Goal: Task Accomplishment & Management: Manage account settings

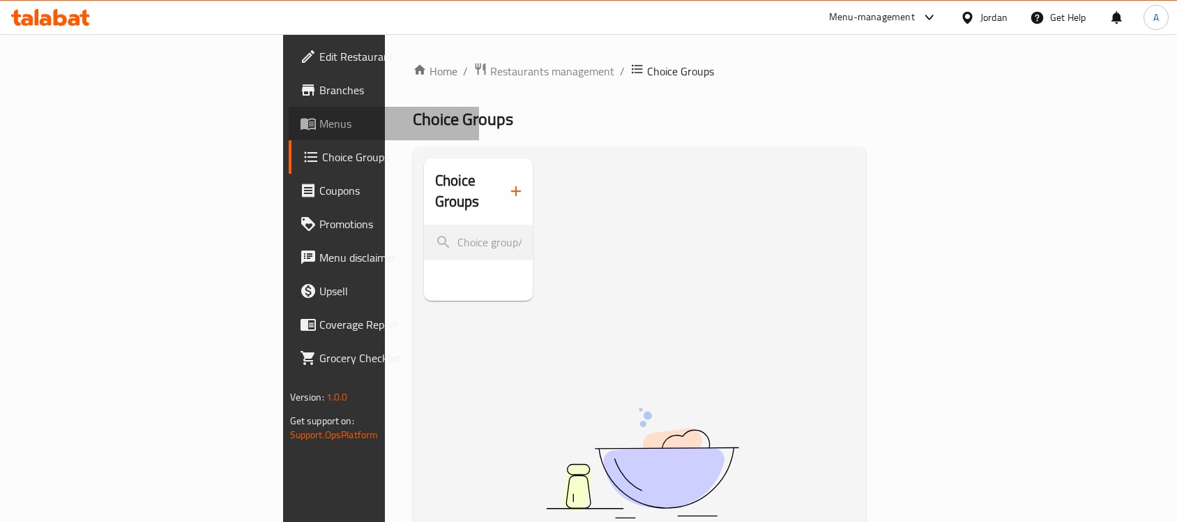
click at [319, 126] on span "Menus" at bounding box center [393, 123] width 149 height 17
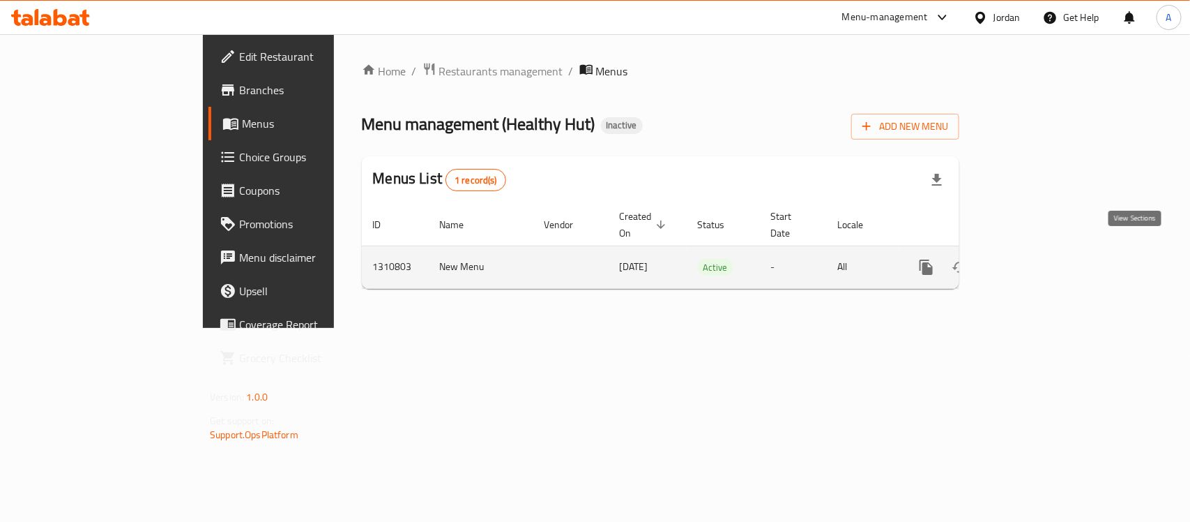
click at [1035, 259] on icon "enhanced table" at bounding box center [1027, 267] width 17 height 17
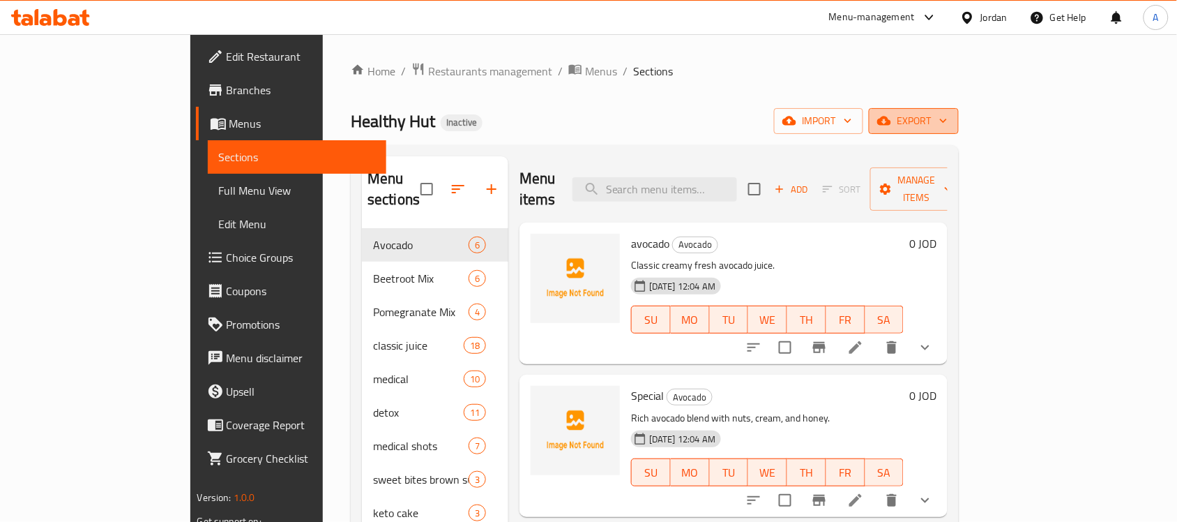
click at [948, 126] on span "export" at bounding box center [914, 120] width 68 height 17
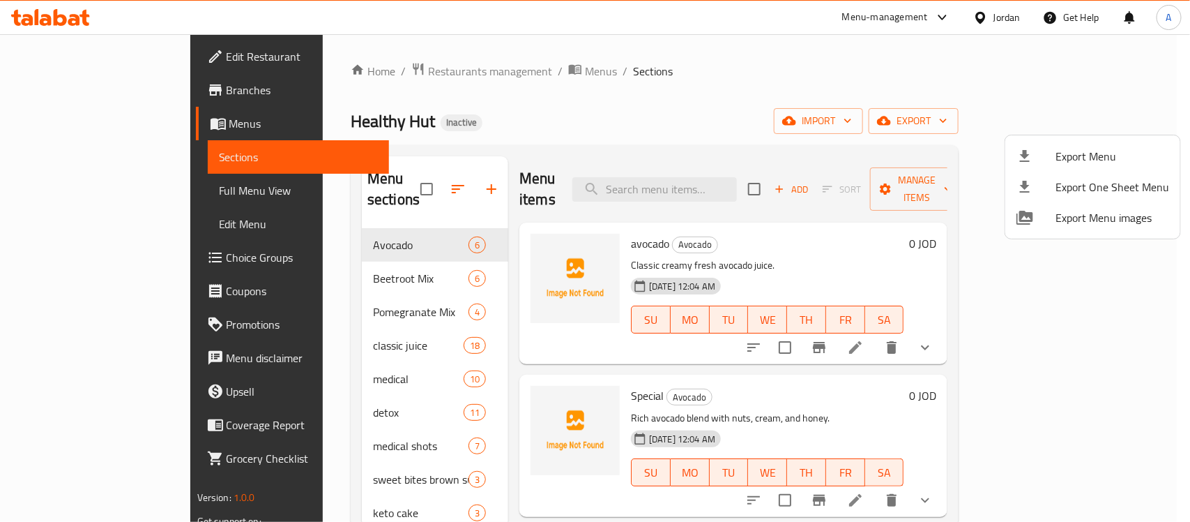
click at [810, 77] on div at bounding box center [595, 261] width 1190 height 522
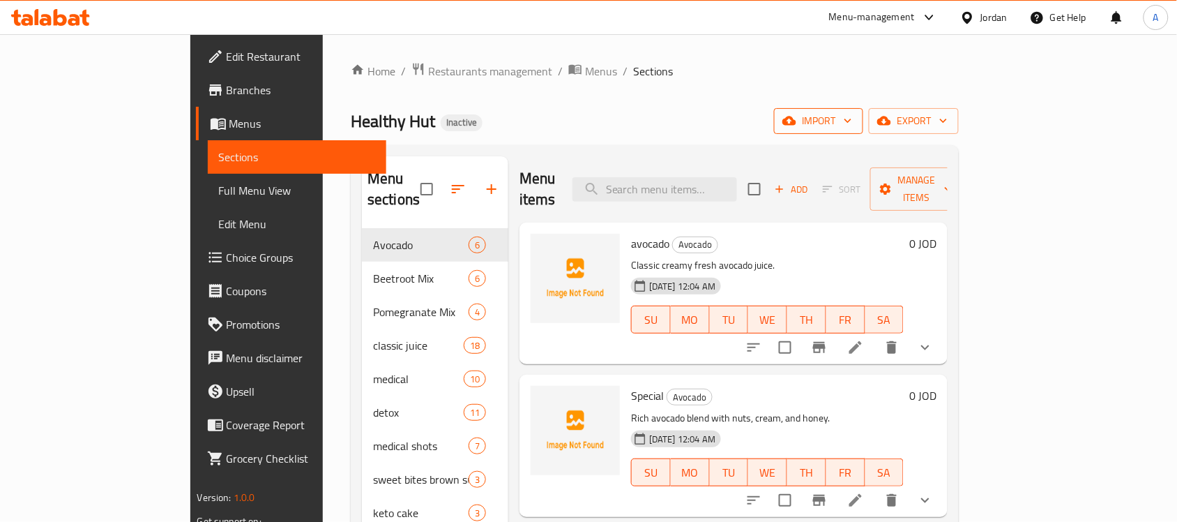
click at [852, 120] on span "import" at bounding box center [818, 120] width 67 height 17
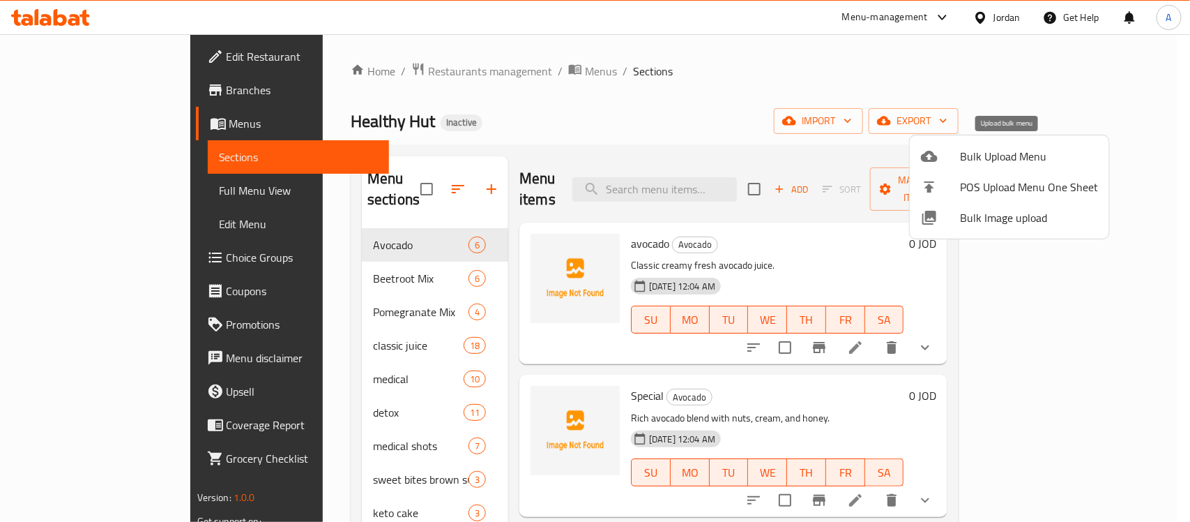
click at [977, 168] on li "Bulk Upload Menu" at bounding box center [1009, 156] width 199 height 31
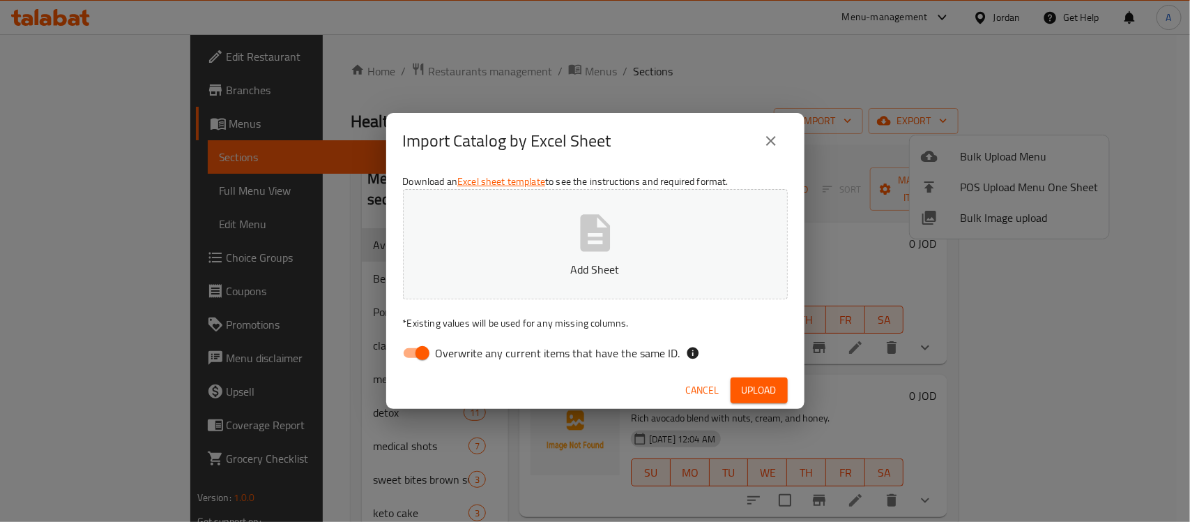
click at [663, 254] on button "Add Sheet" at bounding box center [595, 244] width 385 height 110
click at [400, 352] on input "Overwrite any current items that have the same ID." at bounding box center [422, 353] width 79 height 26
checkbox input "false"
click at [798, 406] on div "Cancel Upload" at bounding box center [595, 390] width 418 height 37
click at [783, 396] on button "Upload" at bounding box center [759, 390] width 57 height 26
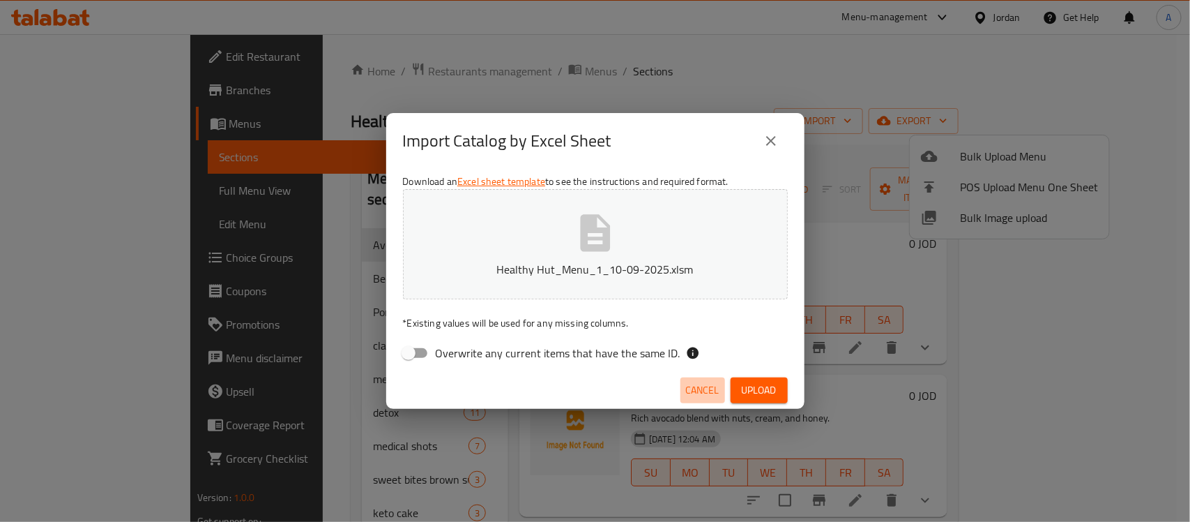
click at [708, 386] on span "Cancel" at bounding box center [702, 389] width 33 height 17
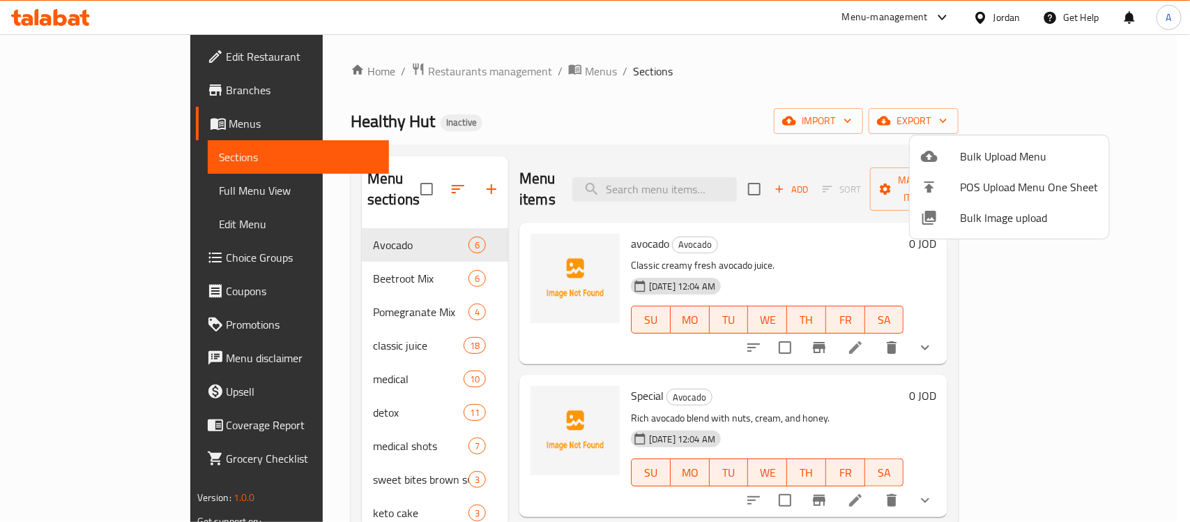
click at [371, 168] on div at bounding box center [595, 261] width 1190 height 522
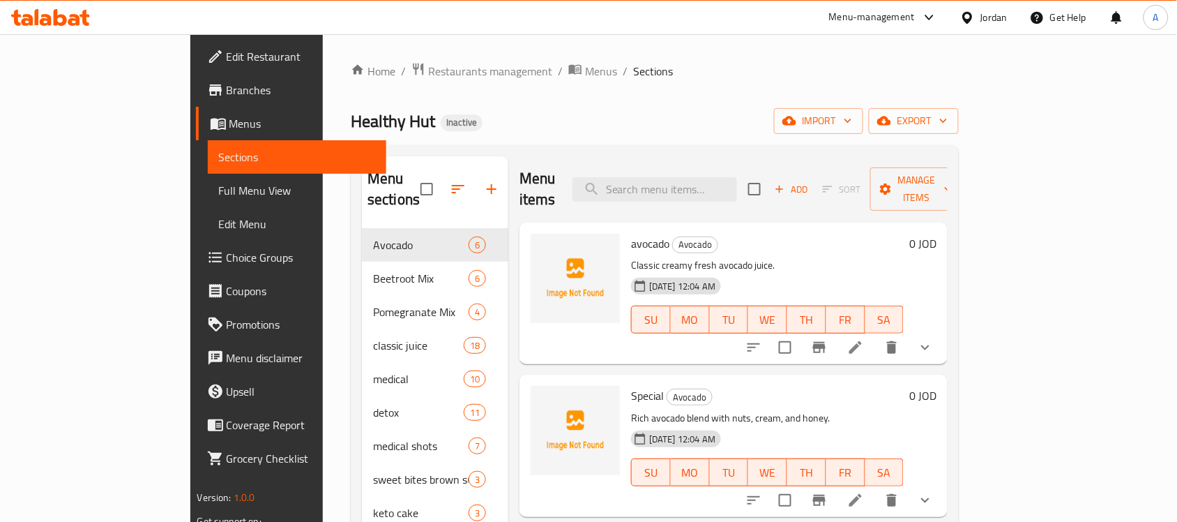
click at [412, 174] on input "checkbox" at bounding box center [426, 188] width 29 height 29
checkbox input "true"
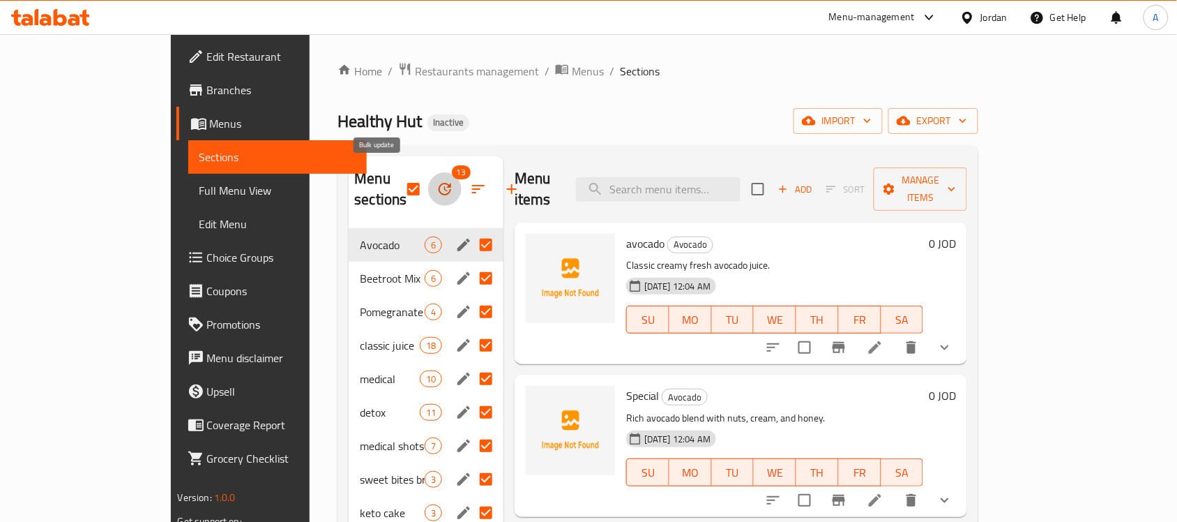
click at [439, 183] on icon "button" at bounding box center [445, 189] width 13 height 13
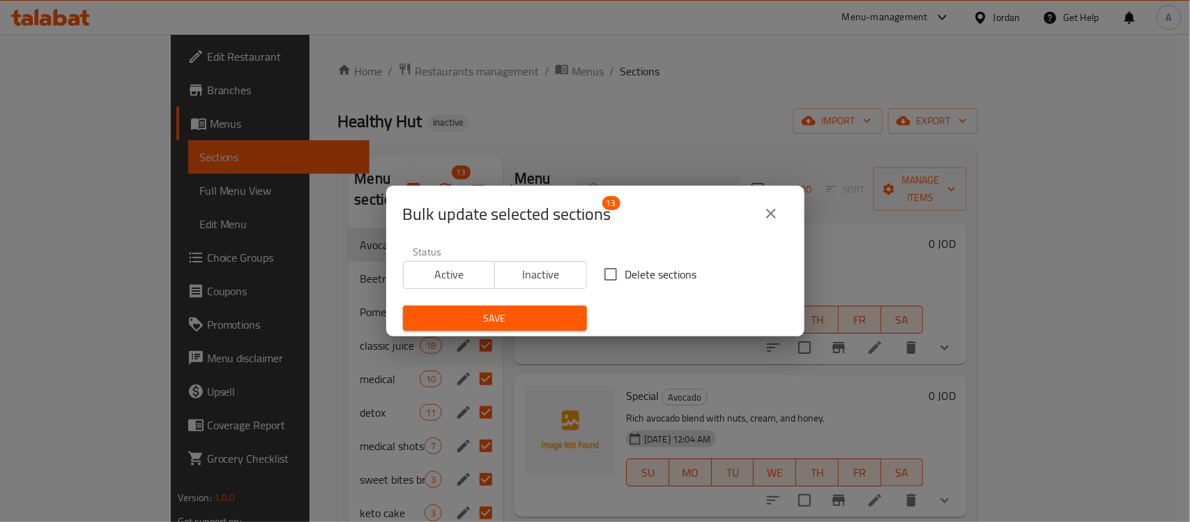
click at [596, 276] on input "Delete sections" at bounding box center [610, 273] width 29 height 29
checkbox input "true"
click at [555, 317] on span "Save" at bounding box center [495, 318] width 162 height 17
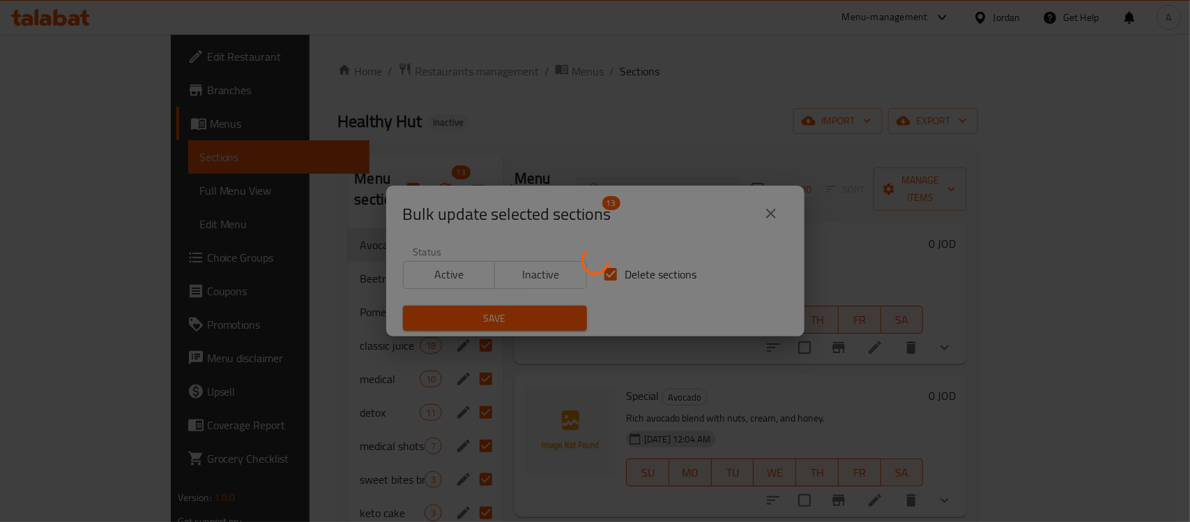
checkbox input "false"
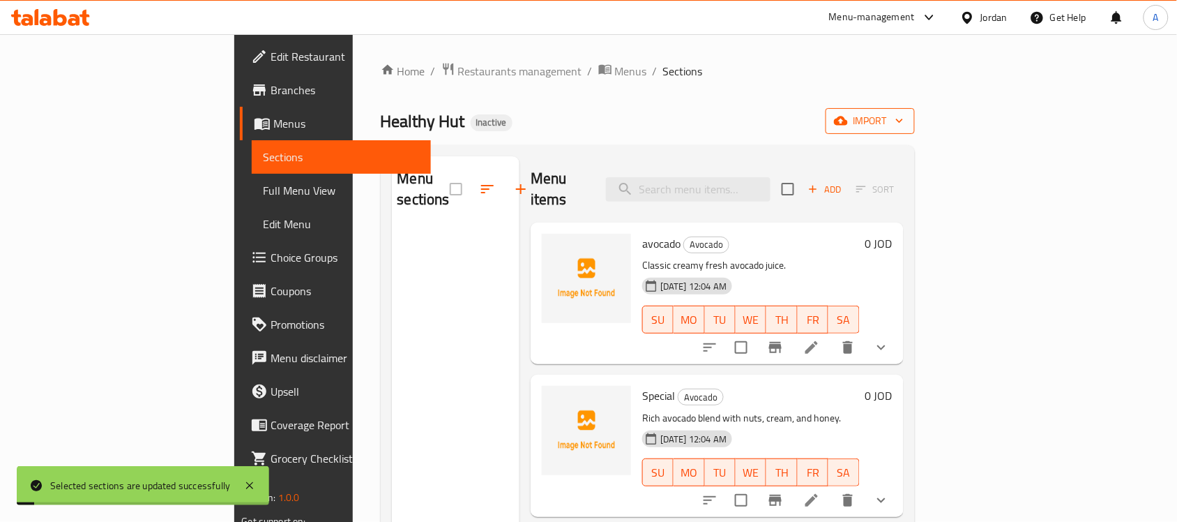
click at [904, 122] on span "import" at bounding box center [870, 120] width 67 height 17
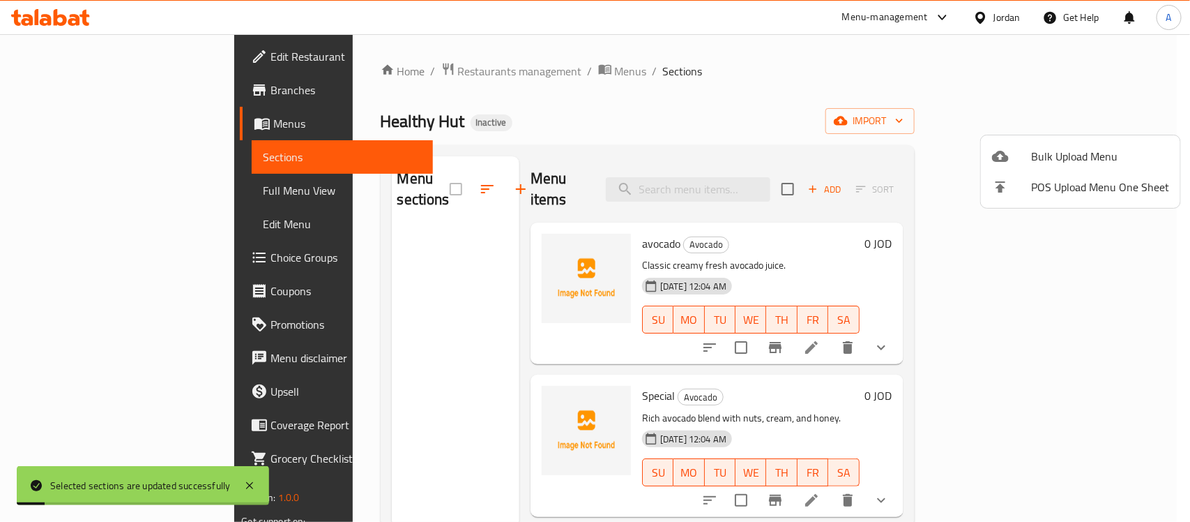
click at [1072, 140] on ul "Bulk Upload Menu POS Upload Menu One Sheet" at bounding box center [1080, 171] width 199 height 73
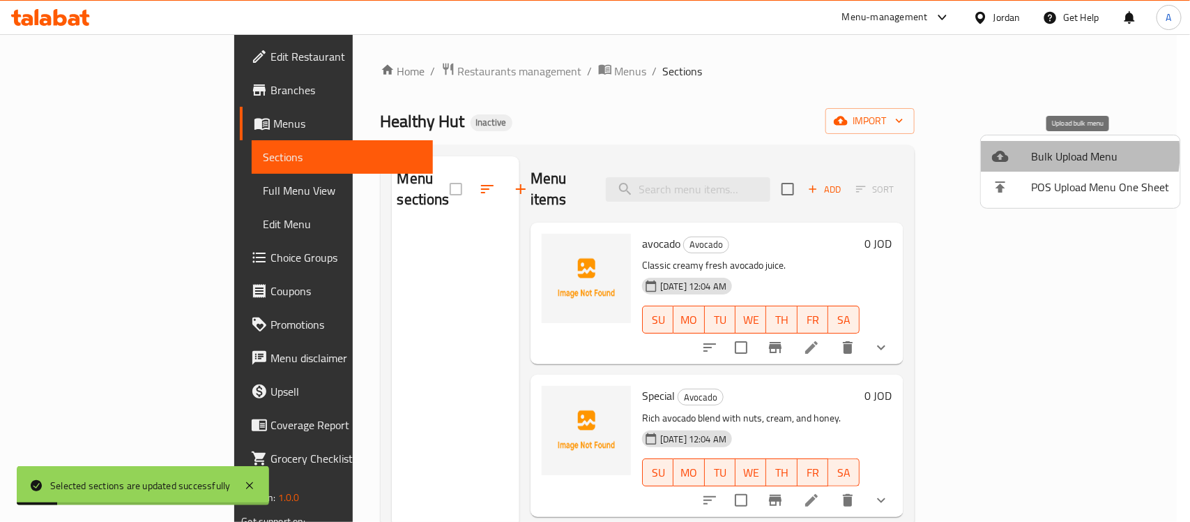
click at [1053, 153] on span "Bulk Upload Menu" at bounding box center [1100, 156] width 138 height 17
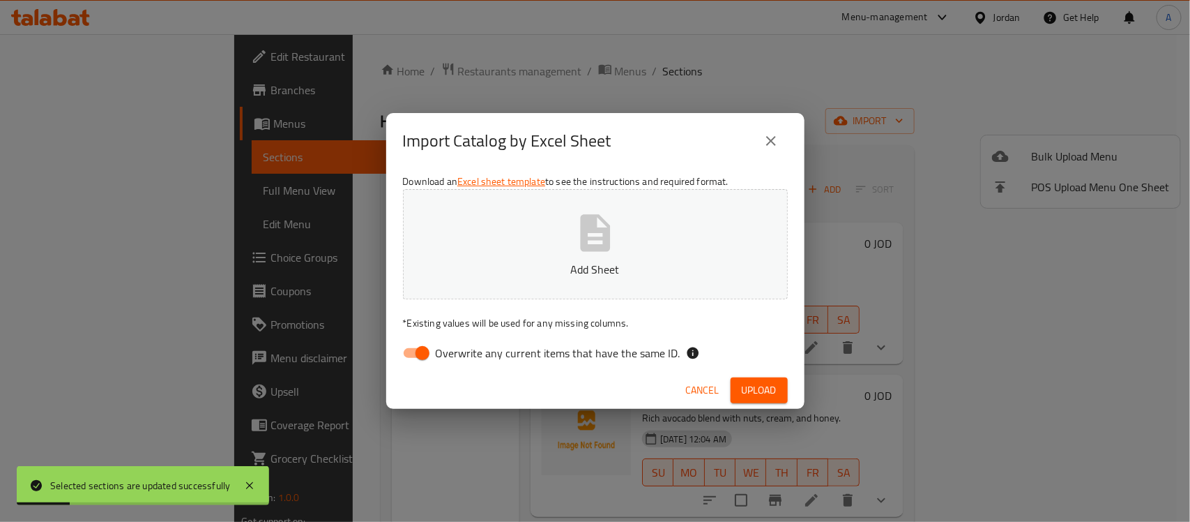
click at [579, 231] on icon "button" at bounding box center [595, 233] width 45 height 45
click at [415, 359] on input "Overwrite any current items that have the same ID." at bounding box center [422, 353] width 79 height 26
checkbox input "false"
click at [778, 394] on button "Upload" at bounding box center [759, 390] width 57 height 26
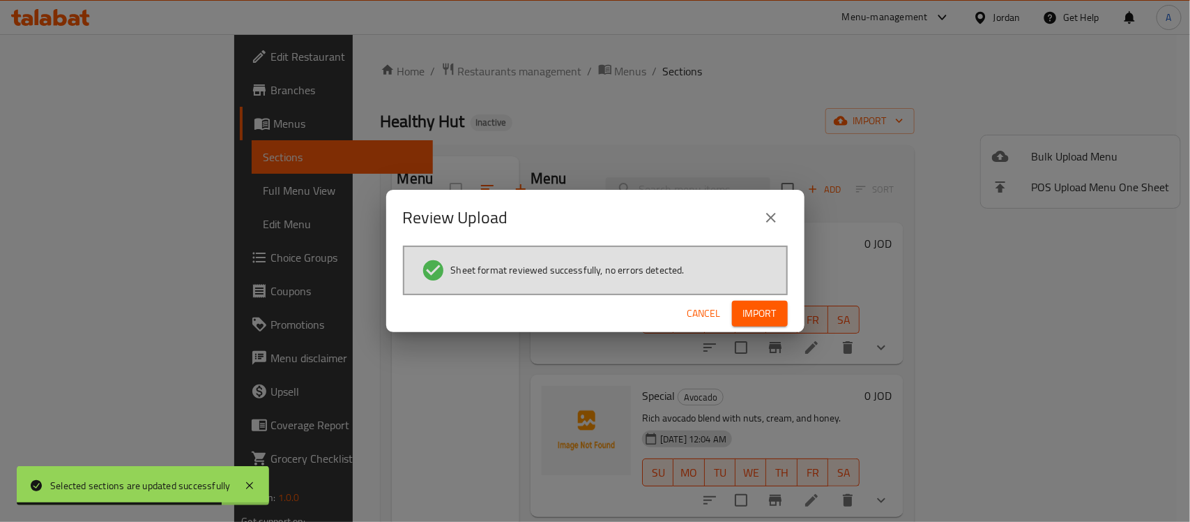
click at [758, 305] on span "Import" at bounding box center [759, 313] width 33 height 17
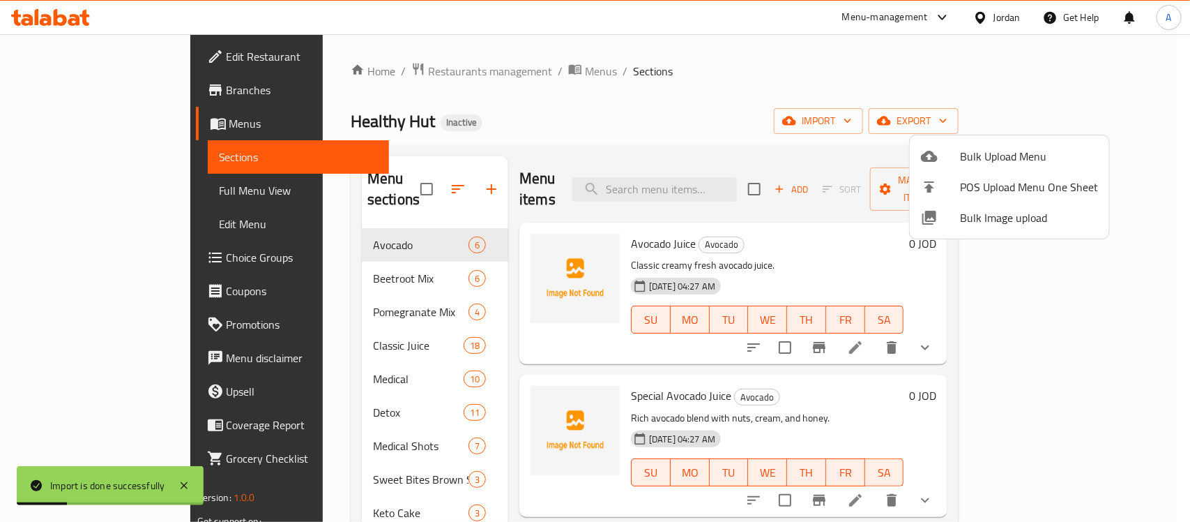
click at [359, 267] on div at bounding box center [595, 261] width 1190 height 522
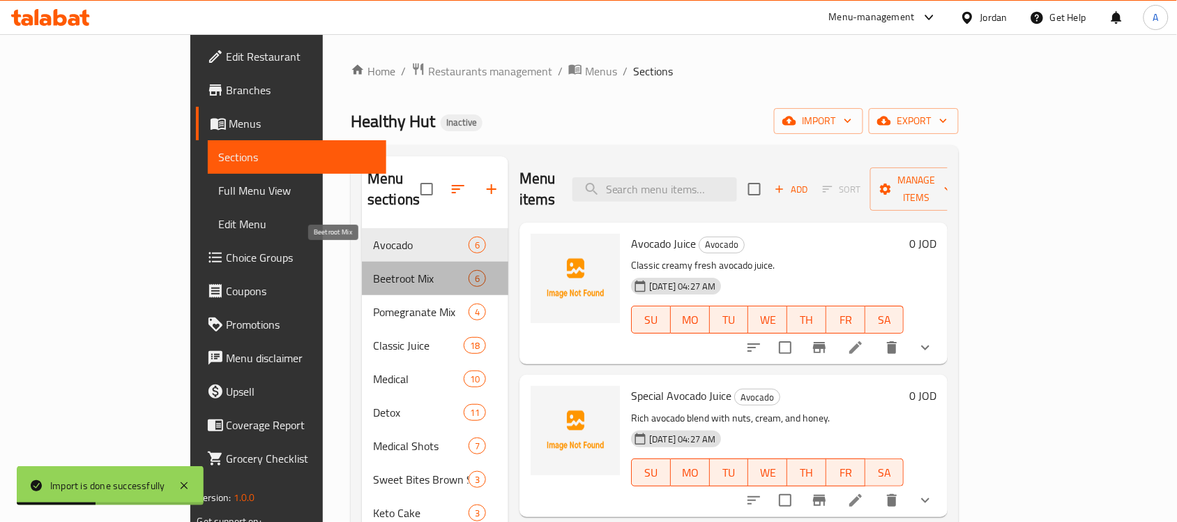
click at [373, 270] on span "Beetroot Mix" at bounding box center [421, 278] width 96 height 17
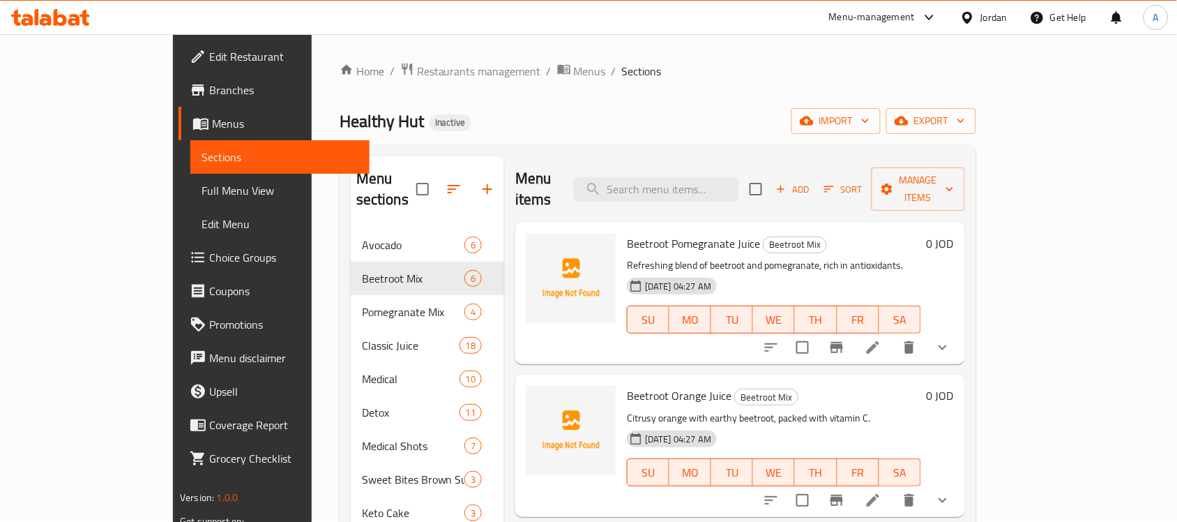
scroll to position [196, 0]
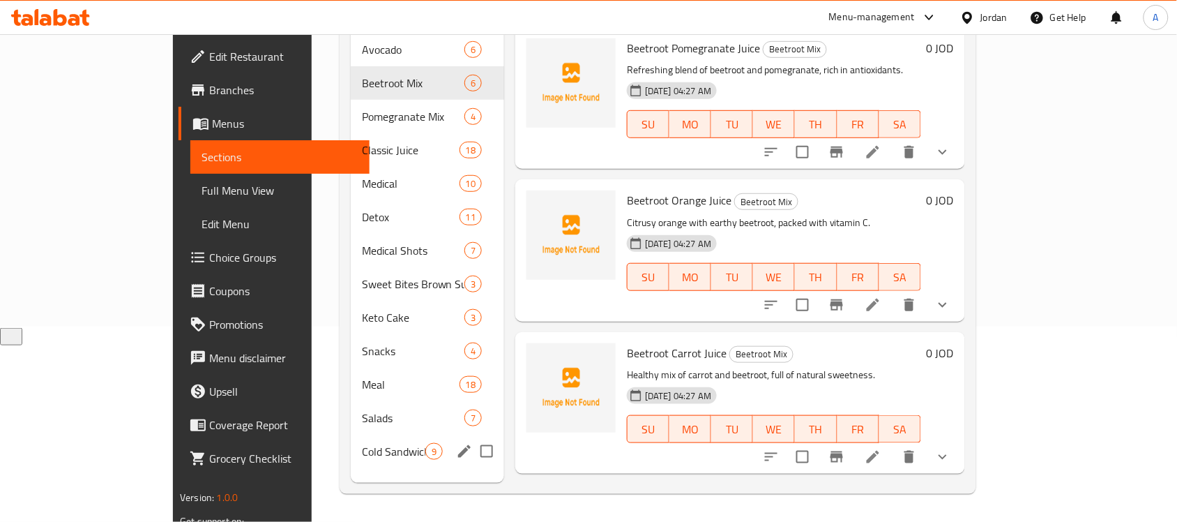
click at [362, 443] on span "Cold Sandwiches" at bounding box center [393, 451] width 63 height 17
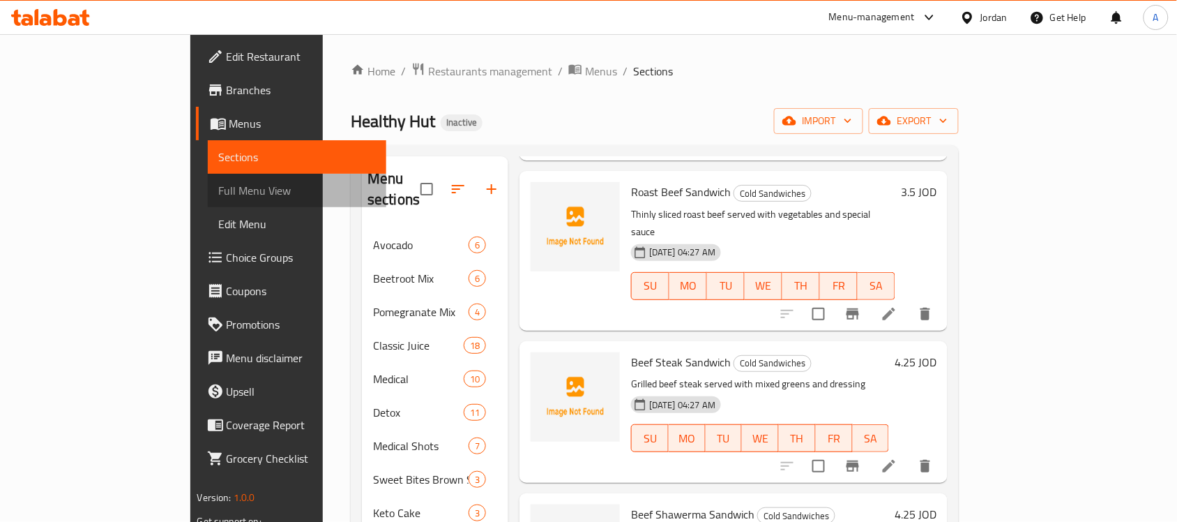
click at [208, 200] on link "Full Menu View" at bounding box center [297, 190] width 179 height 33
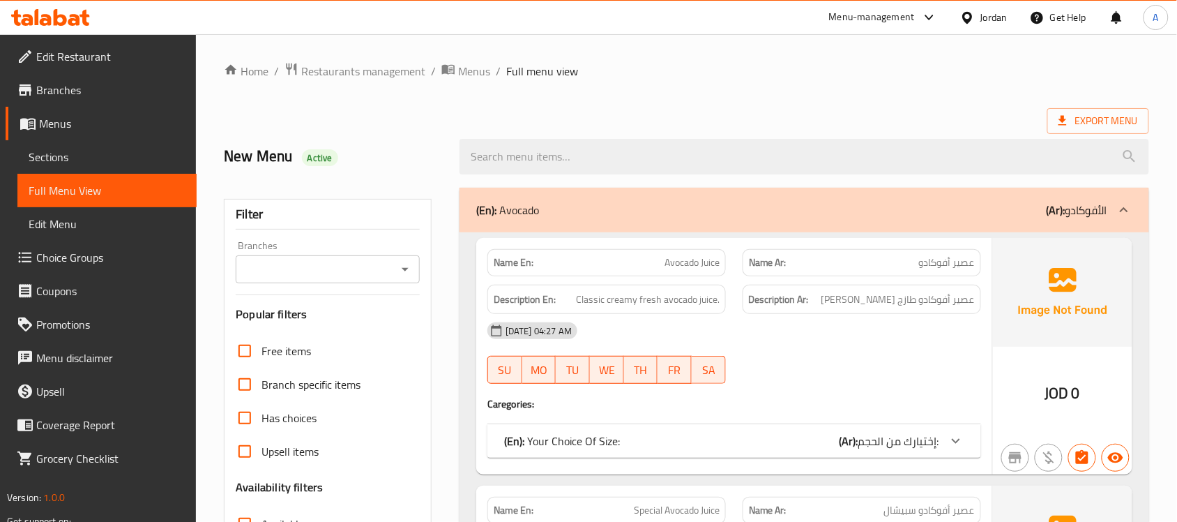
scroll to position [349, 0]
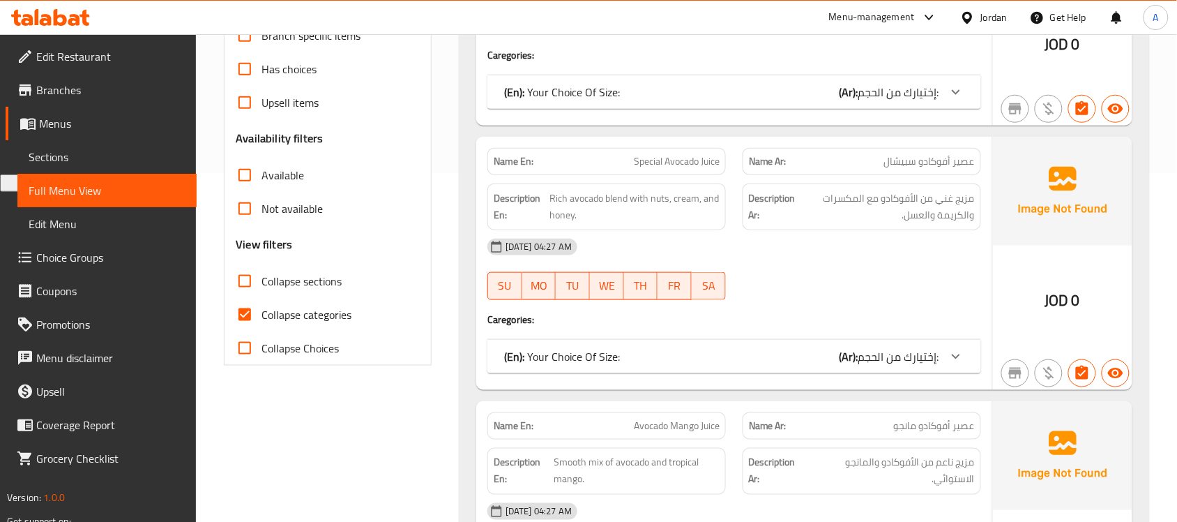
click at [246, 312] on input "Collapse categories" at bounding box center [244, 314] width 33 height 33
checkbox input "false"
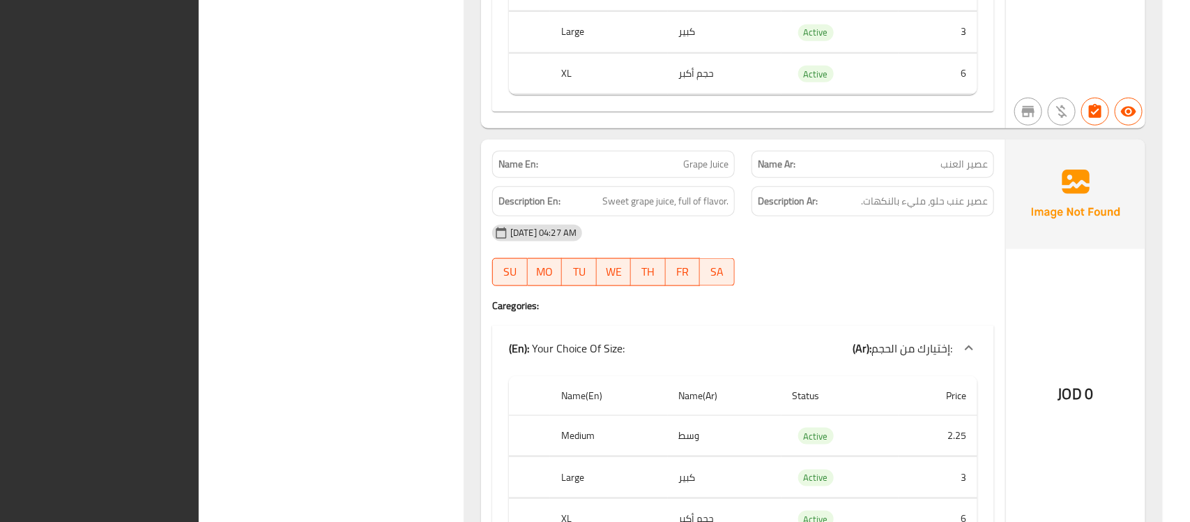
scroll to position [12943, 0]
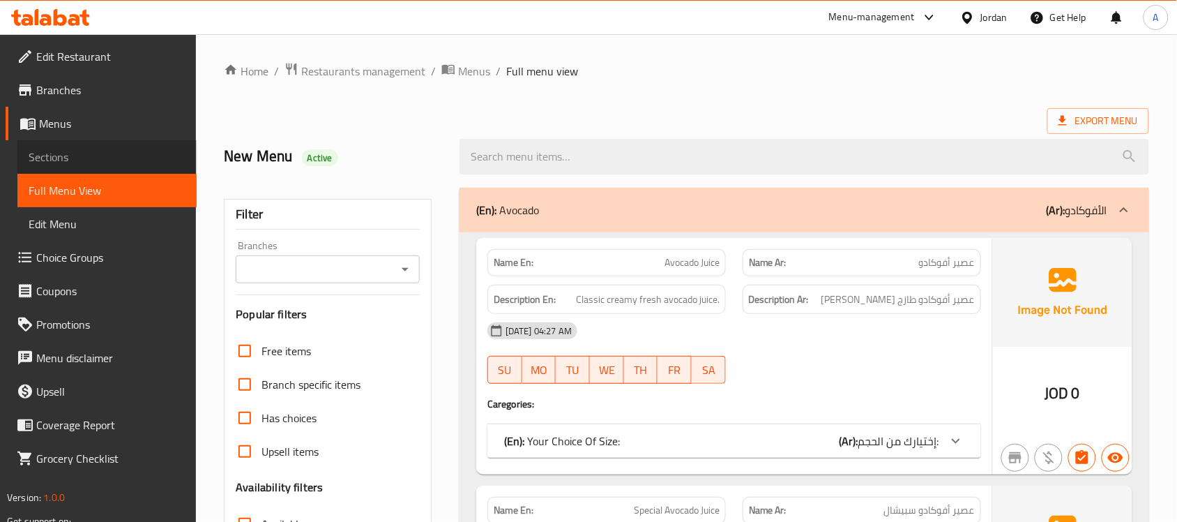
click at [88, 152] on span "Sections" at bounding box center [107, 157] width 157 height 17
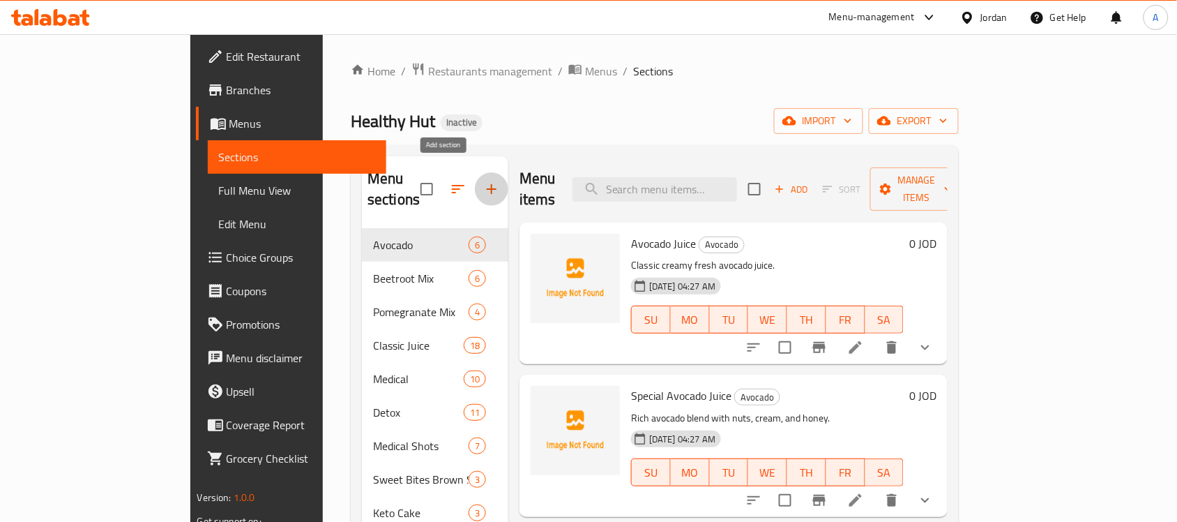
click at [483, 181] on icon "button" at bounding box center [491, 189] width 17 height 17
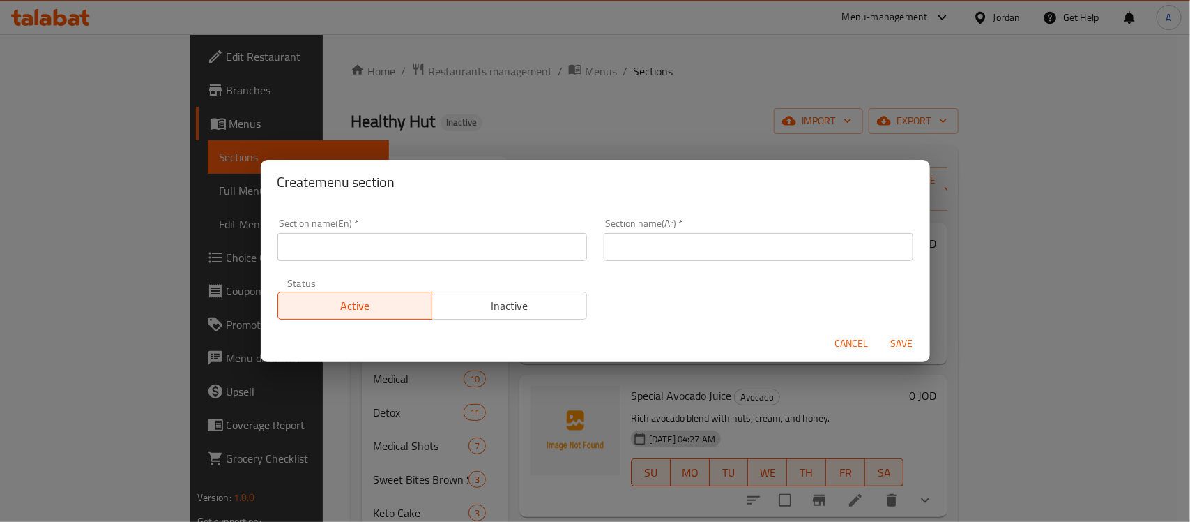
click at [372, 252] on input "text" at bounding box center [433, 247] width 310 height 28
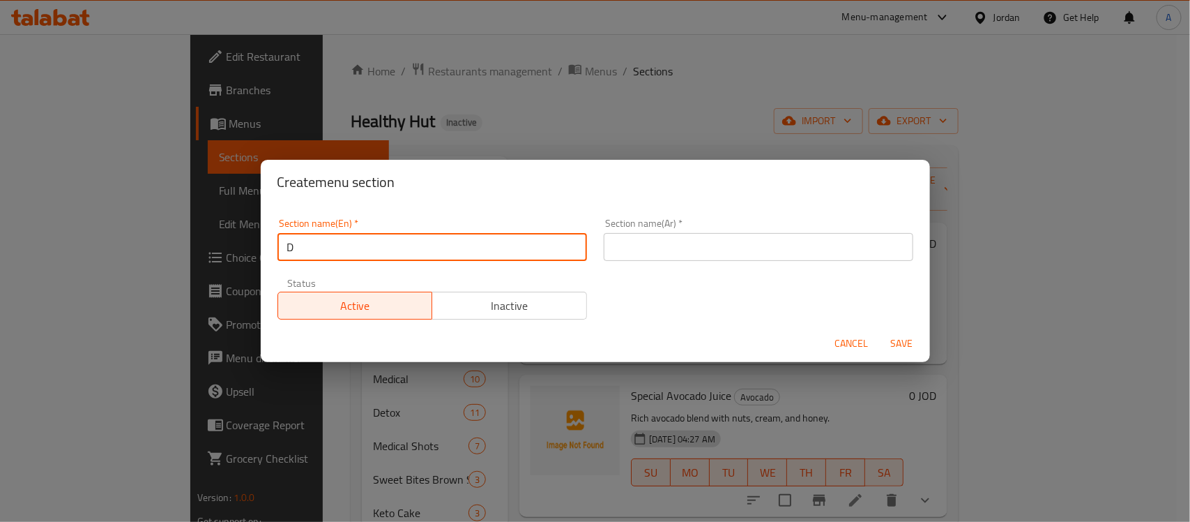
type input "Desserts"
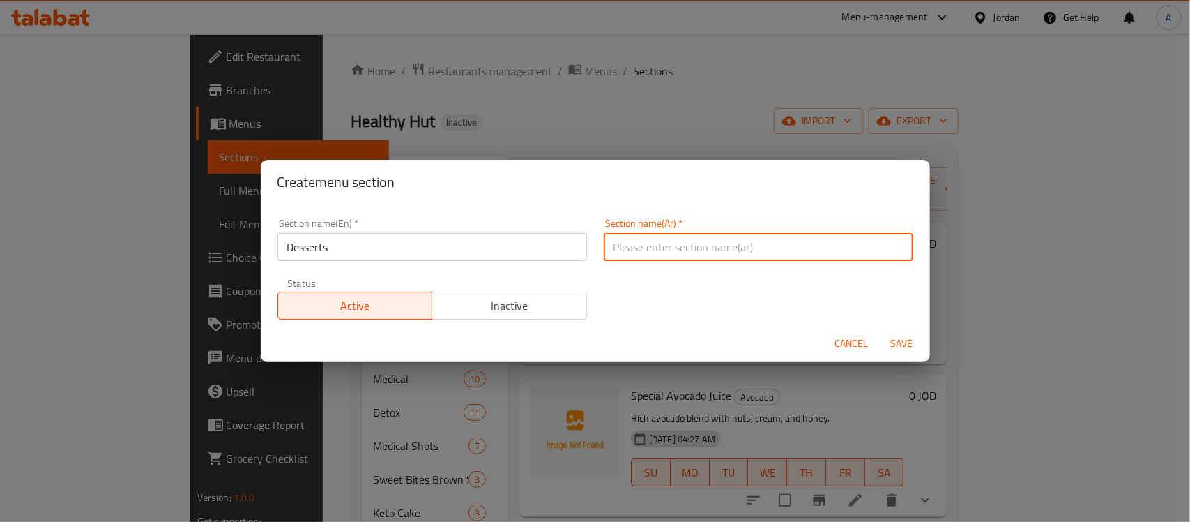
click at [608, 249] on input "text" at bounding box center [759, 247] width 310 height 28
type input "الحلويات"
click at [880, 330] on button "Save" at bounding box center [902, 343] width 45 height 26
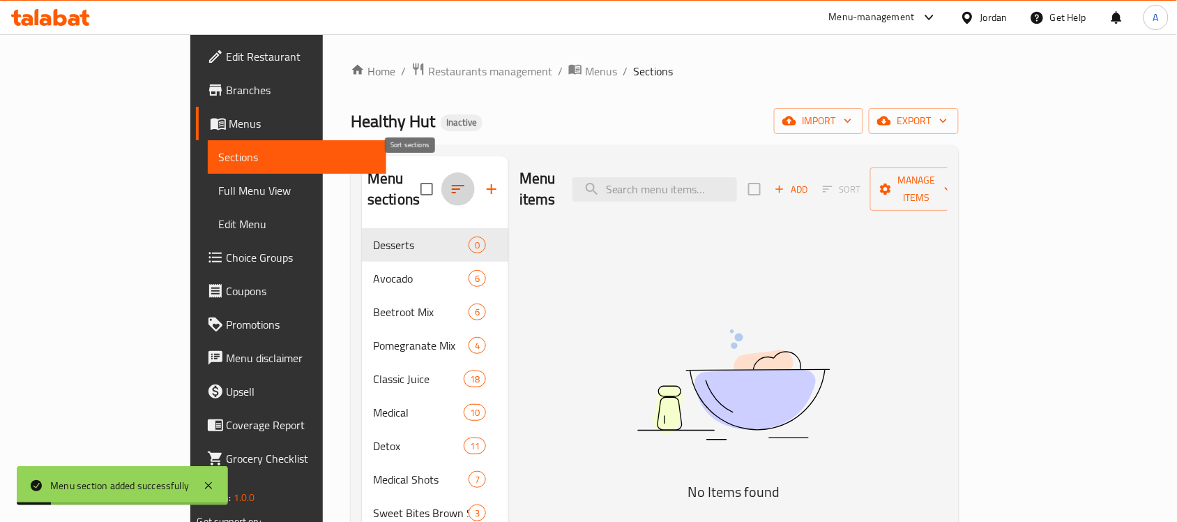
click at [441, 190] on button "button" at bounding box center [457, 188] width 33 height 33
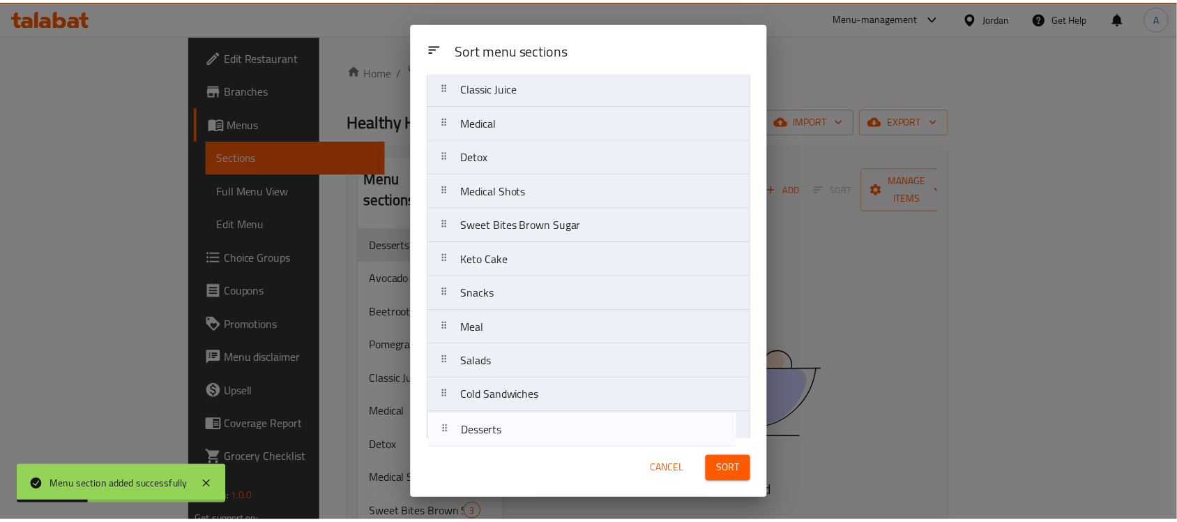
scroll to position [159, 0]
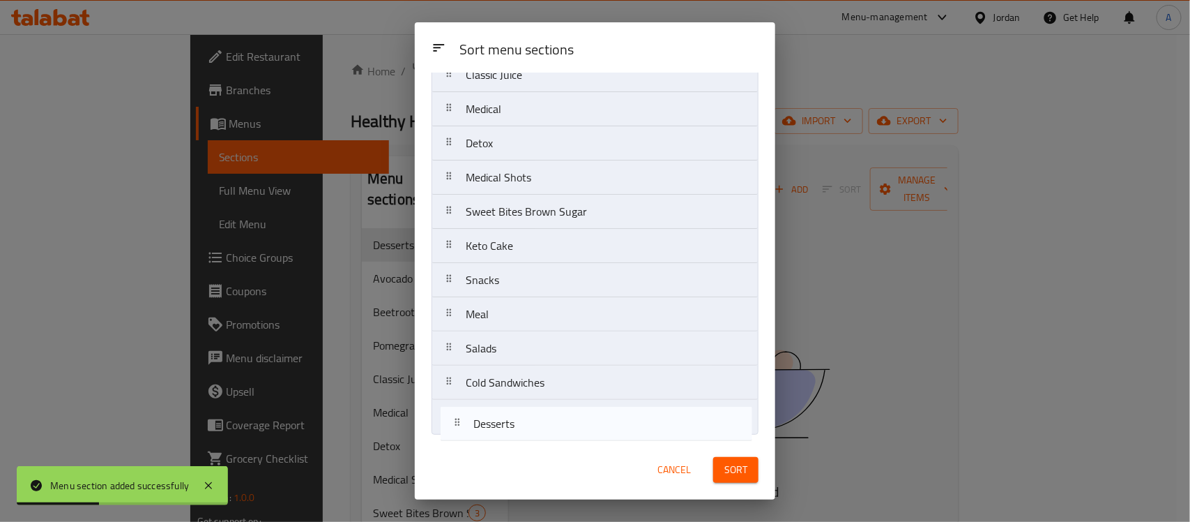
drag, startPoint x: 493, startPoint y: 135, endPoint x: 503, endPoint y: 439, distance: 304.9
click at [503, 439] on div "Sort menu sections Desserts Avocado Beetroot Mix Pomegranate Mix Classic Juice …" at bounding box center [595, 256] width 360 height 367
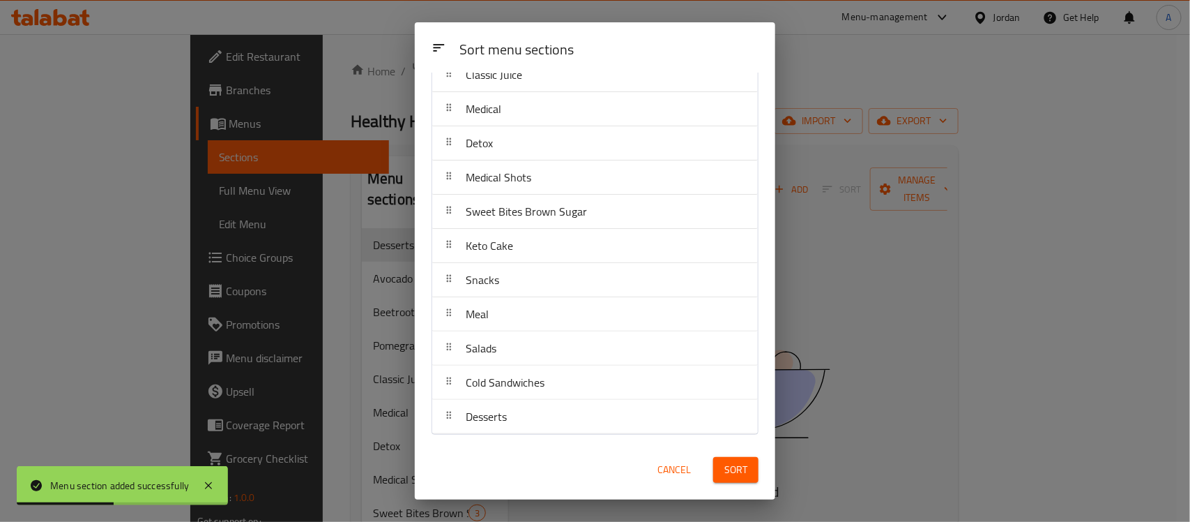
click at [753, 462] on button "Sort" at bounding box center [735, 470] width 45 height 26
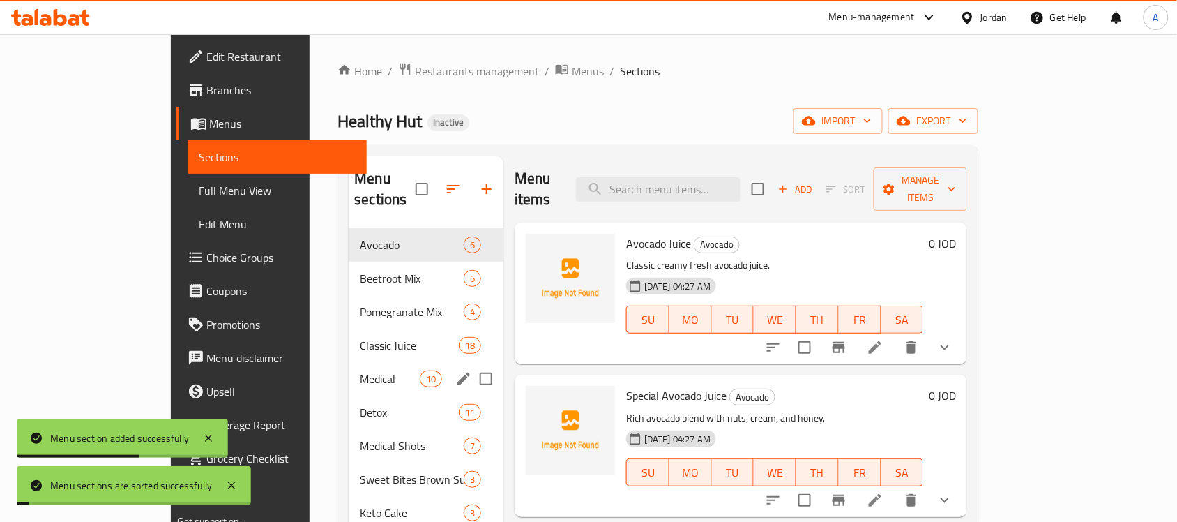
scroll to position [197, 0]
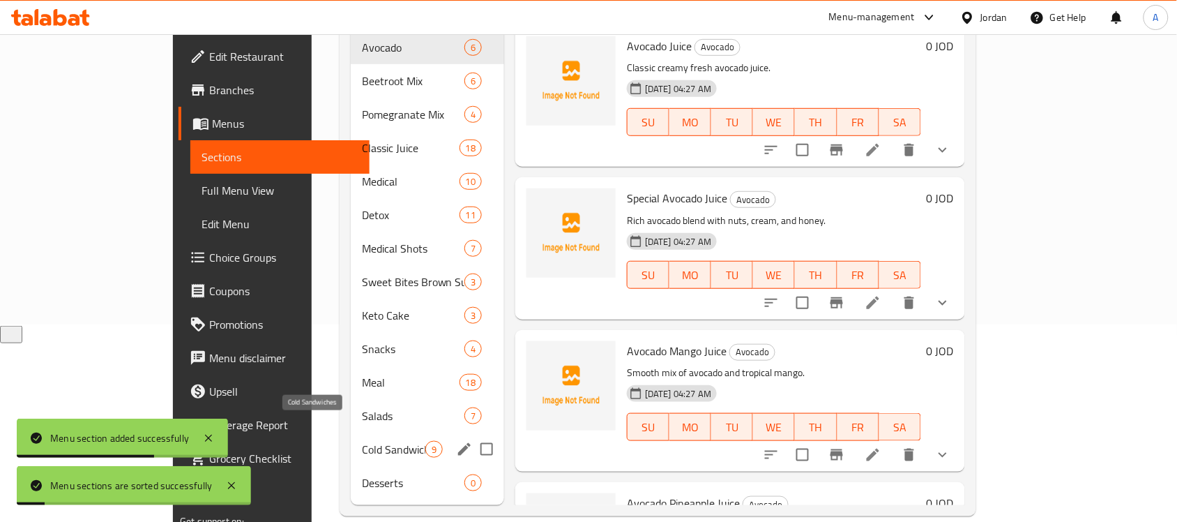
click at [362, 441] on span "Cold Sandwiches" at bounding box center [393, 449] width 63 height 17
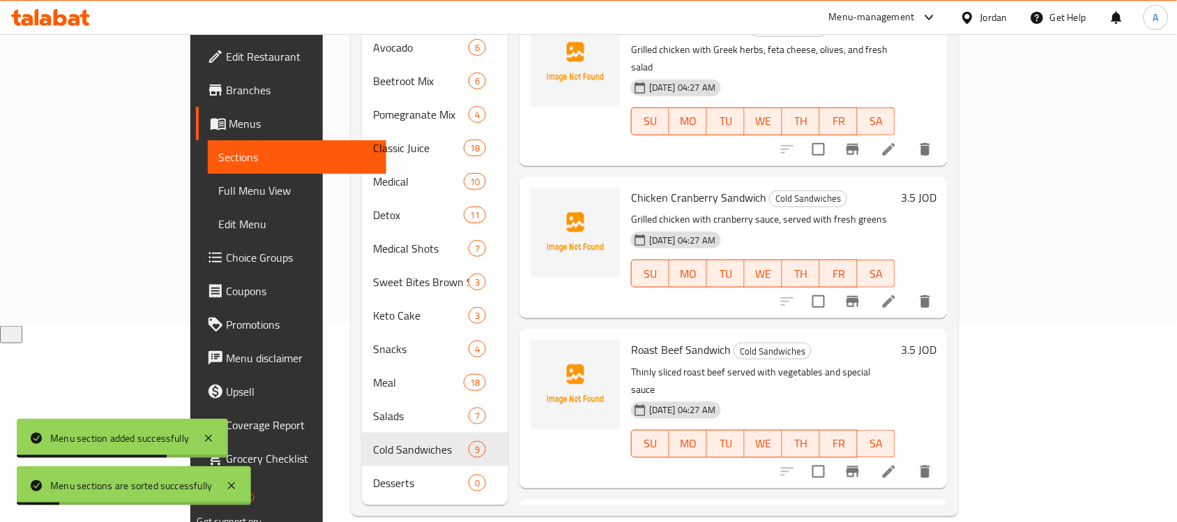
scroll to position [881, 0]
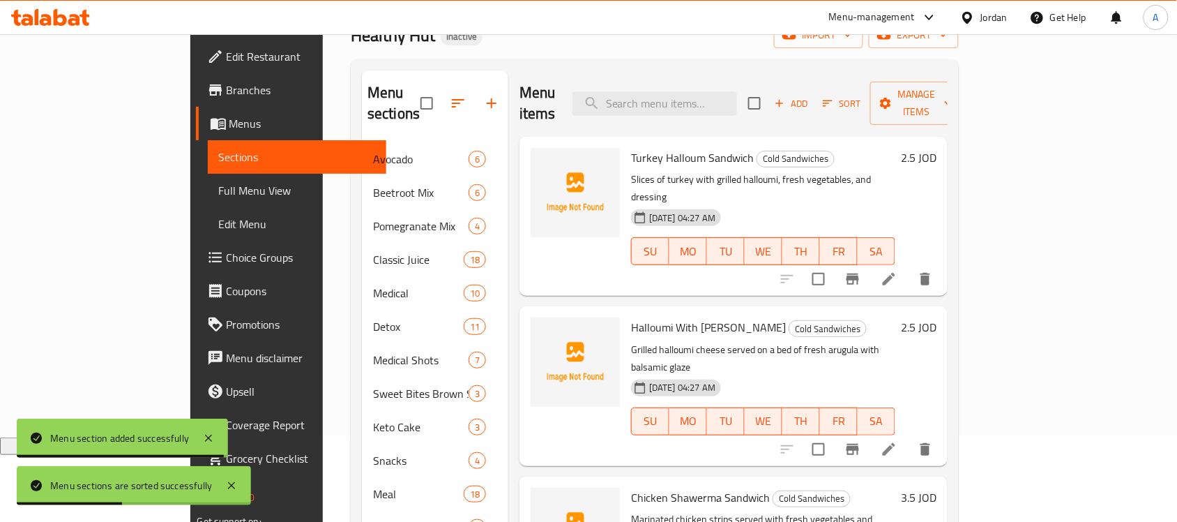
scroll to position [0, 0]
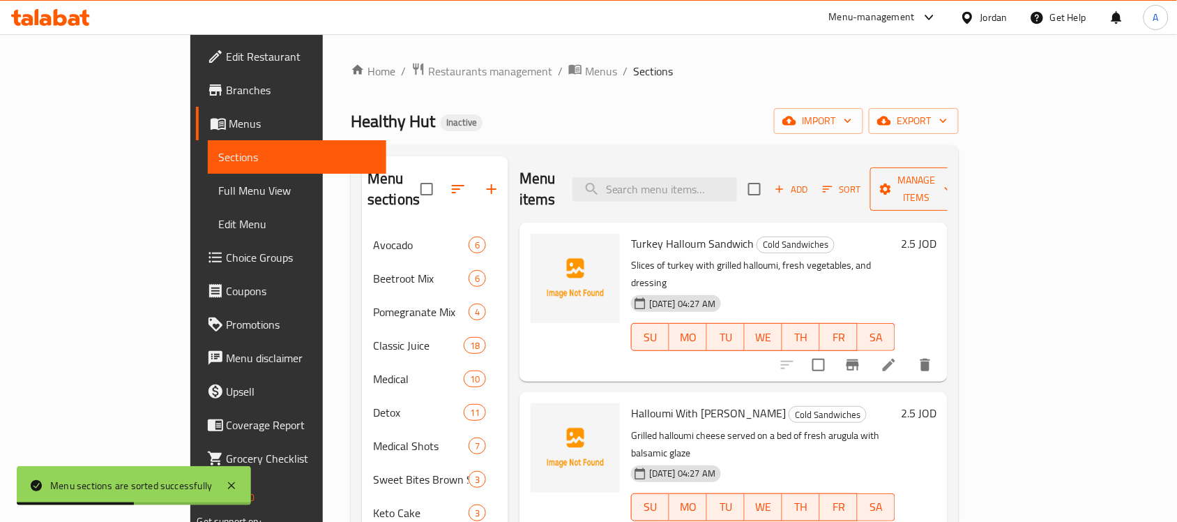
click at [952, 185] on span "Manage items" at bounding box center [916, 189] width 71 height 35
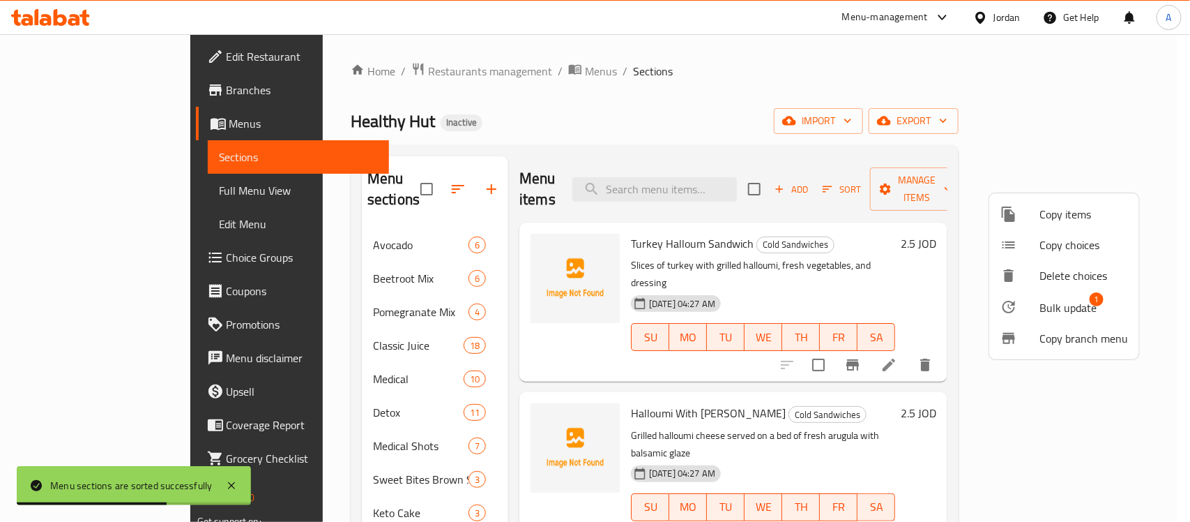
click at [1050, 301] on span "Bulk update" at bounding box center [1068, 307] width 57 height 17
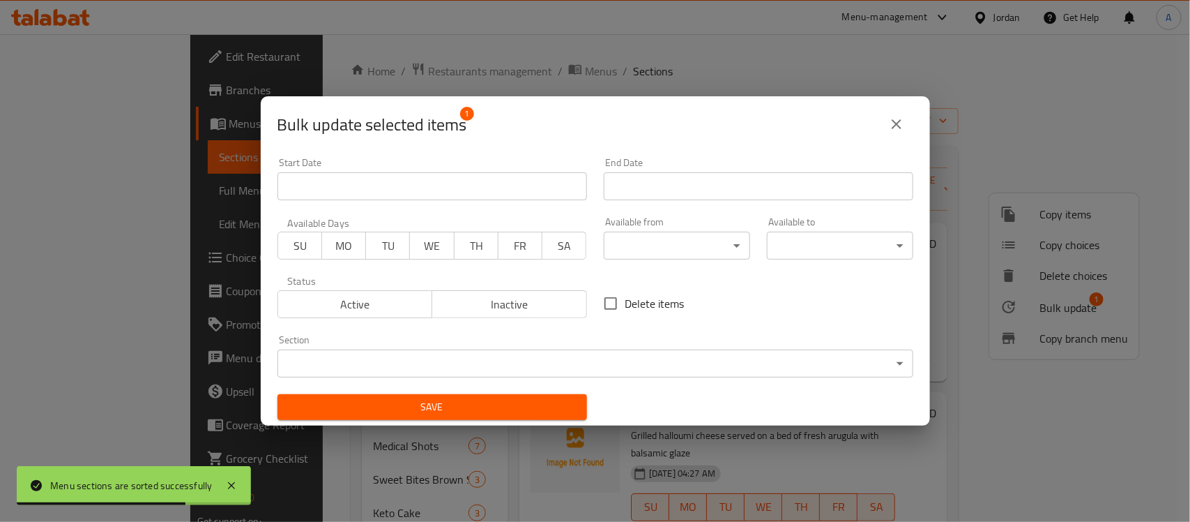
click at [586, 367] on body "Menu sections are sorted successfully ​ Menu-management Jordan Get Help A Edit …" at bounding box center [595, 277] width 1190 height 487
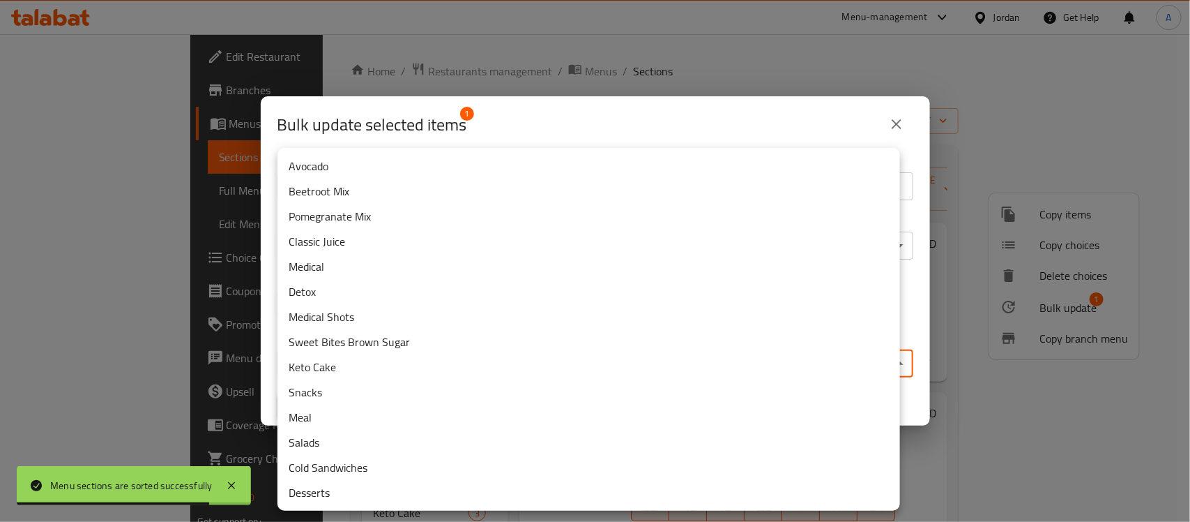
click at [347, 497] on li "Desserts" at bounding box center [589, 492] width 623 height 25
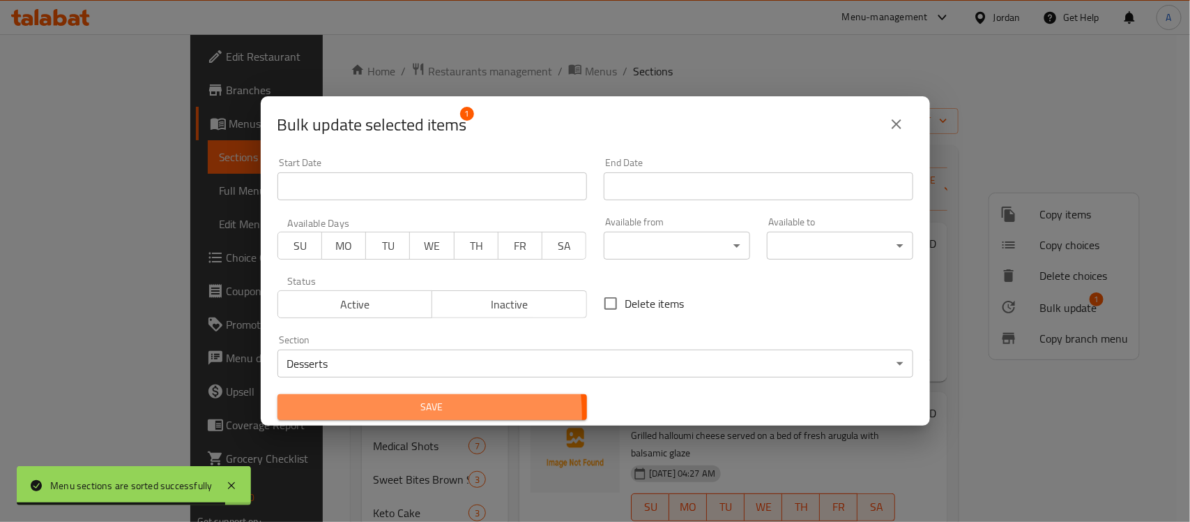
click at [377, 416] on span "Save" at bounding box center [432, 406] width 287 height 17
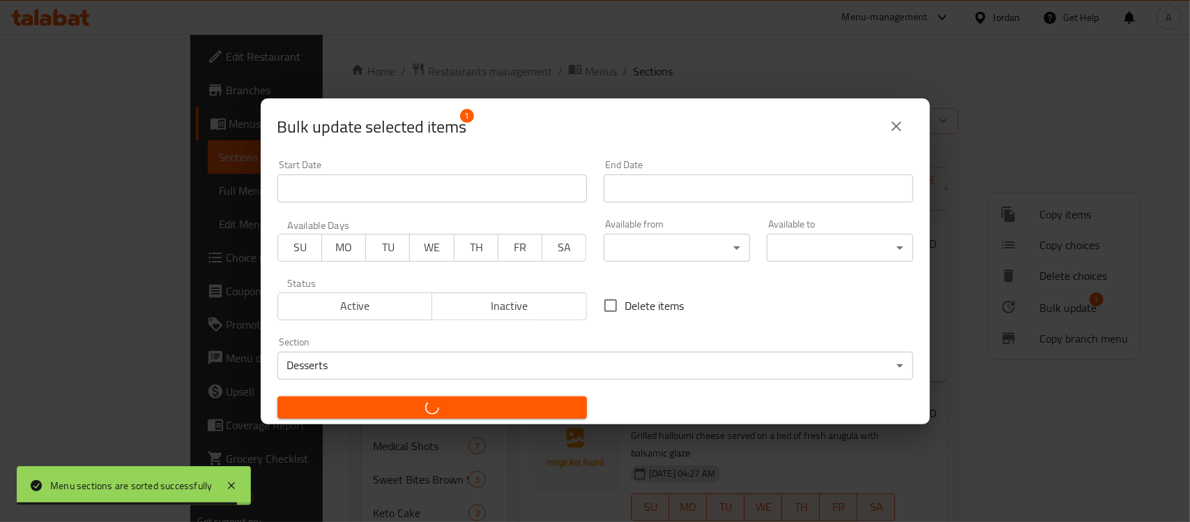
checkbox input "false"
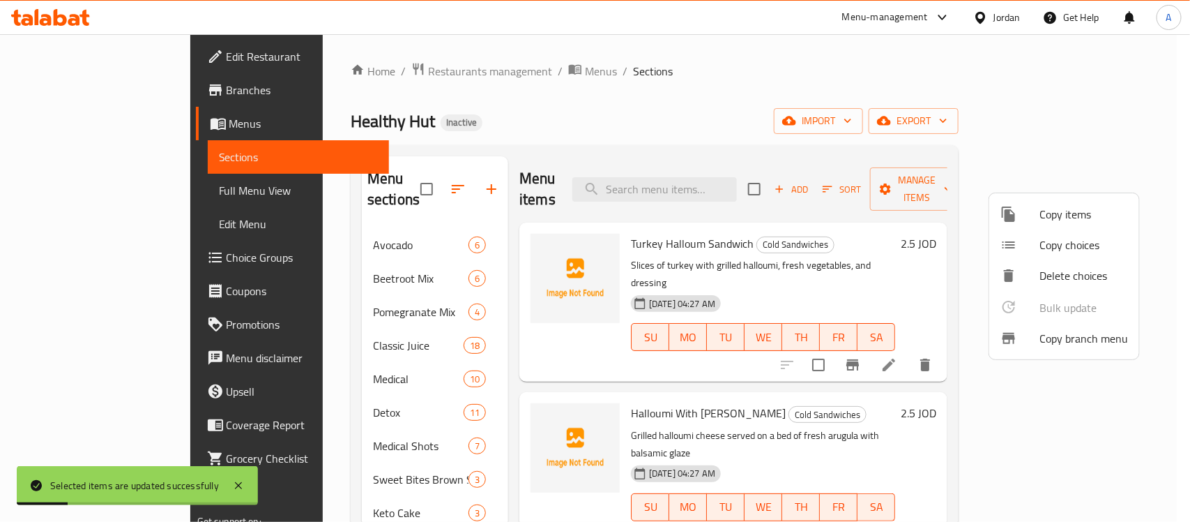
click at [565, 145] on div at bounding box center [595, 261] width 1190 height 522
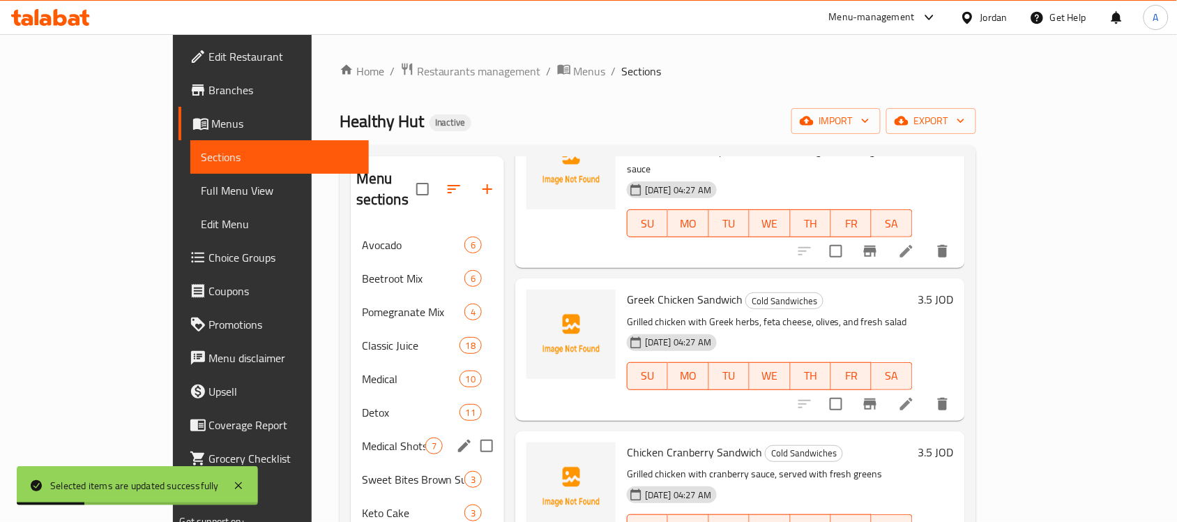
scroll to position [197, 0]
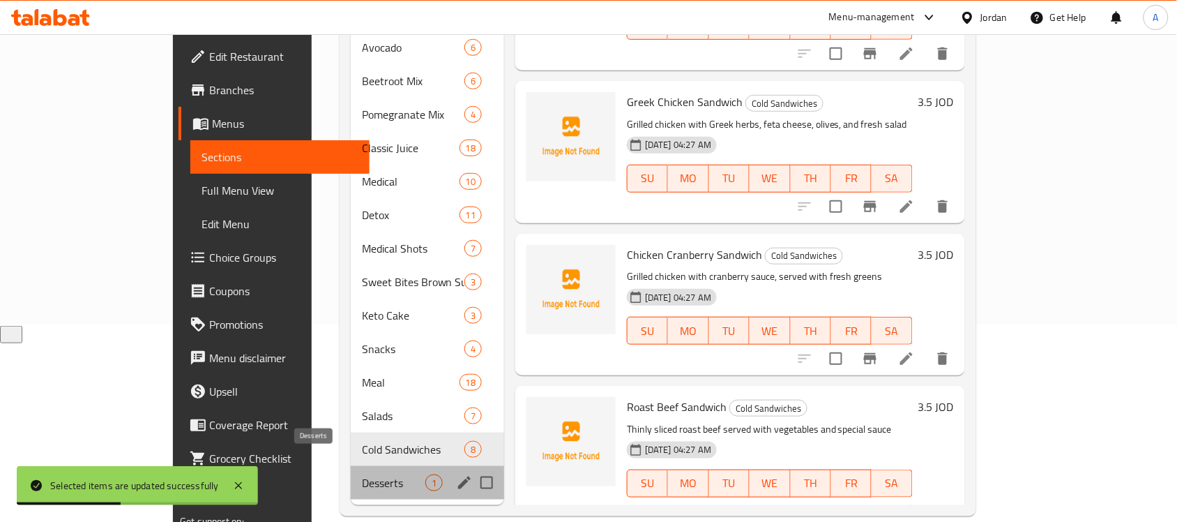
click at [362, 474] on span "Desserts" at bounding box center [393, 482] width 63 height 17
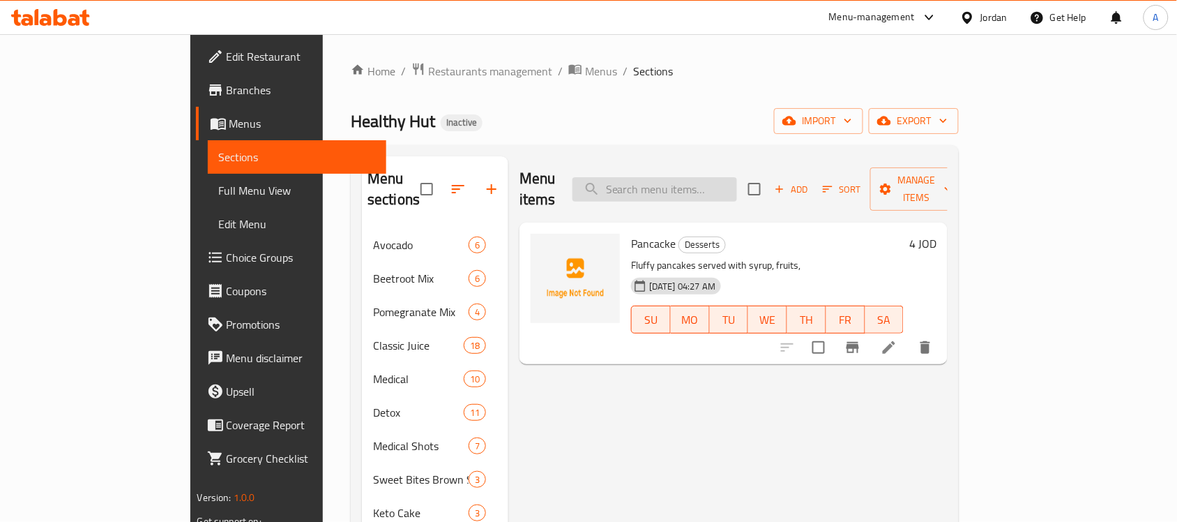
click at [697, 177] on input "search" at bounding box center [654, 189] width 165 height 24
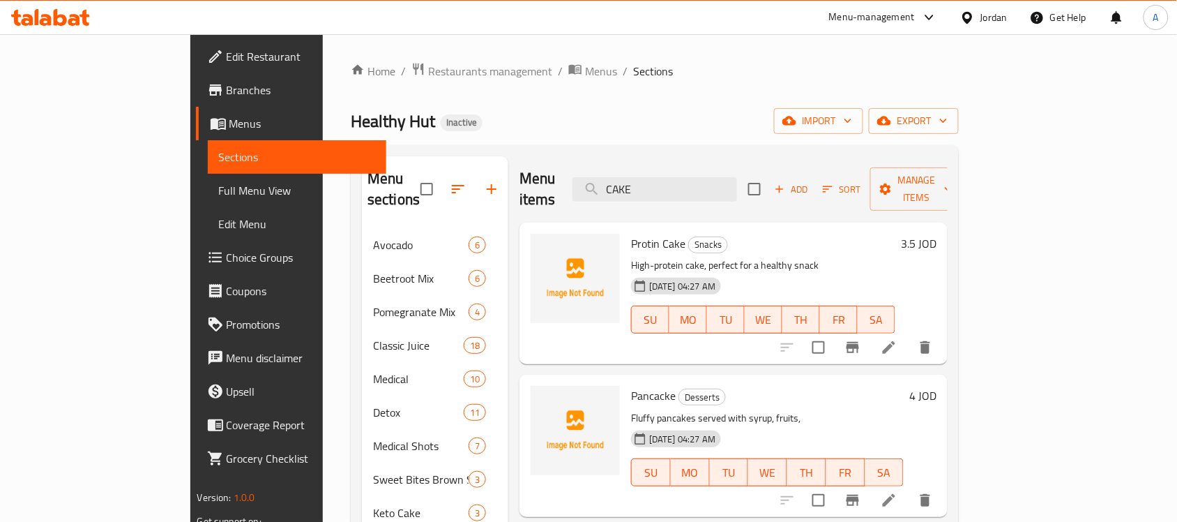
type input "CAKE"
click at [948, 129] on span "export" at bounding box center [914, 120] width 68 height 17
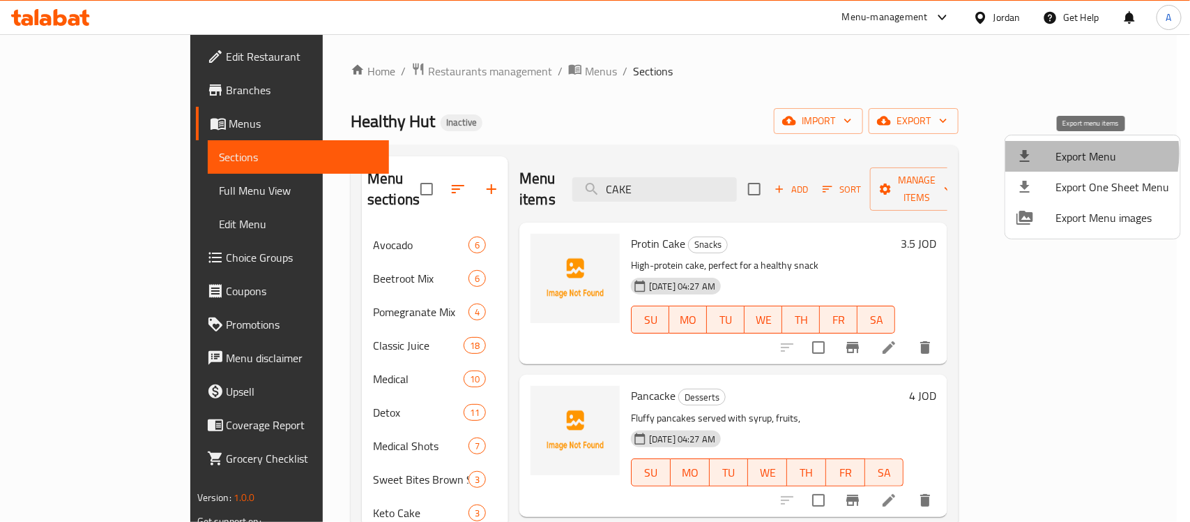
click at [1061, 153] on span "Export Menu" at bounding box center [1113, 156] width 114 height 17
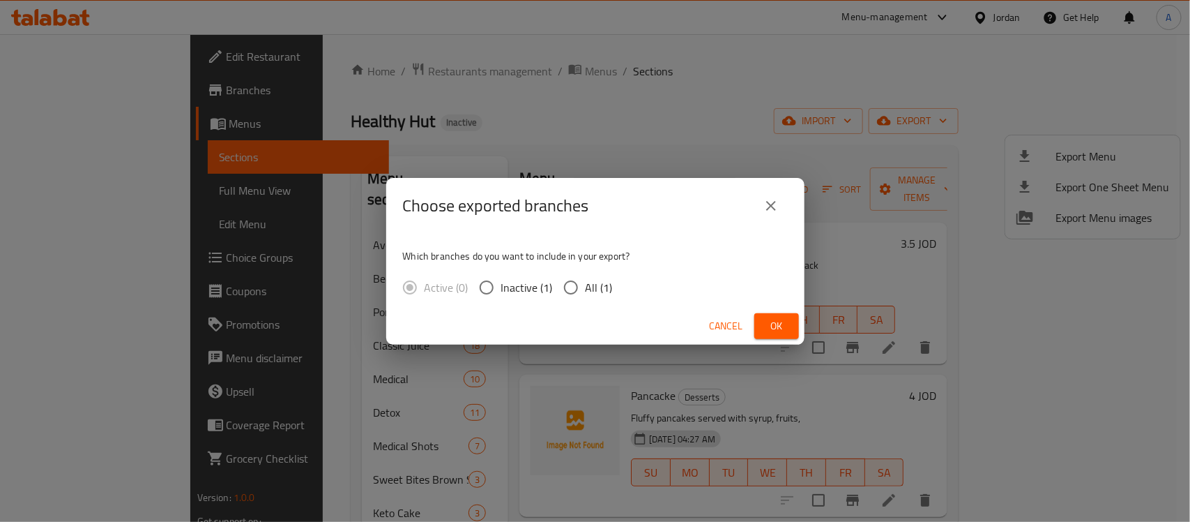
click at [604, 290] on span "All (1)" at bounding box center [599, 287] width 27 height 17
click at [586, 290] on input "All (1)" at bounding box center [570, 287] width 29 height 29
radio input "true"
click at [772, 321] on span "Ok" at bounding box center [777, 325] width 22 height 17
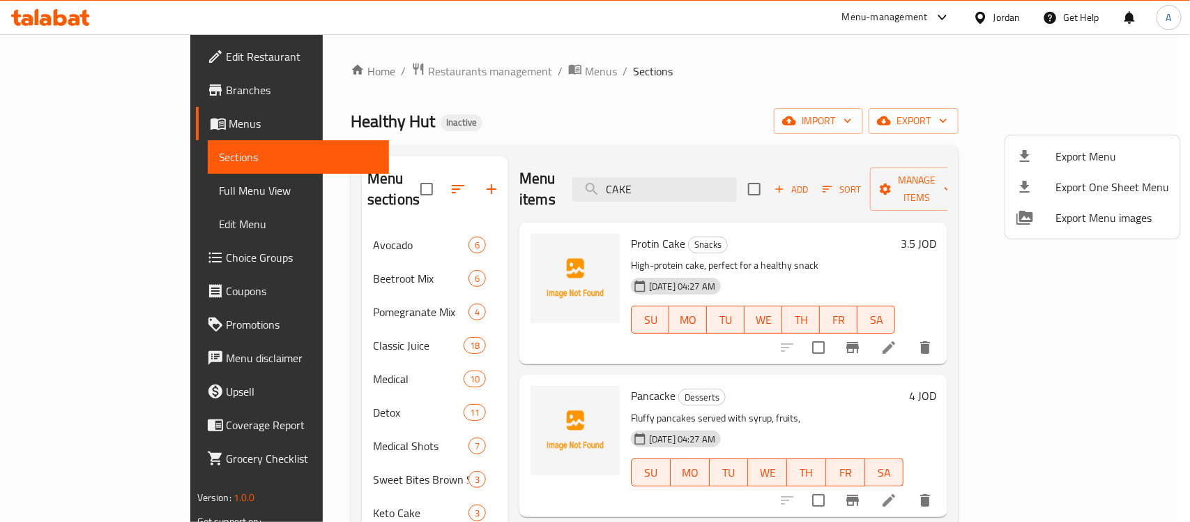
click at [302, 360] on div at bounding box center [595, 261] width 1190 height 522
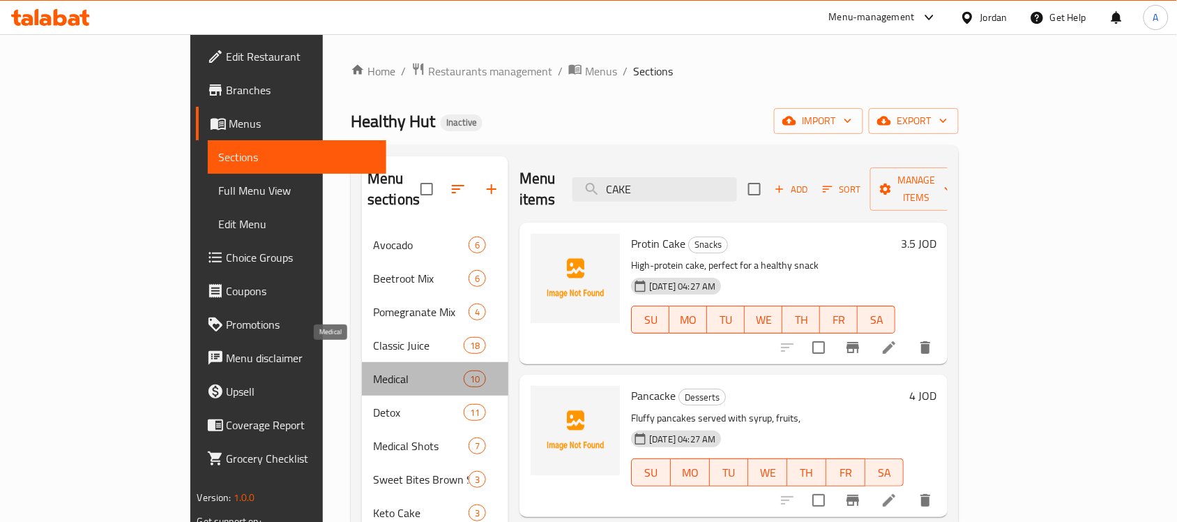
click at [373, 370] on span "Medical" at bounding box center [418, 378] width 91 height 17
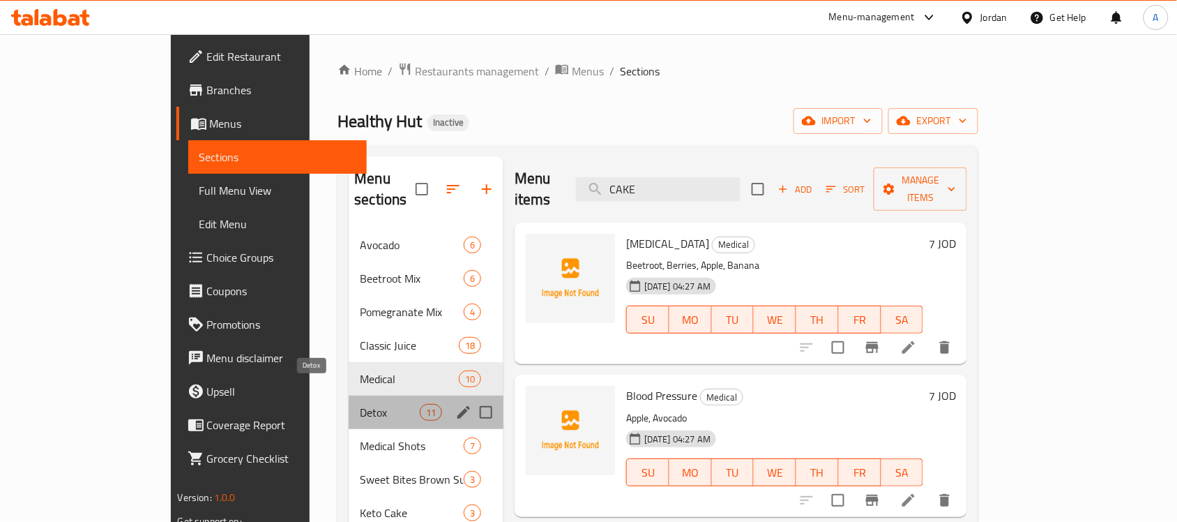
click at [360, 404] on span "Detox" at bounding box center [389, 412] width 59 height 17
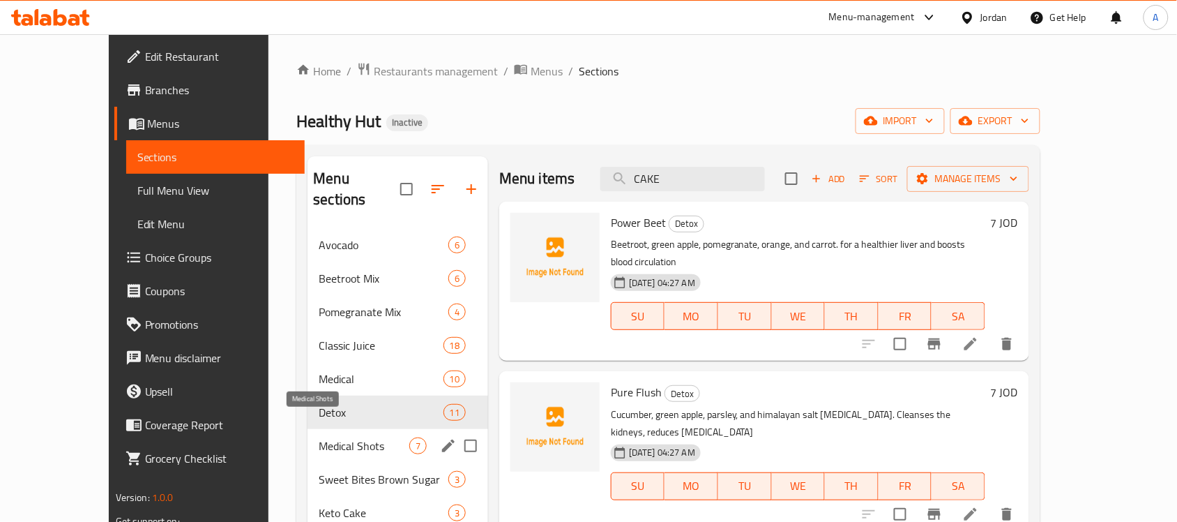
click at [319, 437] on span "Medical Shots" at bounding box center [364, 445] width 91 height 17
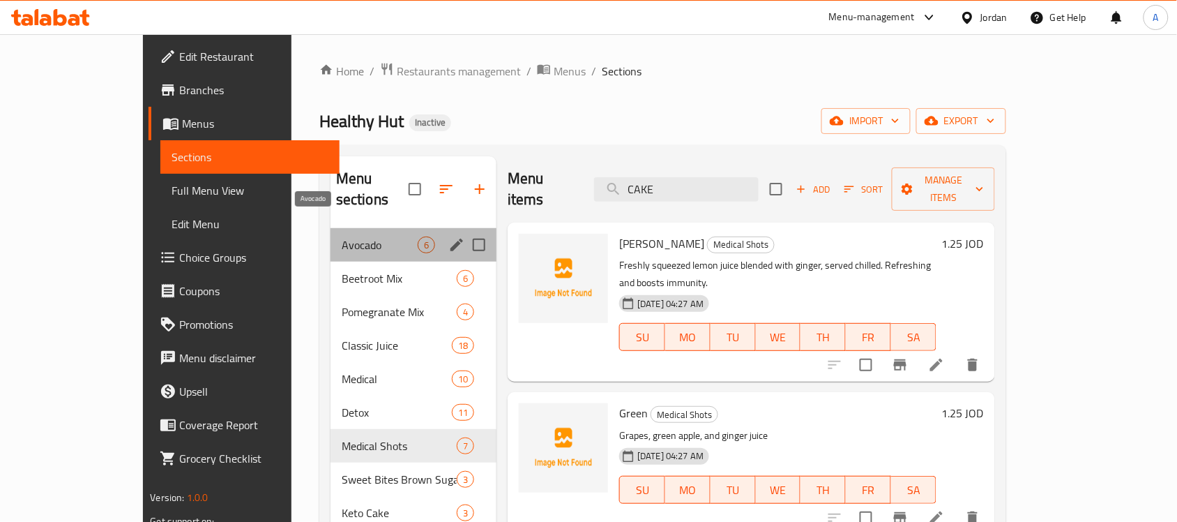
click at [342, 236] on span "Avocado" at bounding box center [380, 244] width 76 height 17
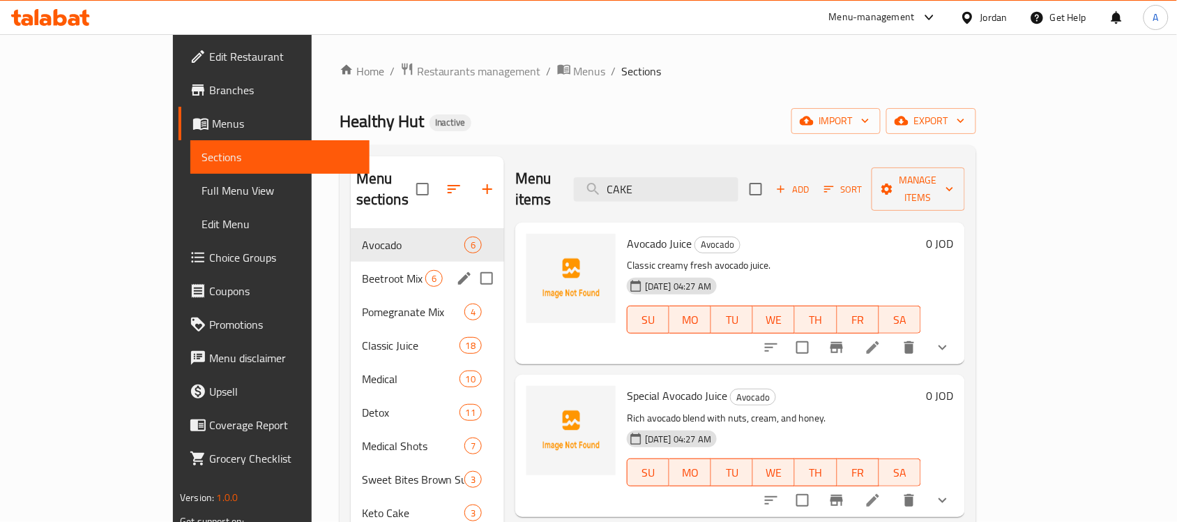
click at [362, 270] on span "Beetroot Mix" at bounding box center [393, 278] width 63 height 17
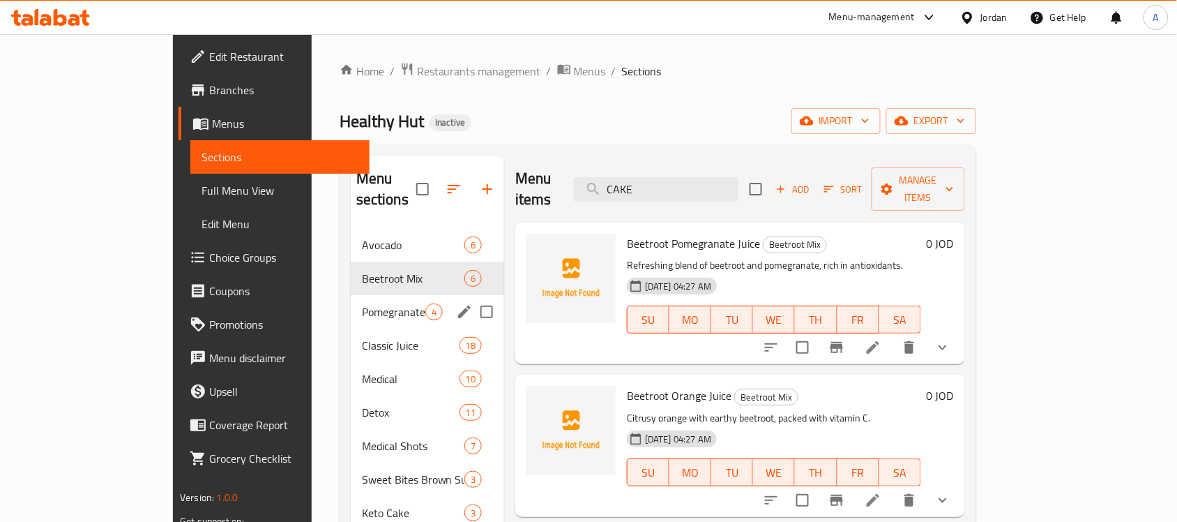
click at [362, 303] on span "Pomegranate Mix" at bounding box center [393, 311] width 63 height 17
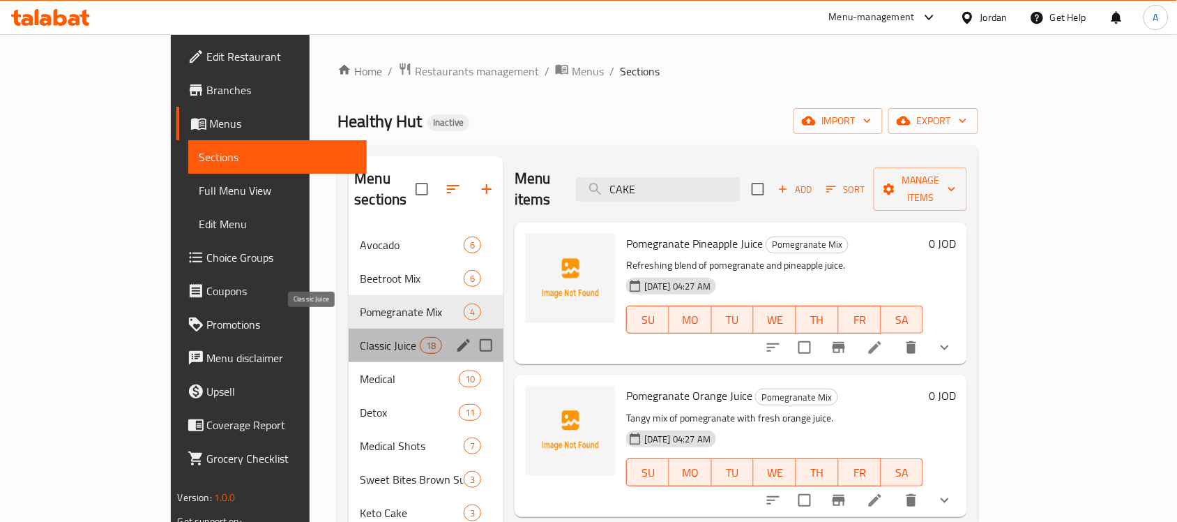
click at [360, 337] on span "Classic Juice" at bounding box center [389, 345] width 59 height 17
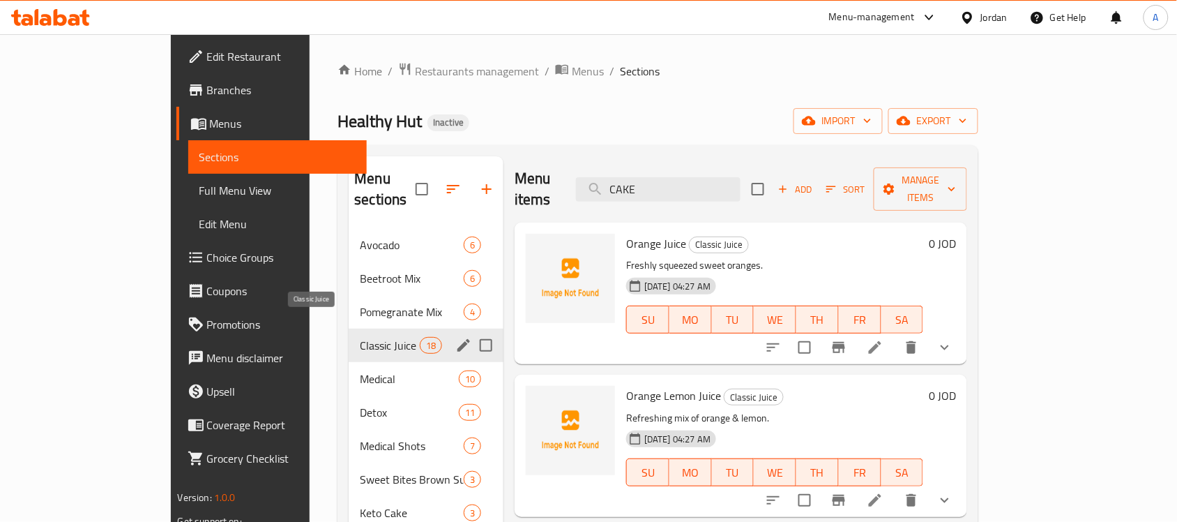
click at [360, 337] on span "Classic Juice" at bounding box center [389, 345] width 59 height 17
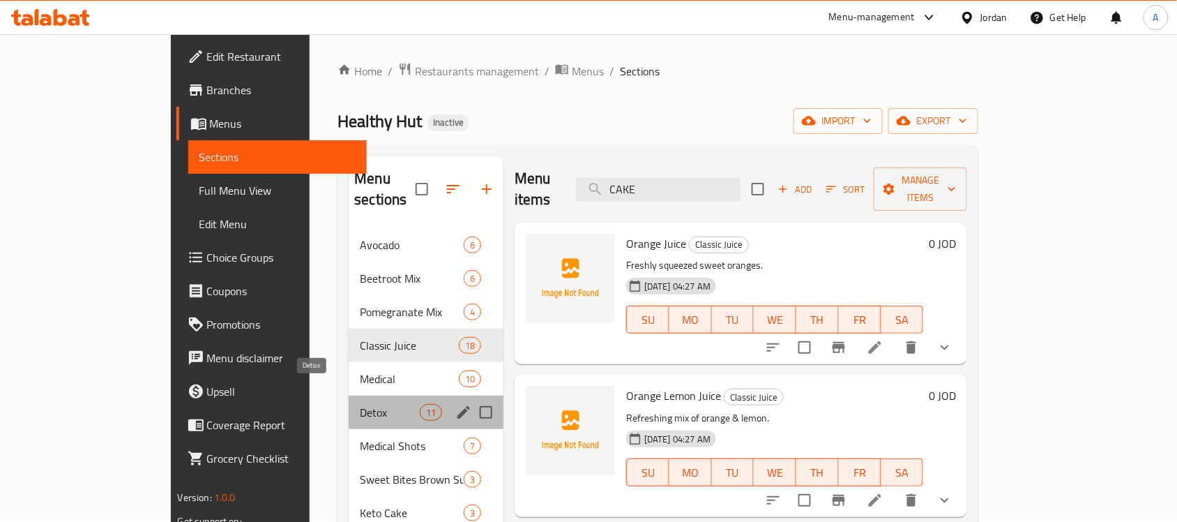
click at [360, 404] on span "Detox" at bounding box center [389, 412] width 59 height 17
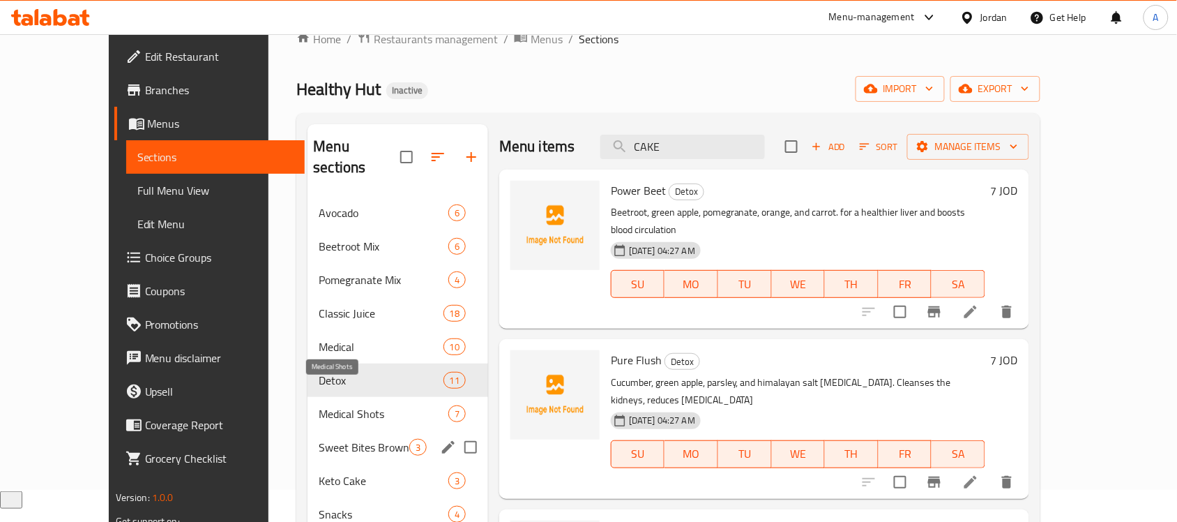
scroll to position [87, 0]
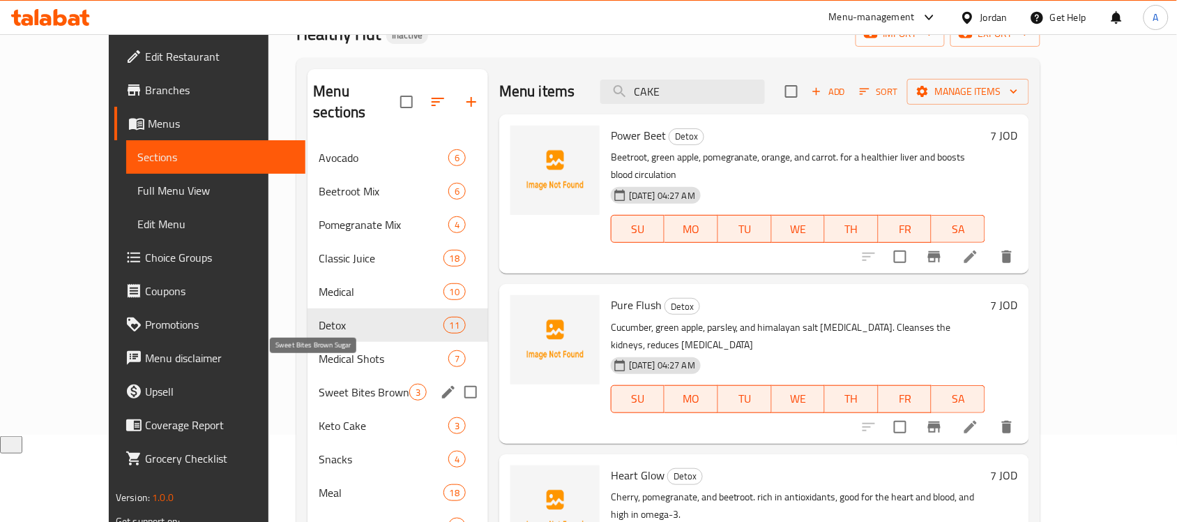
click at [353, 383] on span "Sweet Bites Brown Sugar" at bounding box center [364, 391] width 91 height 17
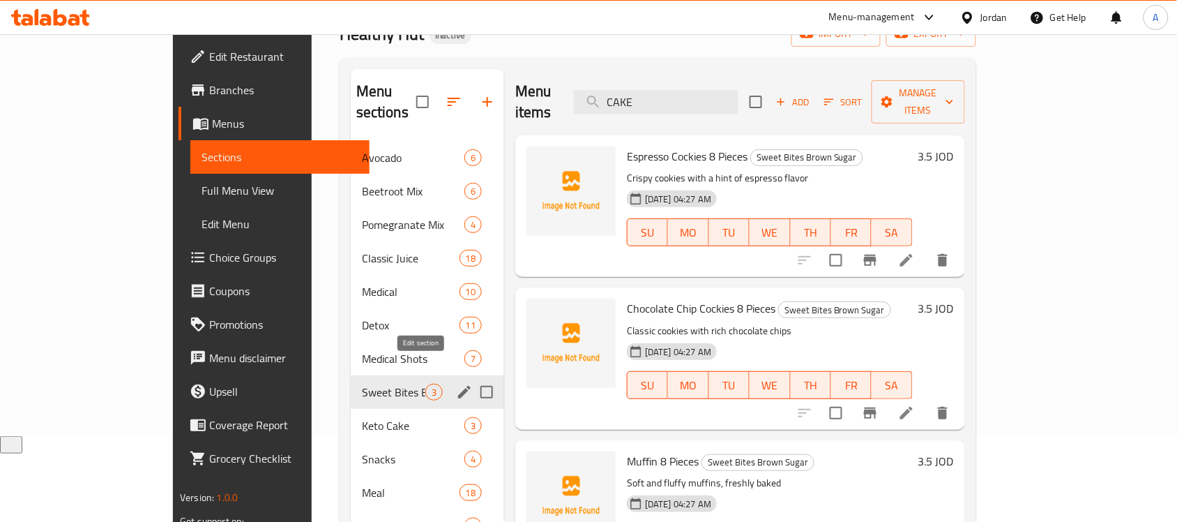
click at [456, 383] on icon "edit" at bounding box center [464, 391] width 17 height 17
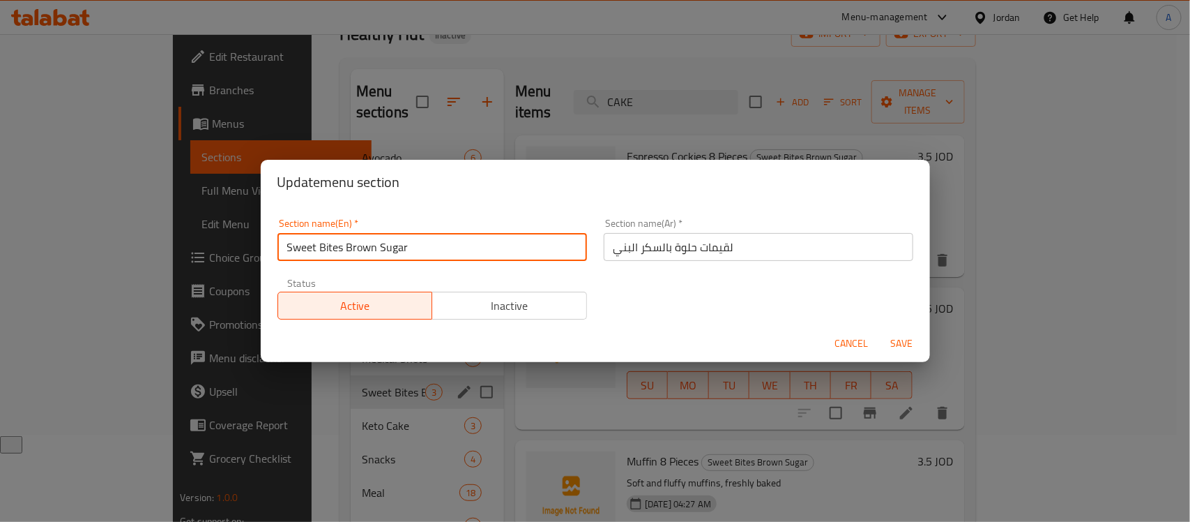
drag, startPoint x: 423, startPoint y: 251, endPoint x: 231, endPoint y: 225, distance: 194.3
click at [231, 225] on div "Update menu section Section name(En)   * Sweet Bites Brown Sugar Section name(E…" at bounding box center [595, 261] width 1190 height 522
paste input "Assorted Chocolates"
type input "Assorted Chocolates"
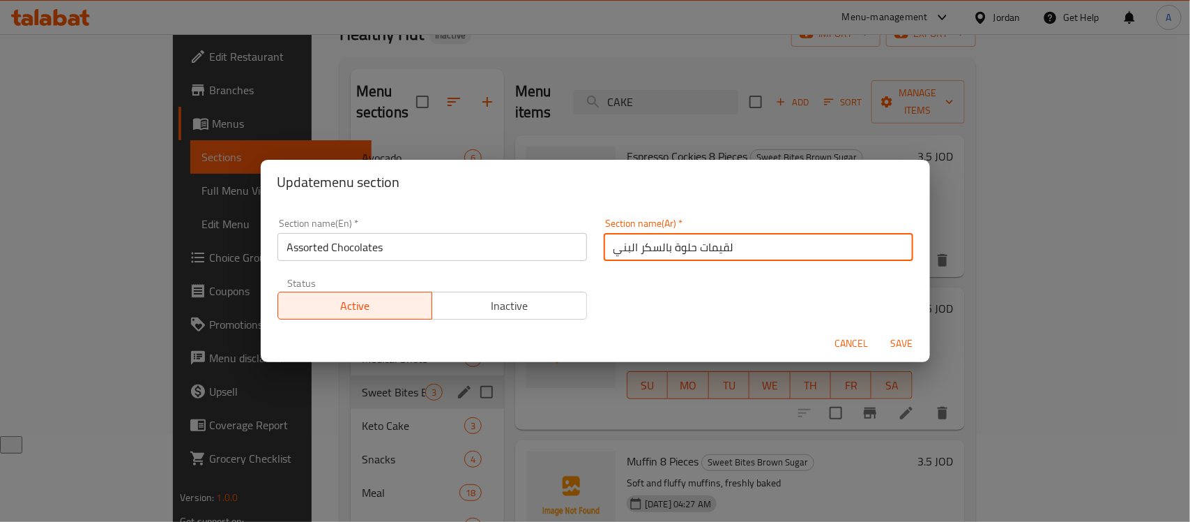
drag, startPoint x: 747, startPoint y: 244, endPoint x: 556, endPoint y: 235, distance: 191.3
click at [556, 235] on div "Section name(En)   * Assorted Chocolates Section name(En) * Section name(Ar)   …" at bounding box center [595, 269] width 653 height 118
type input "شوكولاتة متنوعة"
click at [880, 330] on button "Save" at bounding box center [902, 343] width 45 height 26
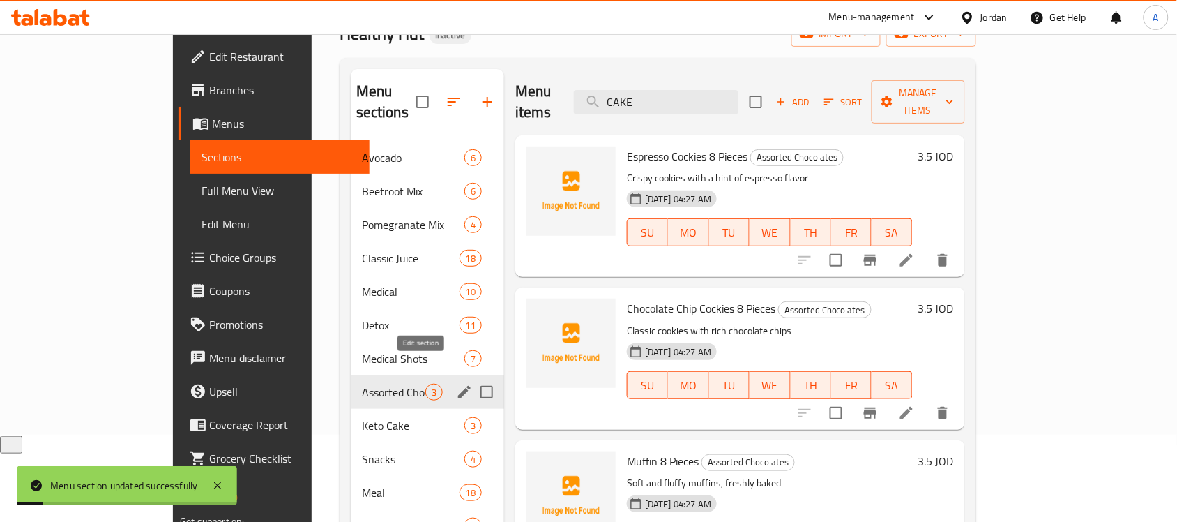
click at [458, 386] on icon "edit" at bounding box center [464, 392] width 13 height 13
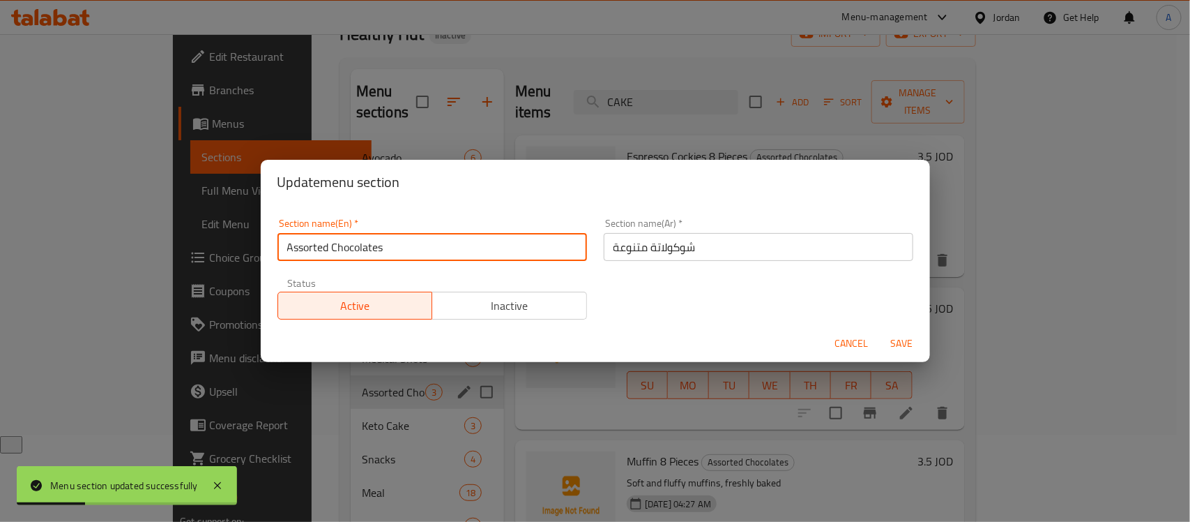
drag, startPoint x: 415, startPoint y: 245, endPoint x: 225, endPoint y: 235, distance: 189.9
click at [225, 235] on div "Update menu section Section name(En)   * Assorted Chocolates Section name(En) *…" at bounding box center [595, 261] width 1190 height 522
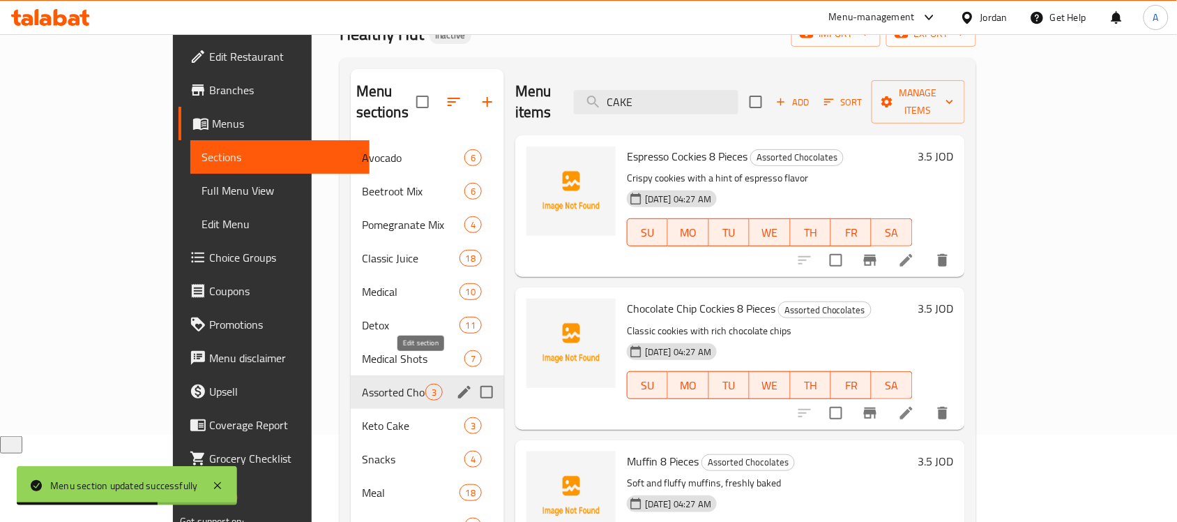
click at [456, 383] on icon "edit" at bounding box center [464, 391] width 17 height 17
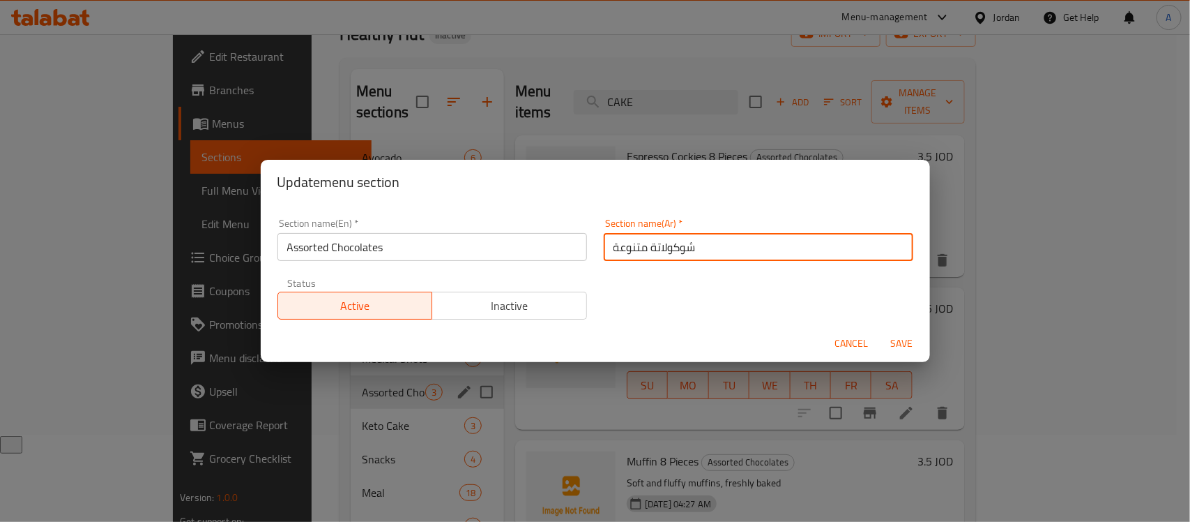
drag, startPoint x: 642, startPoint y: 251, endPoint x: 570, endPoint y: 253, distance: 72.5
click at [570, 253] on div "Section name(En)   * Assorted Chocolates Section name(En) * Section name(Ar)   …" at bounding box center [595, 269] width 653 height 118
click at [608, 252] on input "شوكولاتة" at bounding box center [759, 247] width 310 height 28
type input "تشكيلة شوكولاتة"
click at [880, 330] on button "Save" at bounding box center [902, 343] width 45 height 26
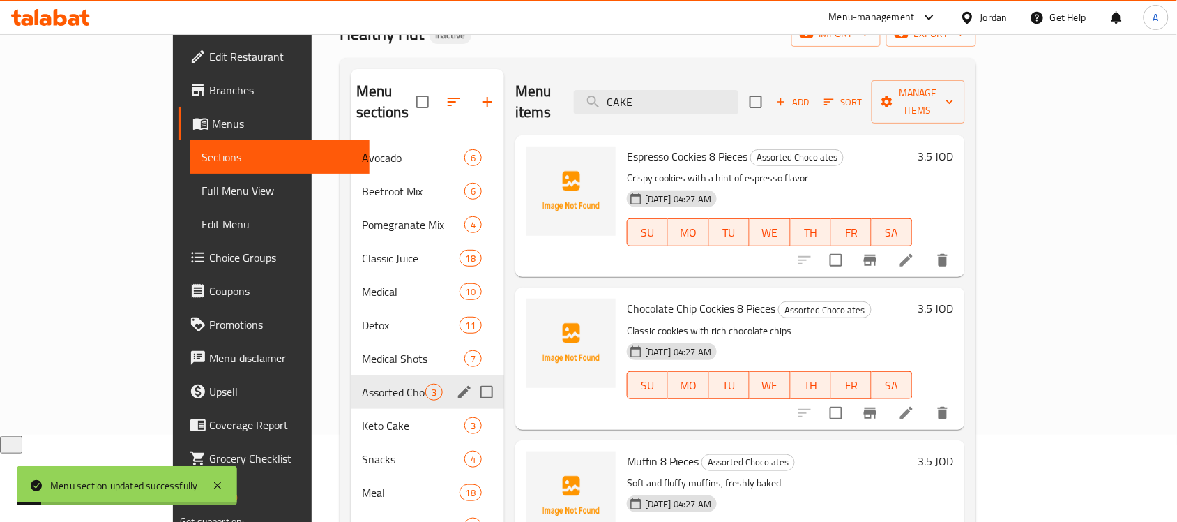
click at [458, 386] on icon "edit" at bounding box center [464, 392] width 13 height 13
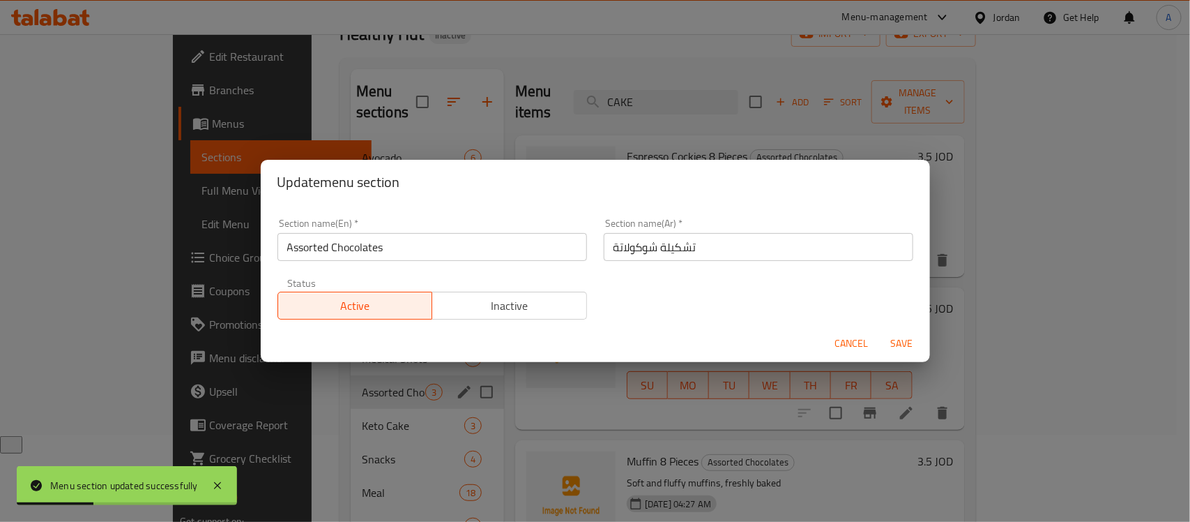
click at [747, 309] on div "Section name(En)   * Assorted Chocolates Section name(En) * Section name(Ar)   …" at bounding box center [595, 269] width 653 height 118
click at [856, 344] on span "Cancel" at bounding box center [851, 343] width 33 height 17
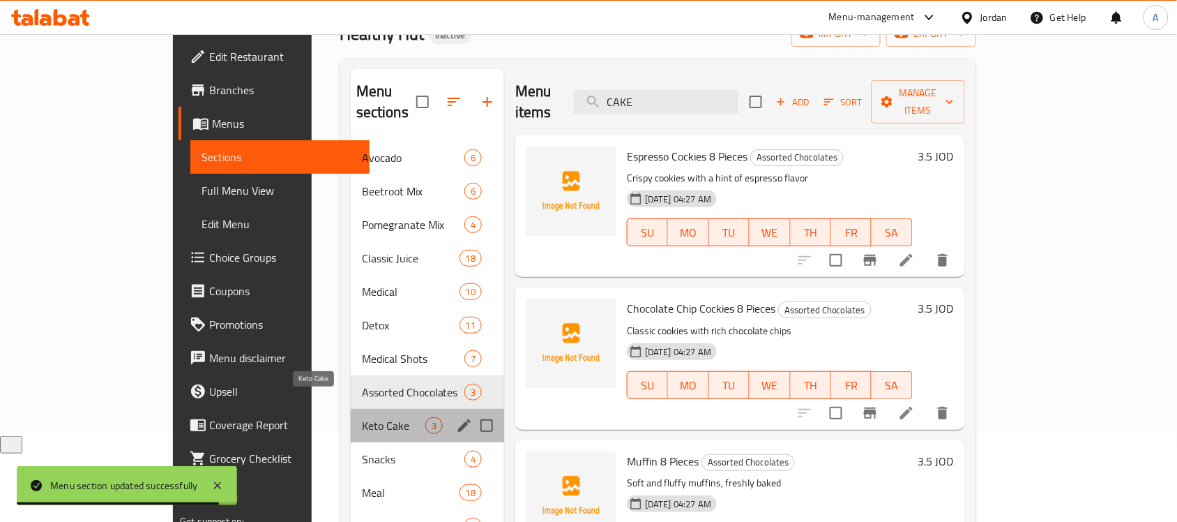
click at [362, 417] on span "Keto Cake" at bounding box center [393, 425] width 63 height 17
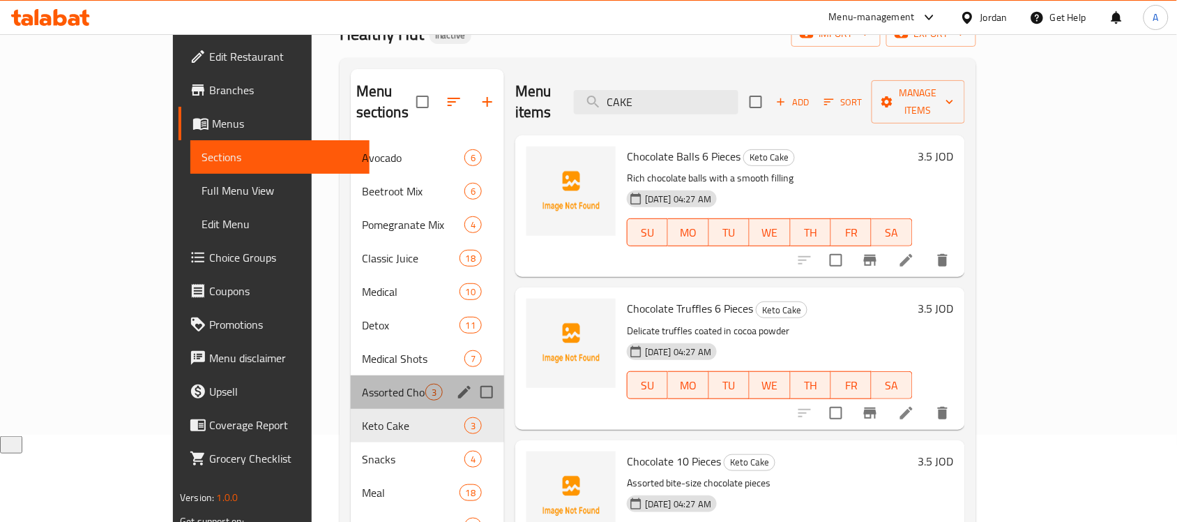
click at [351, 386] on div "Assorted Chocolates 3" at bounding box center [427, 391] width 153 height 33
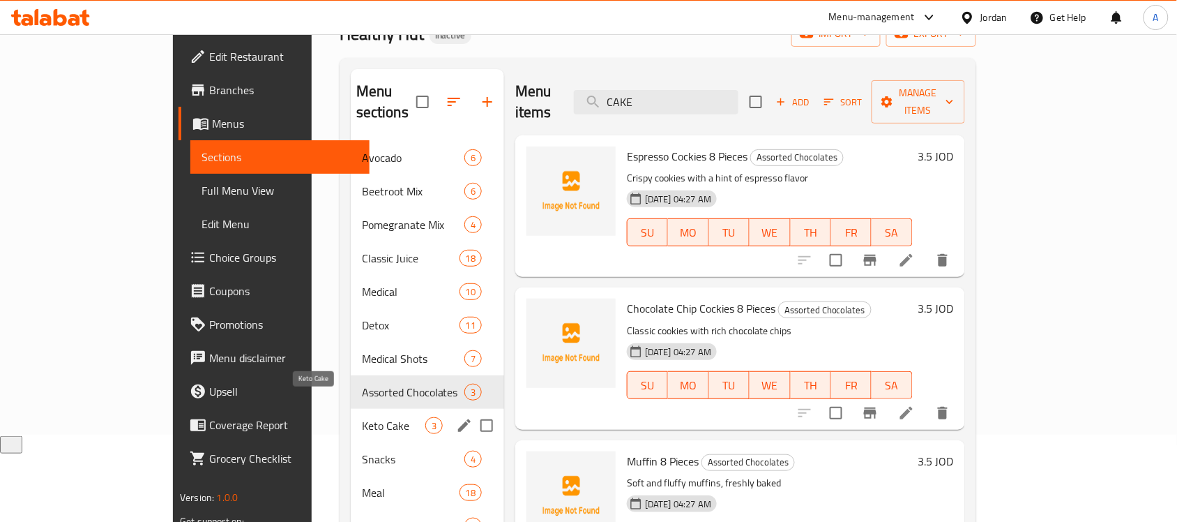
click at [362, 417] on span "Keto Cake" at bounding box center [393, 425] width 63 height 17
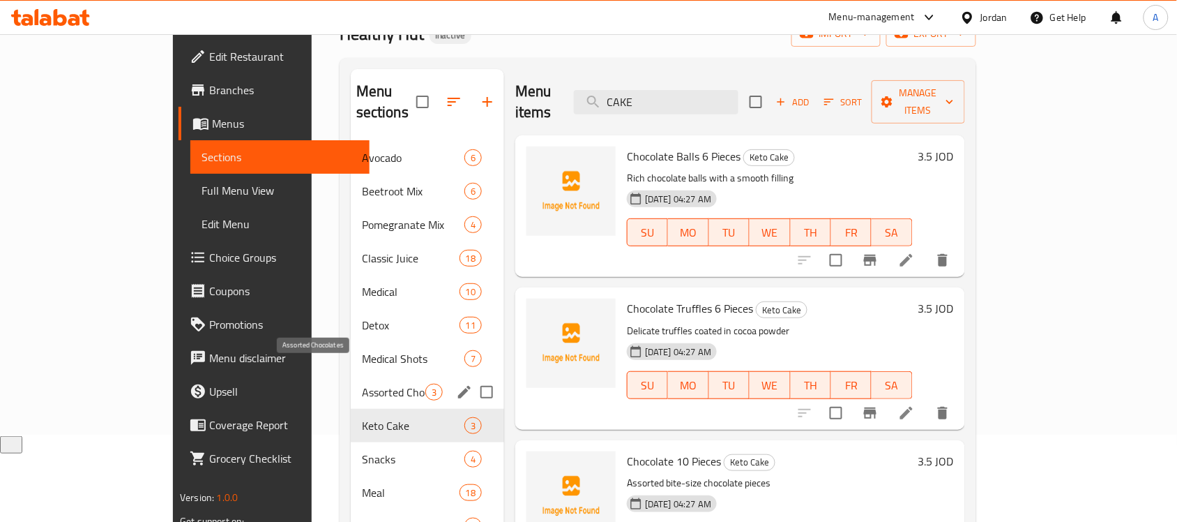
click at [362, 383] on span "Assorted Chocolates" at bounding box center [393, 391] width 63 height 17
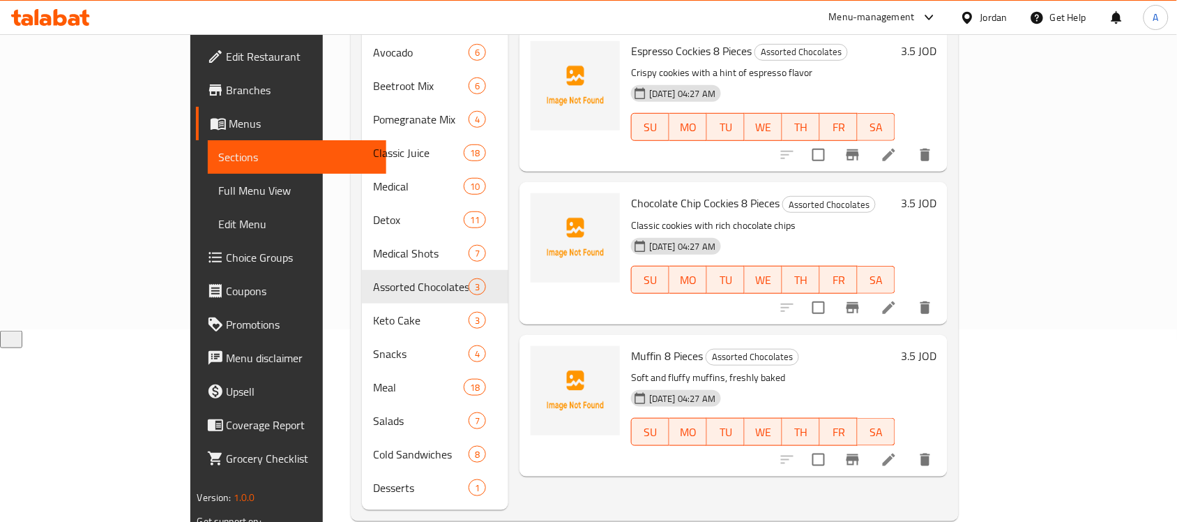
scroll to position [197, 0]
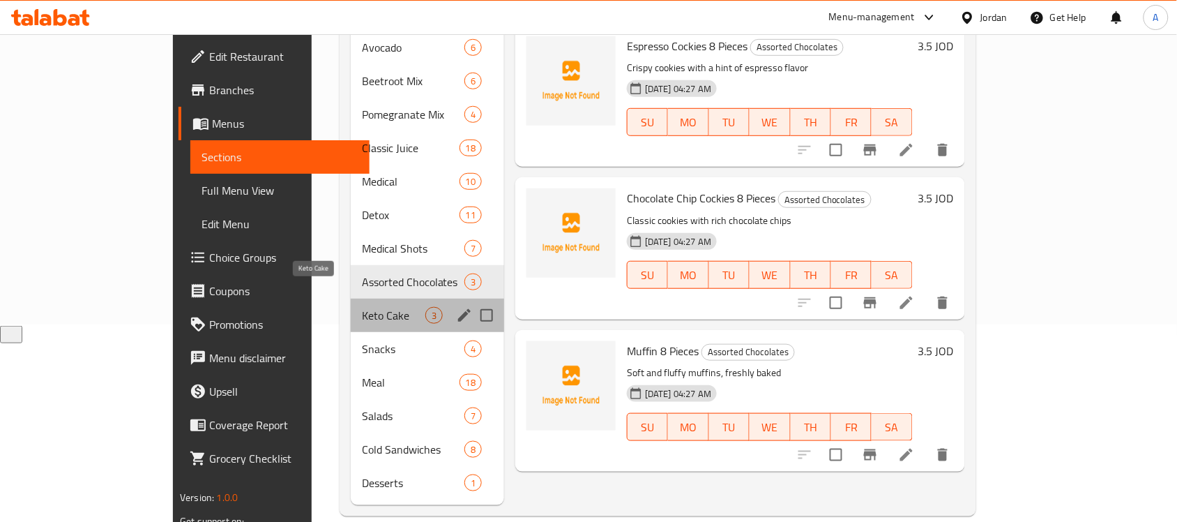
click at [362, 307] on span "Keto Cake" at bounding box center [393, 315] width 63 height 17
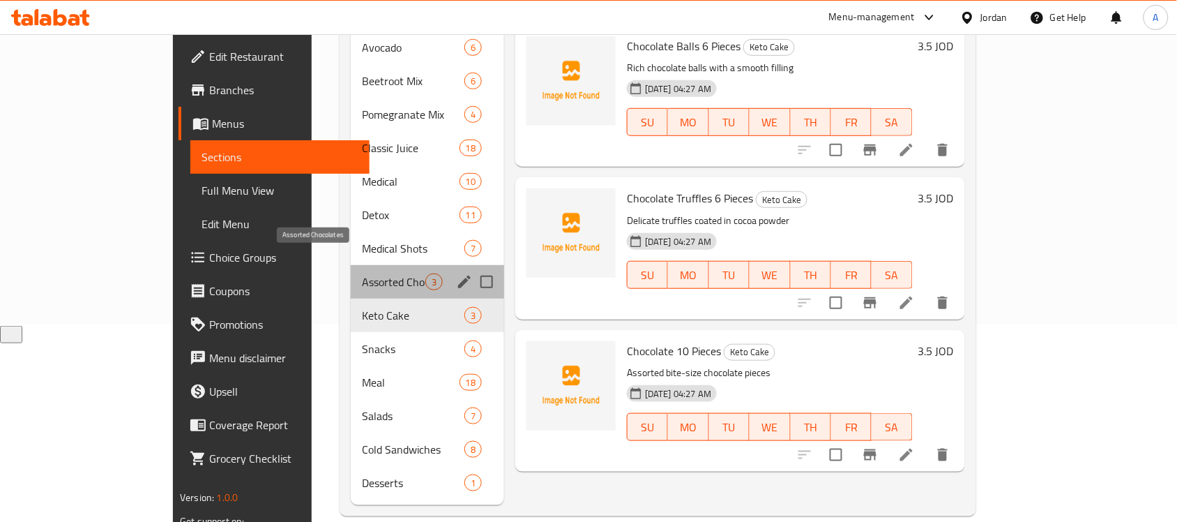
click at [362, 273] on span "Assorted Chocolates" at bounding box center [393, 281] width 63 height 17
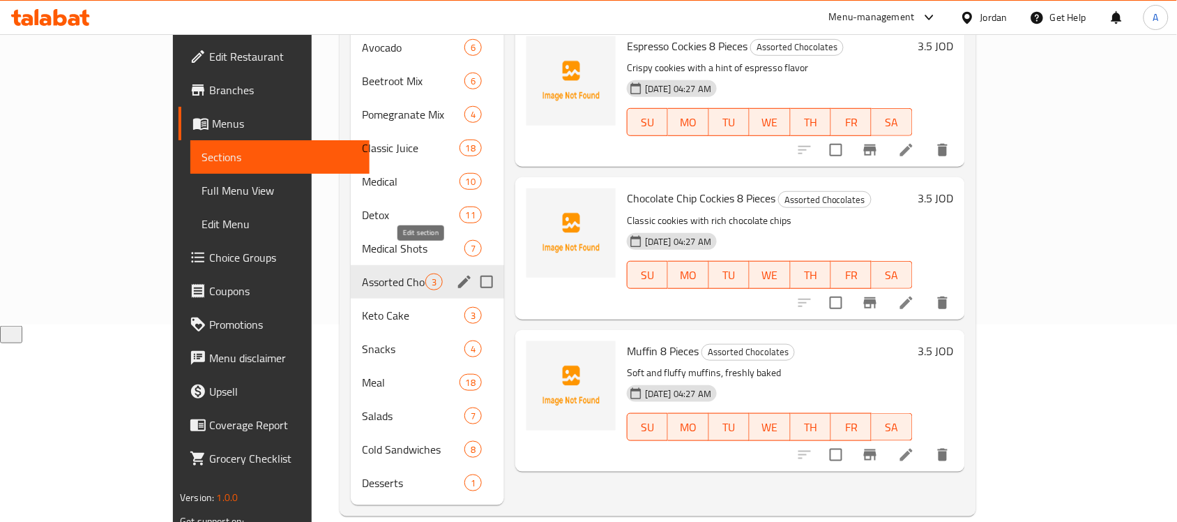
click at [456, 273] on icon "edit" at bounding box center [464, 281] width 17 height 17
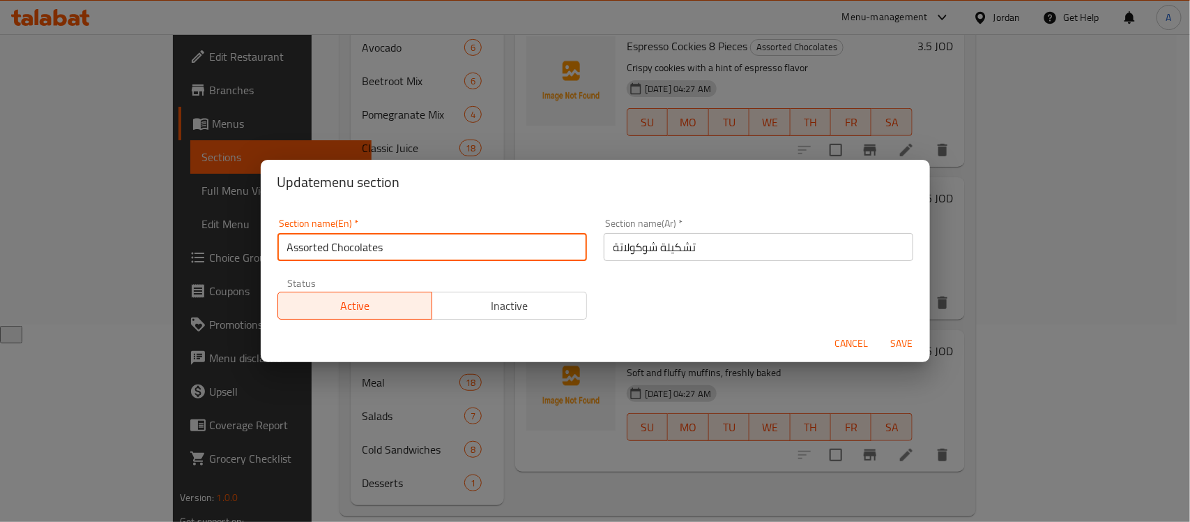
drag, startPoint x: 441, startPoint y: 244, endPoint x: 217, endPoint y: 241, distance: 224.5
click at [218, 241] on div "Update menu section Section name(En)   * Assorted Chocolates Section name(En) *…" at bounding box center [595, 261] width 1190 height 522
paste input "Sweet Bites Brown Sugar"
type input "Sweet Bites Brown Sugar"
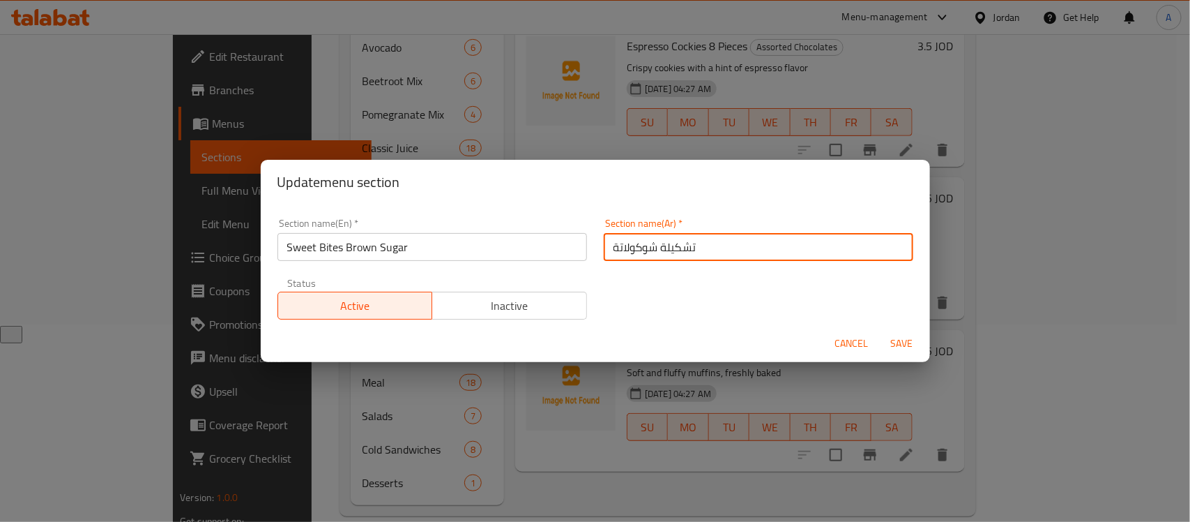
click at [663, 251] on input "تشكيلة شوكولاتة" at bounding box center [759, 247] width 310 height 28
type input "بايتس حلوة بالسكر البني"
click at [880, 330] on button "Save" at bounding box center [902, 343] width 45 height 26
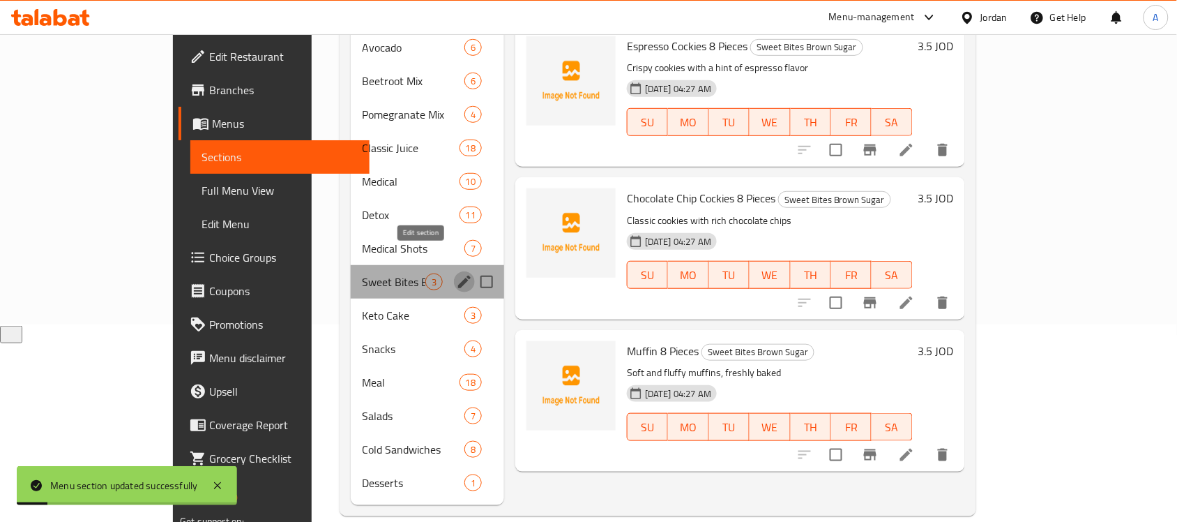
click at [456, 273] on icon "edit" at bounding box center [464, 281] width 17 height 17
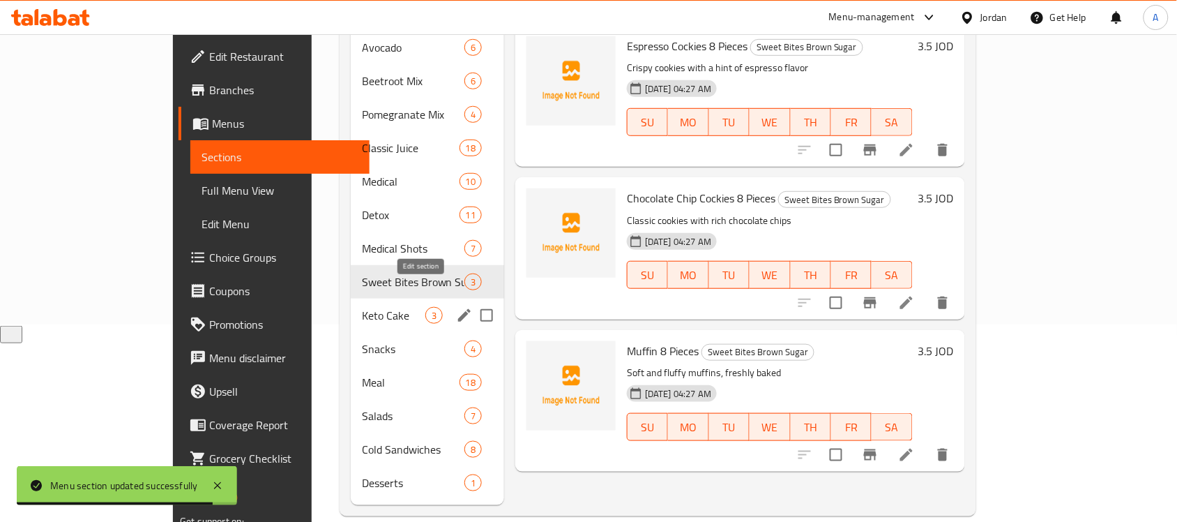
click at [458, 309] on icon "edit" at bounding box center [464, 315] width 13 height 13
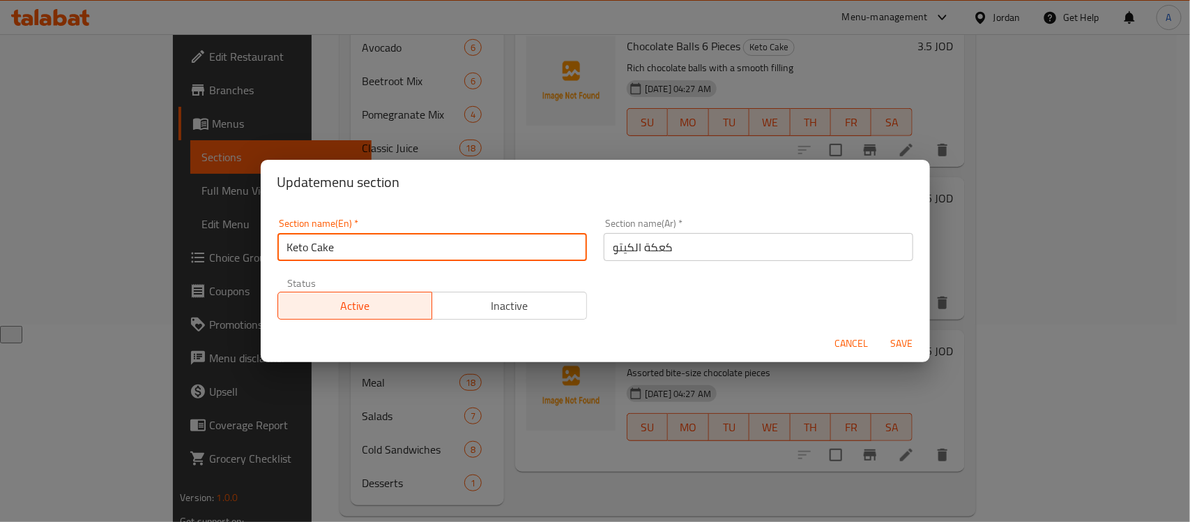
click at [426, 250] on input "Keto Cake" at bounding box center [433, 247] width 310 height 28
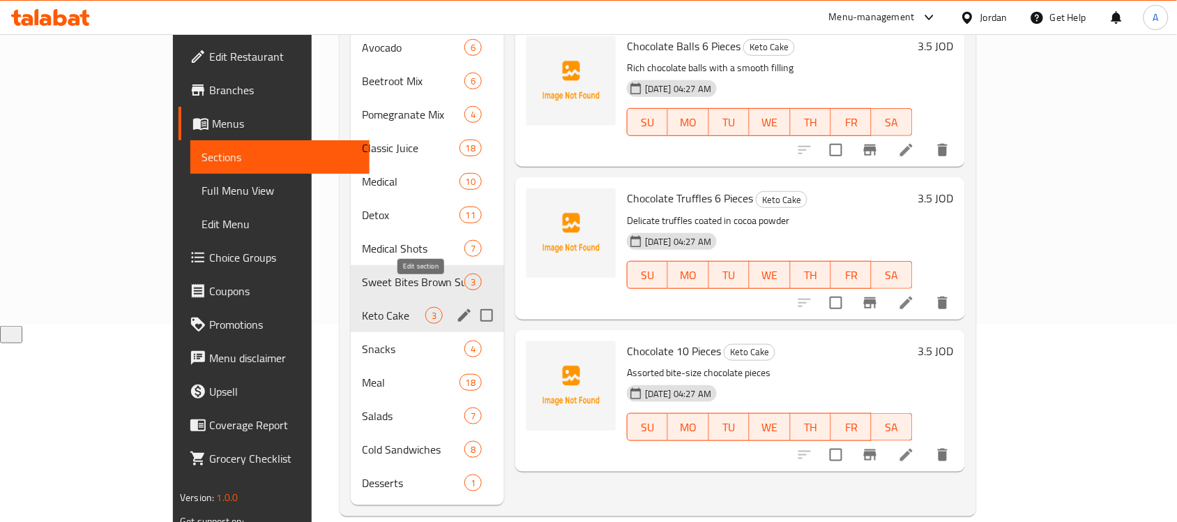
click at [456, 307] on icon "edit" at bounding box center [464, 315] width 17 height 17
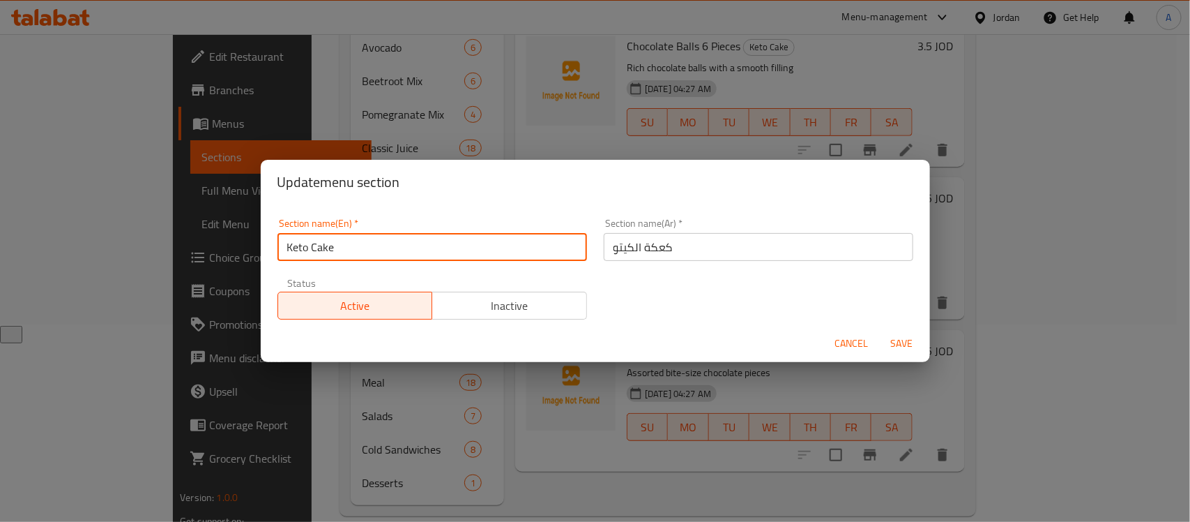
drag, startPoint x: 413, startPoint y: 249, endPoint x: 176, endPoint y: 230, distance: 237.8
click at [176, 230] on div "Update menu section Section name(En)   * Keto Cake Section name(En) * Section n…" at bounding box center [595, 261] width 1190 height 522
paste input "Assorted Chocolates"
type input "Assorted Chocolates"
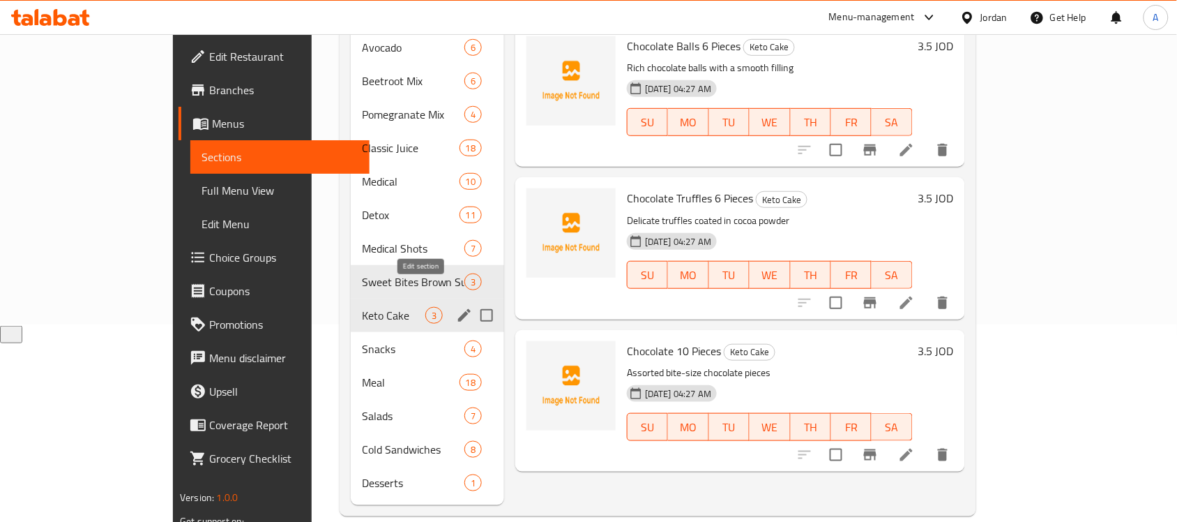
click at [456, 307] on icon "edit" at bounding box center [464, 315] width 17 height 17
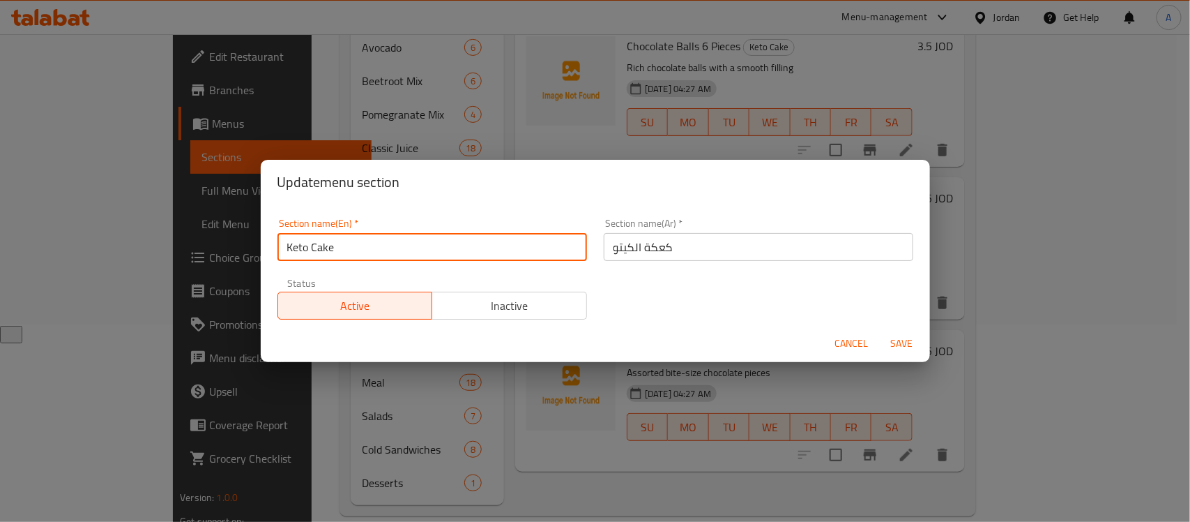
drag, startPoint x: 427, startPoint y: 248, endPoint x: 169, endPoint y: 227, distance: 259.5
click at [169, 227] on div "Update menu section Section name(En)   * Keto Cake Section name(En) * Section n…" at bounding box center [595, 261] width 1190 height 522
paste input "Assorted Chocolates"
type input "Assorted Chocolates"
click at [880, 330] on button "Save" at bounding box center [902, 343] width 45 height 26
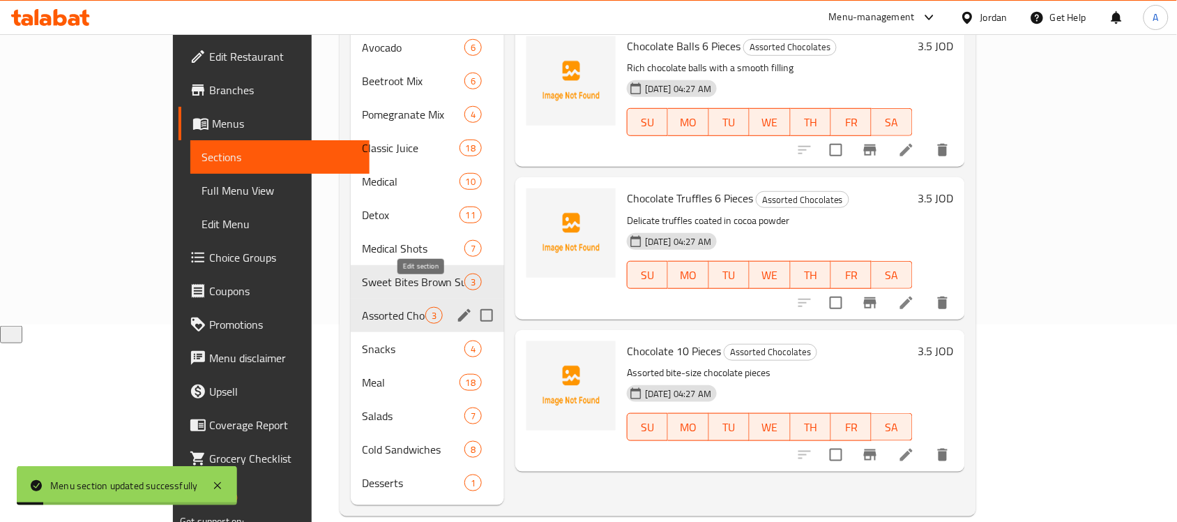
click at [458, 309] on icon "edit" at bounding box center [464, 315] width 13 height 13
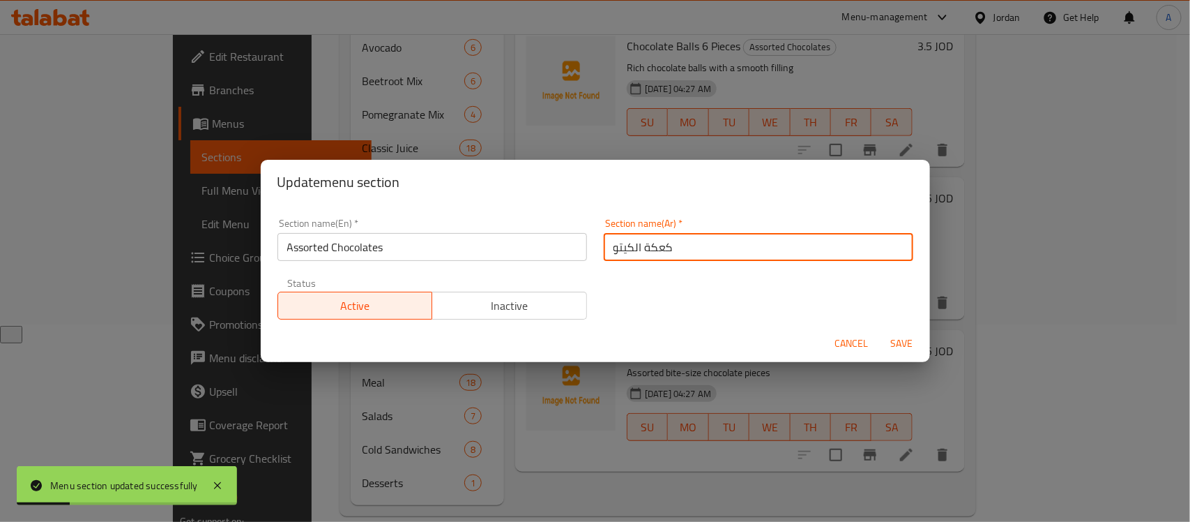
drag, startPoint x: 718, startPoint y: 242, endPoint x: 517, endPoint y: 238, distance: 201.5
click at [517, 238] on div "Section name(En)   * Assorted Chocolates Section name(En) * Section name(Ar)   …" at bounding box center [595, 269] width 653 height 118
type input "تشكيلة"
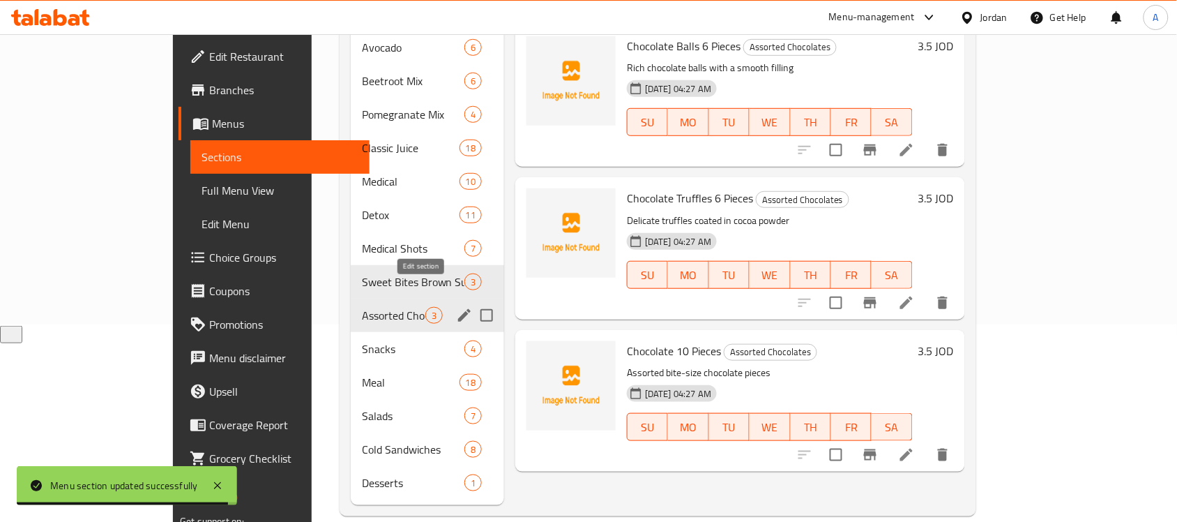
click at [454, 305] on button "edit" at bounding box center [464, 315] width 21 height 21
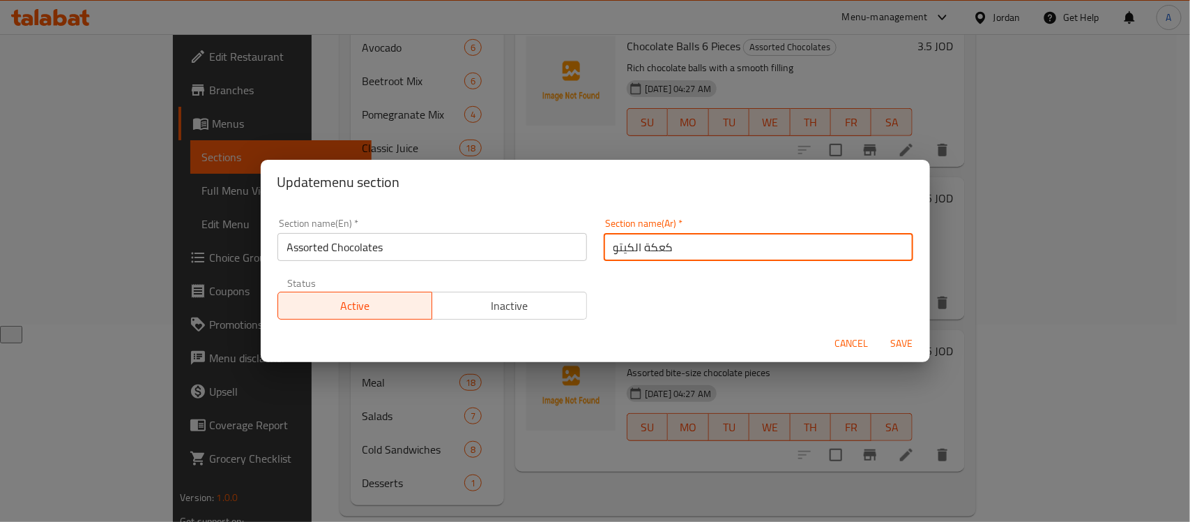
drag, startPoint x: 688, startPoint y: 257, endPoint x: 309, endPoint y: 199, distance: 383.7
click at [307, 210] on div "Section name(En)   * Assorted Chocolates Section name(En) * Section name(Ar)   …" at bounding box center [595, 269] width 653 height 118
type input "تشكيلة شوكولاتة"
click at [880, 330] on button "Save" at bounding box center [902, 343] width 45 height 26
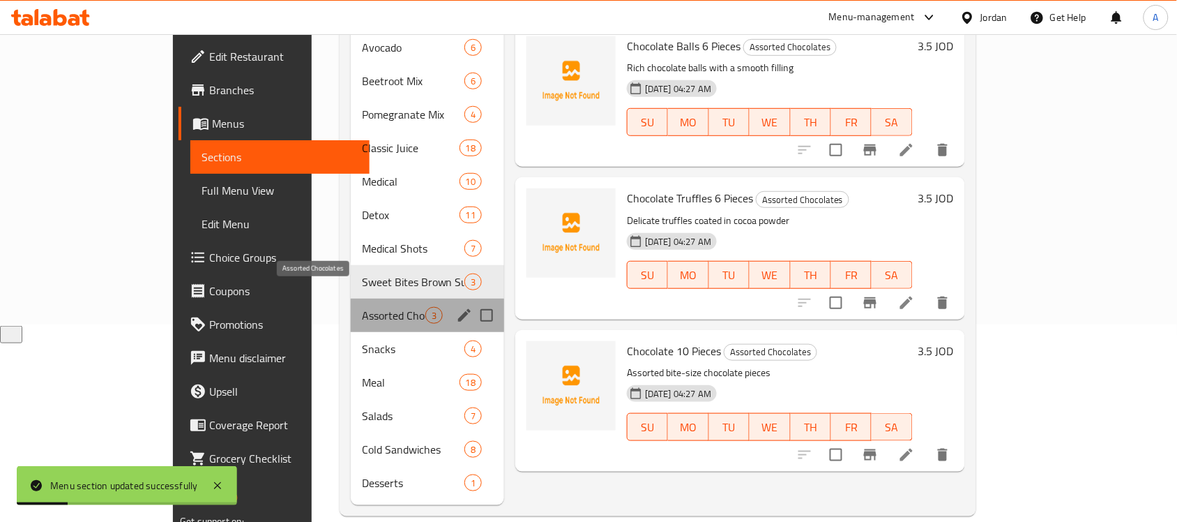
click at [362, 307] on span "Assorted Chocolates" at bounding box center [393, 315] width 63 height 17
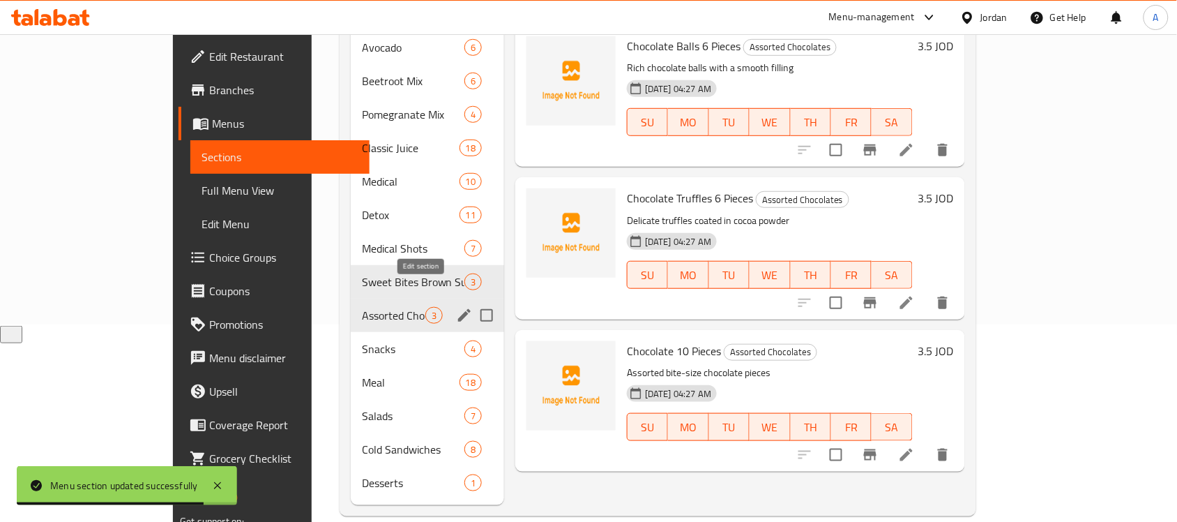
click at [456, 307] on icon "edit" at bounding box center [464, 315] width 17 height 17
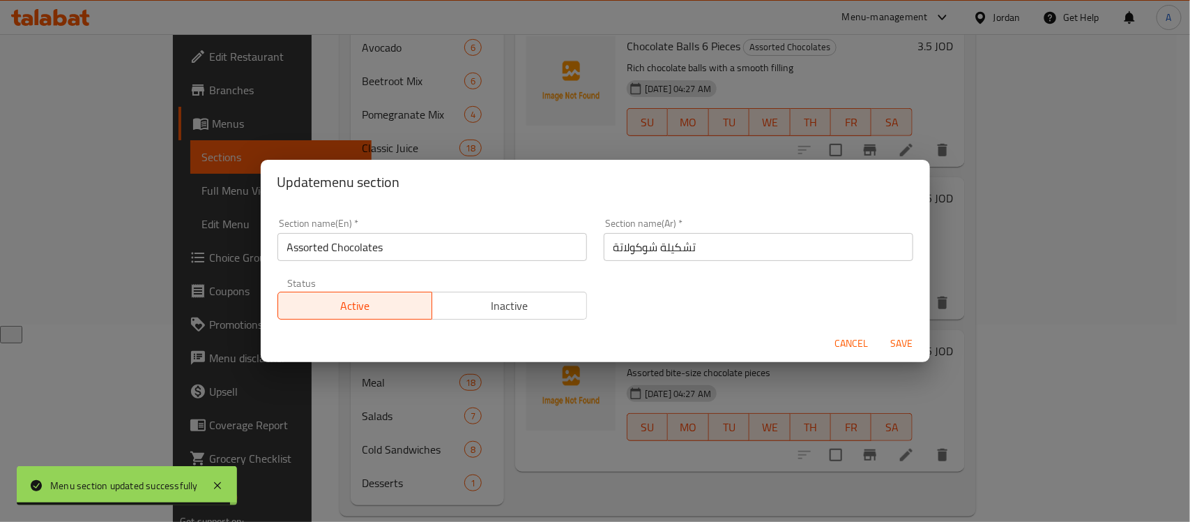
click at [841, 349] on span "Cancel" at bounding box center [851, 343] width 33 height 17
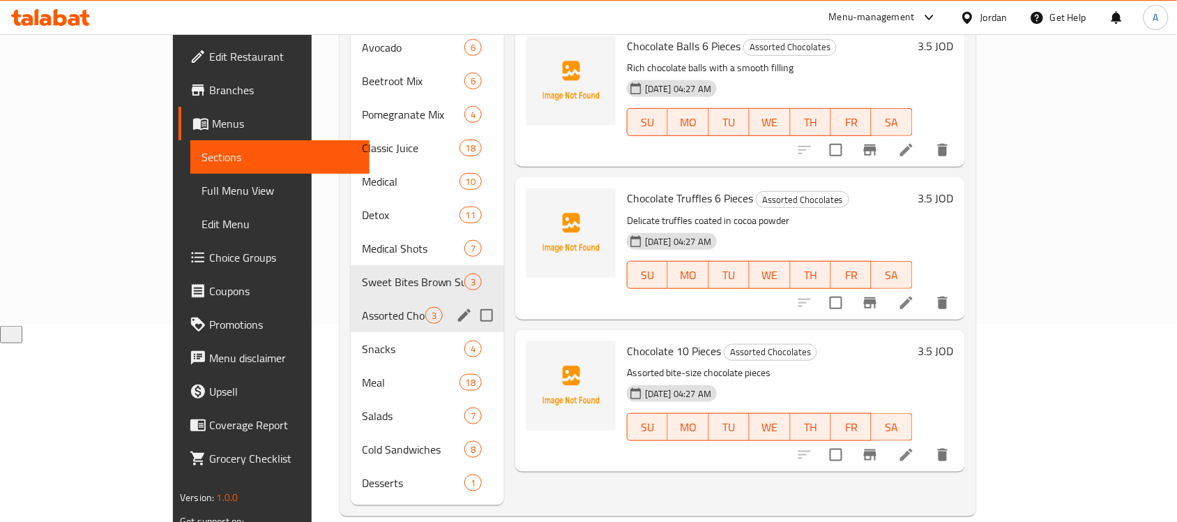
click at [362, 307] on span "Assorted Chocolates" at bounding box center [393, 315] width 63 height 17
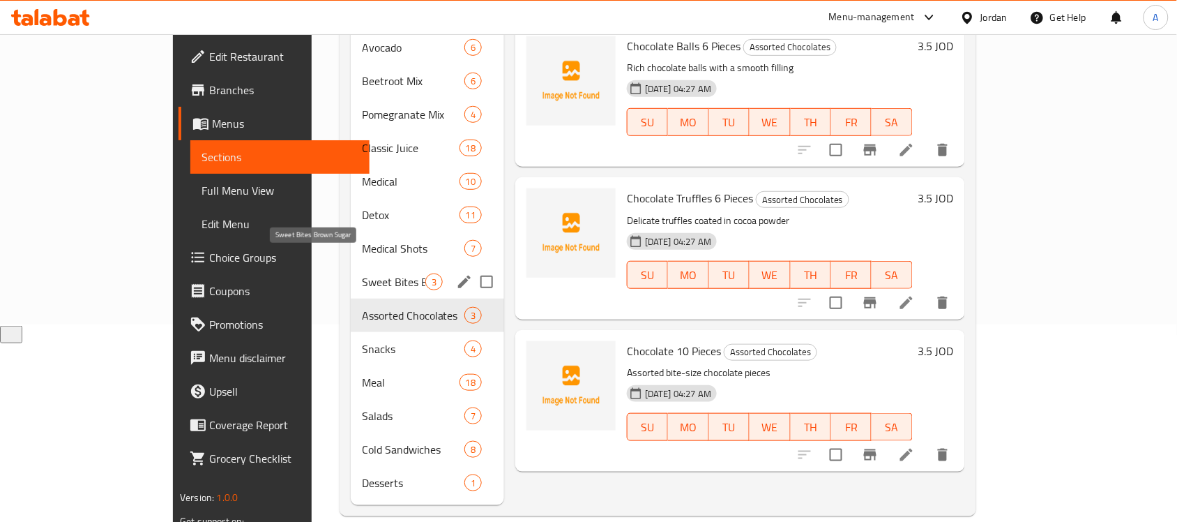
click at [362, 273] on span "Sweet Bites Brown Sugar" at bounding box center [393, 281] width 63 height 17
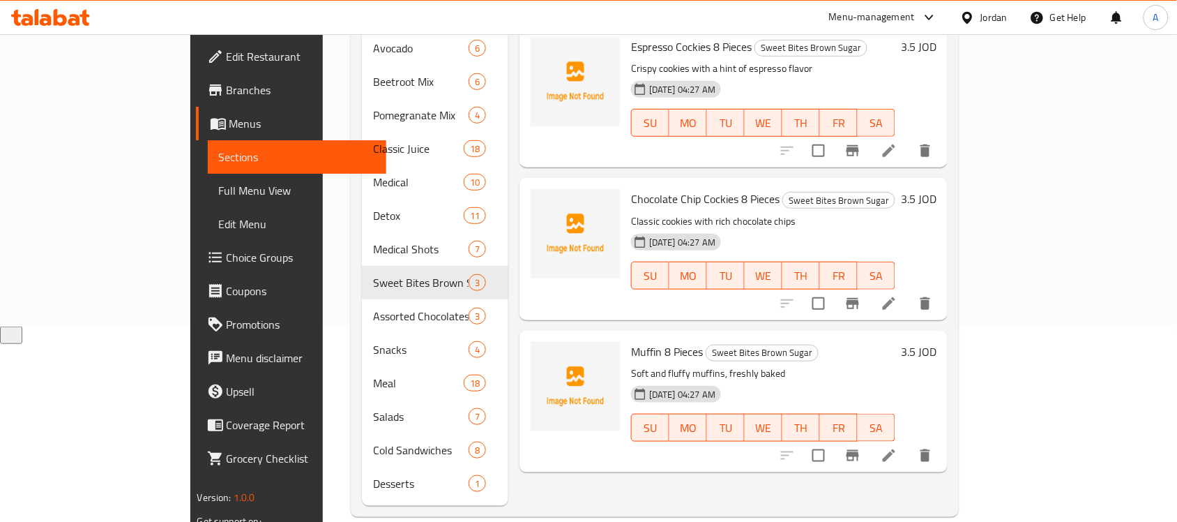
scroll to position [197, 0]
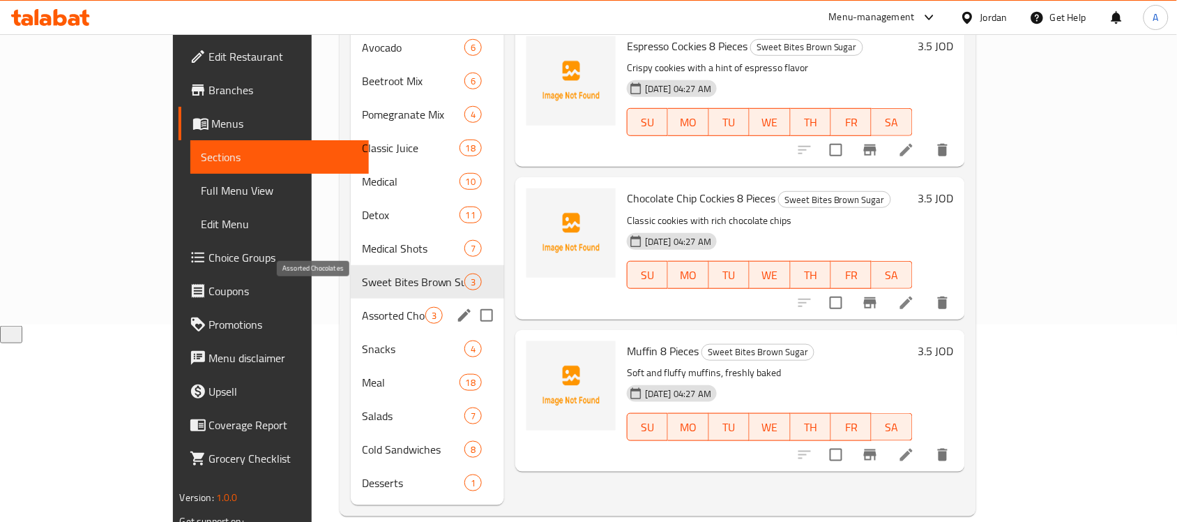
click at [362, 307] on span "Assorted Chocolates" at bounding box center [393, 315] width 63 height 17
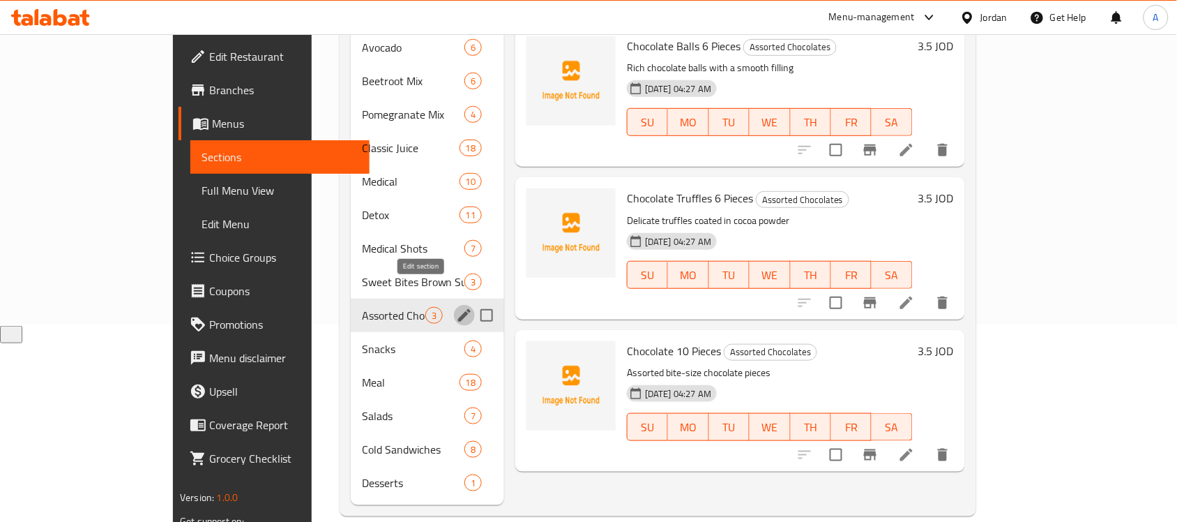
click at [458, 309] on icon "edit" at bounding box center [464, 315] width 13 height 13
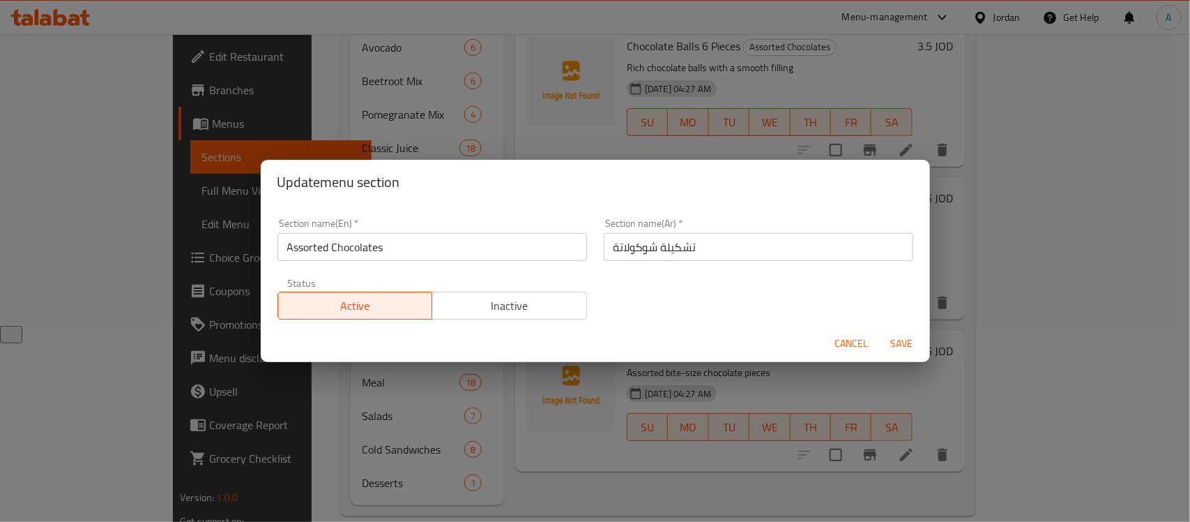
click at [858, 342] on span "Cancel" at bounding box center [851, 343] width 33 height 17
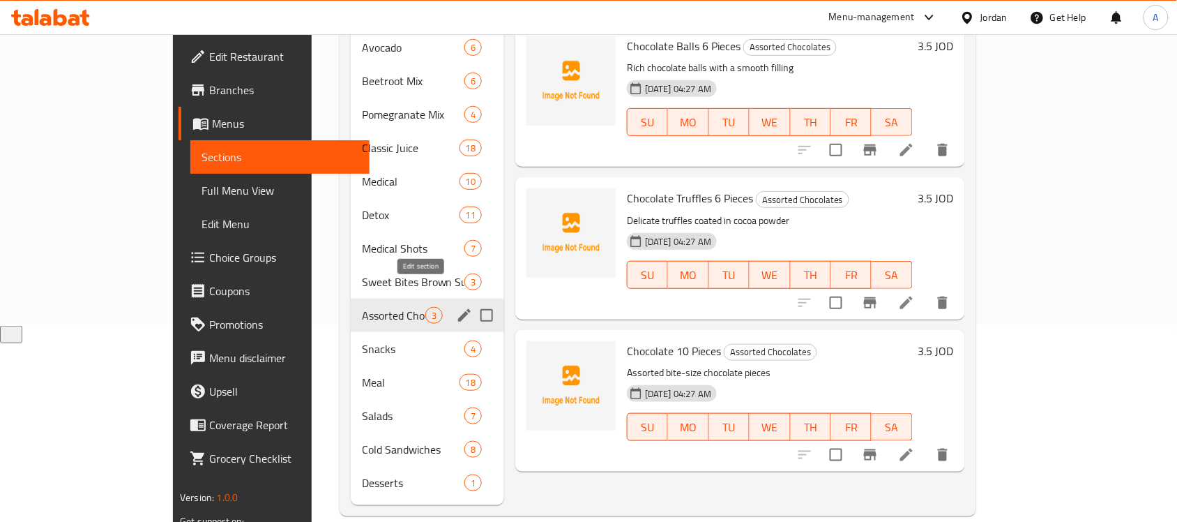
click at [458, 309] on icon "edit" at bounding box center [464, 315] width 13 height 13
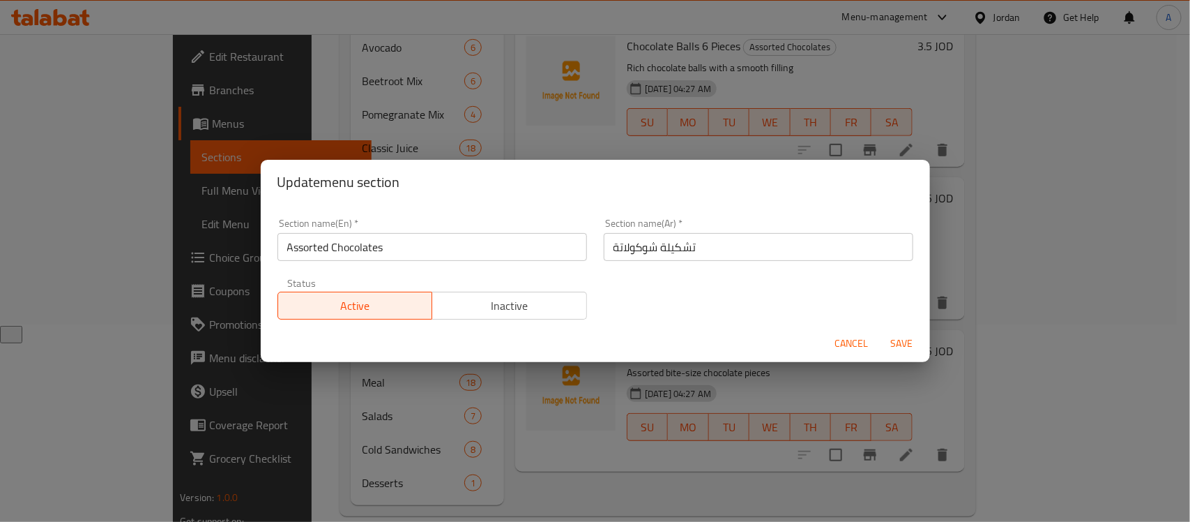
click at [848, 347] on span "Cancel" at bounding box center [851, 343] width 33 height 17
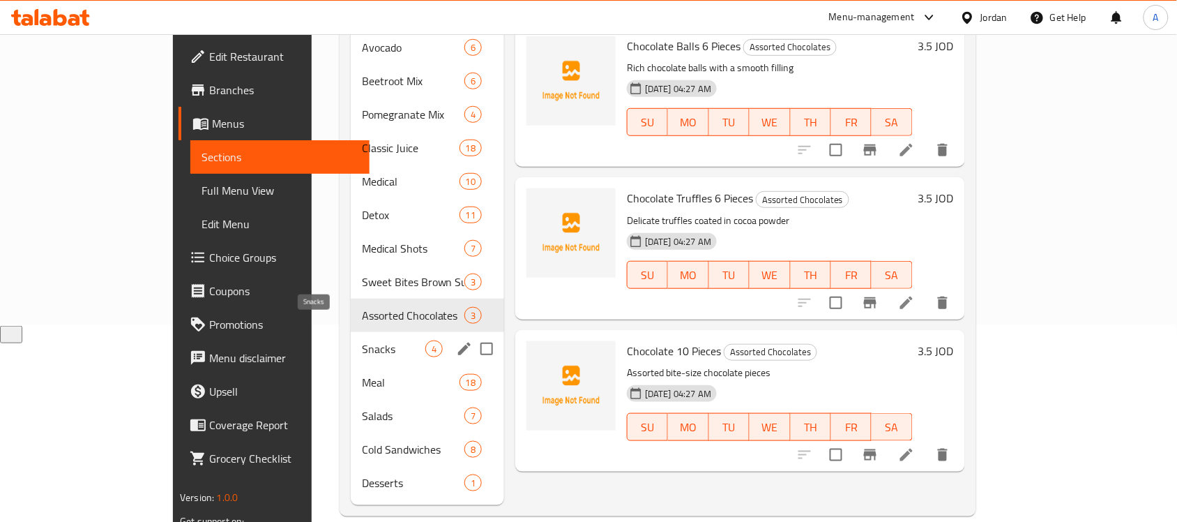
click at [362, 340] on span "Snacks" at bounding box center [393, 348] width 63 height 17
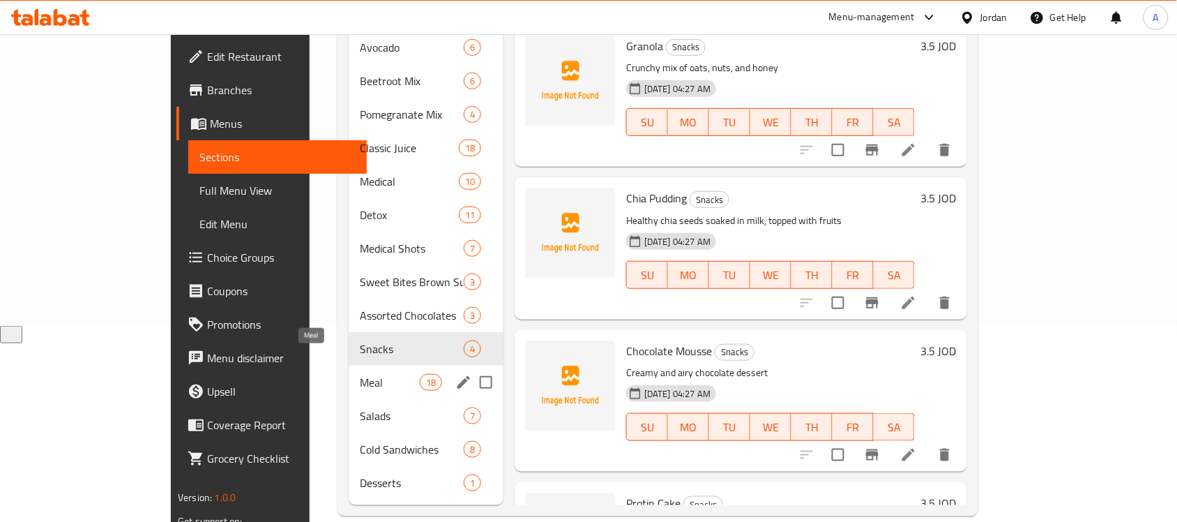
click at [360, 374] on span "Meal" at bounding box center [389, 382] width 59 height 17
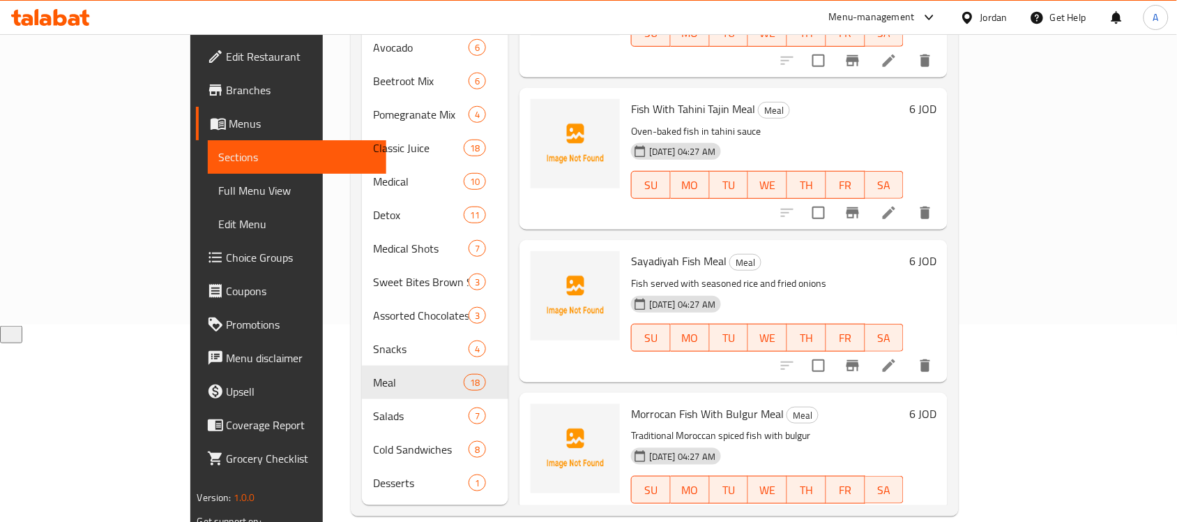
scroll to position [2251, 0]
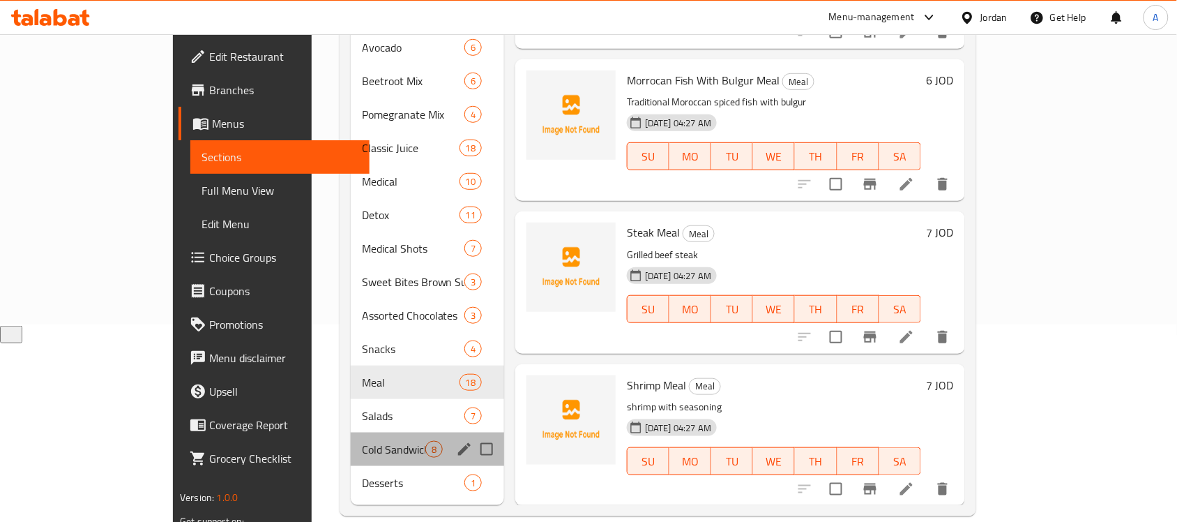
click at [351, 432] on div "Cold Sandwiches 8" at bounding box center [427, 448] width 153 height 33
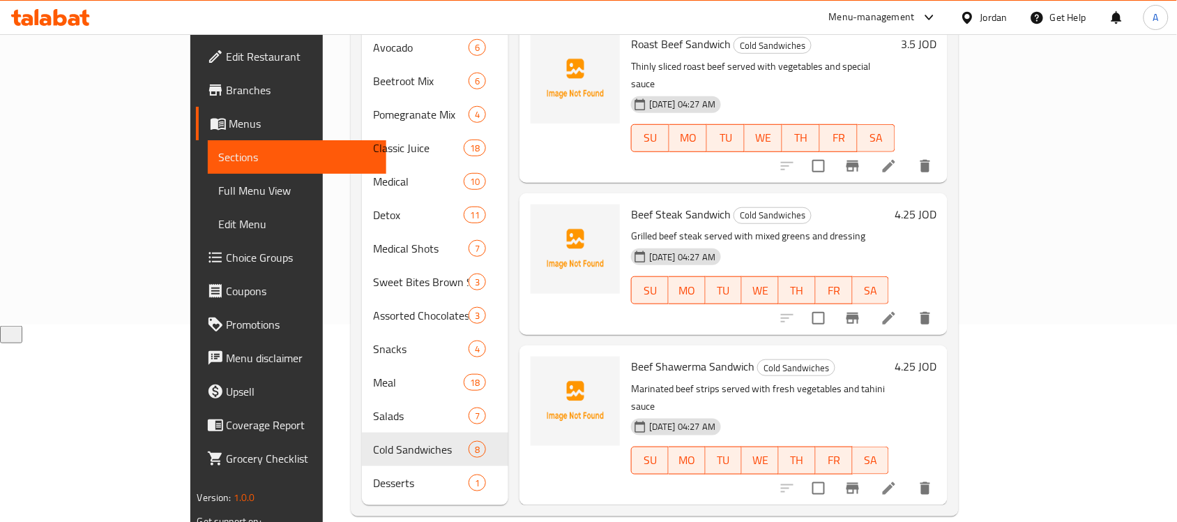
scroll to position [729, 0]
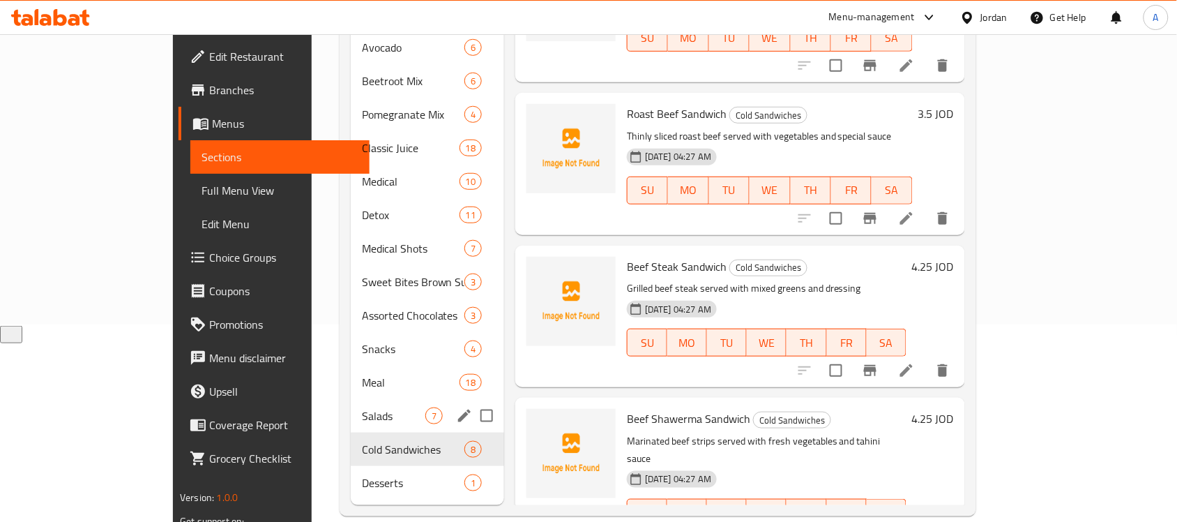
click at [351, 399] on div "Salads 7" at bounding box center [427, 415] width 153 height 33
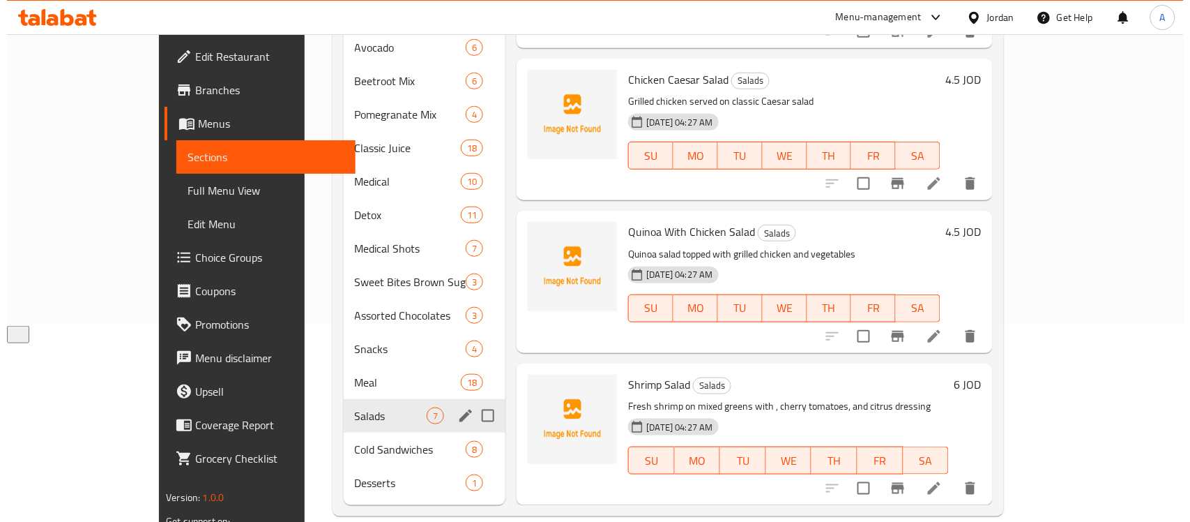
scroll to position [577, 0]
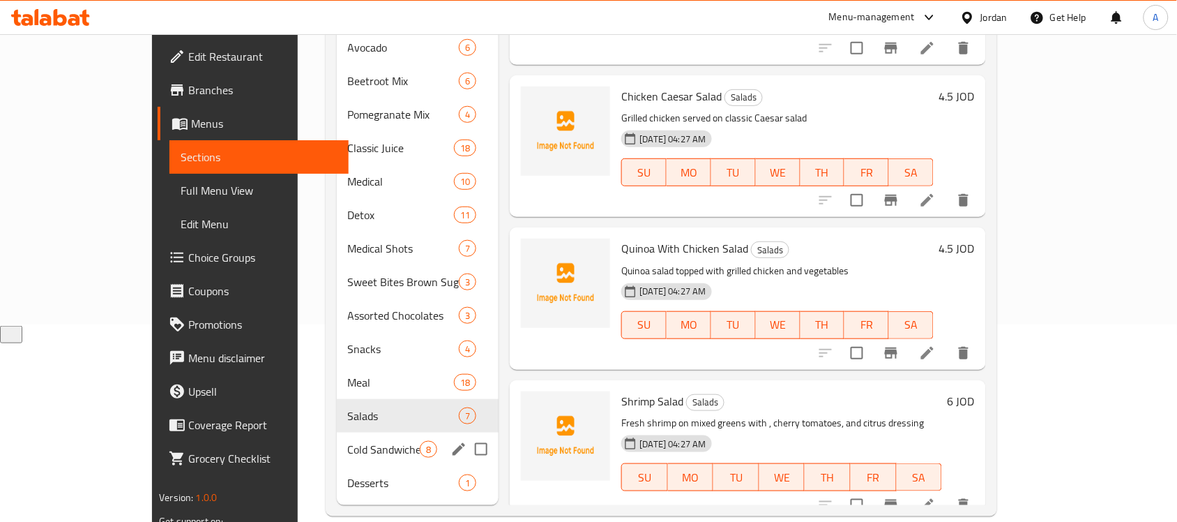
click at [337, 432] on div "Cold Sandwiches 8" at bounding box center [418, 448] width 162 height 33
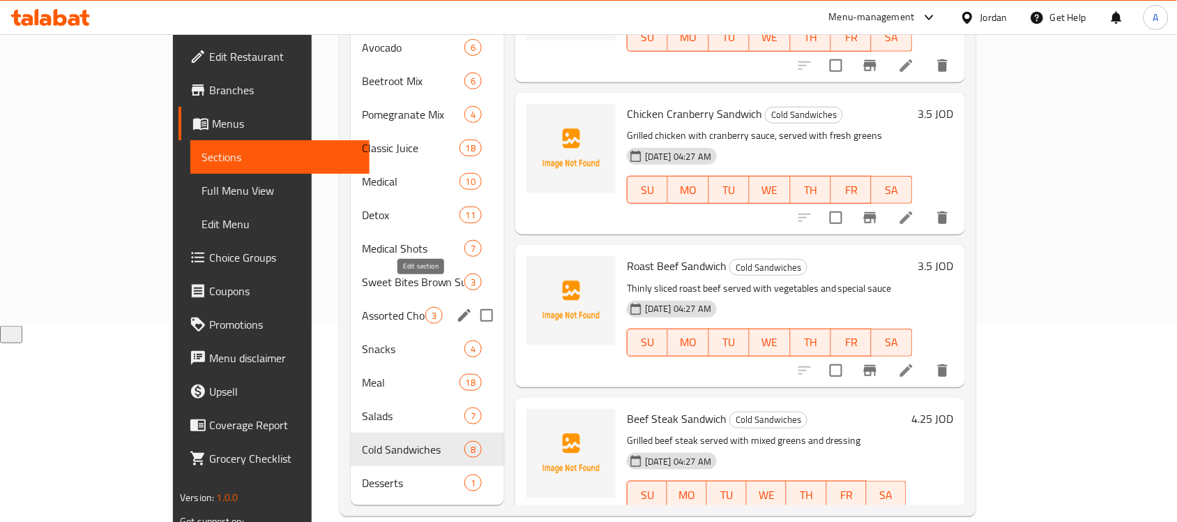
click at [458, 309] on icon "edit" at bounding box center [464, 315] width 13 height 13
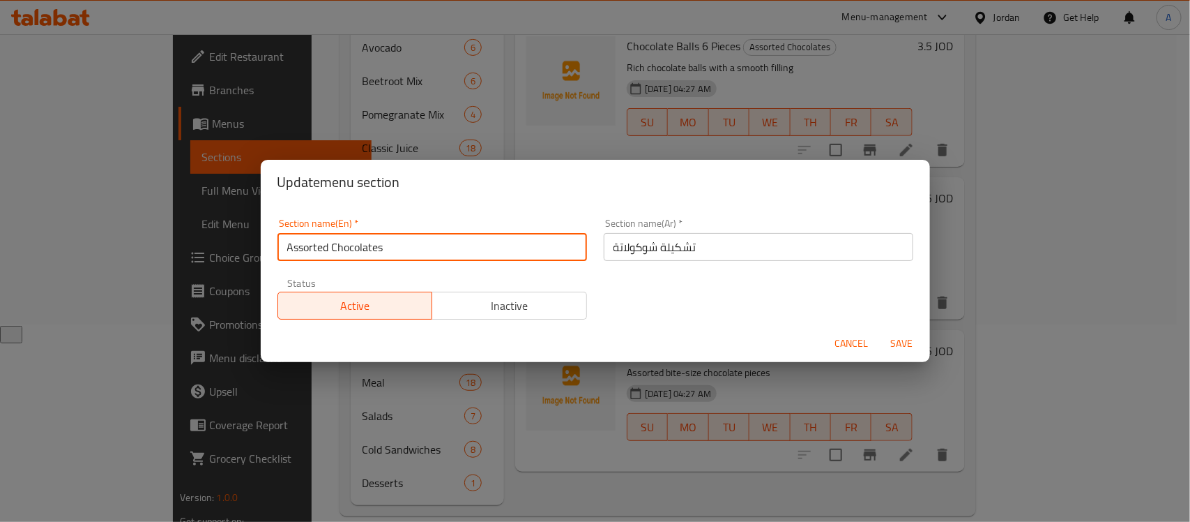
drag, startPoint x: 418, startPoint y: 255, endPoint x: 207, endPoint y: 249, distance: 211.4
click at [207, 249] on div "Update menu section Section name(En)   * Assorted Chocolates Section name(En) *…" at bounding box center [595, 261] width 1190 height 522
click at [838, 344] on span "Cancel" at bounding box center [851, 343] width 33 height 17
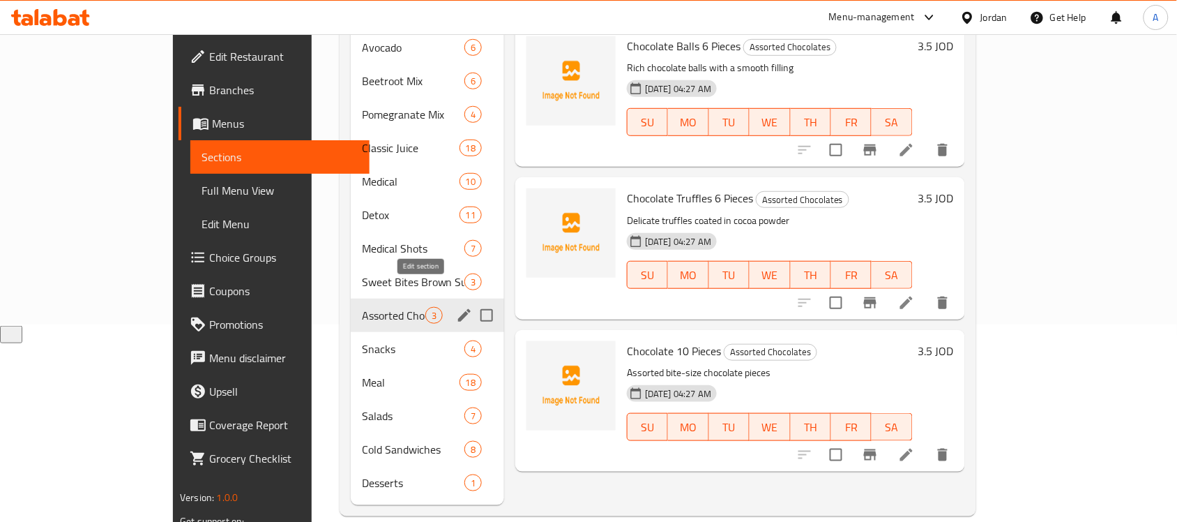
click at [458, 309] on icon "edit" at bounding box center [464, 315] width 13 height 13
click at [456, 307] on icon "edit" at bounding box center [464, 315] width 17 height 17
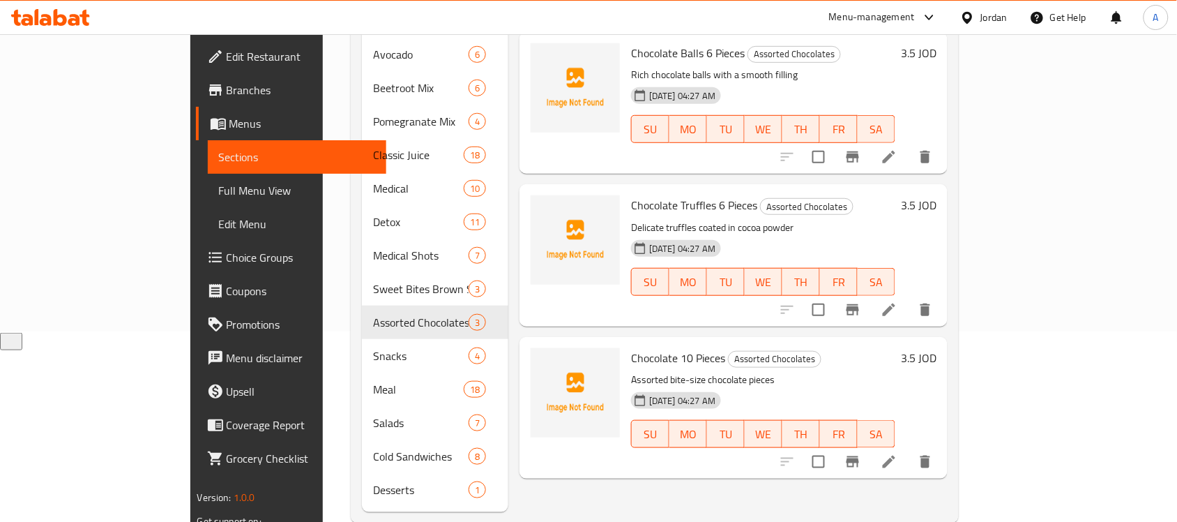
scroll to position [197, 0]
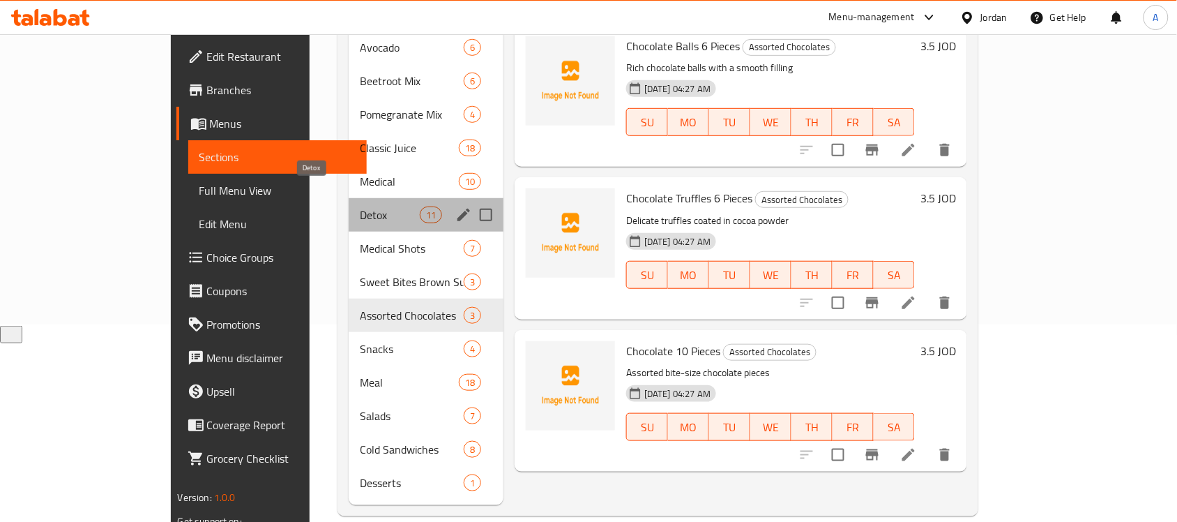
click at [360, 206] on span "Detox" at bounding box center [389, 214] width 59 height 17
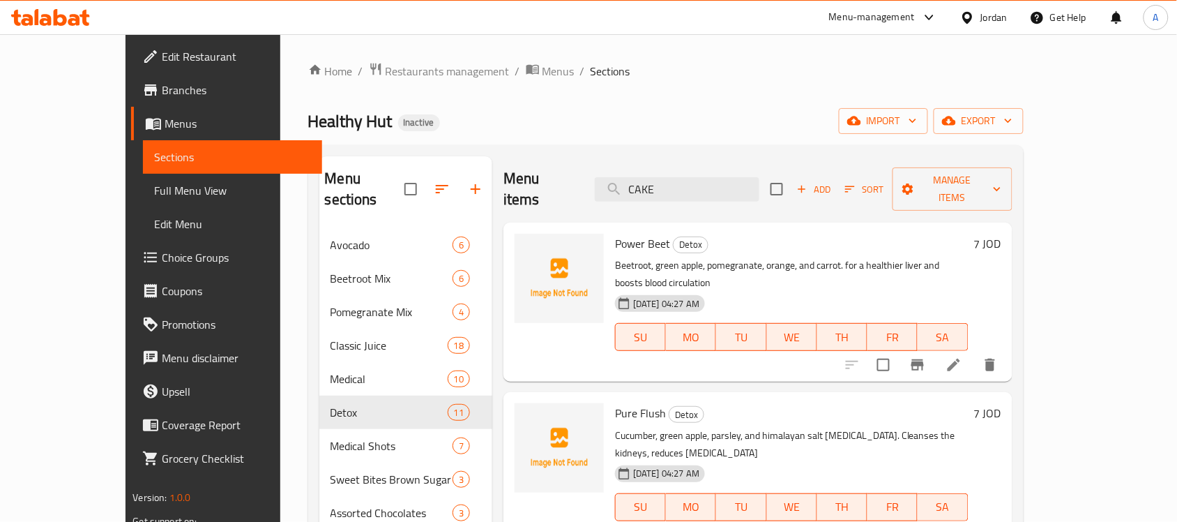
drag, startPoint x: 716, startPoint y: 183, endPoint x: 598, endPoint y: 164, distance: 119.3
click at [598, 164] on div "Menu items CAKE Add Sort Manage items" at bounding box center [757, 189] width 509 height 66
paste input "Beetroot Strawberry Juice"
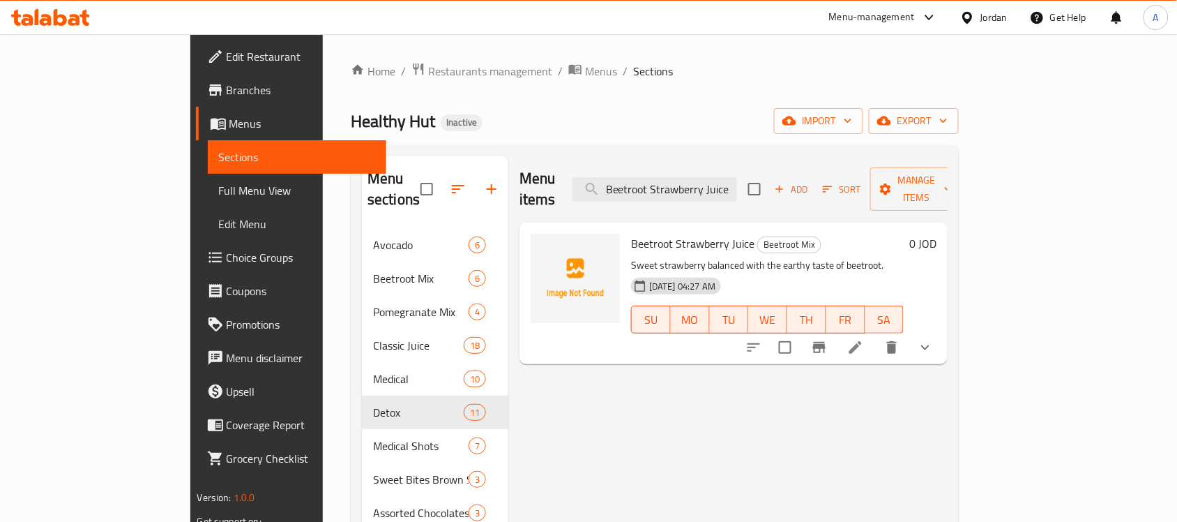
type input "Beetroot Strawberry Juice"
click at [862, 341] on icon at bounding box center [855, 347] width 13 height 13
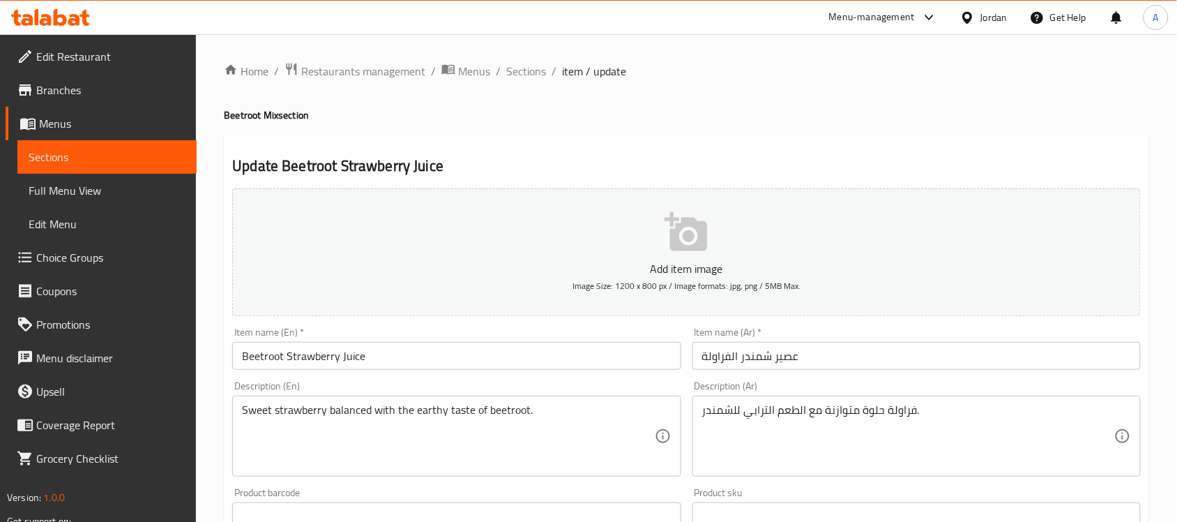
click at [736, 356] on input "عصير شمندر الفراولة" at bounding box center [916, 356] width 448 height 28
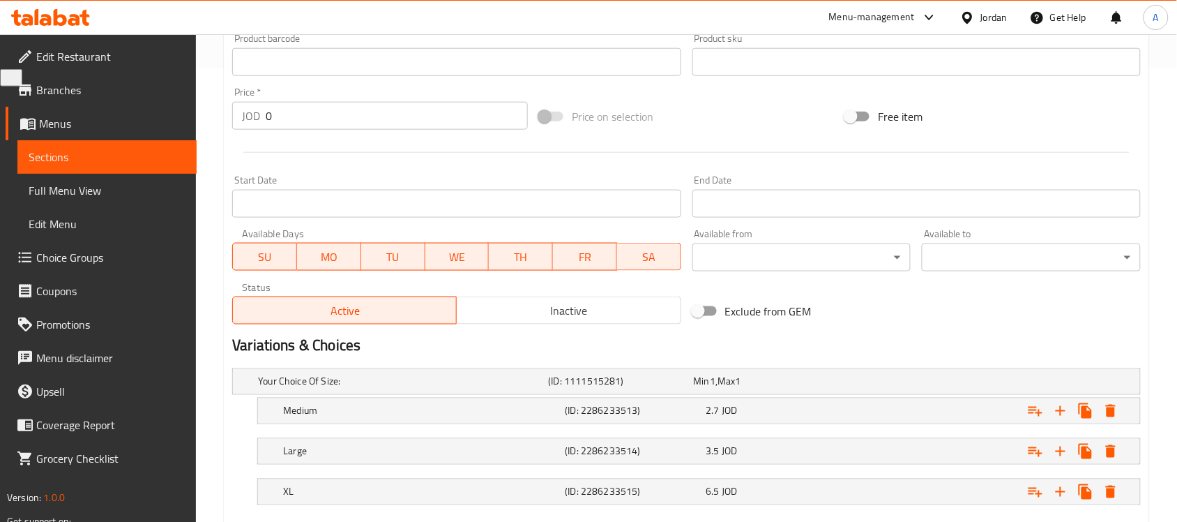
scroll to position [535, 0]
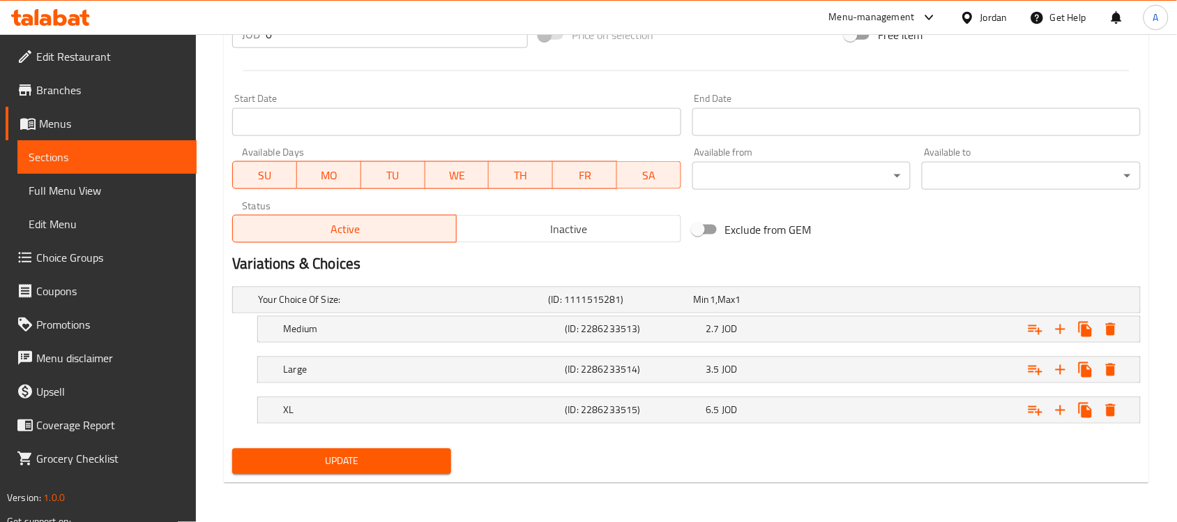
type input "عصير شمندر بالفراولة"
click at [366, 468] on span "Update" at bounding box center [341, 461] width 197 height 17
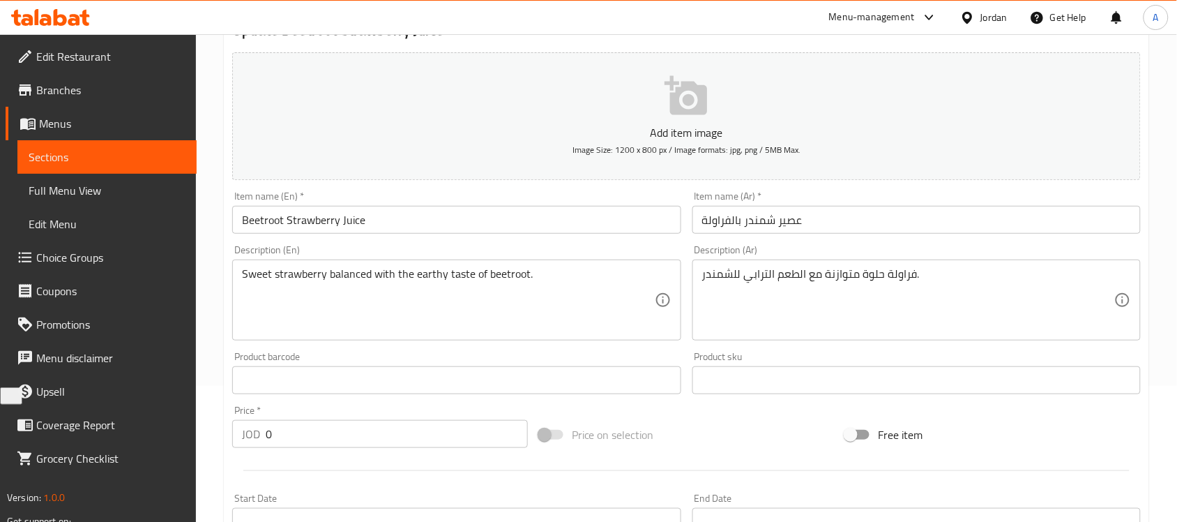
scroll to position [13, 0]
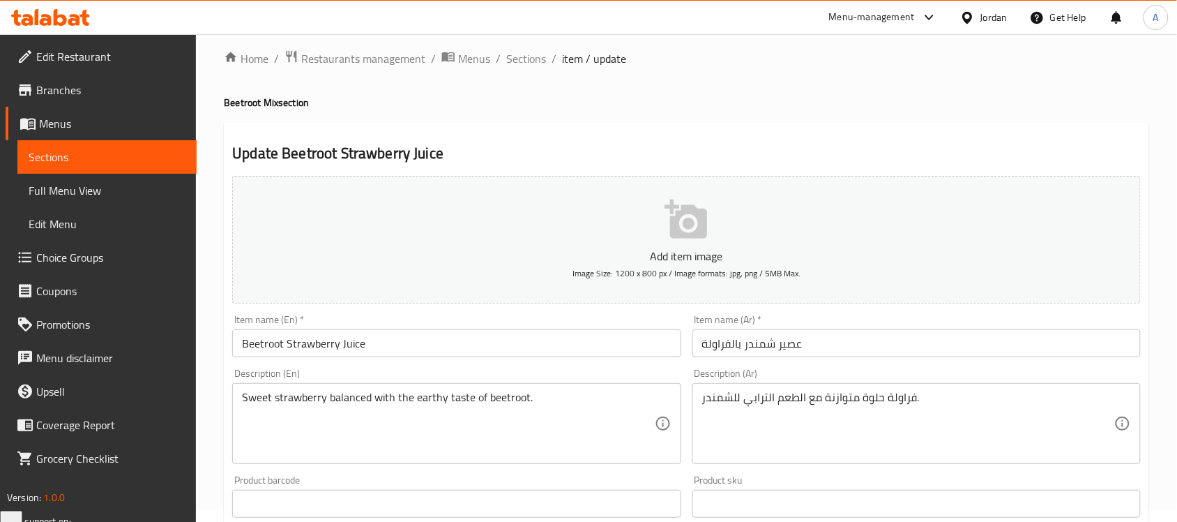
click at [415, 335] on input "Beetroot Strawberry Juice" at bounding box center [456, 343] width 448 height 28
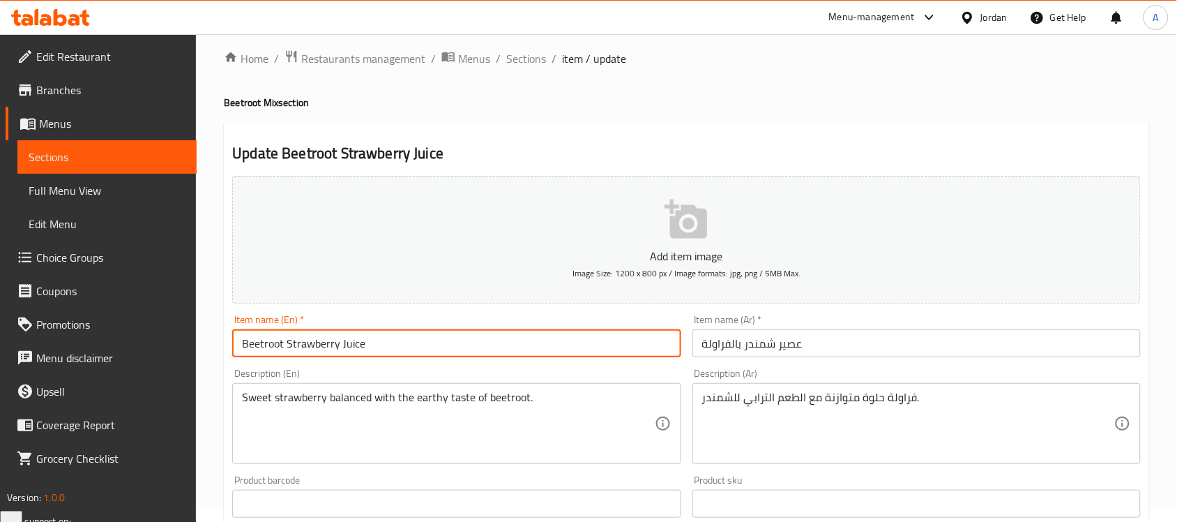
click at [415, 335] on input "Beetroot Strawberry Juice" at bounding box center [456, 343] width 448 height 28
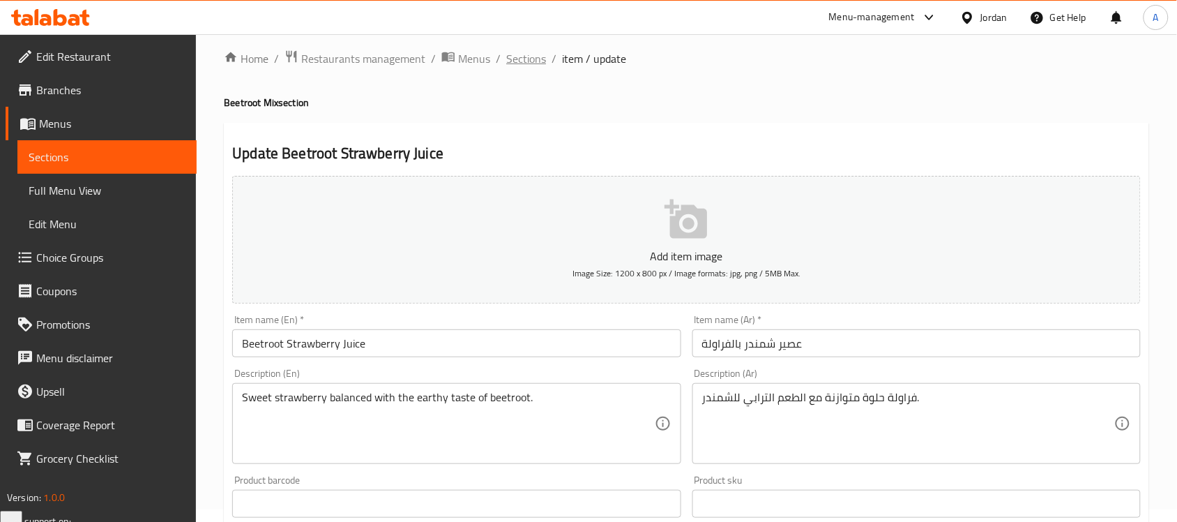
click at [525, 56] on span "Sections" at bounding box center [526, 58] width 40 height 17
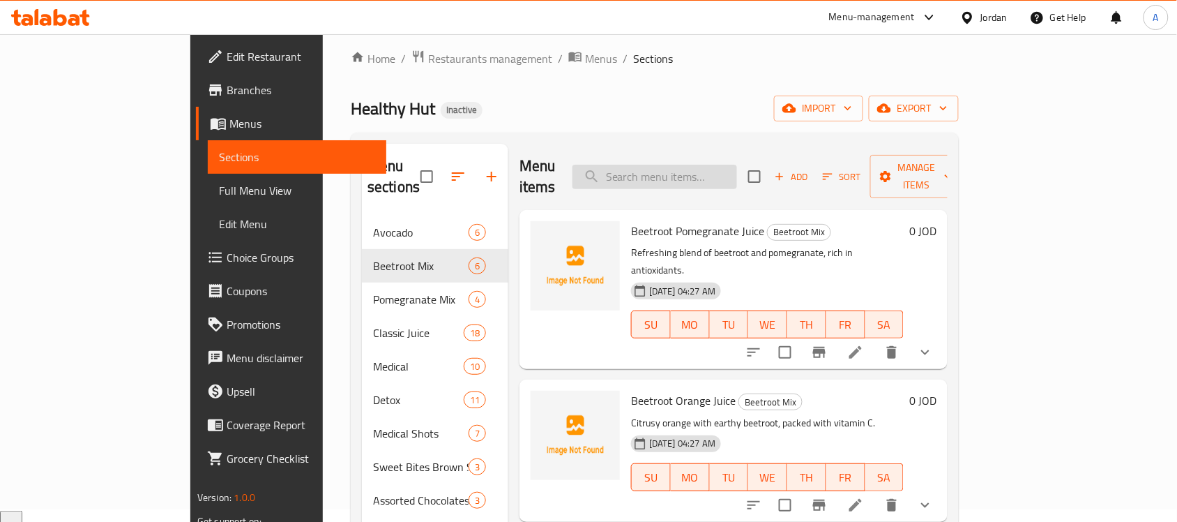
click at [706, 166] on input "search" at bounding box center [654, 177] width 165 height 24
paste input "Pomegranate Berry Juice"
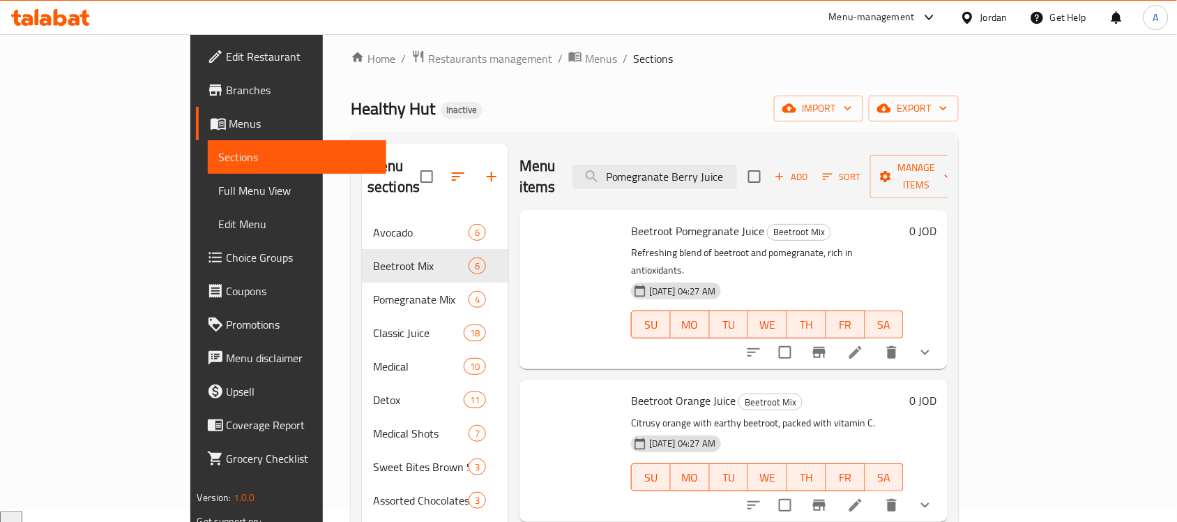
click at [942, 335] on div at bounding box center [839, 351] width 205 height 33
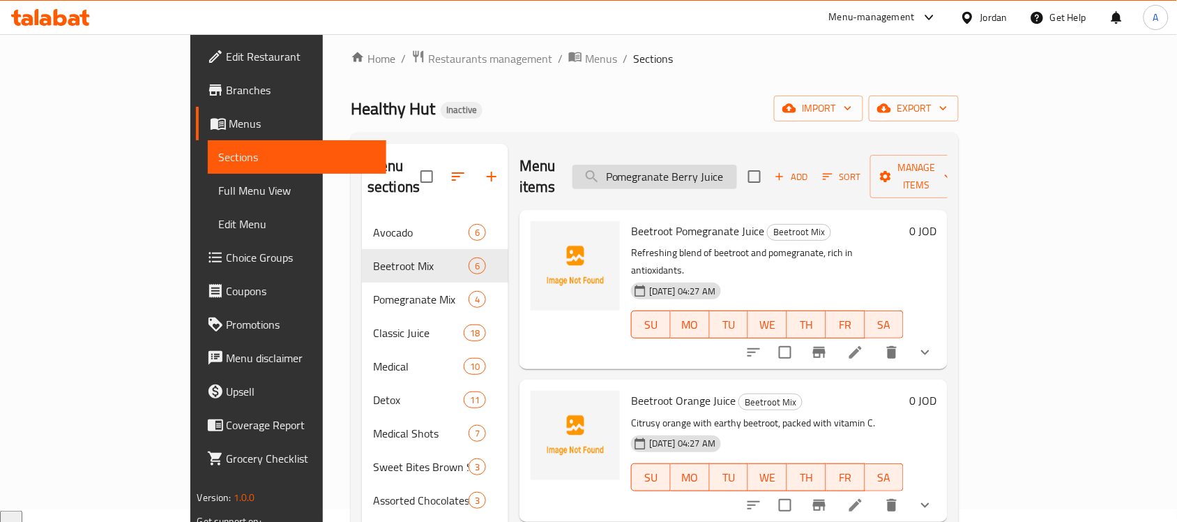
click at [737, 167] on input "Pomegranate Berry Juice" at bounding box center [654, 177] width 165 height 24
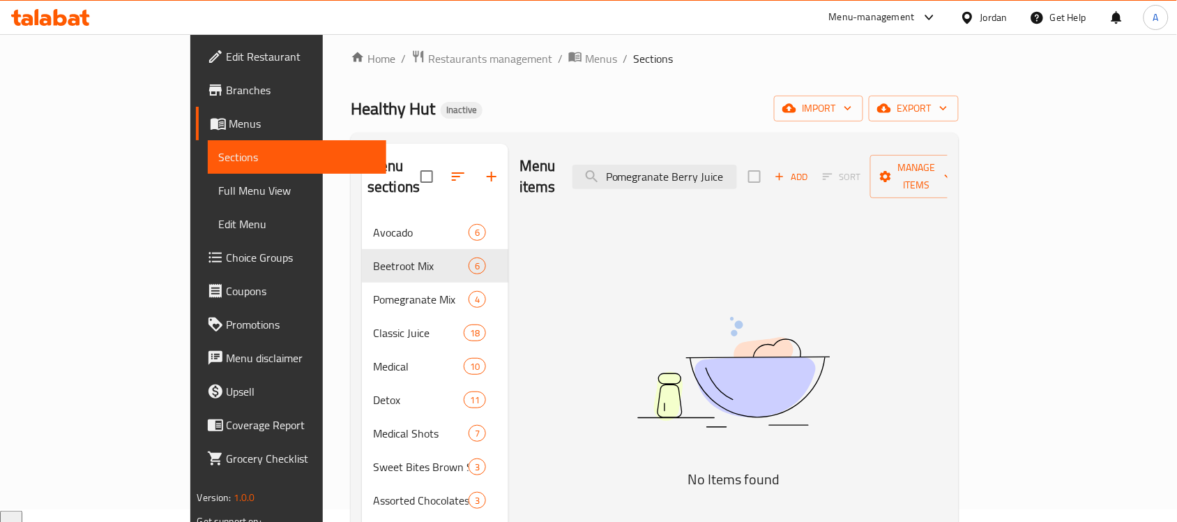
type input "Pomegranate Berry Juice"
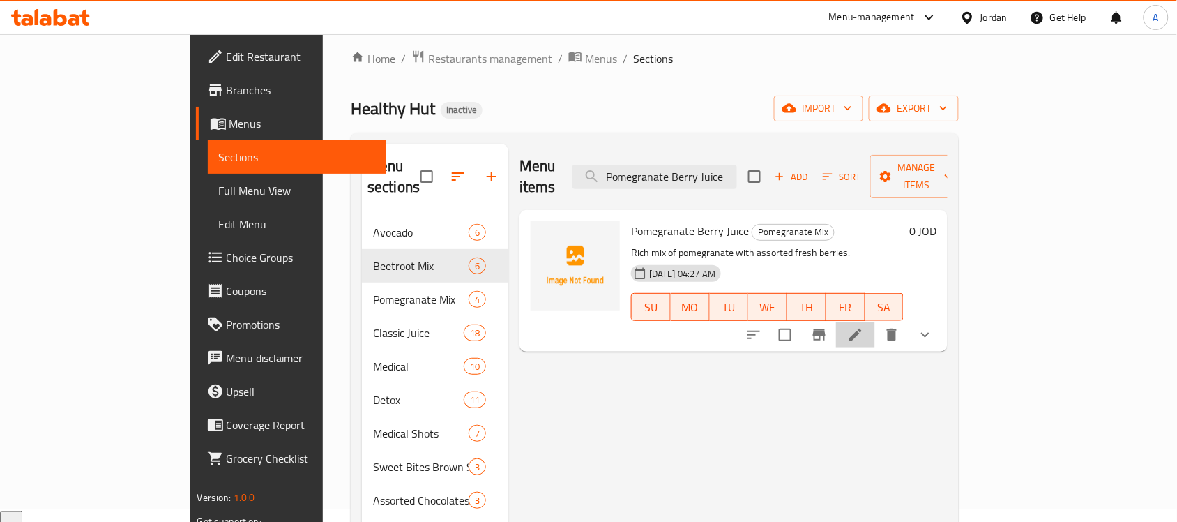
click at [864, 326] on icon at bounding box center [855, 334] width 17 height 17
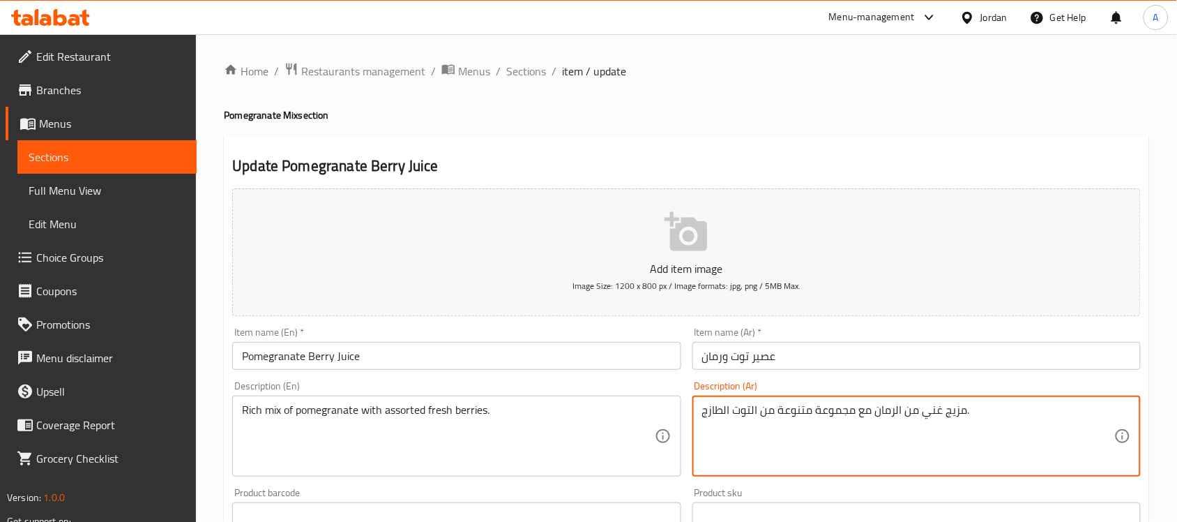
drag, startPoint x: 777, startPoint y: 412, endPoint x: 852, endPoint y: 416, distance: 74.7
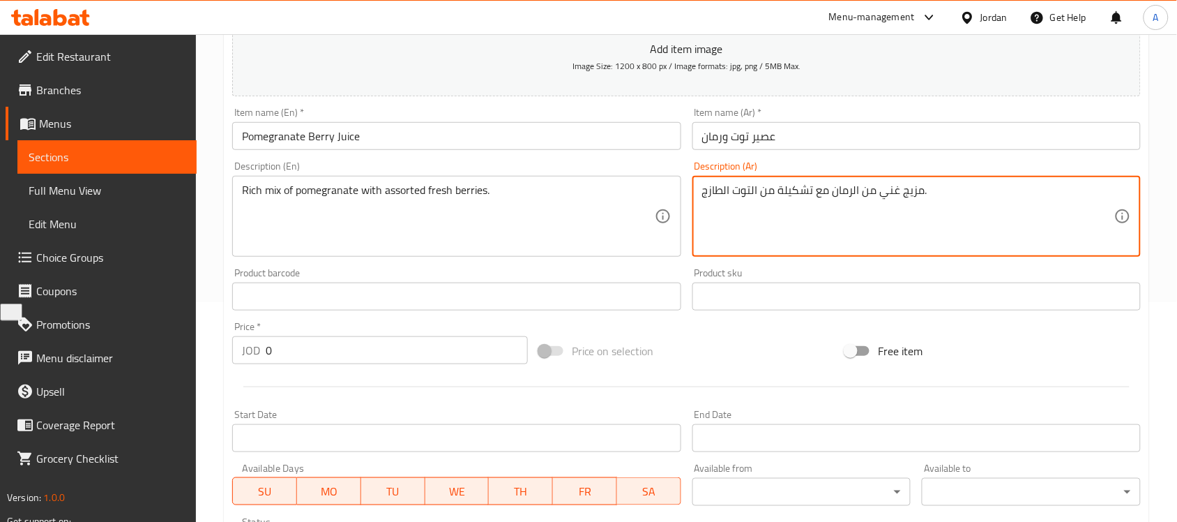
scroll to position [535, 0]
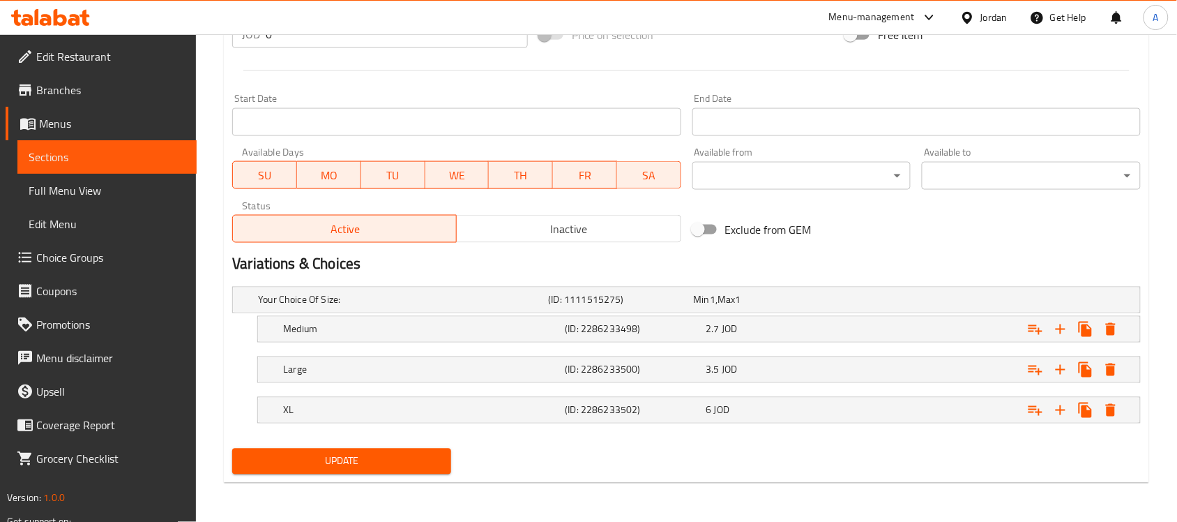
type textarea "مزيج غني من الرمان مع تشكيلة من التوت الطازج."
click at [335, 476] on div "Update" at bounding box center [342, 461] width 230 height 37
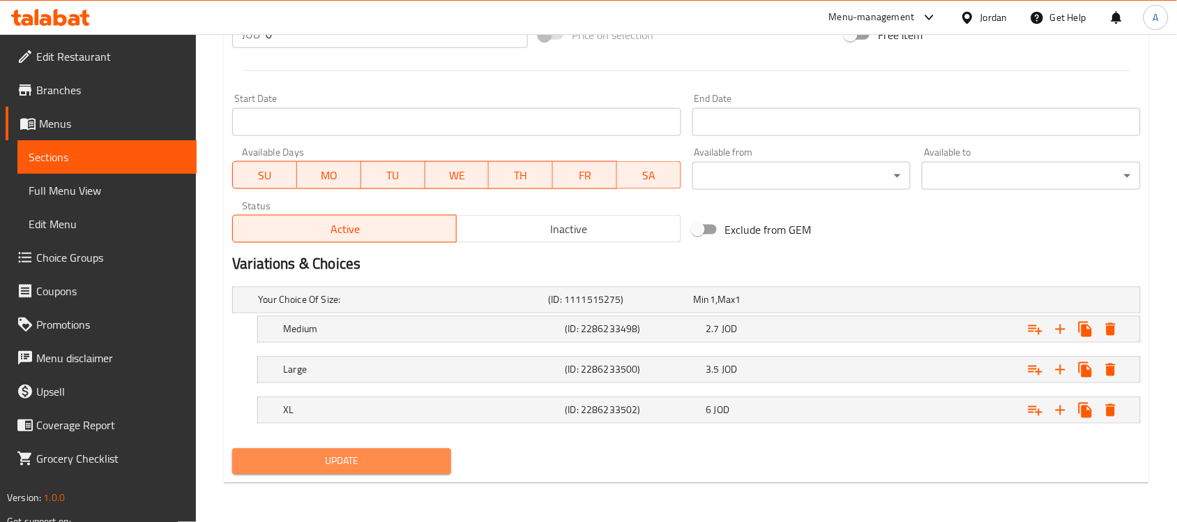
click at [338, 468] on span "Update" at bounding box center [341, 461] width 197 height 17
click at [345, 460] on span "Update" at bounding box center [341, 461] width 197 height 17
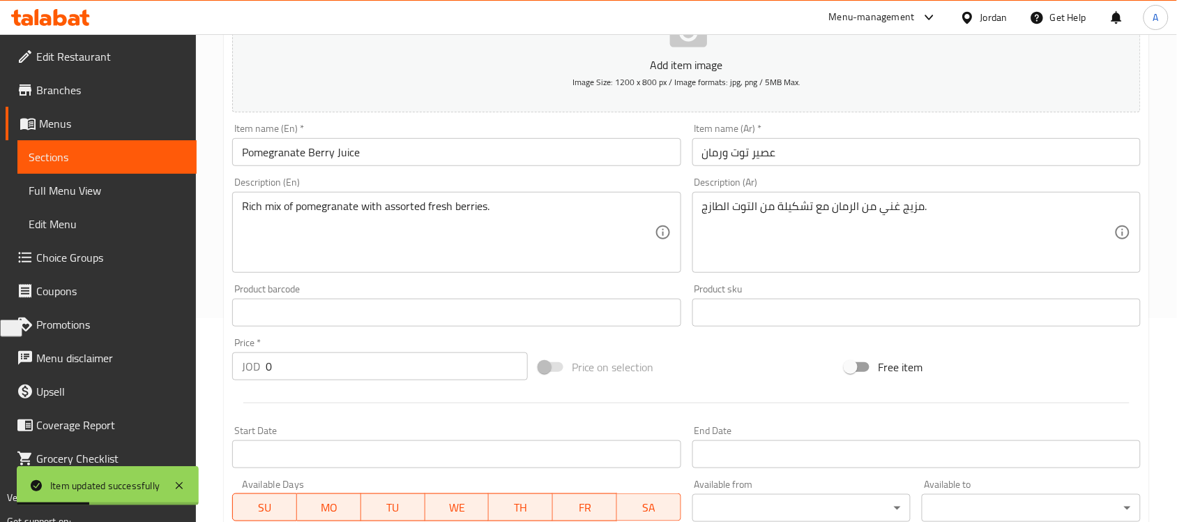
scroll to position [13, 0]
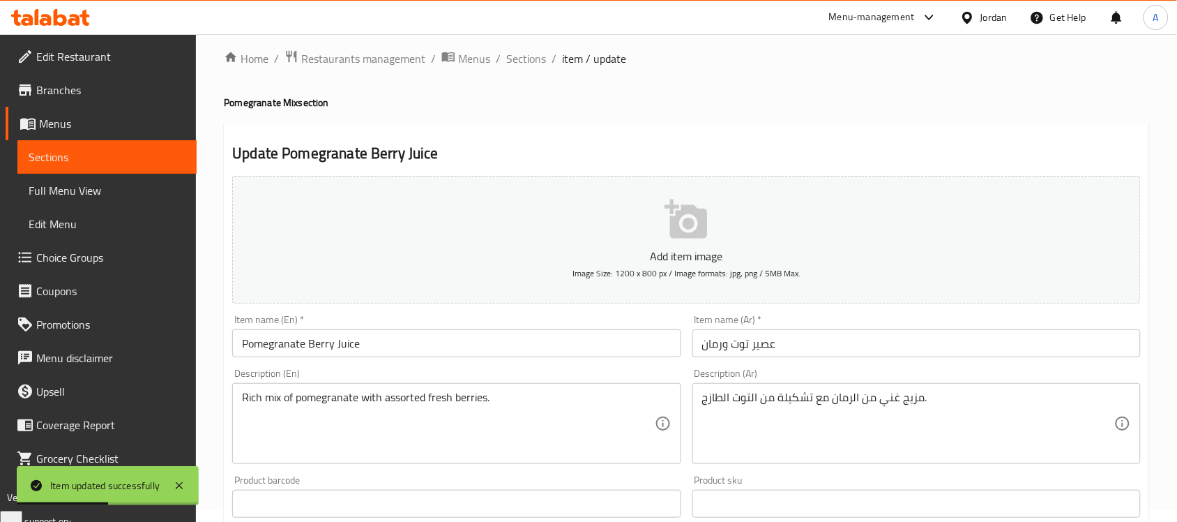
drag, startPoint x: 410, startPoint y: 339, endPoint x: 40, endPoint y: 350, distance: 369.7
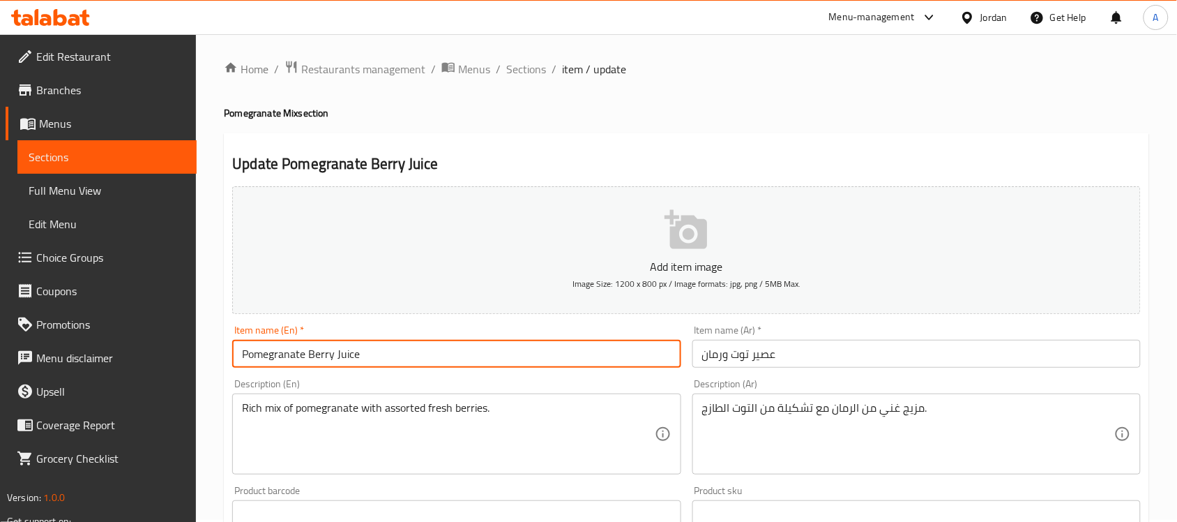
scroll to position [0, 0]
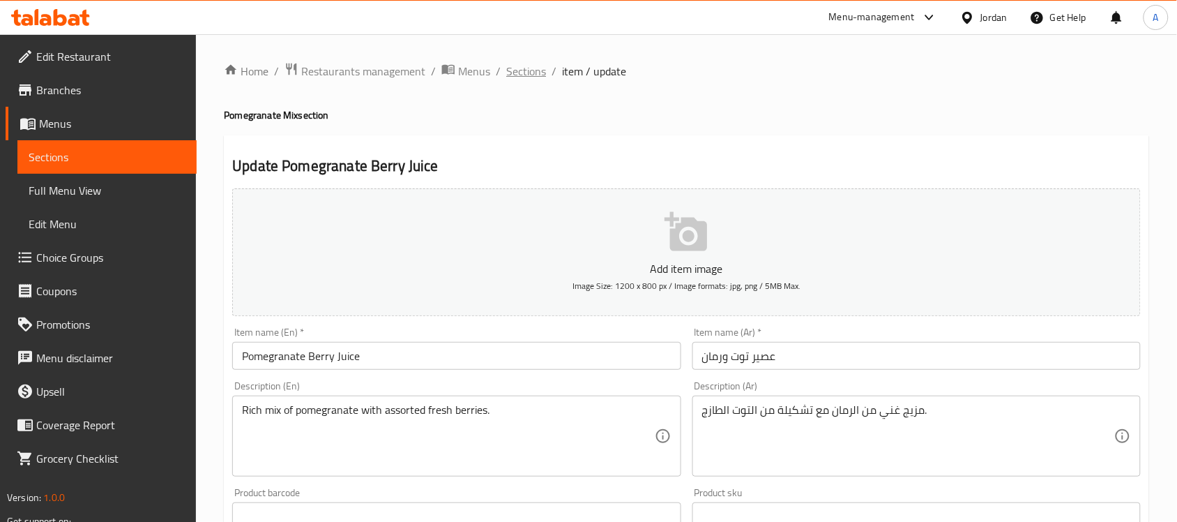
click at [531, 77] on span "Sections" at bounding box center [526, 71] width 40 height 17
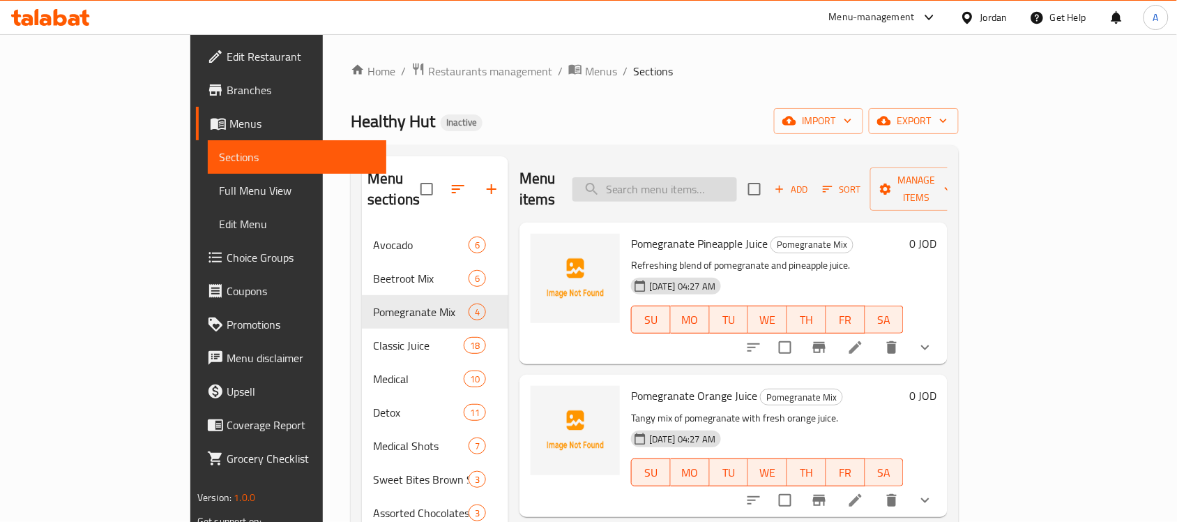
click at [656, 183] on input "search" at bounding box center [654, 189] width 165 height 24
paste input "Lemon Juice"
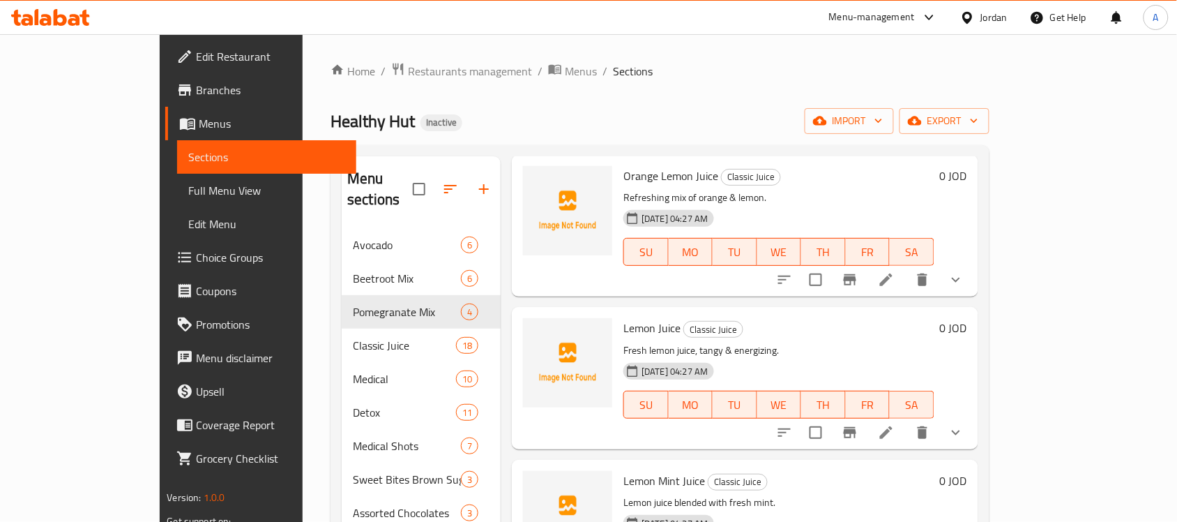
scroll to position [87, 0]
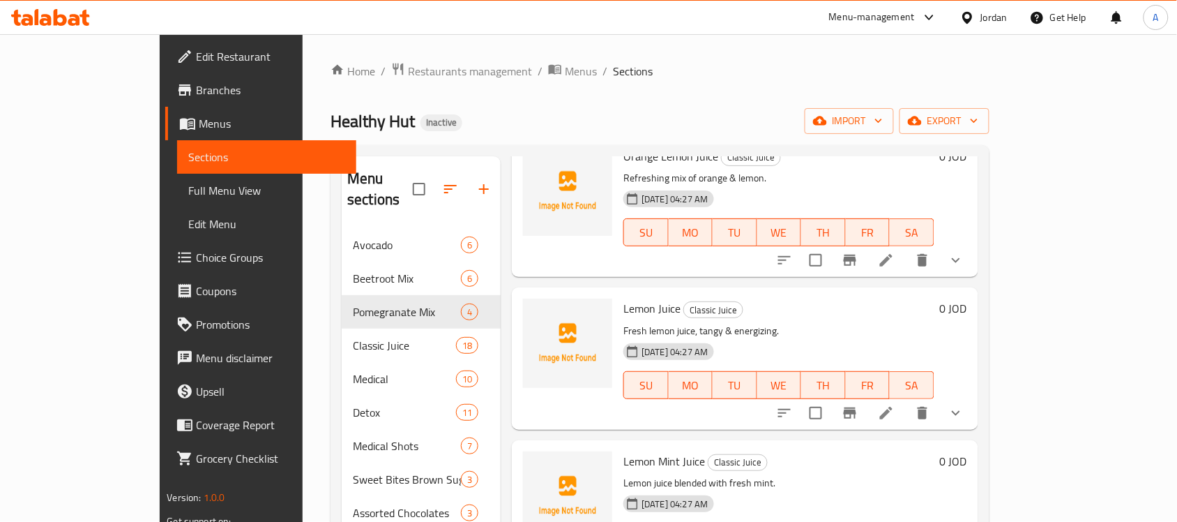
type input "Lemon Juice"
click at [906, 400] on li at bounding box center [886, 412] width 39 height 25
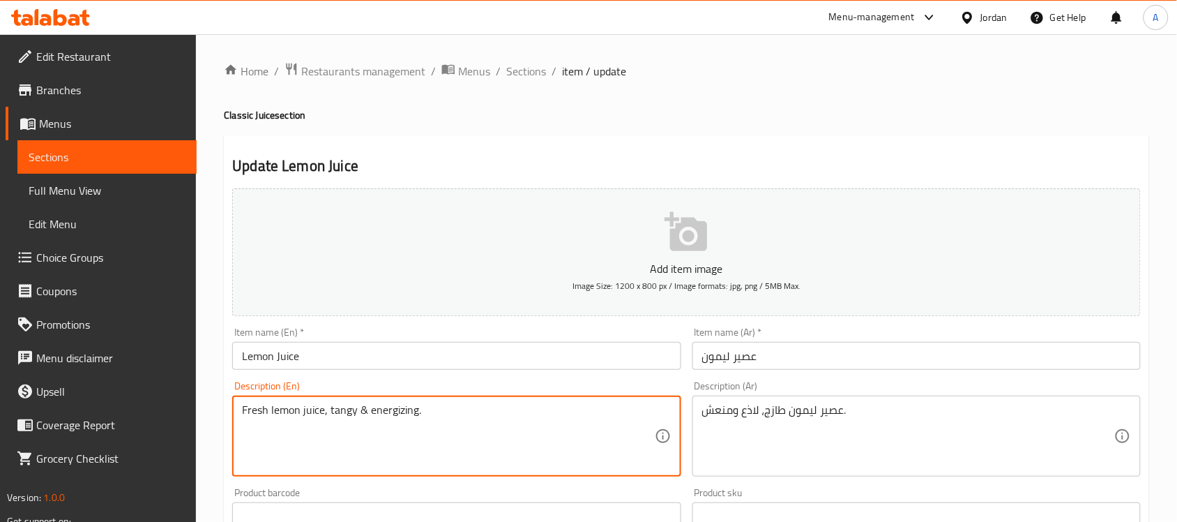
click at [390, 413] on textarea "Fresh lemon juice, tangy & energizing." at bounding box center [448, 436] width 412 height 66
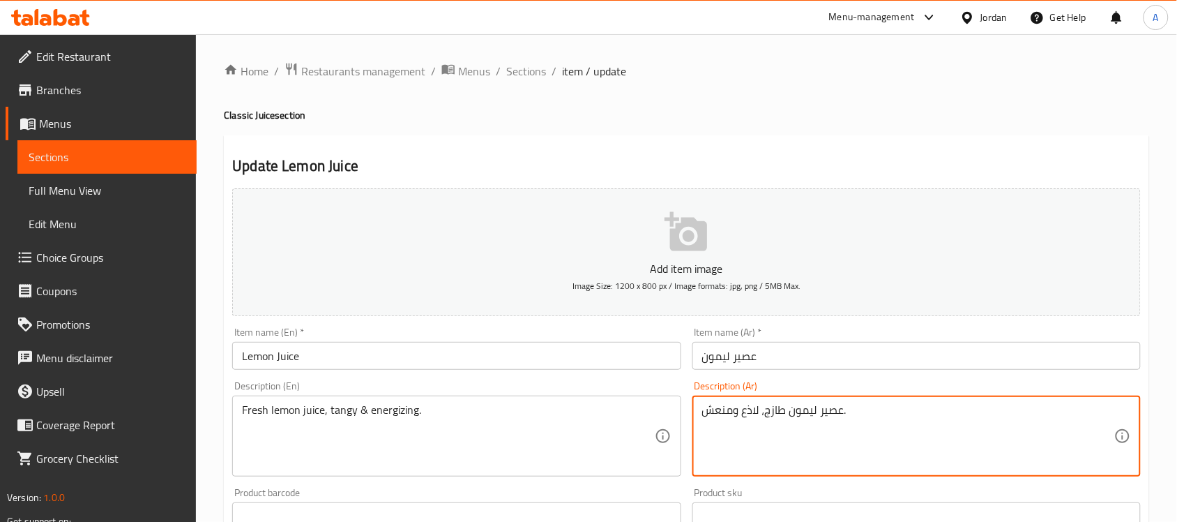
click at [717, 412] on textarea "عصير ليمون طازج، لاذع ومنعش." at bounding box center [908, 436] width 412 height 66
drag, startPoint x: 719, startPoint y: 411, endPoint x: 706, endPoint y: 413, distance: 13.4
click at [706, 413] on textarea "عصير ليمون طازج، لاذع ومنعش." at bounding box center [908, 436] width 412 height 66
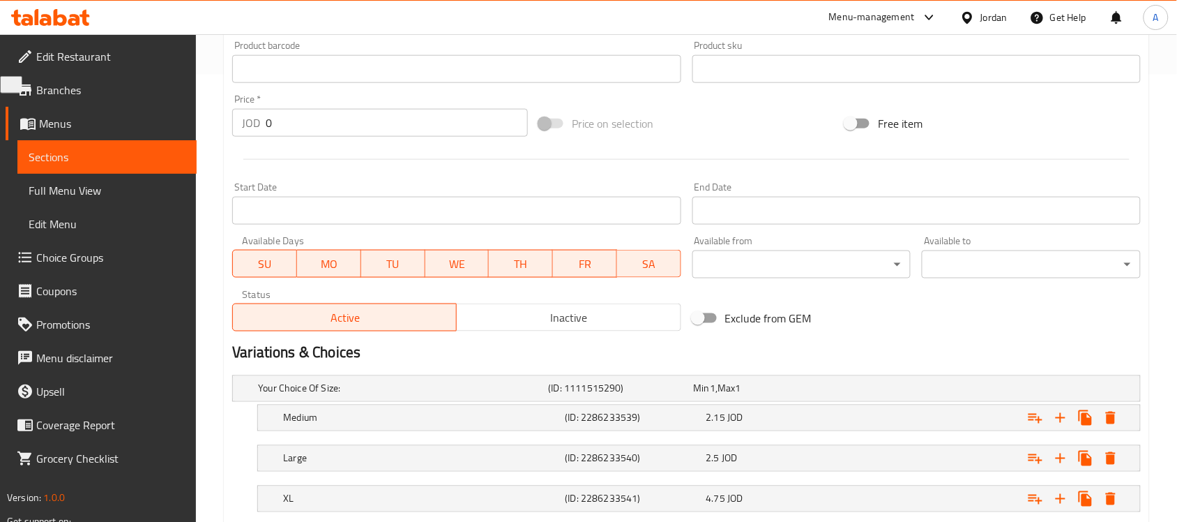
scroll to position [535, 0]
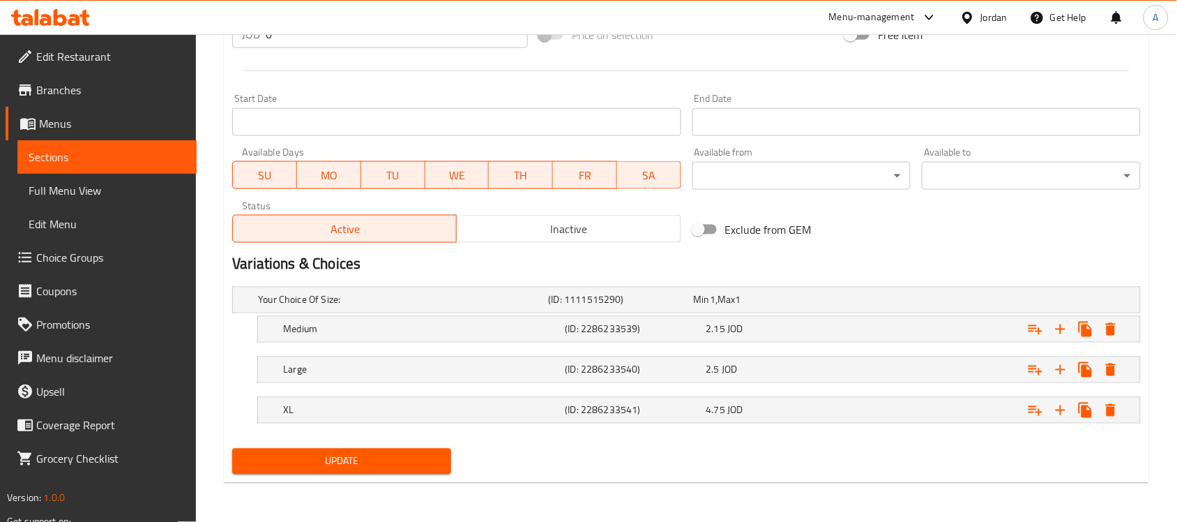
type textarea "عصير ليمون طازج، لاذع ومنشط."
click at [415, 464] on span "Update" at bounding box center [341, 461] width 197 height 17
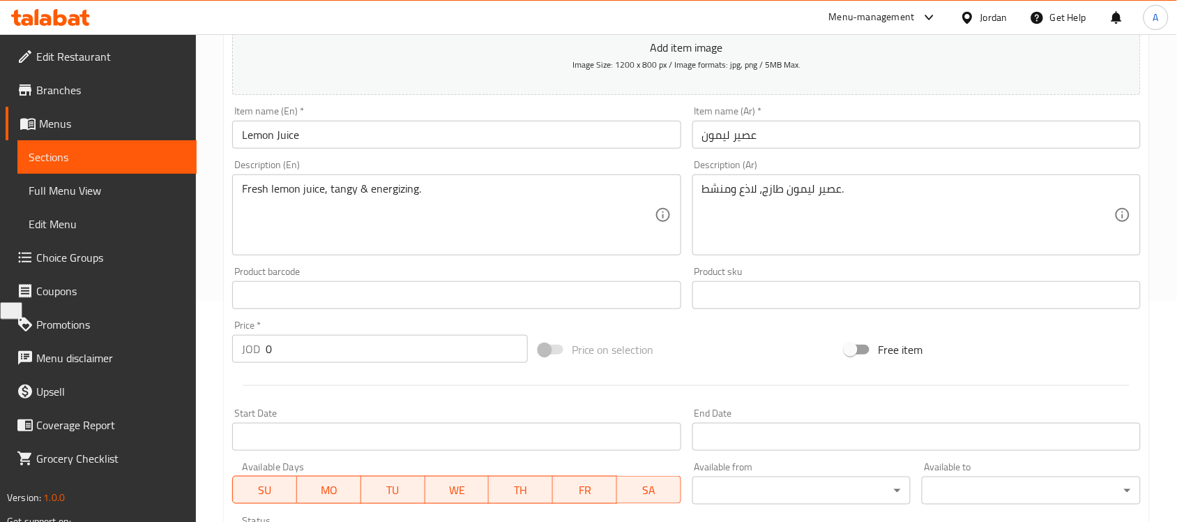
scroll to position [13, 0]
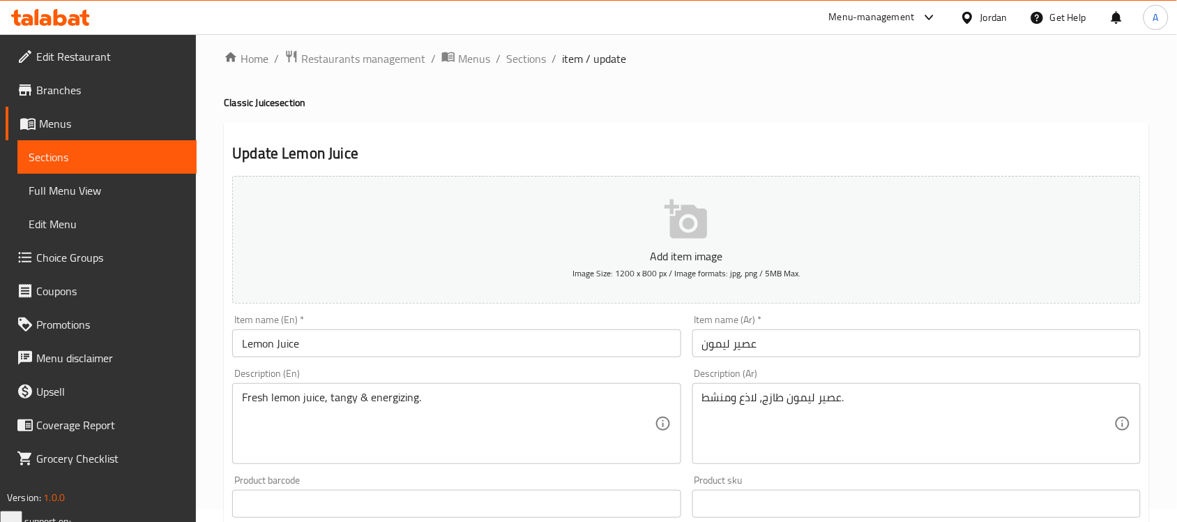
click at [450, 333] on input "Lemon Juice" at bounding box center [456, 343] width 448 height 28
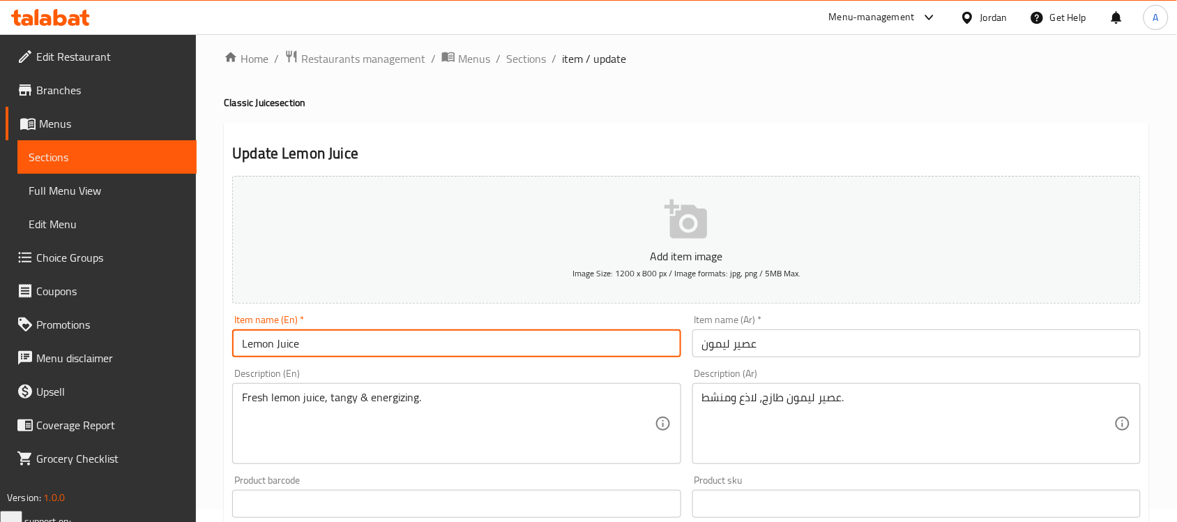
click at [450, 333] on input "Lemon Juice" at bounding box center [456, 343] width 448 height 28
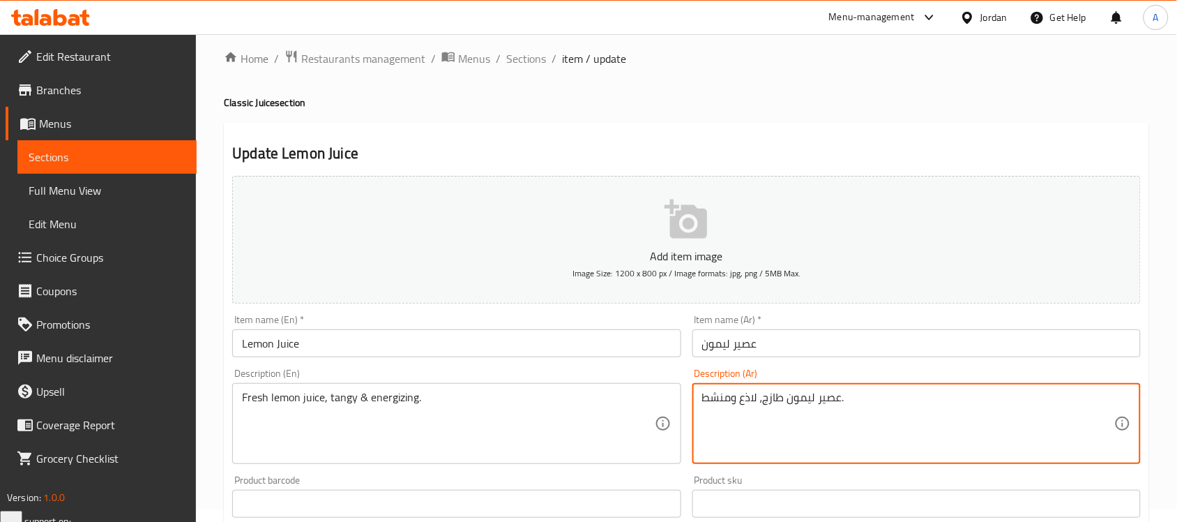
click at [824, 443] on textarea "عصير ليمون طازج، لاذع ومنشط." at bounding box center [908, 423] width 412 height 66
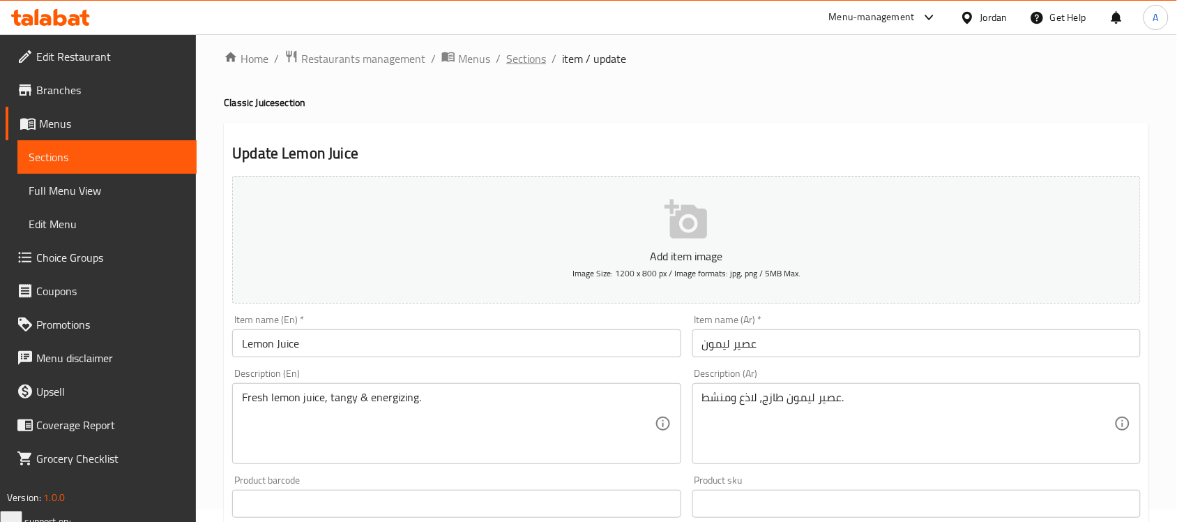
click at [512, 67] on span "Sections" at bounding box center [526, 58] width 40 height 17
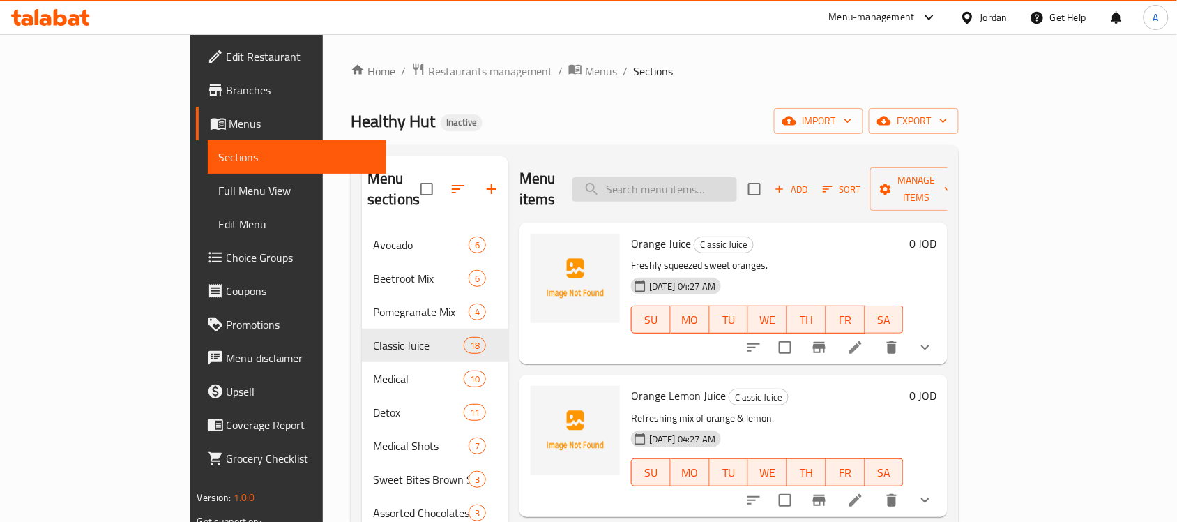
click at [715, 183] on input "search" at bounding box center [654, 189] width 165 height 24
paste input "Chicken Mushroom Meal"
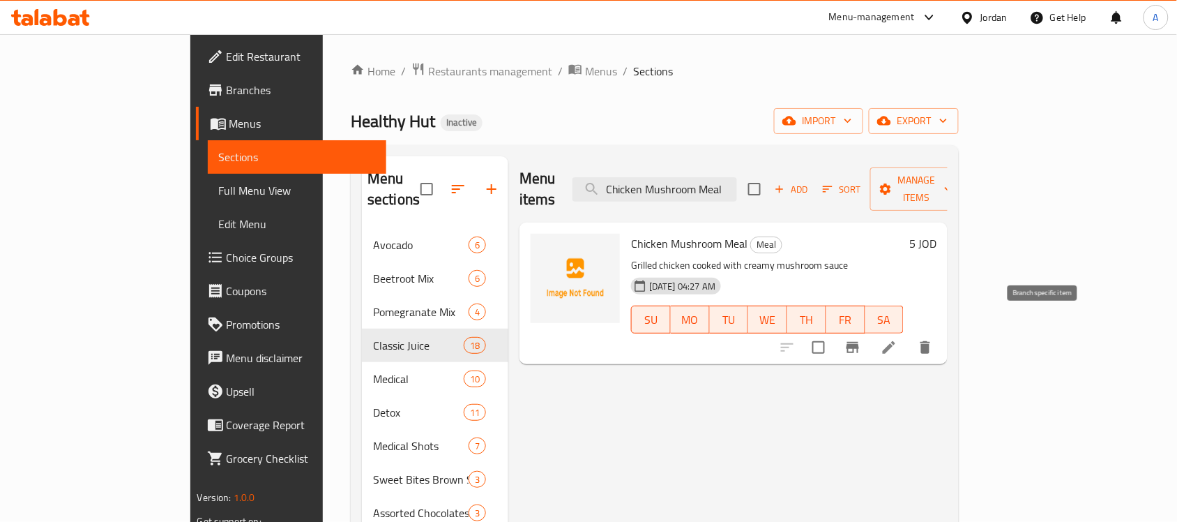
type input "Chicken Mushroom Meal"
click at [909, 335] on li at bounding box center [888, 347] width 39 height 25
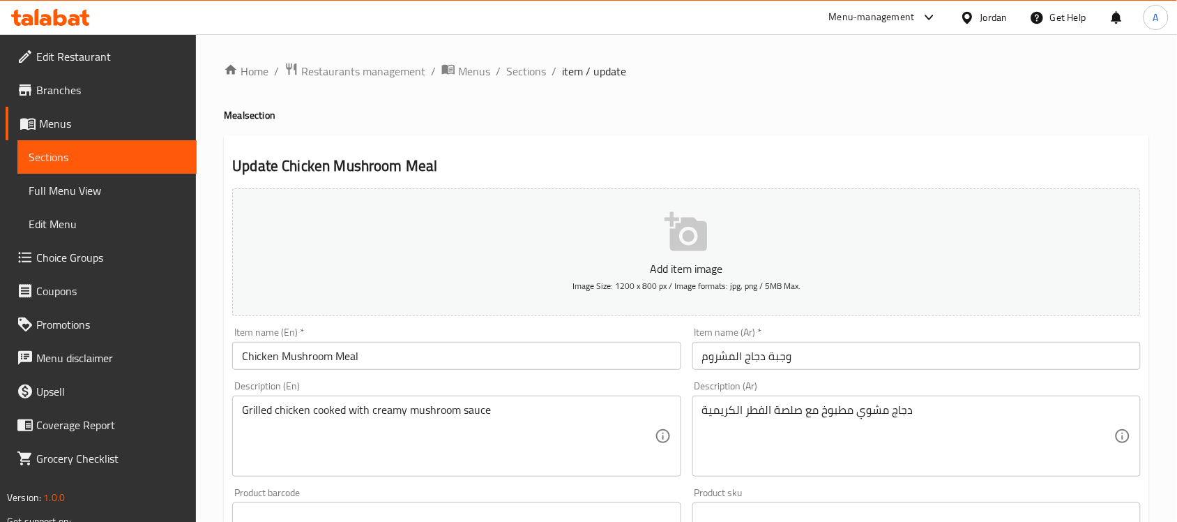
click at [739, 360] on input "وجبة دجاج المشروم" at bounding box center [916, 356] width 448 height 28
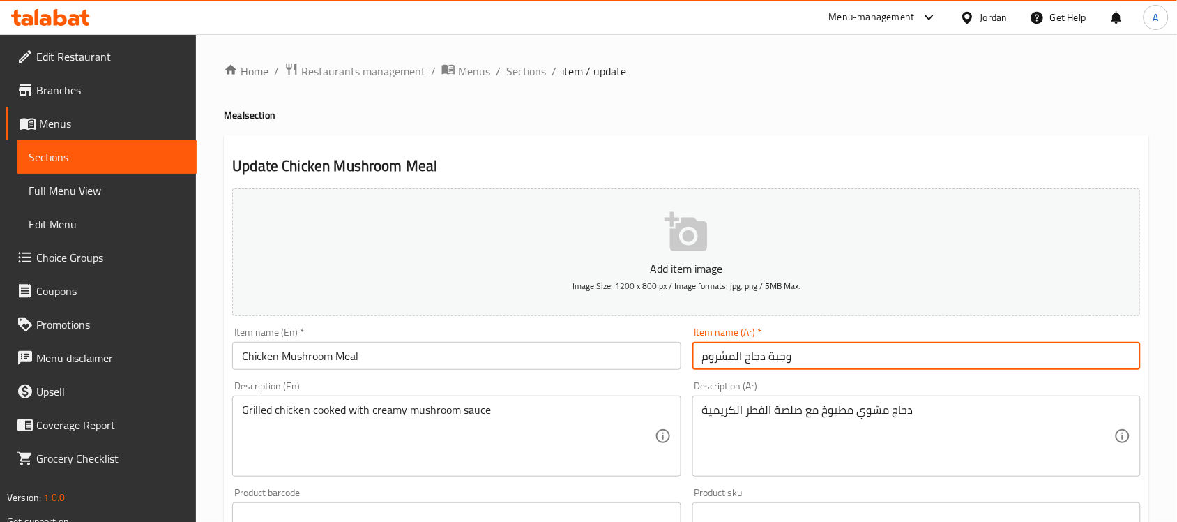
click at [740, 363] on input "وجبة دجاج المشروم" at bounding box center [916, 356] width 448 height 28
click at [740, 354] on input "وجبة دجاج المشروم" at bounding box center [916, 356] width 448 height 28
drag, startPoint x: 740, startPoint y: 359, endPoint x: 699, endPoint y: 364, distance: 41.4
click at [699, 364] on input "وجبة دجاج بالمشروم" at bounding box center [916, 356] width 448 height 28
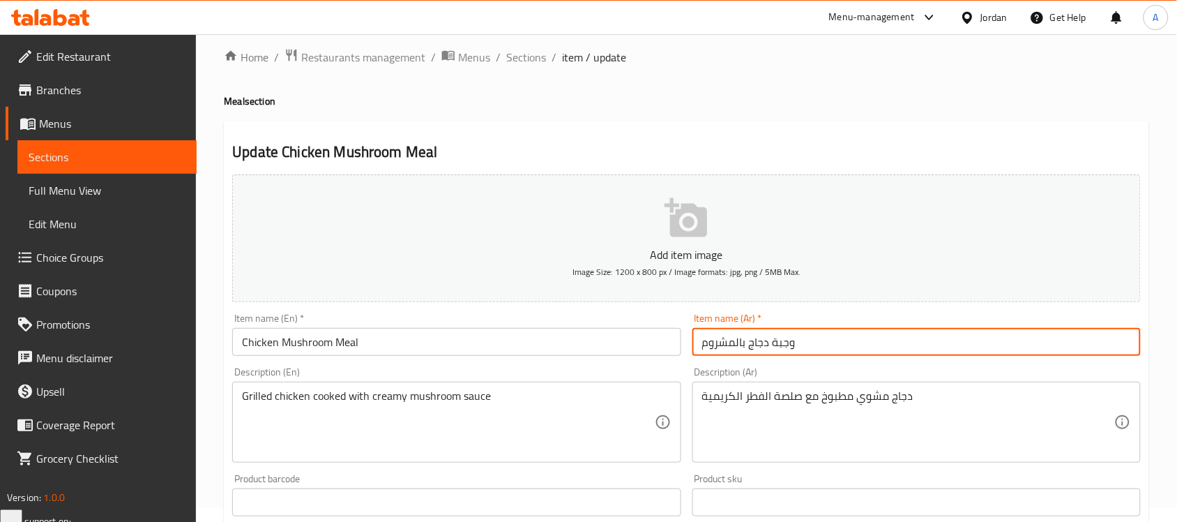
scroll to position [461, 0]
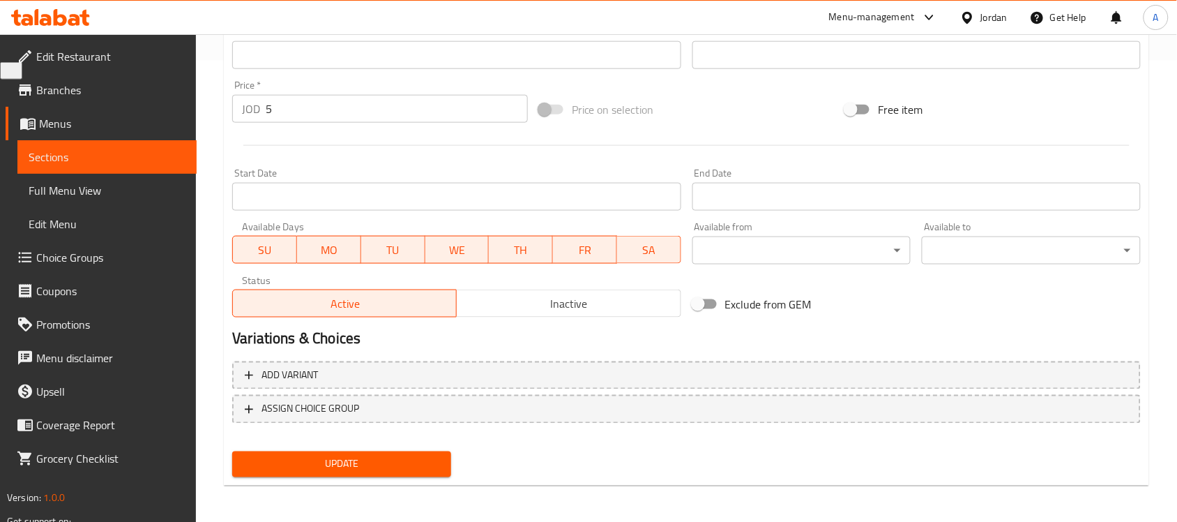
type input "وجبة دجاج بالمشروم"
click at [411, 446] on div "Update" at bounding box center [342, 464] width 230 height 37
click at [406, 448] on div "Update" at bounding box center [342, 464] width 230 height 37
click at [406, 457] on span "Update" at bounding box center [341, 463] width 197 height 17
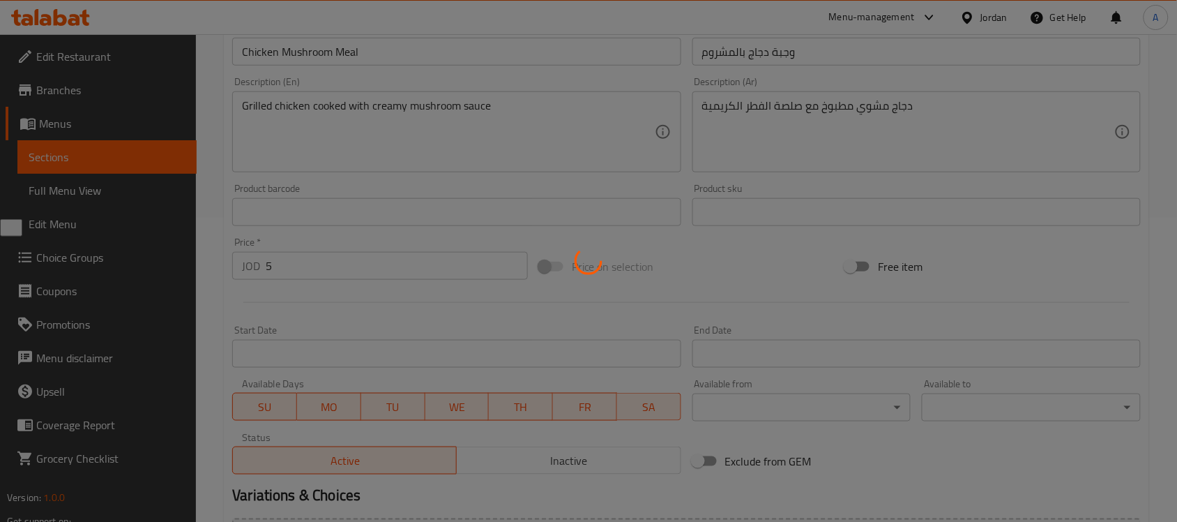
scroll to position [112, 0]
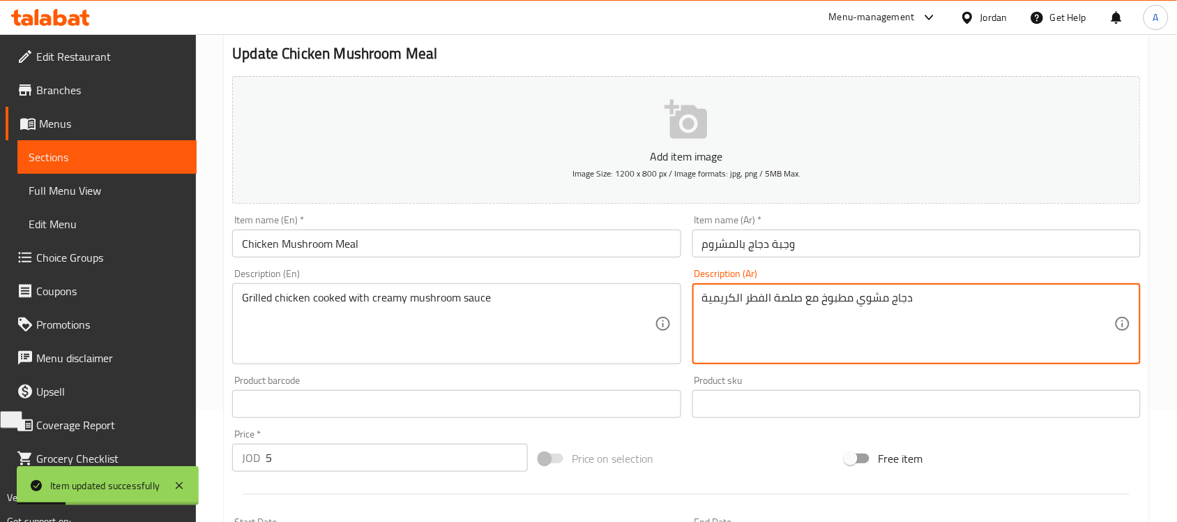
drag, startPoint x: 763, startPoint y: 301, endPoint x: 746, endPoint y: 305, distance: 17.9
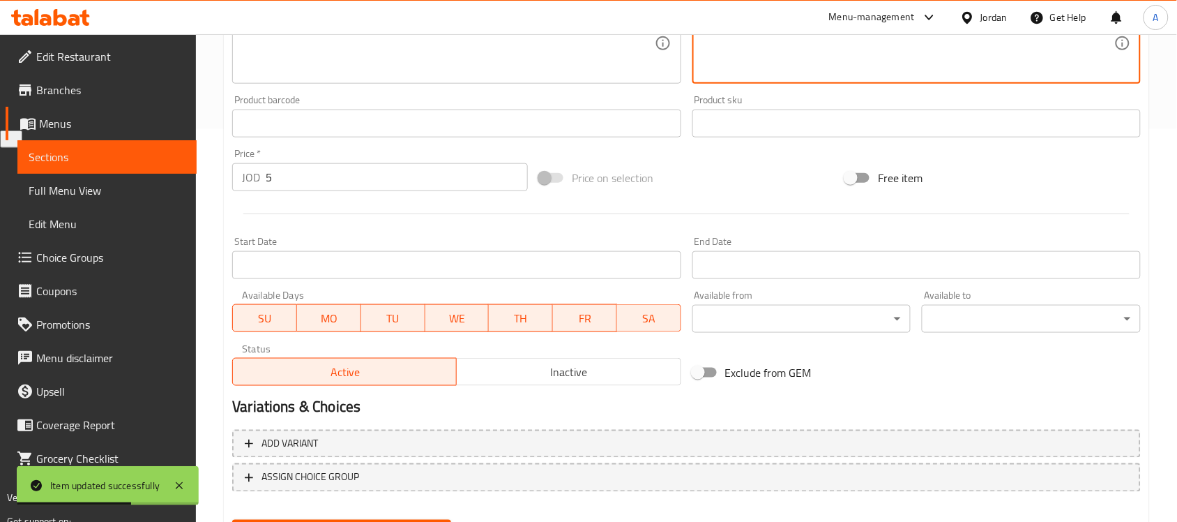
scroll to position [461, 0]
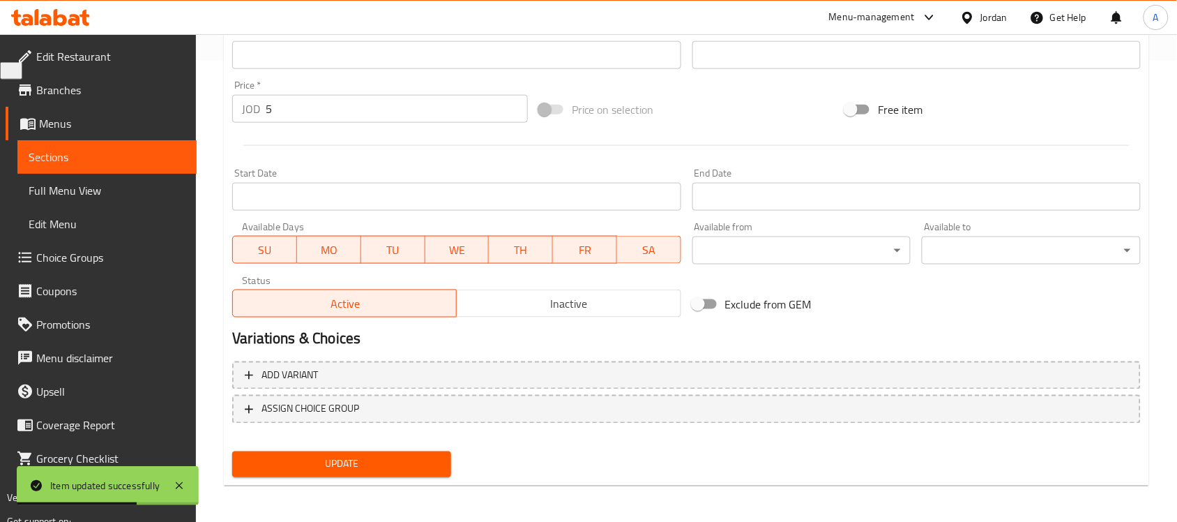
type textarea "دجاج مشوي مطبوخ مع صلصة المشروم الكريمية"
click at [382, 465] on span "Update" at bounding box center [341, 463] width 197 height 17
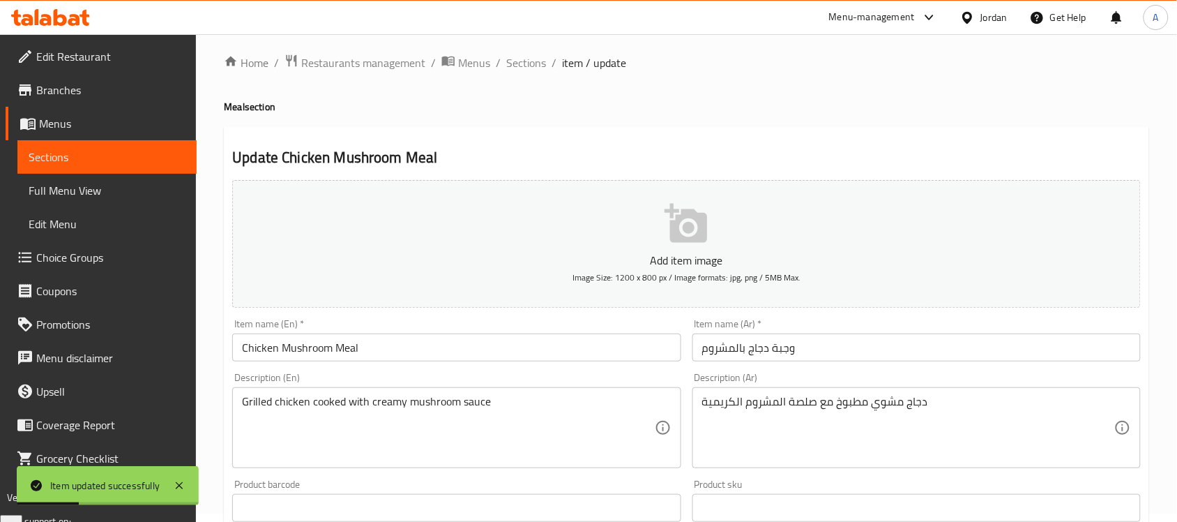
scroll to position [0, 0]
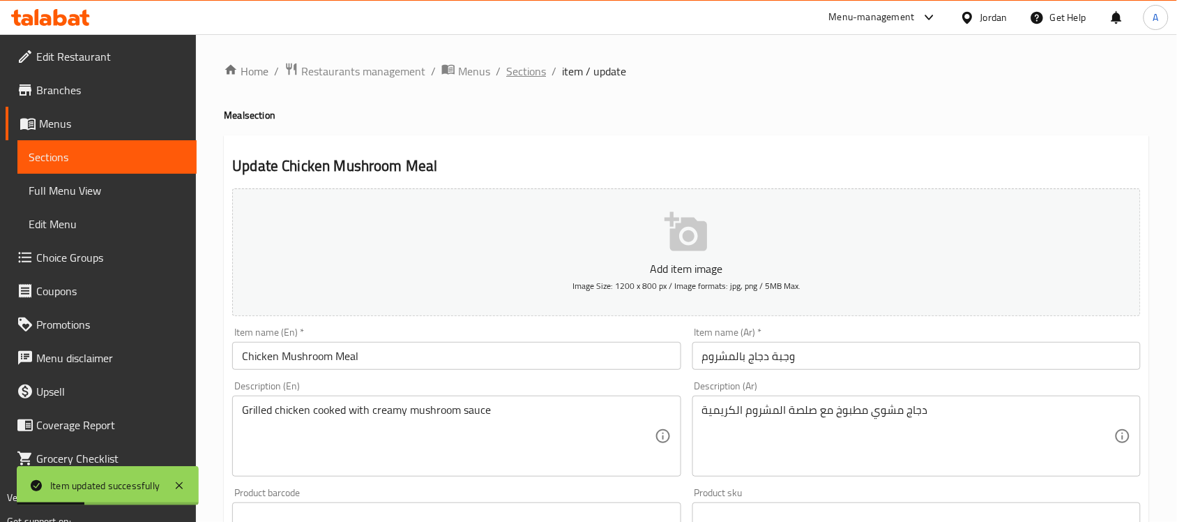
click at [535, 75] on span "Sections" at bounding box center [526, 71] width 40 height 17
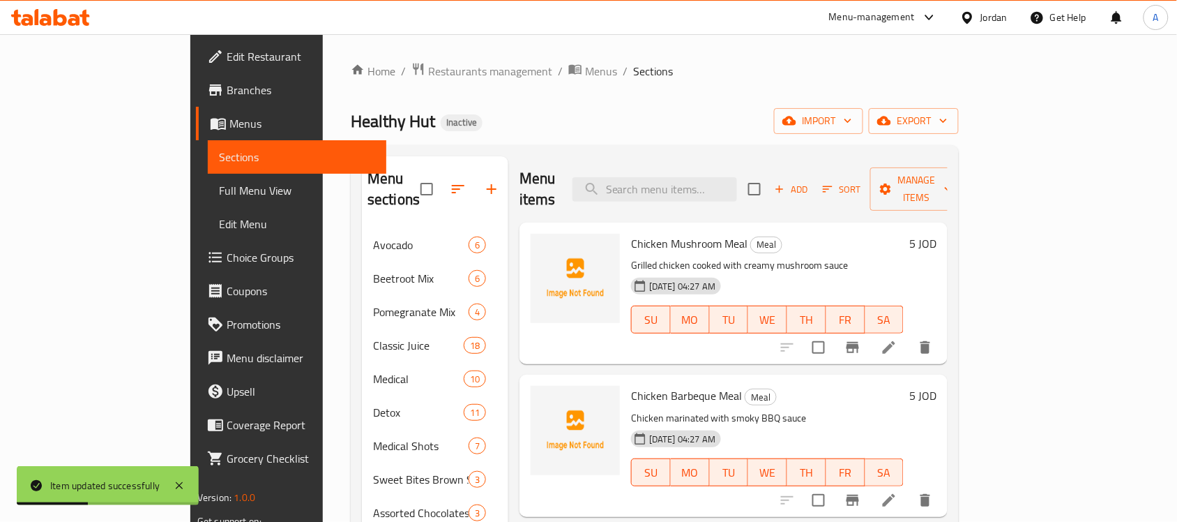
click at [683, 192] on div "Menu items Add Sort Manage items" at bounding box center [733, 189] width 428 height 66
click at [684, 187] on input "search" at bounding box center [654, 189] width 165 height 24
paste input "Chicken Curry Meal"
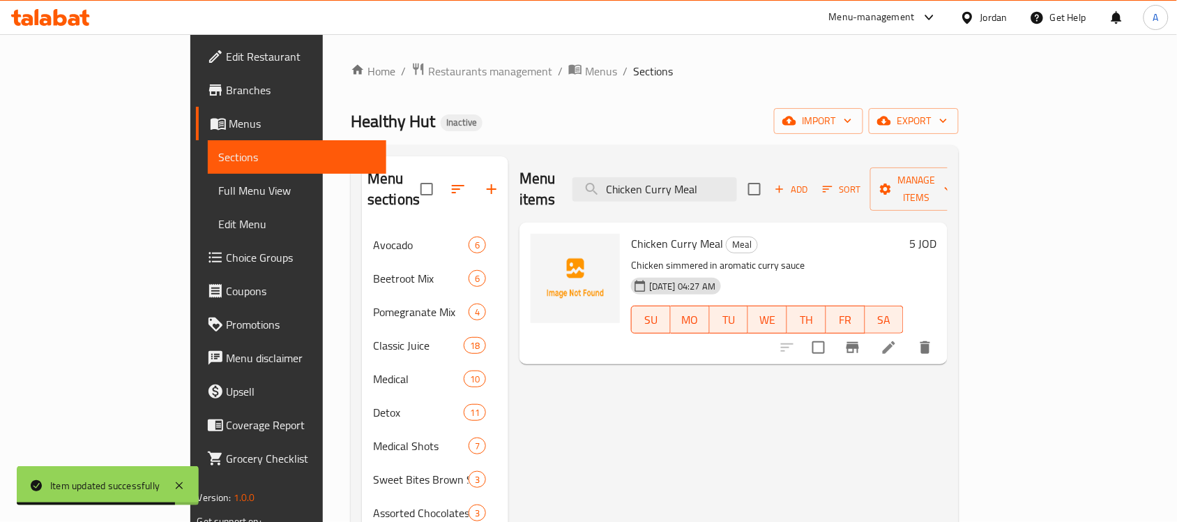
type input "Chicken Curry Meal"
click at [909, 335] on li at bounding box center [888, 347] width 39 height 25
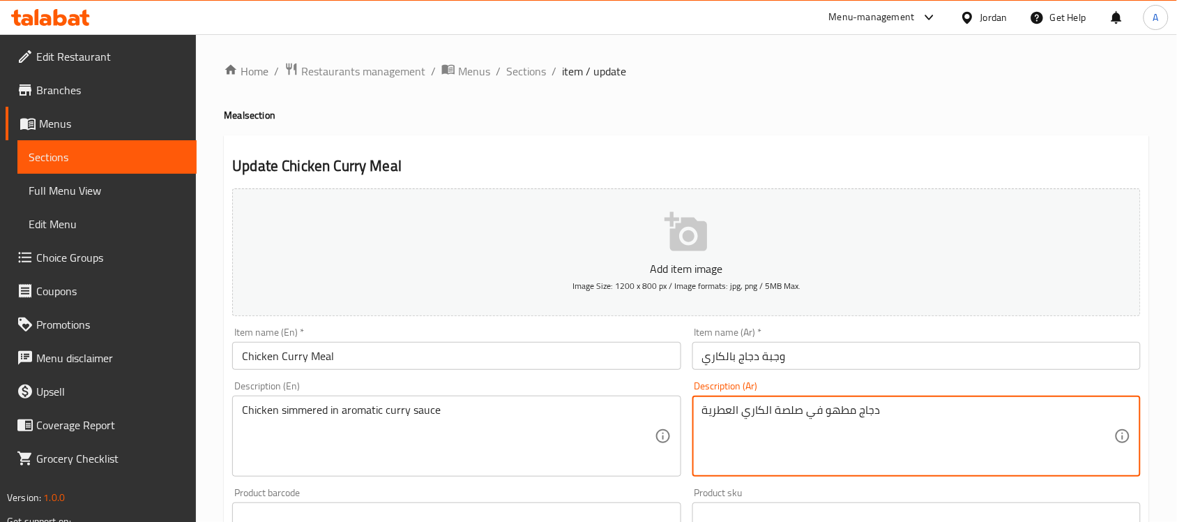
click at [814, 409] on textarea "دجاج مطهو في صلصة الكاري العطرية" at bounding box center [908, 436] width 412 height 66
click at [820, 411] on textarea "دجاج مطهو في صلصة الكاري العطرية" at bounding box center [908, 436] width 412 height 66
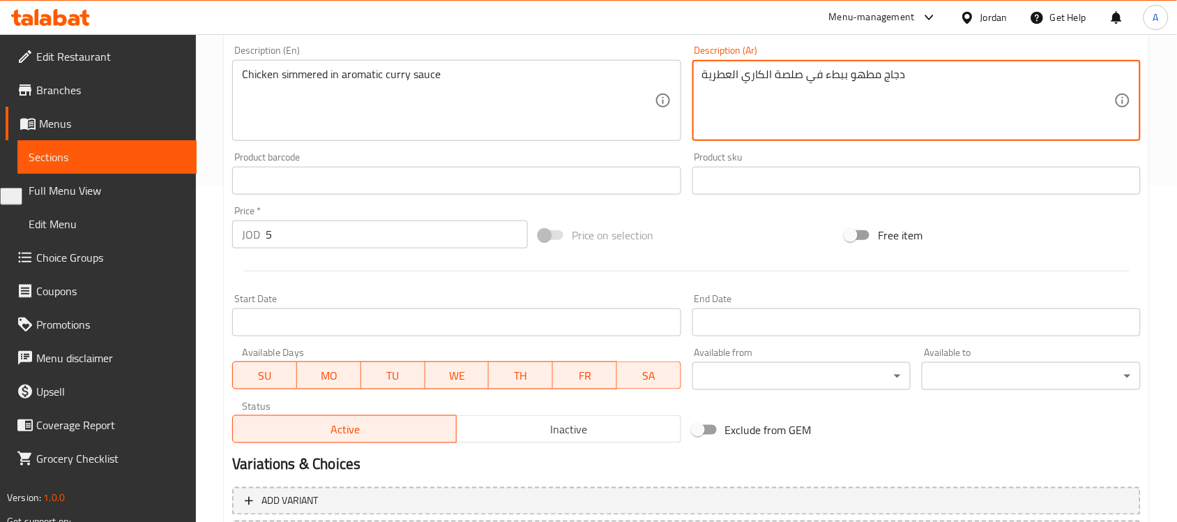
scroll to position [461, 0]
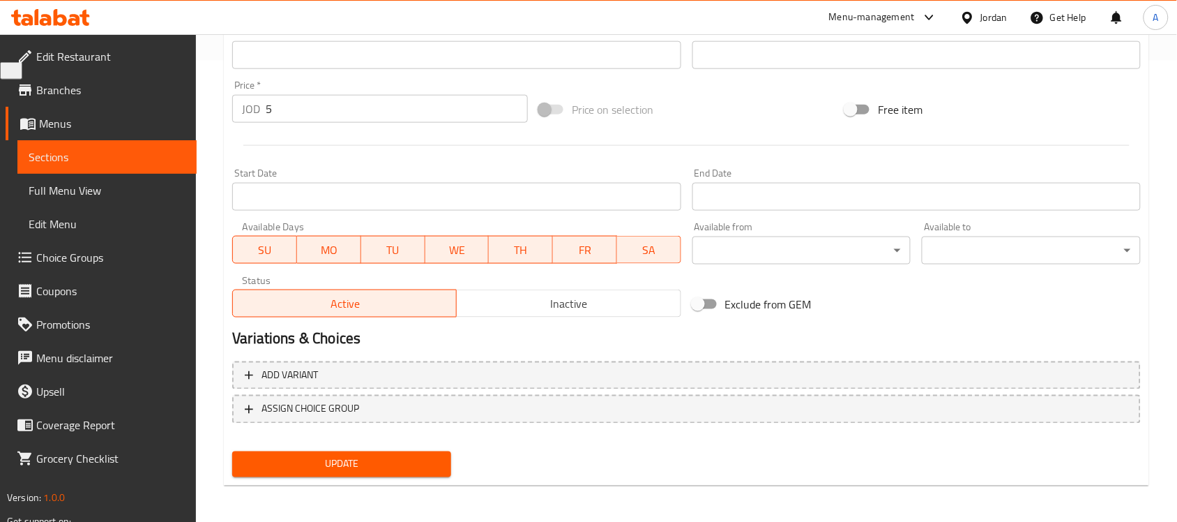
type textarea "دجاج مطهو ببطء في صلصة الكاري العطرية"
click at [395, 478] on div "Update" at bounding box center [342, 464] width 230 height 37
click at [395, 476] on div "Update" at bounding box center [342, 464] width 230 height 37
click at [394, 467] on span "Update" at bounding box center [341, 463] width 197 height 17
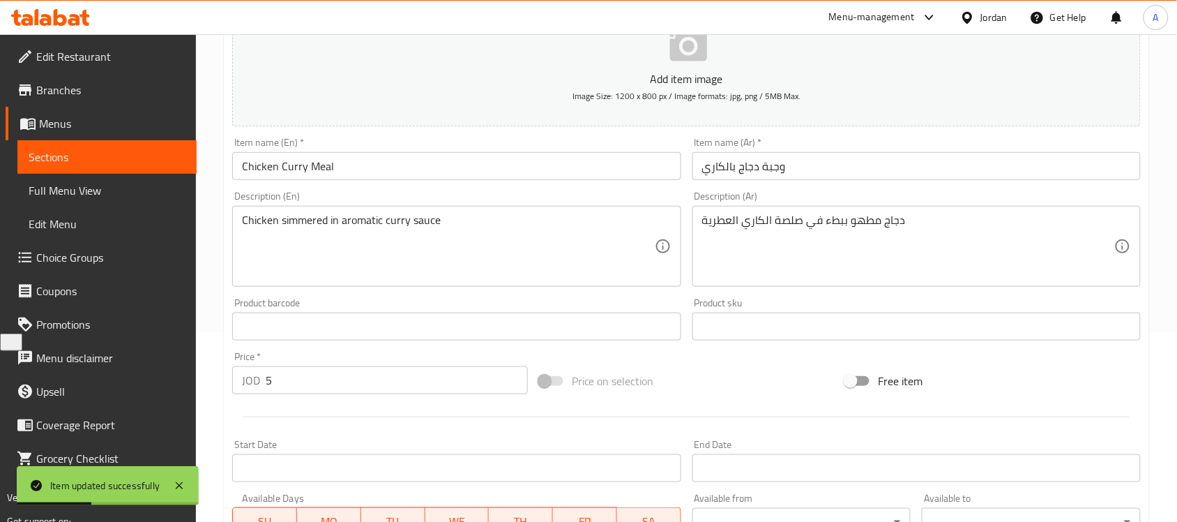
scroll to position [0, 0]
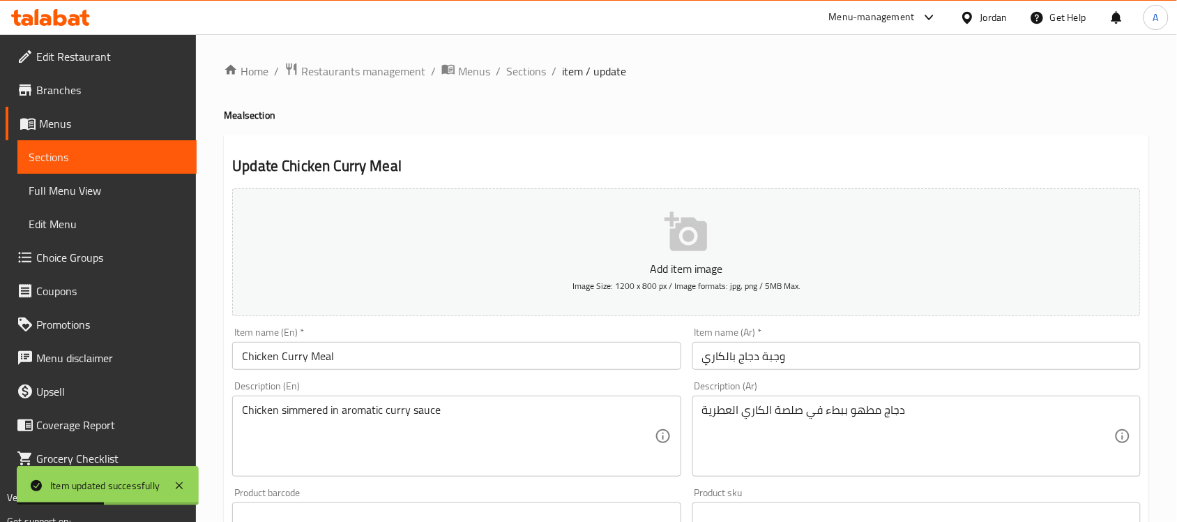
click at [542, 82] on div "Home / Restaurants management / Menus / Sections / item / update Meal section U…" at bounding box center [686, 509] width 925 height 895
click at [541, 75] on span "Sections" at bounding box center [526, 71] width 40 height 17
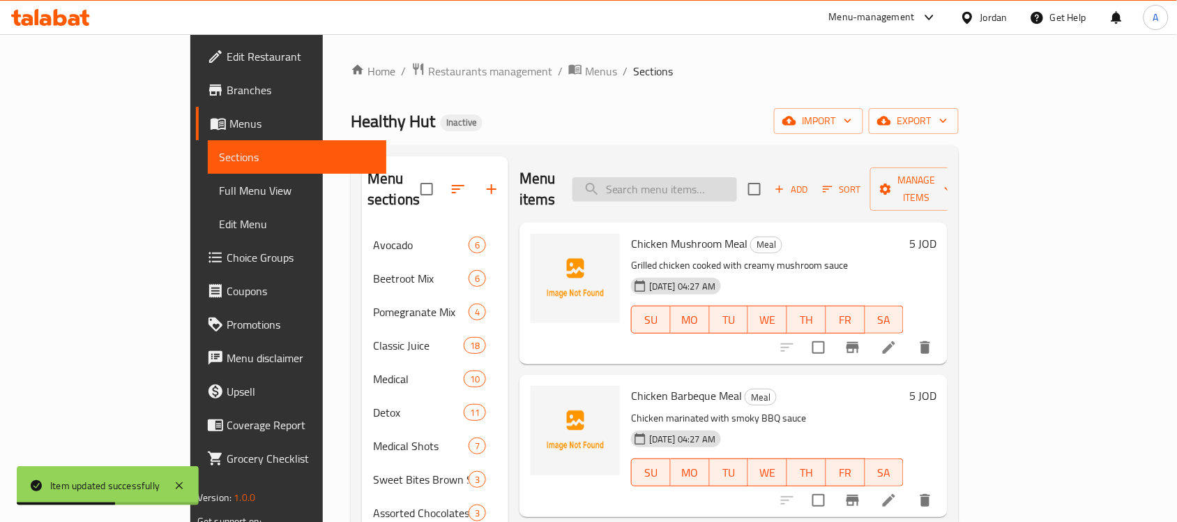
click at [649, 177] on input "search" at bounding box center [654, 189] width 165 height 24
paste input "Beef Kabab With Tahini Meal"
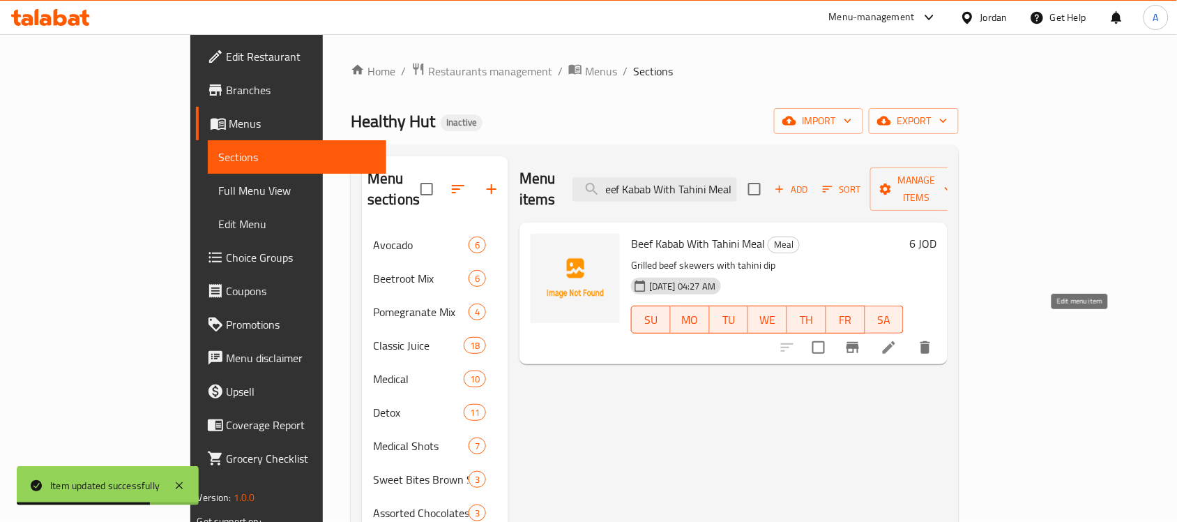
type input "Beef Kabab With Tahini Meal"
click at [897, 339] on icon at bounding box center [889, 347] width 17 height 17
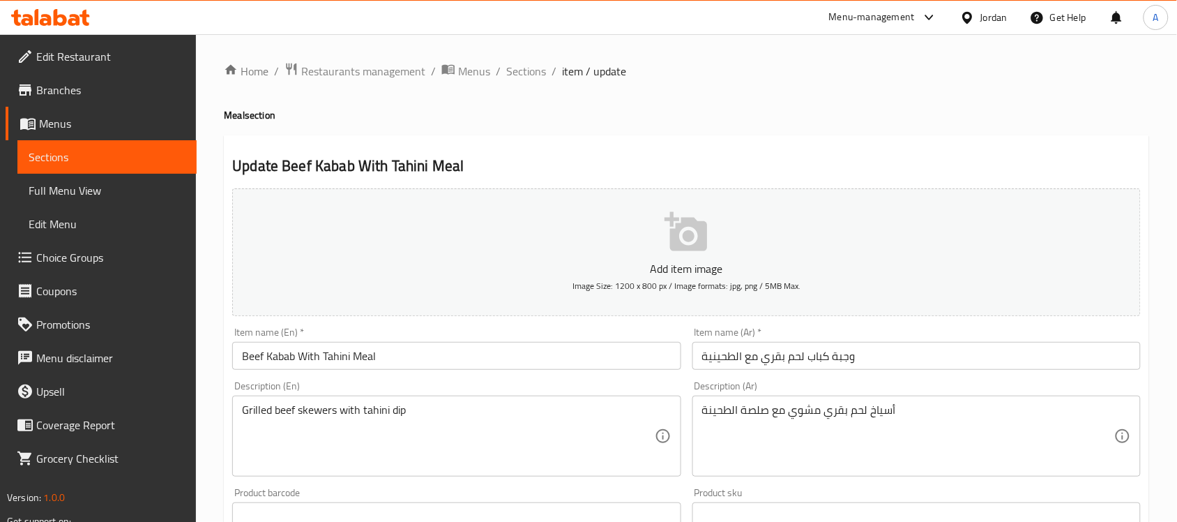
click at [727, 416] on textarea "أسياخ لحم بقري مشوي مع صلصة الطحينة" at bounding box center [908, 436] width 412 height 66
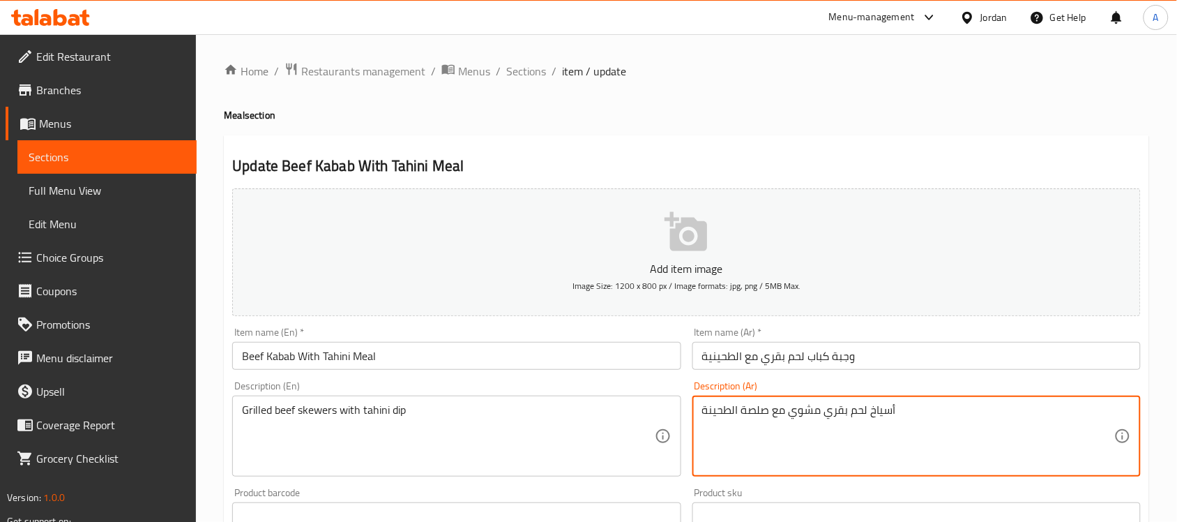
click at [720, 354] on input "وجبة كباب لحم بقري مع الطحينية" at bounding box center [916, 356] width 448 height 28
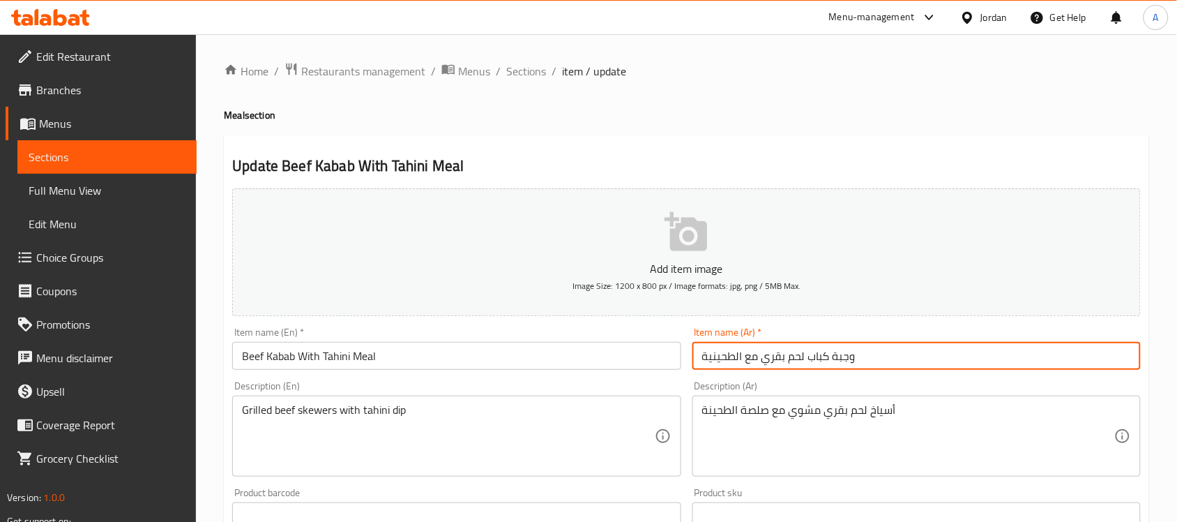
click at [720, 354] on input "وجبة كباب لحم بقري مع الطحينية" at bounding box center [916, 356] width 448 height 28
paste input "text"
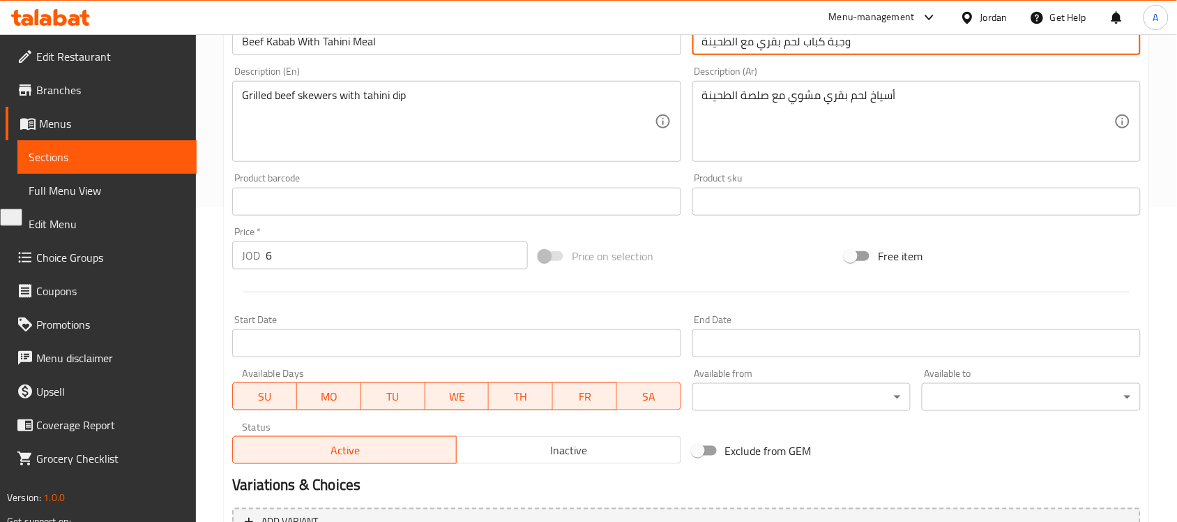
scroll to position [461, 0]
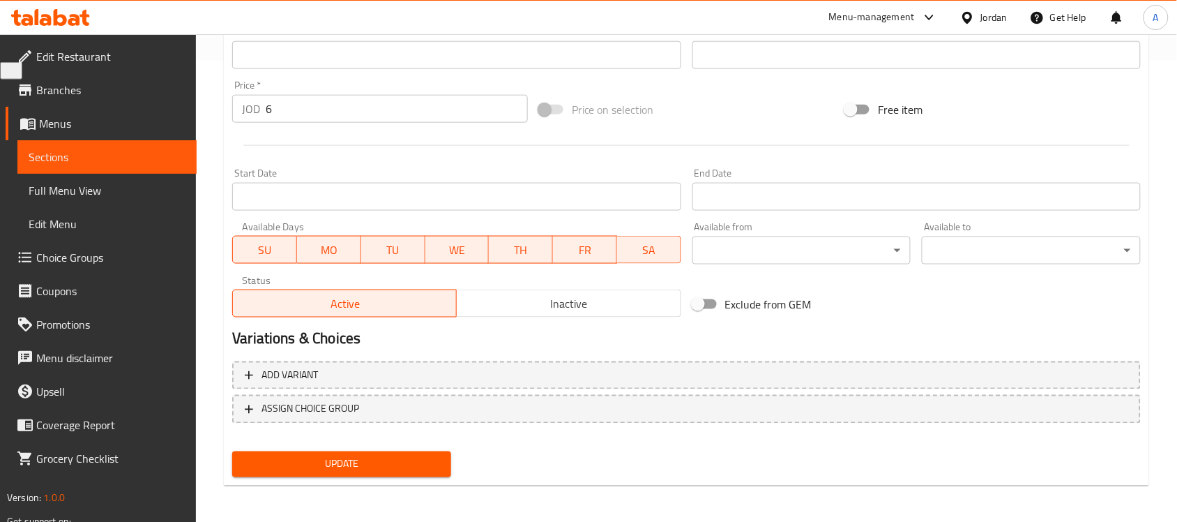
type input "وجبة كباب لحم بقري مع الطحينة"
click at [374, 480] on div "Update" at bounding box center [342, 464] width 230 height 37
click at [374, 473] on button "Update" at bounding box center [341, 464] width 219 height 26
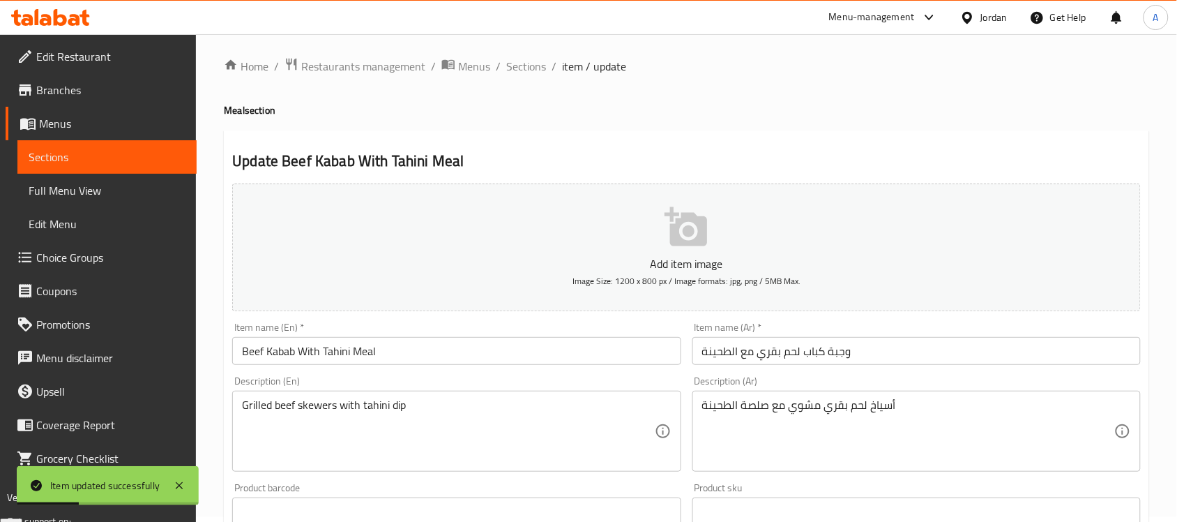
scroll to position [0, 0]
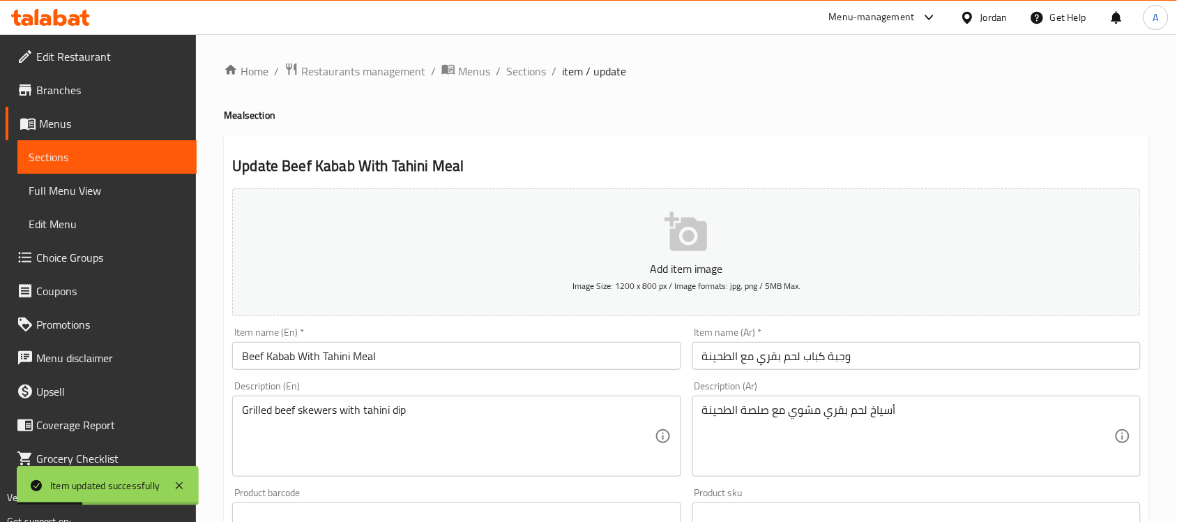
click at [533, 71] on span "Sections" at bounding box center [526, 71] width 40 height 17
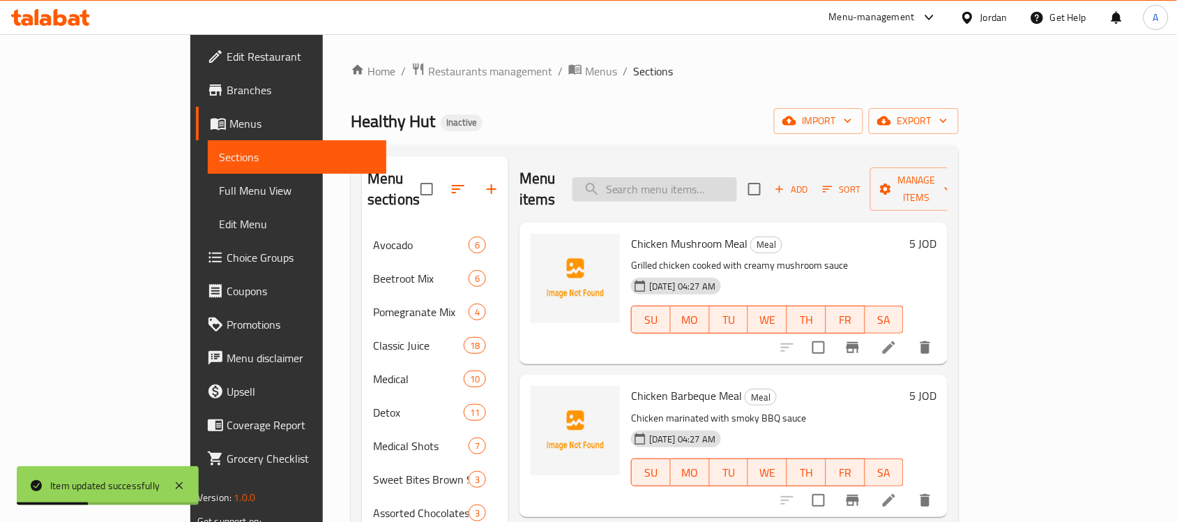
click at [656, 177] on input "search" at bounding box center [654, 189] width 165 height 24
paste input "Fish With Tahini Tajin Meal"
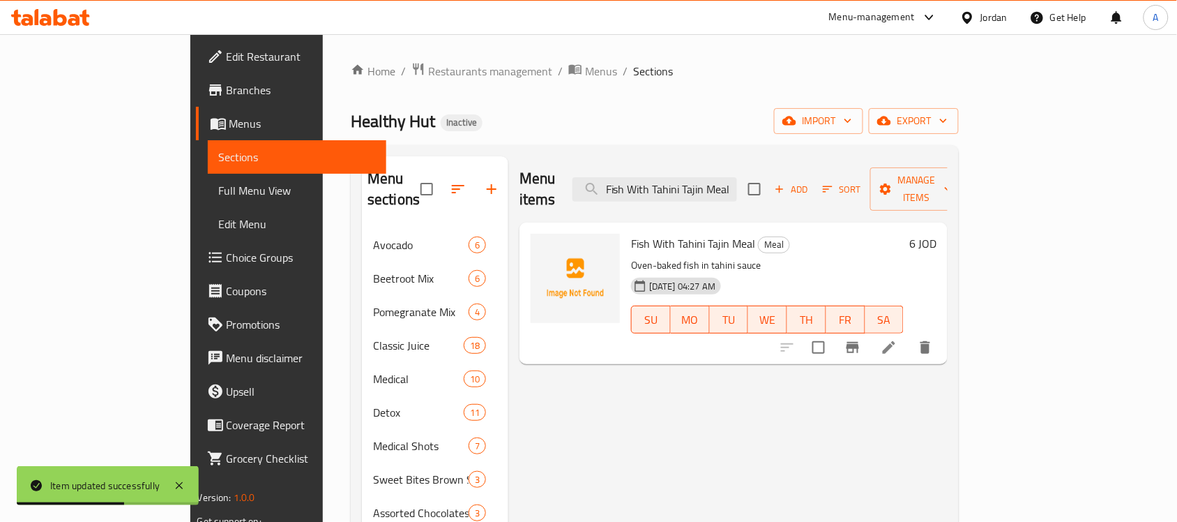
type input "Fish With Tahini Tajin Meal"
click at [909, 337] on li at bounding box center [888, 347] width 39 height 25
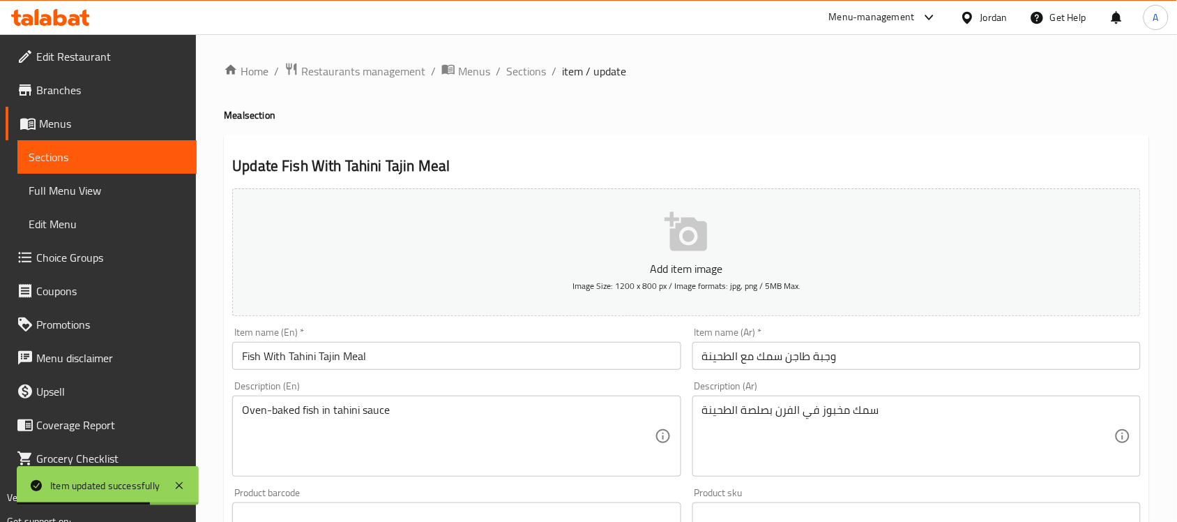
click at [353, 359] on input "Fish With Tahini Tajin Meal" at bounding box center [456, 356] width 448 height 28
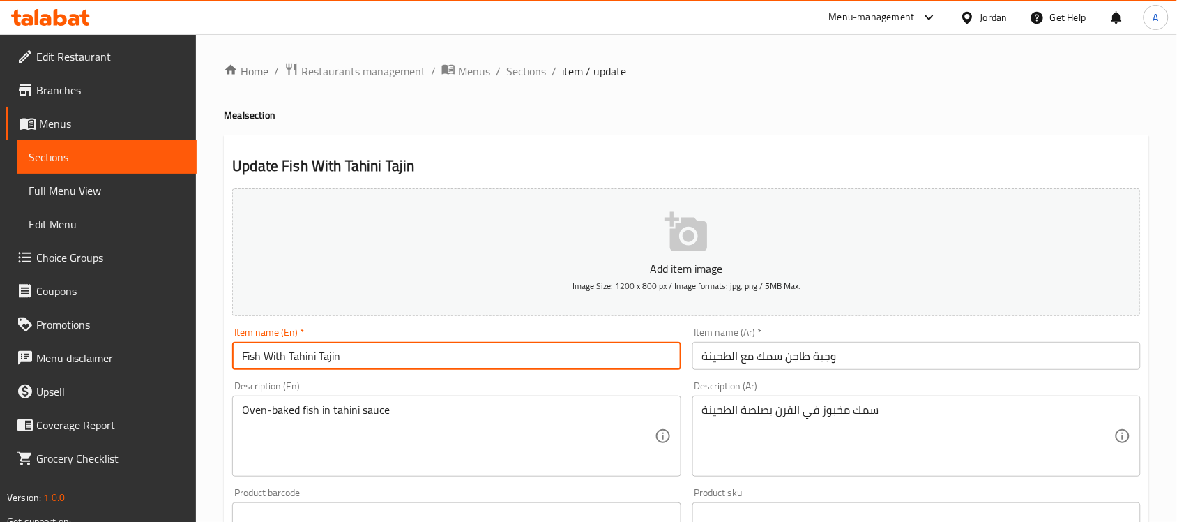
type input "Fish With Tahini Tajin"
click at [820, 363] on input "وجبة طاجن سمك مع الطحينة" at bounding box center [916, 356] width 448 height 28
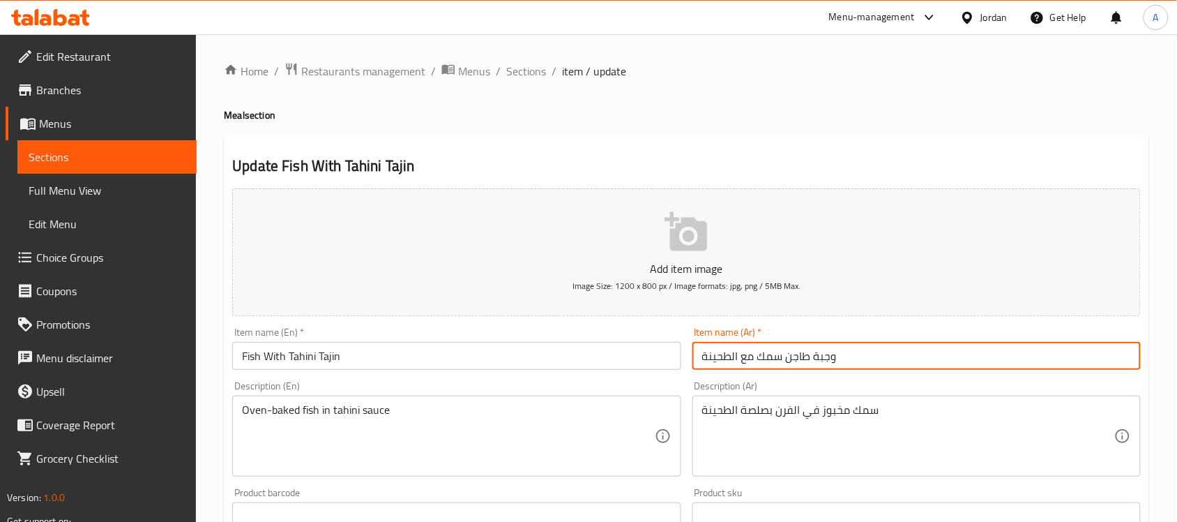
click at [820, 363] on input "وجبة طاجن سمك مع الطحينة" at bounding box center [916, 356] width 448 height 28
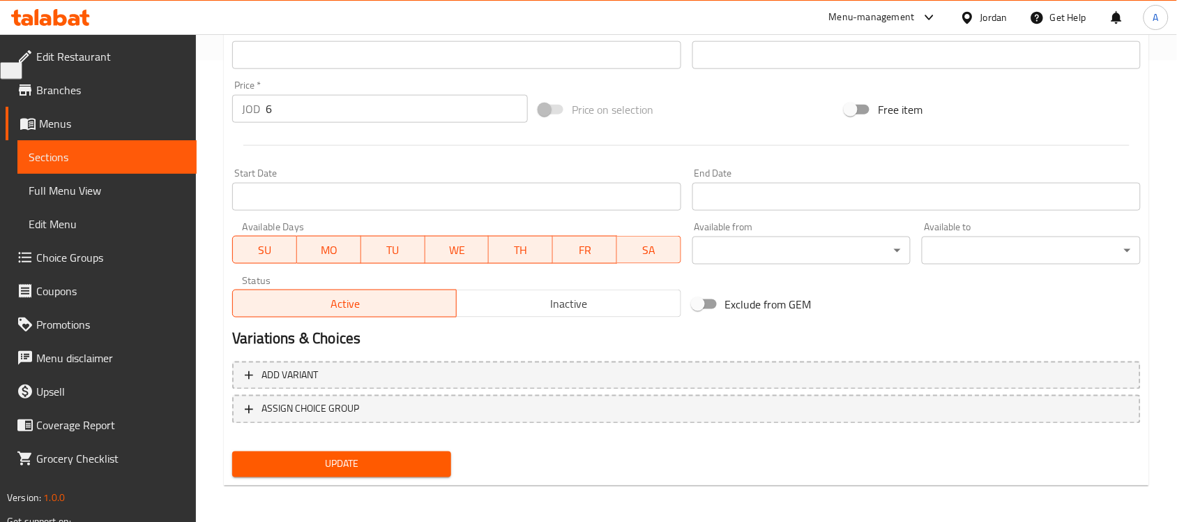
type input "طاجن سمك مع الطحينة"
click at [356, 451] on button "Update" at bounding box center [341, 464] width 219 height 26
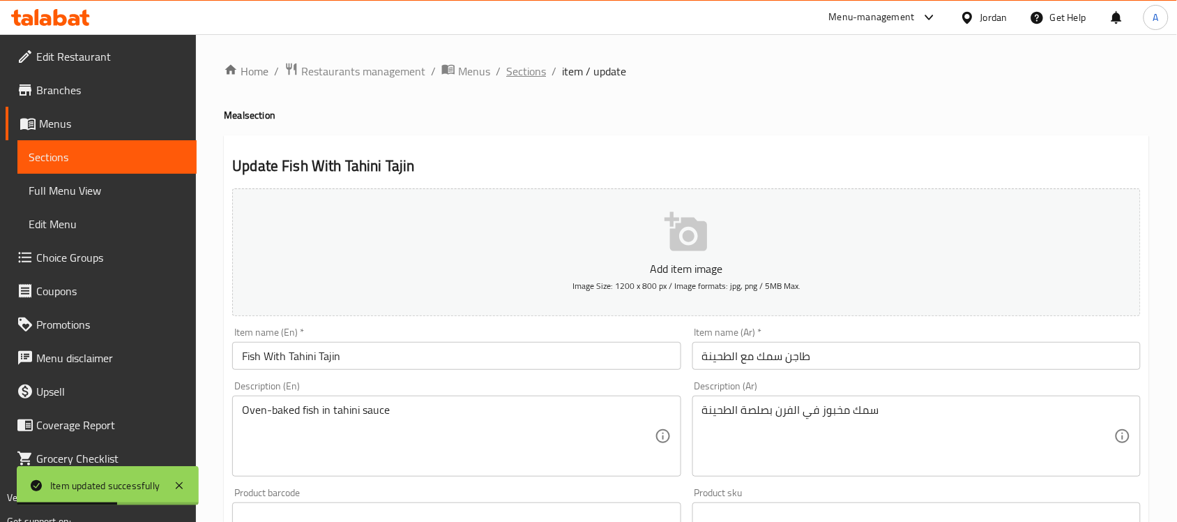
click at [531, 72] on span "Sections" at bounding box center [526, 71] width 40 height 17
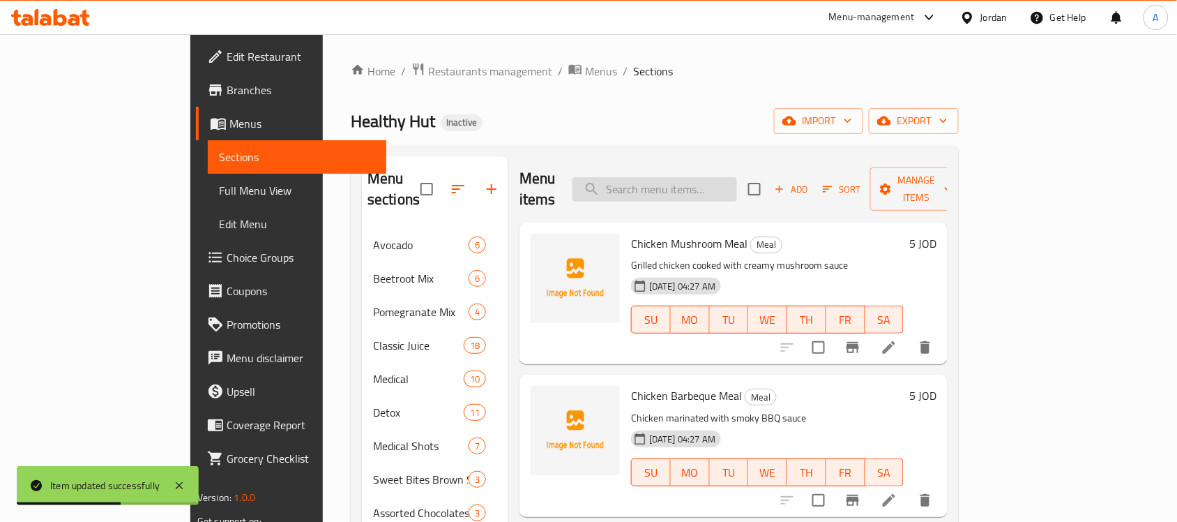
click at [667, 165] on div "Menu items Add Sort Manage items" at bounding box center [733, 189] width 428 height 66
click at [674, 178] on input "search" at bounding box center [654, 189] width 165 height 24
paste input "Caesar Salad"
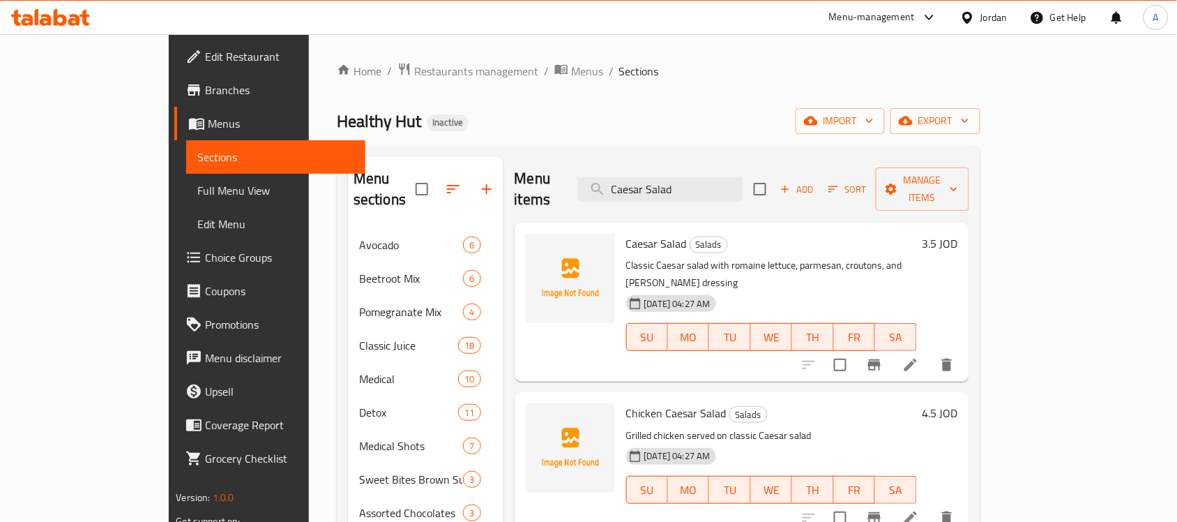
type input "Caesar Salad"
click at [930, 352] on li at bounding box center [910, 364] width 39 height 25
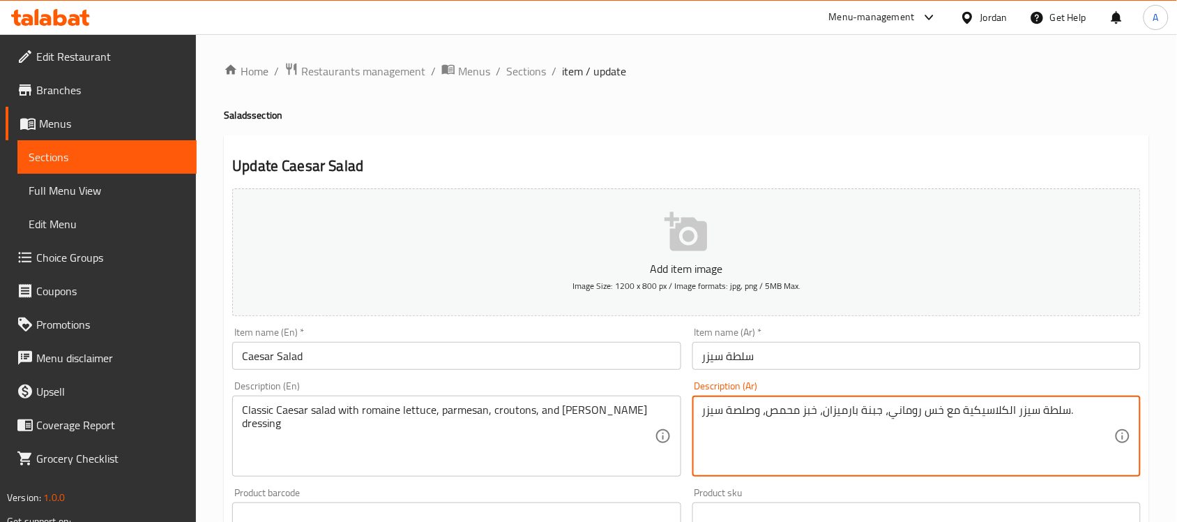
click at [869, 403] on textarea "سلطة سيزر الكلاسيكية مع خس روماني، جبنة بارميزان، خبز محمص، وصلصة سيزر." at bounding box center [908, 436] width 412 height 66
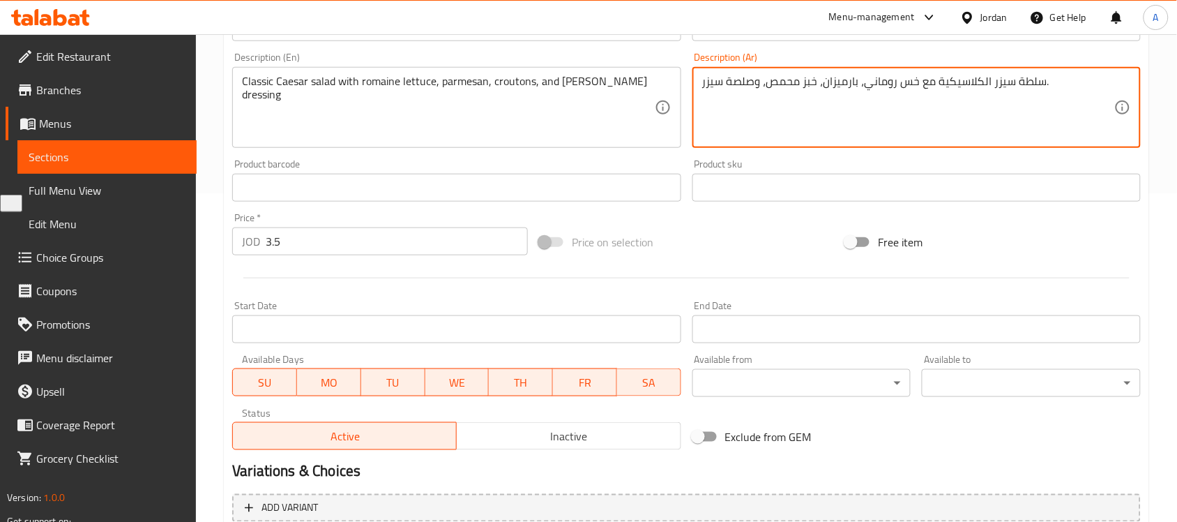
scroll to position [461, 0]
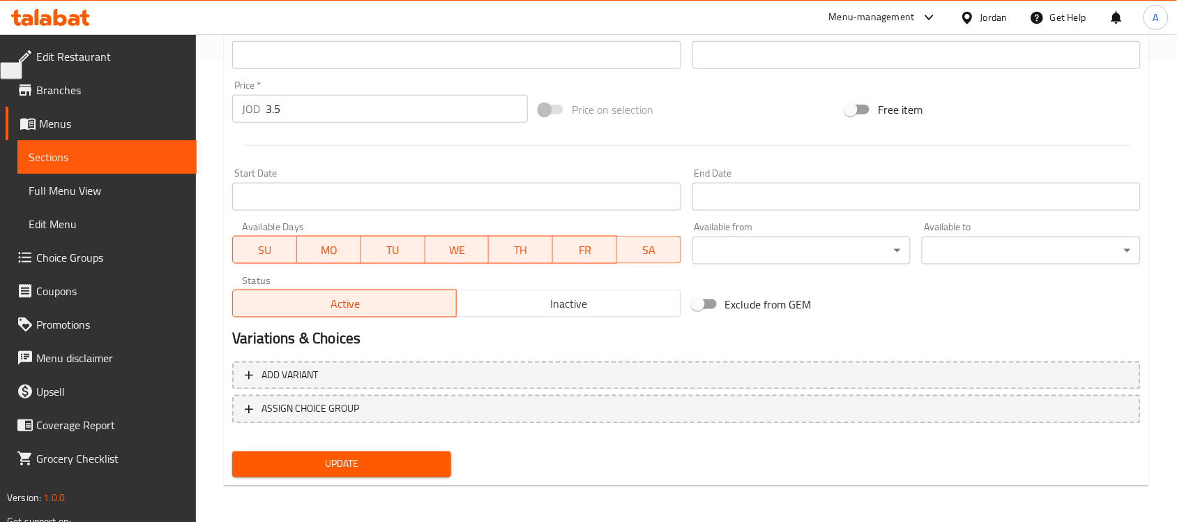
type textarea "سلطة سيزر الكلاسيكية مع خس روماني، بارميزان، خبز محمص، وصلصة سيزر."
click at [381, 473] on button "Update" at bounding box center [341, 464] width 219 height 26
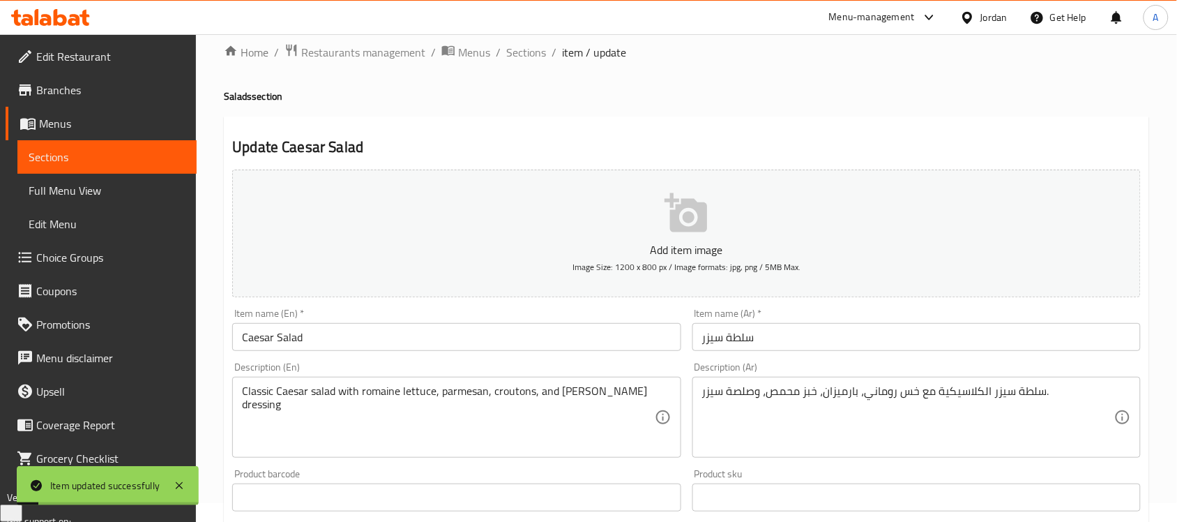
scroll to position [0, 0]
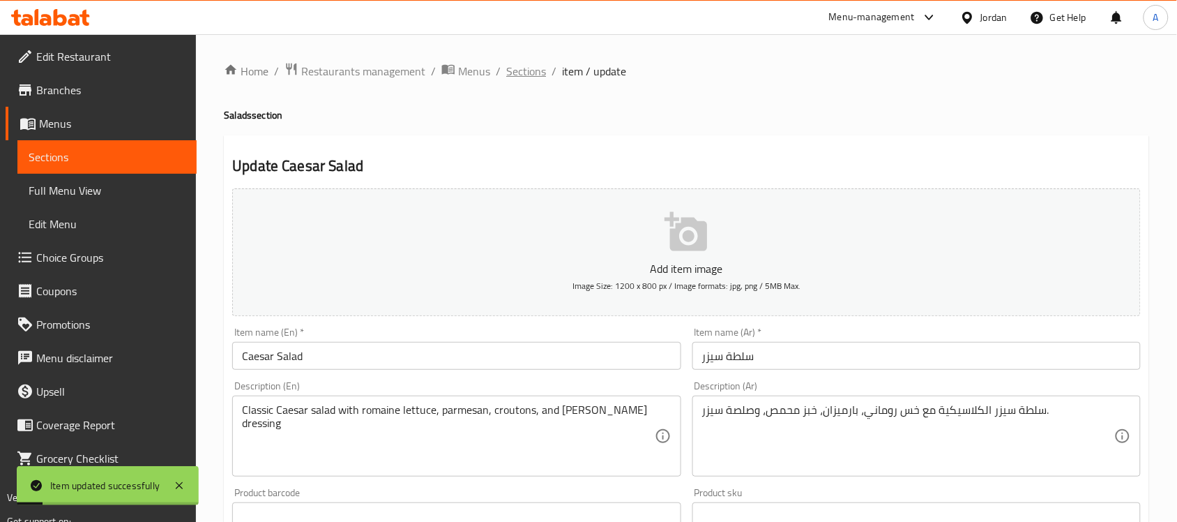
click at [523, 63] on span "Sections" at bounding box center [526, 71] width 40 height 17
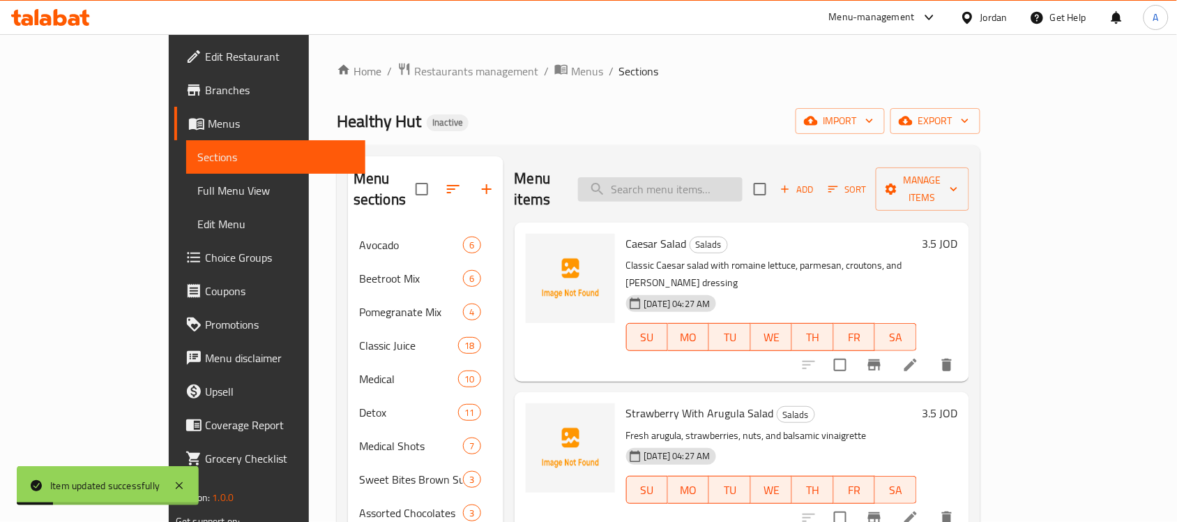
click at [664, 177] on input "search" at bounding box center [660, 189] width 165 height 24
paste input "Beetroot Salad"
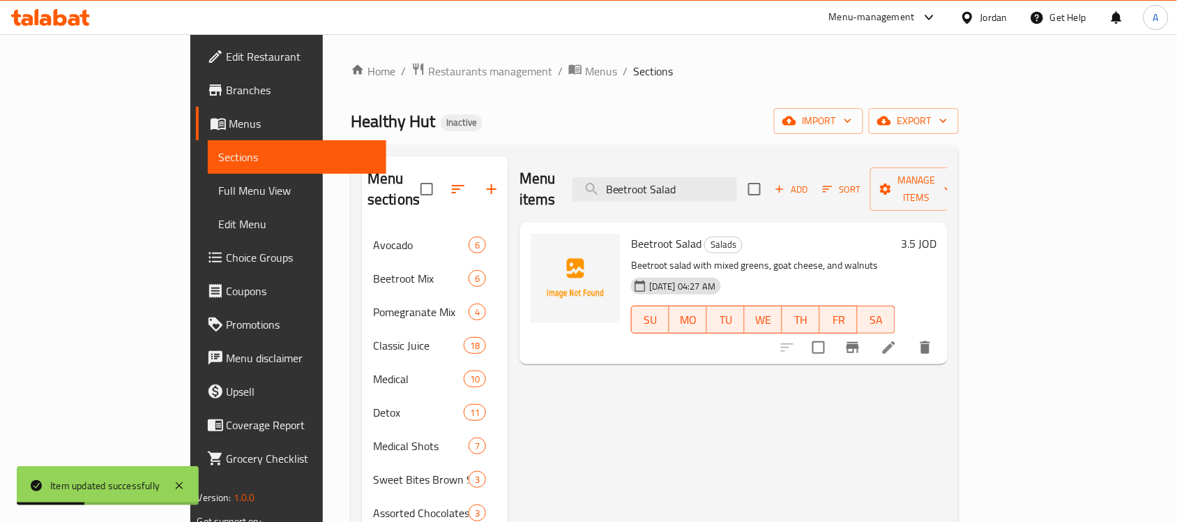
type input "Beetroot Salad"
click at [942, 340] on div at bounding box center [856, 346] width 172 height 33
click at [897, 339] on icon at bounding box center [889, 347] width 17 height 17
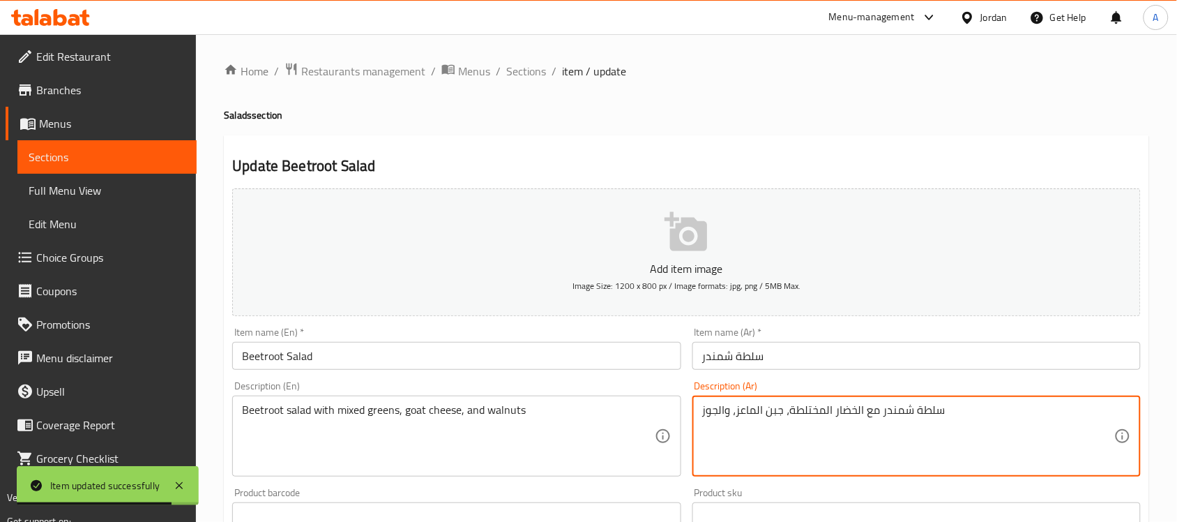
click at [821, 408] on textarea "سلطة شمندر مع الخضار المختلطة، جبن الماعز، والجوز" at bounding box center [908, 436] width 412 height 66
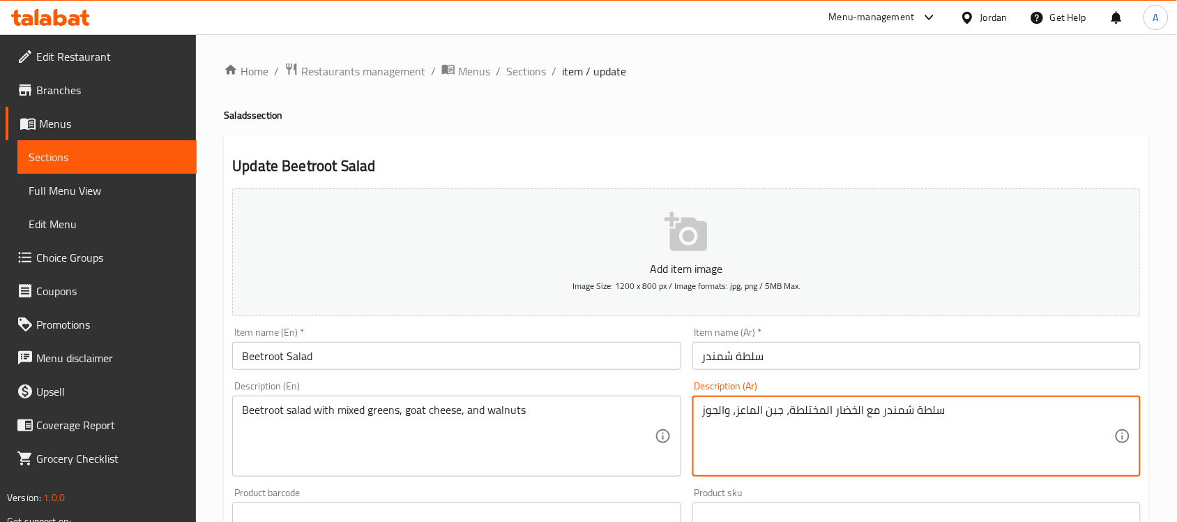
click at [852, 410] on textarea "سلطة شمندر مع الخضار المختلطة، جبن الماعز، والجوز" at bounding box center [908, 436] width 412 height 66
click at [855, 410] on textarea "سلطة شمندر مع الخضار المختلطة، جبن الماعز، والجوز" at bounding box center [908, 436] width 412 height 66
click at [814, 416] on textarea "سلطة شمندر مع خضار المختلطة، جبن الماعز، والجوز" at bounding box center [908, 436] width 412 height 66
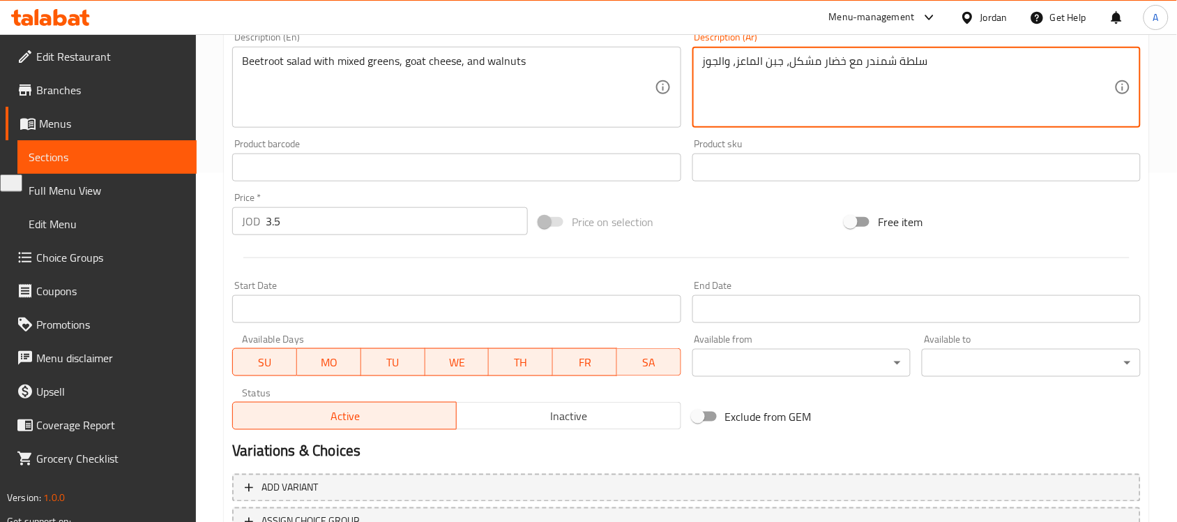
scroll to position [461, 0]
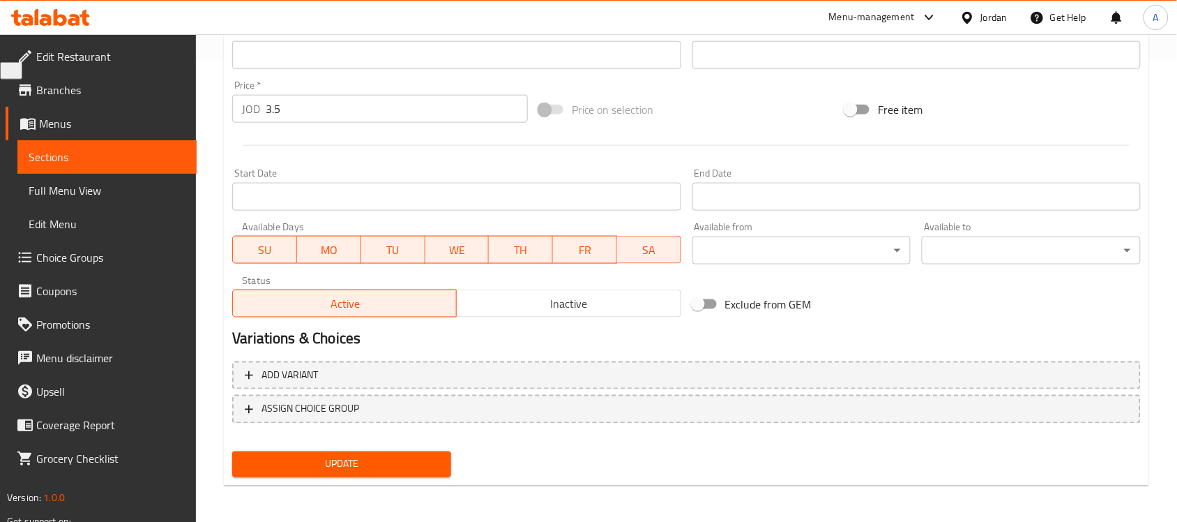
type textarea "سلطة شمندر مع خضار مشكل، جبن الماعز، والجوز"
click at [333, 465] on span "Update" at bounding box center [341, 463] width 197 height 17
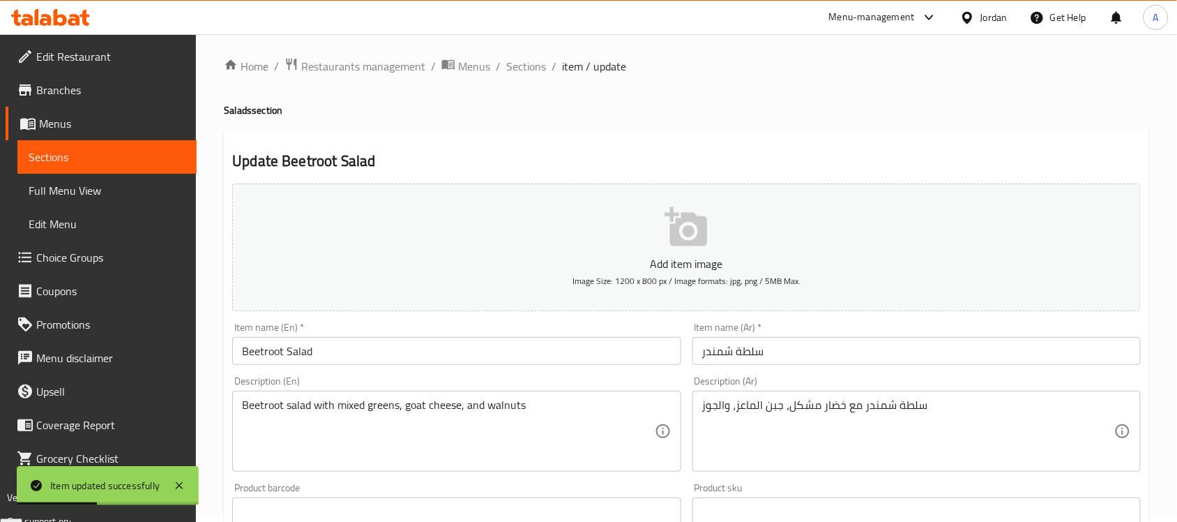
scroll to position [0, 0]
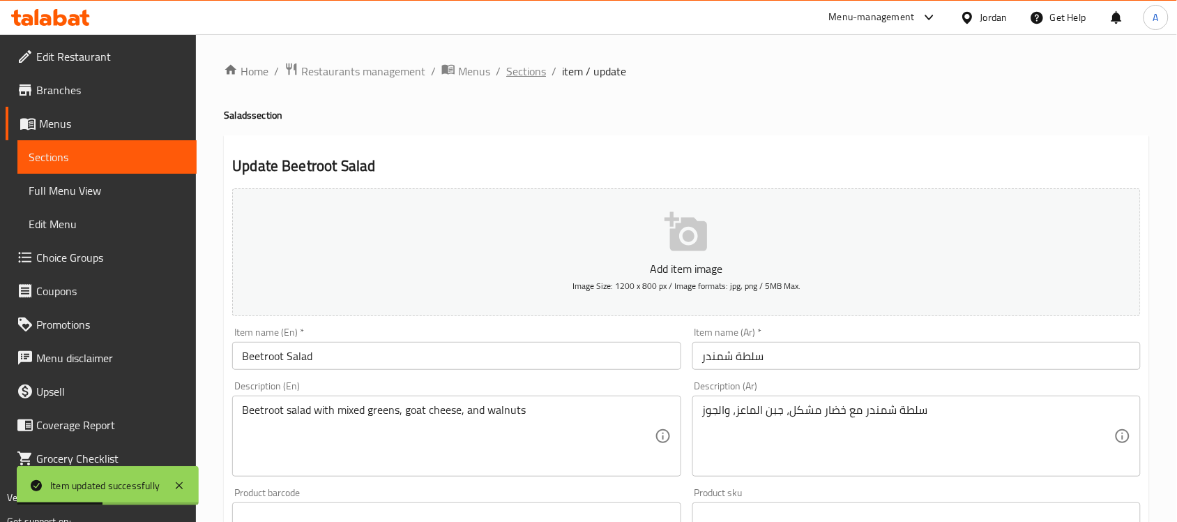
click at [520, 75] on span "Sections" at bounding box center [526, 71] width 40 height 17
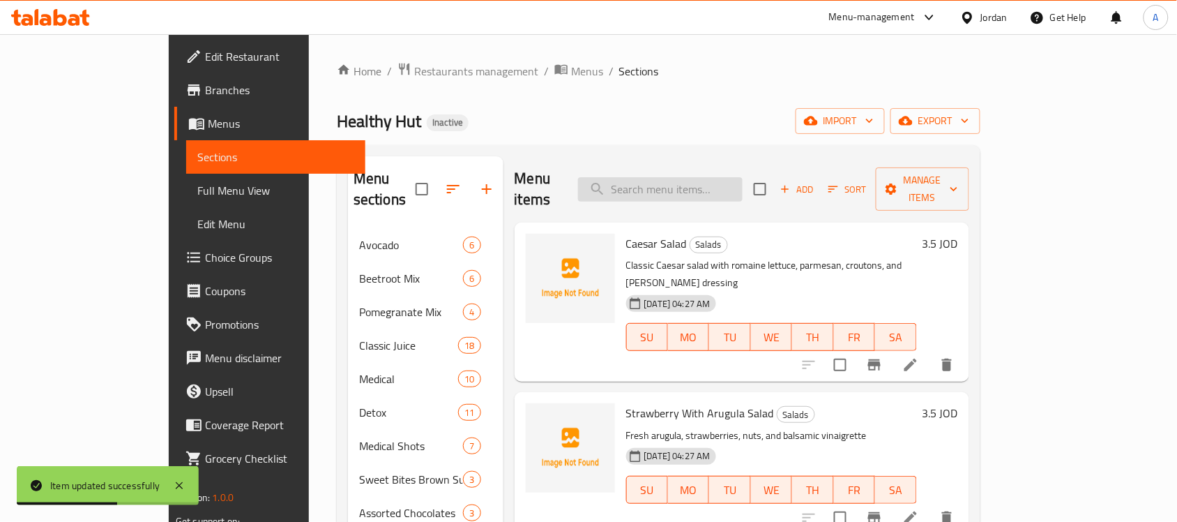
click at [676, 179] on input "search" at bounding box center [660, 189] width 165 height 24
paste input "Shrimp Salad"
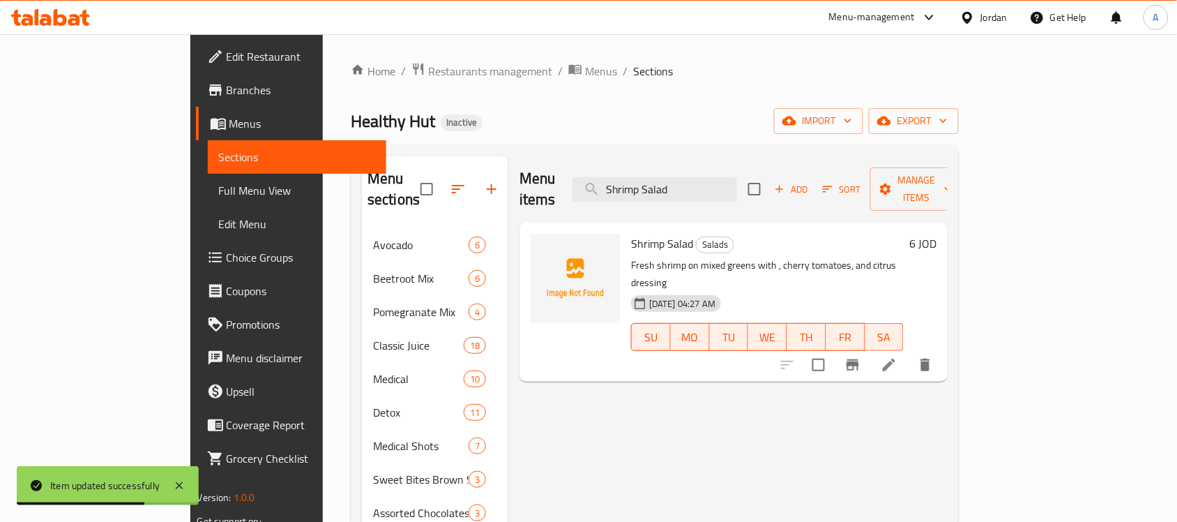
type input "Shrimp Salad"
click at [909, 352] on li at bounding box center [888, 364] width 39 height 25
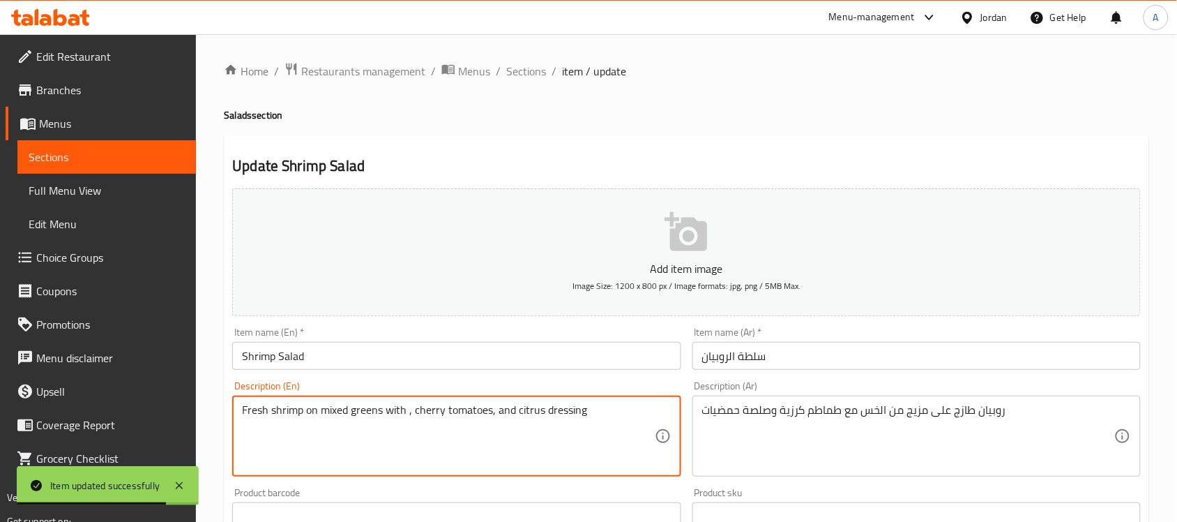
click at [538, 443] on textarea "Fresh shrimp on mixed greens with , cherry tomatoes, and citrus dressing" at bounding box center [448, 436] width 412 height 66
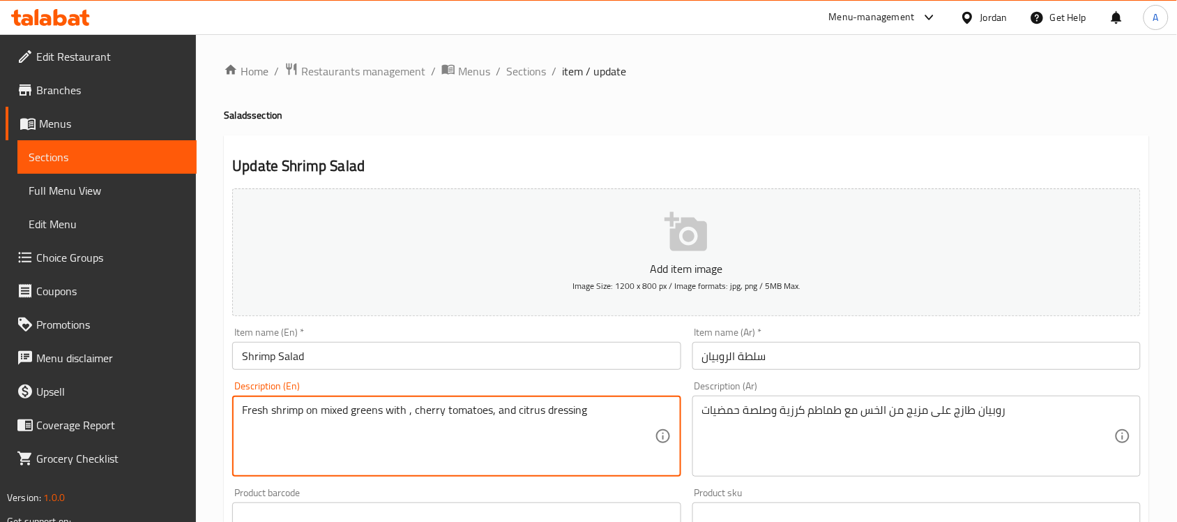
click at [413, 406] on textarea "Fresh shrimp on mixed greens with , cherry tomatoes, and citrus dressing" at bounding box center [448, 436] width 412 height 66
click at [440, 438] on textarea "Fresh shrimp on mixed greens with cherry tomatoes, and citrus dressing" at bounding box center [448, 436] width 412 height 66
type textarea "Fresh shrimp on mixed greens with cherry tomatoes, and citrus dressing"
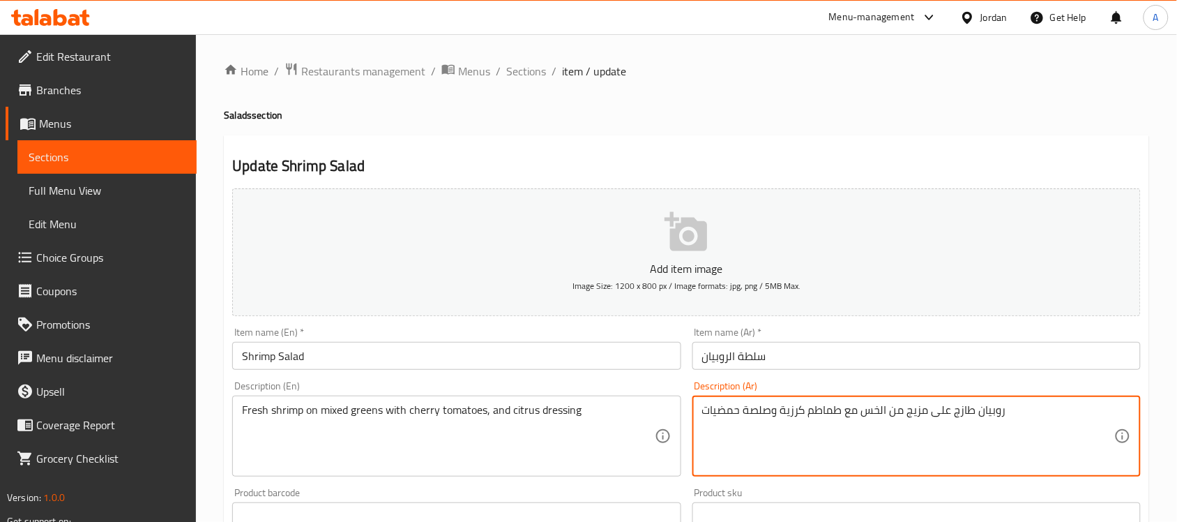
click at [740, 432] on textarea "روبيان طازج على مزيج من الخس مع طماطم كرزية وصلصة حمضيات" at bounding box center [908, 436] width 412 height 66
paste textarea "مع خضار مشكلة وطماطم كرزية وصلصة ال"
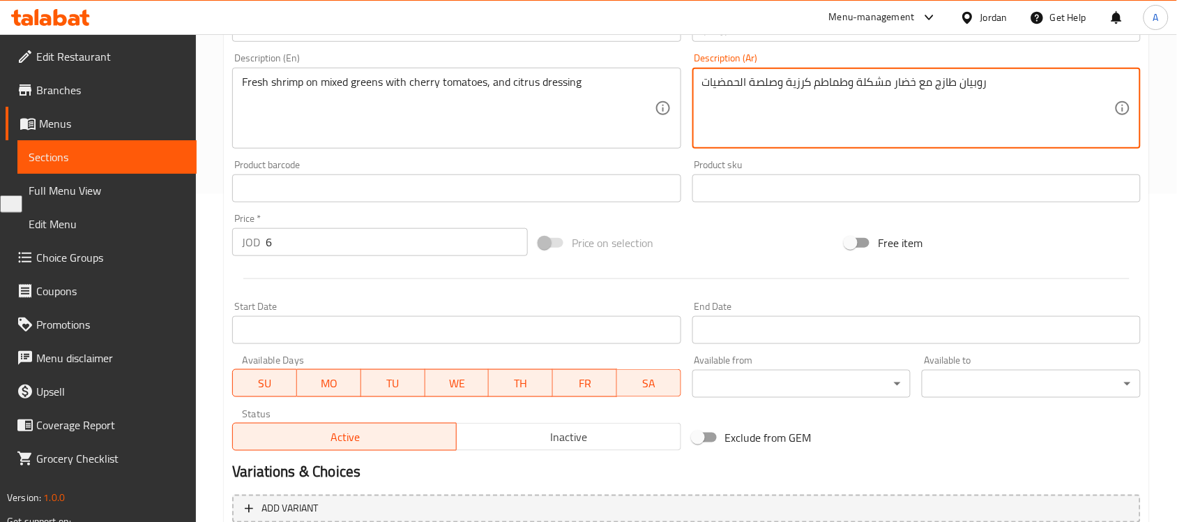
scroll to position [461, 0]
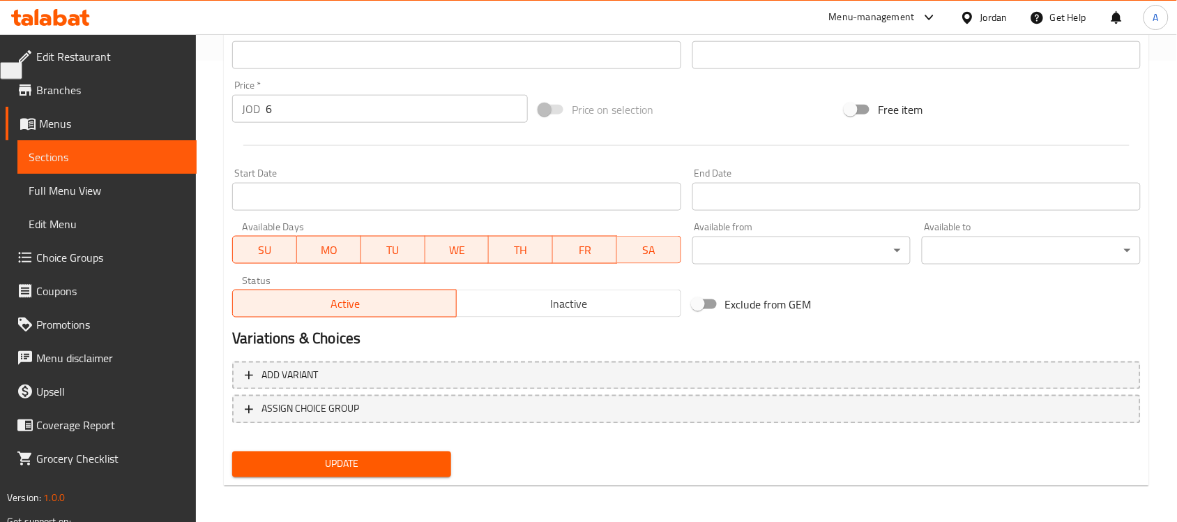
type textarea "روبيان طازج مع خضار مشكلة وطماطم كرزية وصلصة الحمضيات"
click at [329, 471] on button "Update" at bounding box center [341, 464] width 219 height 26
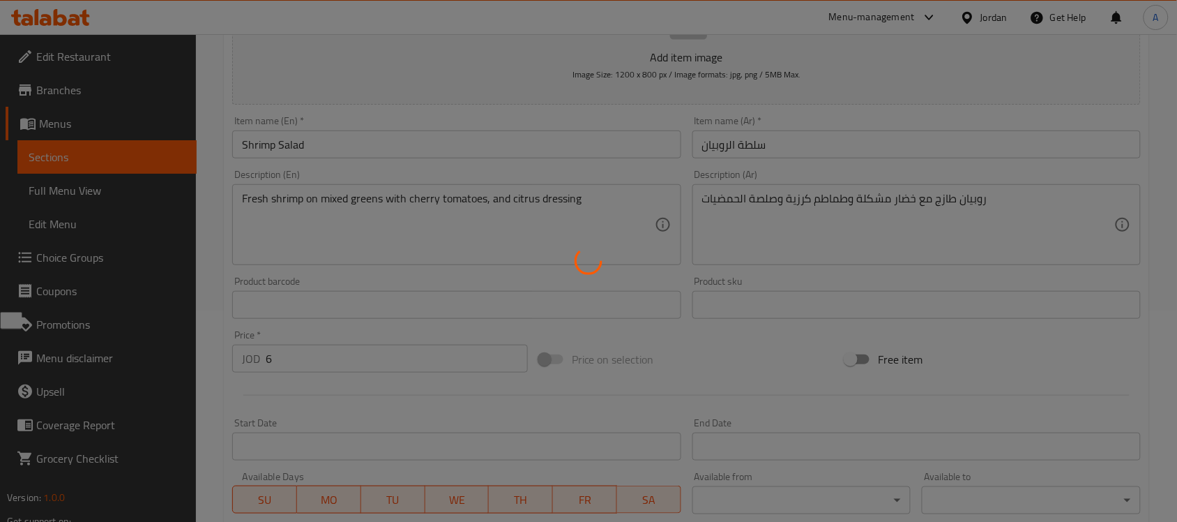
scroll to position [0, 0]
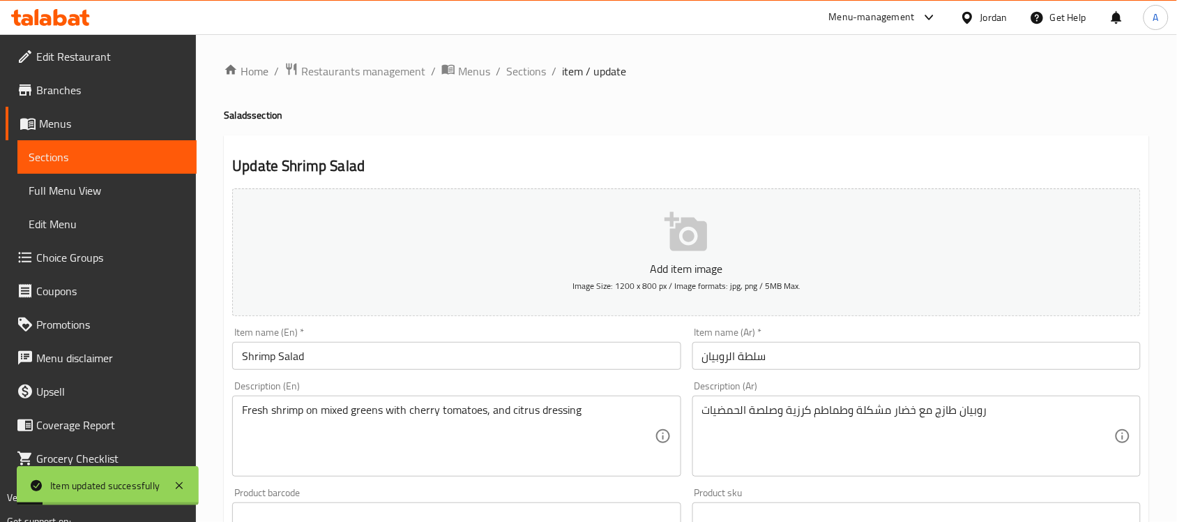
click at [528, 85] on div "Home / Restaurants management / Menus / Sections / item / update Salads section…" at bounding box center [686, 509] width 925 height 895
click at [531, 82] on div "Home / Restaurants management / Menus / Sections / item / update Salads section…" at bounding box center [686, 509] width 925 height 895
click at [531, 77] on span "Sections" at bounding box center [526, 71] width 40 height 17
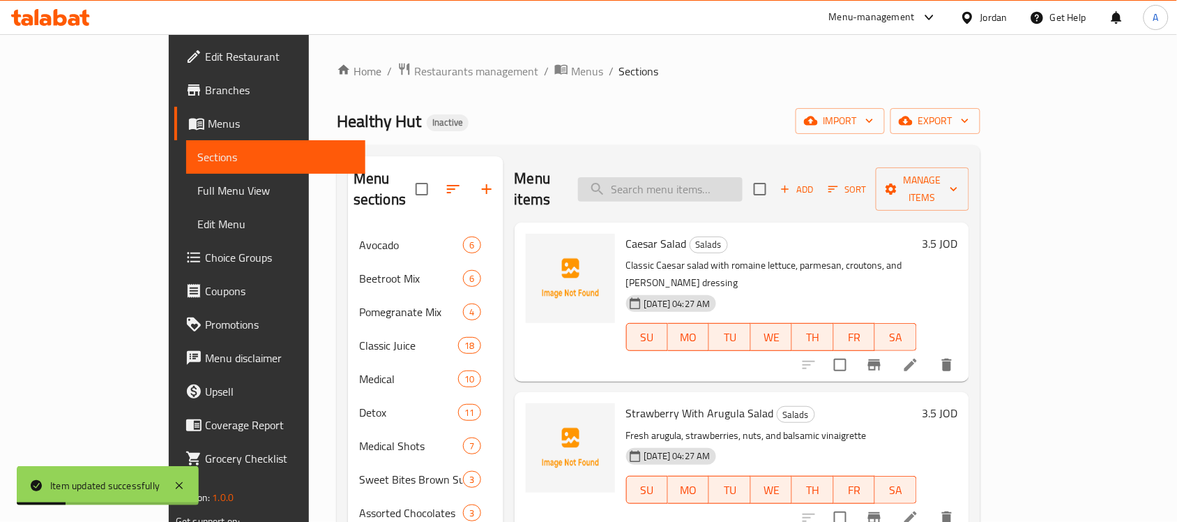
click at [656, 180] on input "search" at bounding box center [660, 189] width 165 height 24
paste input "Turkey Halloum Sandwich"
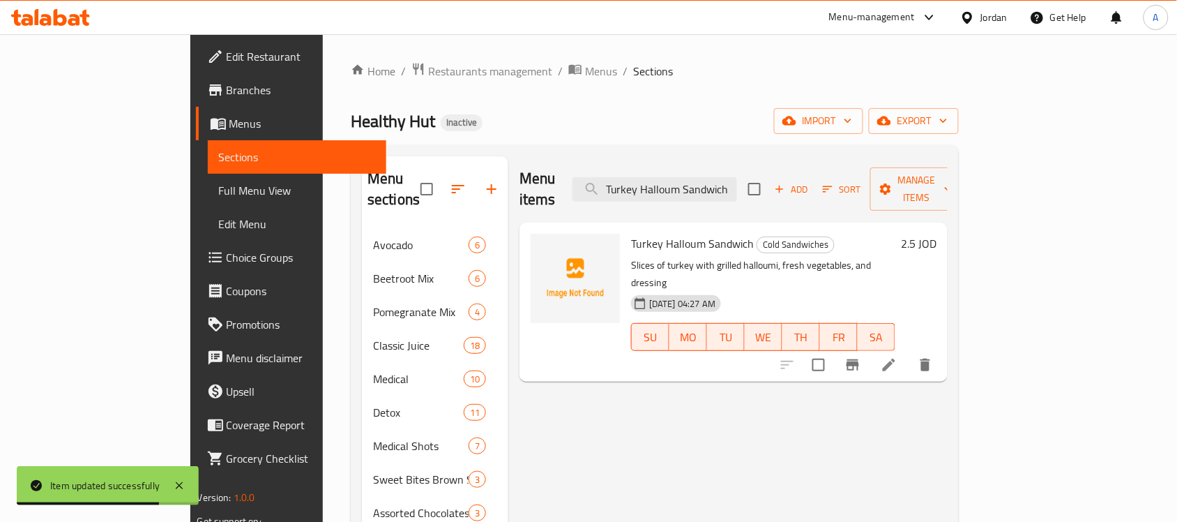
type input "Turkey Halloum Sandwich"
click at [897, 356] on icon at bounding box center [889, 364] width 17 height 17
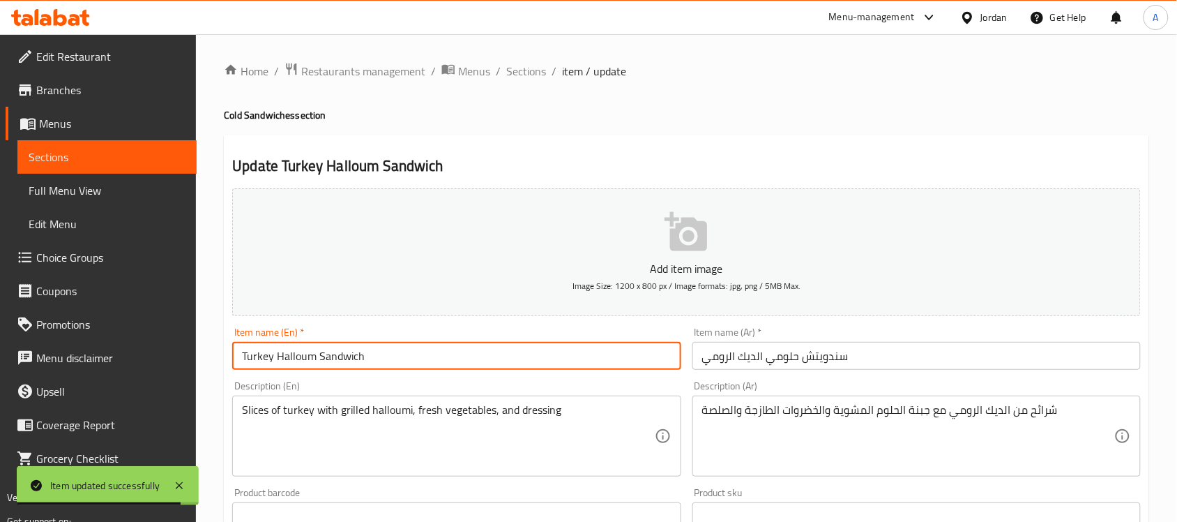
click at [365, 354] on input "Turkey Halloum Sandwich" at bounding box center [456, 356] width 448 height 28
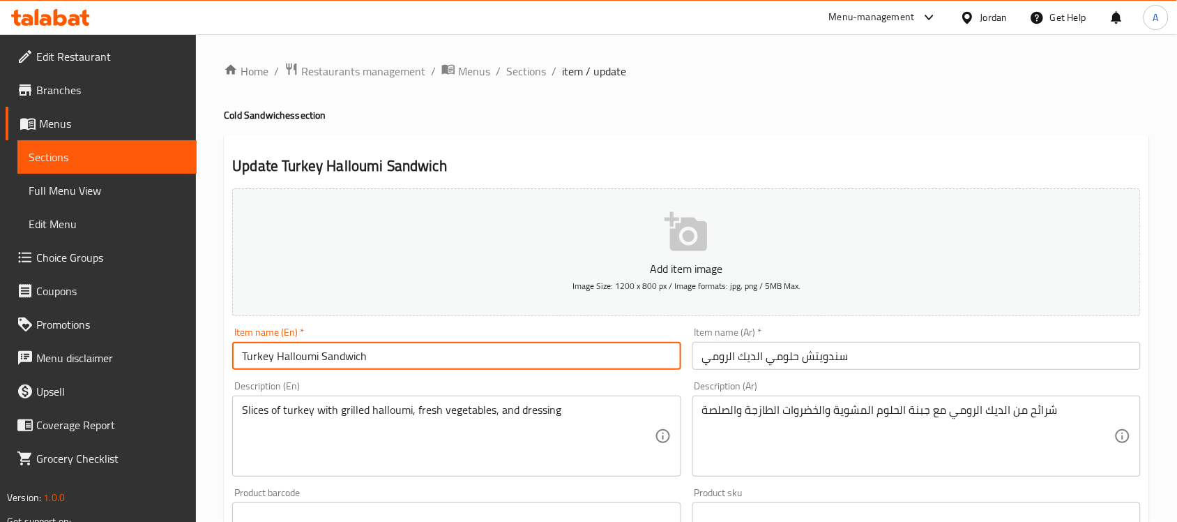
type input "Turkey Halloumi Sandwich"
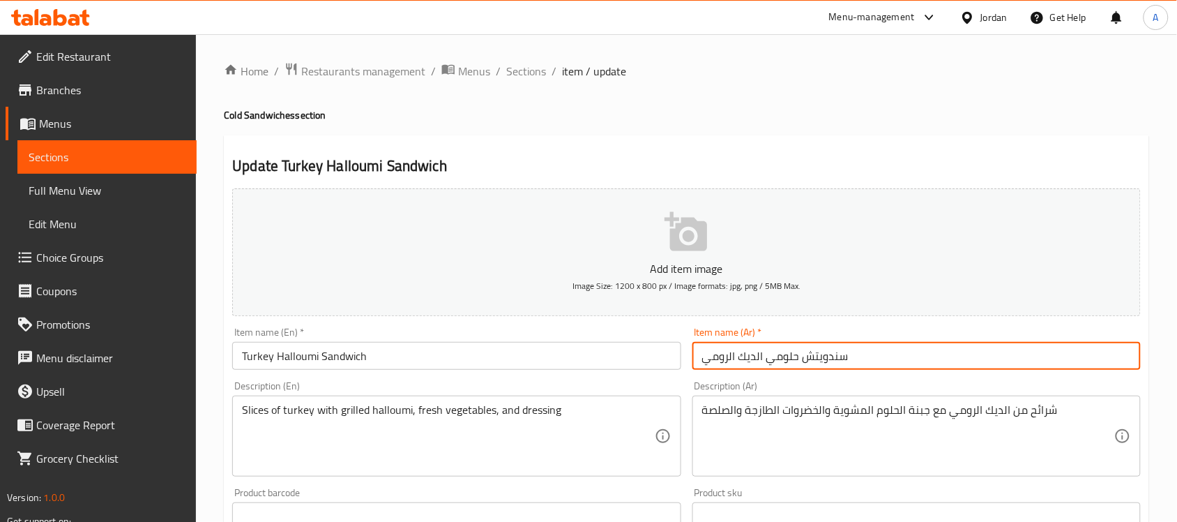
drag, startPoint x: 760, startPoint y: 356, endPoint x: 651, endPoint y: 363, distance: 109.7
click at [651, 363] on div "Add item image Image Size: 1200 x 800 px / Image formats: jpg, png / 5MB Max. I…" at bounding box center [687, 483] width 920 height 601
click at [767, 356] on input "سندويتش حلومي الديك الرومي" at bounding box center [916, 356] width 448 height 28
drag, startPoint x: 764, startPoint y: 356, endPoint x: 580, endPoint y: 359, distance: 184.1
click at [580, 359] on div "Add item image Image Size: 1200 x 800 px / Image formats: jpg, png / 5MB Max. I…" at bounding box center [687, 483] width 920 height 601
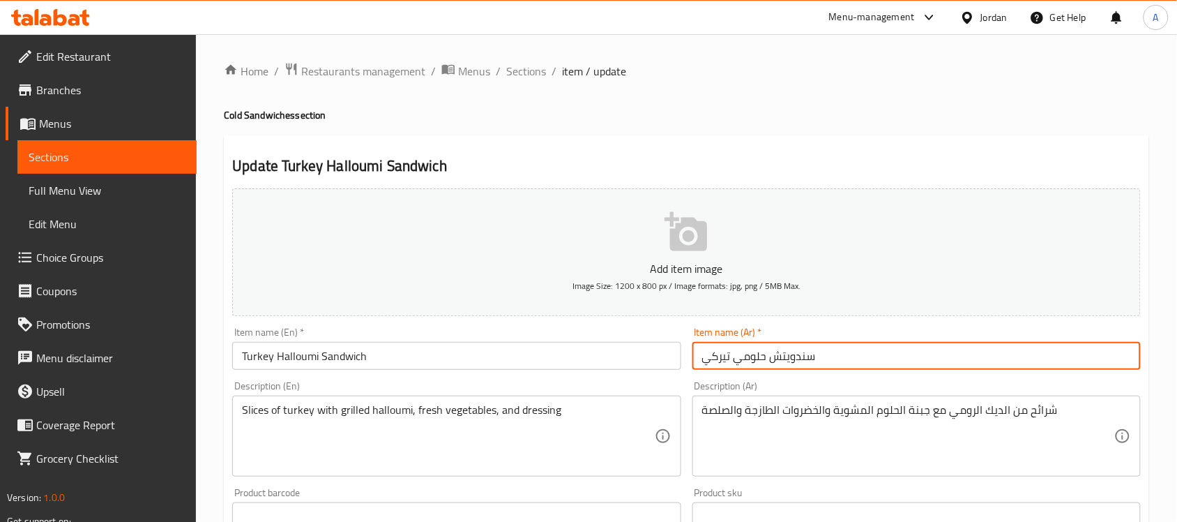
click at [729, 356] on input "سندويتش حلومي تيركي" at bounding box center [916, 356] width 448 height 28
click at [259, 358] on input "Turkey Halloumi Sandwich" at bounding box center [456, 356] width 448 height 28
click at [720, 360] on input "سندويتش حلومي تيركي" at bounding box center [916, 356] width 448 height 28
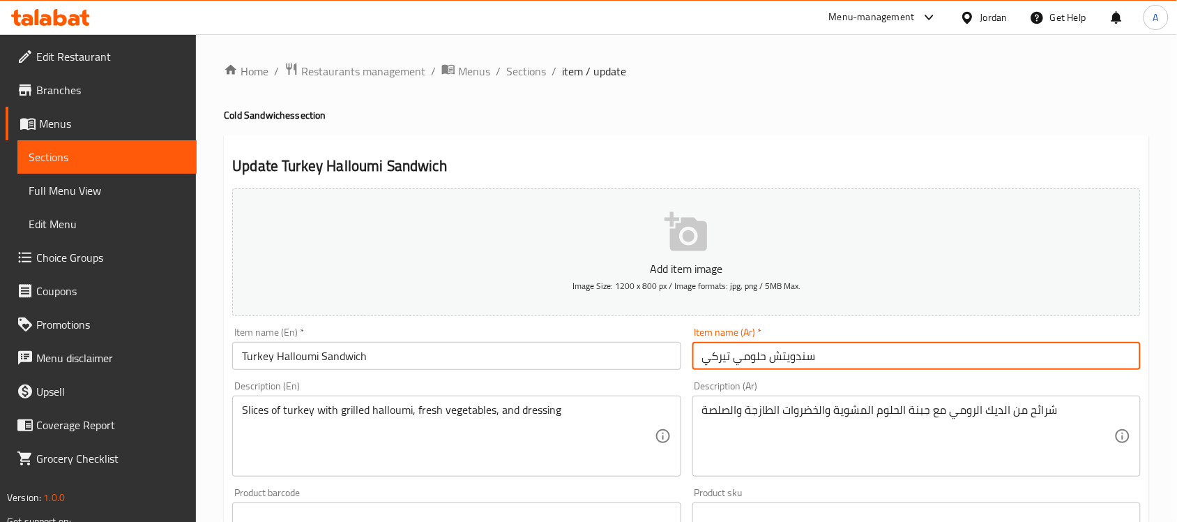
click at [720, 360] on input "سندويتش حلومي تيركي" at bounding box center [916, 356] width 448 height 28
click at [722, 358] on input "سندويتش حلومي تيركي" at bounding box center [916, 356] width 448 height 28
click at [718, 360] on input "سندويتش حلومي تركي" at bounding box center [916, 356] width 448 height 28
type input "سندويتش حلومي تركي"
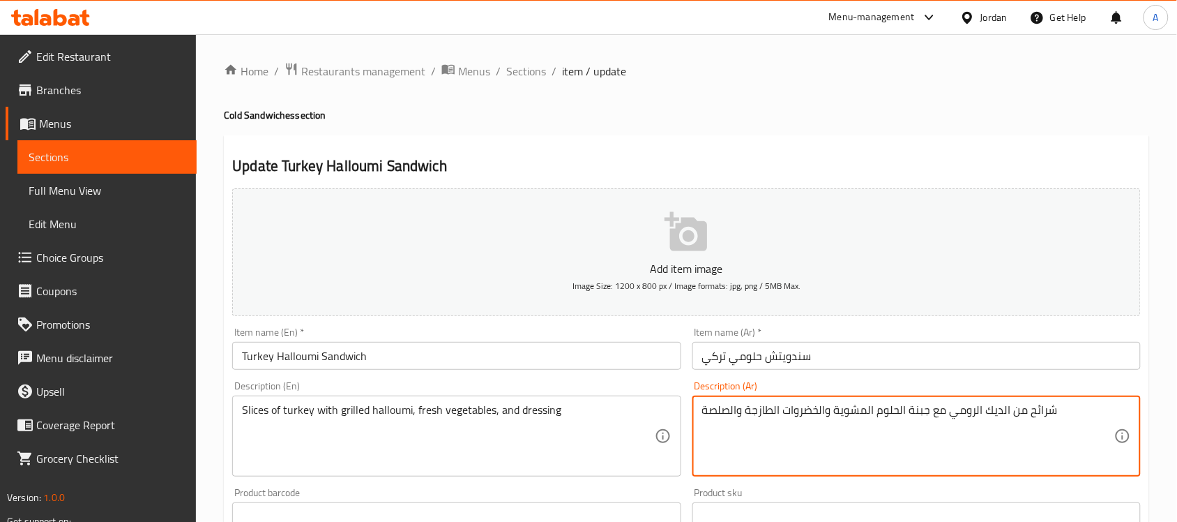
drag, startPoint x: 948, startPoint y: 413, endPoint x: 1002, endPoint y: 413, distance: 53.7
paste textarea "رك"
click at [875, 413] on textarea "شرائح من التركي مع جبنة الحلوم المشوية والخضروات الطازجة والصلصة" at bounding box center [908, 436] width 412 height 66
click at [914, 409] on textarea "شرائح من التركي مع جبنة الحلوم المشوية والخضروات الطازجة والصلصة" at bounding box center [908, 436] width 412 height 66
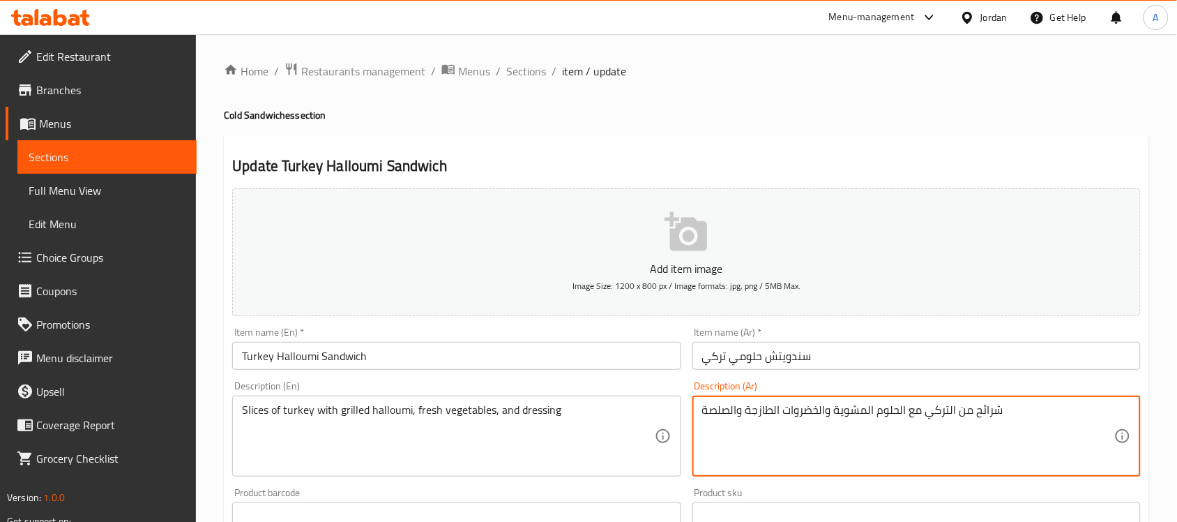
click at [876, 409] on textarea "شرائح من التركي مع الحلوم المشوية والخضروات الطازجة والصلصة" at bounding box center [908, 436] width 412 height 66
drag, startPoint x: 826, startPoint y: 408, endPoint x: 834, endPoint y: 406, distance: 7.8
click at [834, 406] on textarea "شرائح من التركي مع الحلومي المشوية والخضروات الطازجة والصلصة" at bounding box center [908, 436] width 412 height 66
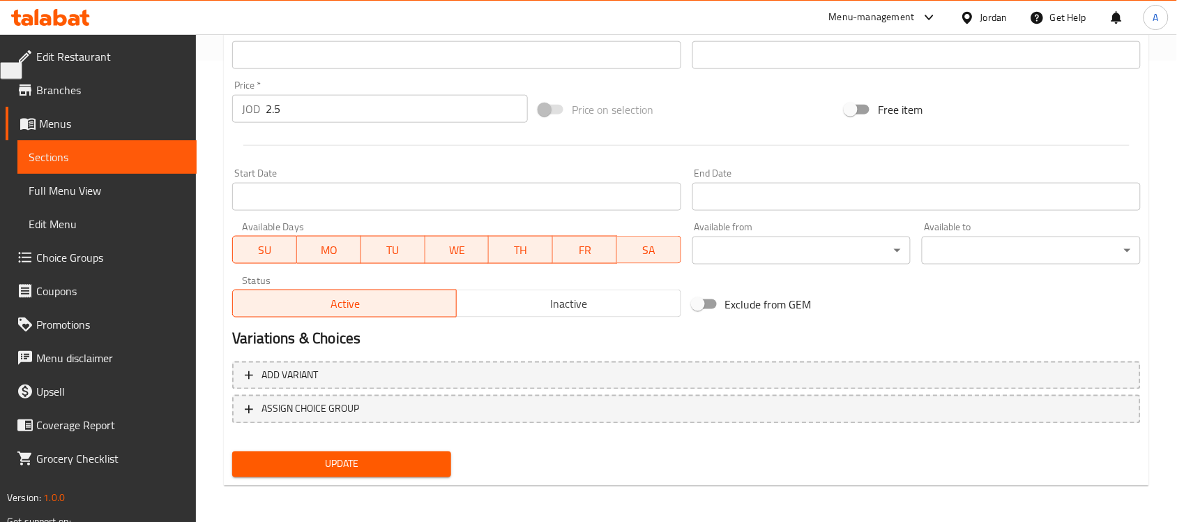
type textarea "شرائح من التركي مع الحلومي المشوية، الخضروات الطازجة والصلصة"
click at [321, 446] on div "Update" at bounding box center [342, 464] width 230 height 37
click at [318, 455] on span "Update" at bounding box center [341, 463] width 197 height 17
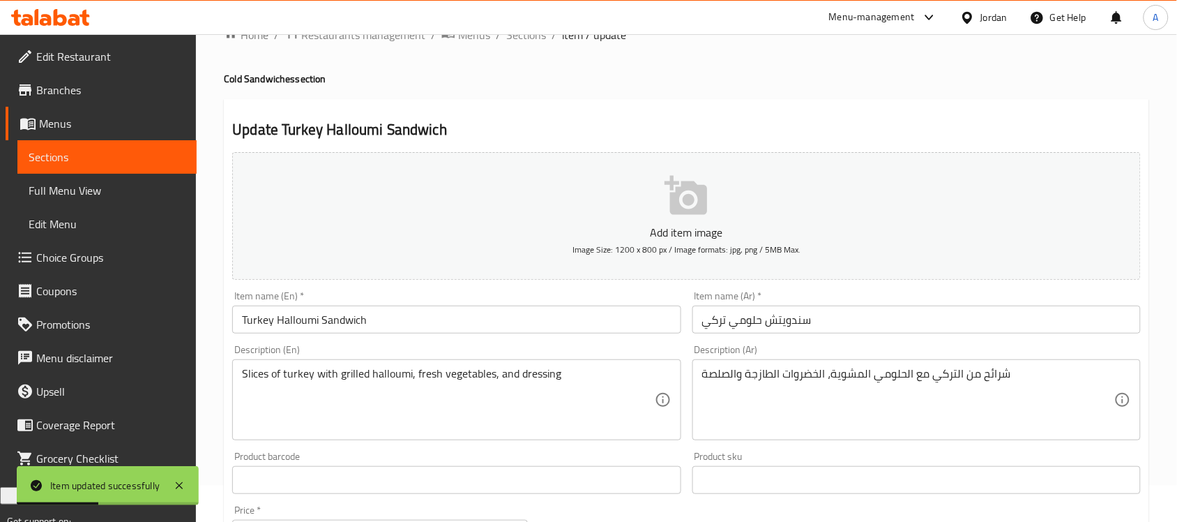
scroll to position [0, 0]
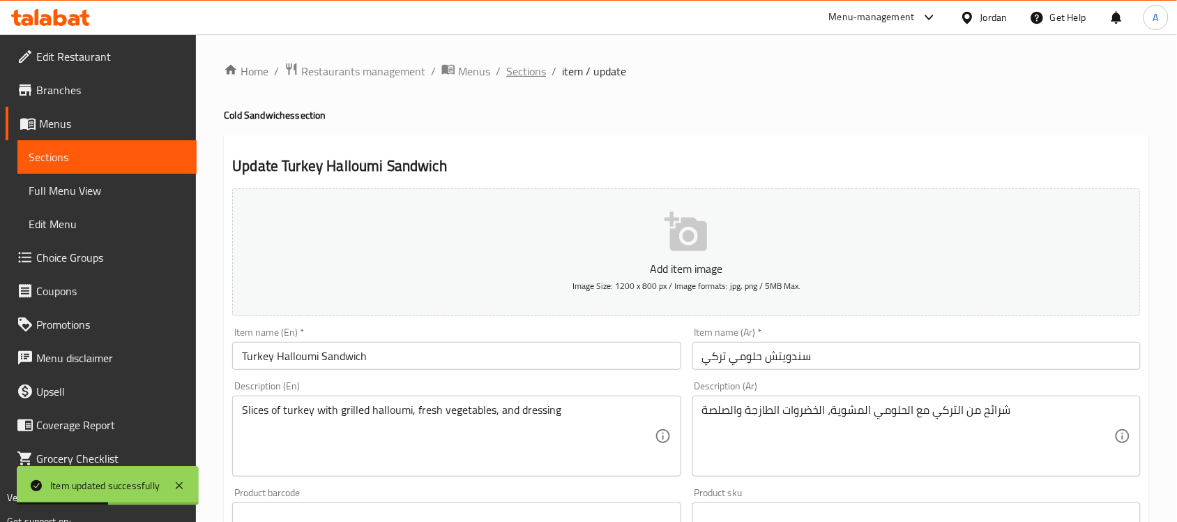
click at [523, 71] on span "Sections" at bounding box center [526, 71] width 40 height 17
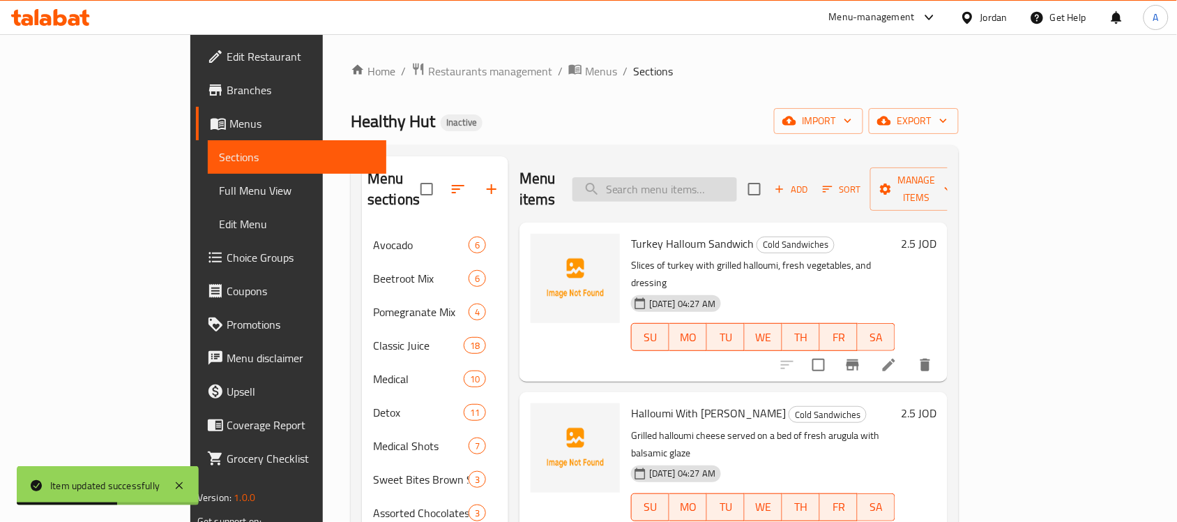
click at [687, 177] on input "search" at bounding box center [654, 189] width 165 height 24
paste input "Chicken Cranberry Sandwich"
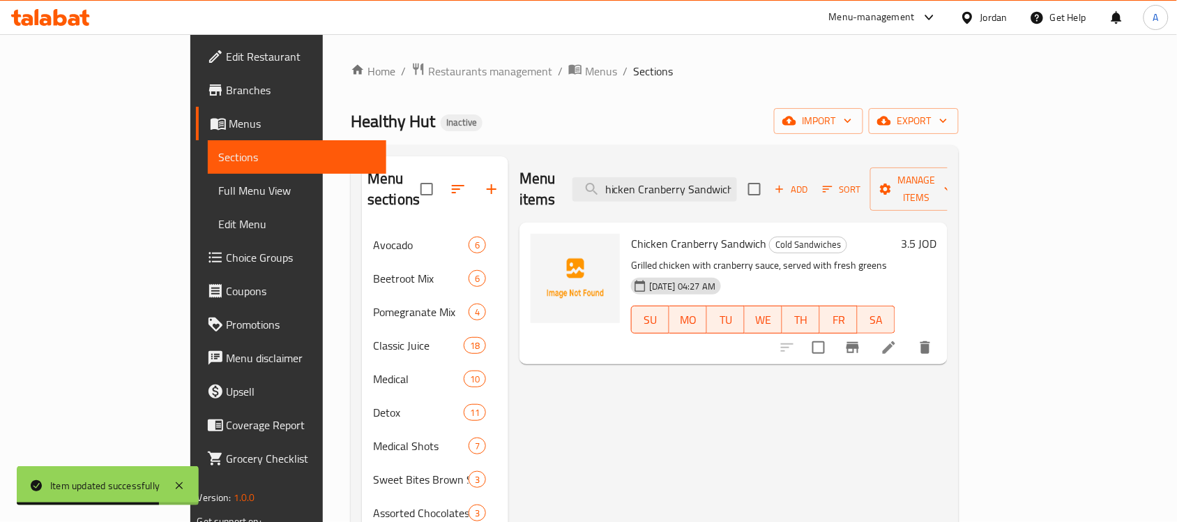
type input "Chicken Cranberry Sandwich"
click at [895, 341] on icon at bounding box center [889, 347] width 13 height 13
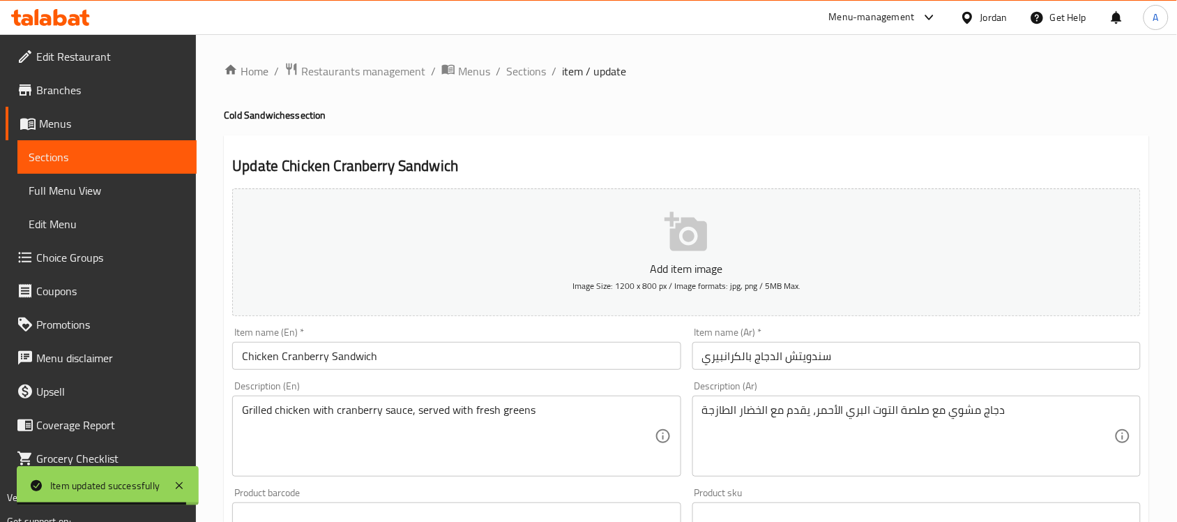
click at [298, 354] on input "Chicken Cranberry Sandwich" at bounding box center [456, 356] width 448 height 28
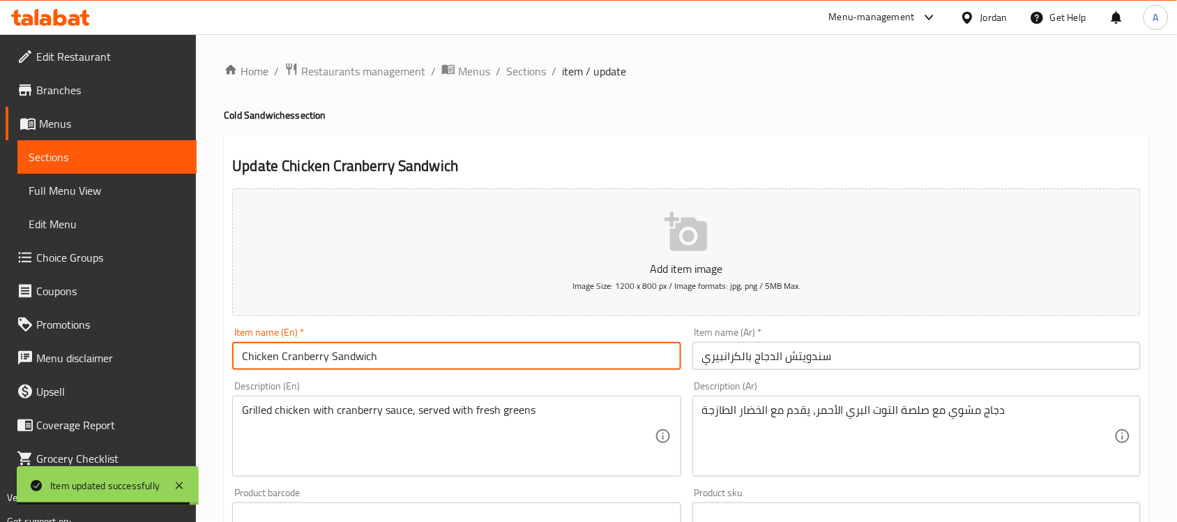
click at [298, 354] on input "Chicken Cranberry Sandwich" at bounding box center [456, 356] width 448 height 28
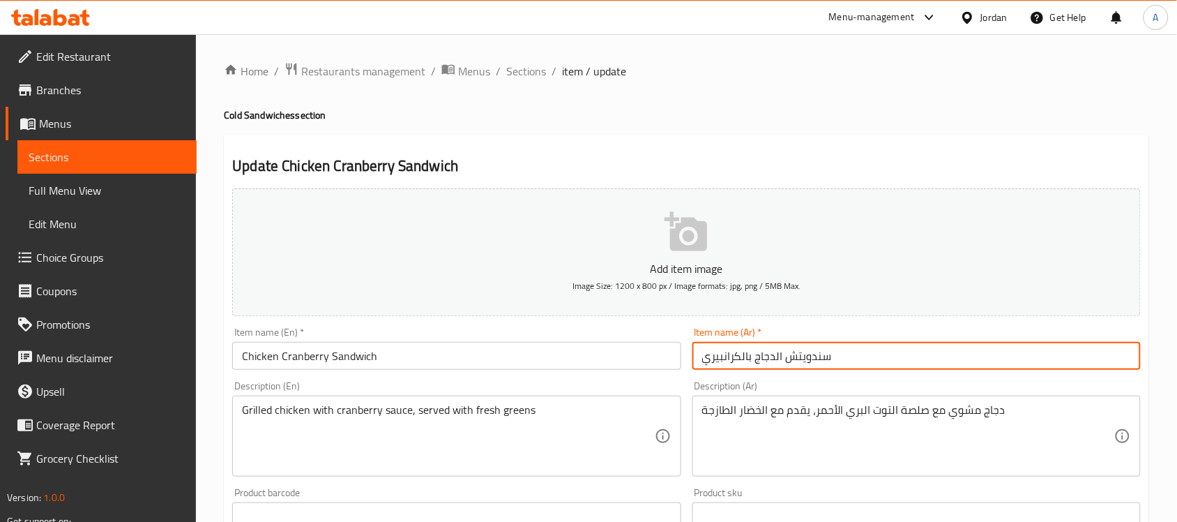
drag, startPoint x: 740, startPoint y: 360, endPoint x: 669, endPoint y: 368, distance: 70.9
click at [669, 368] on div "Add item image Image Size: 1200 x 800 px / Image formats: jpg, png / 5MB Max. I…" at bounding box center [687, 483] width 920 height 601
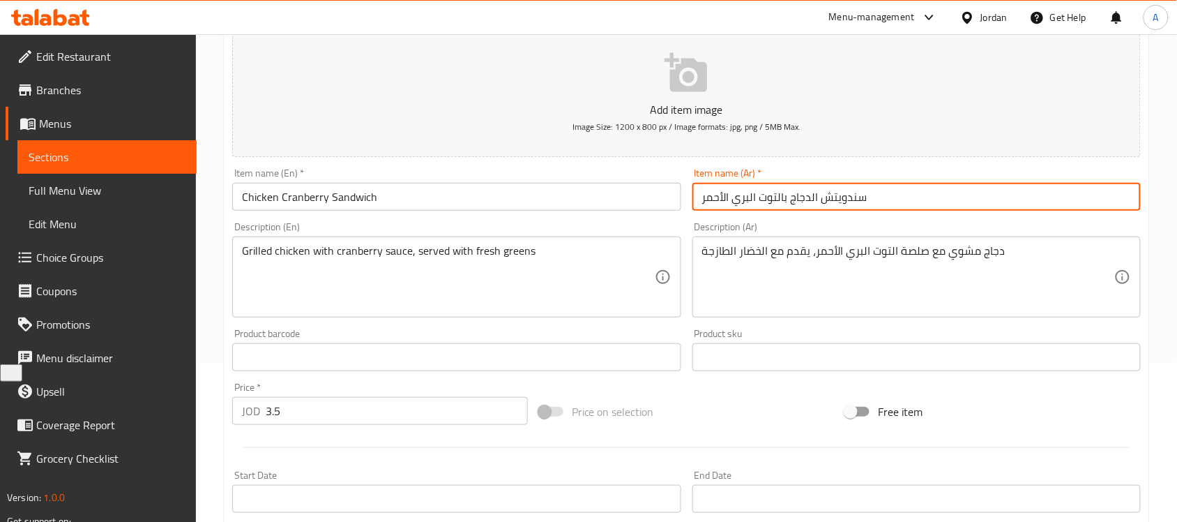
scroll to position [436, 0]
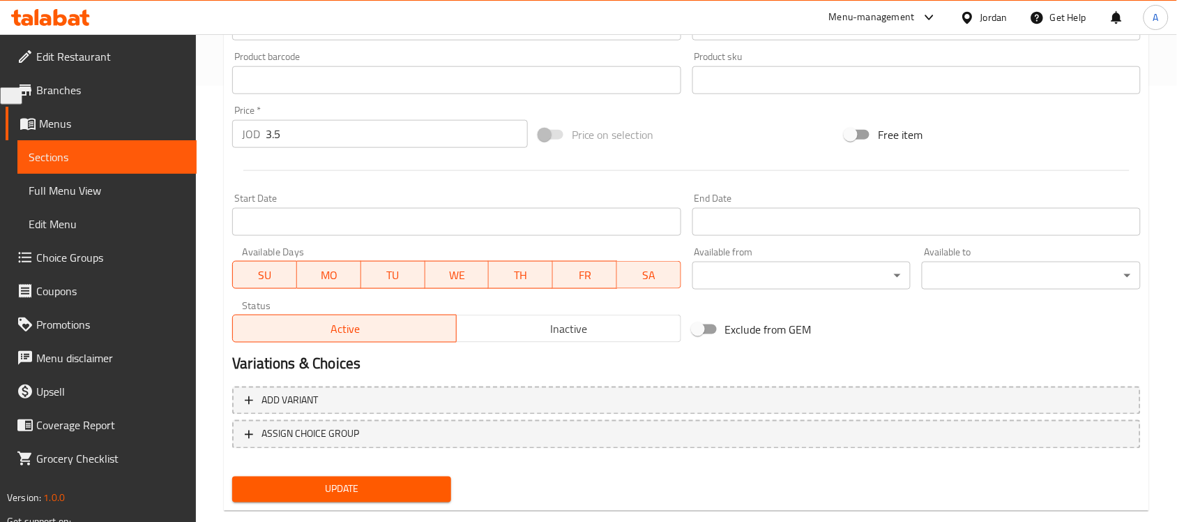
type input "سندويتش الدجاج بالتوت البري الأحمر"
click at [332, 471] on div "Update" at bounding box center [342, 489] width 230 height 37
click at [335, 488] on span "Update" at bounding box center [341, 488] width 197 height 17
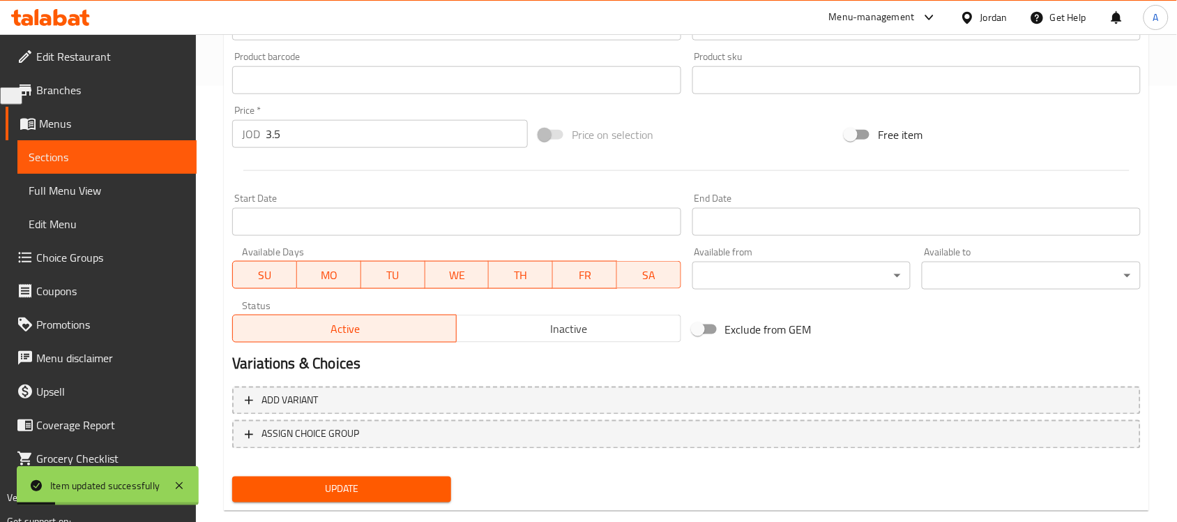
scroll to position [0, 0]
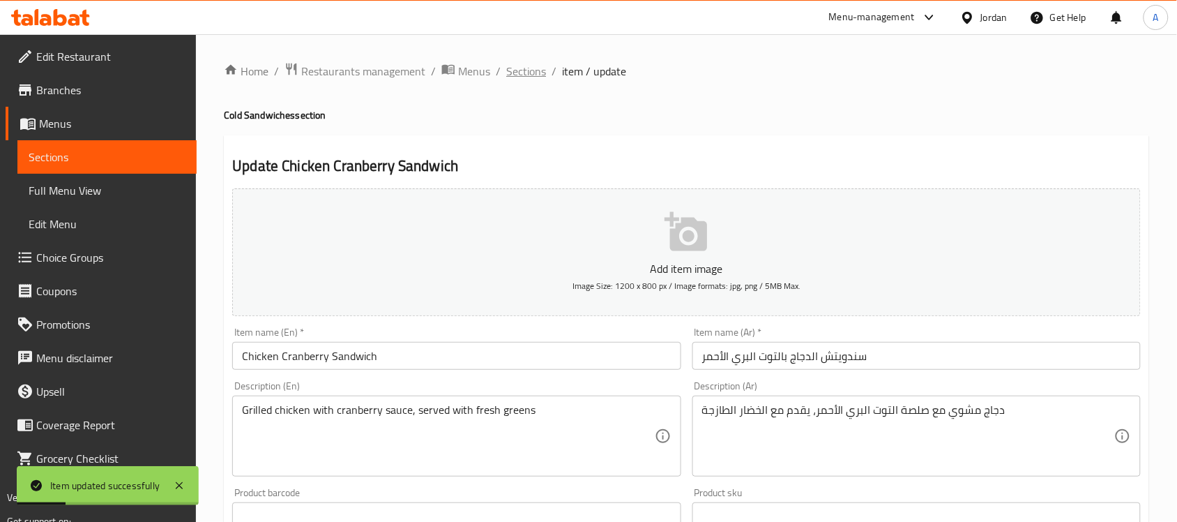
click at [540, 66] on span "Sections" at bounding box center [526, 71] width 40 height 17
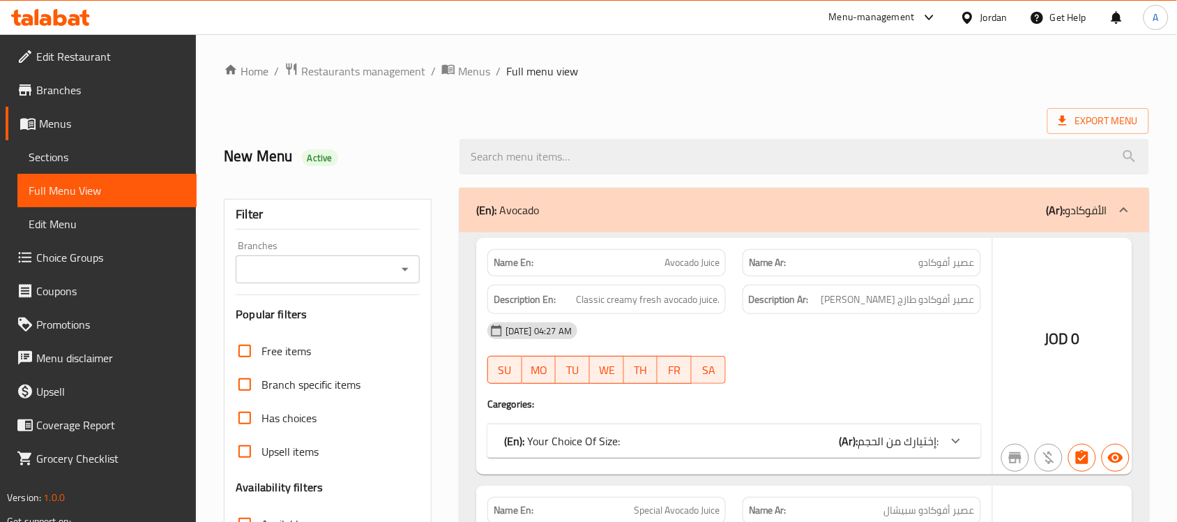
click at [248, 314] on div "Filter Branches Branches Popular filters Free items Branch specific items Has c…" at bounding box center [328, 456] width 208 height 515
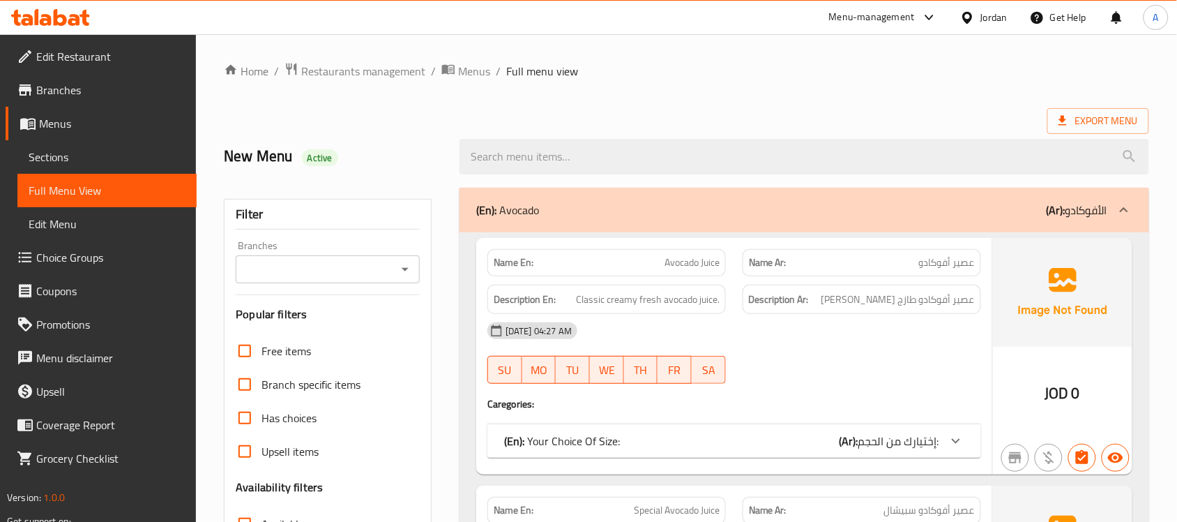
scroll to position [349, 0]
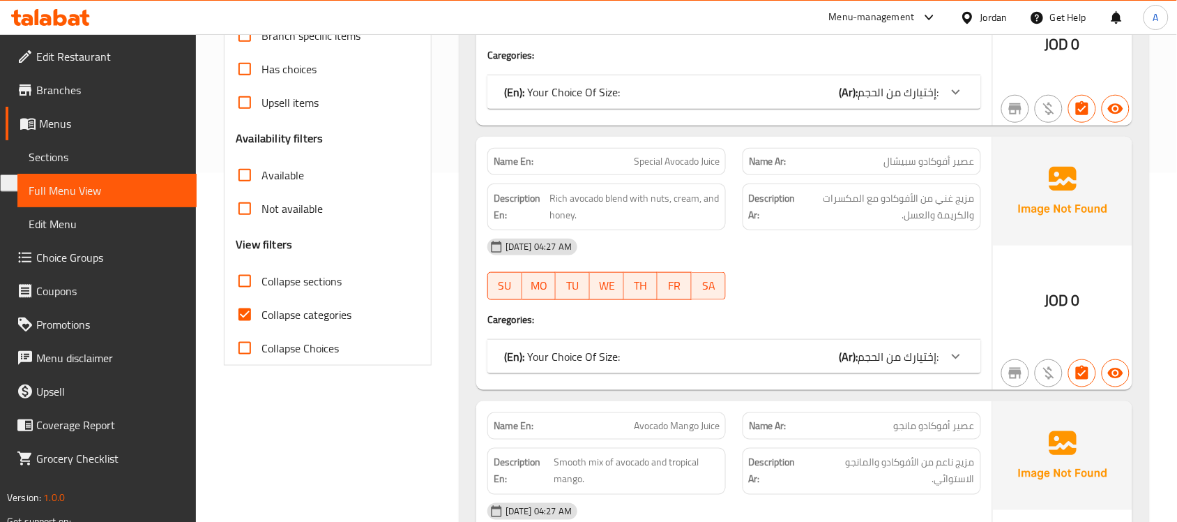
click at [248, 316] on input "Collapse categories" at bounding box center [244, 314] width 33 height 33
checkbox input "false"
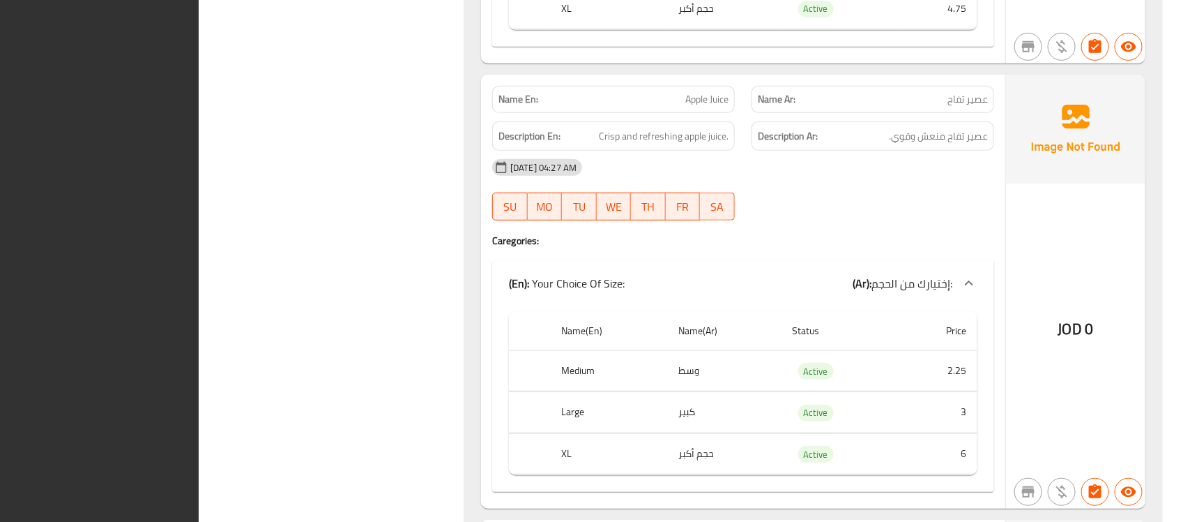
scroll to position [0, 0]
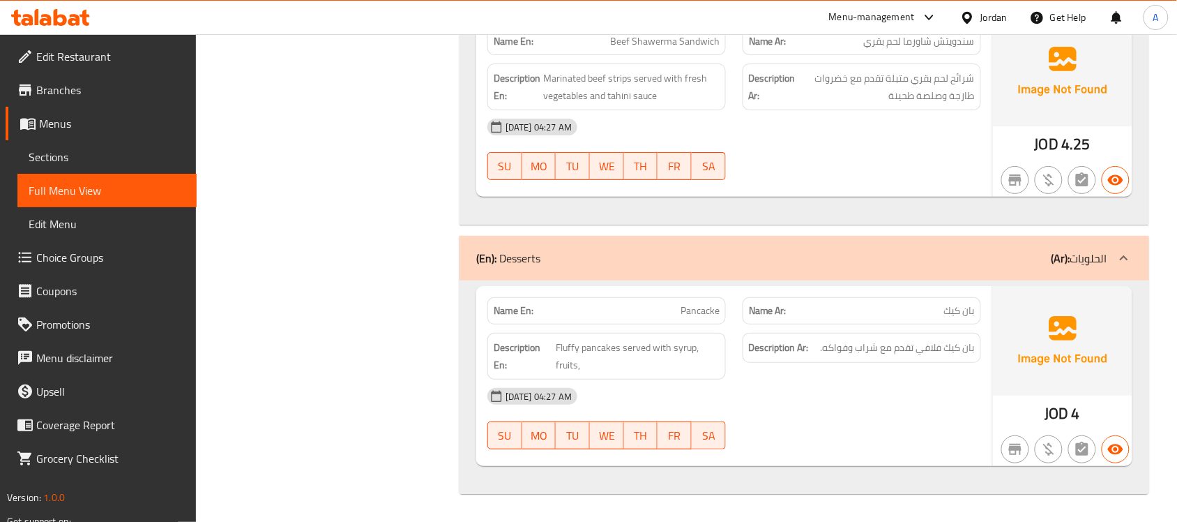
click at [70, 144] on link "Sections" at bounding box center [106, 156] width 179 height 33
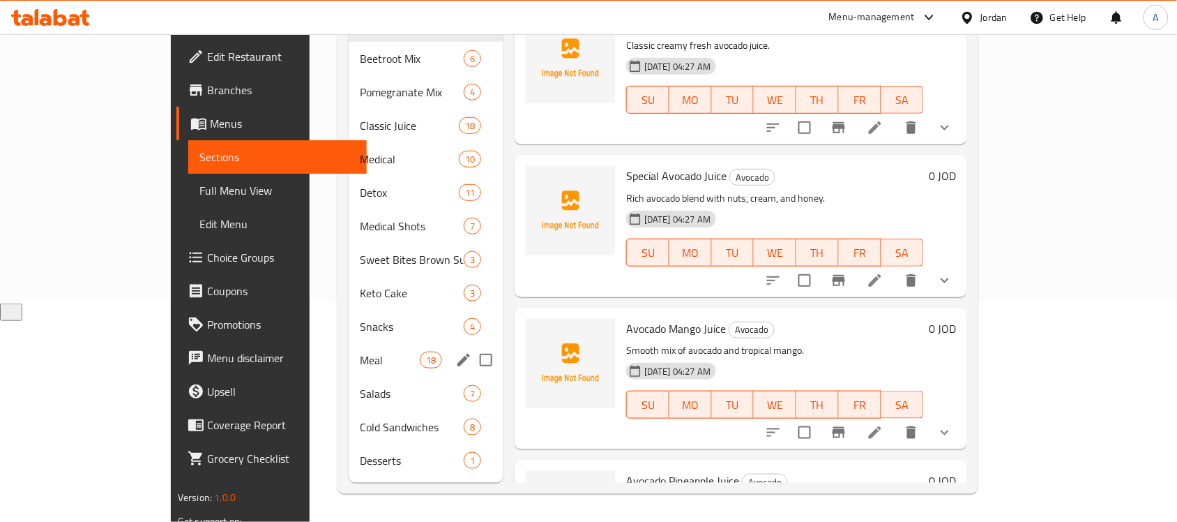
scroll to position [196, 0]
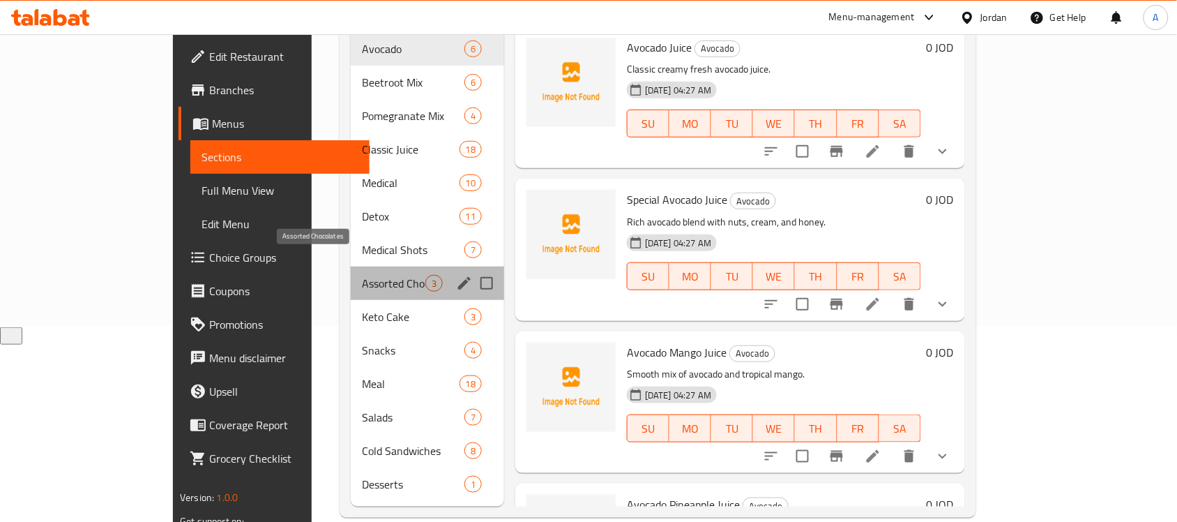
click at [362, 275] on span "Assorted Chocolates" at bounding box center [393, 283] width 63 height 17
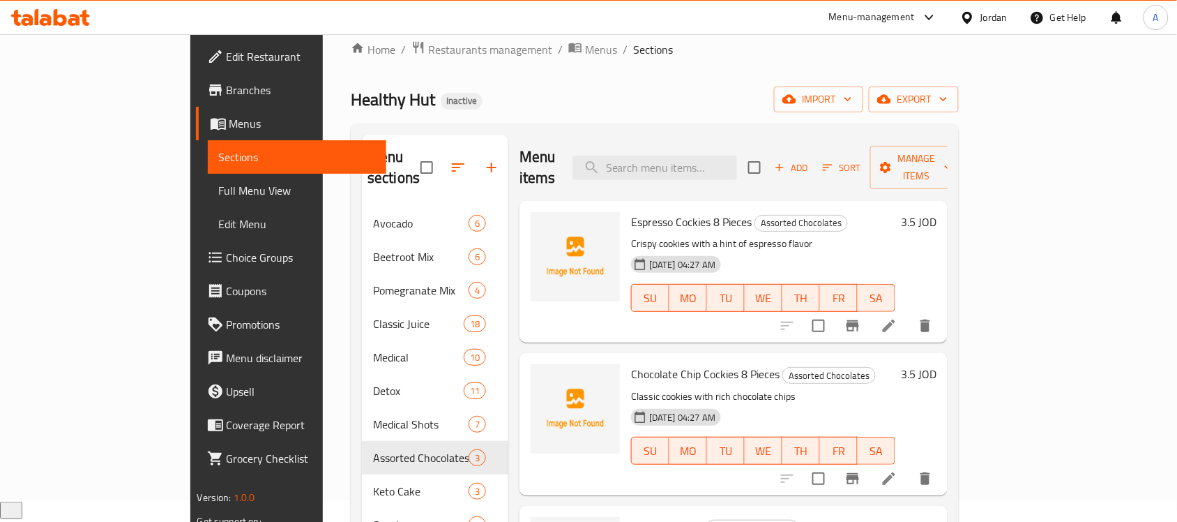
scroll to position [109, 0]
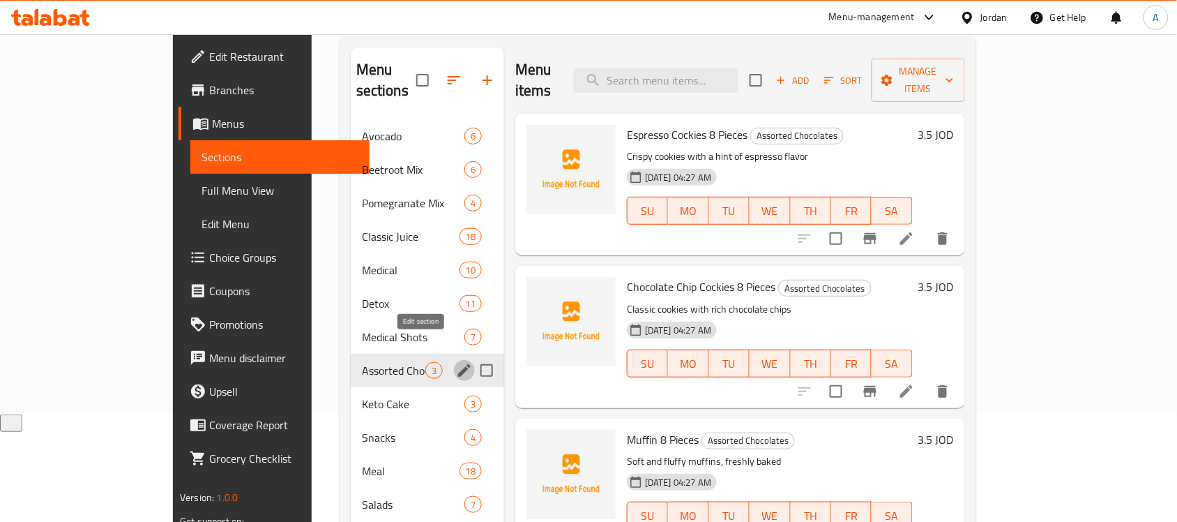
click at [456, 362] on icon "edit" at bounding box center [464, 370] width 17 height 17
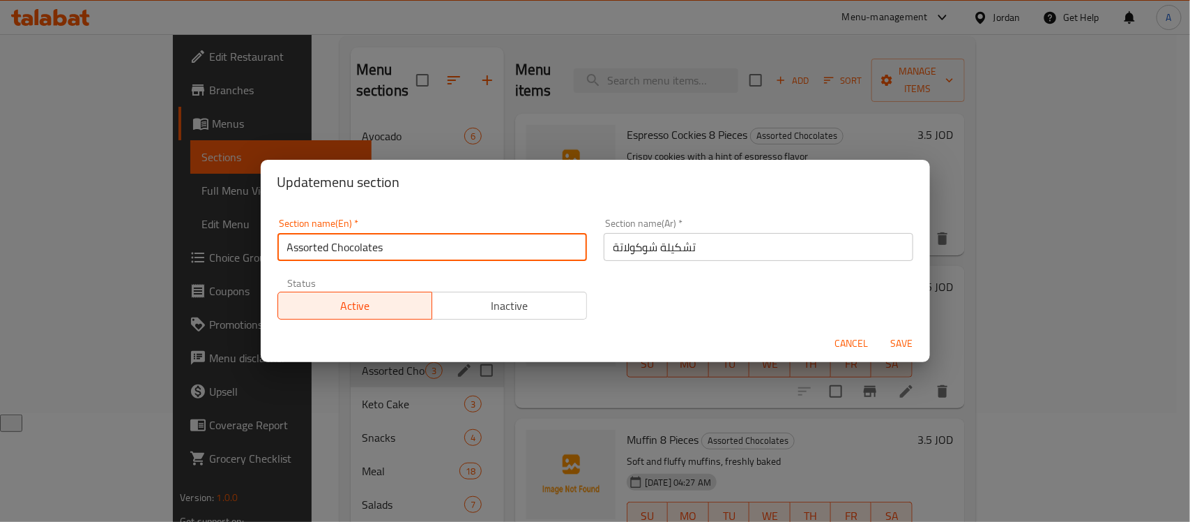
drag, startPoint x: 423, startPoint y: 249, endPoint x: 168, endPoint y: 230, distance: 255.9
click at [168, 230] on div "Update menu section Section name(En)   * Assorted Chocolates Section name(En) *…" at bounding box center [595, 261] width 1190 height 522
paste input "Sweet Bites Brown Sugar"
type input "Sweet Bites Brown Sugar"
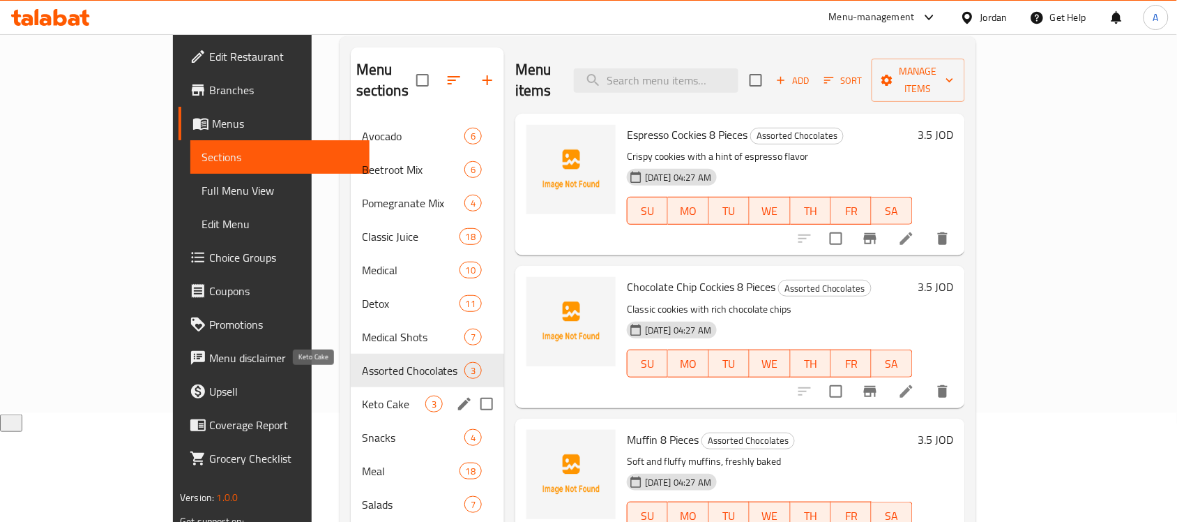
click at [362, 395] on span "Keto Cake" at bounding box center [393, 403] width 63 height 17
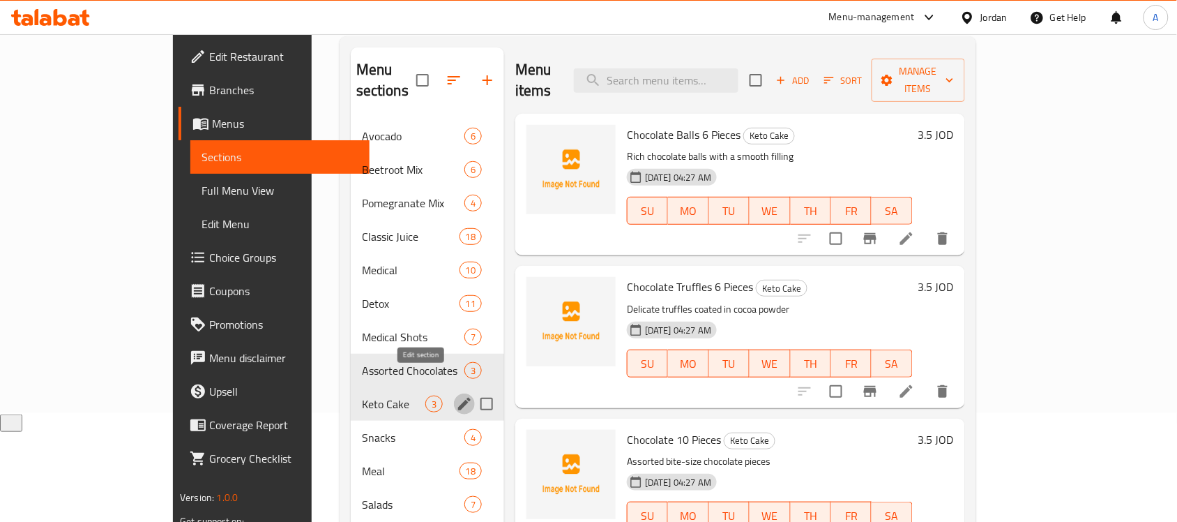
click at [458, 397] on icon "edit" at bounding box center [464, 403] width 13 height 13
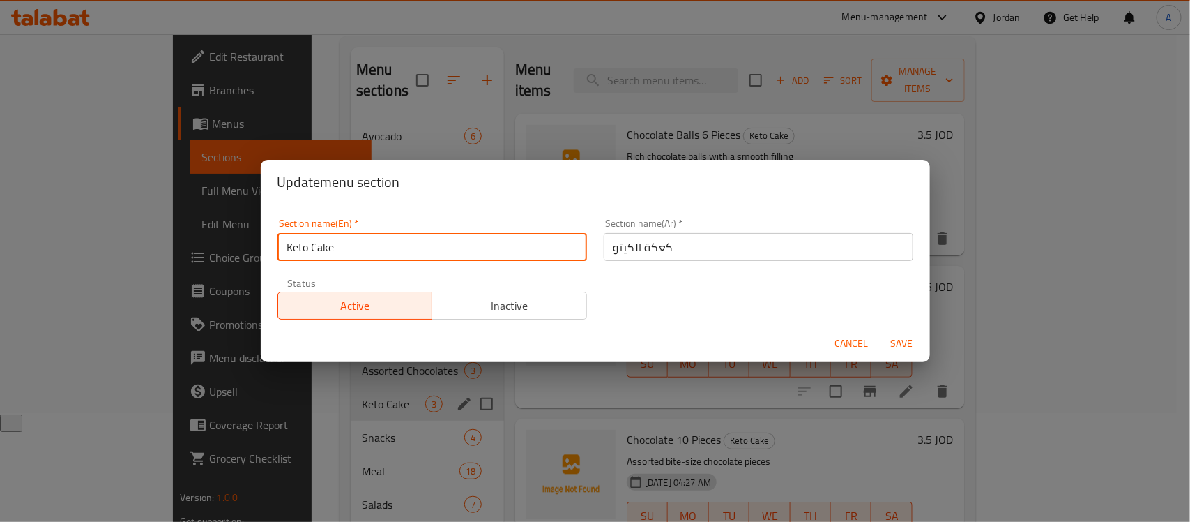
drag, startPoint x: 448, startPoint y: 250, endPoint x: 280, endPoint y: 245, distance: 168.1
click at [280, 245] on input "Keto Cake" at bounding box center [433, 247] width 310 height 28
click at [841, 342] on span "Cancel" at bounding box center [851, 343] width 33 height 17
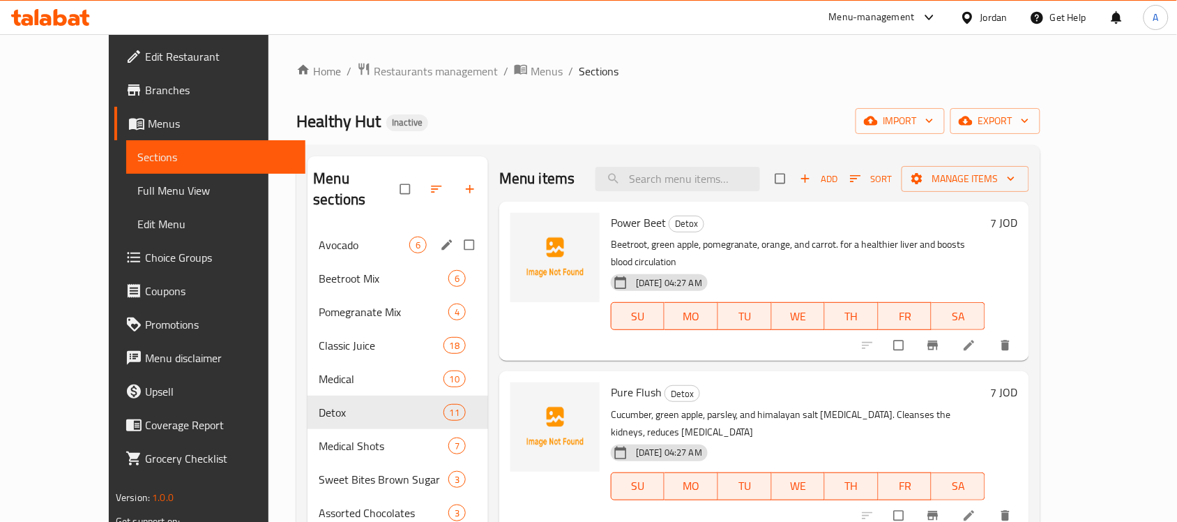
click at [307, 228] on div "Avocado 6" at bounding box center [397, 244] width 181 height 33
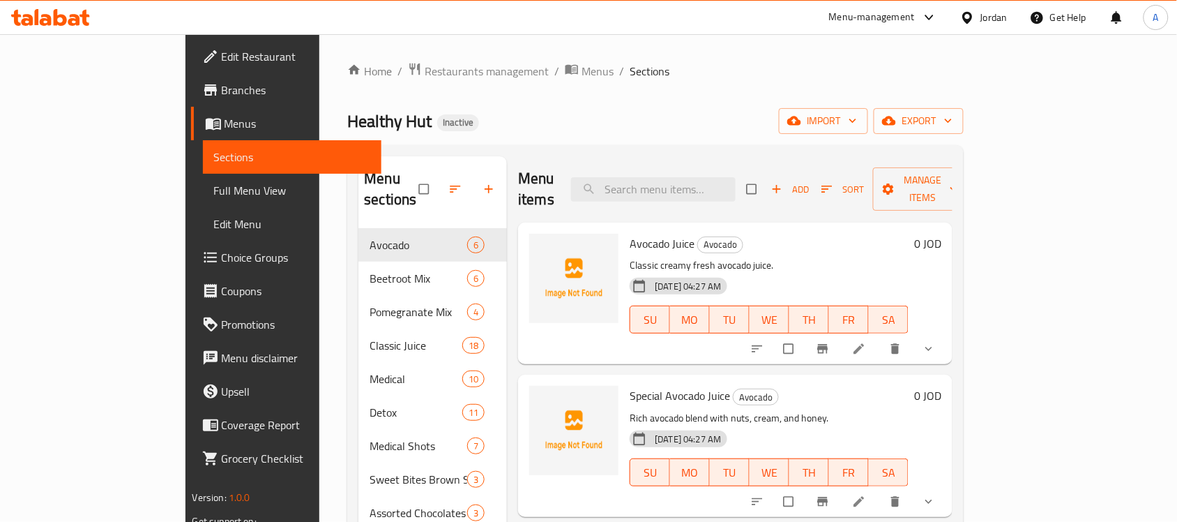
click at [214, 196] on span "Full Menu View" at bounding box center [292, 190] width 157 height 17
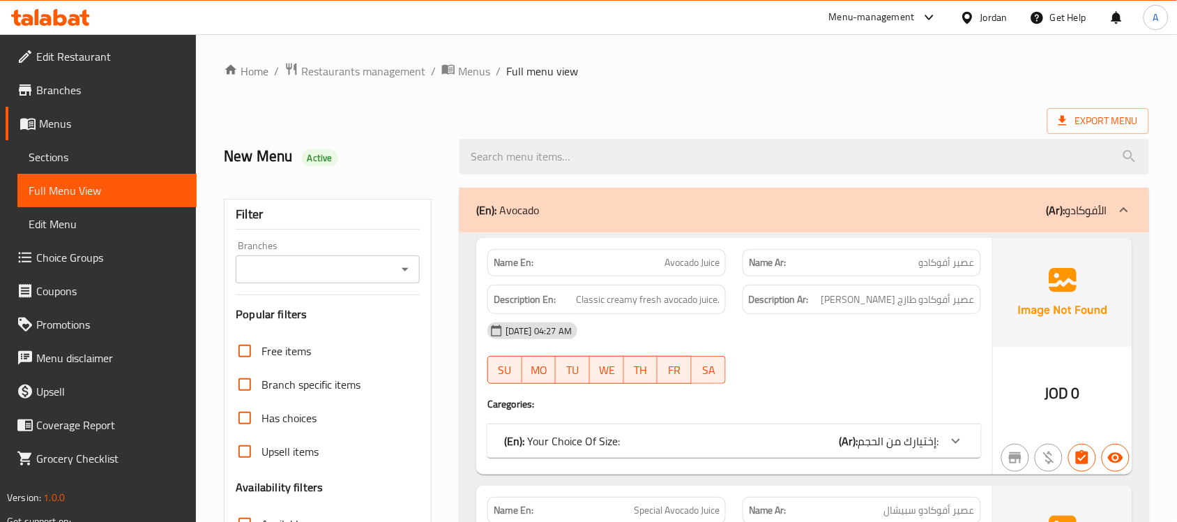
scroll to position [261, 0]
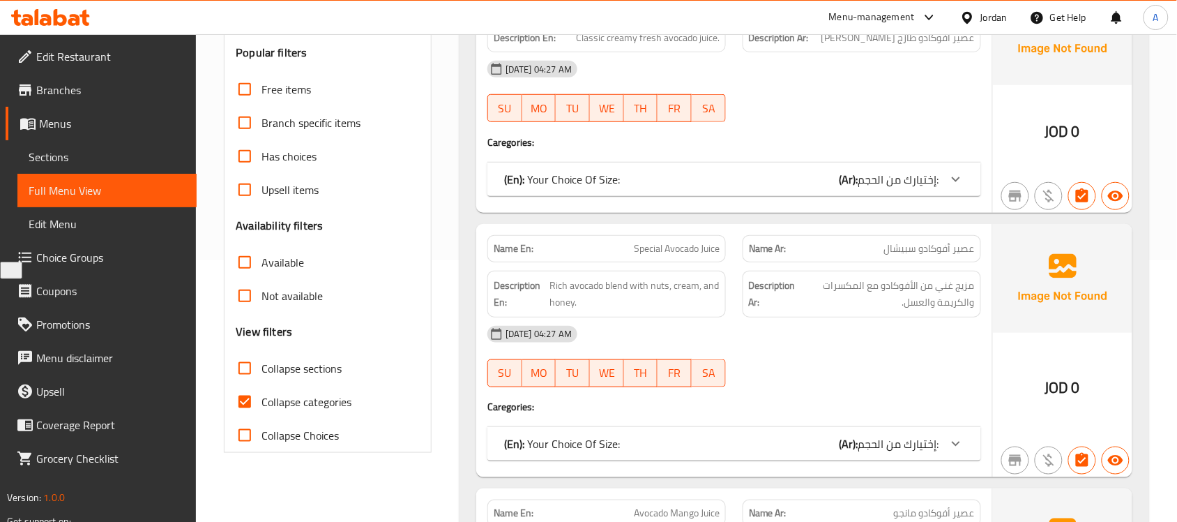
click at [248, 401] on input "Collapse categories" at bounding box center [244, 401] width 33 height 33
checkbox input "false"
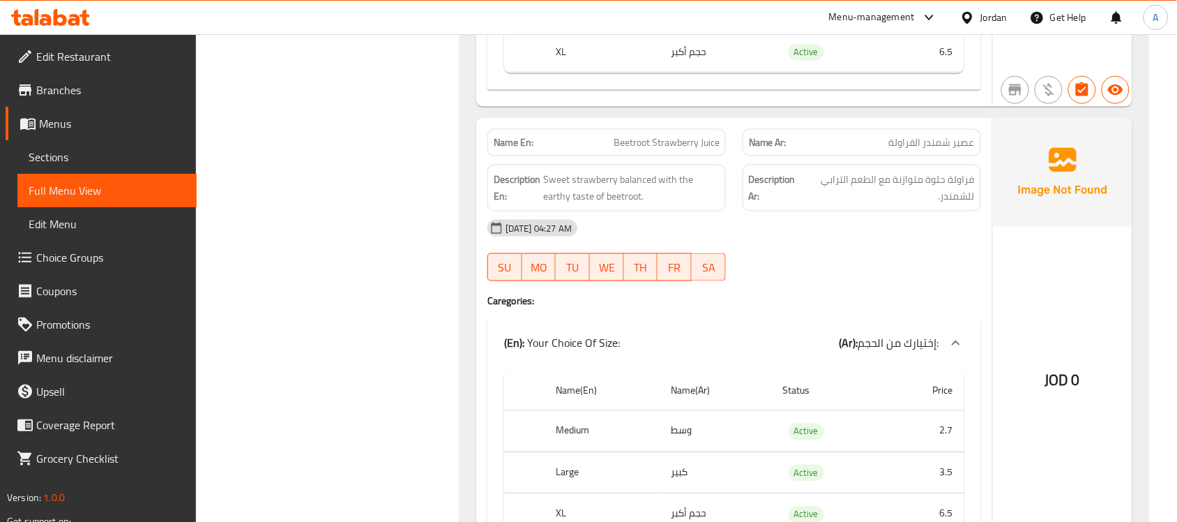
scroll to position [5229, 0]
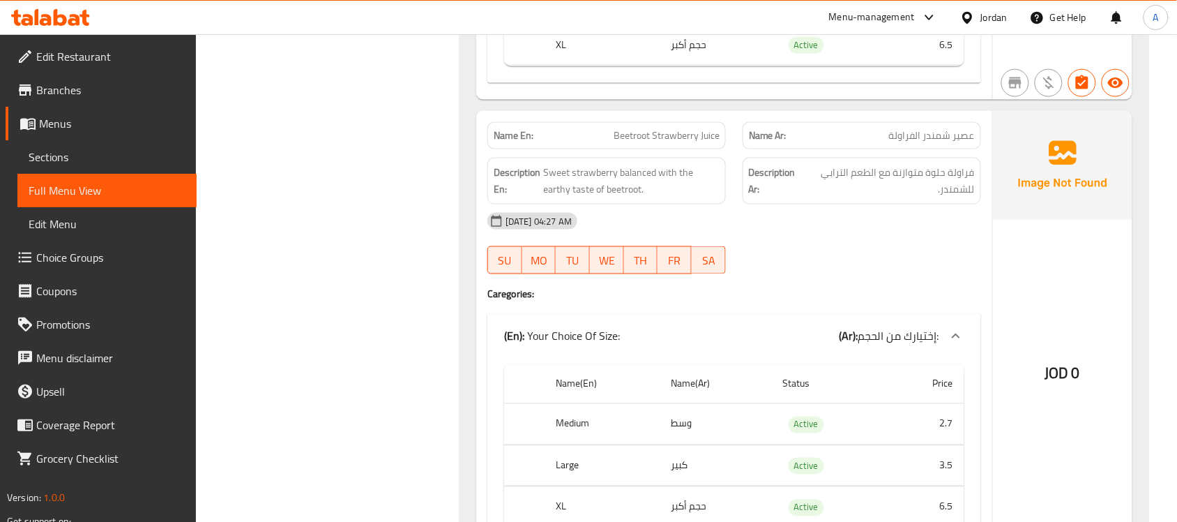
click at [636, 143] on span "Beetroot Strawberry Juice" at bounding box center [667, 135] width 106 height 15
copy span "Beetroot Strawberry Juice"
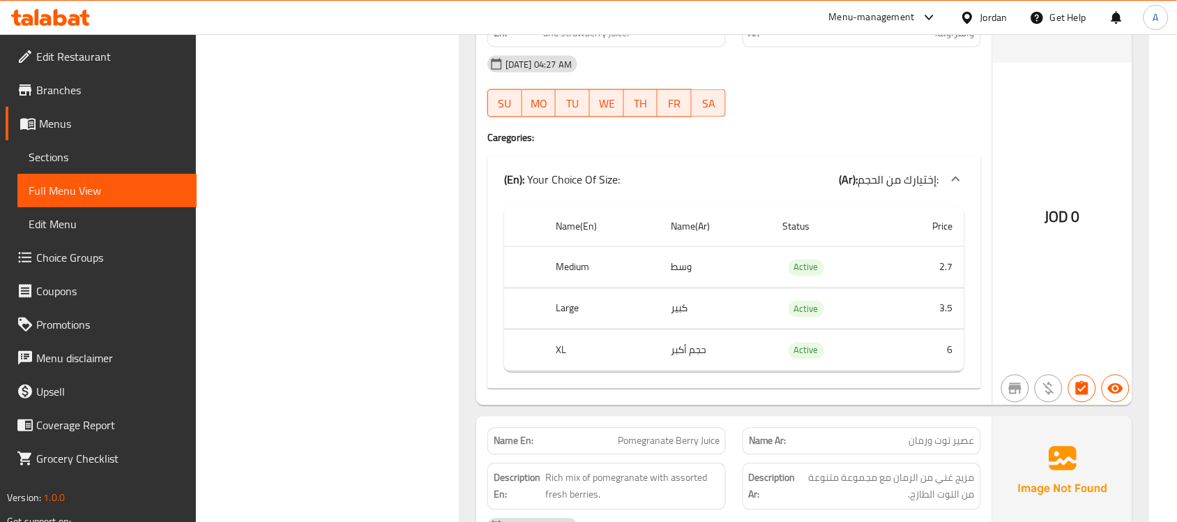
scroll to position [7060, 0]
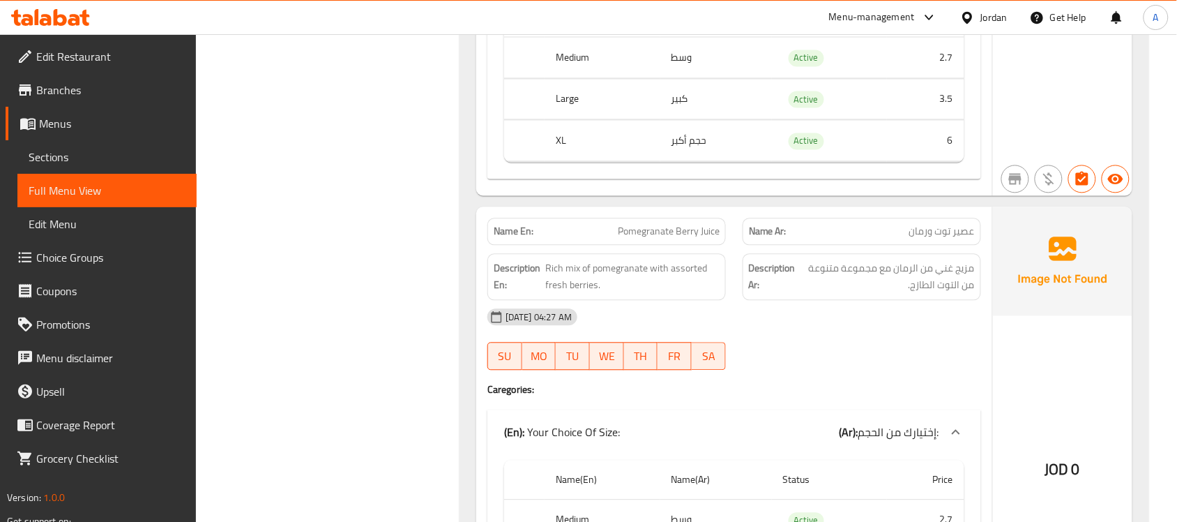
click at [635, 239] on span "Pomegranate Berry Juice" at bounding box center [669, 232] width 102 height 15
copy span "Pomegranate Berry Juice"
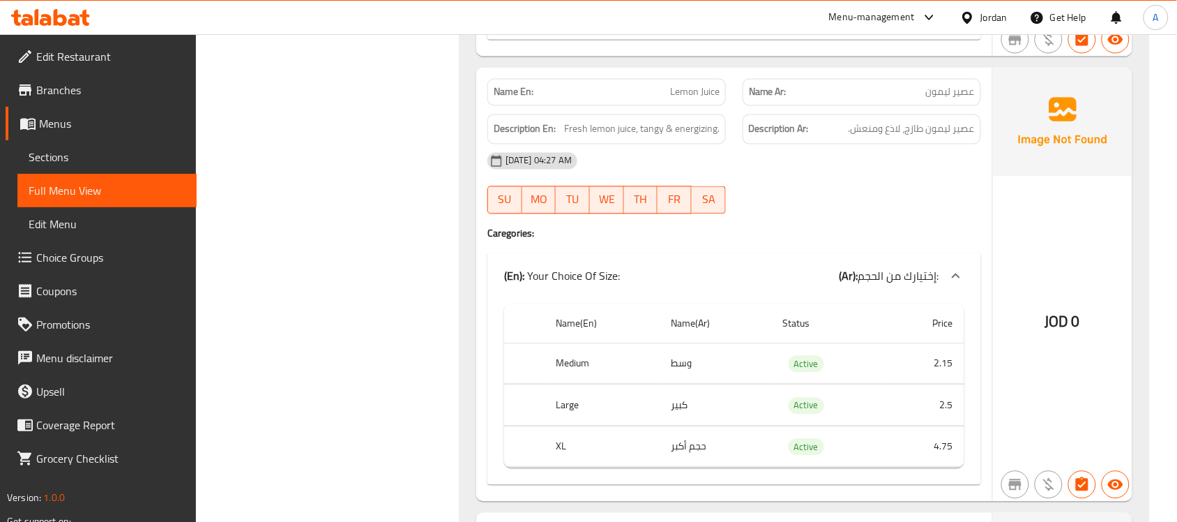
scroll to position [8628, 0]
drag, startPoint x: 675, startPoint y: 182, endPoint x: 722, endPoint y: 183, distance: 46.7
click at [722, 145] on div "Description En: Fresh lemon juice, tangy & energizing." at bounding box center [606, 130] width 238 height 30
click at [691, 100] on span "Lemon Juice" at bounding box center [695, 93] width 50 height 15
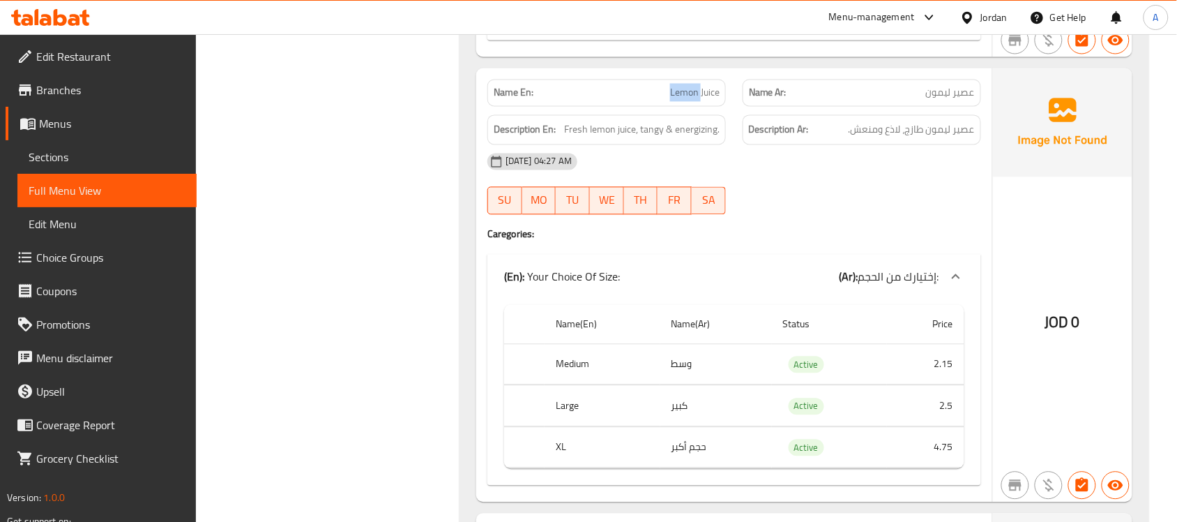
click at [691, 100] on span "Lemon Juice" at bounding box center [695, 93] width 50 height 15
copy span "Lemon Juice"
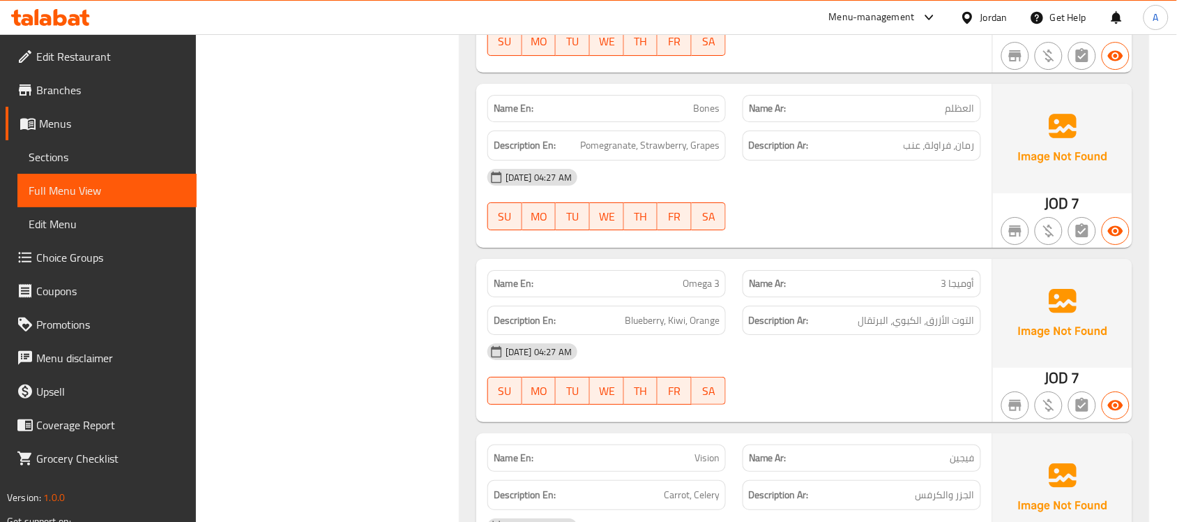
scroll to position [17082, 0]
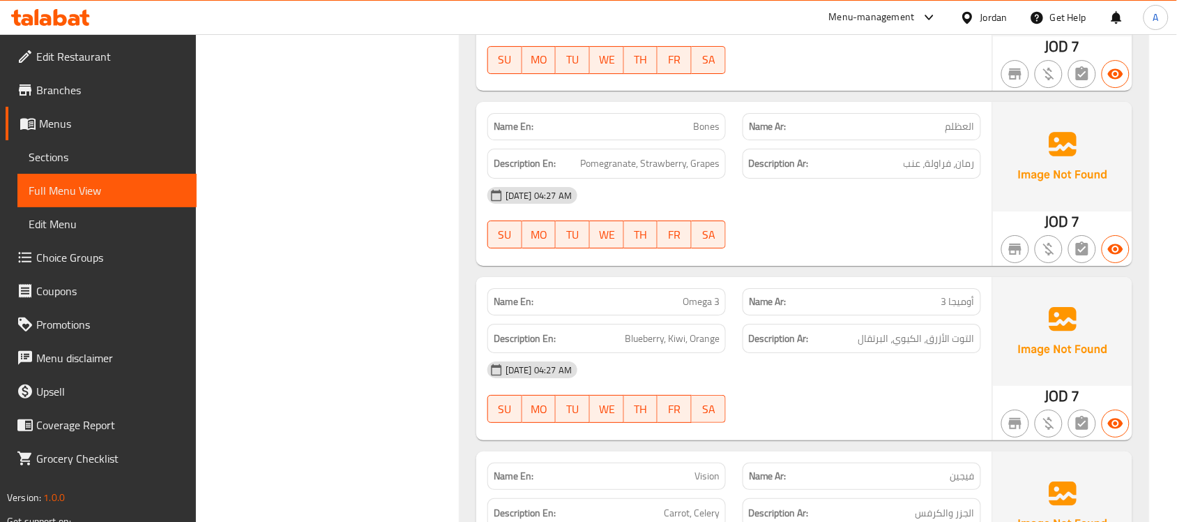
click at [687, 134] on p "Name En: Bones" at bounding box center [607, 126] width 226 height 15
copy span "Bones"
click at [155, 157] on span "Sections" at bounding box center [107, 157] width 157 height 17
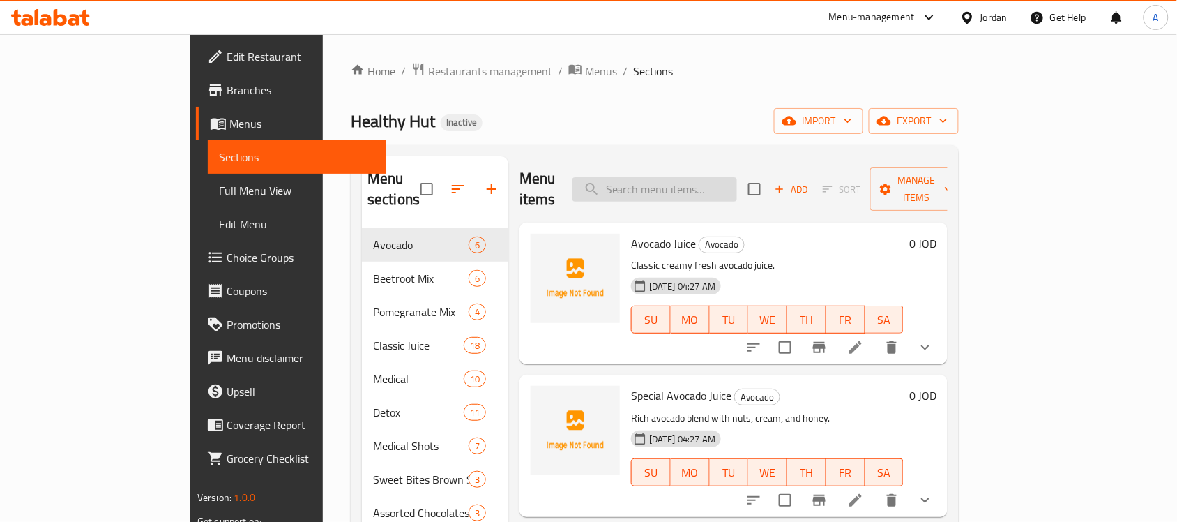
click at [726, 190] on input "search" at bounding box center [654, 189] width 165 height 24
paste input "Bones"
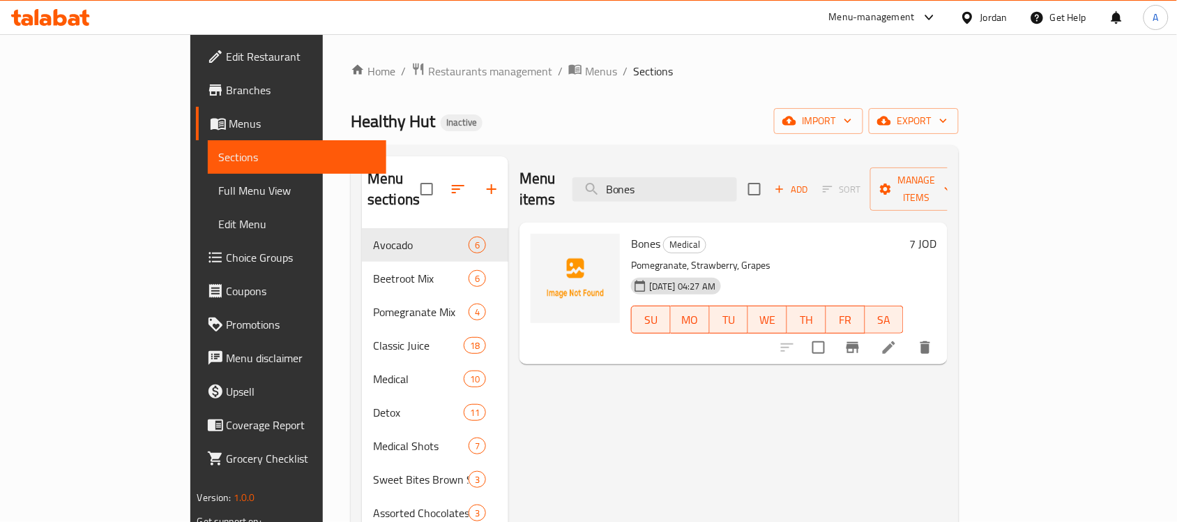
type input "Bones"
click at [909, 335] on li at bounding box center [888, 347] width 39 height 25
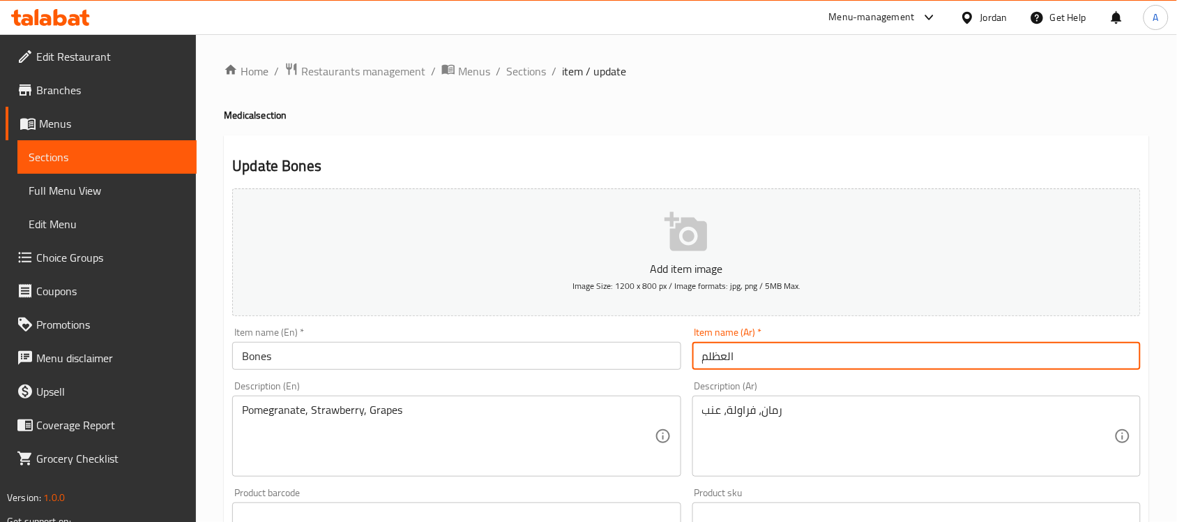
click at [713, 356] on input "العظلم" at bounding box center [916, 356] width 448 height 28
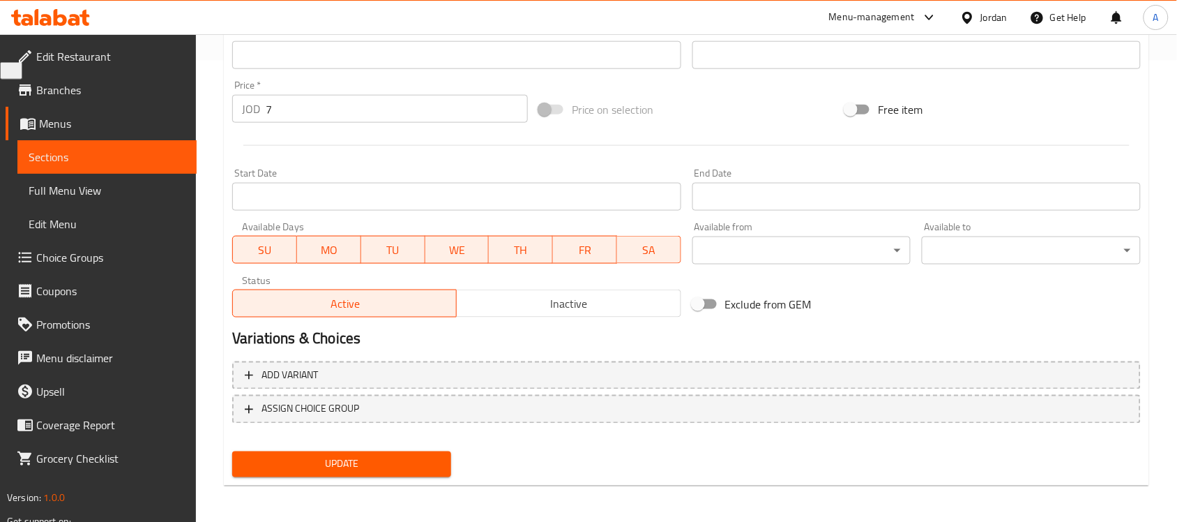
type input "العظام"
click at [424, 466] on span "Update" at bounding box center [341, 463] width 197 height 17
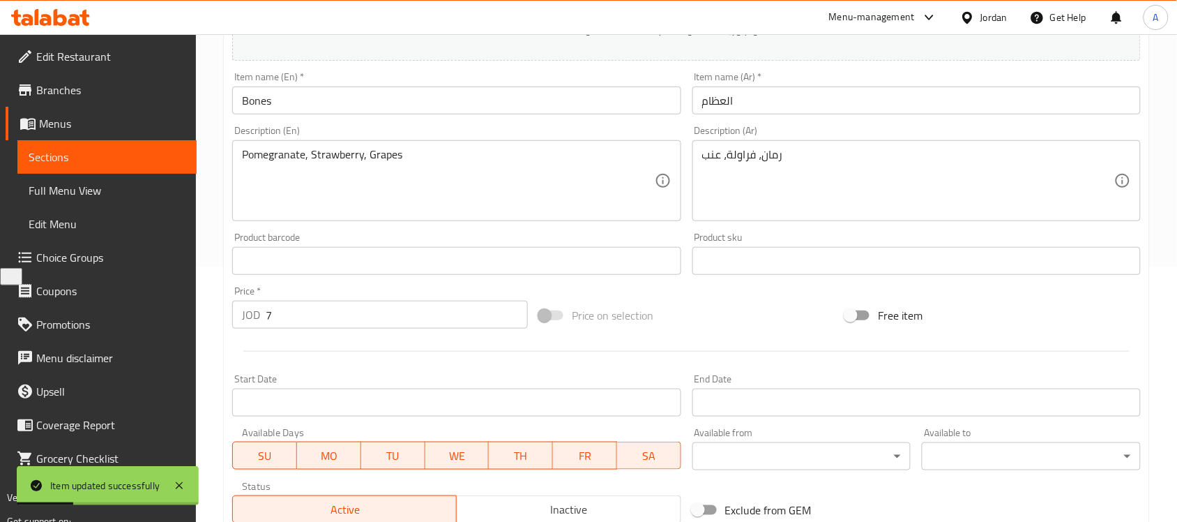
scroll to position [112, 0]
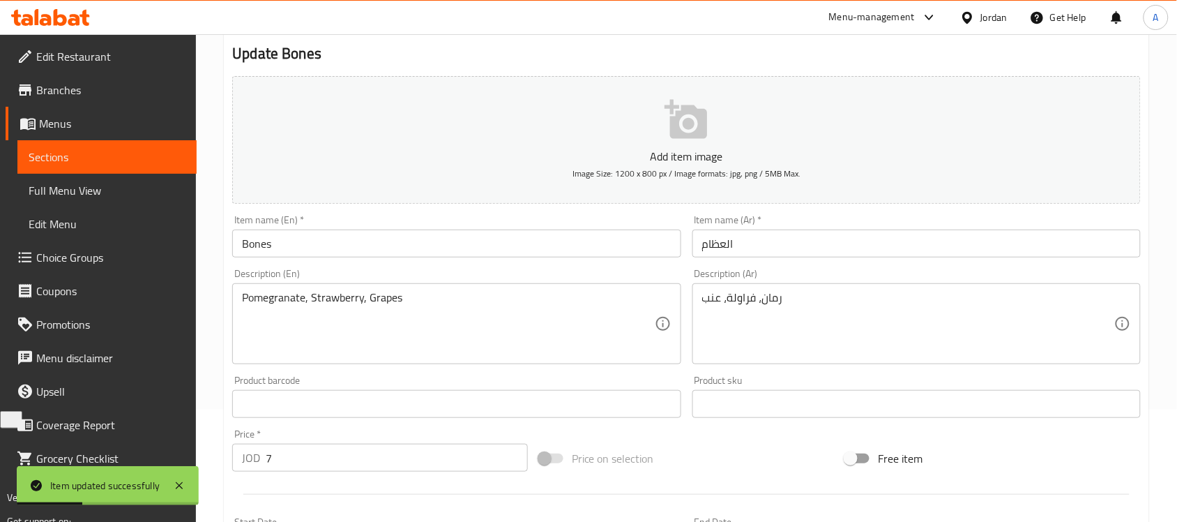
click at [345, 235] on input "Bones" at bounding box center [456, 243] width 448 height 28
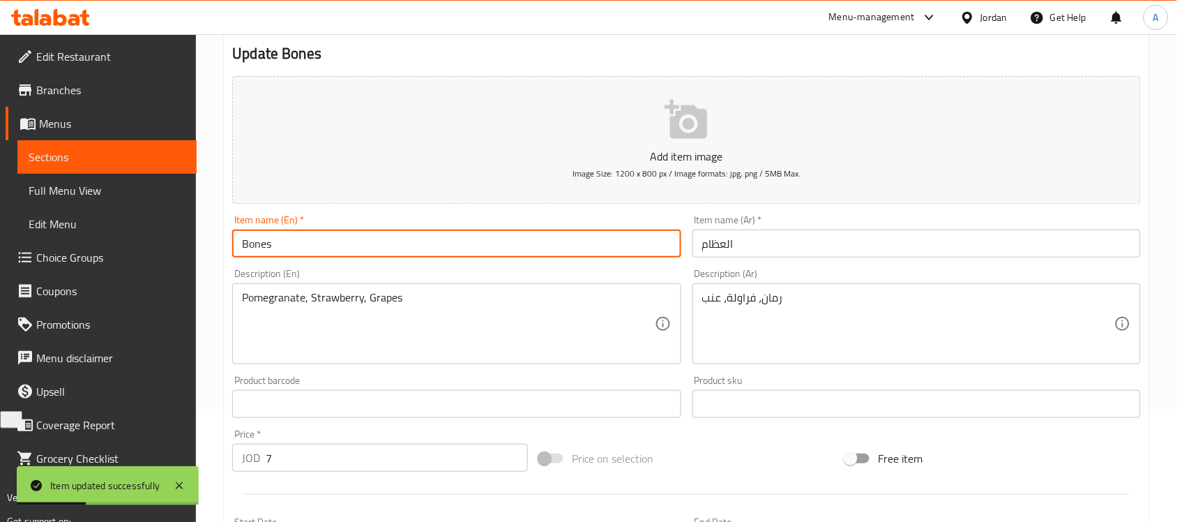
click at [345, 235] on input "Bones" at bounding box center [456, 243] width 448 height 28
click at [121, 190] on span "Full Menu View" at bounding box center [107, 190] width 157 height 17
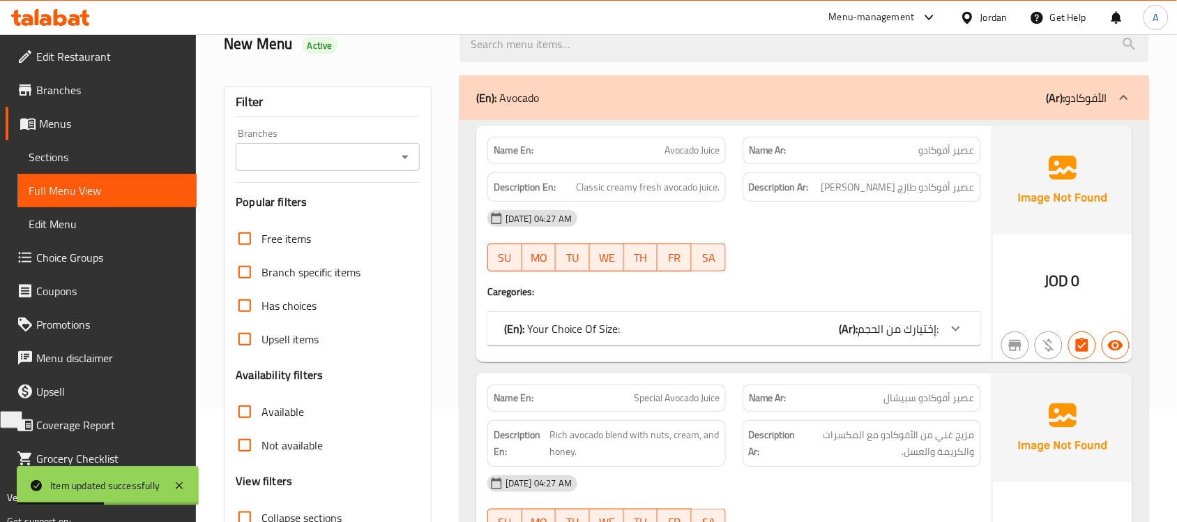
scroll to position [461, 0]
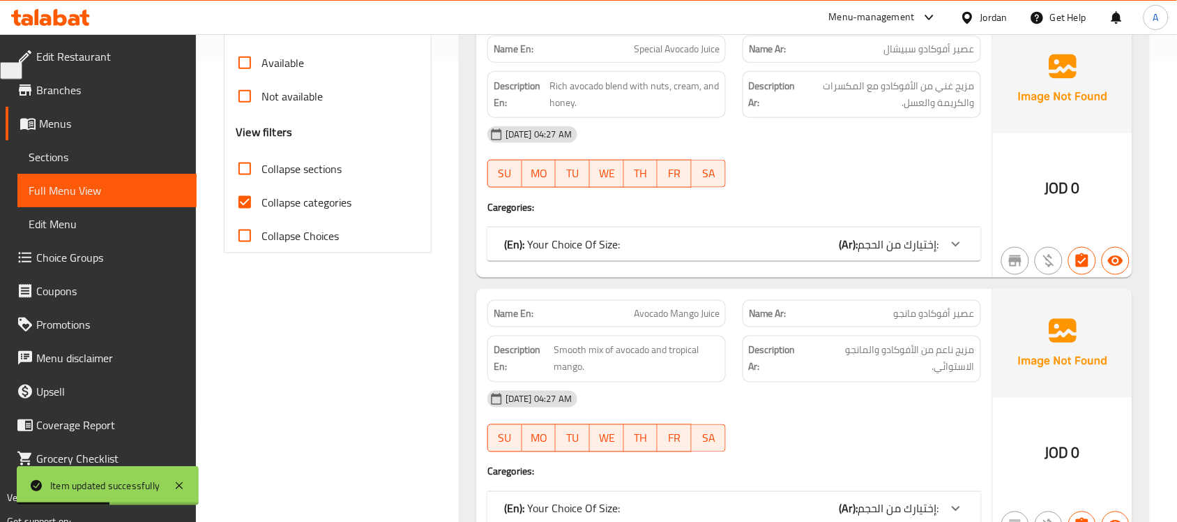
click at [248, 207] on input "Collapse categories" at bounding box center [244, 201] width 33 height 33
checkbox input "false"
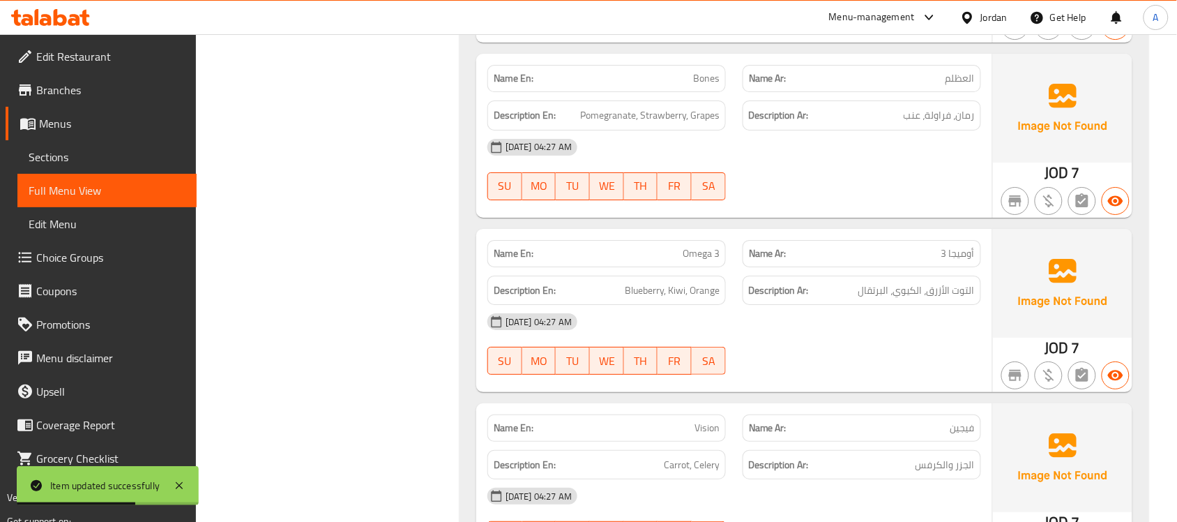
scroll to position [17132, 0]
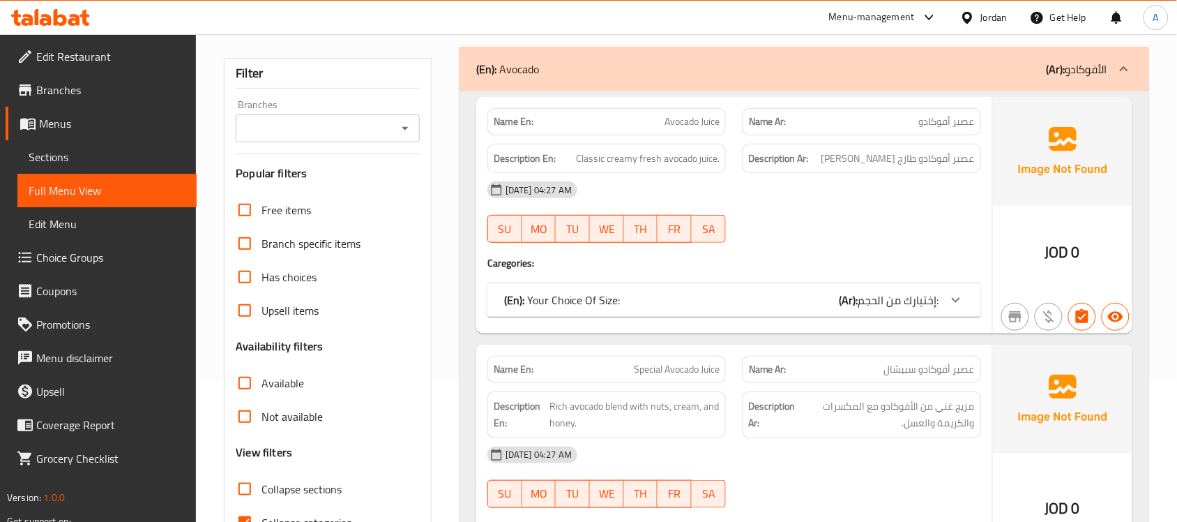
scroll to position [261, 0]
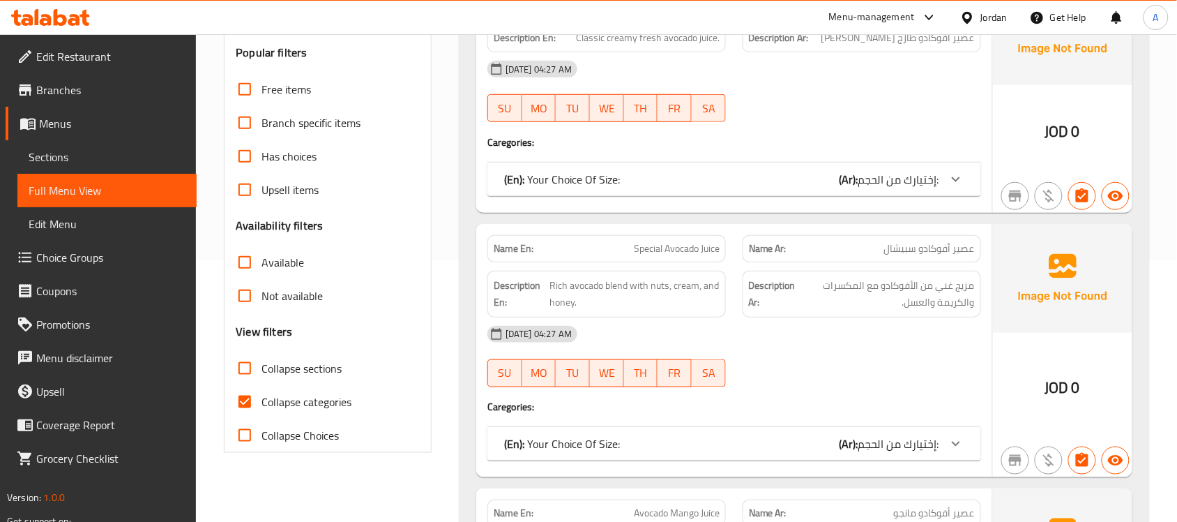
click at [255, 394] on input "Collapse categories" at bounding box center [244, 401] width 33 height 33
checkbox input "false"
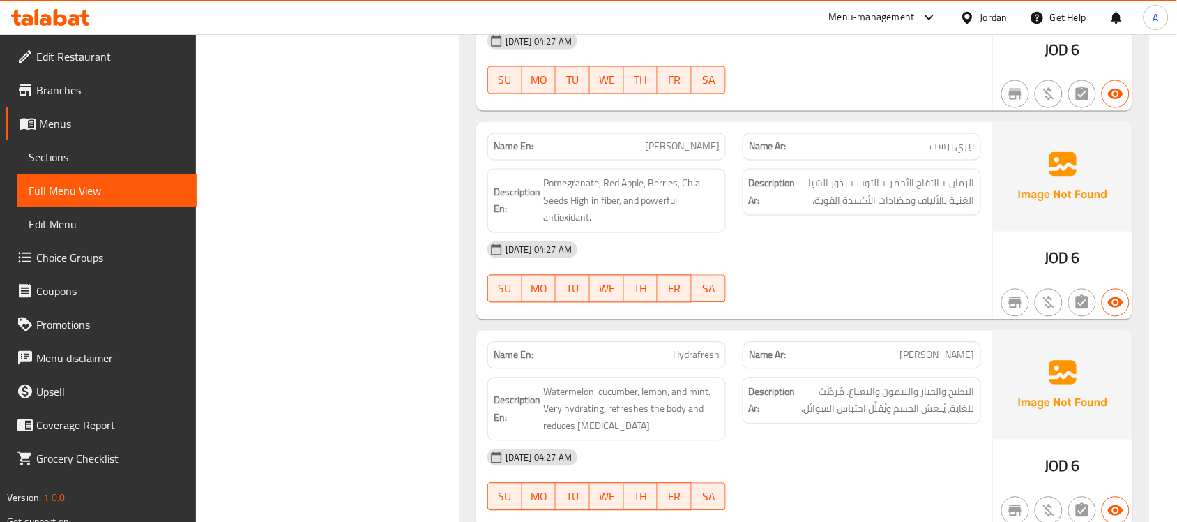
scroll to position [19572, 0]
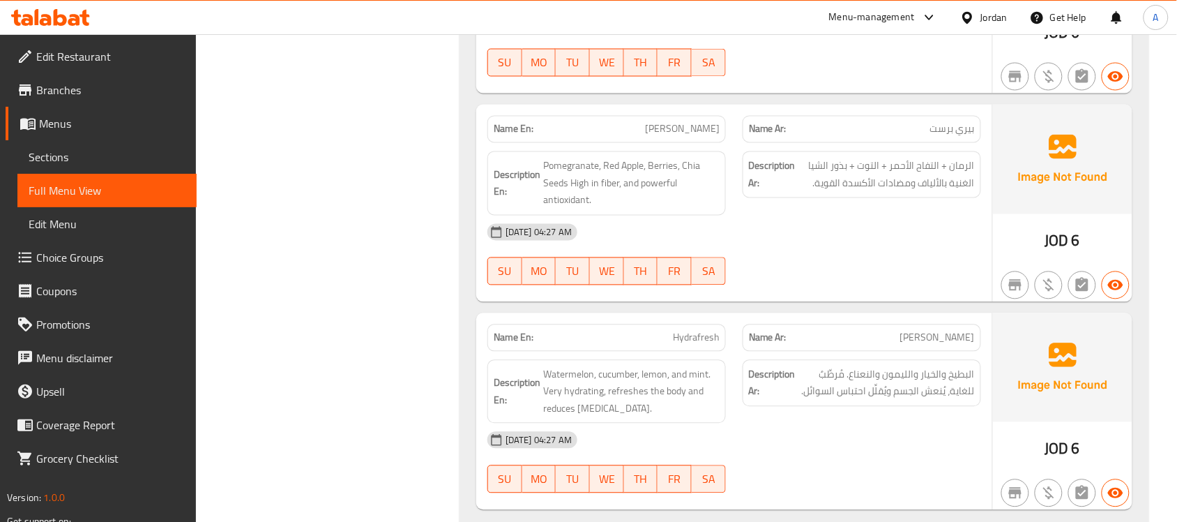
click at [705, 137] on span "[PERSON_NAME]" at bounding box center [682, 129] width 75 height 15
copy span "[PERSON_NAME]"
click at [133, 155] on span "Sections" at bounding box center [107, 157] width 157 height 17
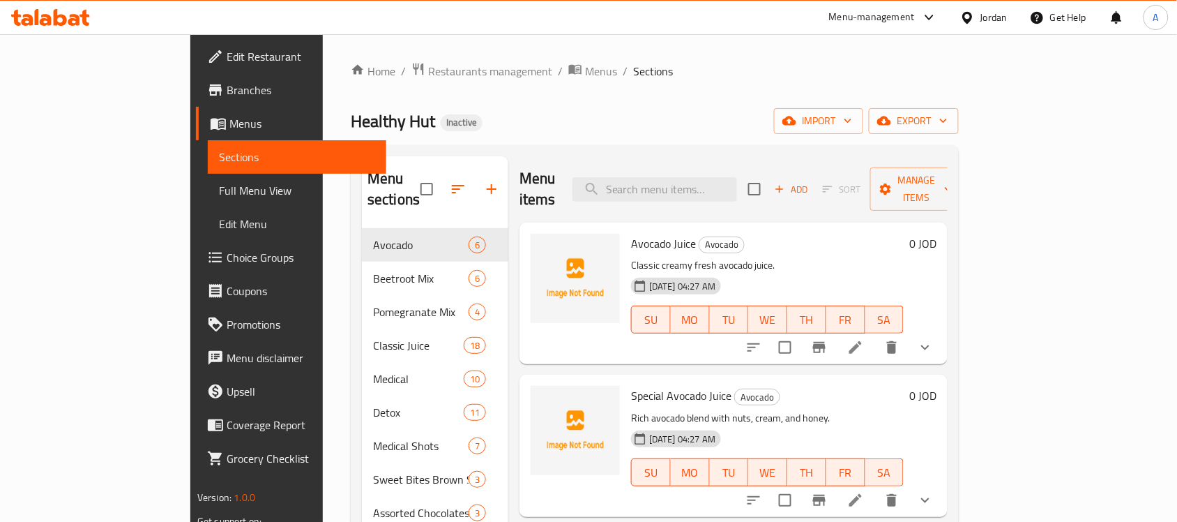
click at [710, 197] on div "Menu items Add Sort Manage items" at bounding box center [733, 189] width 428 height 66
click at [720, 185] on input "search" at bounding box center [654, 189] width 165 height 24
paste input "[PERSON_NAME]"
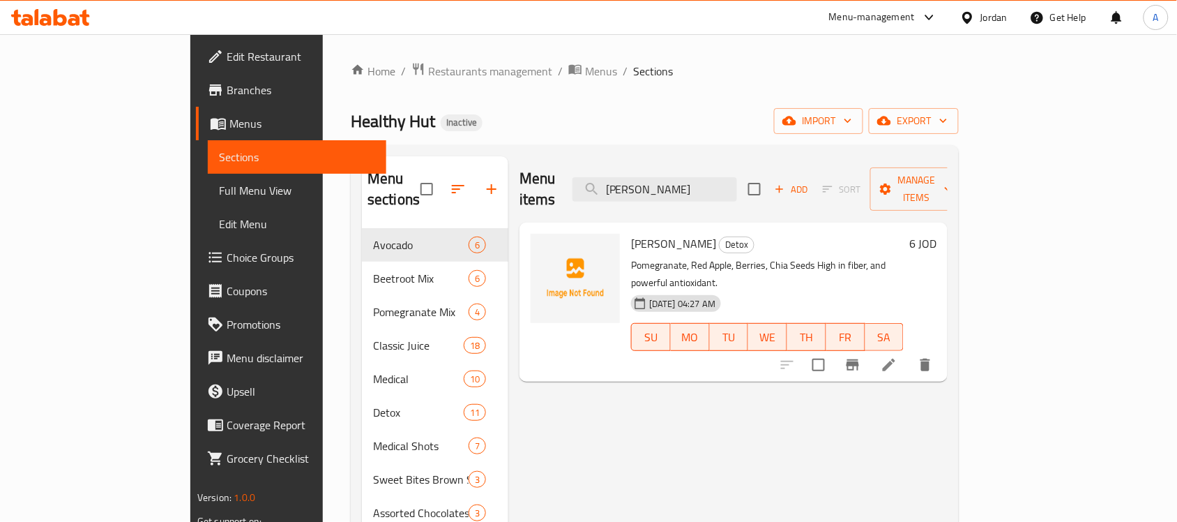
type input "[PERSON_NAME]"
click at [909, 352] on li at bounding box center [888, 364] width 39 height 25
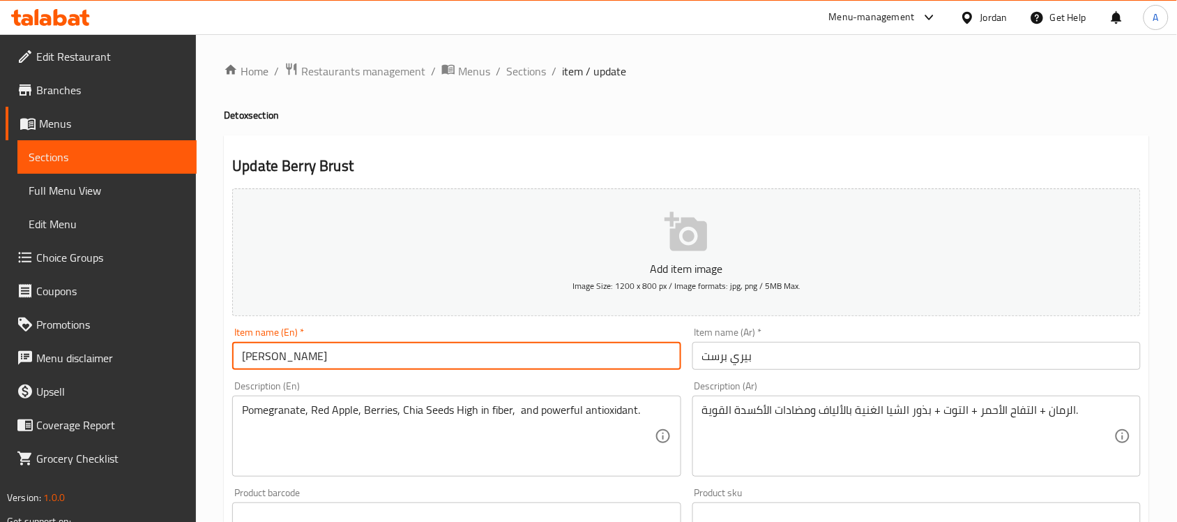
click at [416, 350] on input "[PERSON_NAME]" at bounding box center [456, 356] width 448 height 28
click at [506, 423] on textarea "Pomegranate, Red Apple, Berries, Chia Seeds High in fiber, and powerful antioxi…" at bounding box center [448, 436] width 412 height 66
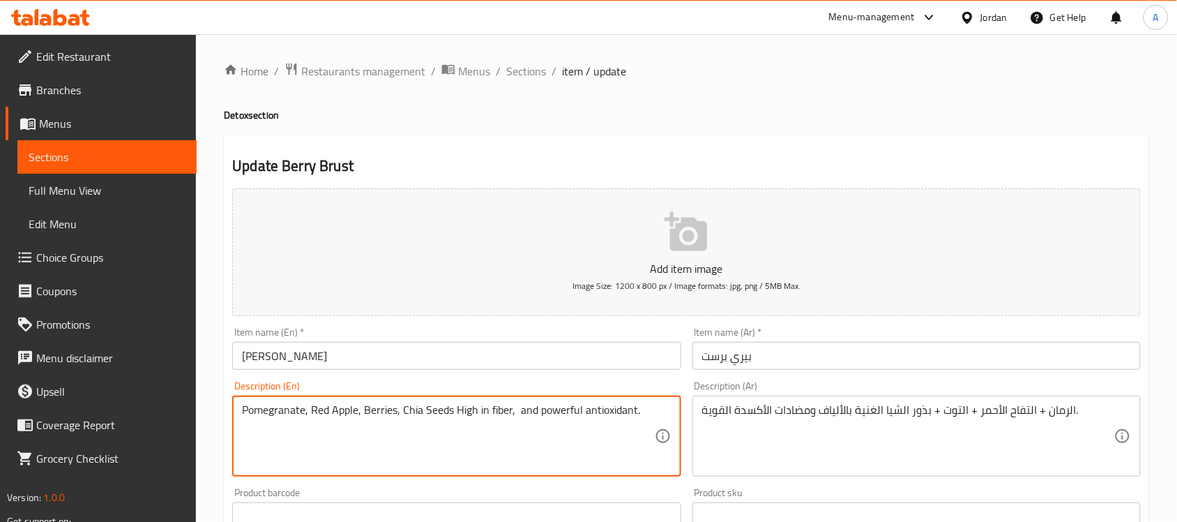
click at [506, 423] on textarea "Pomegranate, Red Apple, Berries, Chia Seeds High in fiber, and powerful antioxi…" at bounding box center [448, 436] width 412 height 66
click at [450, 413] on textarea "Pomegranate, Red Apple, Berries, Chia Seeds High in fiber, and powerful antioxi…" at bounding box center [448, 436] width 412 height 66
click at [404, 413] on textarea "Pomegranate, Red Apple, Berries, Chia Seeds. High in fiber, and powerful antiox…" at bounding box center [448, 436] width 412 height 66
type textarea "Pomegranate, Red Apple, Berries, AND Chia Seeds. High in fiber, and powerful an…"
click at [509, 410] on textarea "Pomegranate, Red Apple, Berries, AND Chia Seeds. High in fiber, and powerful an…" at bounding box center [448, 436] width 412 height 66
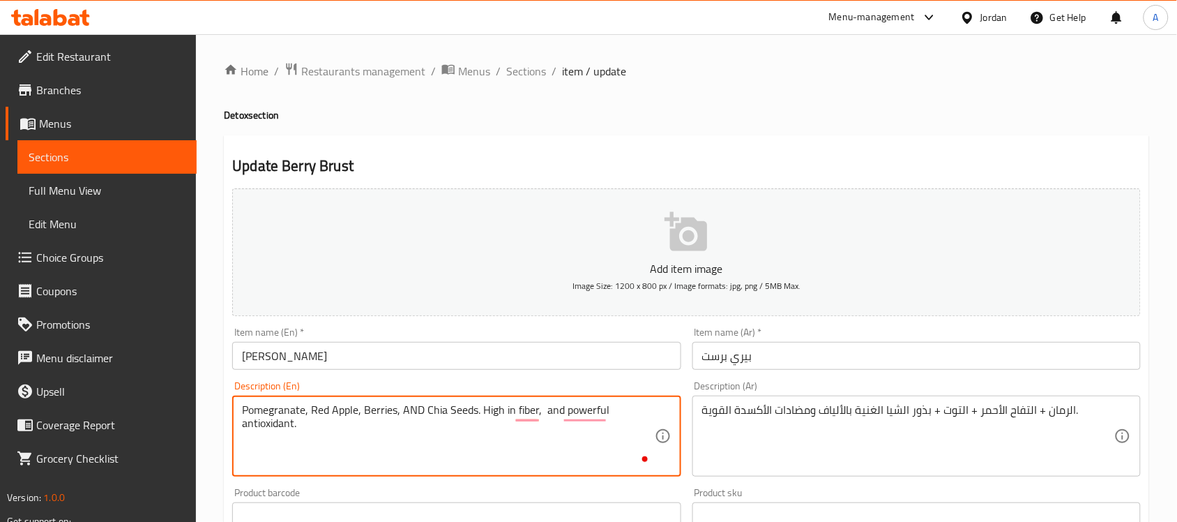
click at [509, 410] on textarea "Pomegranate, Red Apple, Berries, AND Chia Seeds. High in fiber, and powerful an…" at bounding box center [448, 436] width 412 height 66
paste textarea "Pomegranate, red apple, berries, and chia seeds. High in fiber, and powerful an…"
type textarea "Pomegranate, red apple, berries, and chia seeds. High in fiber, and powerful an…"
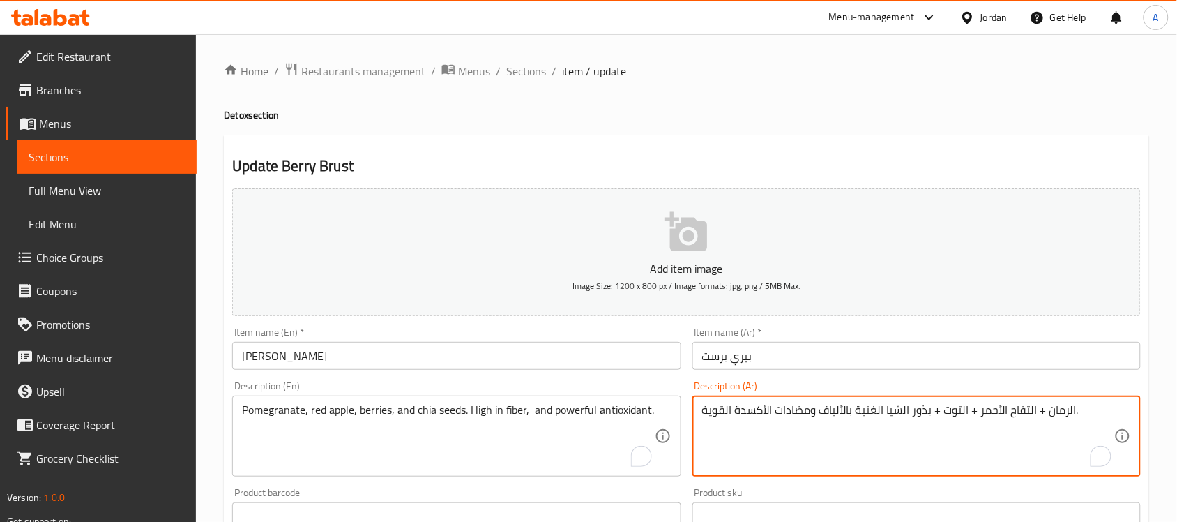
click at [788, 440] on textarea "الرمان + التفاح الأحمر + التوت + بذور الشيا الغنية بالألياف ومضادات الأكسدة الق…" at bounding box center [908, 436] width 412 height 66
paste textarea "مان، تفاح أحمر، توت، وبذور شيا. غني بالألياف ومضادات أكسدة"
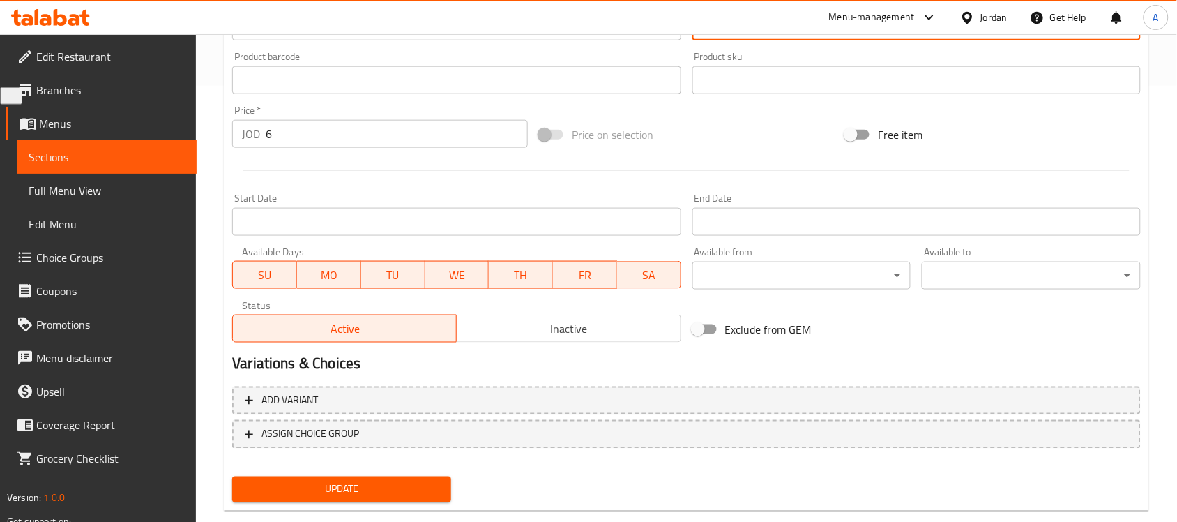
type textarea "رمان، تفاح أحمر، توت، وبذور شيا. غني بالألياف ومضادات أكسدة قوية."
click at [386, 488] on span "Update" at bounding box center [341, 488] width 197 height 17
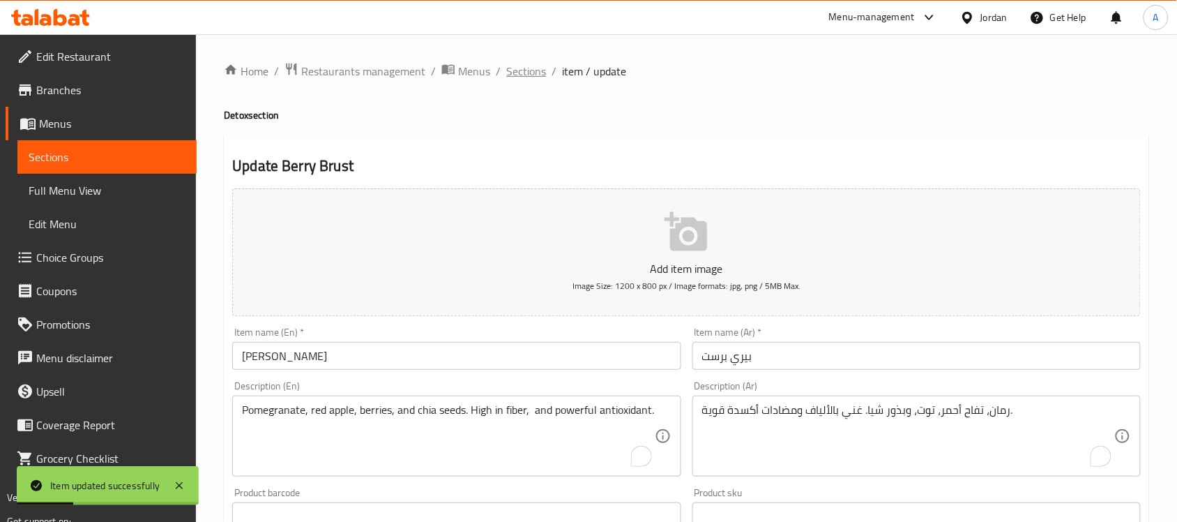
click at [516, 78] on span "Sections" at bounding box center [526, 71] width 40 height 17
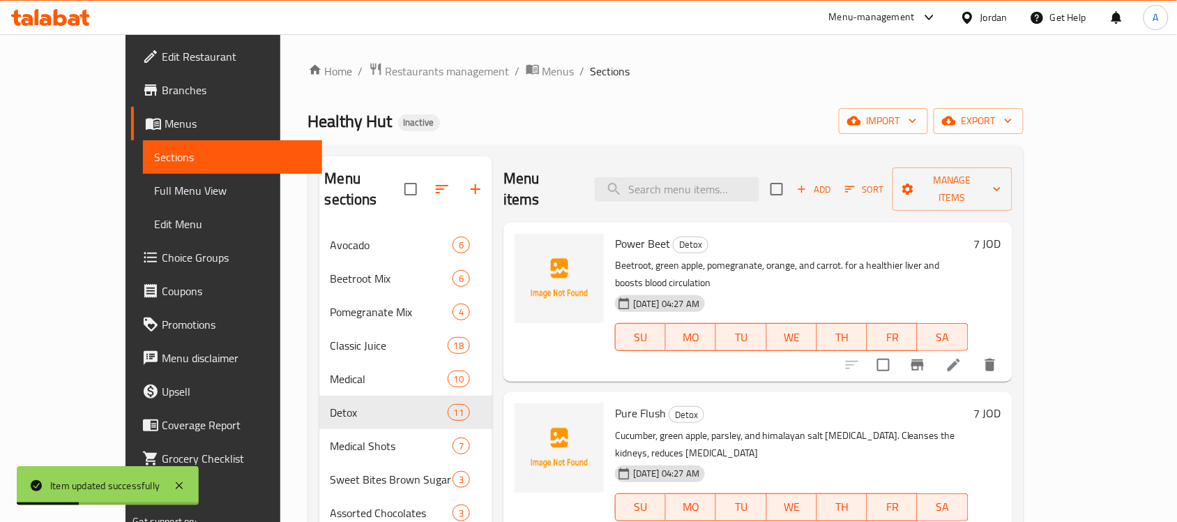
click at [154, 193] on span "Full Menu View" at bounding box center [232, 190] width 157 height 17
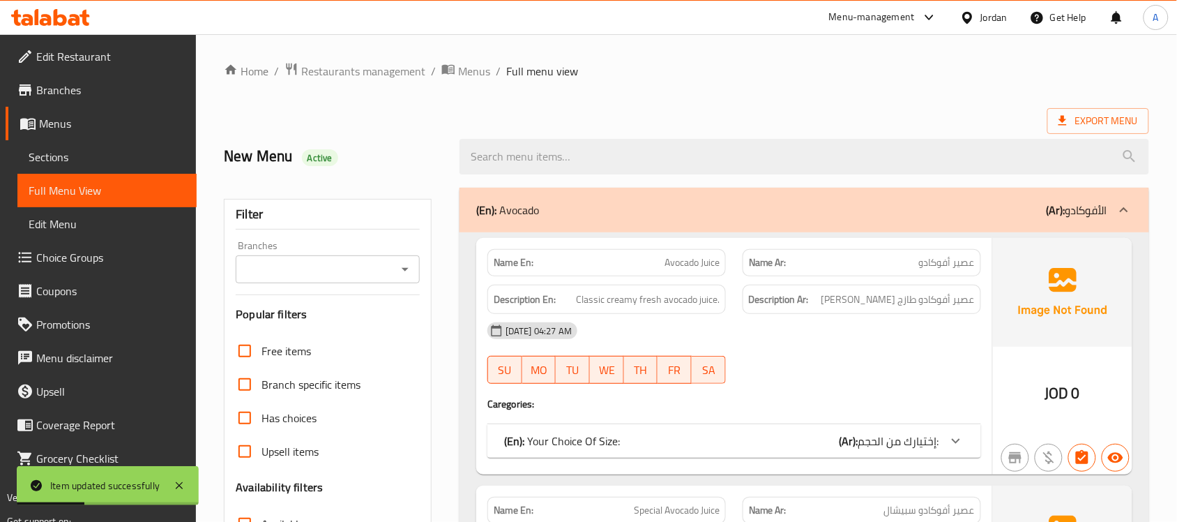
checkbox input "false"
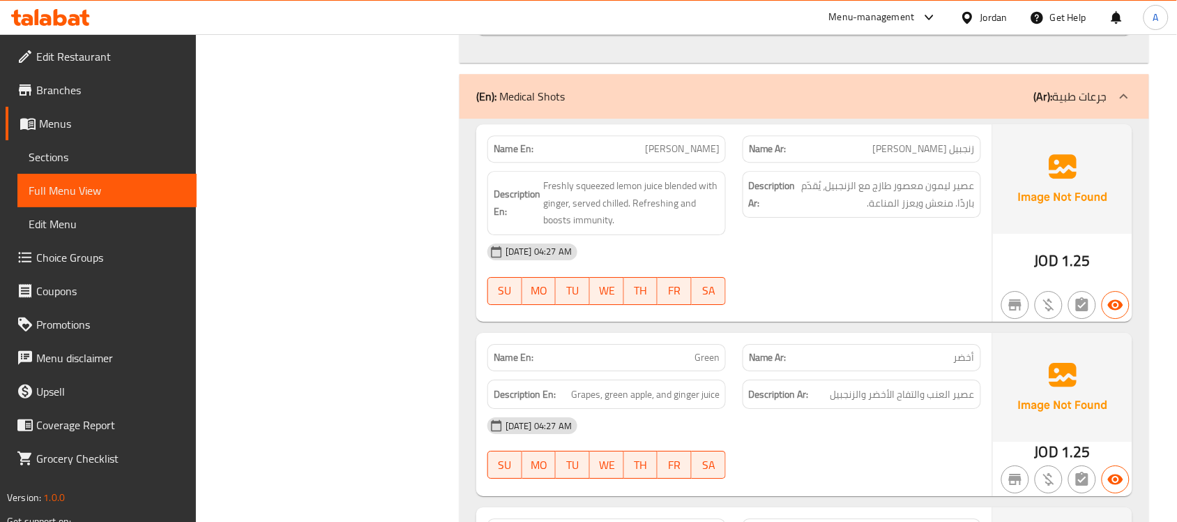
scroll to position [19920, 0]
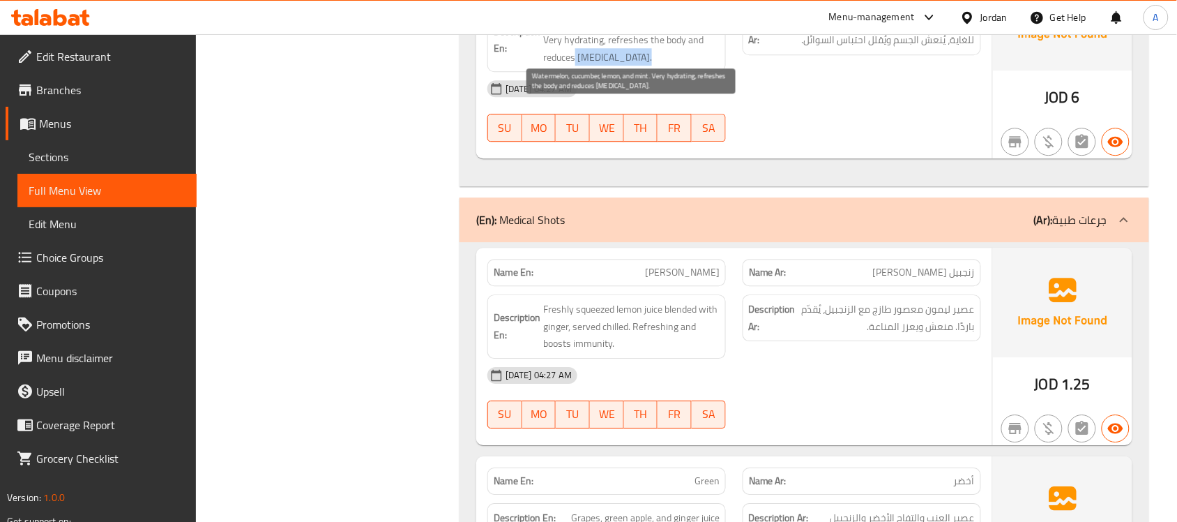
drag, startPoint x: 573, startPoint y: 148, endPoint x: 633, endPoint y: 148, distance: 60.0
click at [633, 66] on span "Watermelon, cucumber, lemon, and mint. Very hydrating, refreshes the body and r…" at bounding box center [631, 41] width 176 height 52
copy span "[MEDICAL_DATA]"
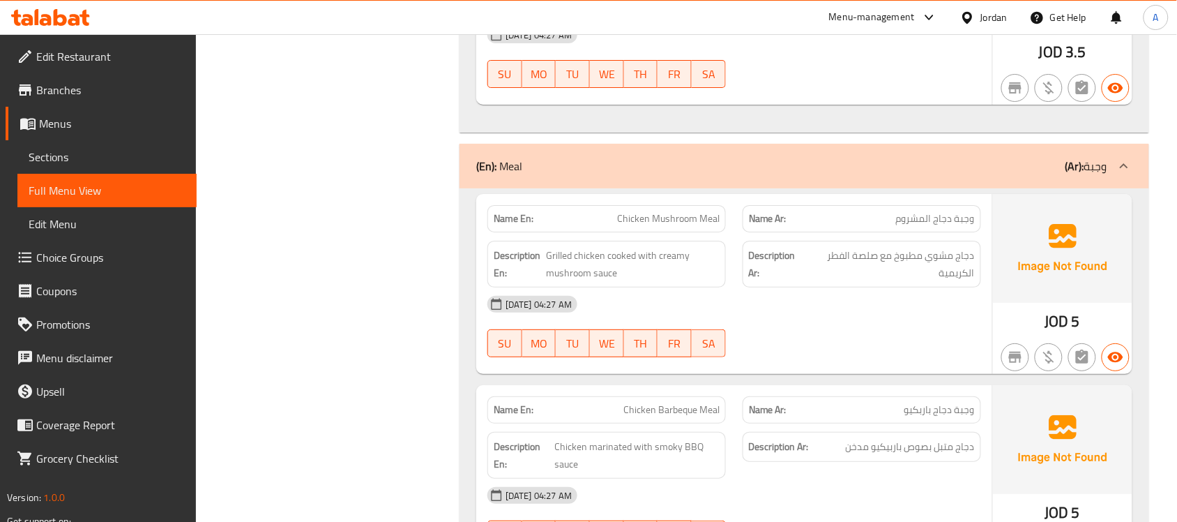
scroll to position [23668, 0]
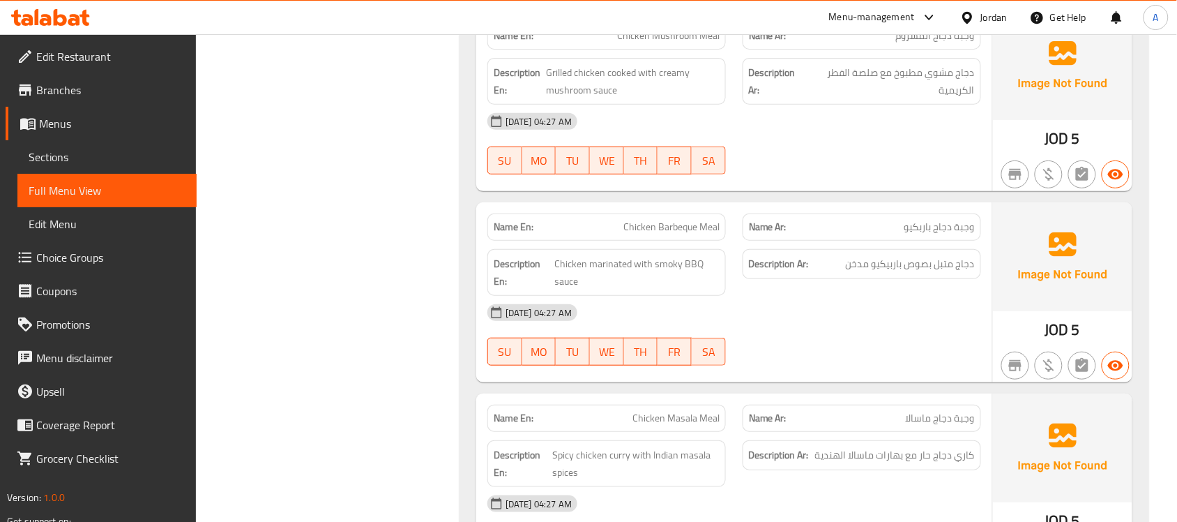
click at [640, 43] on span "Chicken Mushroom Meal" at bounding box center [668, 36] width 102 height 15
copy span "Chicken Mushroom Meal"
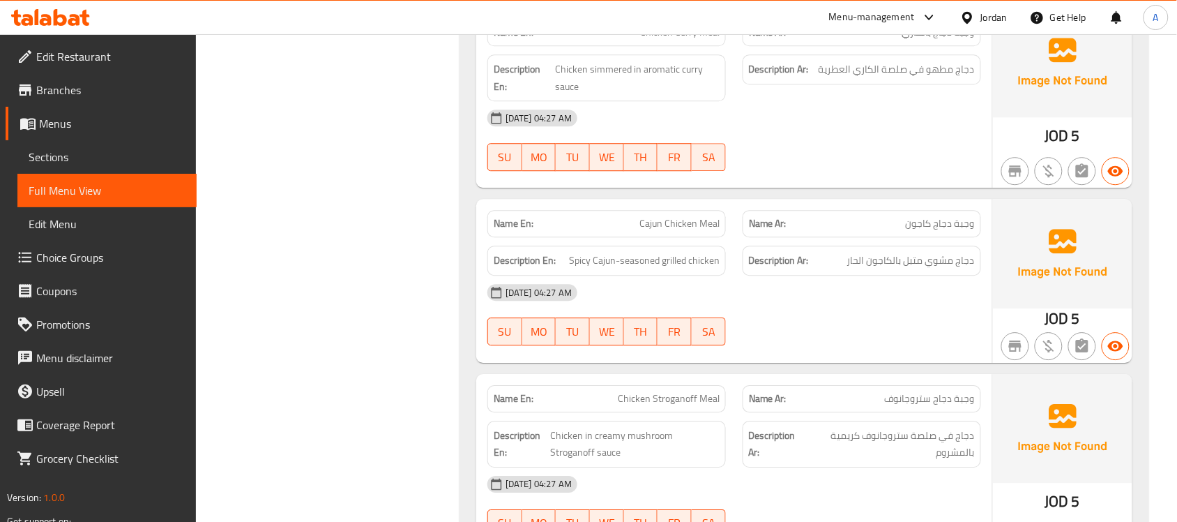
scroll to position [24627, 0]
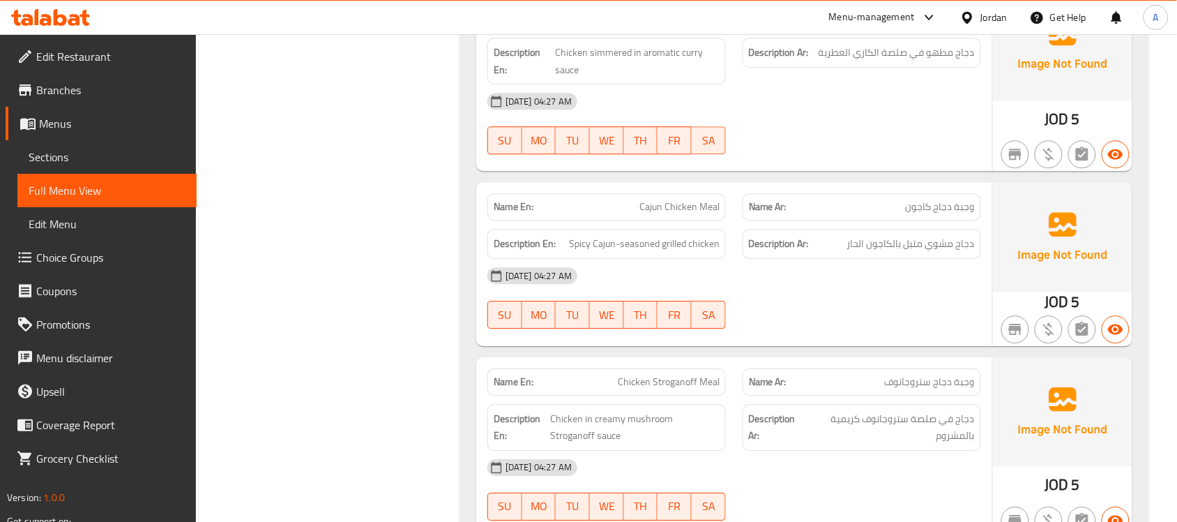
click at [661, 29] on div "Name En: Chicken Curry Meal" at bounding box center [606, 15] width 238 height 27
copy span "Chicken Curry Meal"
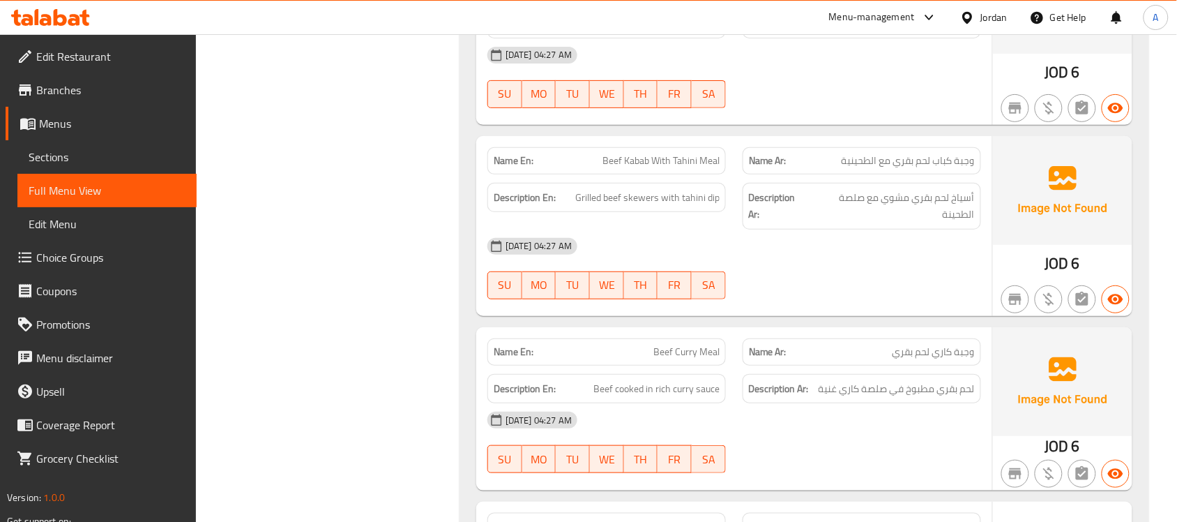
scroll to position [25237, 0]
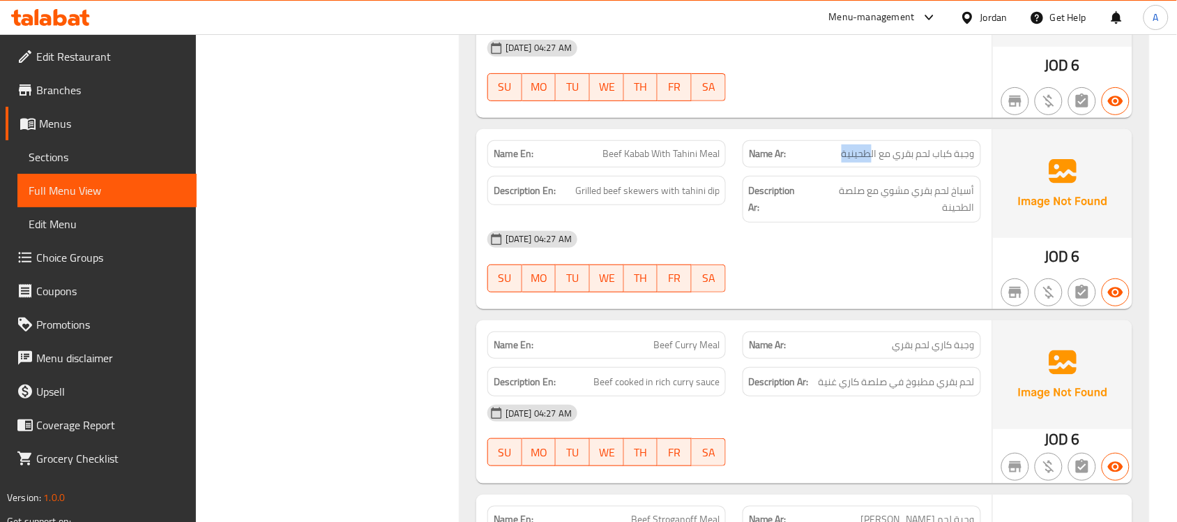
drag, startPoint x: 834, startPoint y: 258, endPoint x: 868, endPoint y: 256, distance: 34.2
click at [868, 161] on p "Name Ar: وجبة كباب لحم بقري مع الطحينية" at bounding box center [862, 153] width 226 height 15
copy span "طحينية"
click at [676, 161] on span "Beef Kabab With Tahini Meal" at bounding box center [660, 153] width 117 height 15
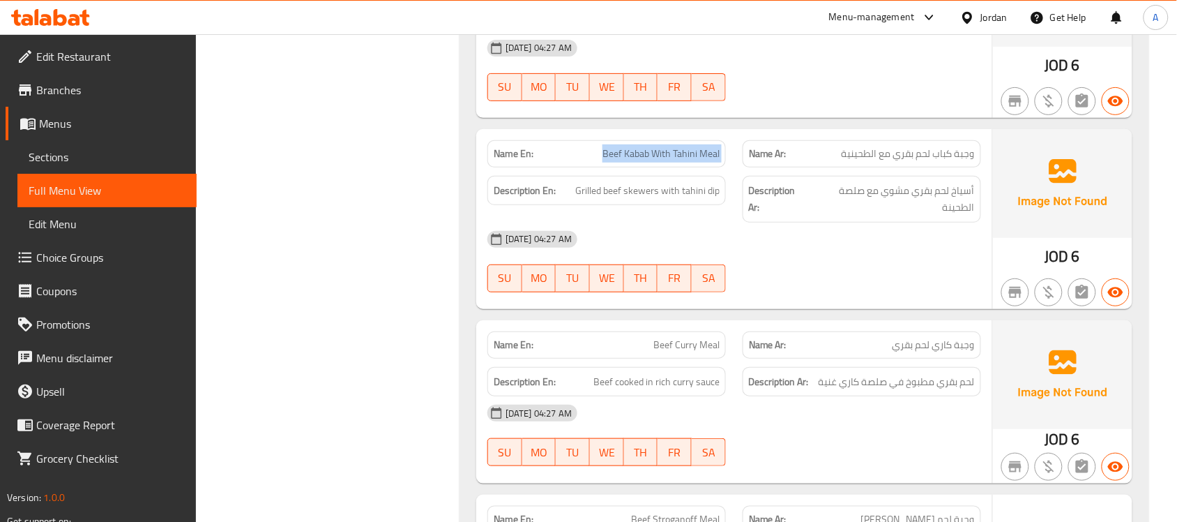
click at [676, 161] on span "Beef Kabab With Tahini Meal" at bounding box center [660, 153] width 117 height 15
copy span "Beef Kabab With Tahini Meal"
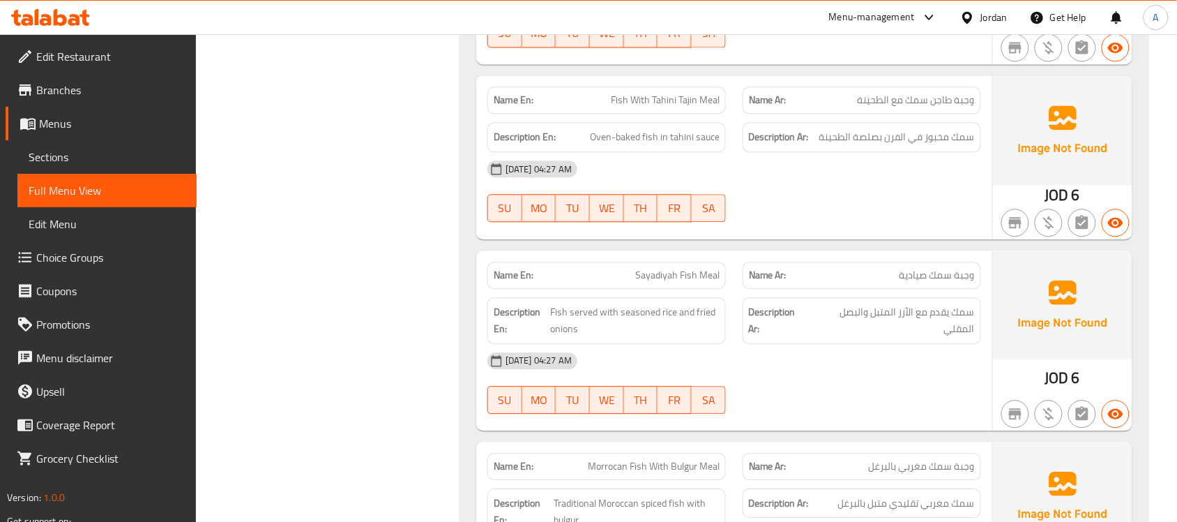
scroll to position [26108, 0]
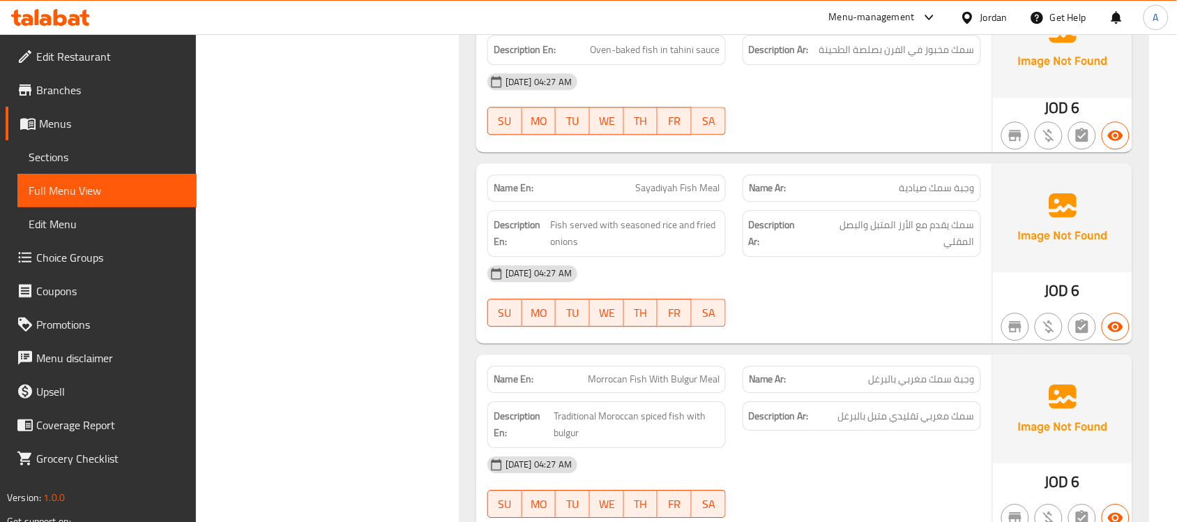
click at [647, 20] on span "Fish With Tahini Tajin Meal" at bounding box center [665, 13] width 109 height 15
copy span "Fish With Tahini Tajin Meal"
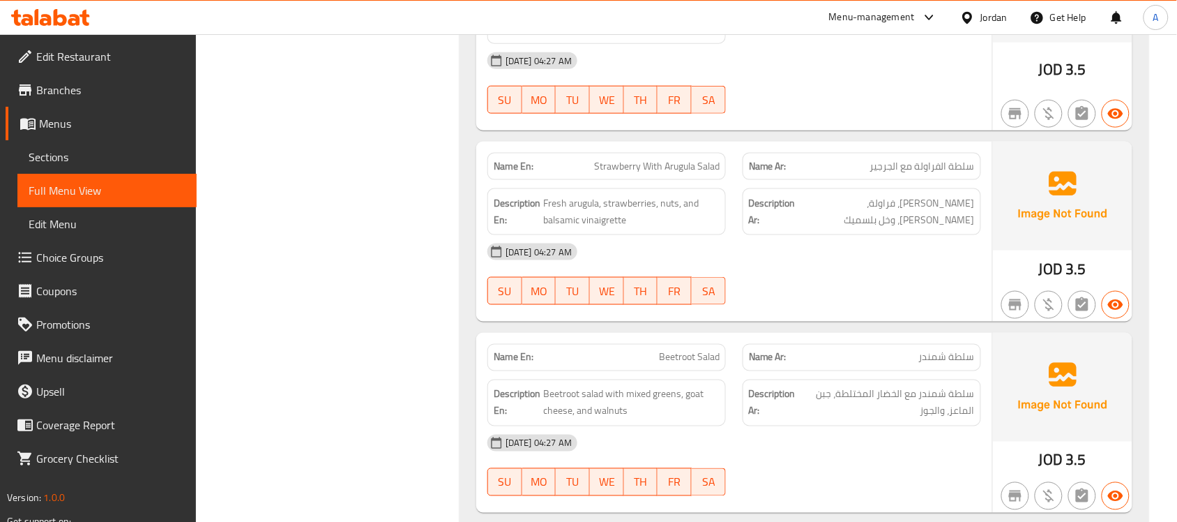
scroll to position [27154, 0]
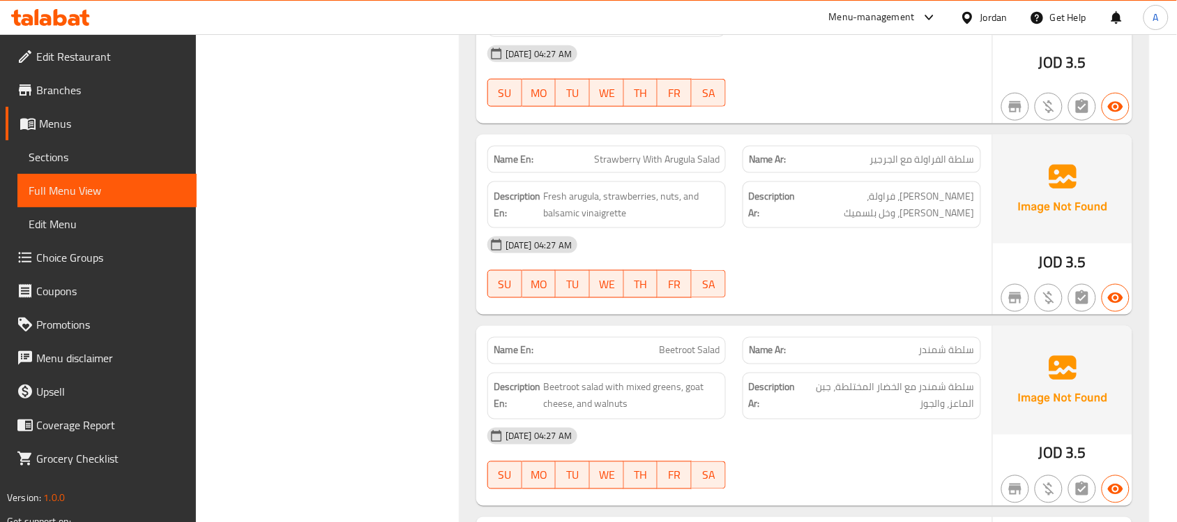
copy span "Caesar Salad"
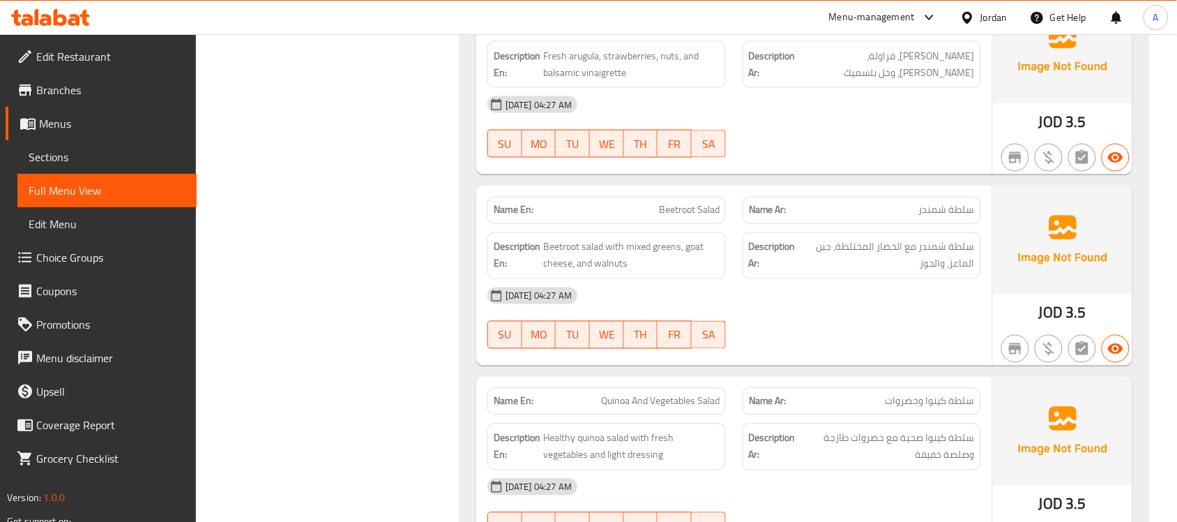
scroll to position [27328, 0]
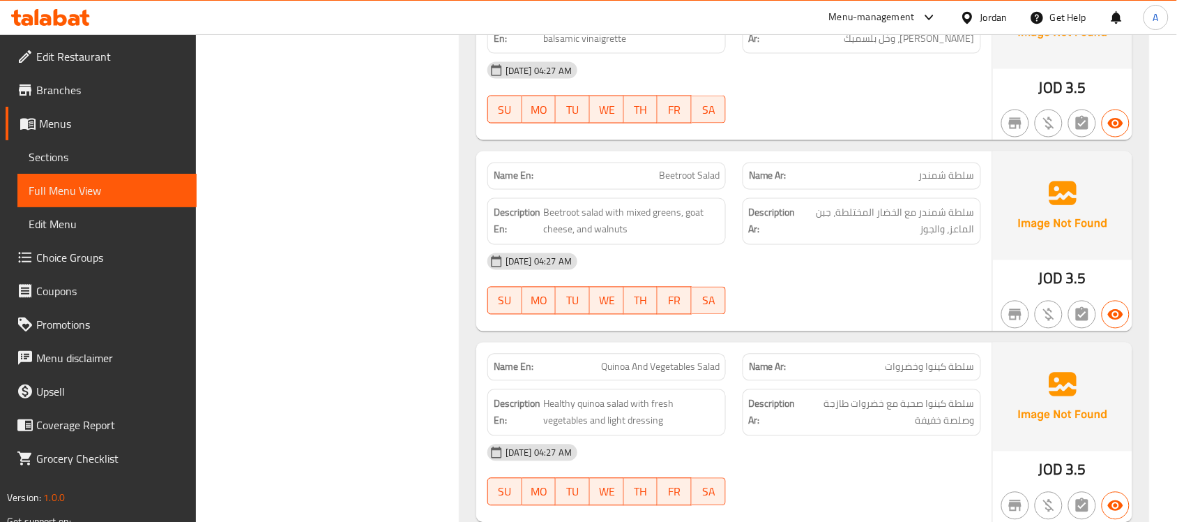
click at [691, 183] on span "Beetroot Salad" at bounding box center [689, 176] width 61 height 15
copy span "Beetroot Salad"
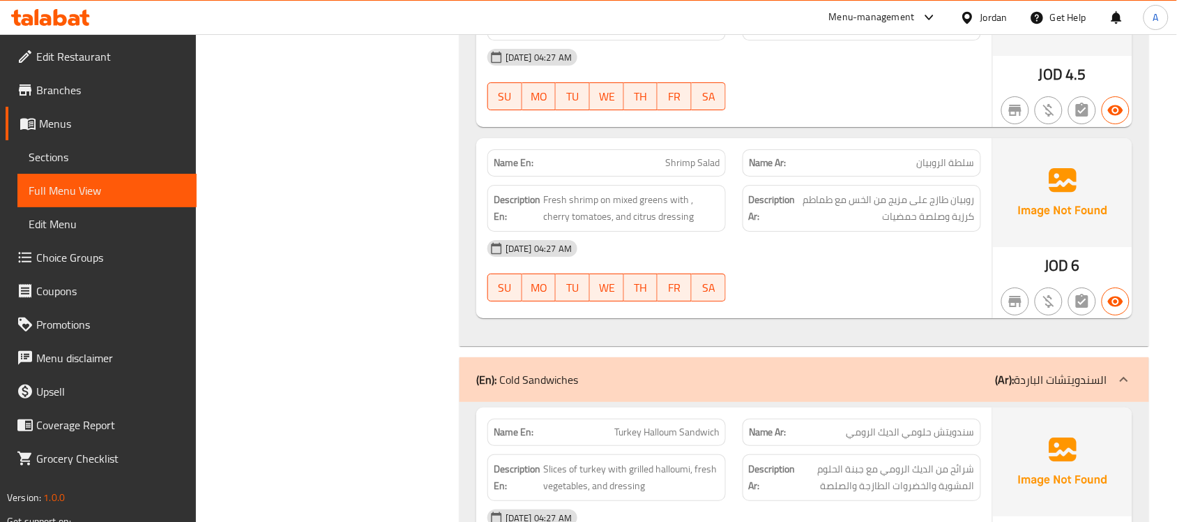
scroll to position [28113, 0]
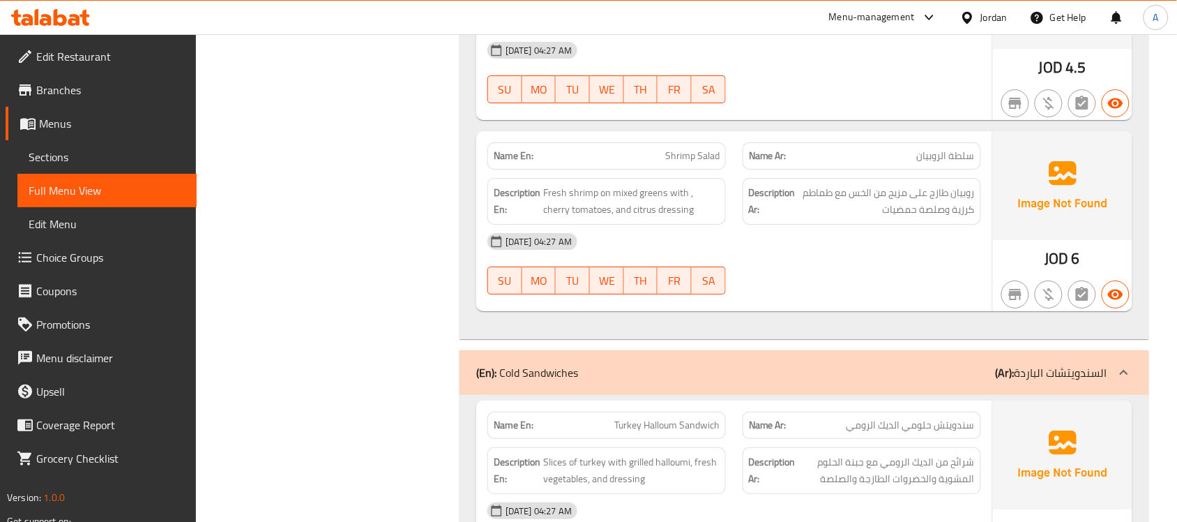
click at [705, 163] on span "Shrimp Salad" at bounding box center [692, 156] width 54 height 15
copy span "Shrimp Salad"
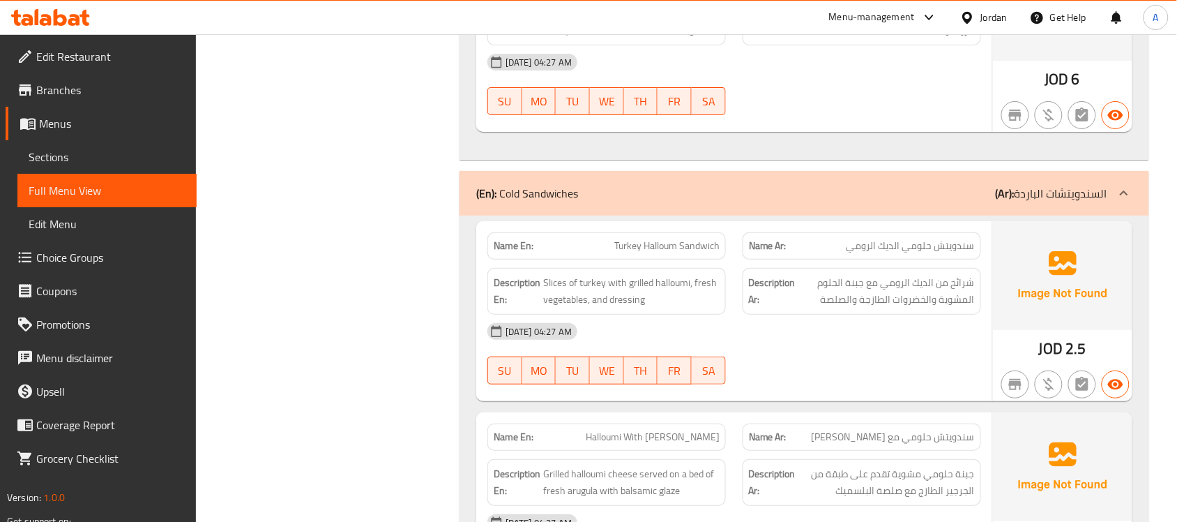
scroll to position [28461, 0]
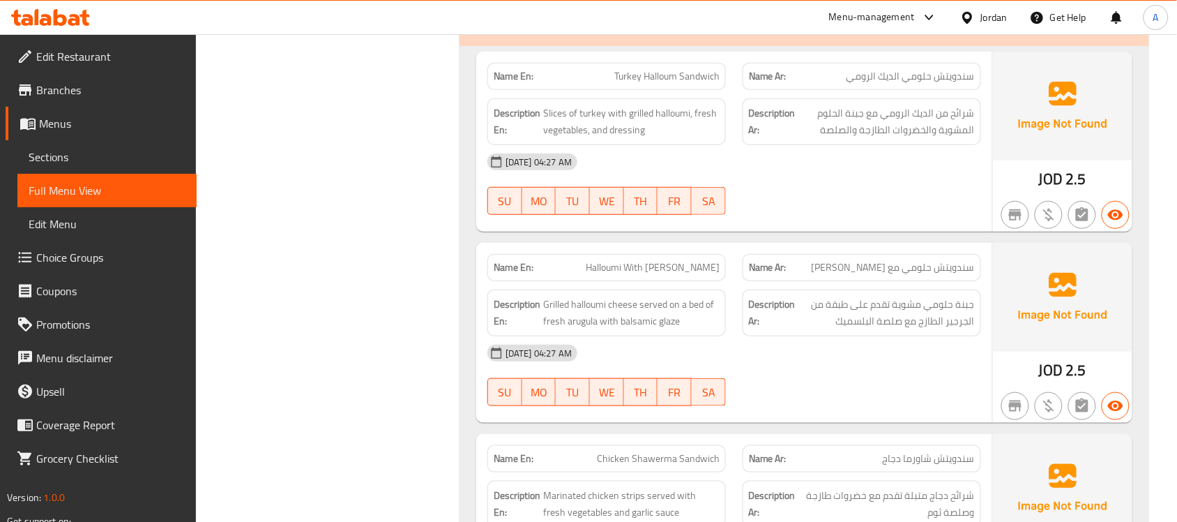
click at [671, 84] on span "Turkey Halloum Sandwich" at bounding box center [666, 76] width 105 height 15
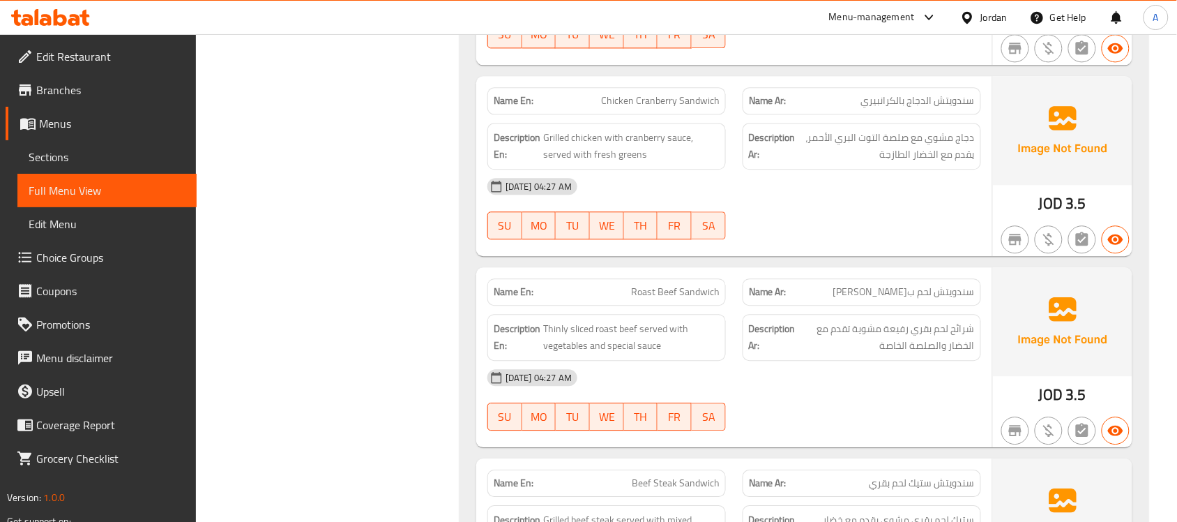
scroll to position [29246, 0]
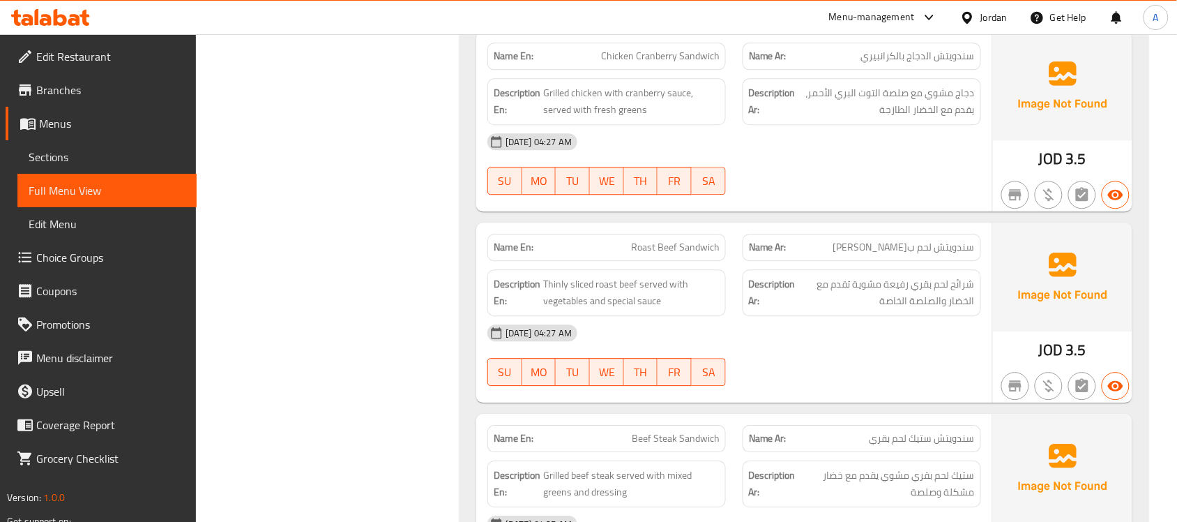
click at [659, 63] on span "Chicken Cranberry Sandwich" at bounding box center [660, 56] width 119 height 15
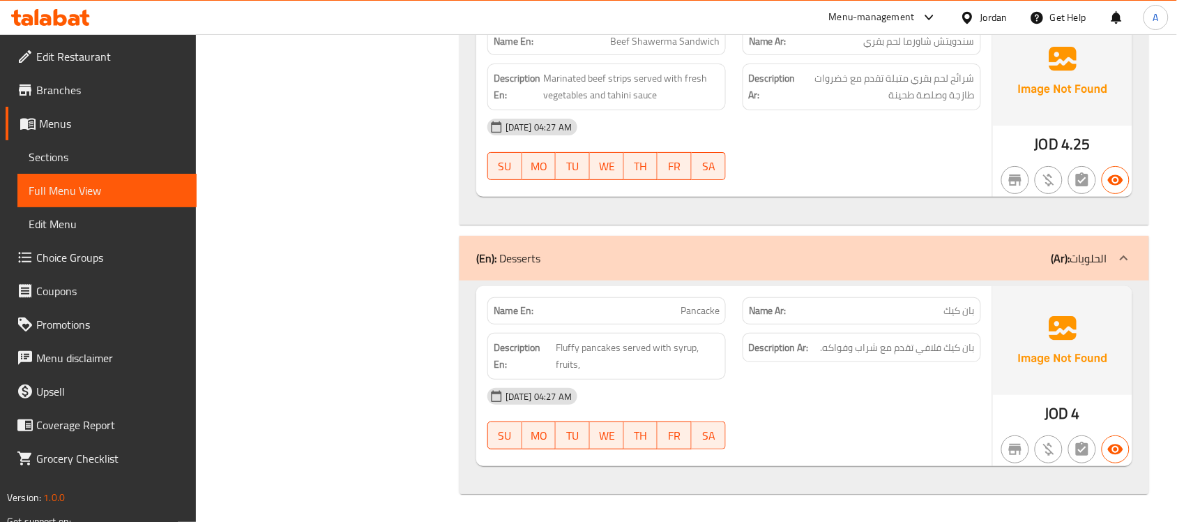
scroll to position [29581, 0]
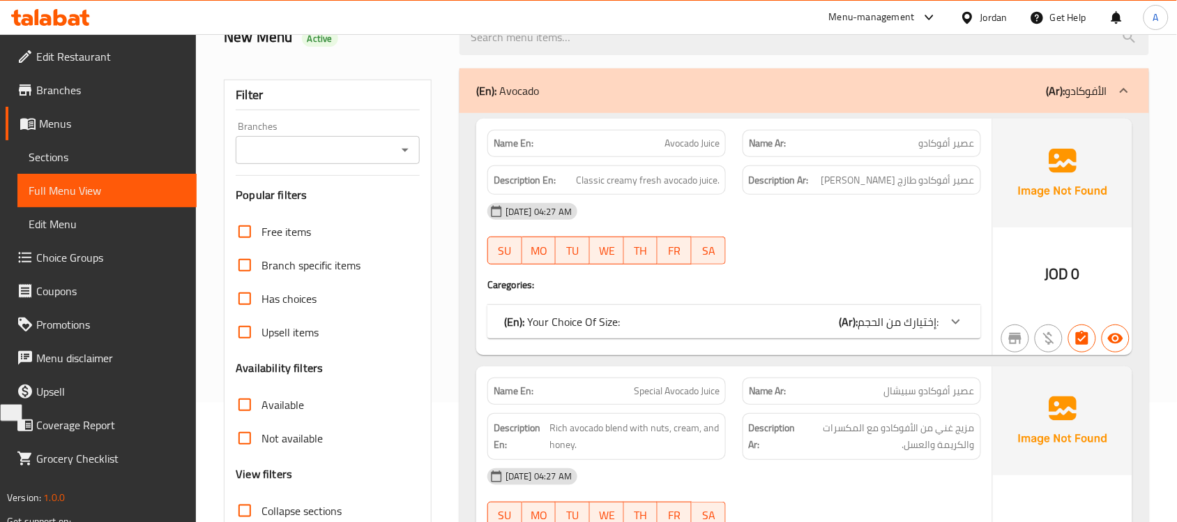
scroll to position [261, 0]
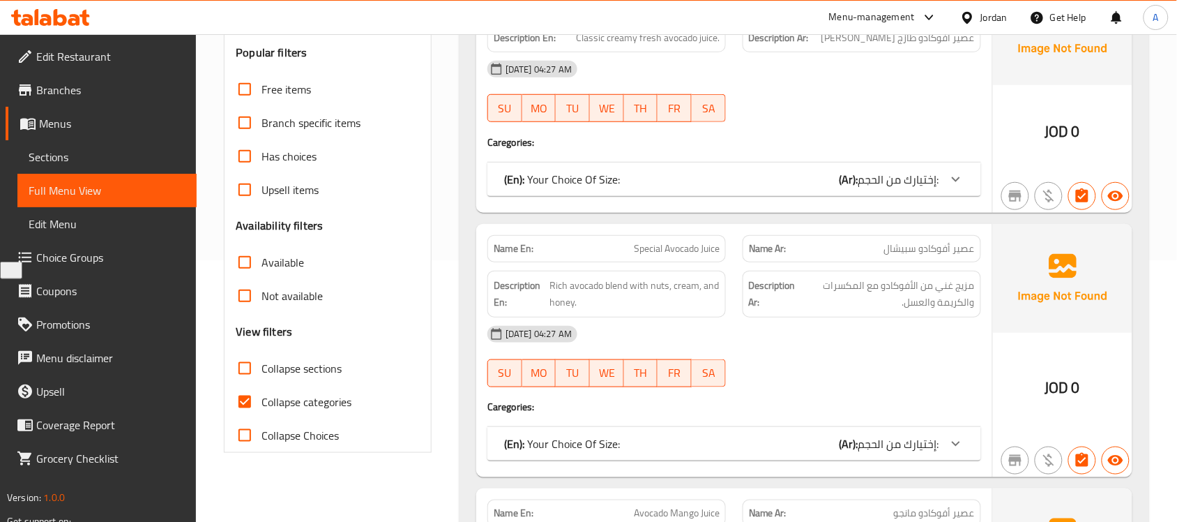
click at [245, 397] on input "Collapse categories" at bounding box center [244, 401] width 33 height 33
checkbox input "false"
click at [245, 394] on input "Collapse categories" at bounding box center [244, 401] width 33 height 33
checkbox input "false"
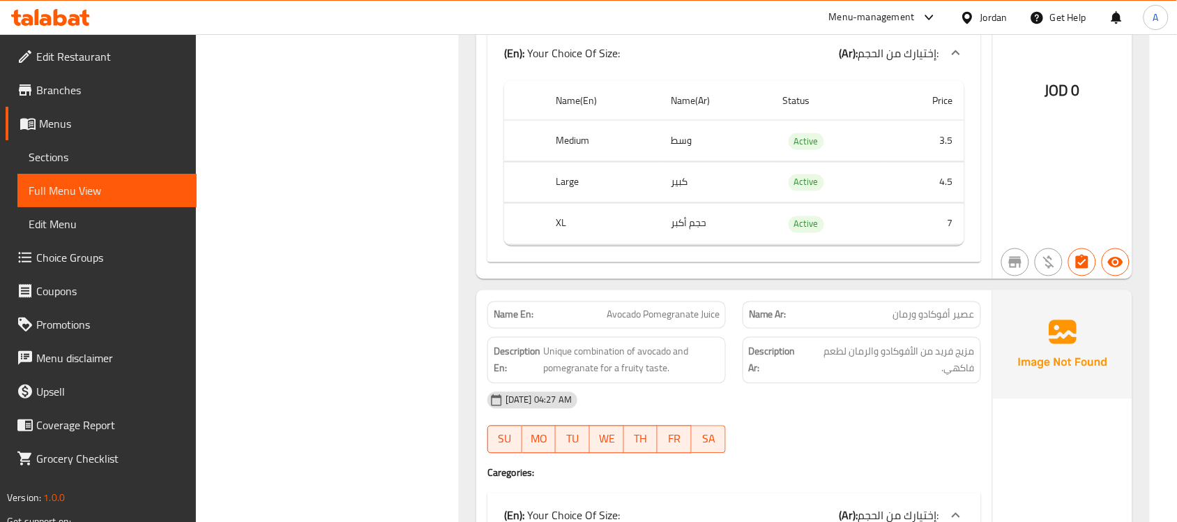
scroll to position [2810, 0]
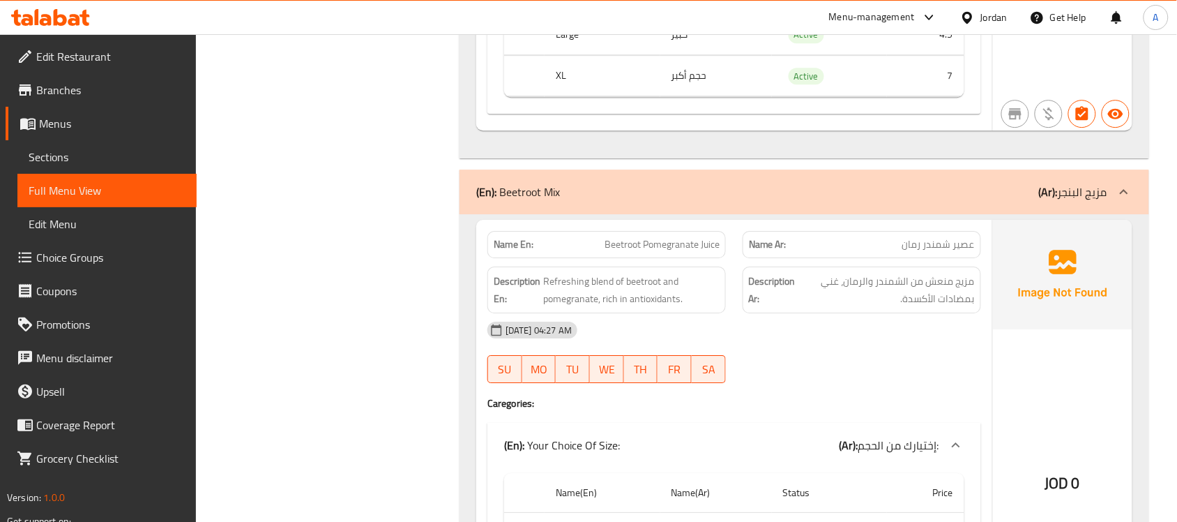
click at [98, 165] on link "Sections" at bounding box center [106, 156] width 179 height 33
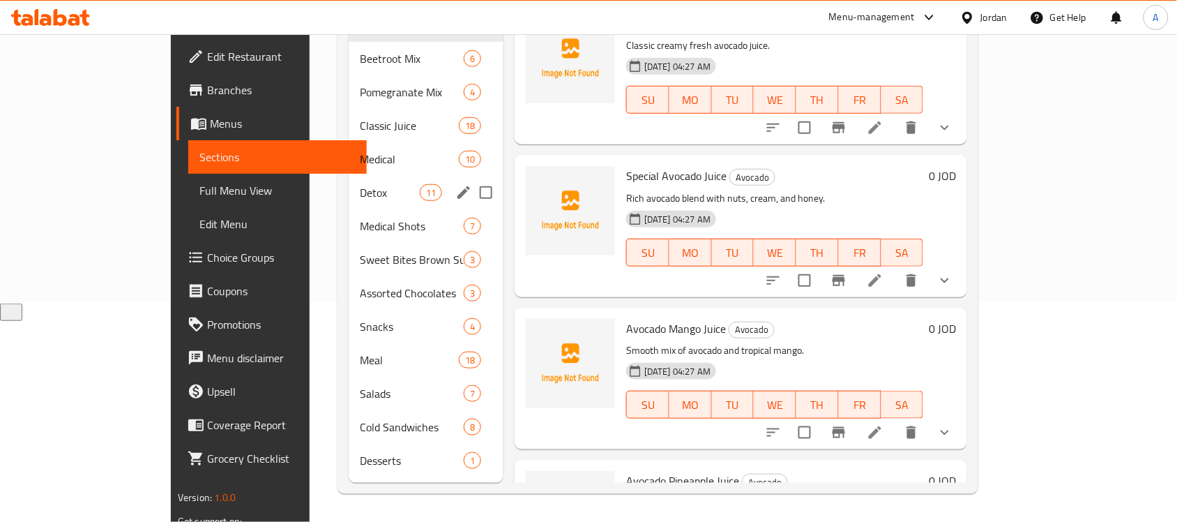
scroll to position [196, 0]
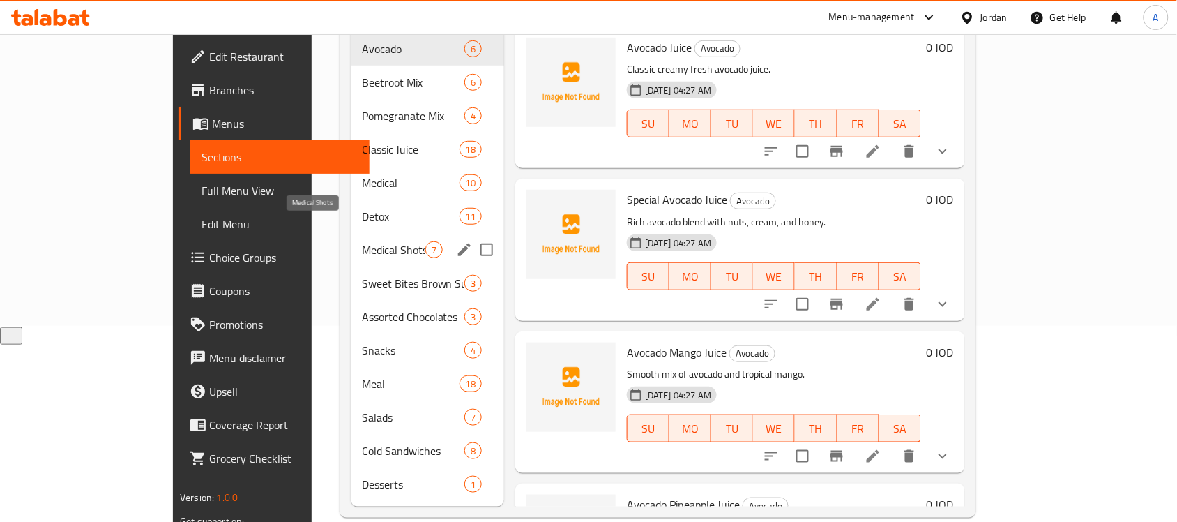
click at [362, 241] on span "Medical Shots" at bounding box center [393, 249] width 63 height 17
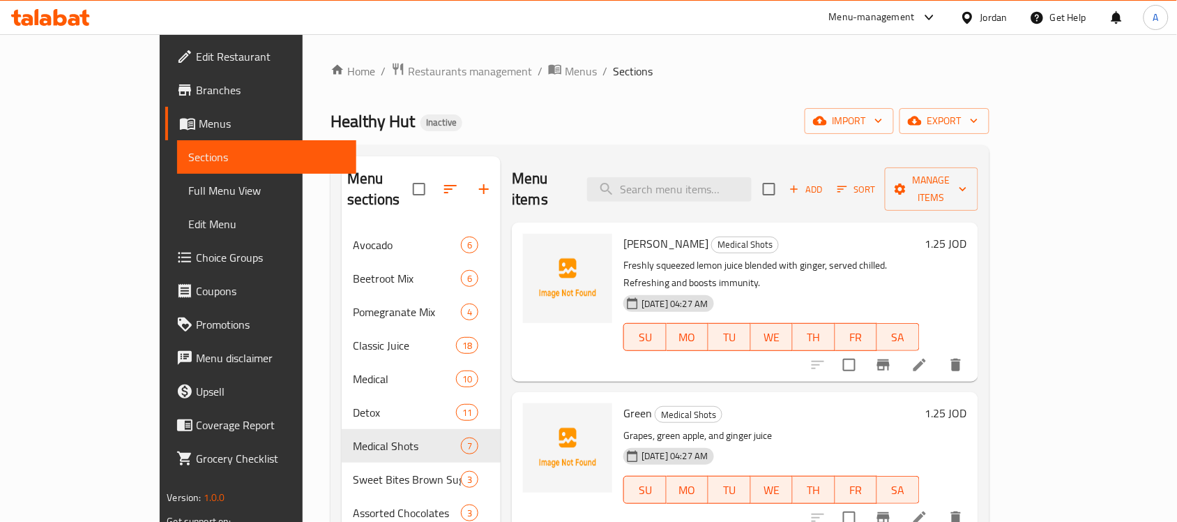
click at [928, 356] on icon at bounding box center [919, 364] width 17 height 17
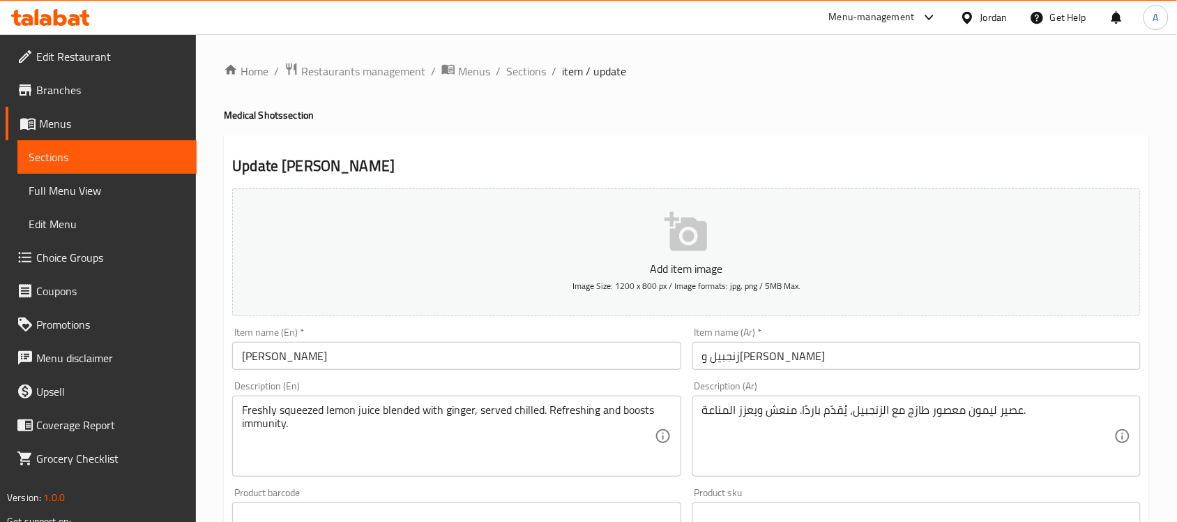
click at [381, 340] on div "Item name (En)   * Ginger Lemon Item name (En) *" at bounding box center [456, 348] width 448 height 43
click at [377, 349] on input "Ginger Lemon" at bounding box center [456, 356] width 448 height 28
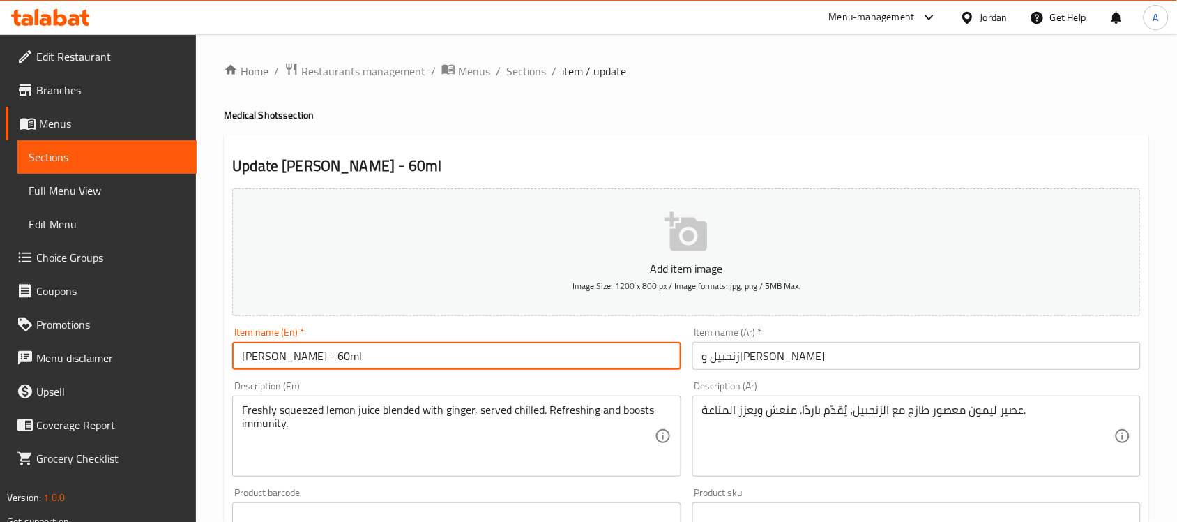
type input "Ginger Lemon - 60ml"
click at [772, 350] on input "زنجبيل وليمون" at bounding box center [916, 356] width 448 height 28
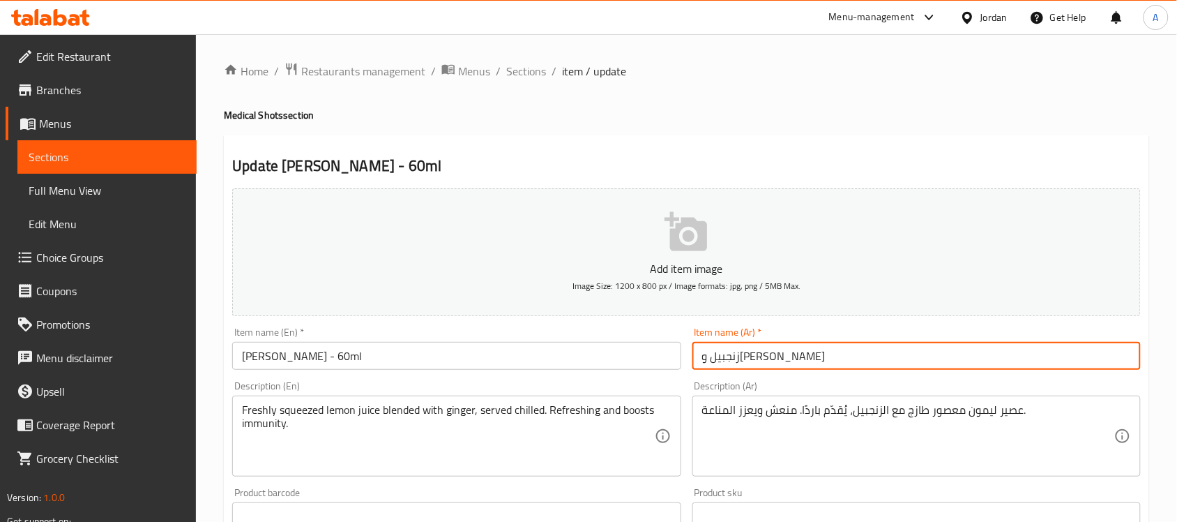
type input "زنجبيل وليمون"
click at [315, 361] on input "Ginger Lemon - 60ml" at bounding box center [456, 356] width 448 height 28
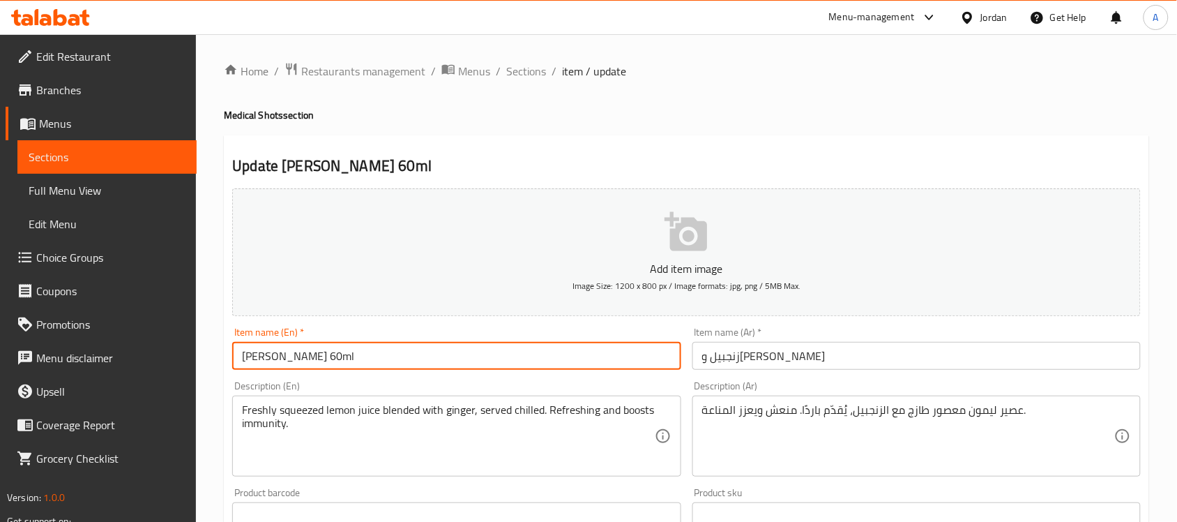
type input "[PERSON_NAME] 60ml"
click at [798, 349] on input "زنجبيل وليمون" at bounding box center [916, 356] width 448 height 28
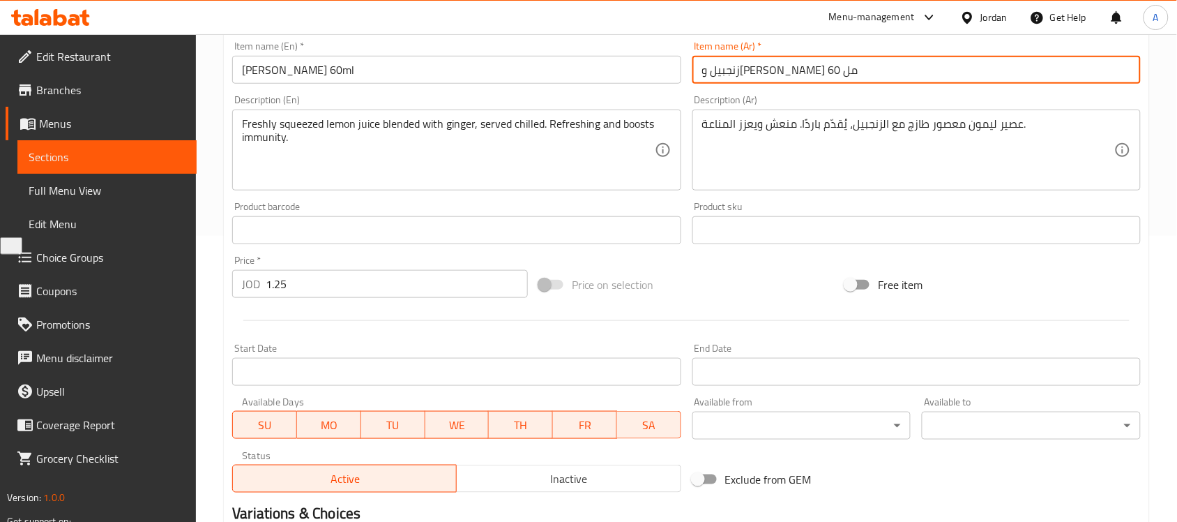
scroll to position [436, 0]
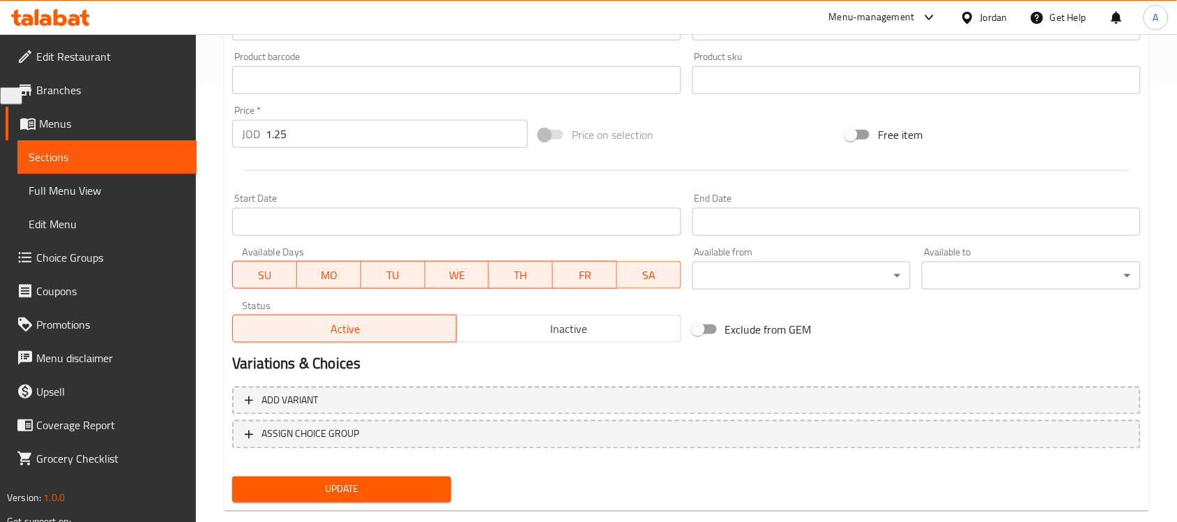
type input "زنجبيل وليمون 60 مل"
click at [380, 472] on div "Update" at bounding box center [342, 489] width 230 height 37
click at [377, 486] on span "Update" at bounding box center [341, 488] width 197 height 17
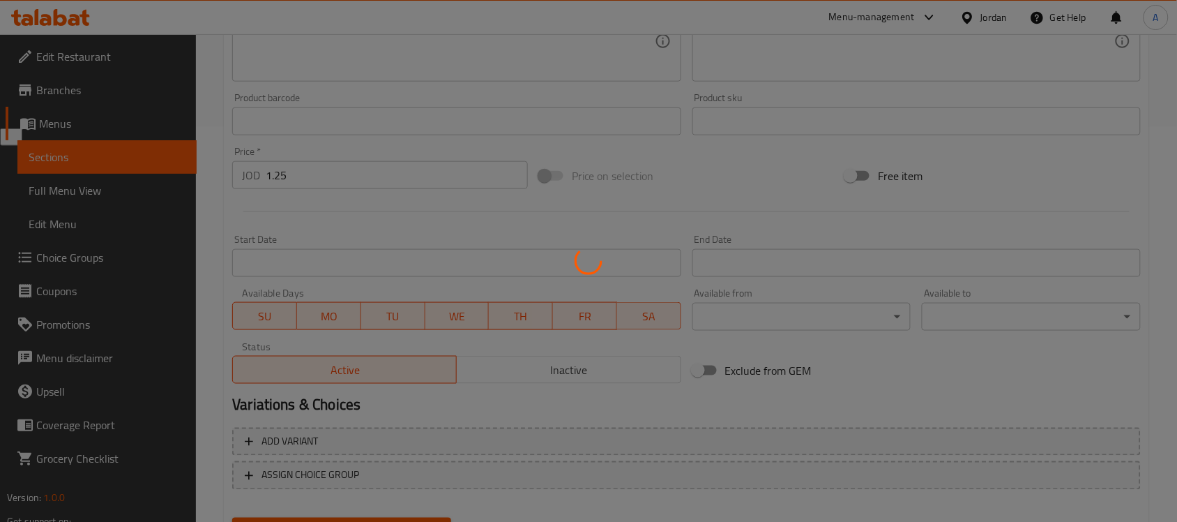
scroll to position [174, 0]
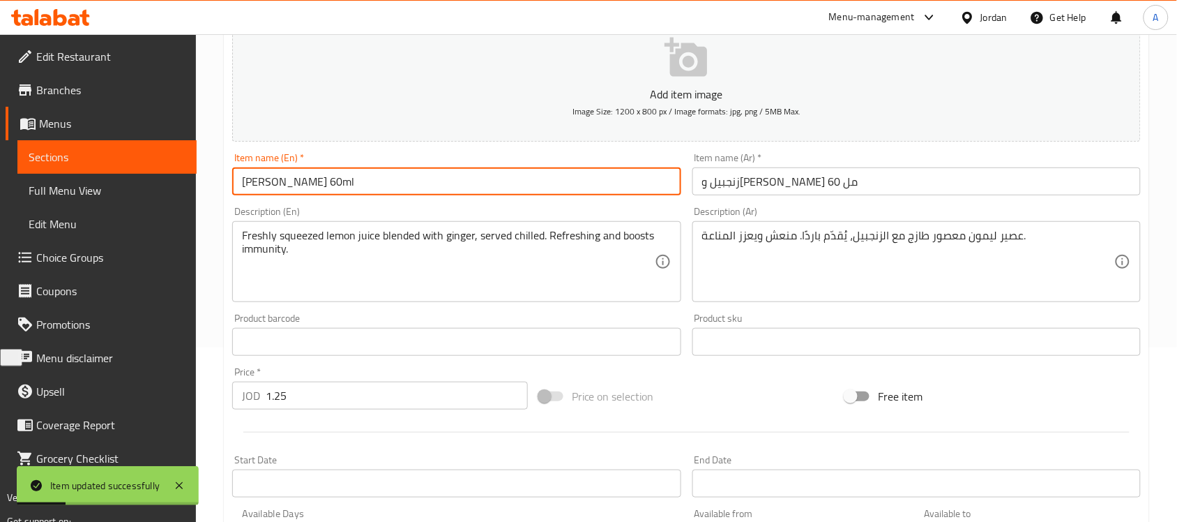
drag, startPoint x: 367, startPoint y: 180, endPoint x: 308, endPoint y: 181, distance: 58.6
click at [308, 181] on input "[PERSON_NAME] 60ml" at bounding box center [456, 181] width 448 height 28
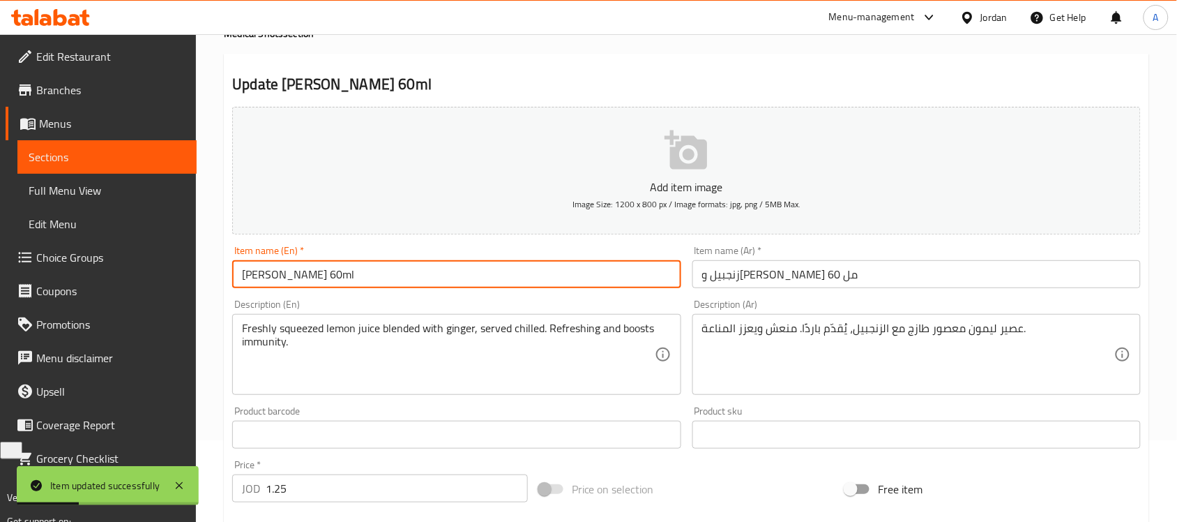
scroll to position [0, 0]
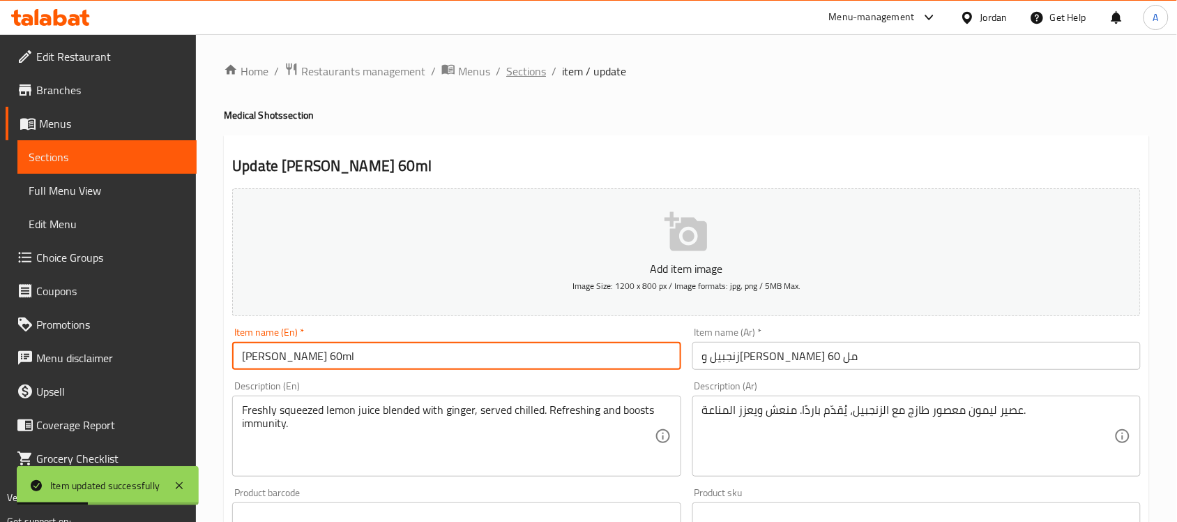
click at [527, 77] on span "Sections" at bounding box center [526, 71] width 40 height 17
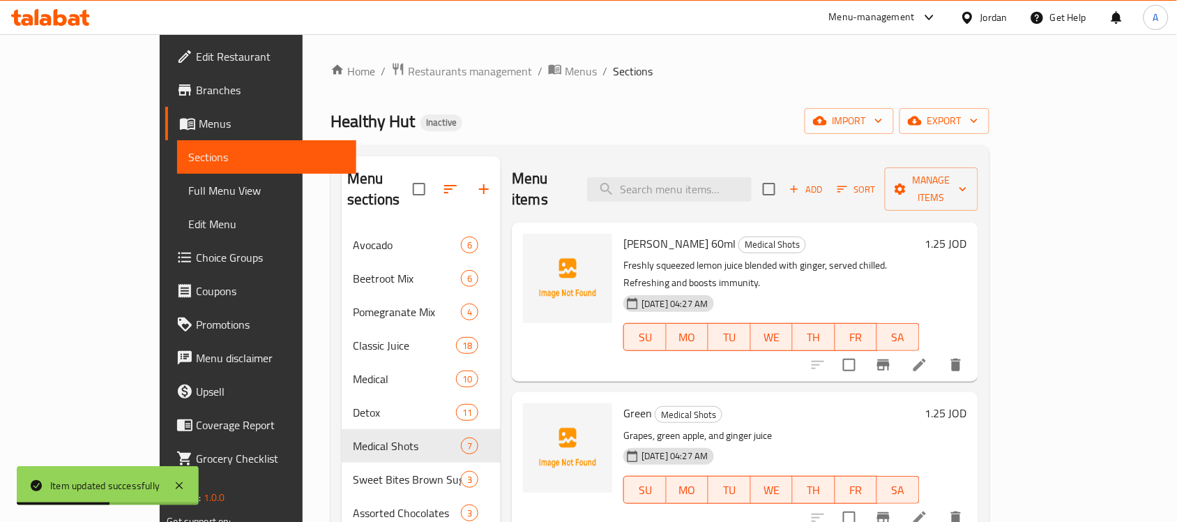
scroll to position [87, 0]
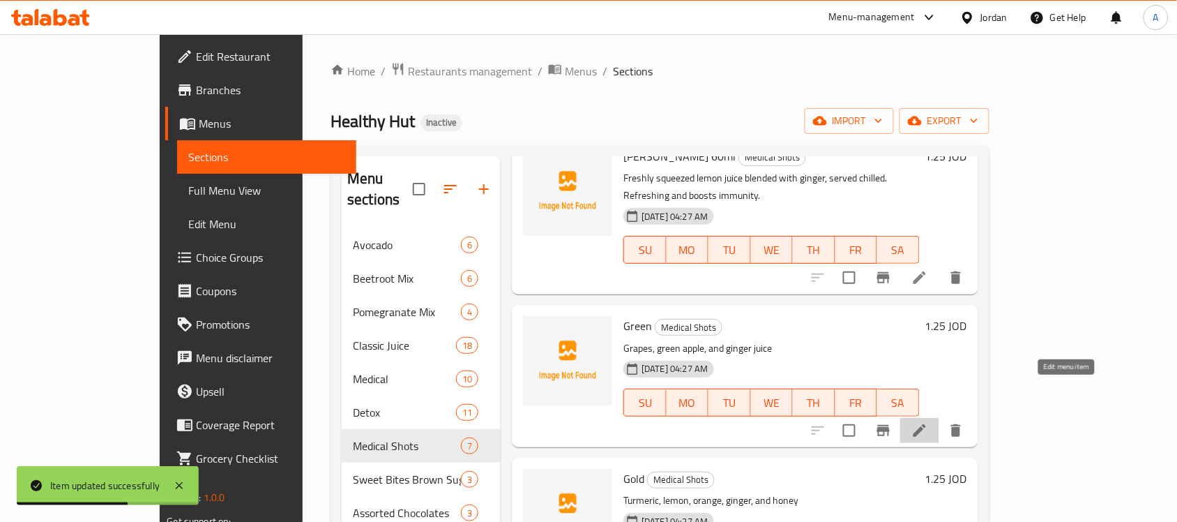
click at [928, 422] on icon at bounding box center [919, 430] width 17 height 17
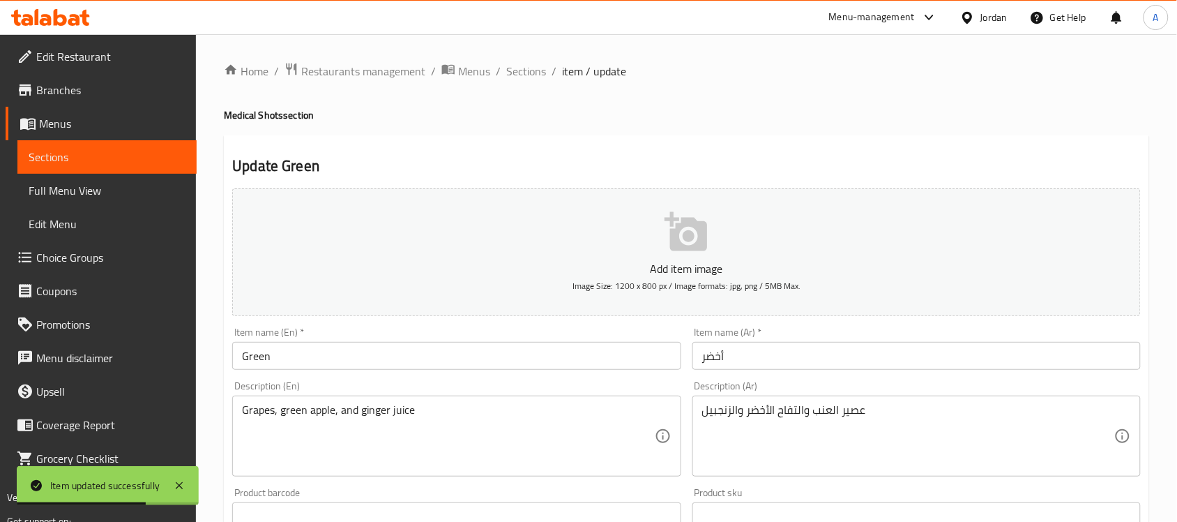
click at [395, 350] on input "Green" at bounding box center [456, 356] width 448 height 28
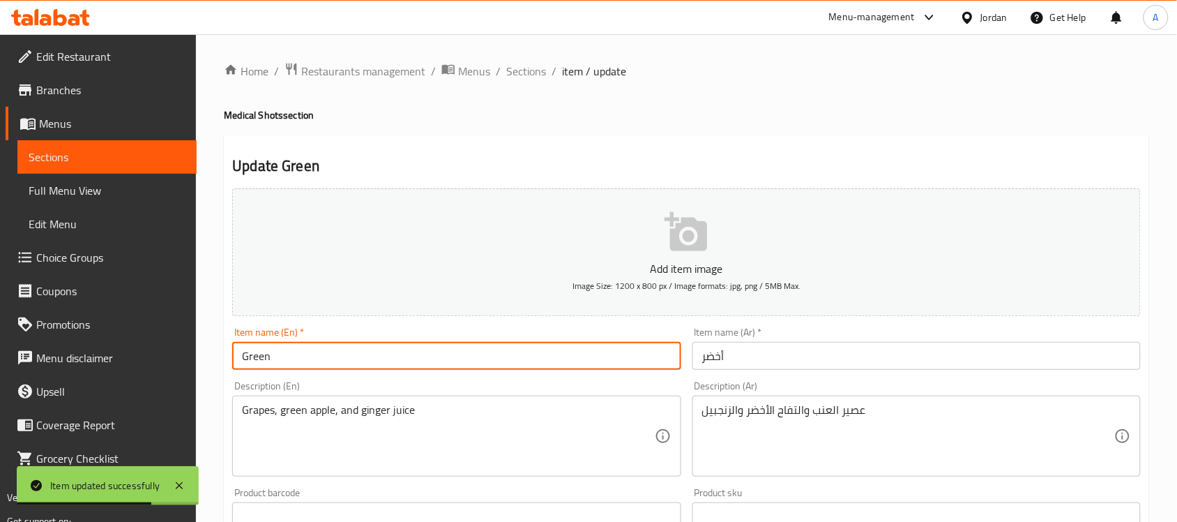
paste input "60ml"
type input "Green 60ml"
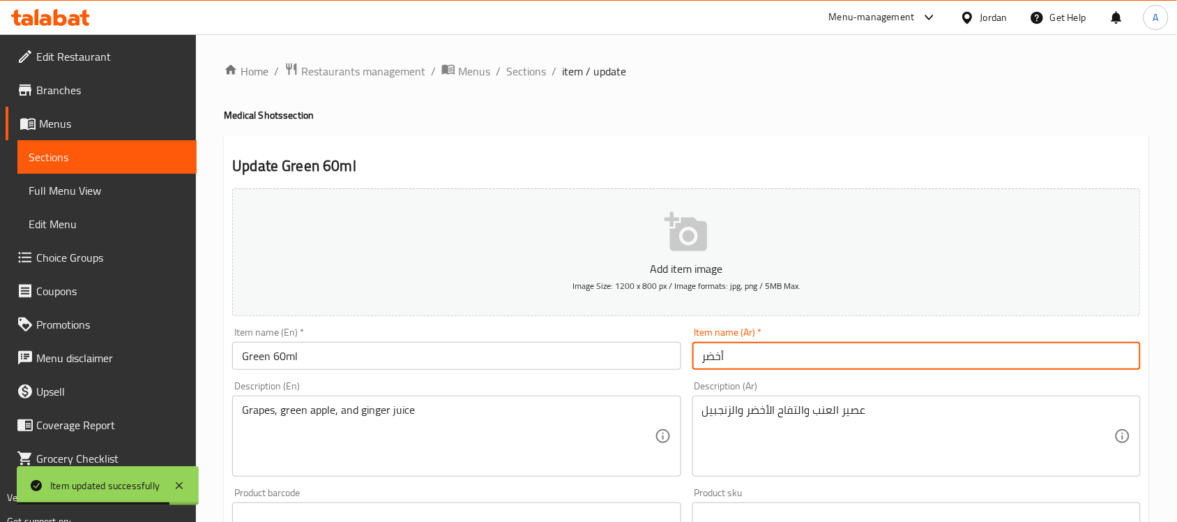
click at [775, 352] on input "أخضر" at bounding box center [916, 356] width 448 height 28
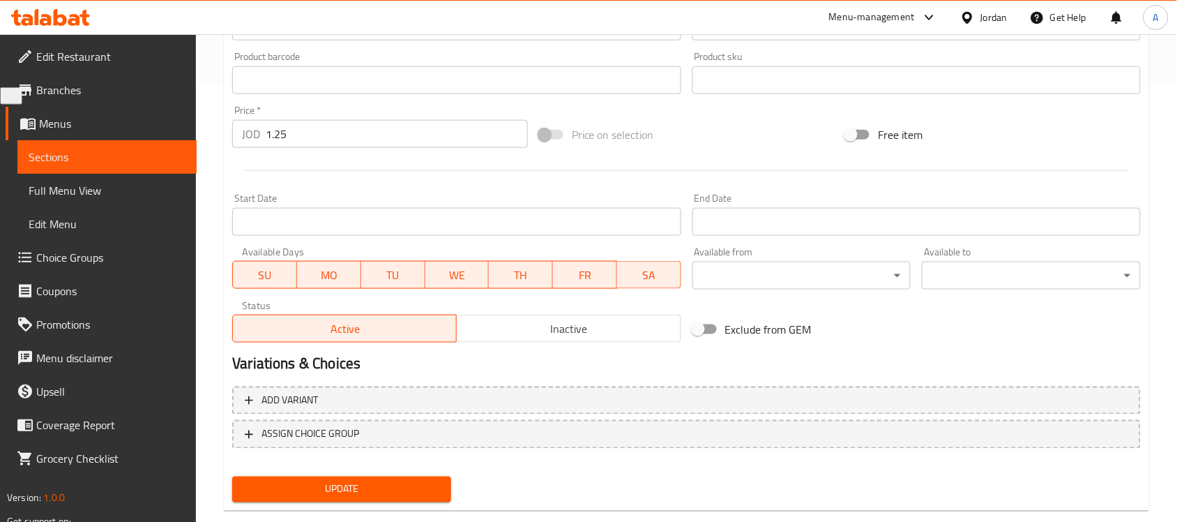
type input "أخضر 60 مل"
click at [358, 480] on span "Update" at bounding box center [341, 488] width 197 height 17
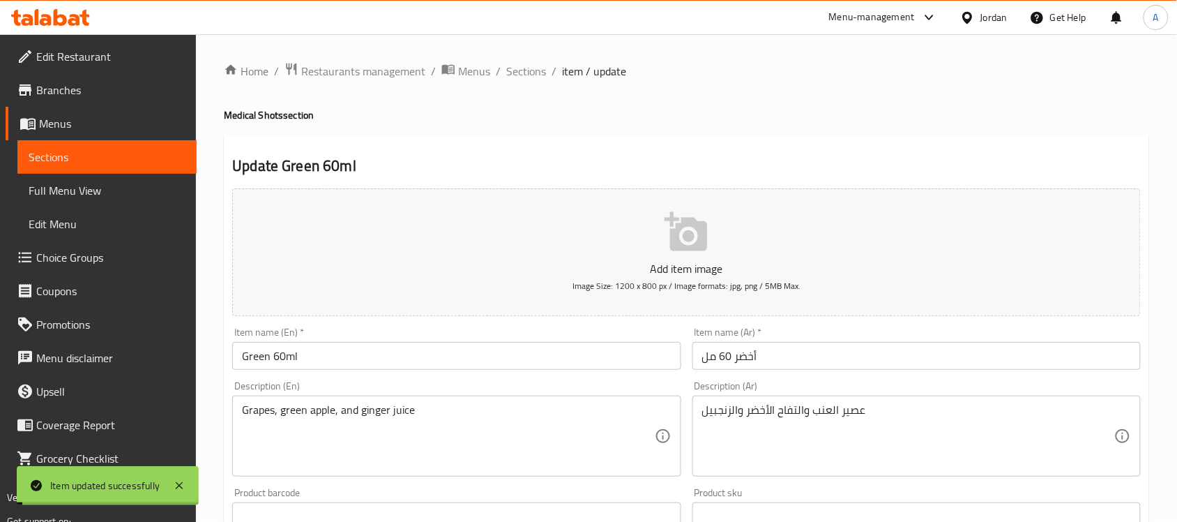
click at [531, 71] on span "Sections" at bounding box center [526, 71] width 40 height 17
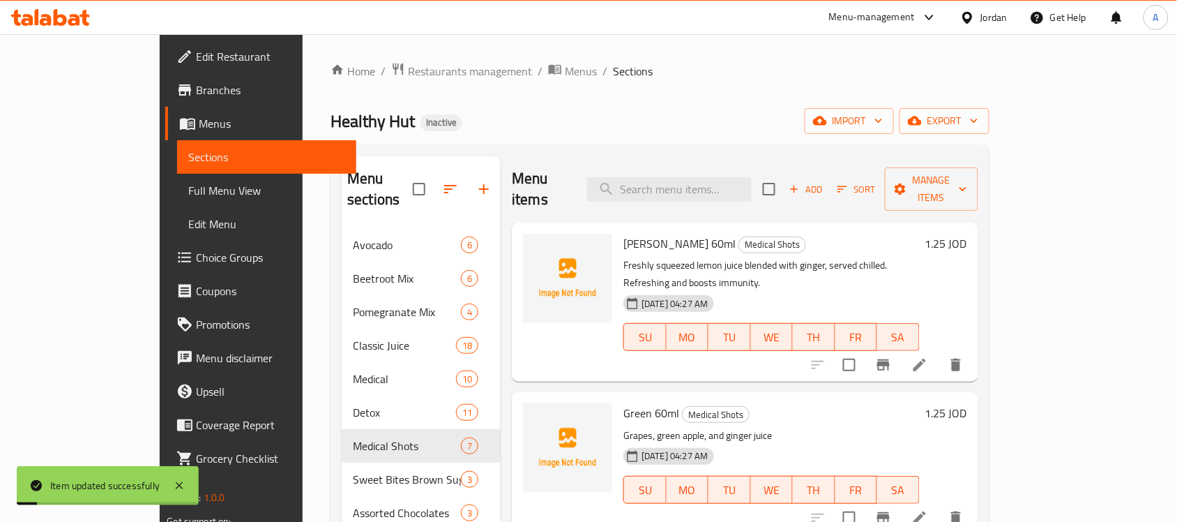
scroll to position [174, 0]
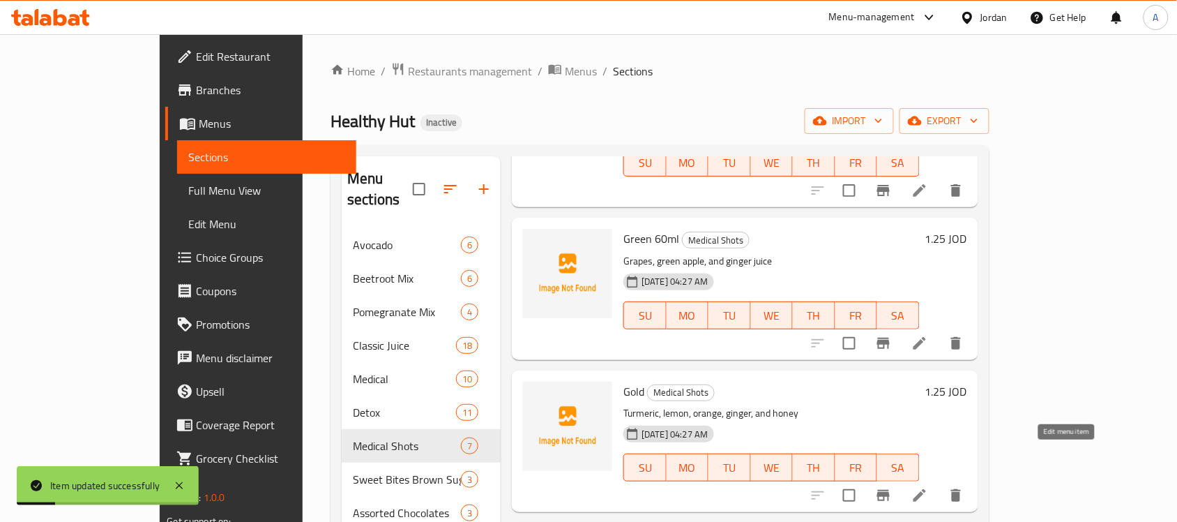
click at [928, 487] on icon at bounding box center [919, 495] width 17 height 17
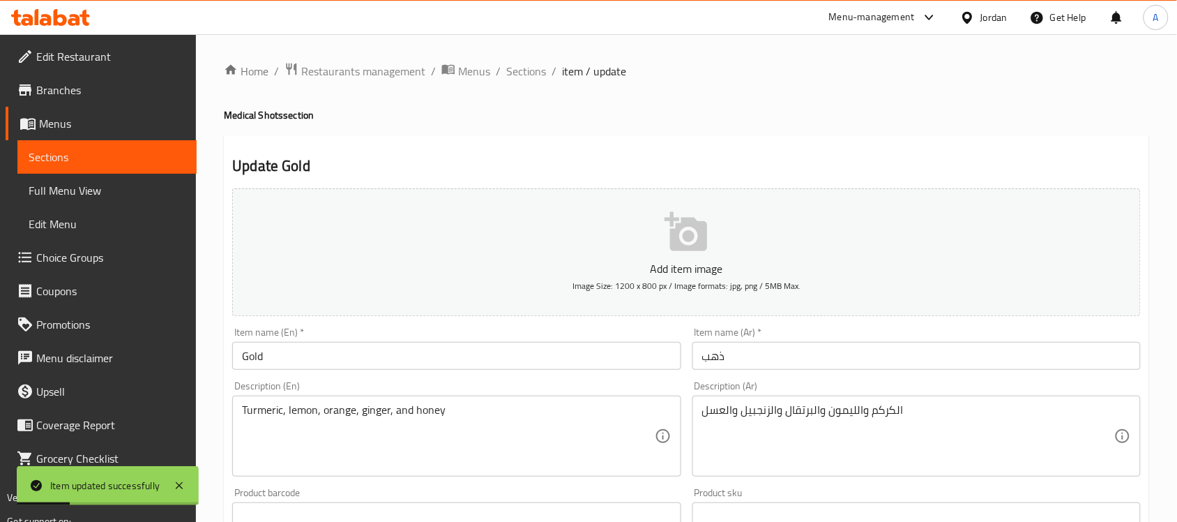
click at [411, 360] on input "Gold" at bounding box center [456, 356] width 448 height 28
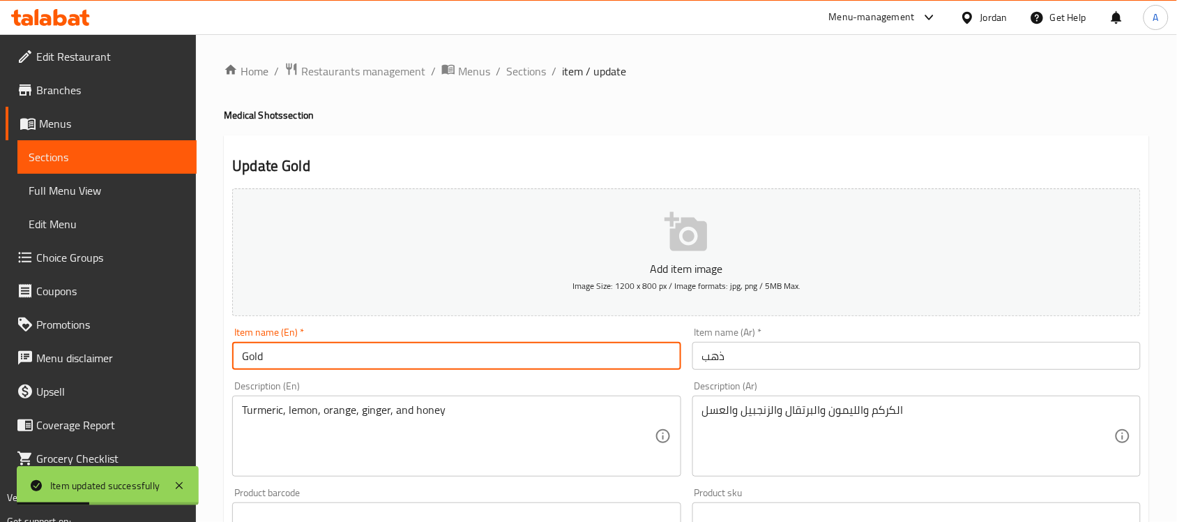
paste input "60ml"
type input "Gold 60ml"
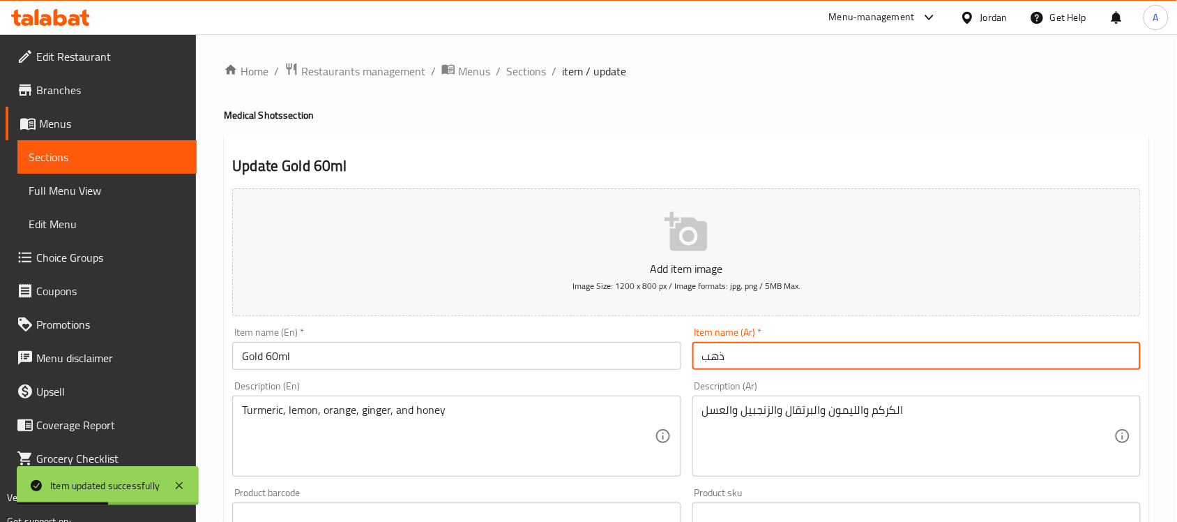
click at [807, 347] on input "ذهب" at bounding box center [916, 356] width 448 height 28
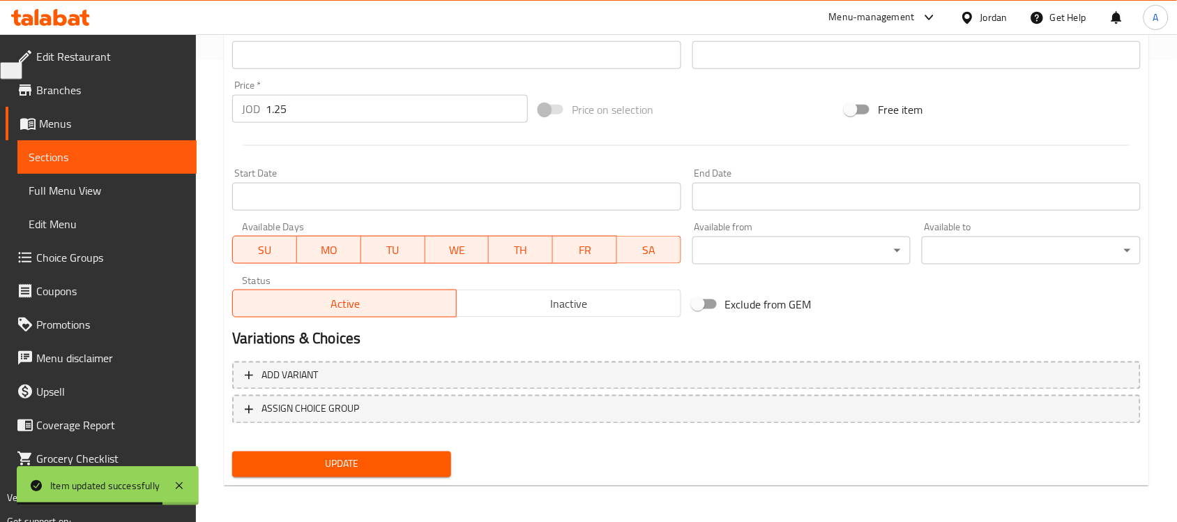
type input "ذهب 60 مل"
click at [429, 455] on span "Update" at bounding box center [341, 463] width 197 height 17
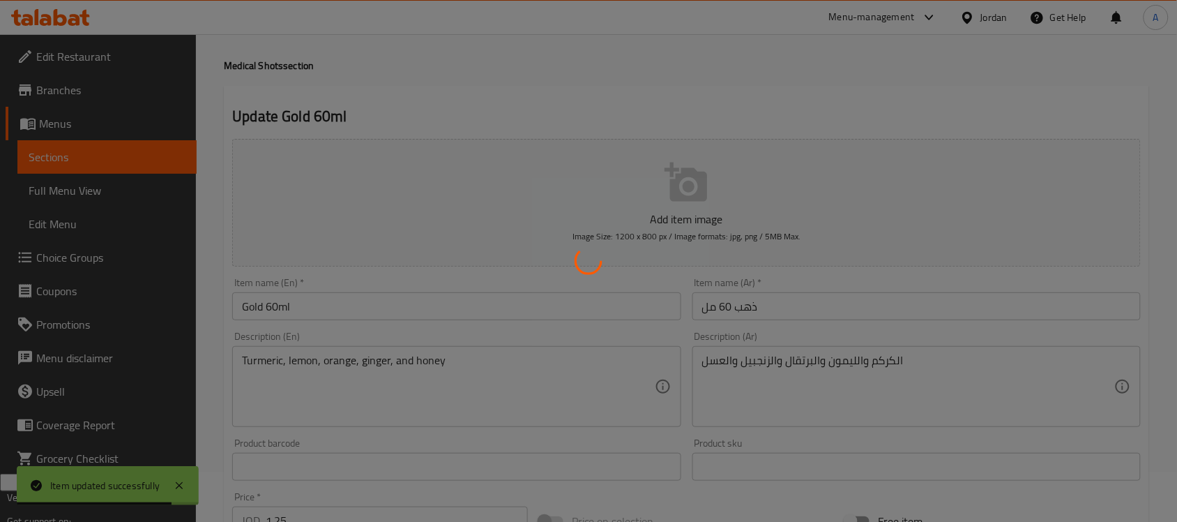
scroll to position [25, 0]
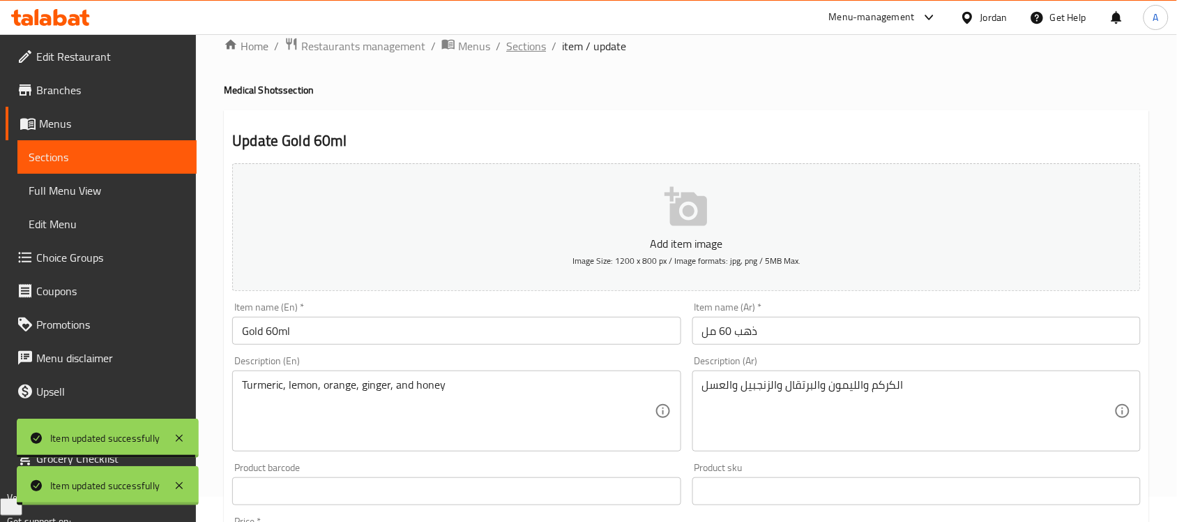
click at [530, 45] on span "Sections" at bounding box center [526, 46] width 40 height 17
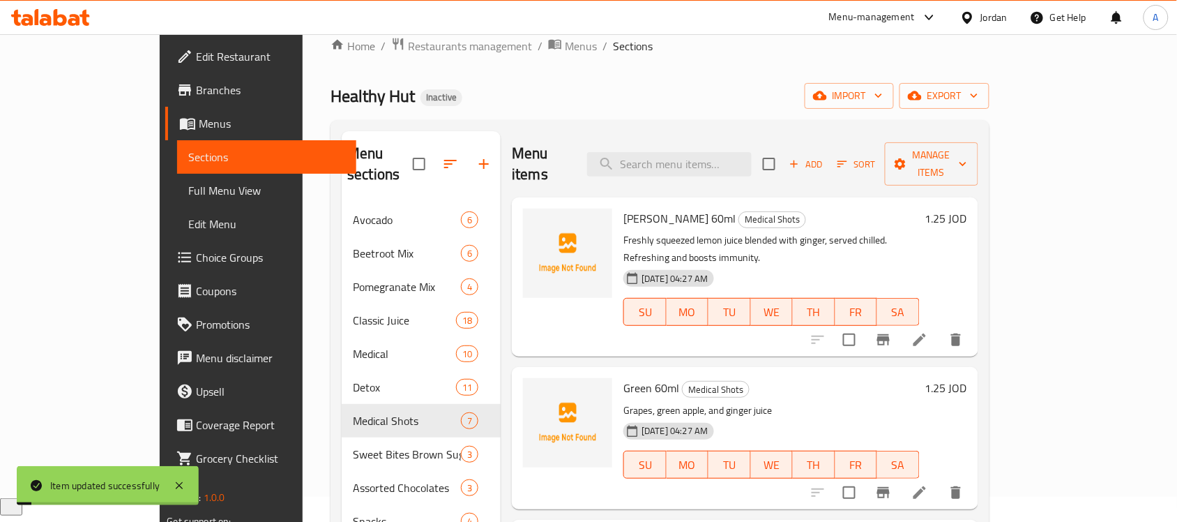
scroll to position [349, 0]
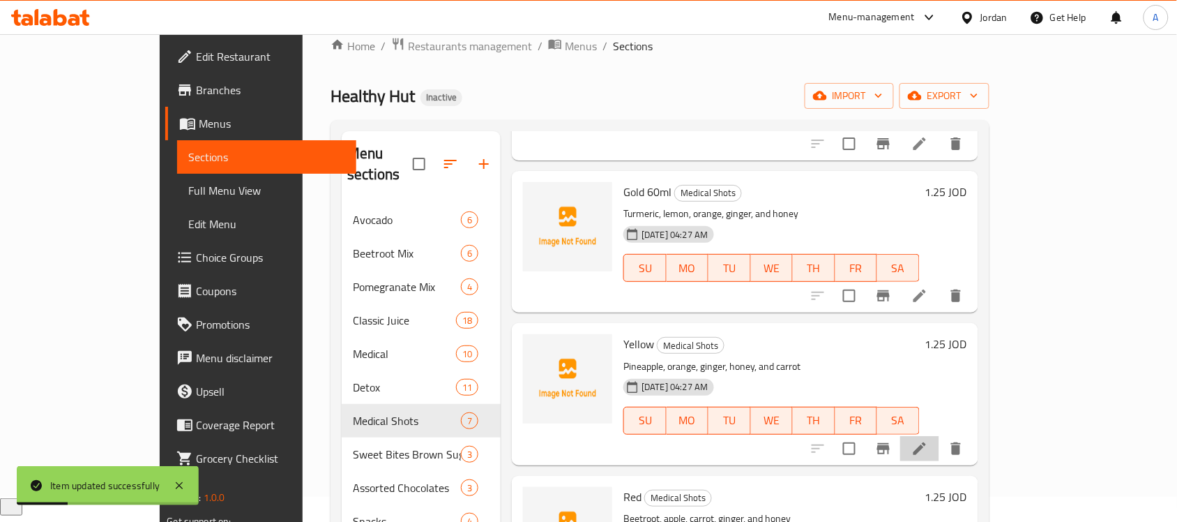
click at [939, 436] on li at bounding box center [919, 448] width 39 height 25
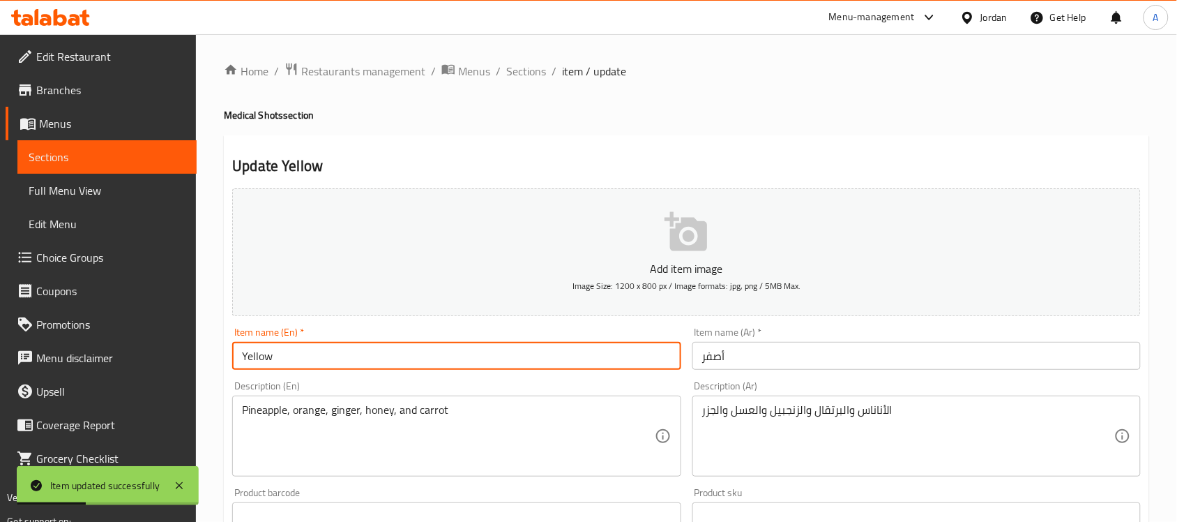
click at [377, 359] on input "Yellow" at bounding box center [456, 356] width 448 height 28
paste input "60ml"
type input "Yellow 60ml"
click at [802, 361] on input "أصفر" at bounding box center [916, 356] width 448 height 28
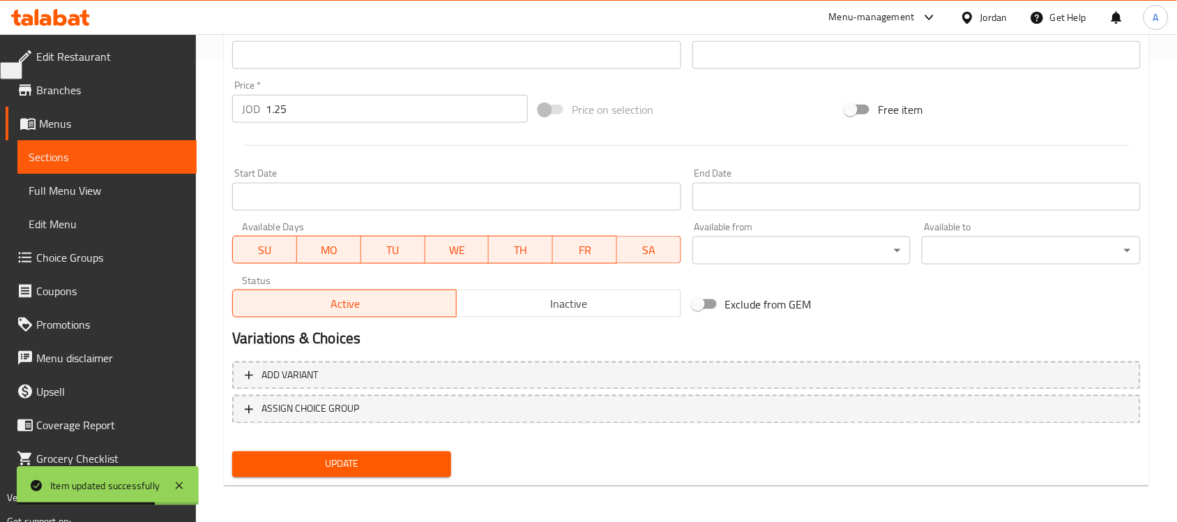
type input "أصفر 60 مل"
click at [346, 469] on span "Update" at bounding box center [341, 463] width 197 height 17
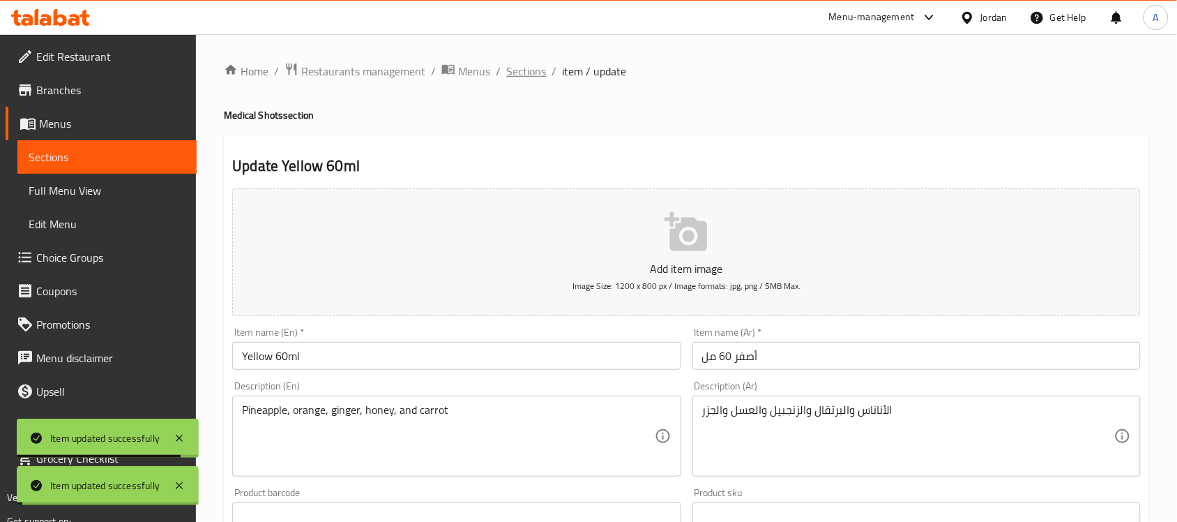
click at [530, 75] on span "Sections" at bounding box center [526, 71] width 40 height 17
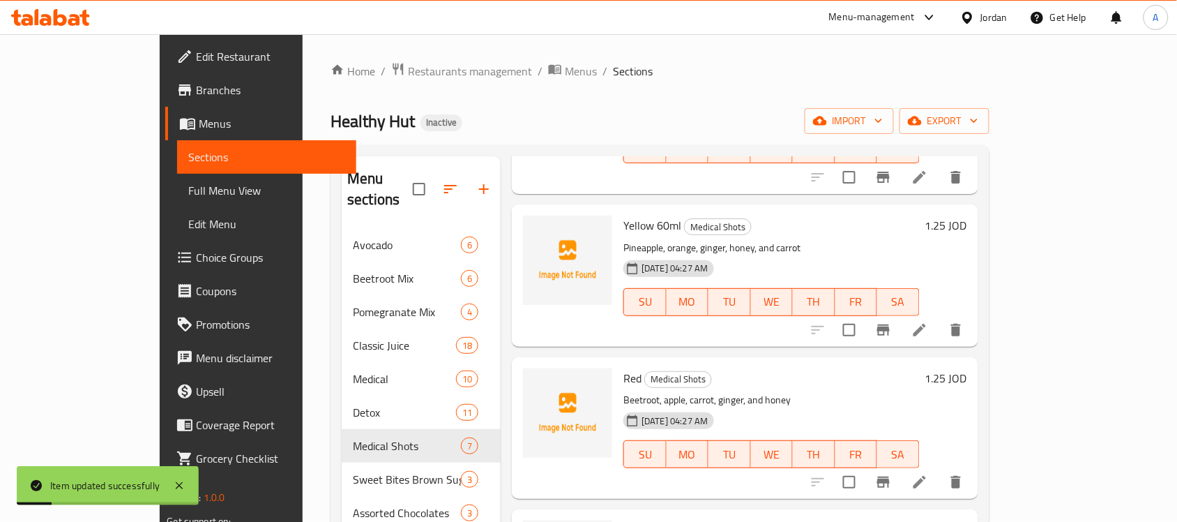
scroll to position [523, 0]
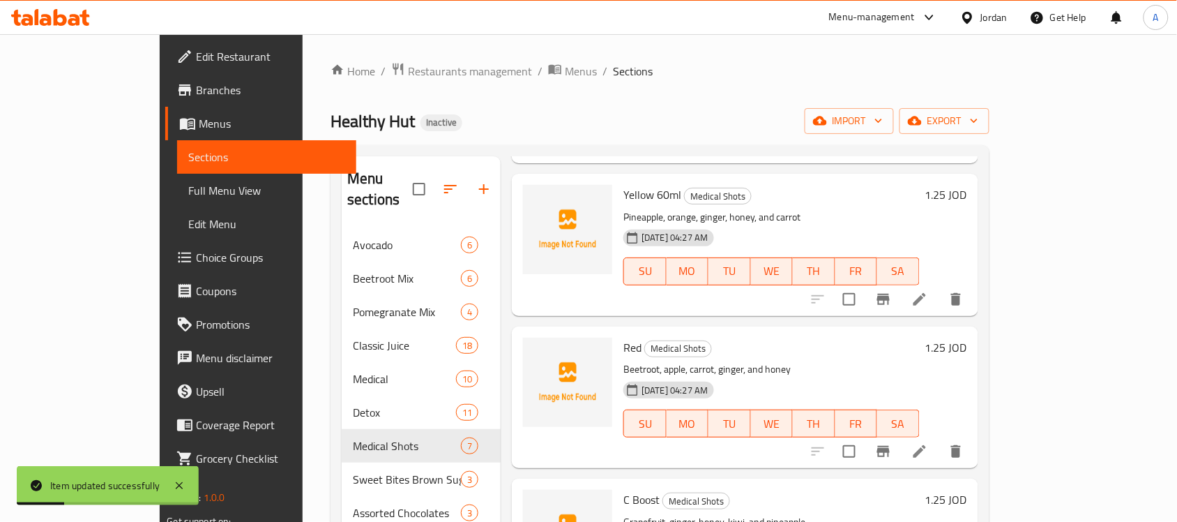
click at [939, 439] on li at bounding box center [919, 451] width 39 height 25
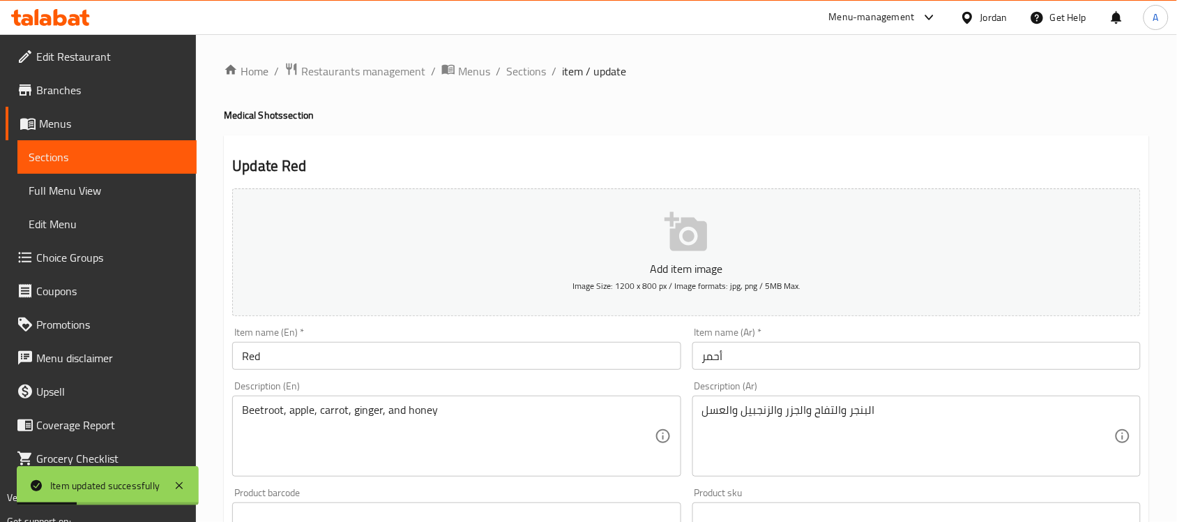
click at [389, 363] on div "Home / Restaurants management / Menus / Sections / item / update Medical Shots …" at bounding box center [686, 509] width 925 height 895
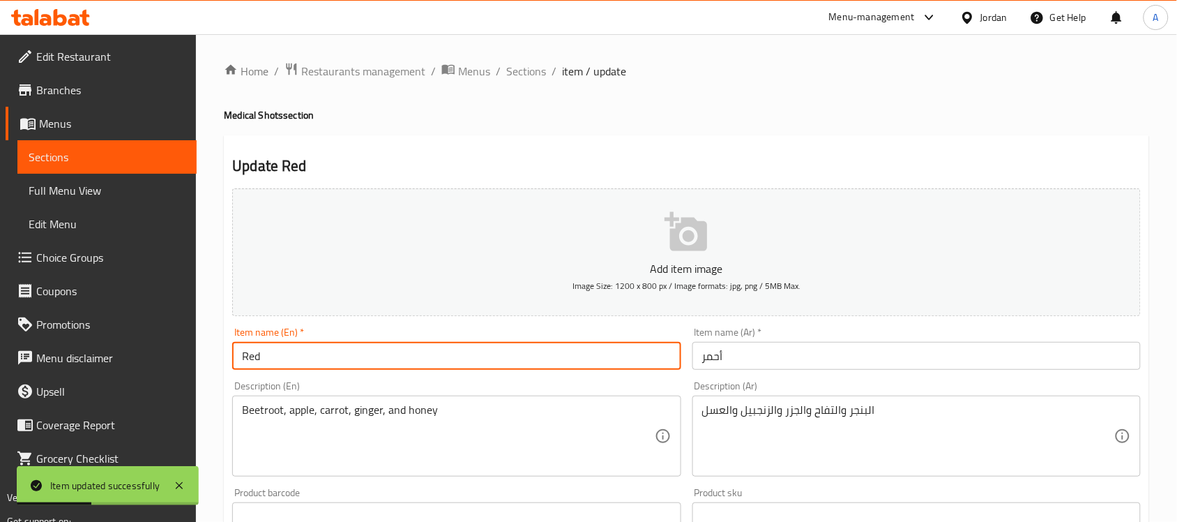
click at [389, 363] on input "Red" at bounding box center [456, 356] width 448 height 28
paste input "60ml"
type input "Red 60ml"
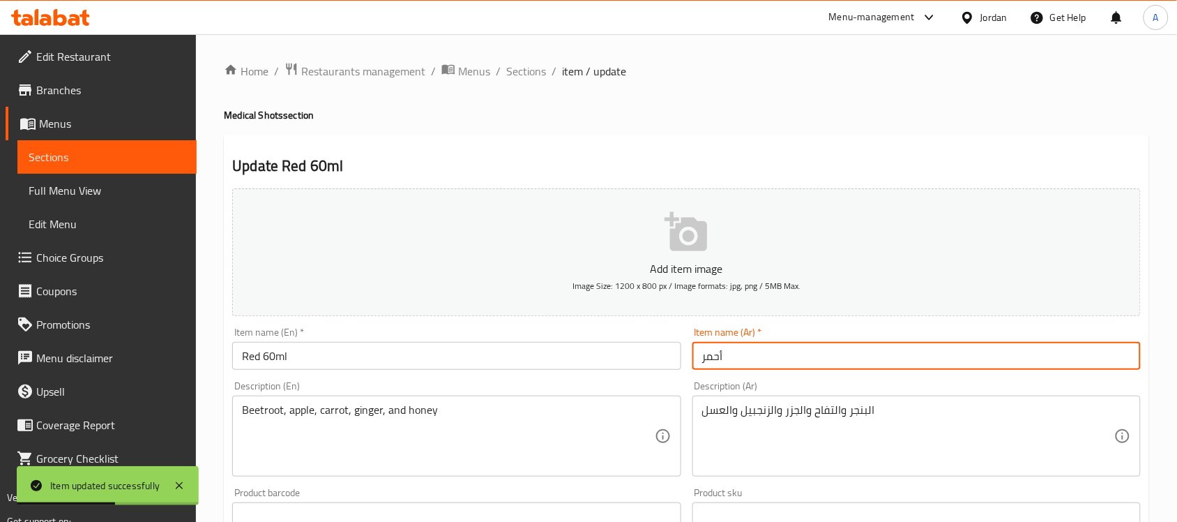
click at [762, 357] on input "أحمر" at bounding box center [916, 356] width 448 height 28
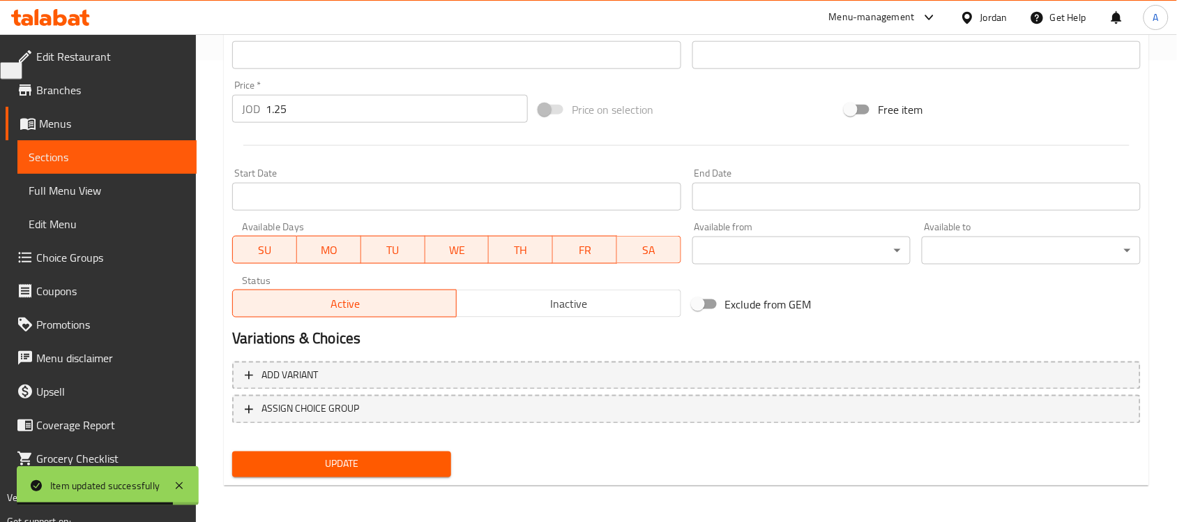
type input "أحمر 60 مل"
click at [338, 458] on span "Update" at bounding box center [341, 463] width 197 height 17
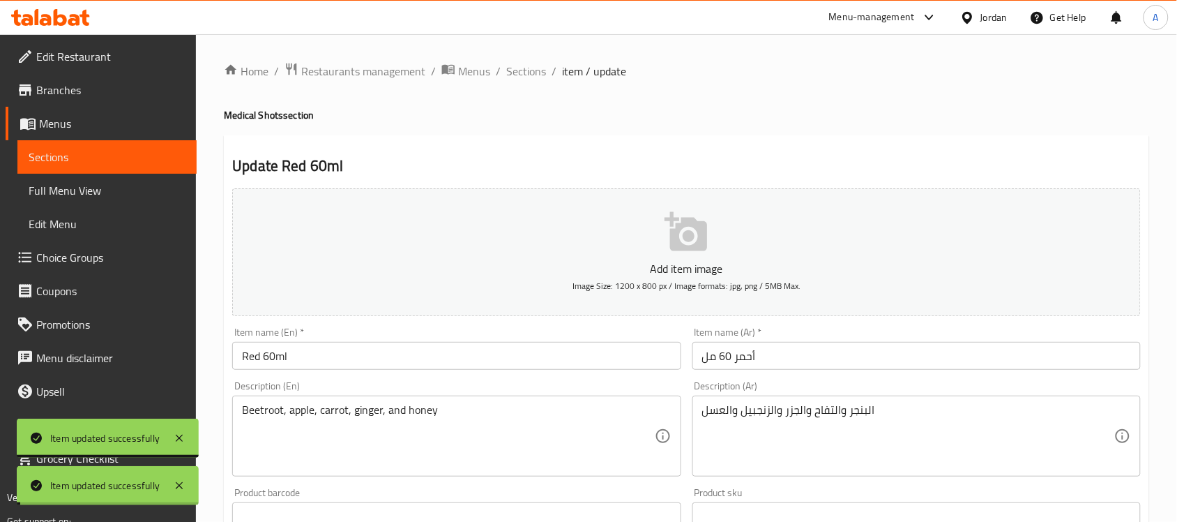
click at [517, 68] on span "Sections" at bounding box center [526, 71] width 40 height 17
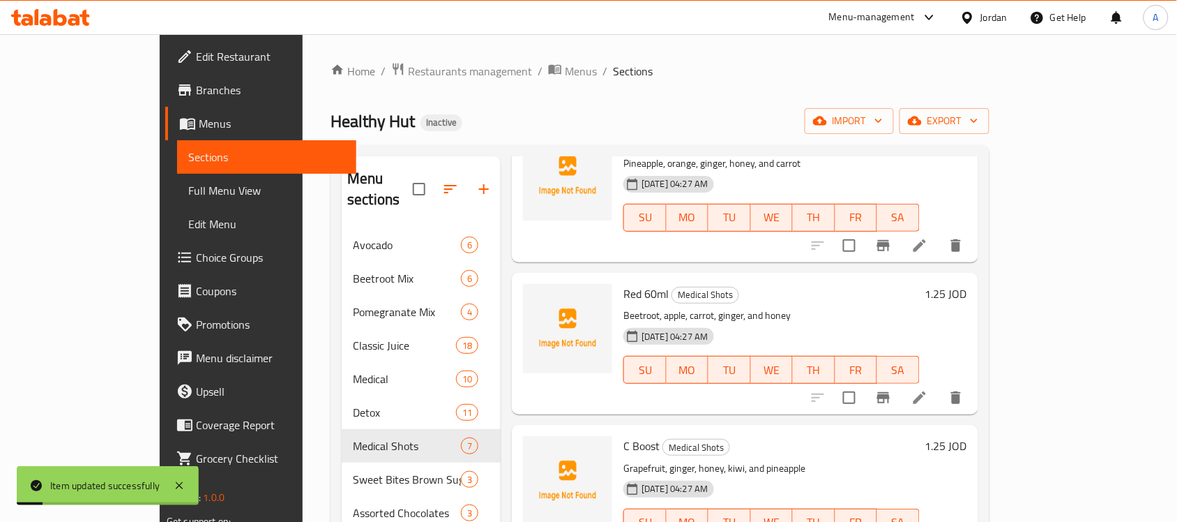
scroll to position [197, 0]
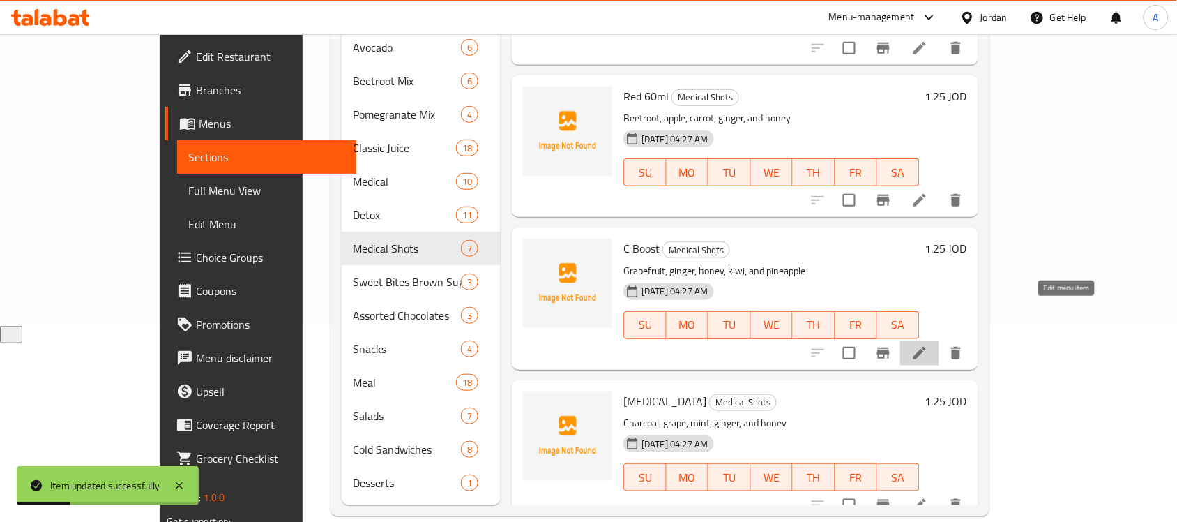
click at [928, 344] on icon at bounding box center [919, 352] width 17 height 17
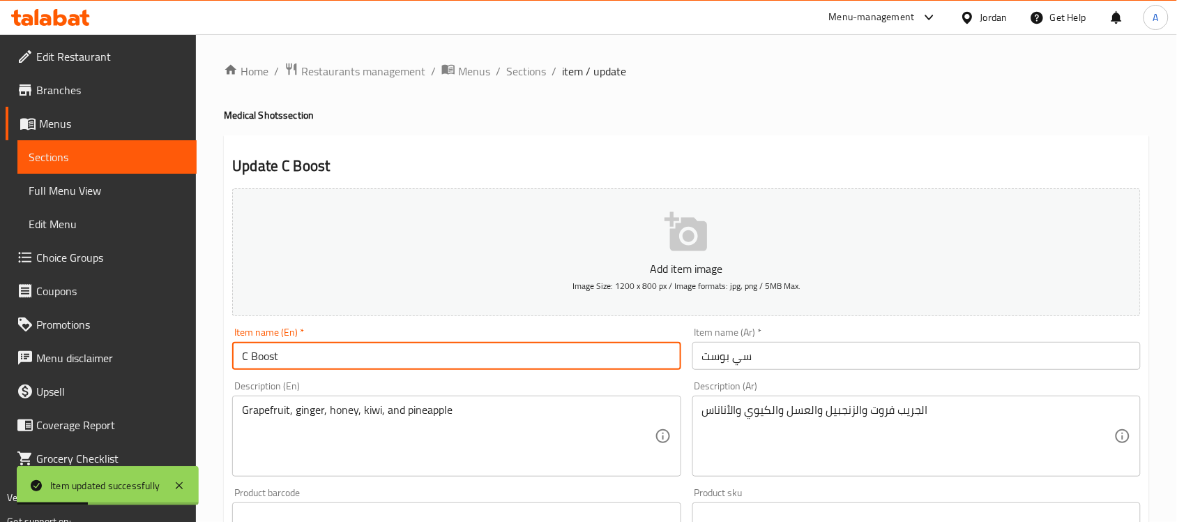
click at [361, 366] on input "C Boost" at bounding box center [456, 356] width 448 height 28
paste input "60ml"
type input "C Boost 60ml"
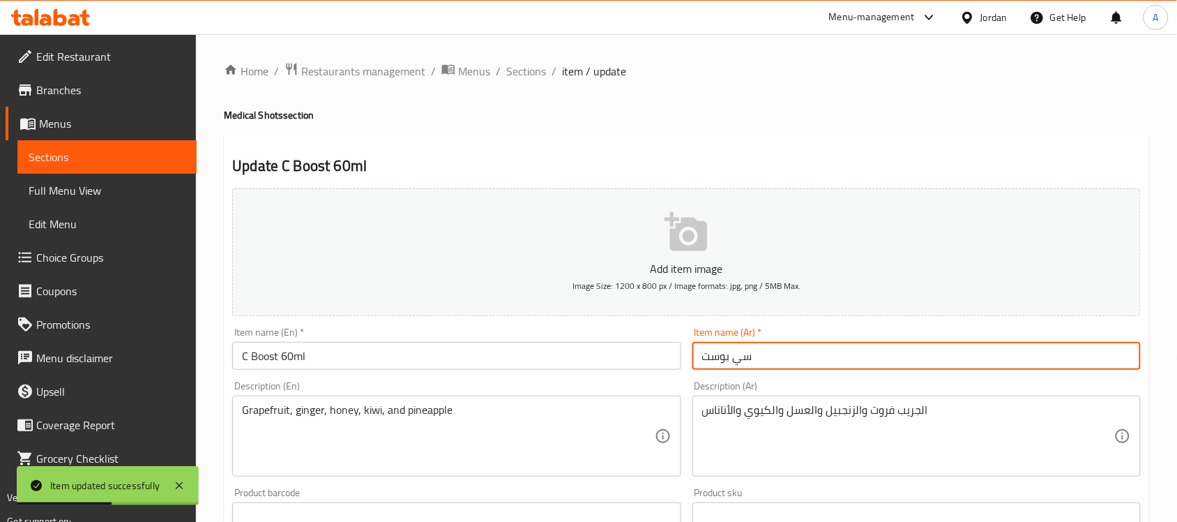
click at [890, 359] on input "سي بوست" at bounding box center [916, 356] width 448 height 28
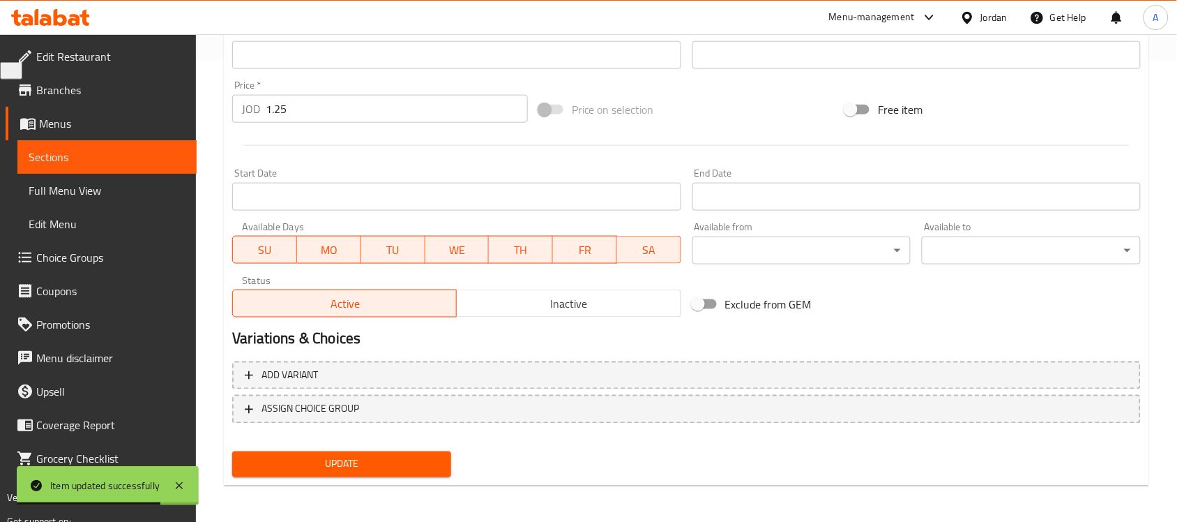
type input "سي بوست 60 مل"
click at [420, 451] on button "Update" at bounding box center [341, 464] width 219 height 26
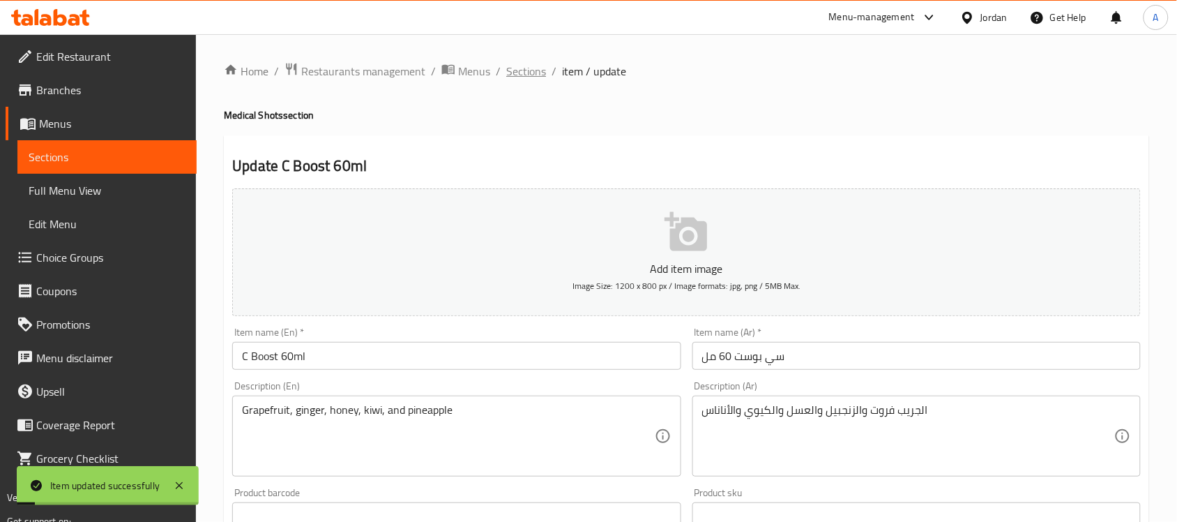
click at [527, 75] on span "Sections" at bounding box center [526, 71] width 40 height 17
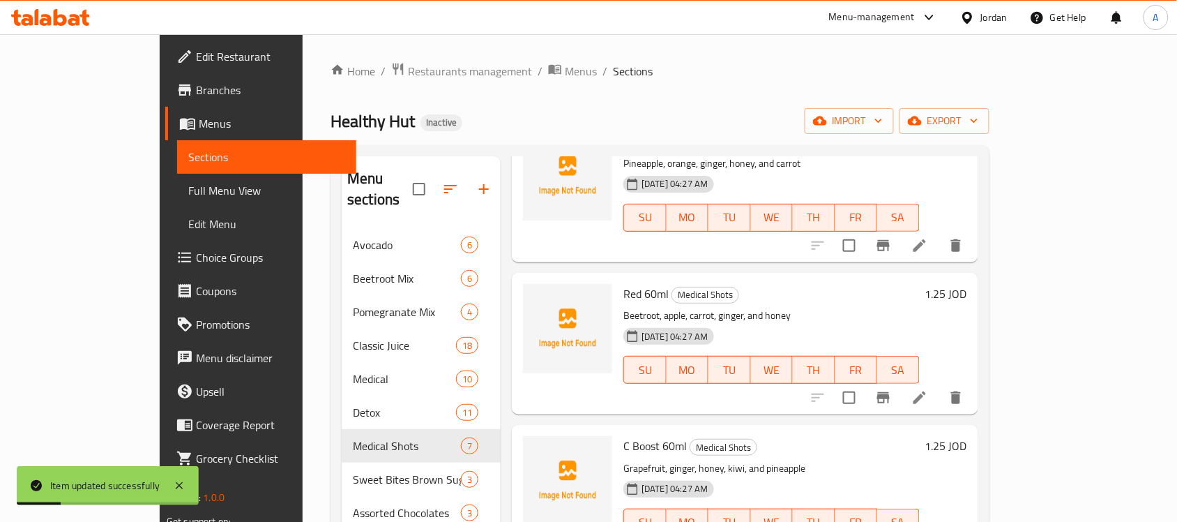
scroll to position [197, 0]
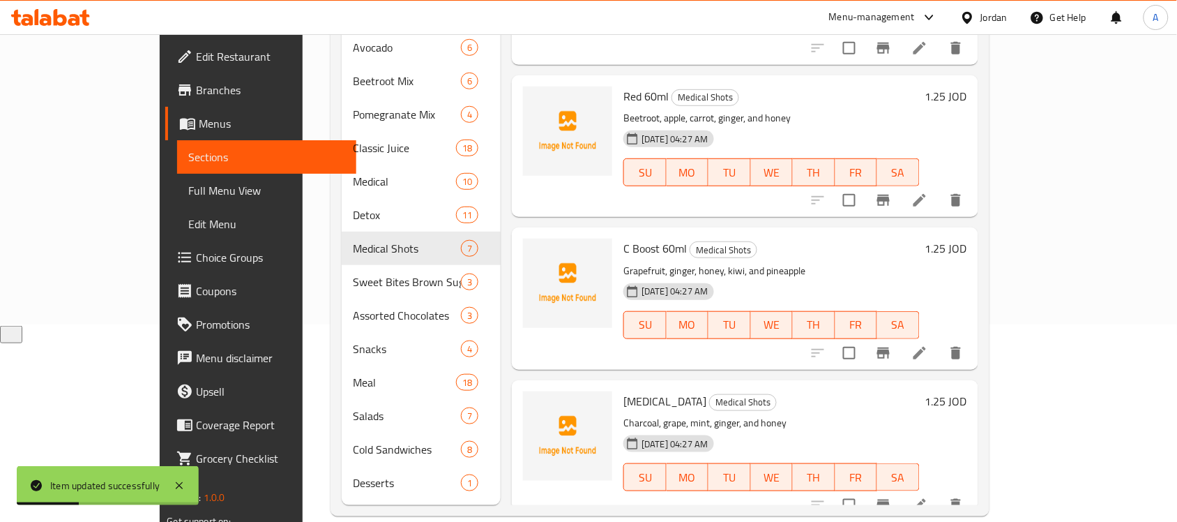
click at [926, 499] on icon at bounding box center [919, 505] width 13 height 13
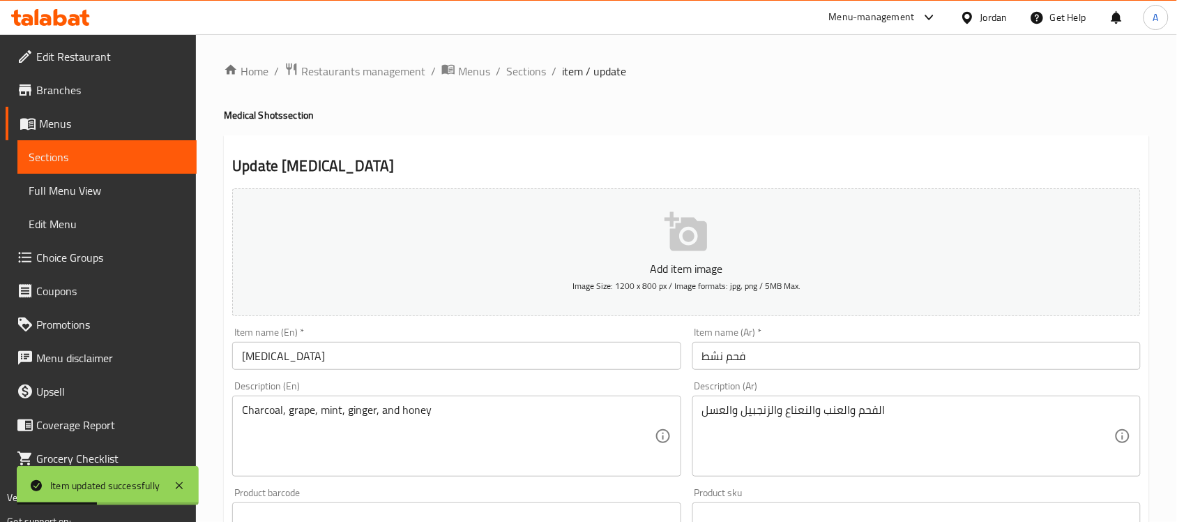
click at [420, 375] on div "Description (En) Charcoal, grape, mint, ginger, and honey Description (En)" at bounding box center [456, 428] width 459 height 107
click at [423, 360] on input "Active Charcoal" at bounding box center [456, 356] width 448 height 28
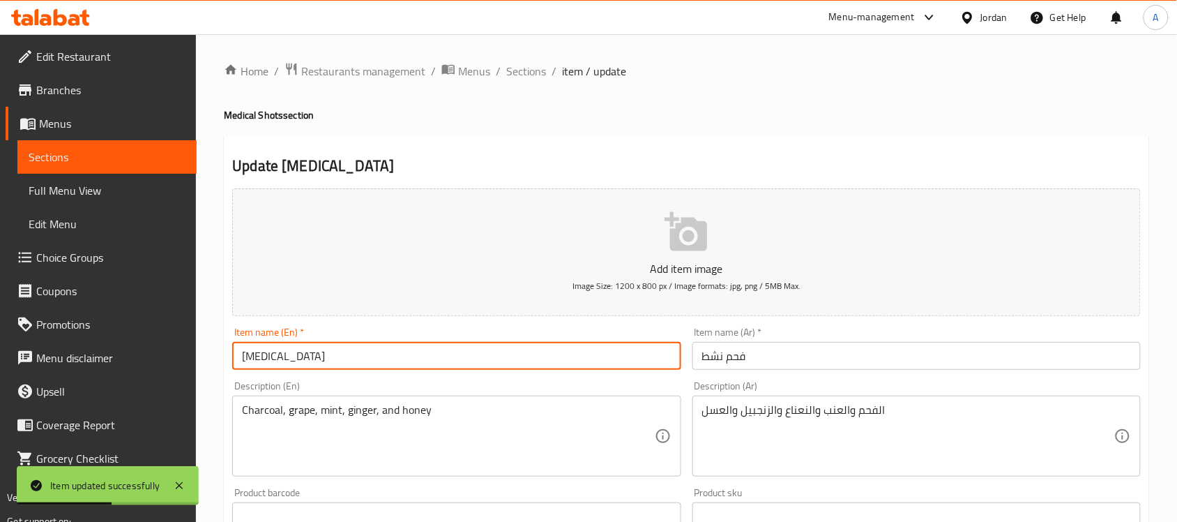
paste input "60ml"
type input "[MEDICAL_DATA] 60ml"
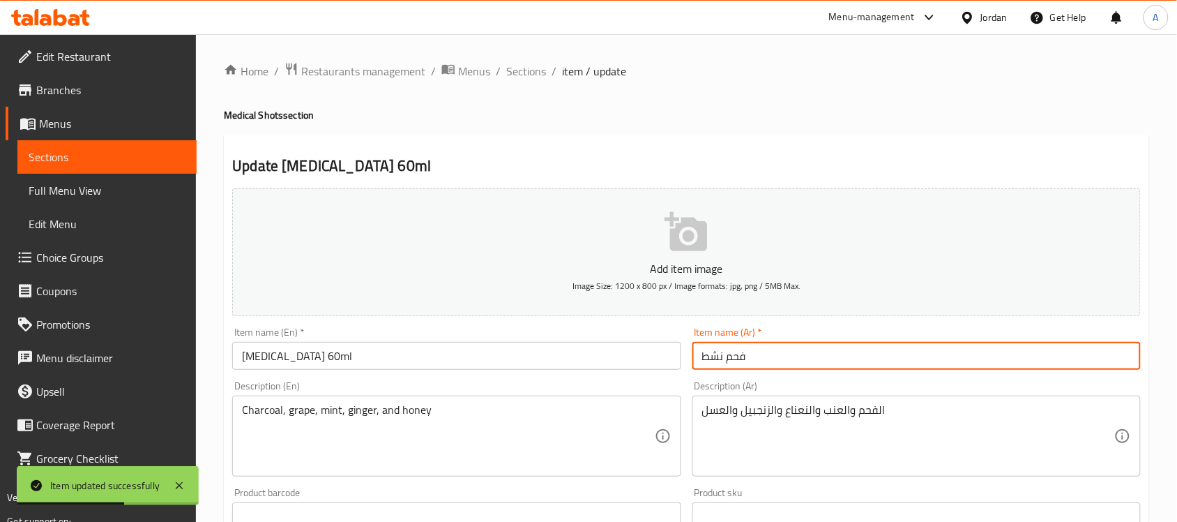
click at [828, 366] on input "فحم نشط" at bounding box center [916, 356] width 448 height 28
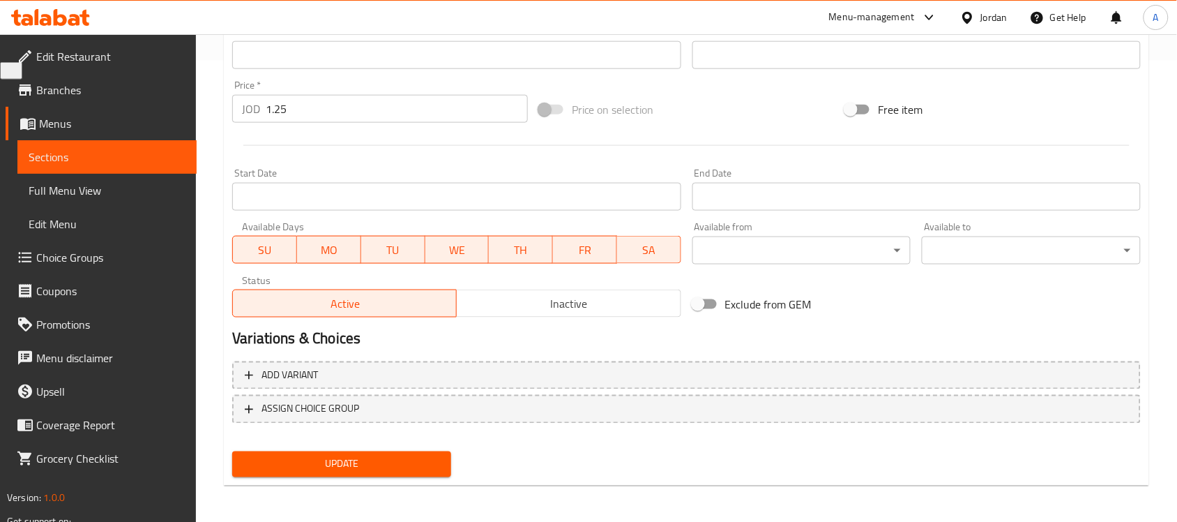
type input "فحم نشط 60 مل"
click at [395, 458] on span "Update" at bounding box center [341, 463] width 197 height 17
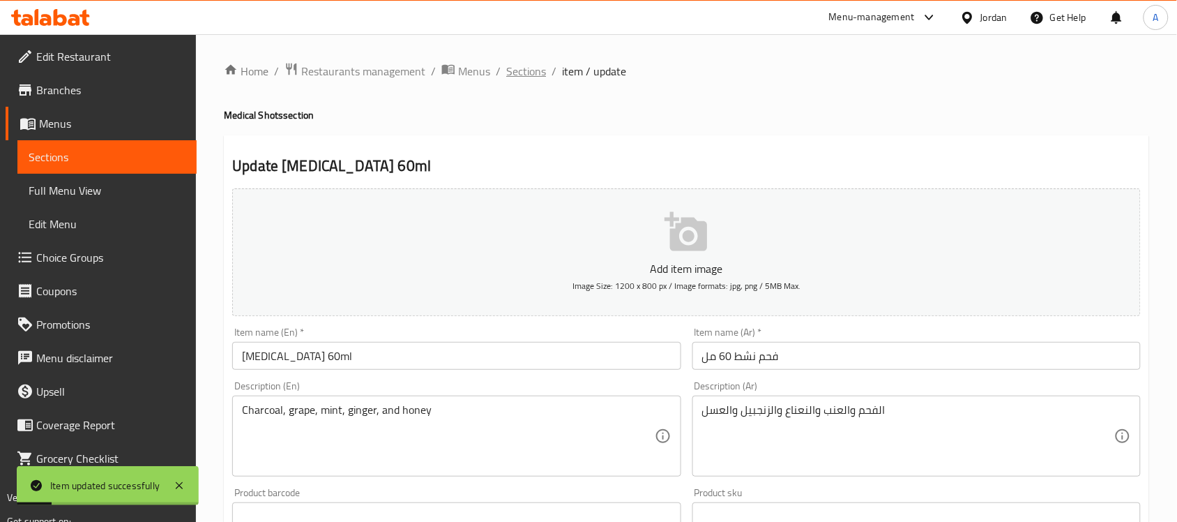
click at [528, 71] on span "Sections" at bounding box center [526, 71] width 40 height 17
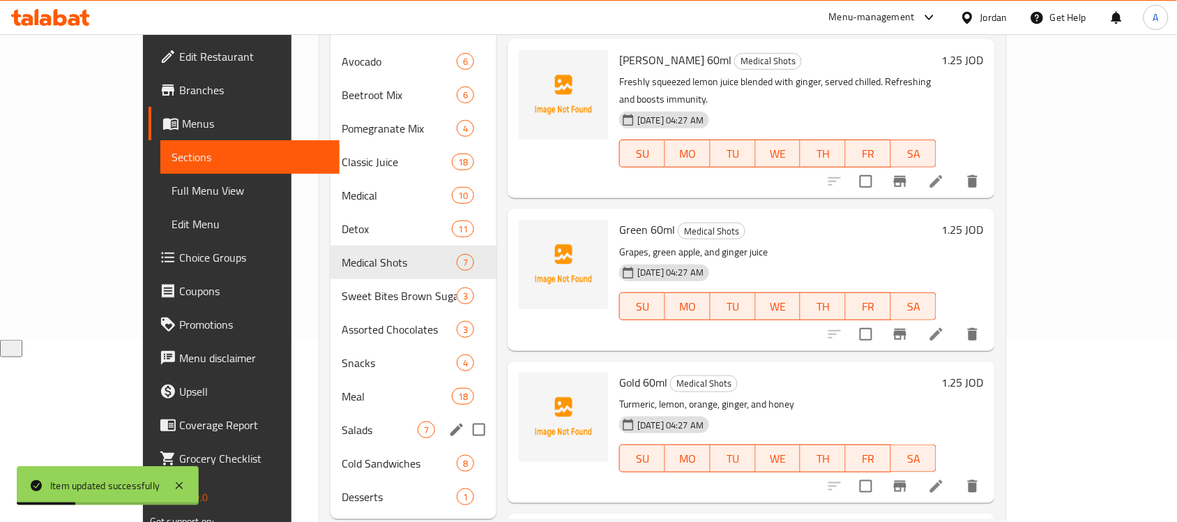
scroll to position [197, 0]
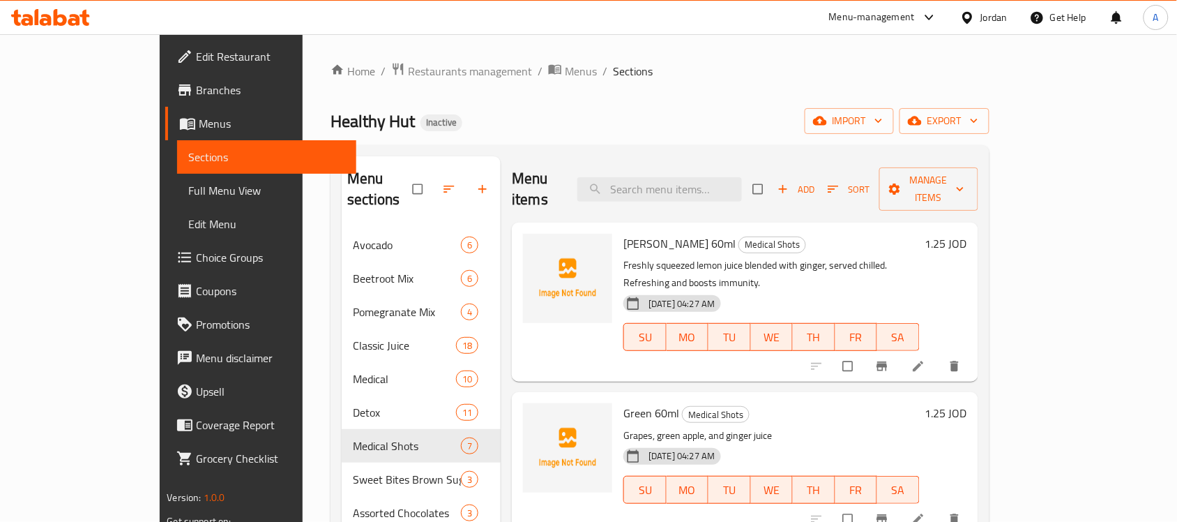
click at [188, 197] on span "Full Menu View" at bounding box center [266, 190] width 157 height 17
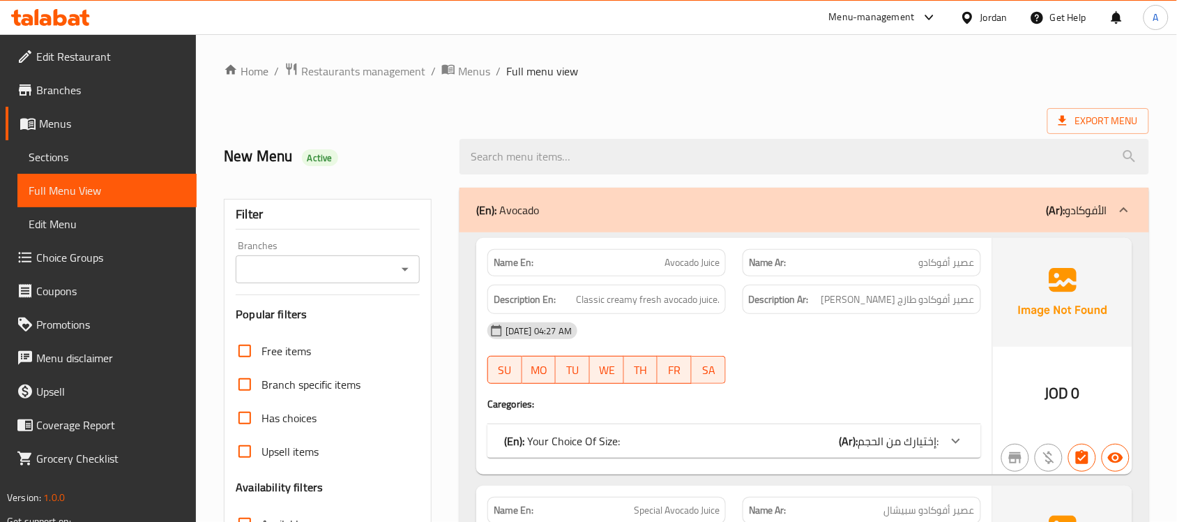
scroll to position [349, 0]
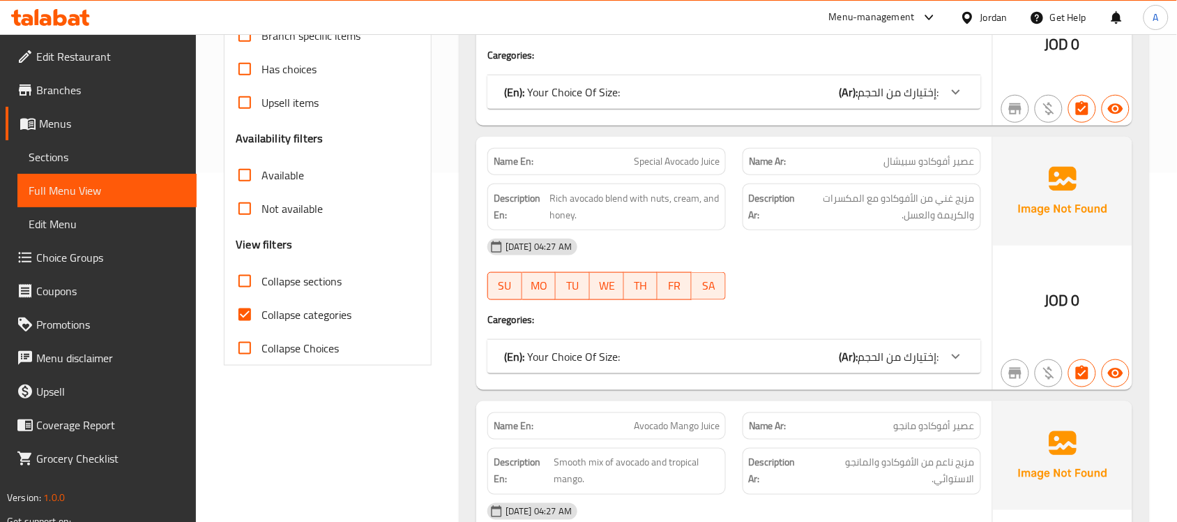
click at [243, 303] on input "Collapse categories" at bounding box center [244, 314] width 33 height 33
checkbox input "false"
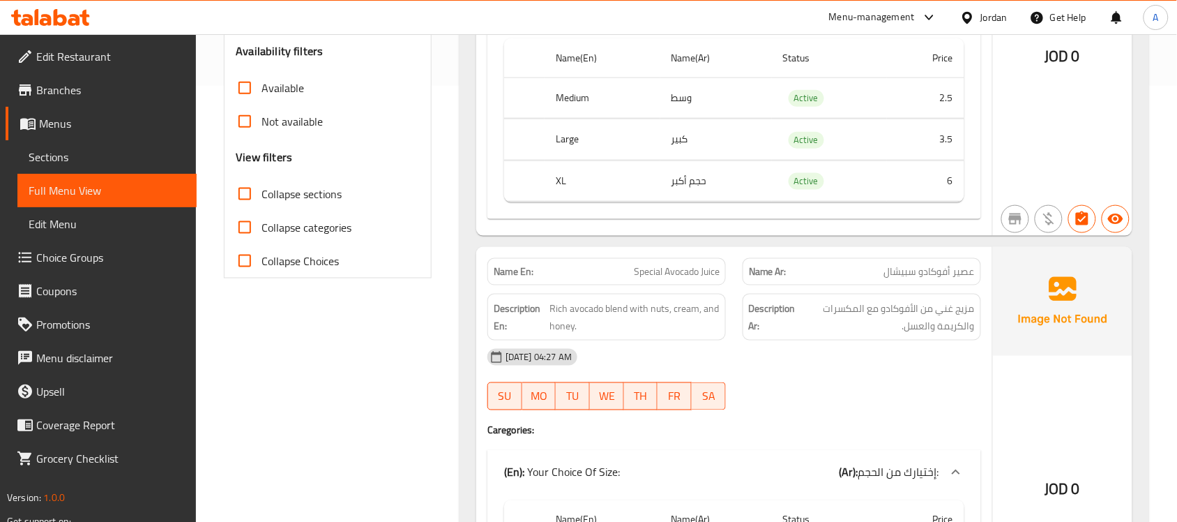
scroll to position [959, 0]
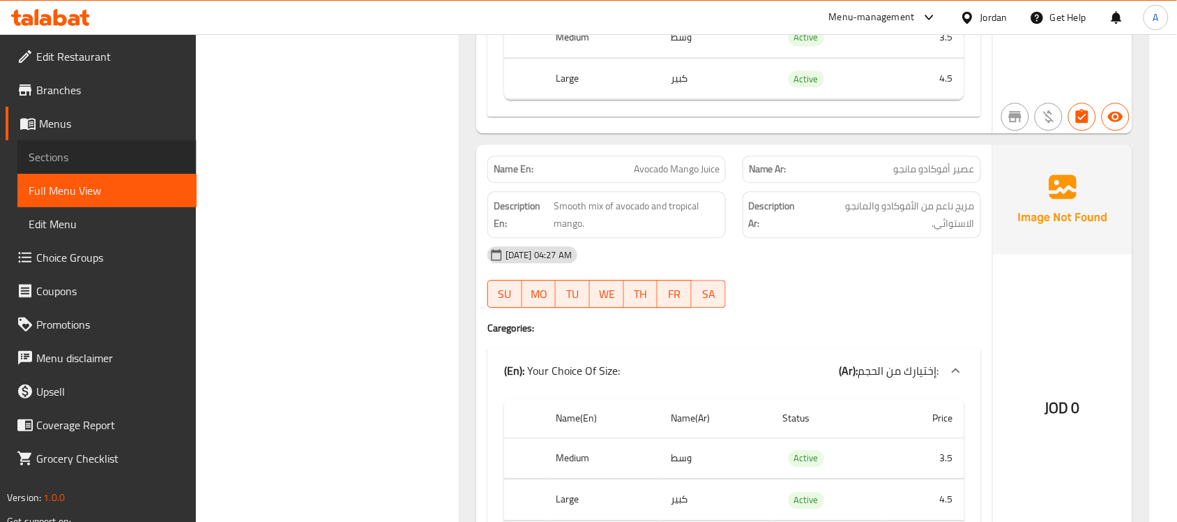
click at [105, 165] on link "Sections" at bounding box center [106, 156] width 179 height 33
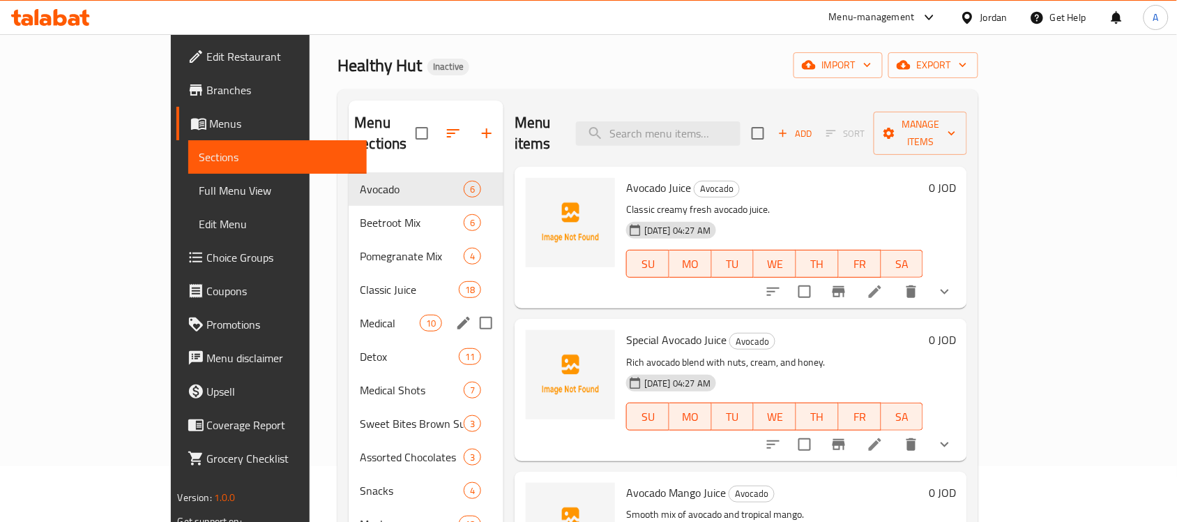
scroll to position [22, 0]
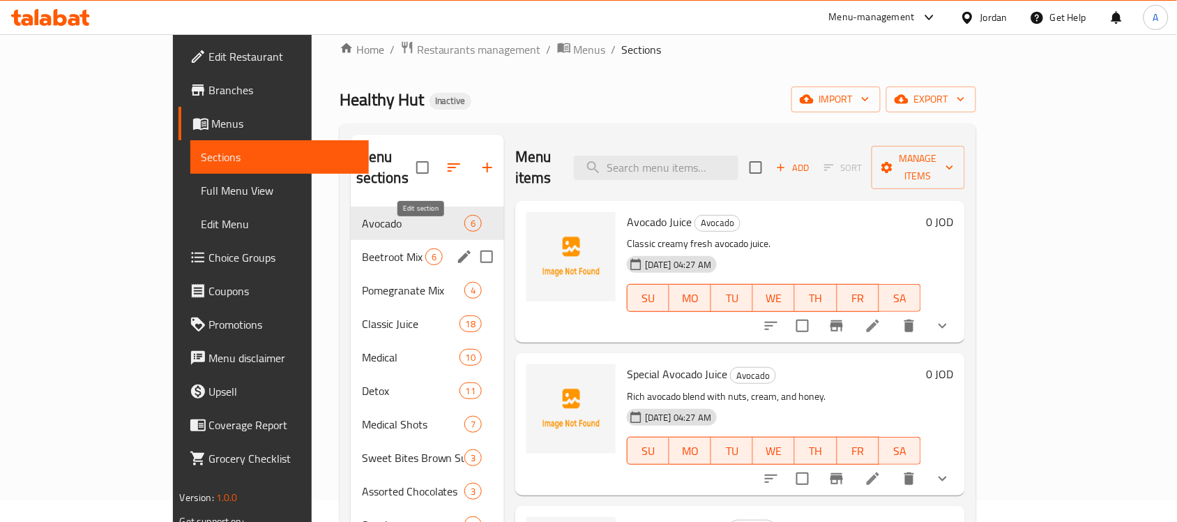
click at [456, 248] on icon "edit" at bounding box center [464, 256] width 17 height 17
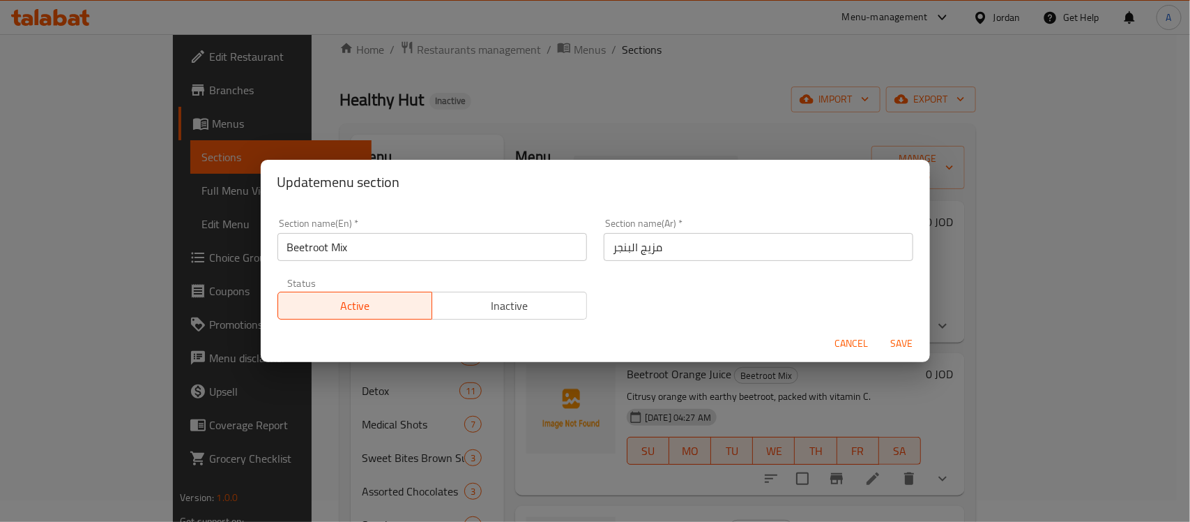
click at [617, 249] on input "مزيج البنجر" at bounding box center [759, 247] width 310 height 28
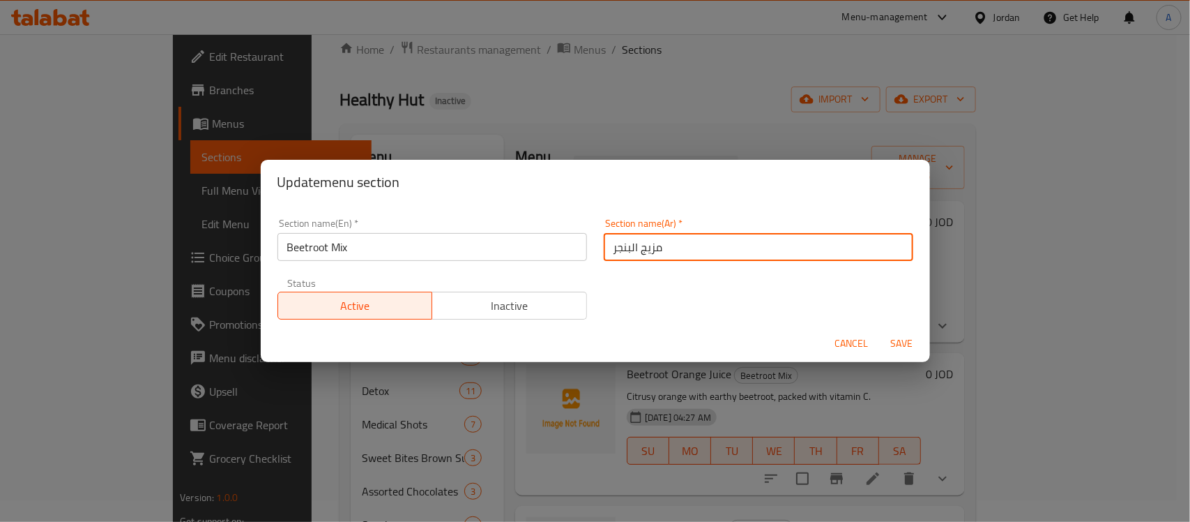
click at [617, 249] on input "مزيج البنجر" at bounding box center [759, 247] width 310 height 28
type input "مزيج الشمندر"
click at [880, 330] on button "Save" at bounding box center [902, 343] width 45 height 26
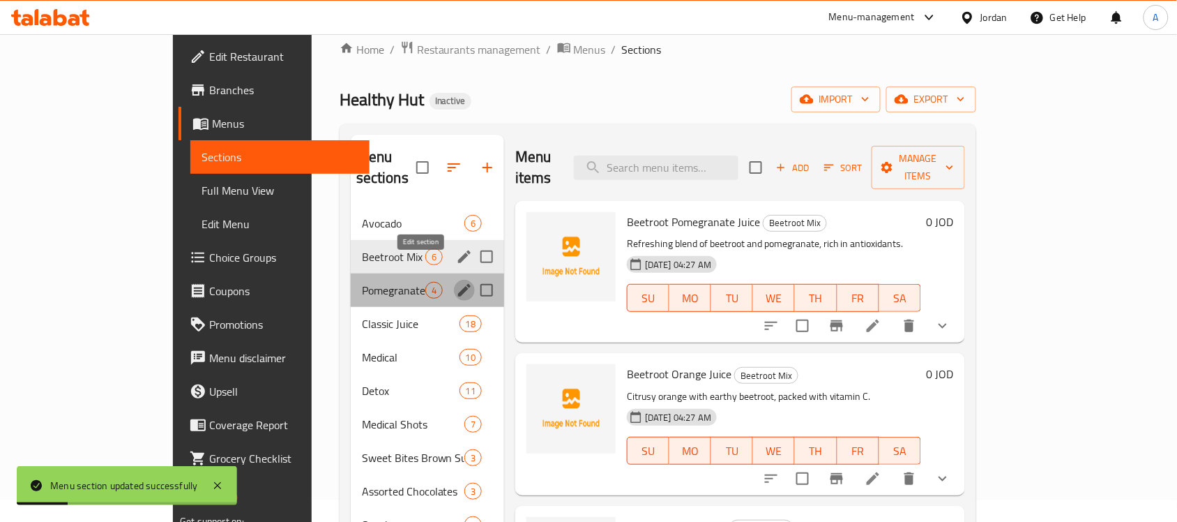
click at [454, 280] on button "edit" at bounding box center [464, 290] width 21 height 21
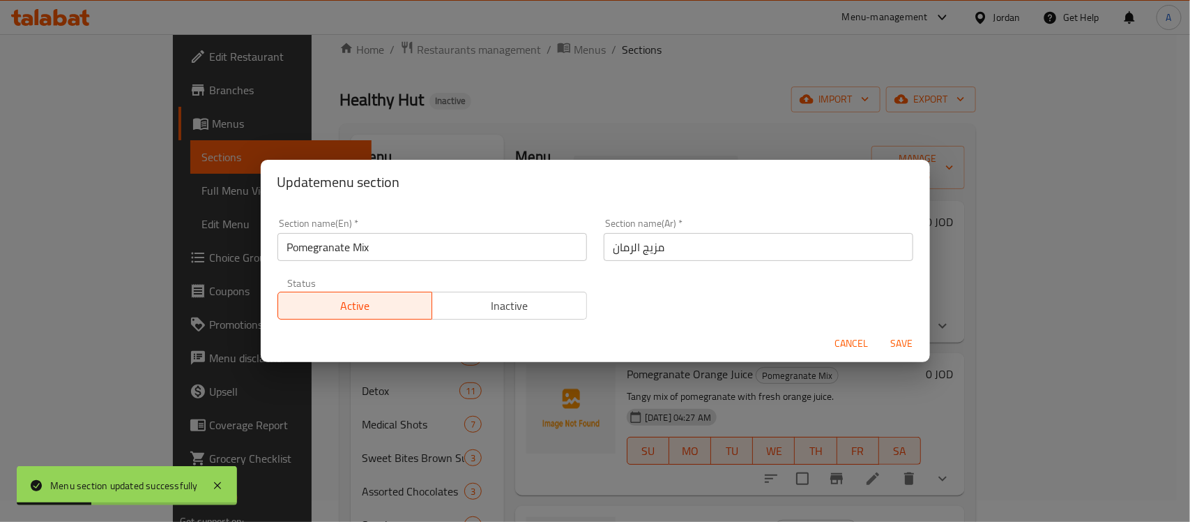
click at [837, 338] on span "Cancel" at bounding box center [851, 343] width 33 height 17
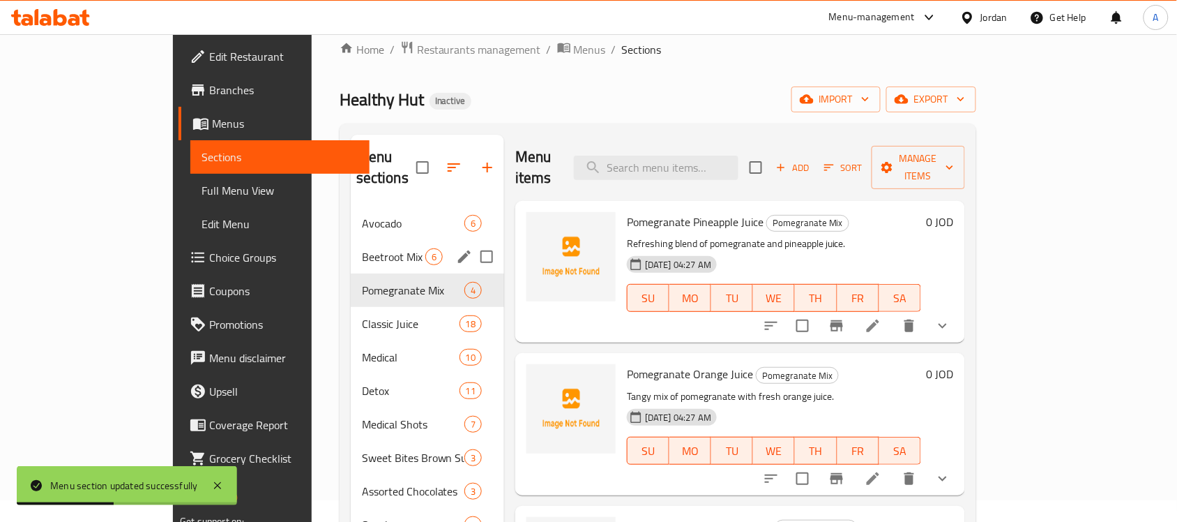
click at [202, 190] on span "Full Menu View" at bounding box center [280, 190] width 157 height 17
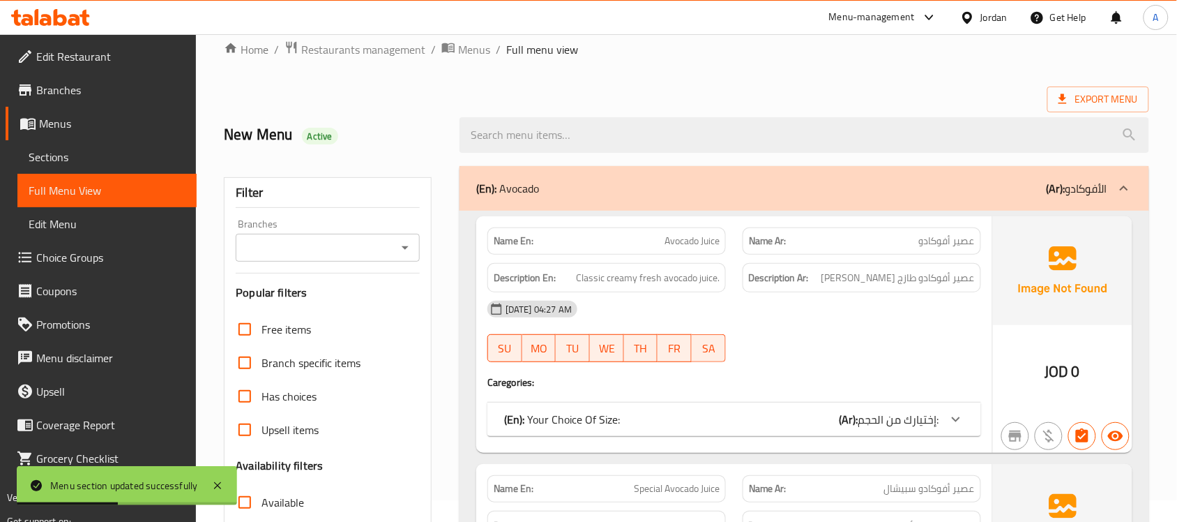
scroll to position [370, 0]
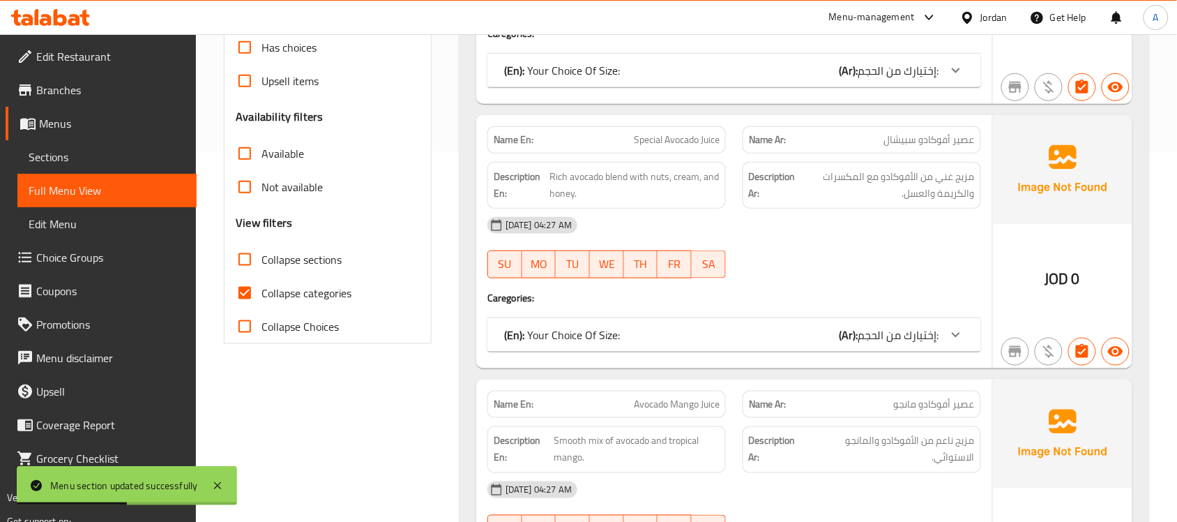
click at [251, 289] on input "Collapse categories" at bounding box center [244, 292] width 33 height 33
checkbox input "false"
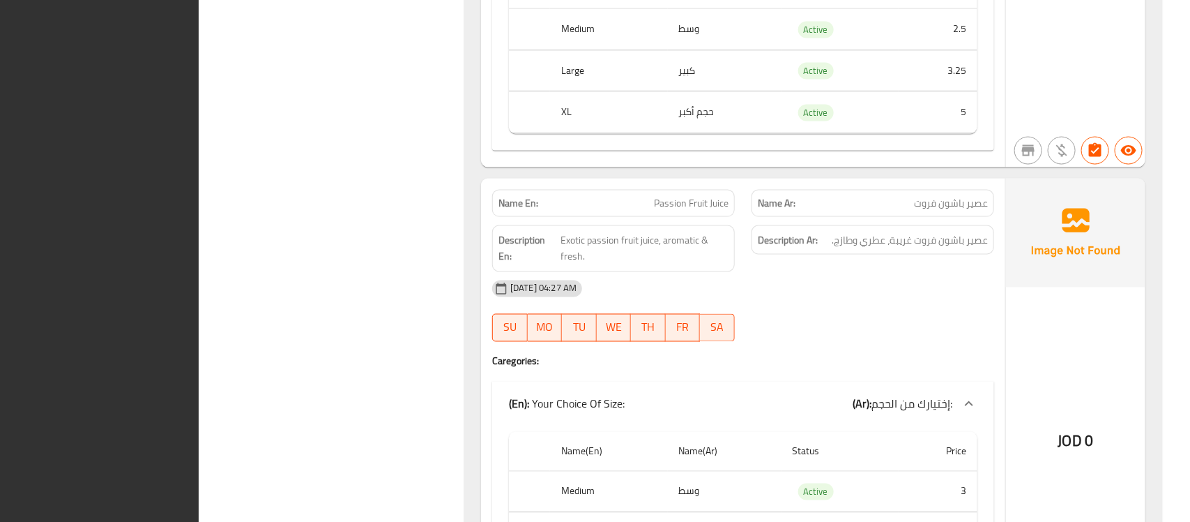
scroll to position [0, 0]
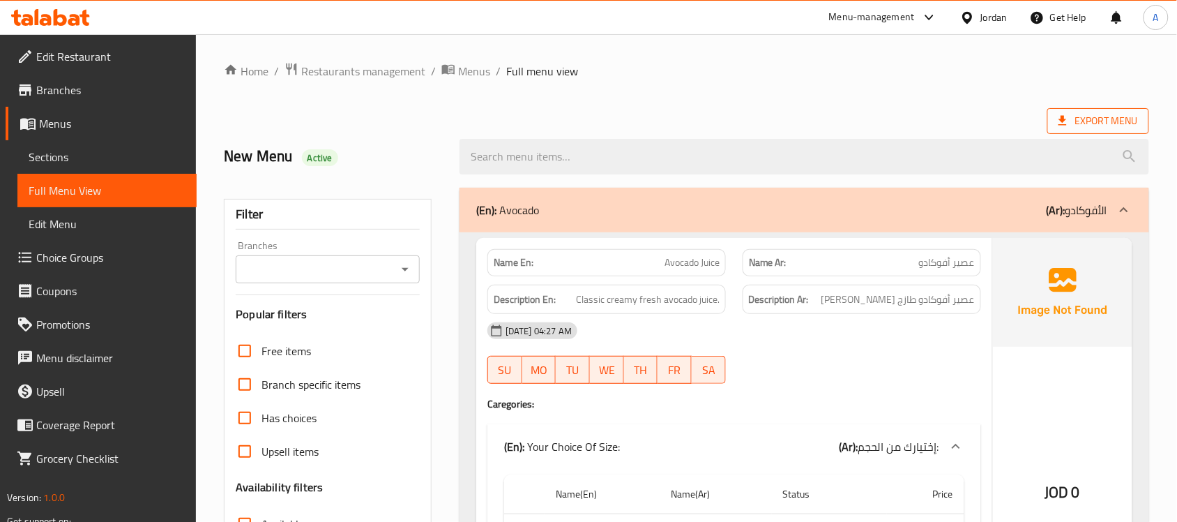
click at [1067, 126] on icon at bounding box center [1063, 121] width 14 height 14
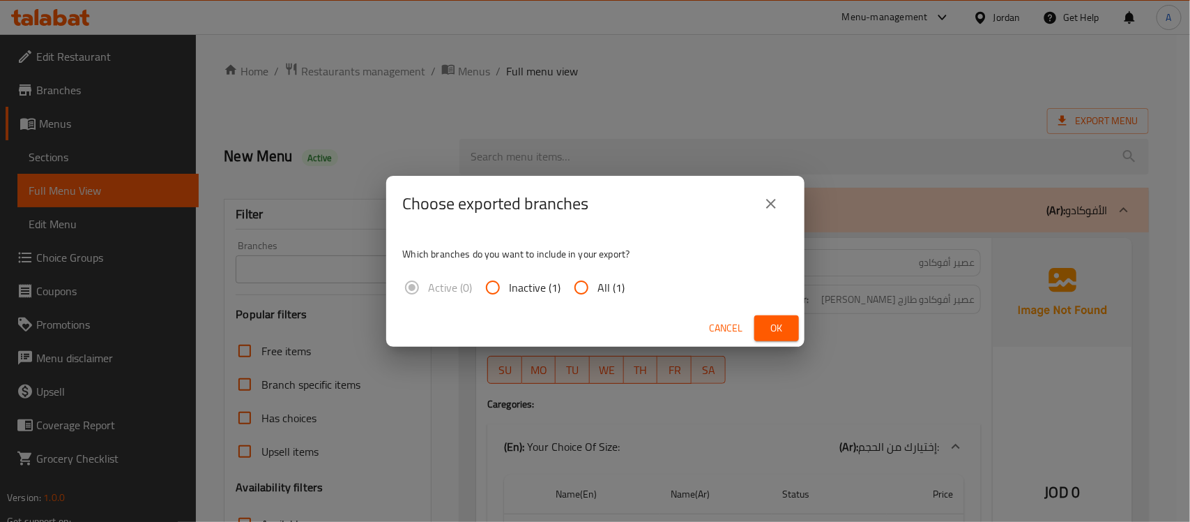
click at [570, 289] on input "All (1)" at bounding box center [581, 287] width 33 height 33
radio input "true"
click at [769, 324] on span "Ok" at bounding box center [777, 327] width 22 height 17
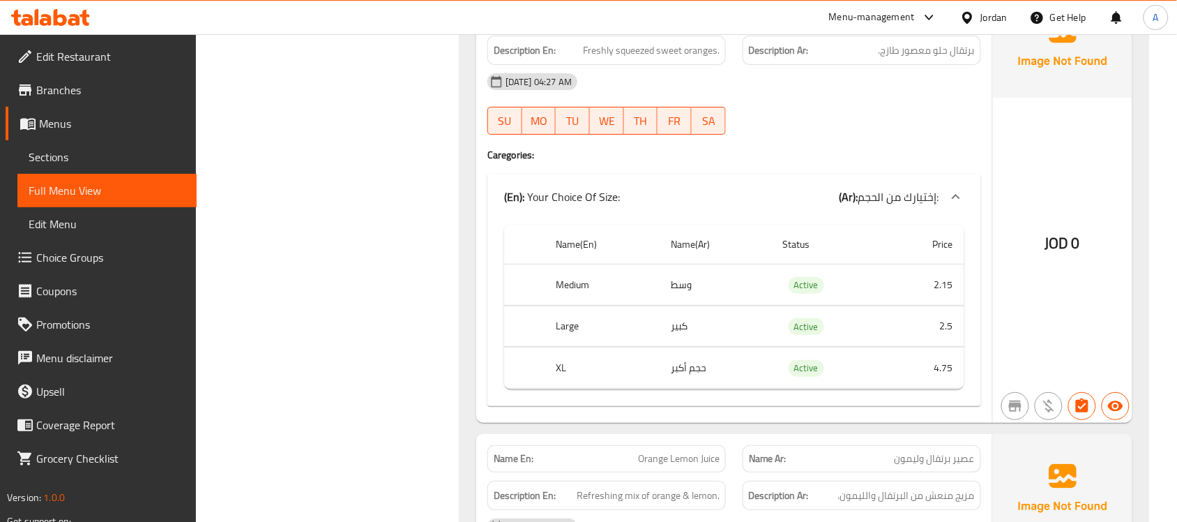
scroll to position [7670, 0]
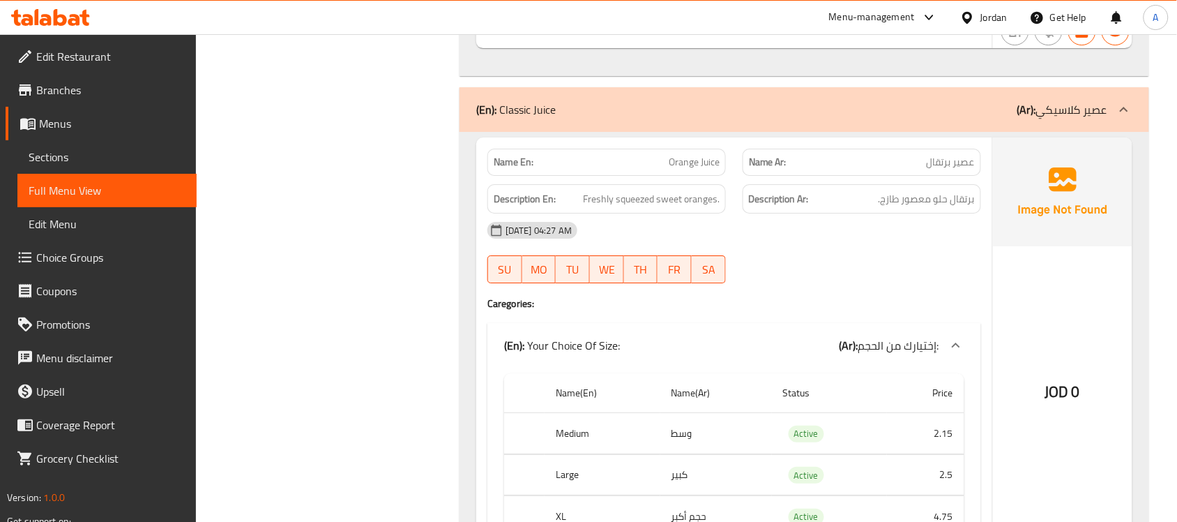
click at [687, 169] on span "Orange Juice" at bounding box center [694, 162] width 51 height 15
copy span "Orange"
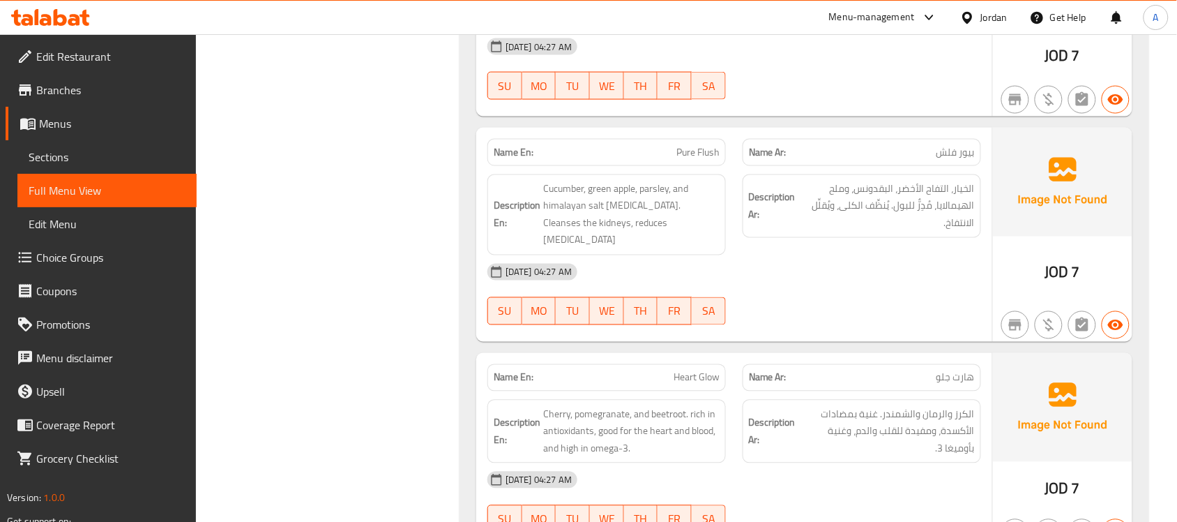
scroll to position [18390, 0]
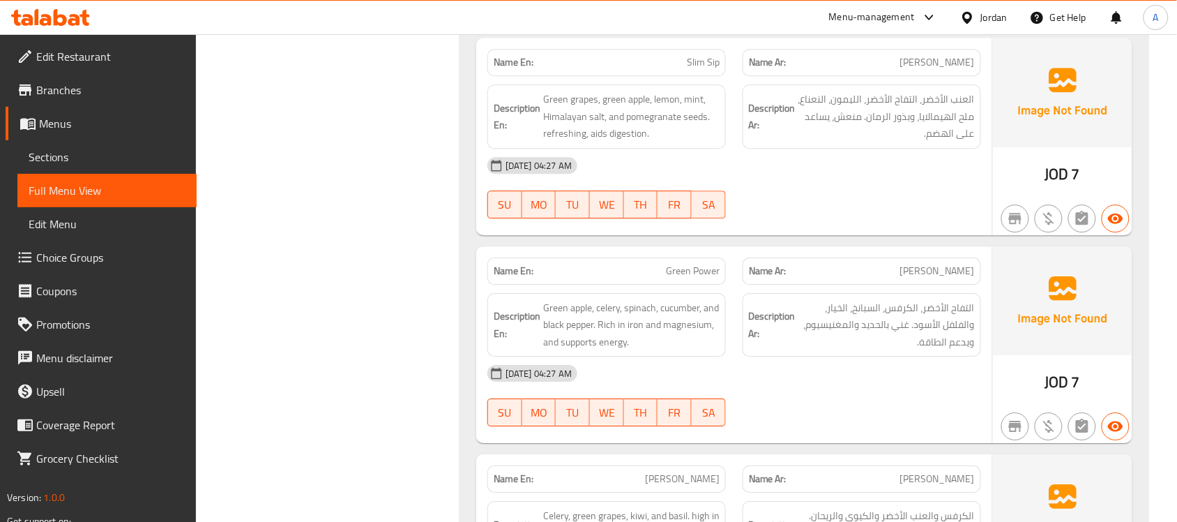
click at [706, 70] on span "Slim Sip" at bounding box center [703, 62] width 33 height 15
copy span "Slim Sip"
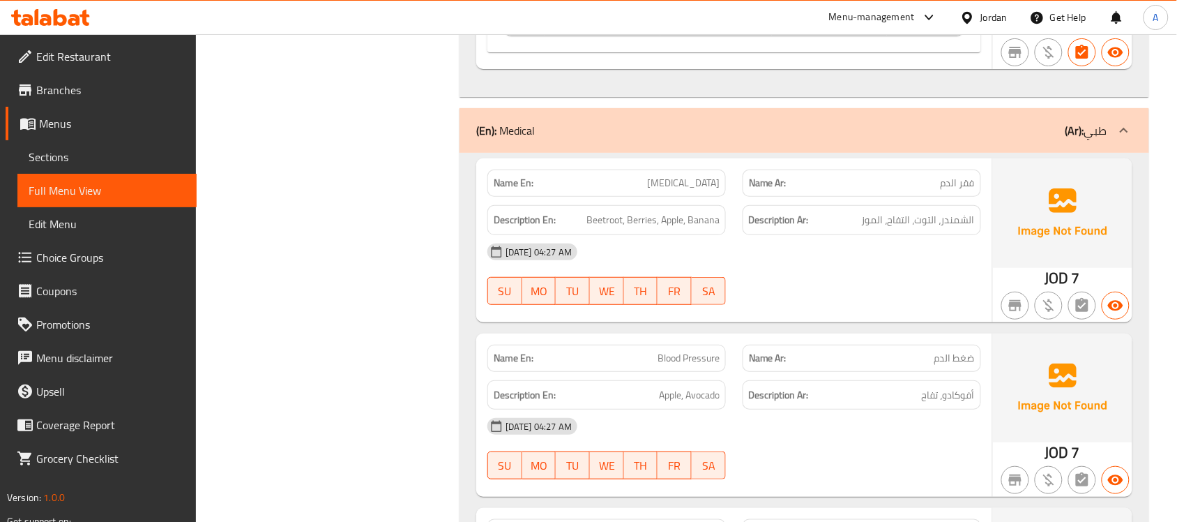
scroll to position [15775, 0]
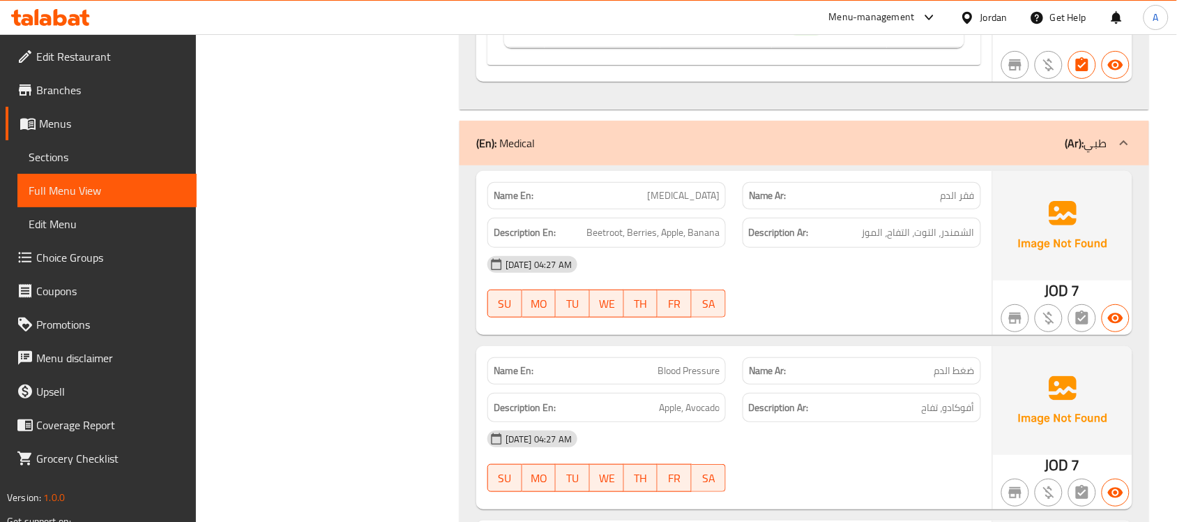
click at [113, 154] on span "Sections" at bounding box center [107, 157] width 157 height 17
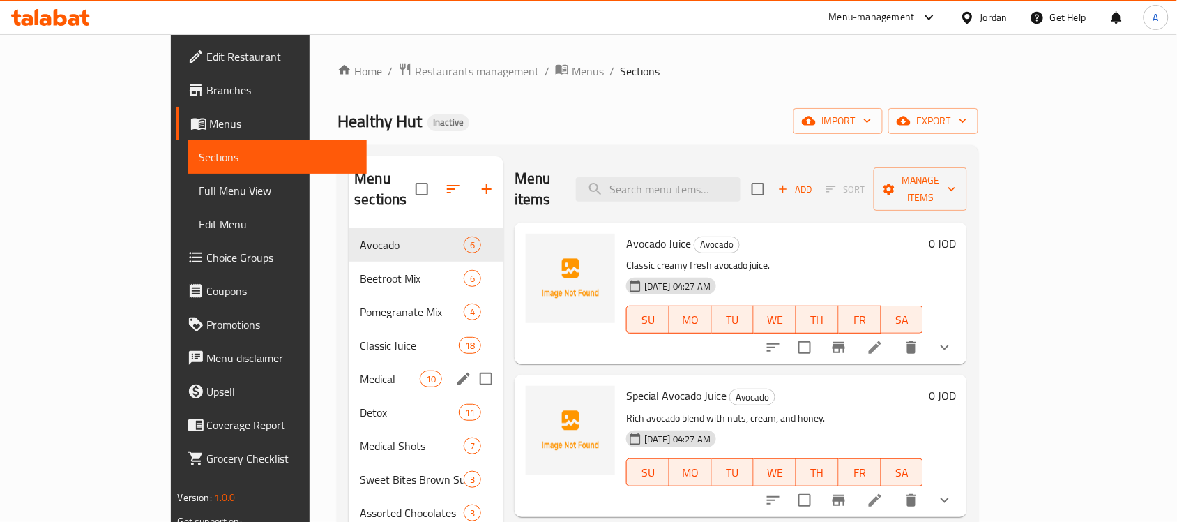
click at [360, 370] on span "Medical" at bounding box center [389, 378] width 59 height 17
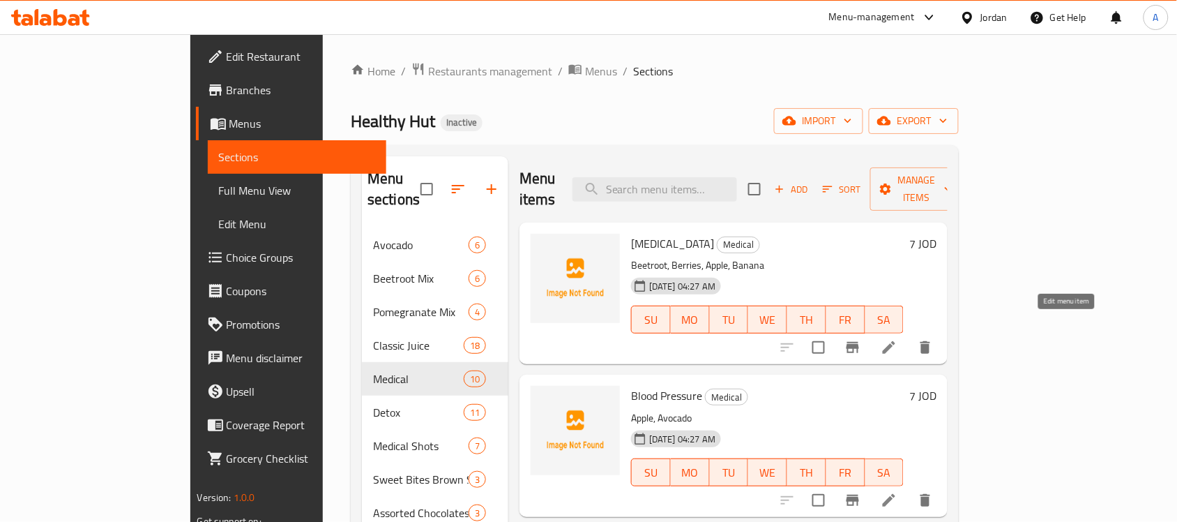
click at [897, 339] on icon at bounding box center [889, 347] width 17 height 17
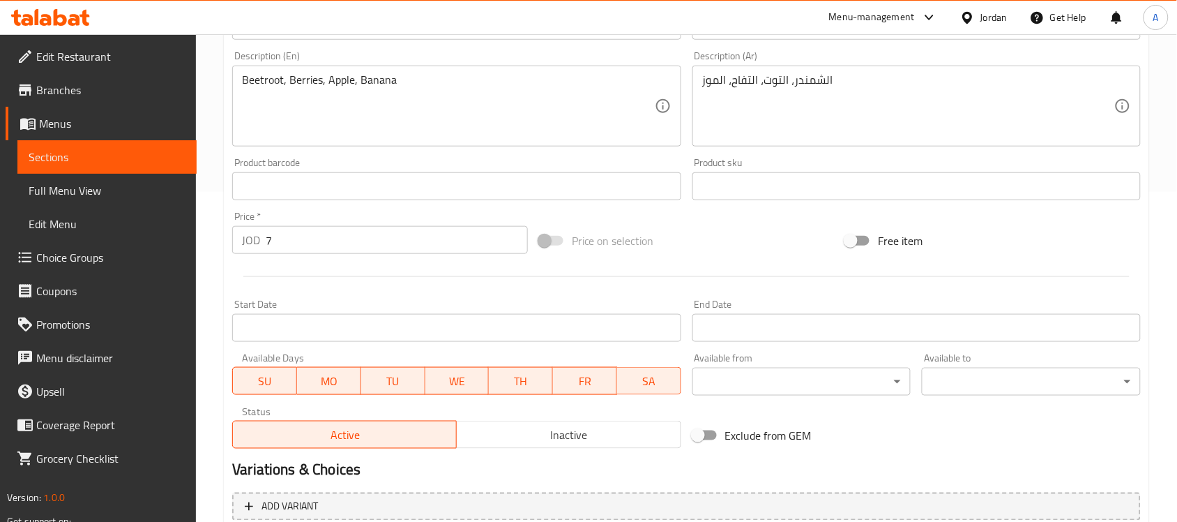
scroll to position [461, 0]
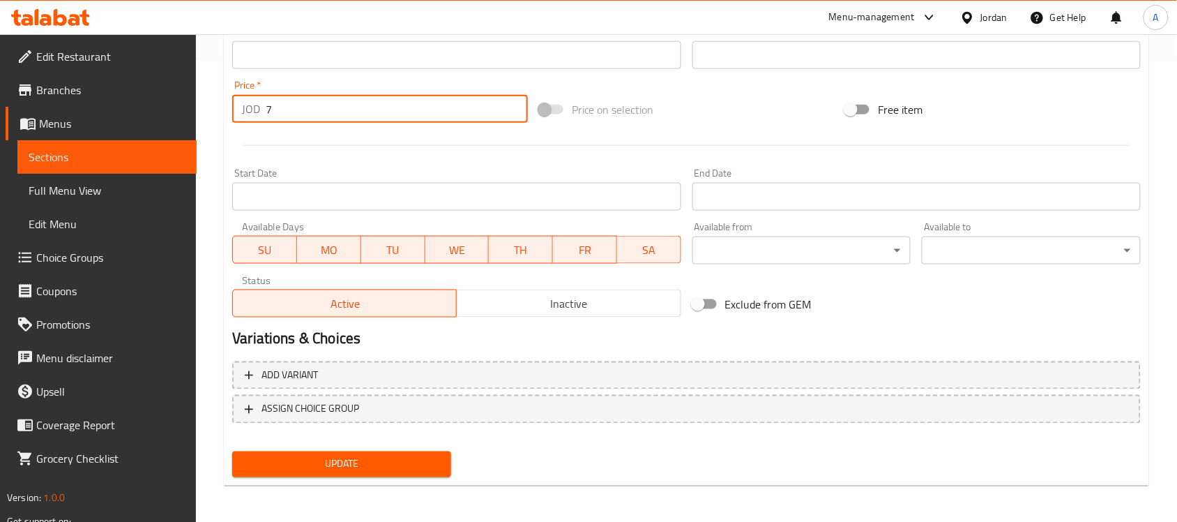
drag, startPoint x: 288, startPoint y: 121, endPoint x: 253, endPoint y: 121, distance: 34.9
click at [253, 121] on div "JOD 7 Price *" at bounding box center [380, 109] width 296 height 28
type input "0"
click at [323, 446] on div "Update" at bounding box center [342, 464] width 230 height 37
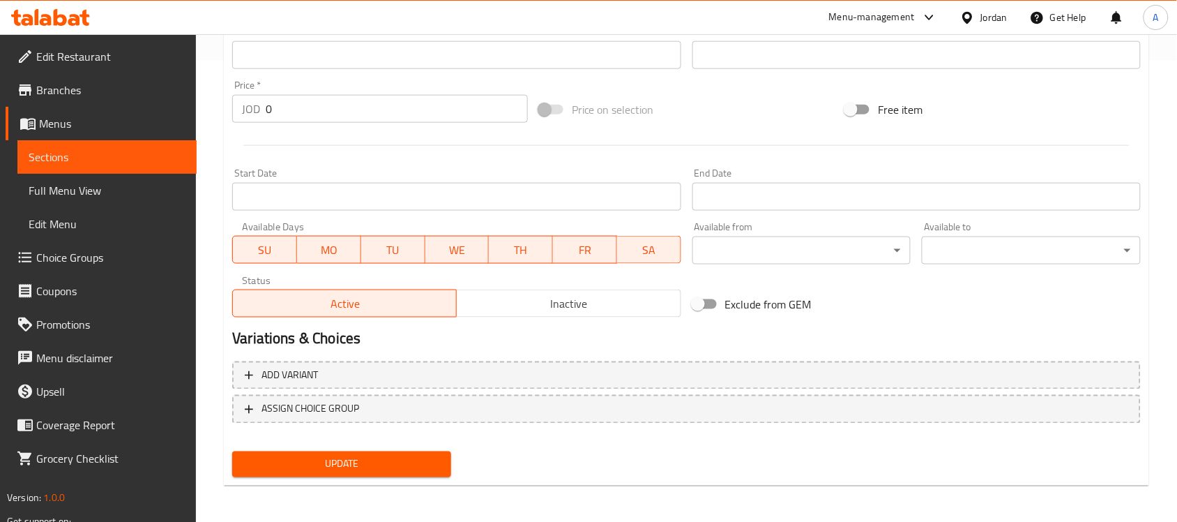
click at [319, 465] on span "Update" at bounding box center [341, 463] width 197 height 17
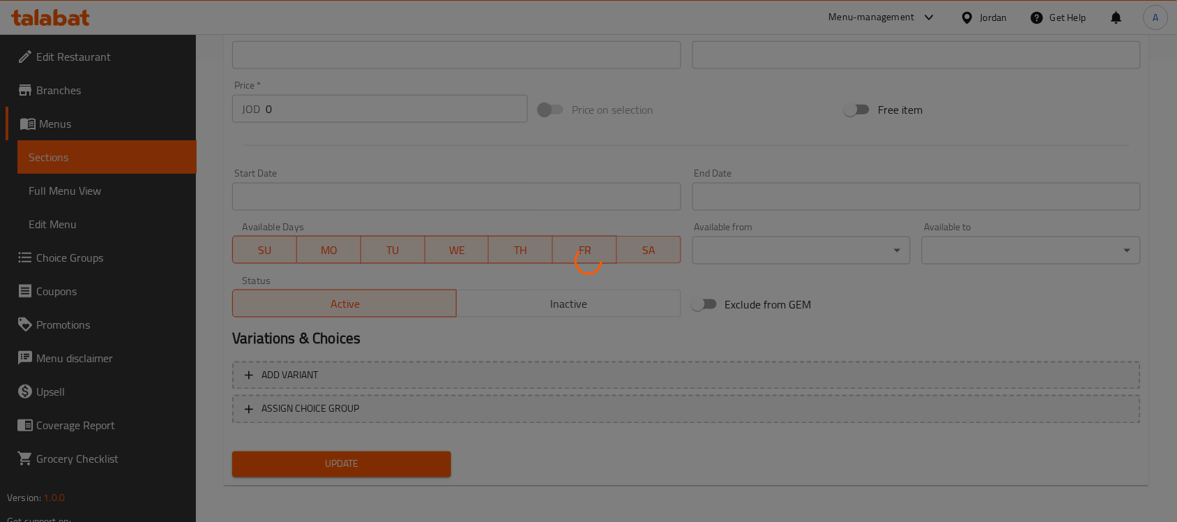
scroll to position [0, 0]
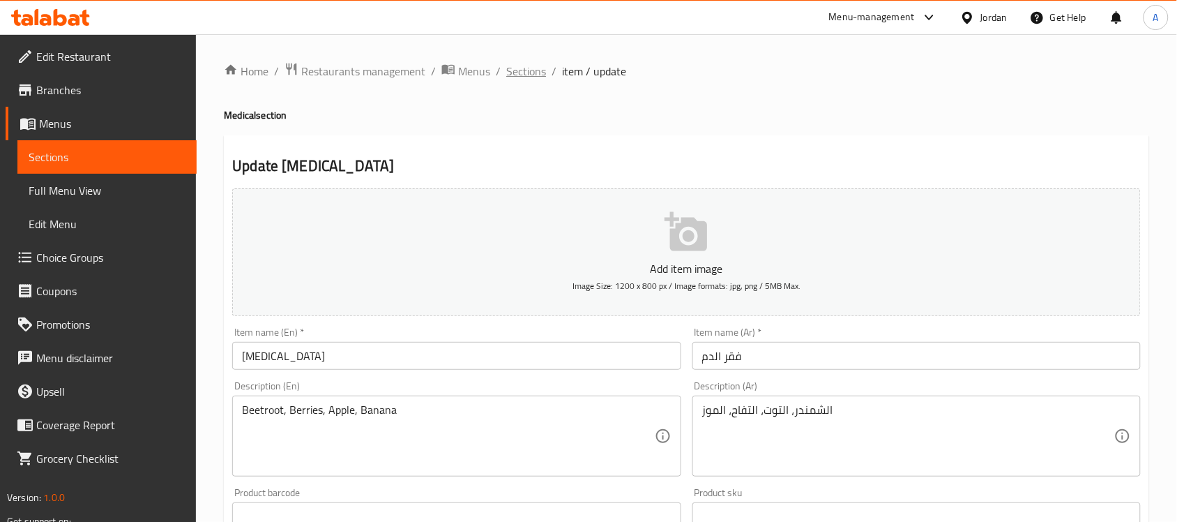
click at [515, 75] on span "Sections" at bounding box center [526, 71] width 40 height 17
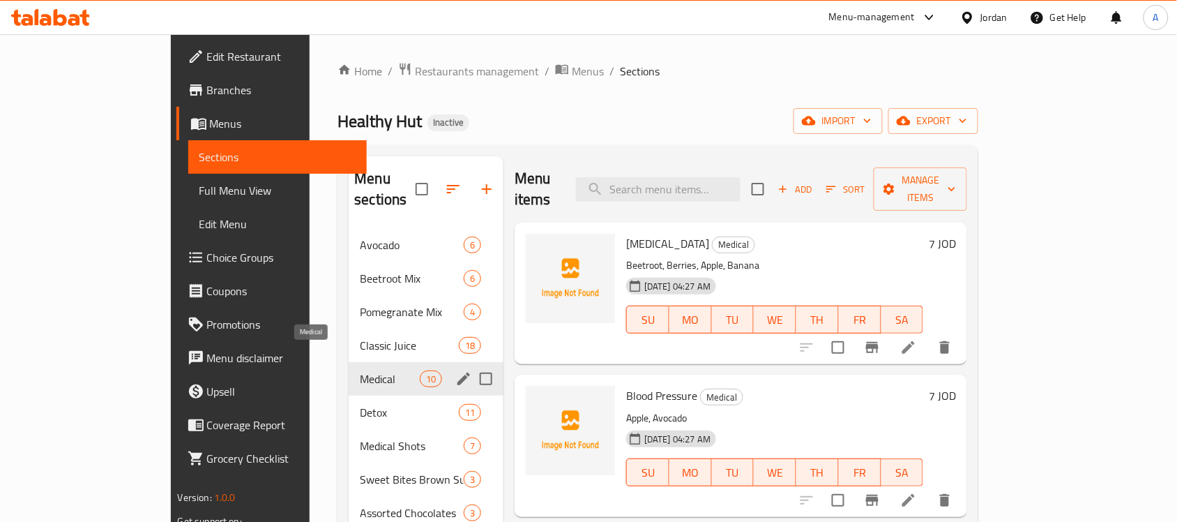
click at [360, 370] on span "Medical" at bounding box center [389, 378] width 59 height 17
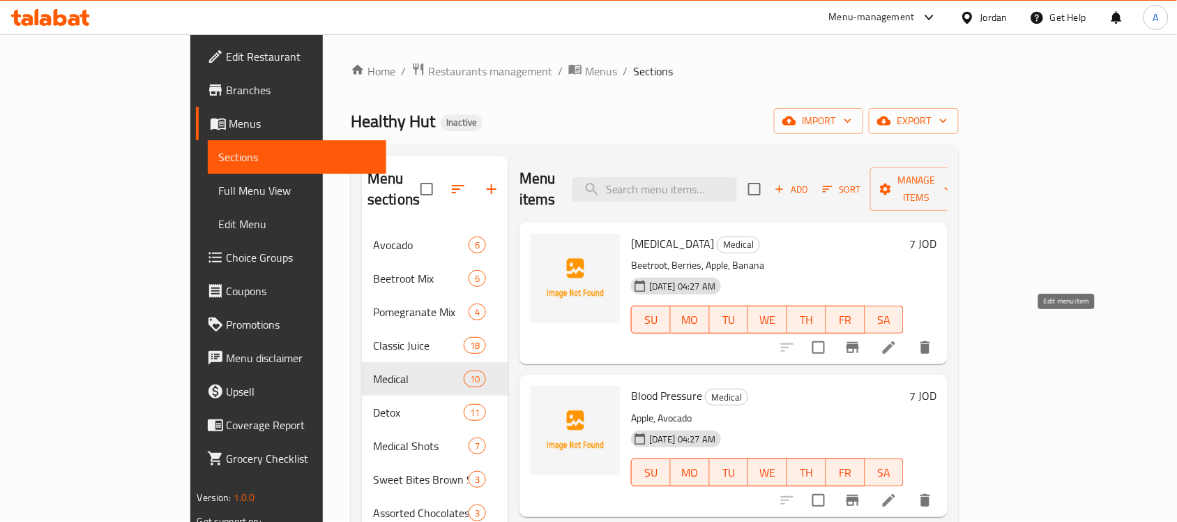
click at [895, 341] on icon at bounding box center [889, 347] width 13 height 13
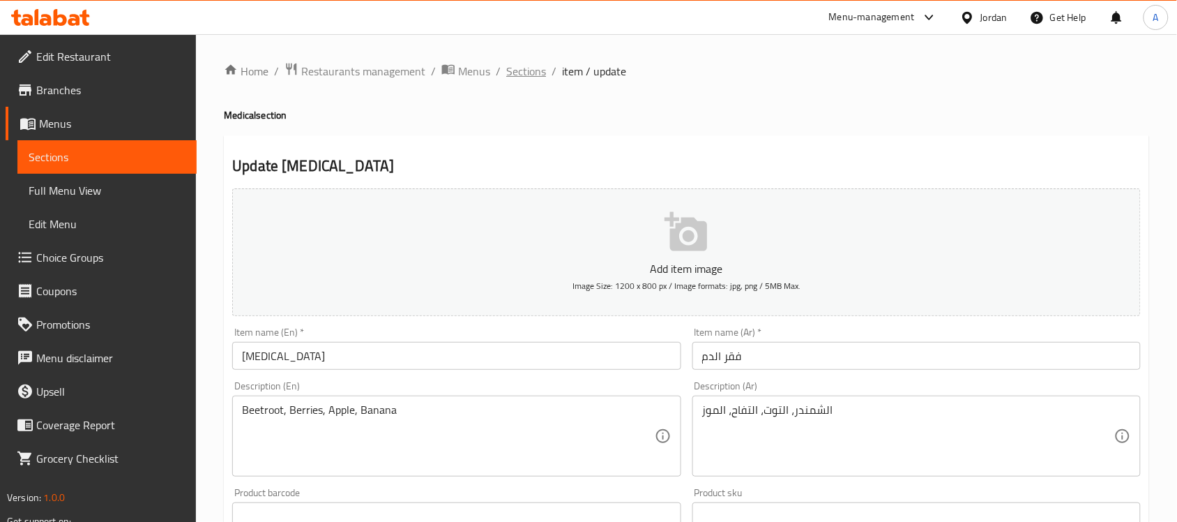
click at [534, 71] on span "Sections" at bounding box center [526, 71] width 40 height 17
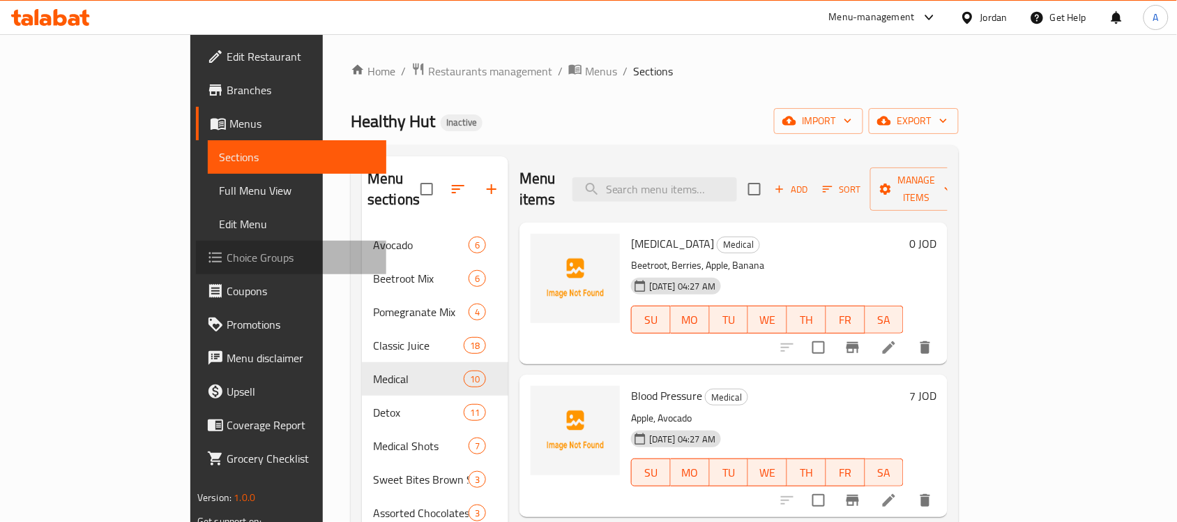
click at [227, 255] on span "Choice Groups" at bounding box center [301, 257] width 149 height 17
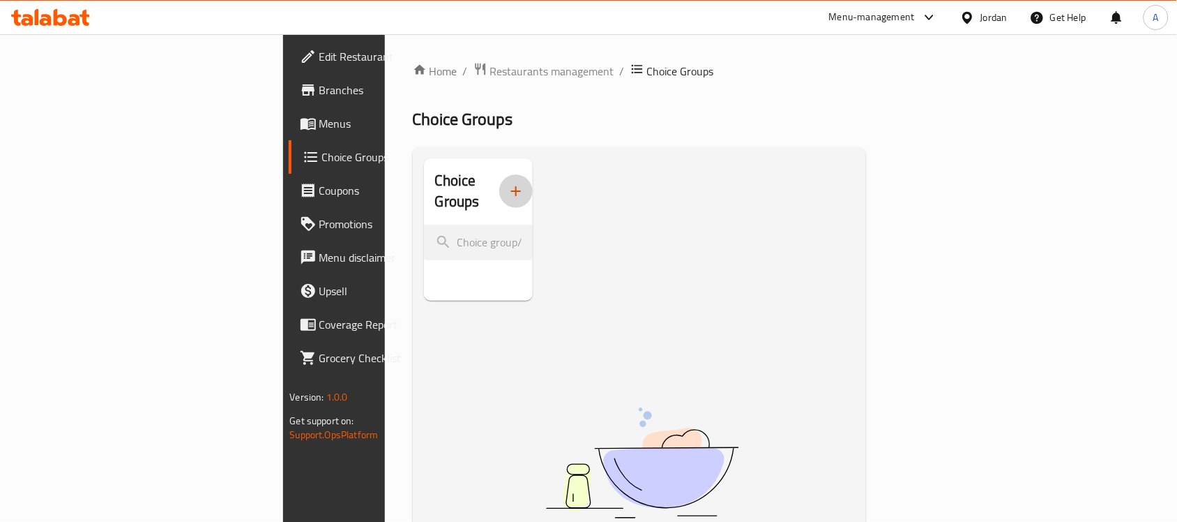
click at [508, 183] on icon "button" at bounding box center [516, 191] width 17 height 17
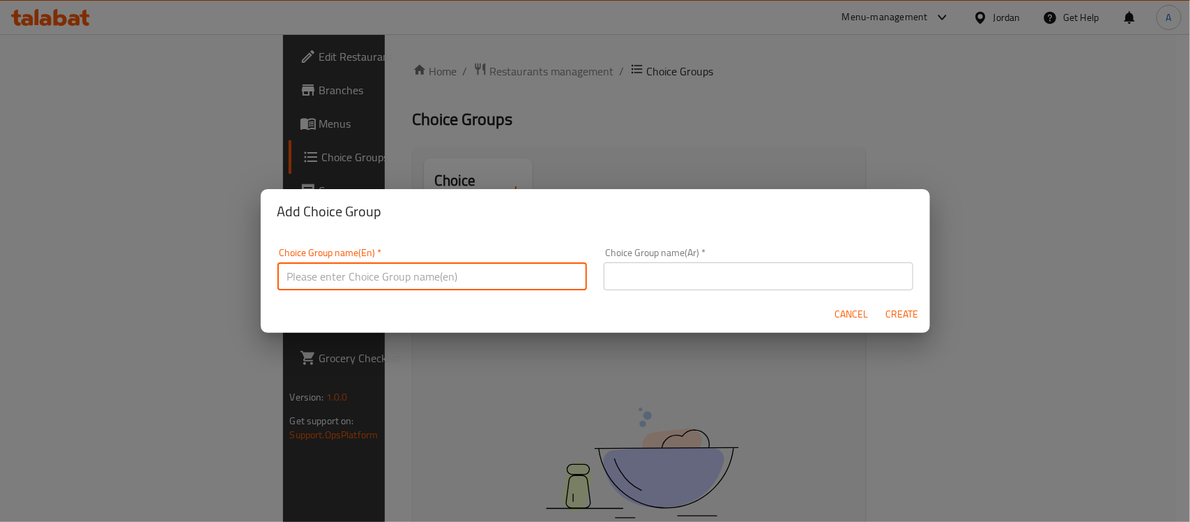
click at [365, 269] on input "text" at bounding box center [433, 276] width 310 height 28
type input "Your Choice Of Size:"
click at [717, 280] on input "text" at bounding box center [759, 276] width 310 height 28
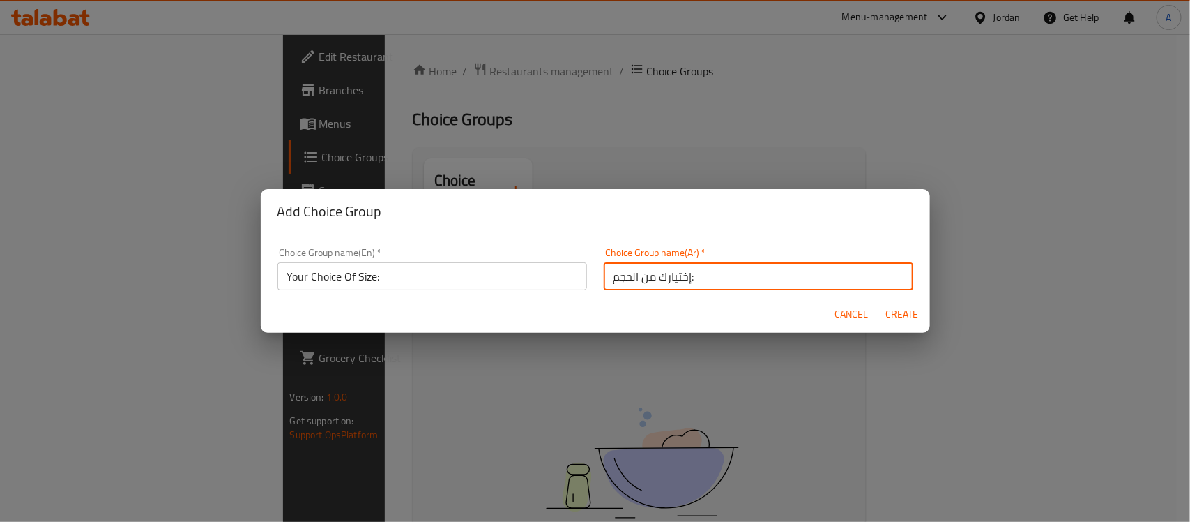
type input "إختيارك من الحجم:"
click at [910, 312] on span "Create" at bounding box center [901, 313] width 33 height 17
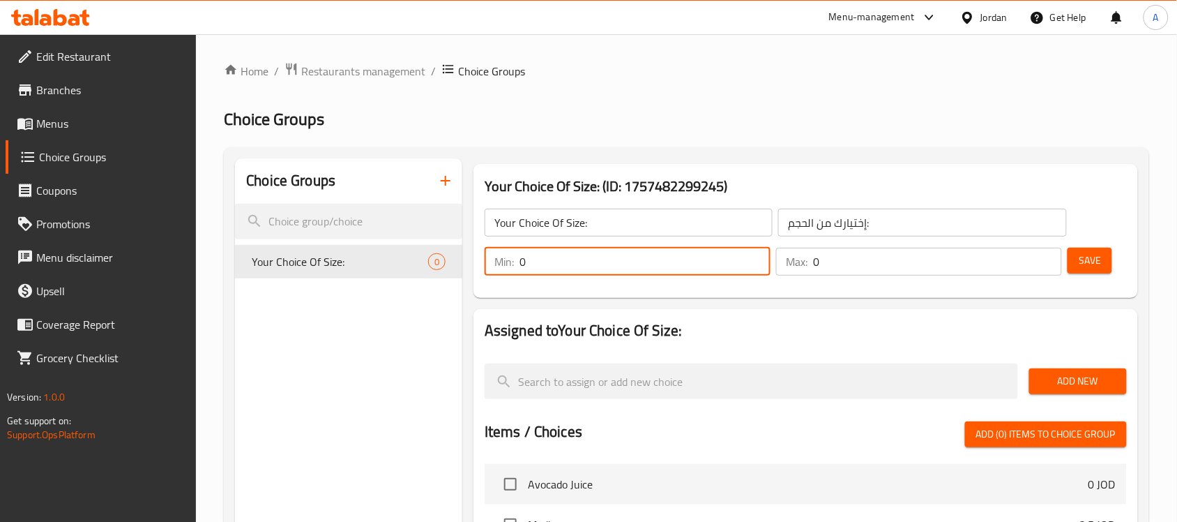
drag, startPoint x: 626, startPoint y: 268, endPoint x: 486, endPoint y: 264, distance: 140.2
click at [486, 264] on div "Min: 0 ​" at bounding box center [628, 262] width 286 height 28
type input "1"
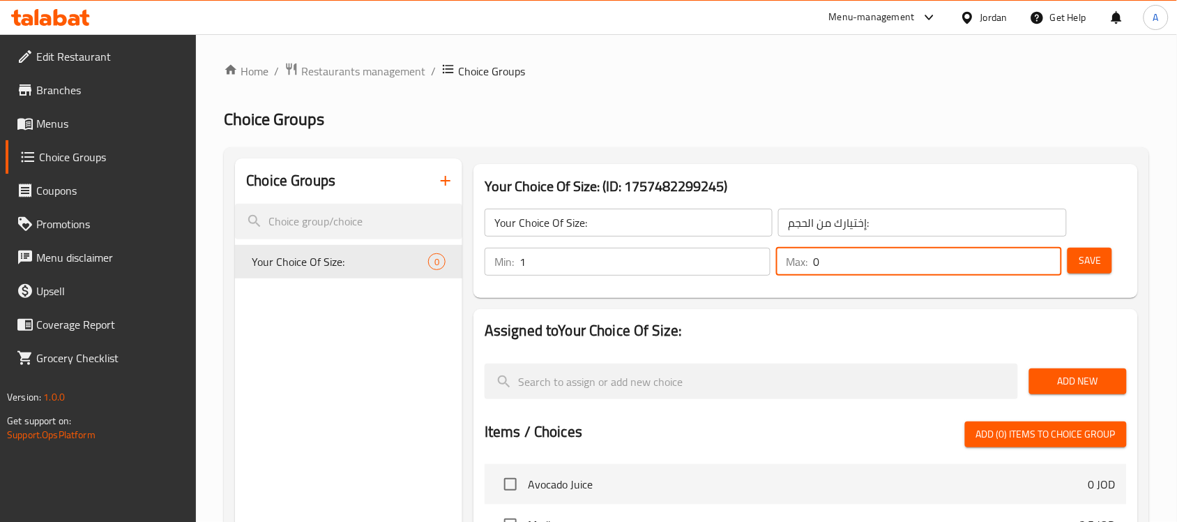
drag, startPoint x: 840, startPoint y: 259, endPoint x: 771, endPoint y: 267, distance: 69.5
click at [771, 267] on div "Min: 1 ​ Max: 0 ​" at bounding box center [773, 261] width 588 height 39
type input "1"
drag, startPoint x: 1095, startPoint y: 267, endPoint x: 441, endPoint y: 6, distance: 704.3
click at [1095, 266] on span "Save" at bounding box center [1090, 260] width 22 height 17
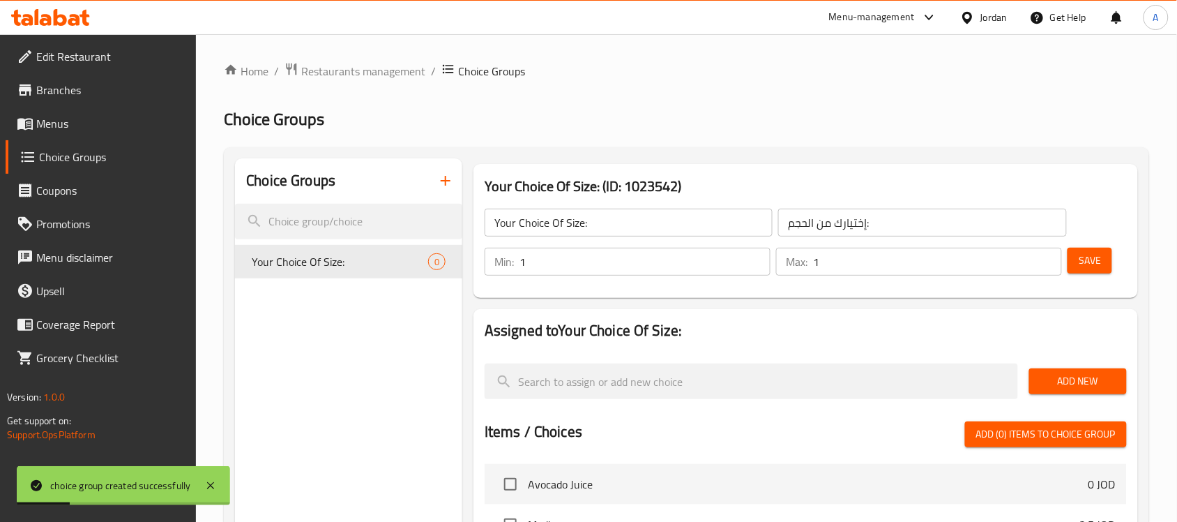
click at [1090, 381] on span "Add New" at bounding box center [1077, 380] width 75 height 17
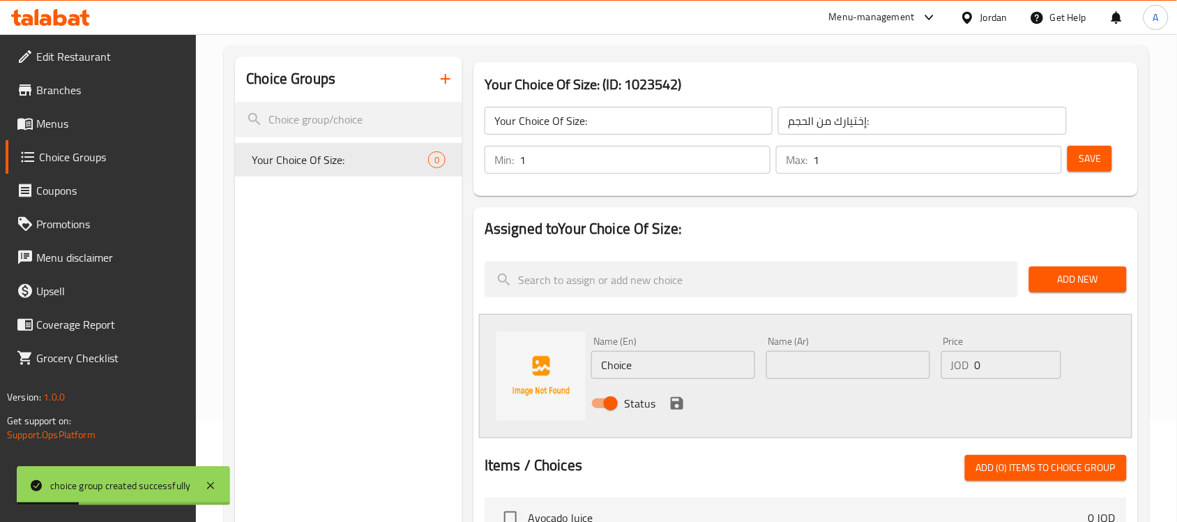
scroll to position [174, 0]
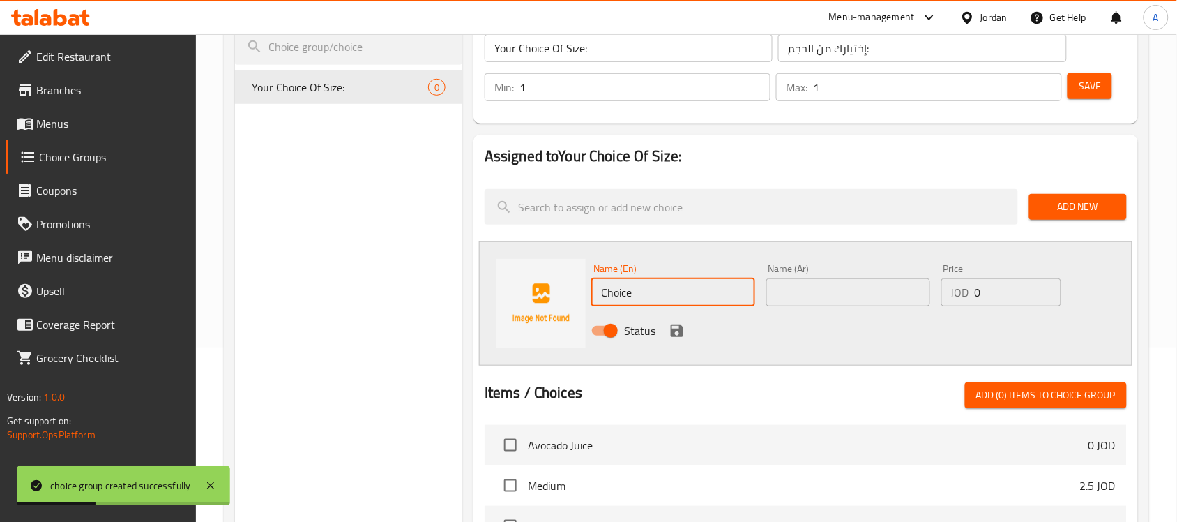
drag, startPoint x: 632, startPoint y: 288, endPoint x: 572, endPoint y: 282, distance: 59.5
click at [572, 282] on div "Name (En) Choice Name (En) Name (Ar) Name (Ar) Price JOD 0 Price Status" at bounding box center [805, 303] width 653 height 124
type input "Small"
click at [816, 278] on input "text" at bounding box center [848, 292] width 164 height 28
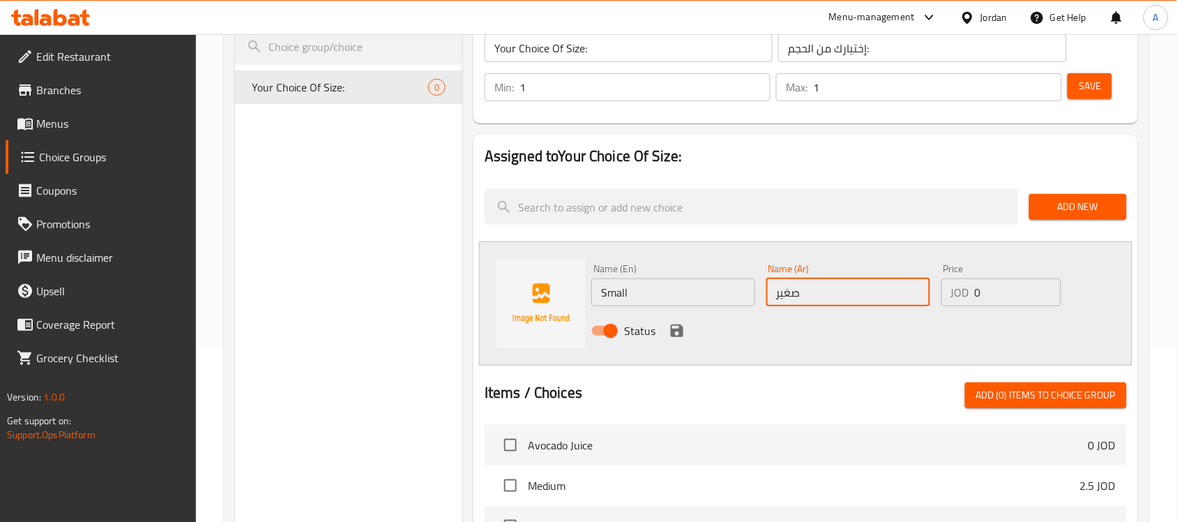
type input "صغير"
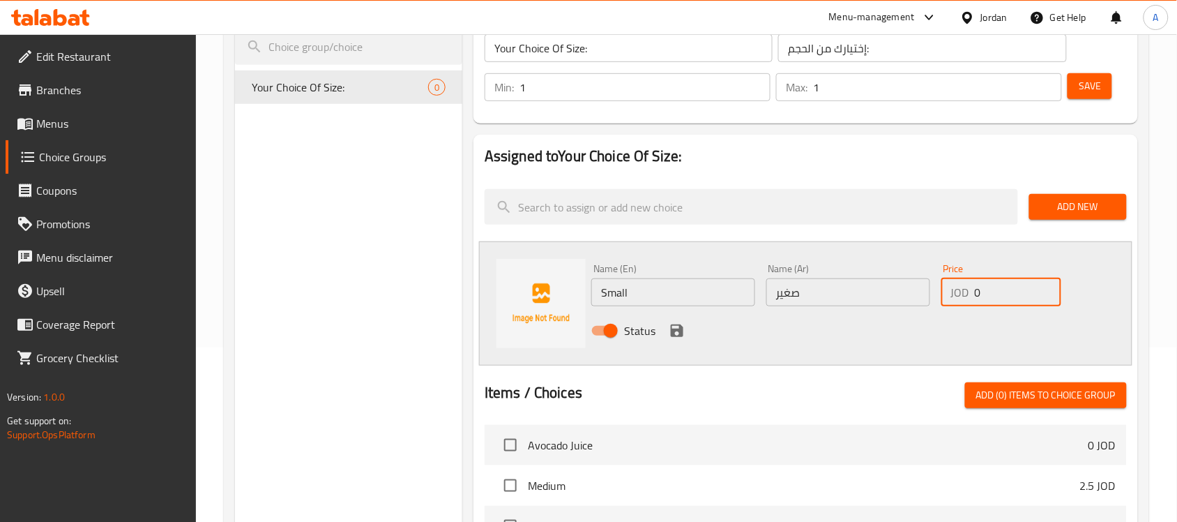
drag, startPoint x: 985, startPoint y: 294, endPoint x: 957, endPoint y: 300, distance: 28.6
click at [957, 300] on div "JOD 0 Price" at bounding box center [1001, 292] width 120 height 28
paste input "2.5"
type input "2.5"
click at [671, 330] on icon "save" at bounding box center [677, 330] width 13 height 13
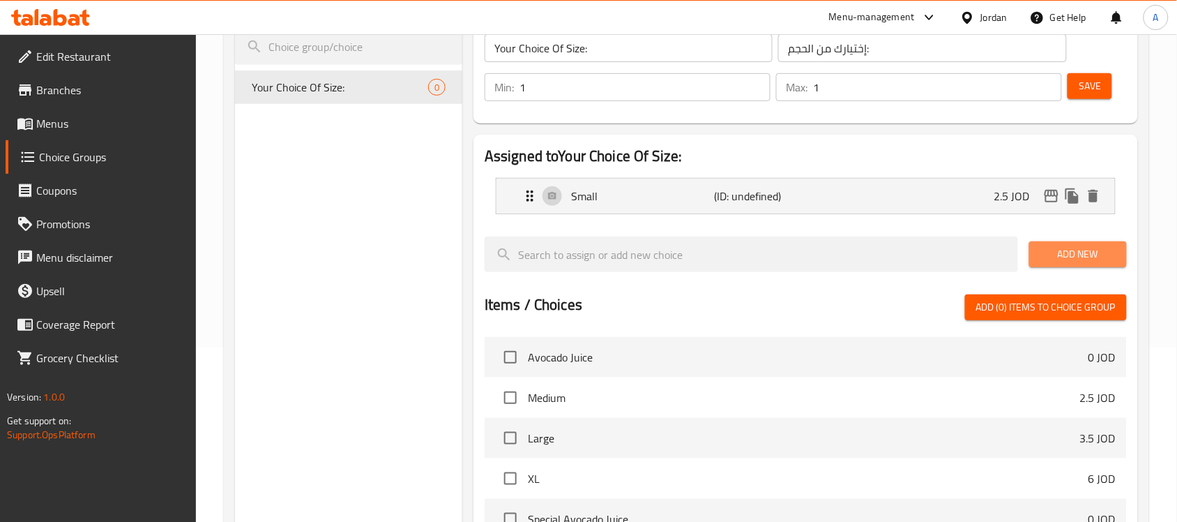
click at [1074, 245] on span "Add New" at bounding box center [1077, 253] width 75 height 17
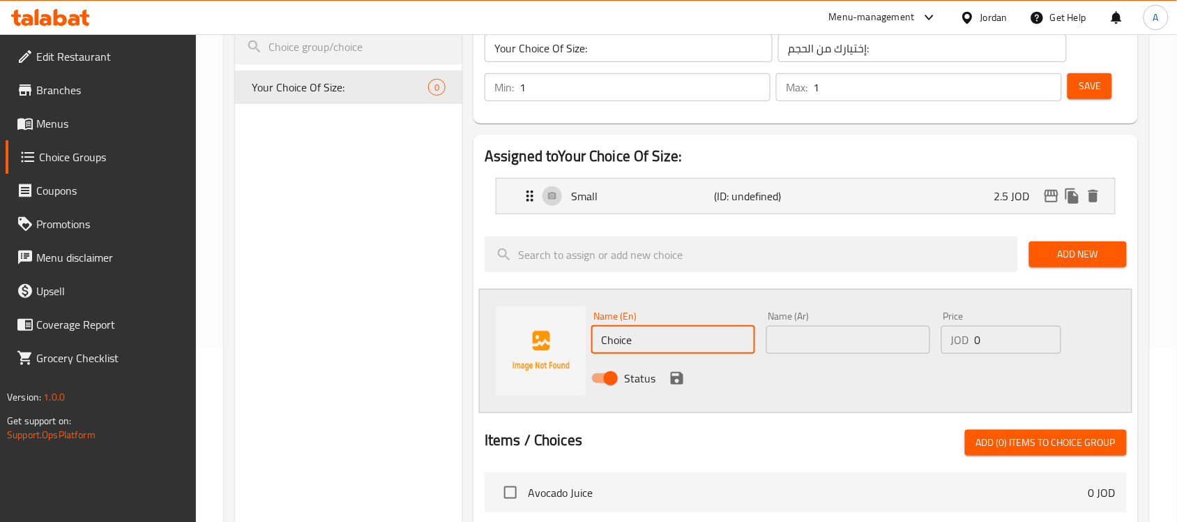
drag, startPoint x: 673, startPoint y: 340, endPoint x: 579, endPoint y: 343, distance: 94.2
click at [579, 343] on div "Name (En) Choice Name (En) Name (Ar) Name (Ar) Price JOD 0 Price Status" at bounding box center [805, 351] width 653 height 124
click at [596, 340] on input "Liter" at bounding box center [673, 340] width 164 height 28
type input "1 Liter"
click at [855, 338] on input "text" at bounding box center [848, 340] width 164 height 28
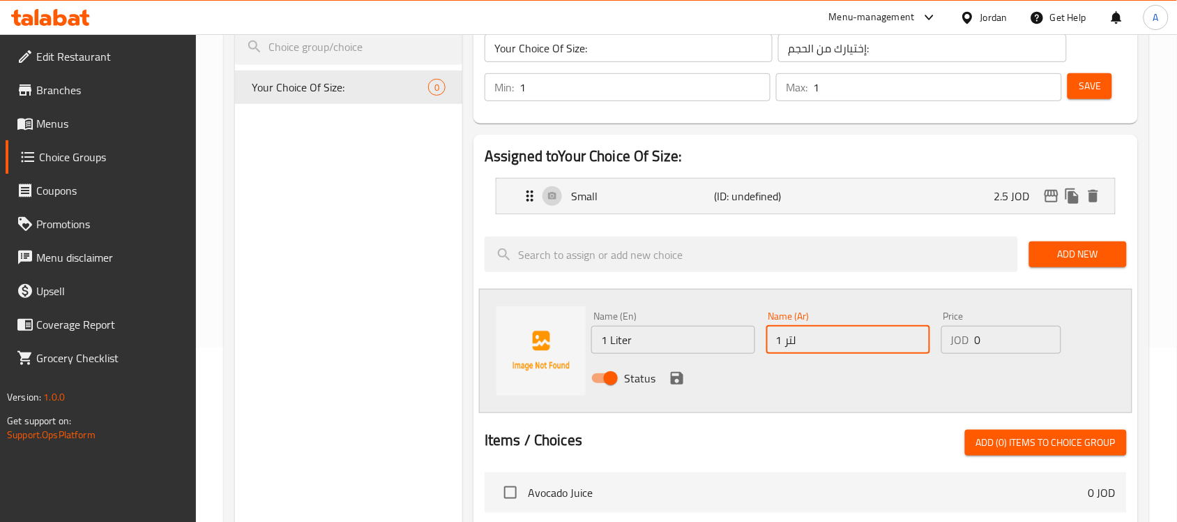
type input "1 لتر"
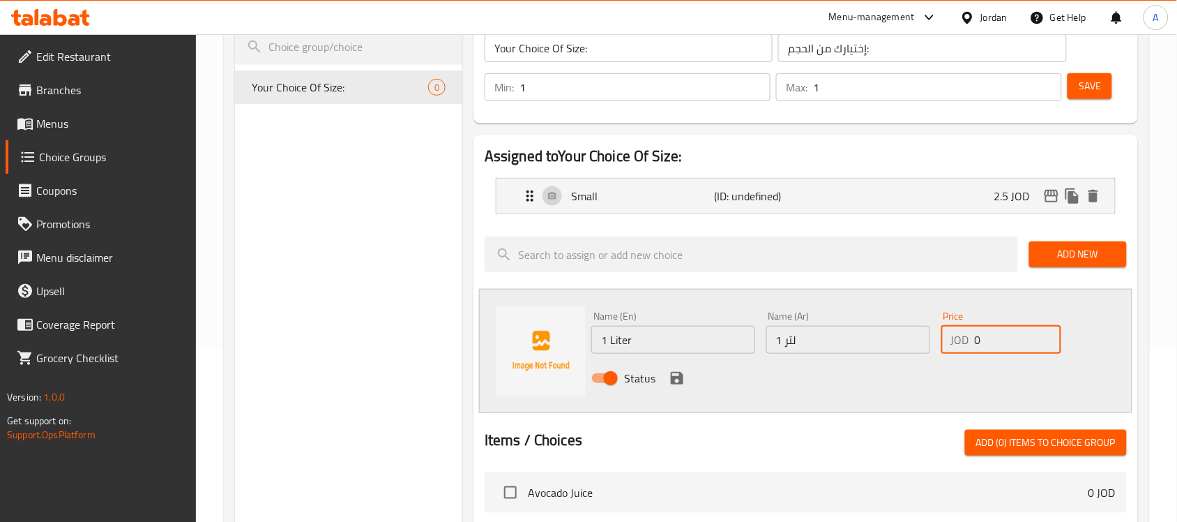
drag, startPoint x: 990, startPoint y: 349, endPoint x: 959, endPoint y: 352, distance: 30.9
click at [959, 352] on div "JOD 0 Price" at bounding box center [1001, 340] width 120 height 28
type input "7"
click at [683, 381] on icon "save" at bounding box center [677, 378] width 17 height 17
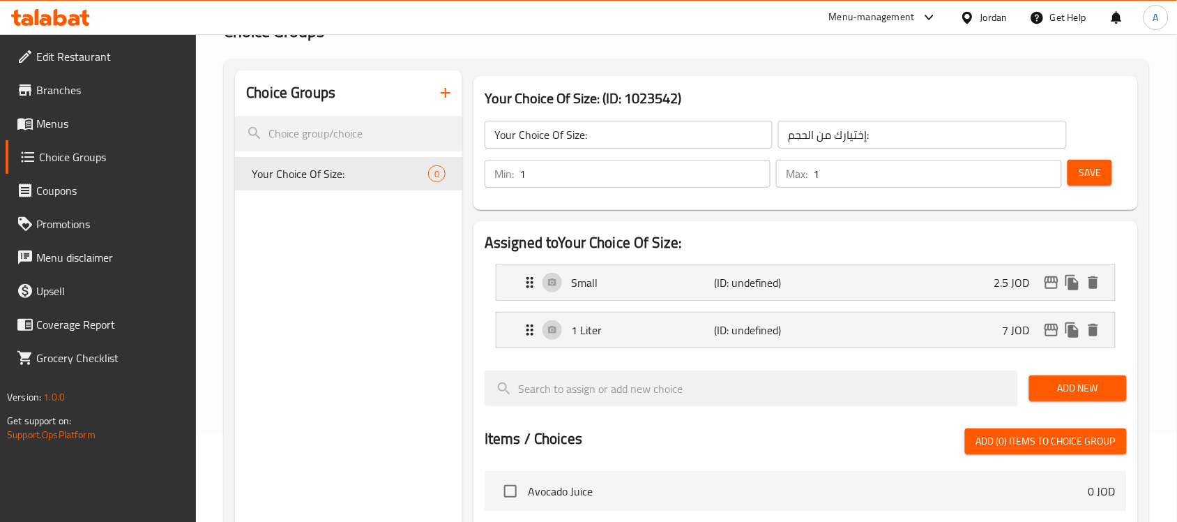
scroll to position [87, 0]
click at [1100, 186] on div "Save" at bounding box center [1092, 174] width 54 height 33
click at [1100, 182] on span "Save" at bounding box center [1090, 173] width 22 height 17
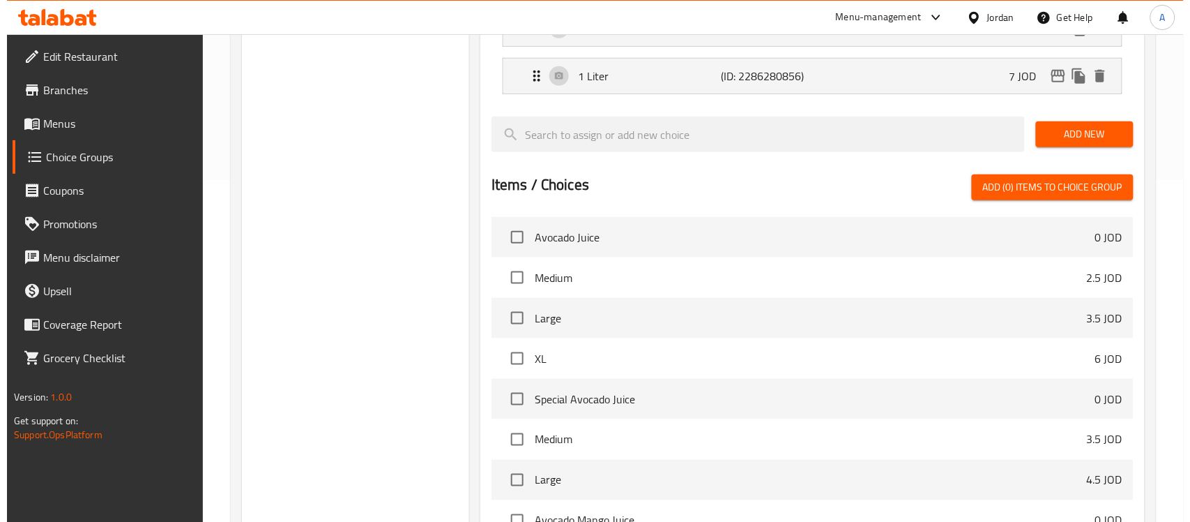
scroll to position [499, 0]
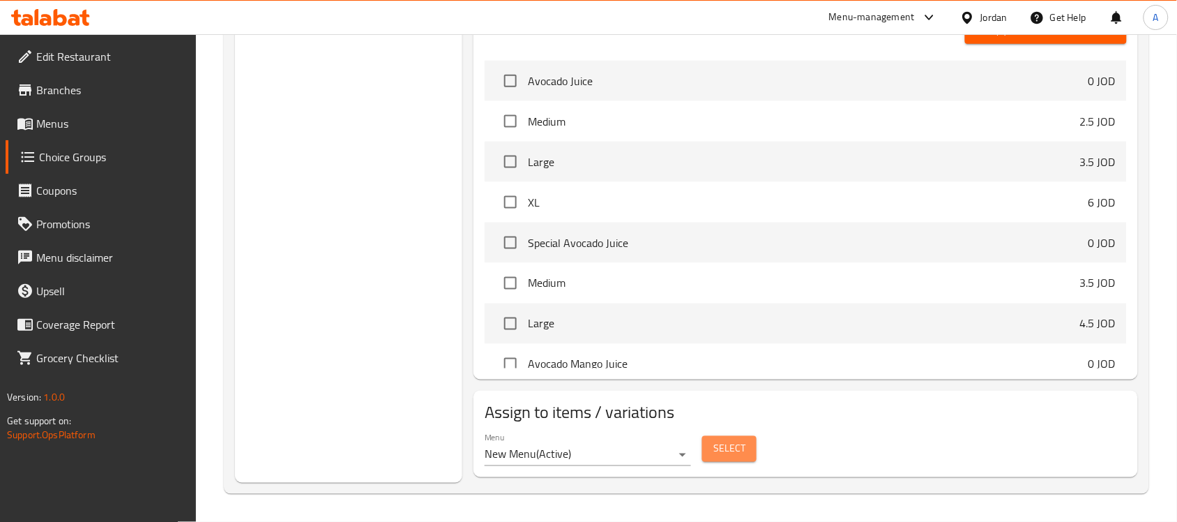
click at [754, 450] on button "Select" at bounding box center [729, 449] width 54 height 26
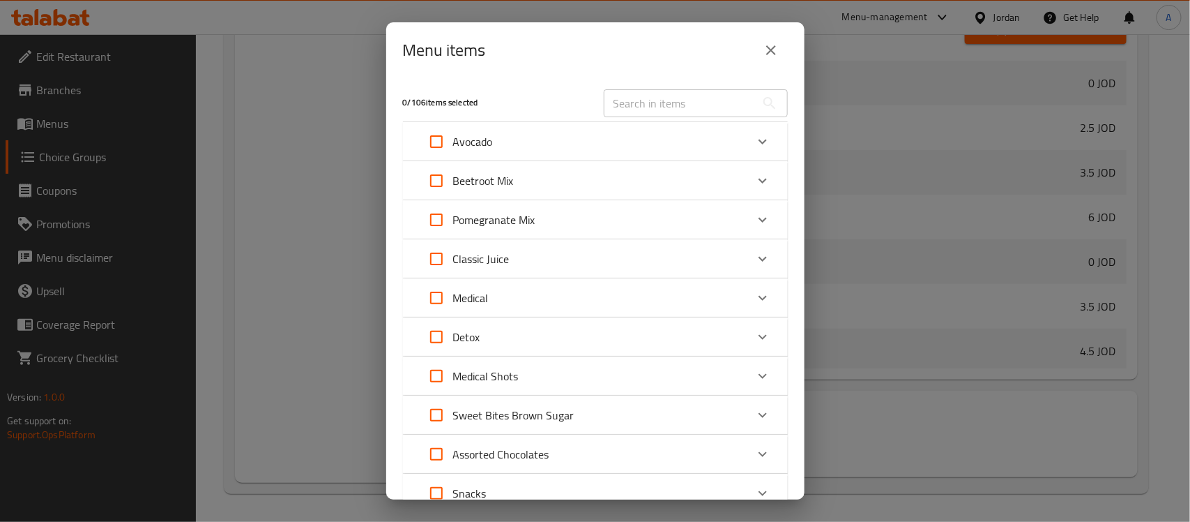
click at [436, 295] on input "Expand" at bounding box center [436, 297] width 33 height 33
checkbox input "true"
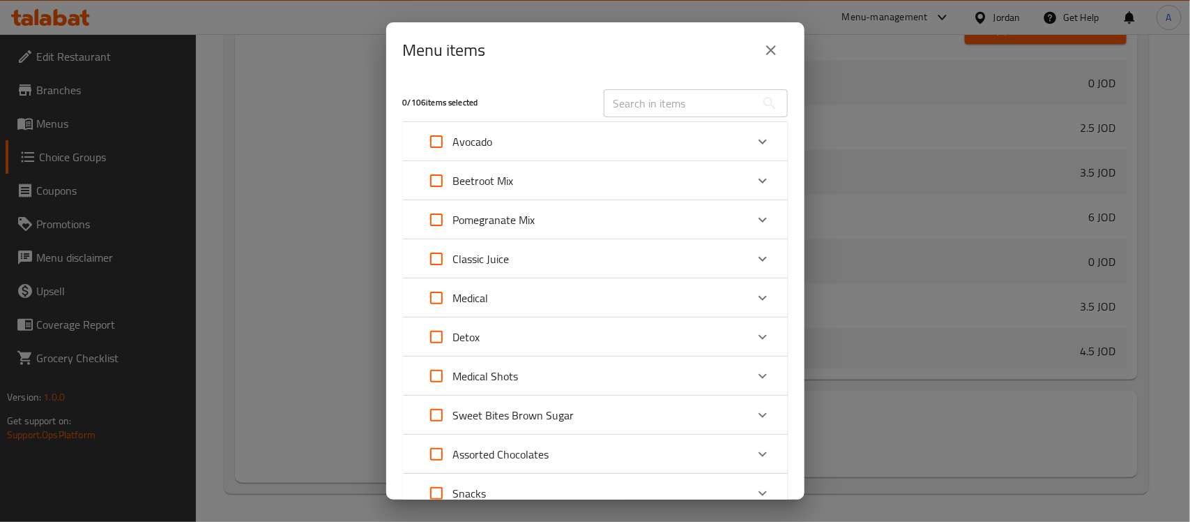
checkbox input "true"
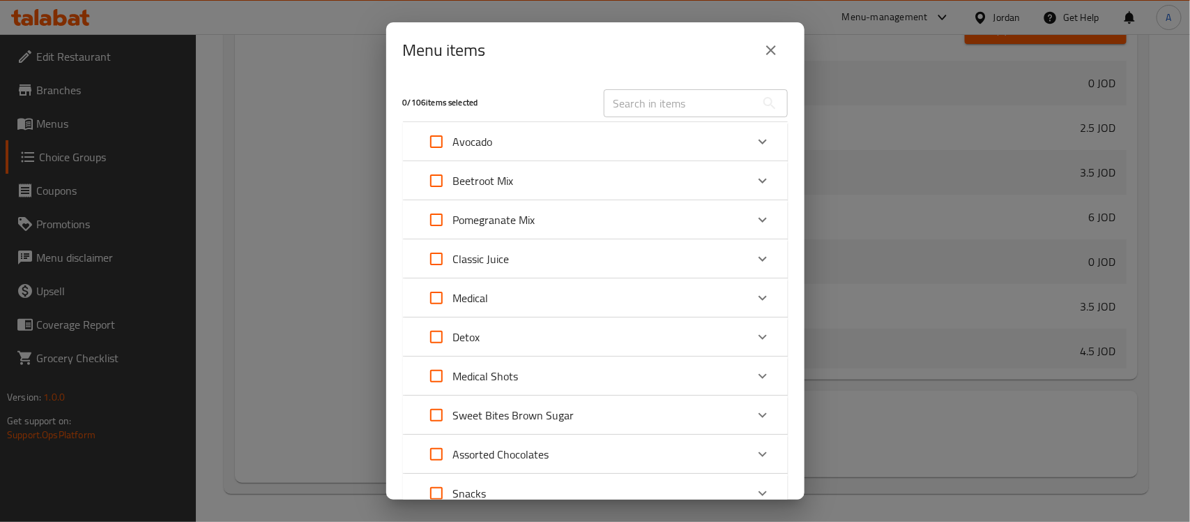
checkbox input "true"
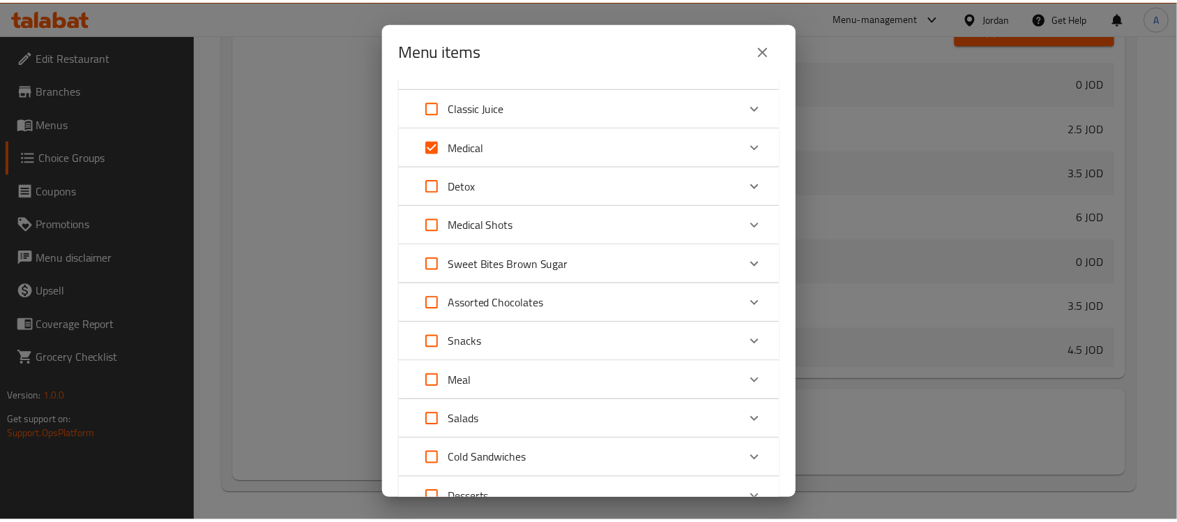
scroll to position [265, 0]
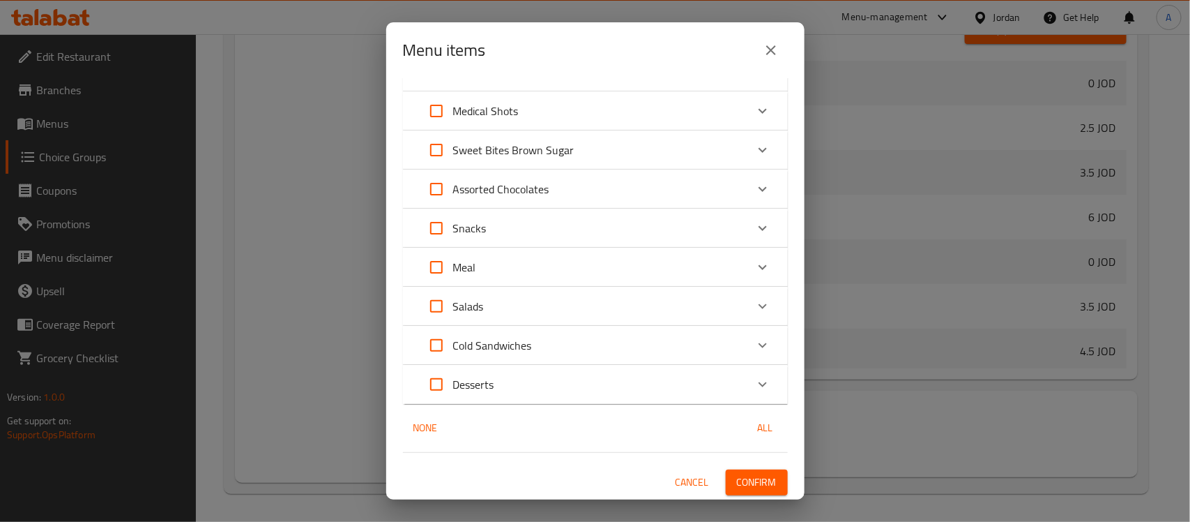
click at [760, 474] on span "Confirm" at bounding box center [757, 481] width 40 height 17
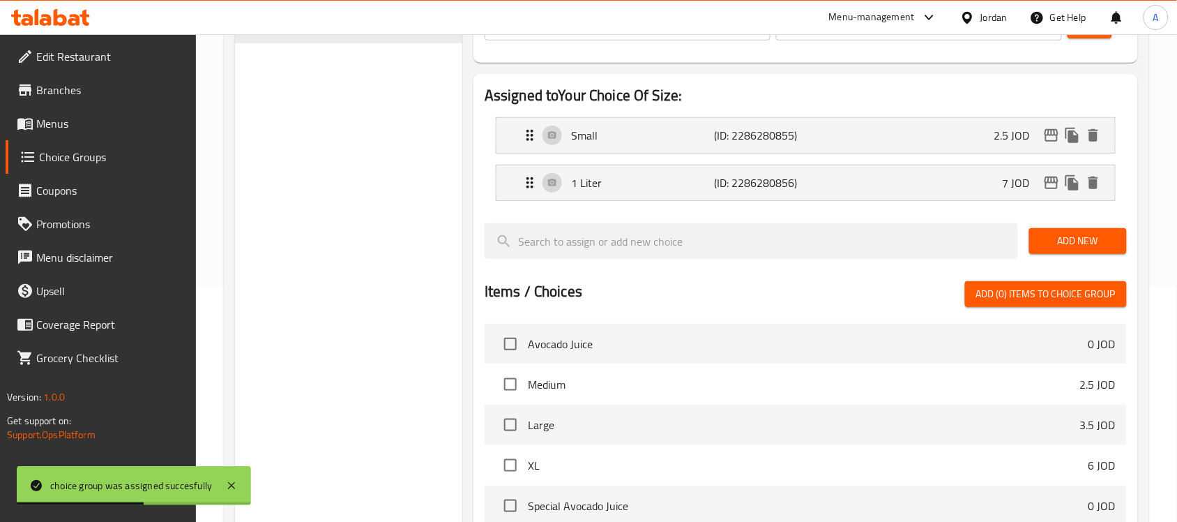
scroll to position [0, 0]
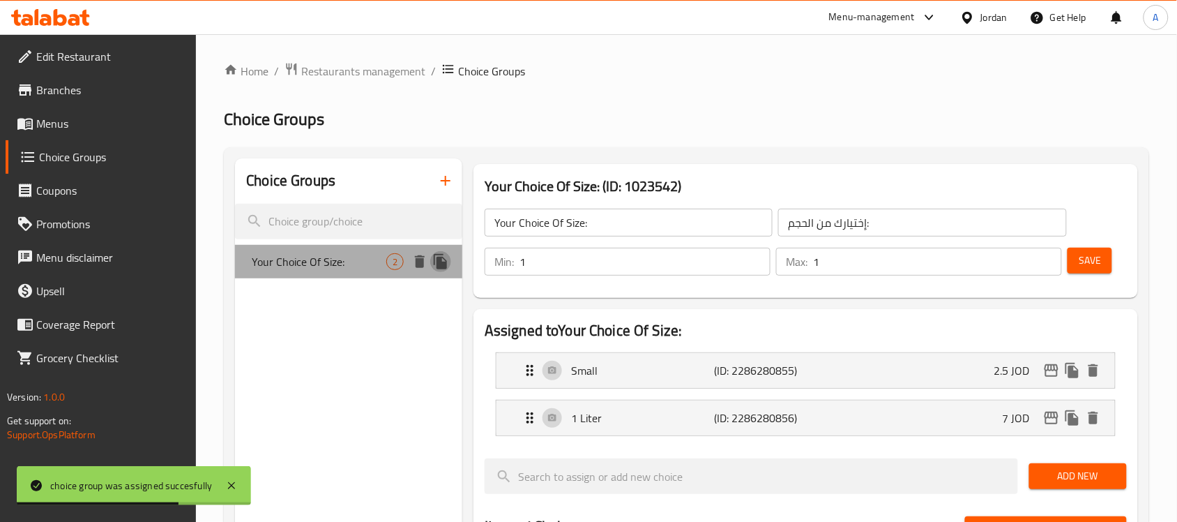
click at [441, 259] on icon "duplicate" at bounding box center [440, 261] width 13 height 15
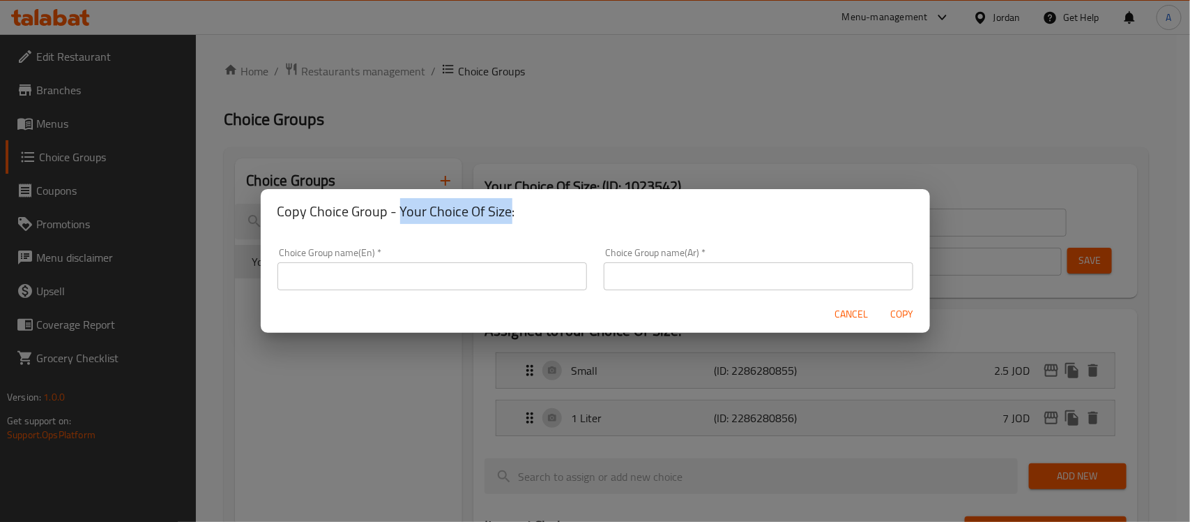
drag, startPoint x: 398, startPoint y: 213, endPoint x: 508, endPoint y: 208, distance: 109.6
click at [508, 208] on h2 "Copy Choice Group - Your Choice Of Size:" at bounding box center [596, 211] width 636 height 22
copy h2 "Your Choice Of Size"
click at [436, 275] on input "text" at bounding box center [433, 276] width 310 height 28
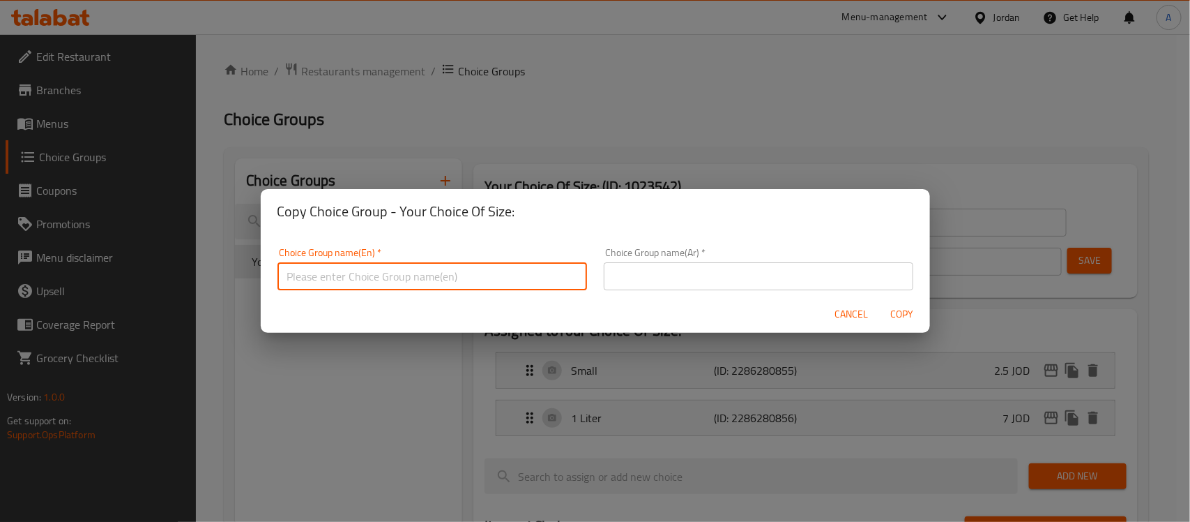
paste input "Your Choice Of Size"
type input "Your Choice Of Size - Detox:"
click at [736, 281] on input "text" at bounding box center [759, 276] width 310 height 28
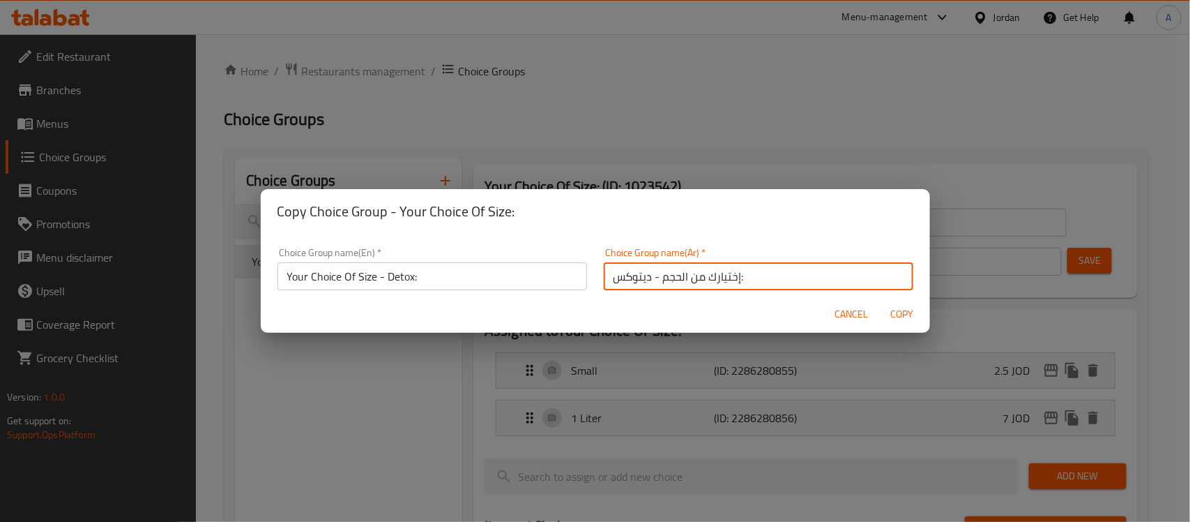
type input "إختيارك من الحجم - ديتوكس:"
click at [880, 301] on button "Copy" at bounding box center [902, 314] width 45 height 26
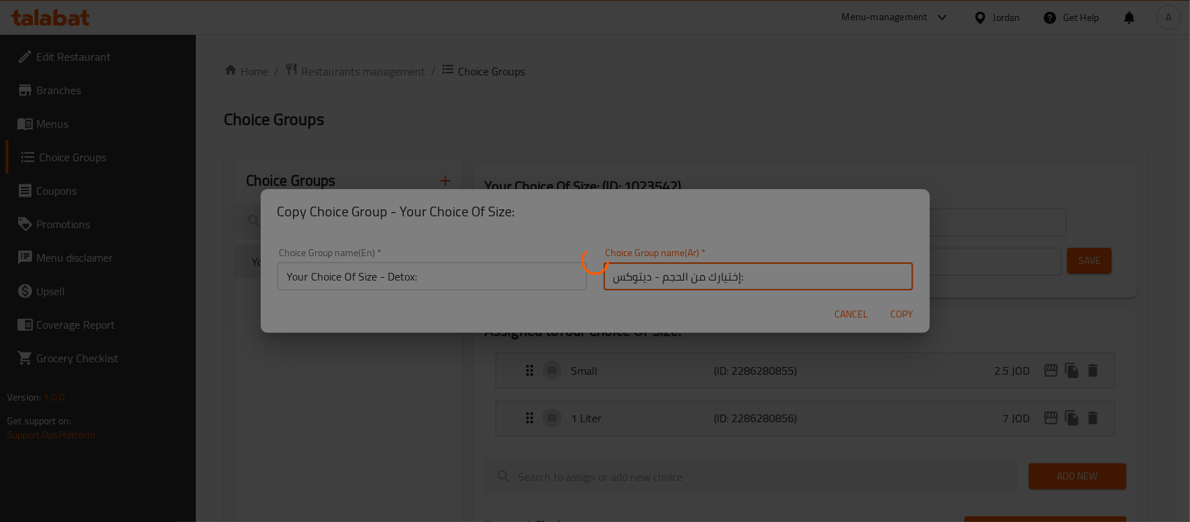
type input "Your Choice Of Size - Detox:"
type input "إختيارك من الحجم - ديتوكس:"
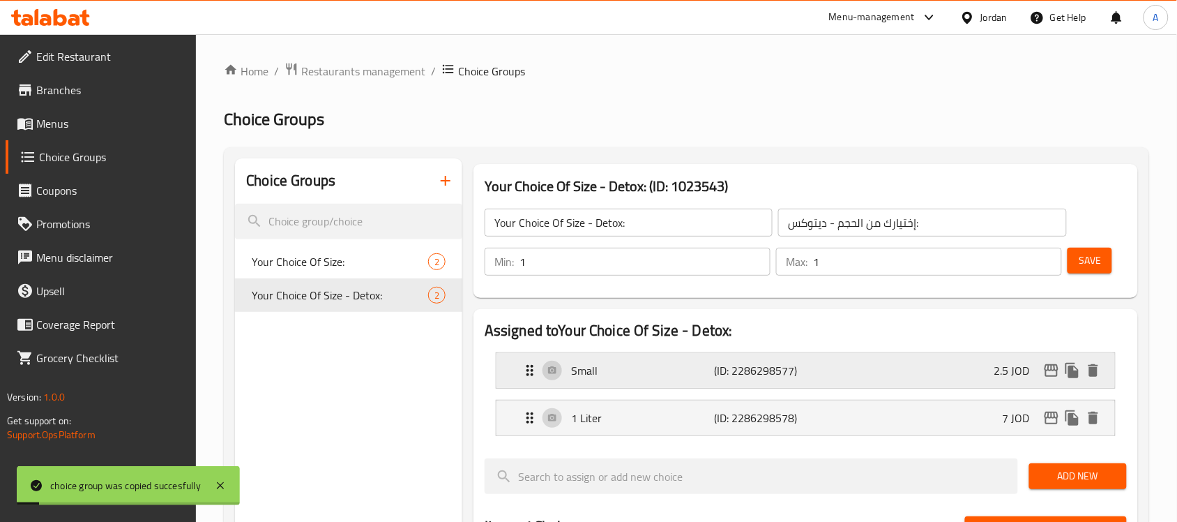
click at [835, 372] on div "Small (ID: 2286298577) 2.5 JOD" at bounding box center [810, 370] width 577 height 35
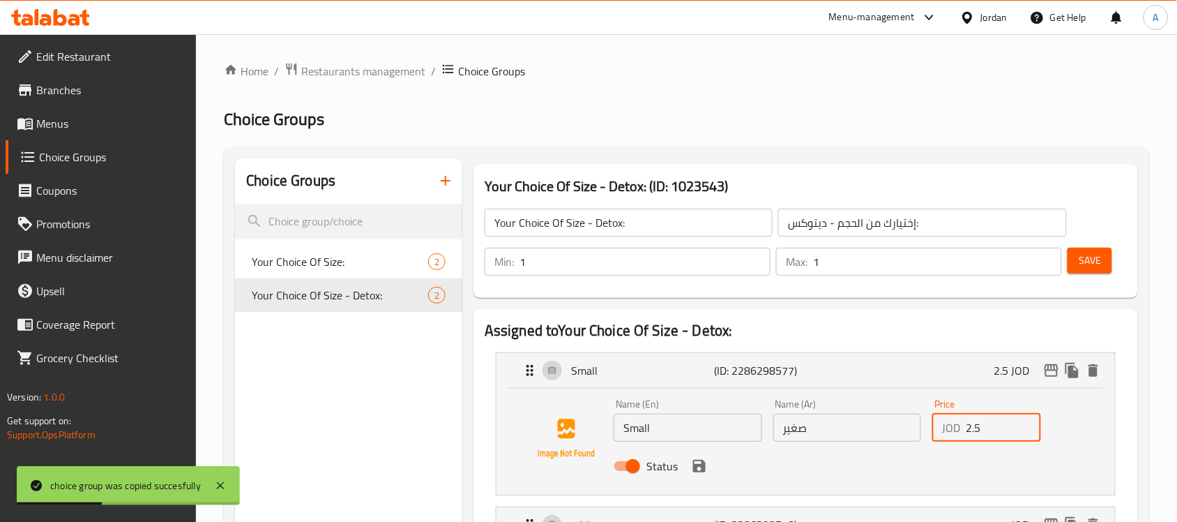
drag, startPoint x: 985, startPoint y: 425, endPoint x: 924, endPoint y: 433, distance: 61.1
click at [924, 433] on div "Name (En) Small Name (En) Name (Ar) صغير Name (Ar) Price JOD 2.5 Price Status" at bounding box center [847, 438] width 478 height 91
paste input "1"
click at [706, 465] on icon "save" at bounding box center [699, 465] width 17 height 17
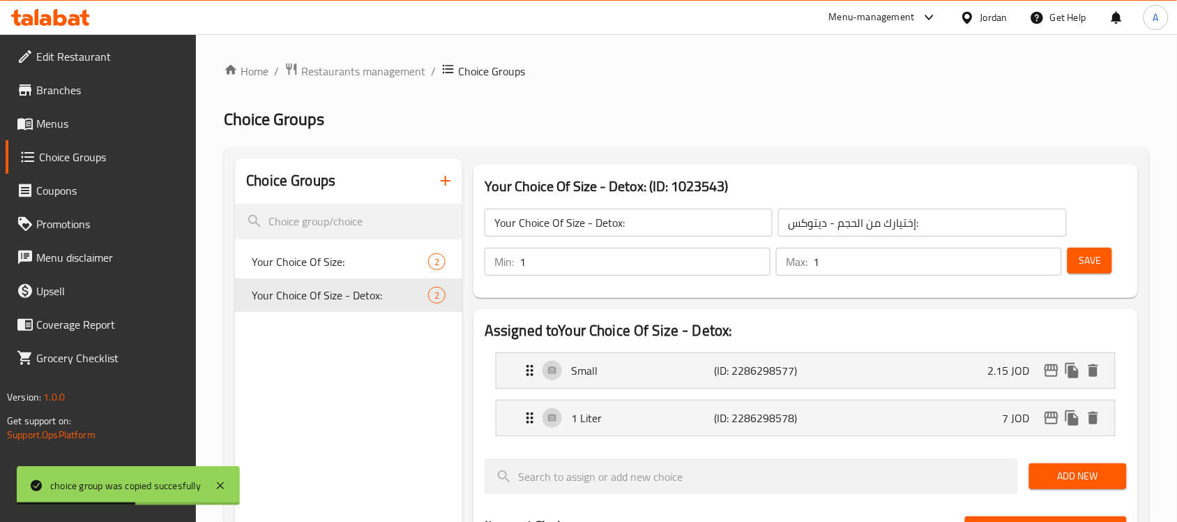
type input "2.15"
click at [1097, 265] on span "Save" at bounding box center [1090, 260] width 22 height 17
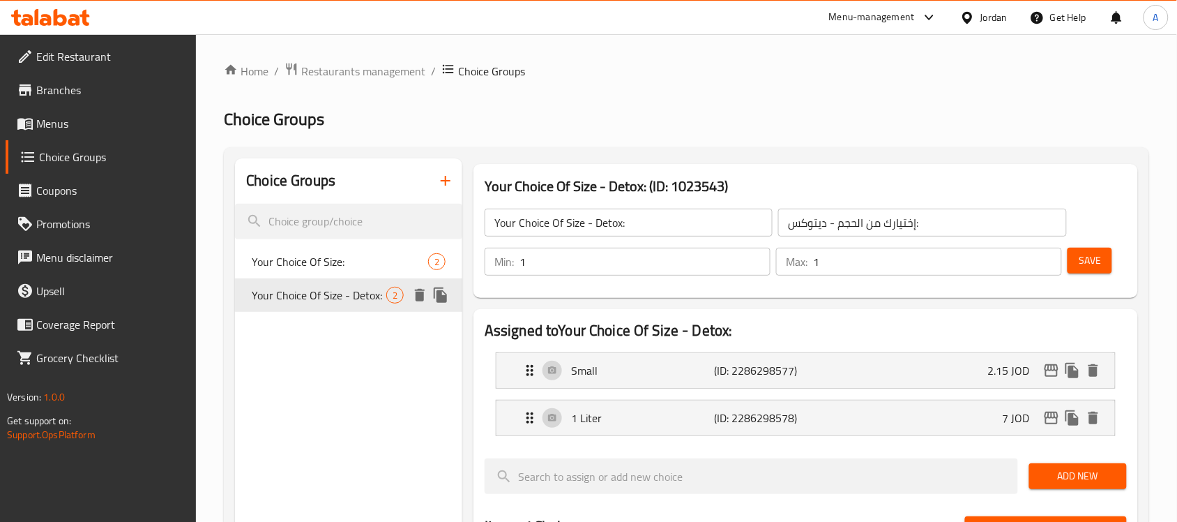
click at [439, 295] on icon "duplicate" at bounding box center [440, 294] width 13 height 15
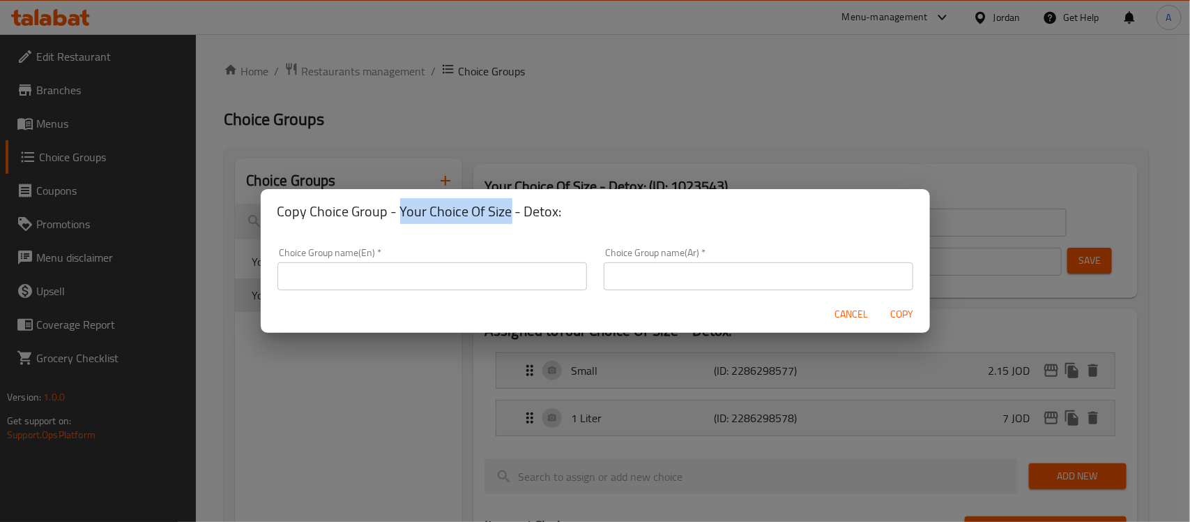
drag, startPoint x: 398, startPoint y: 211, endPoint x: 507, endPoint y: 211, distance: 108.8
click at [507, 211] on h2 "Copy Choice Group - Your Choice Of Size - Detox:" at bounding box center [596, 211] width 636 height 22
copy h2 "Your Choice Of Size"
click at [441, 284] on input "text" at bounding box center [433, 276] width 310 height 28
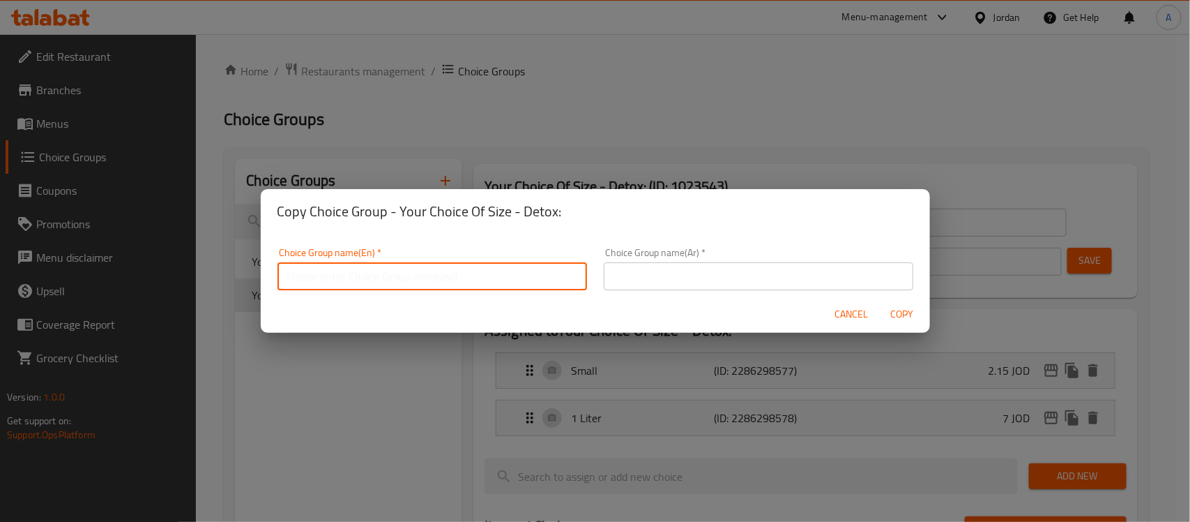
paste input "Your Choice Of Size"
type input "Your Choice Of Size"
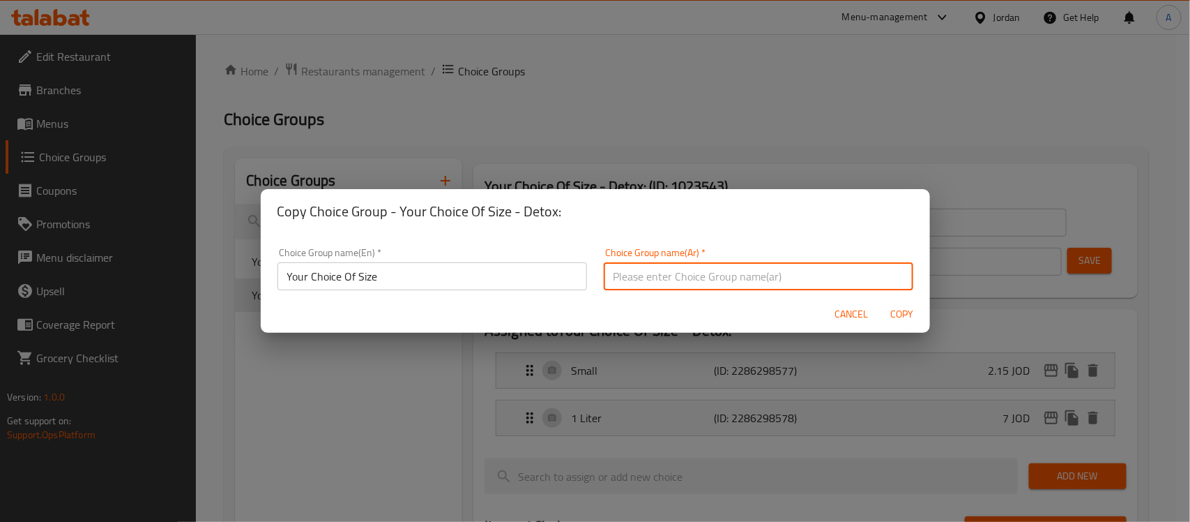
click at [637, 274] on input "text" at bounding box center [759, 276] width 310 height 28
type input "إختيارك من الحجم"
click at [904, 312] on span "Copy" at bounding box center [901, 313] width 33 height 17
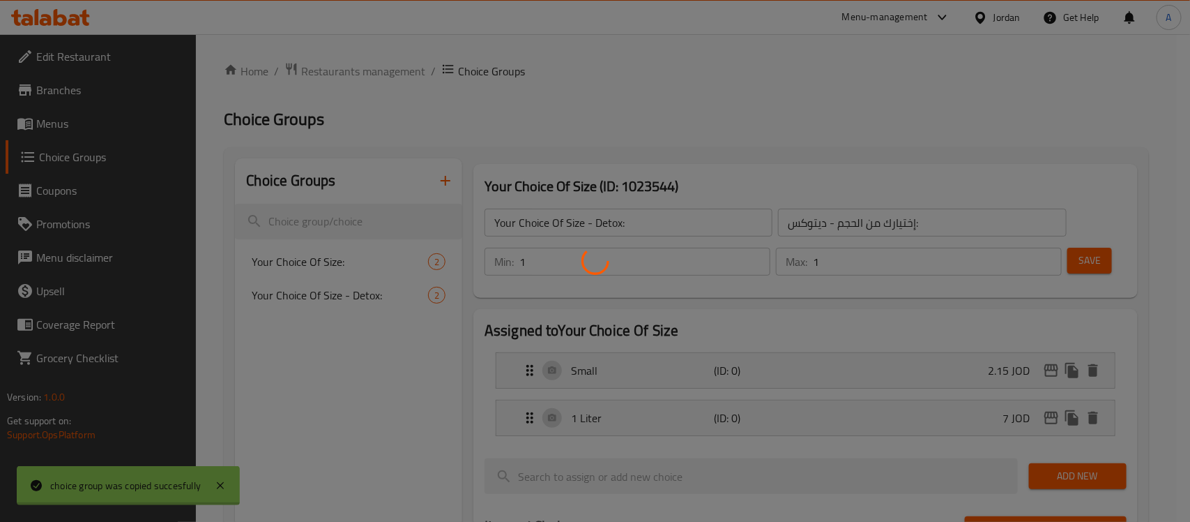
type input "Your Choice Of Size"
type input "إختيارك من الحجم"
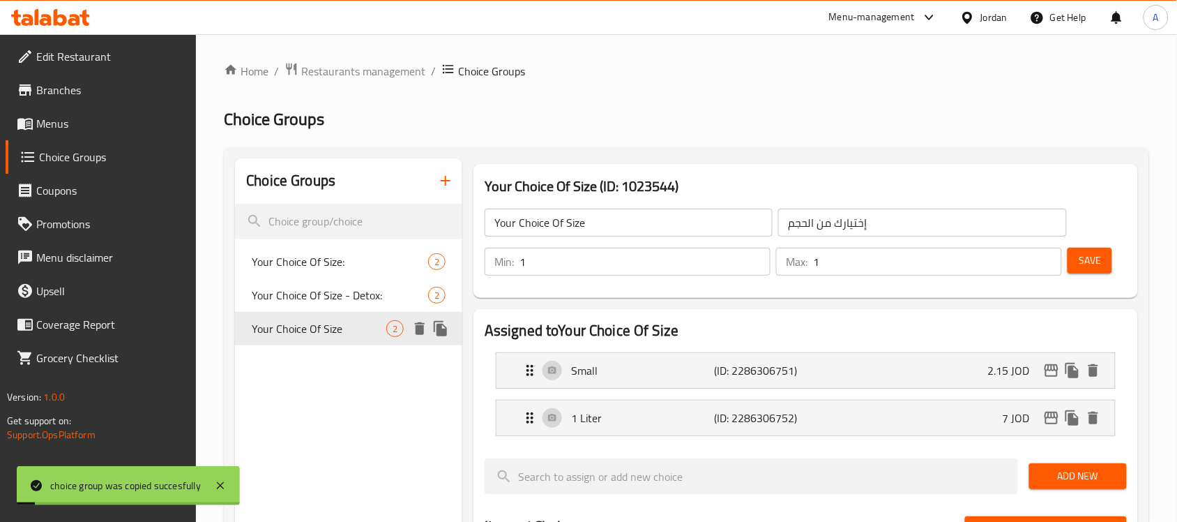
click at [333, 329] on span "Your Choice Of Size" at bounding box center [319, 328] width 135 height 17
click at [952, 410] on div "1 Liter (ID: 2286306752) 7 JOD" at bounding box center [810, 417] width 577 height 35
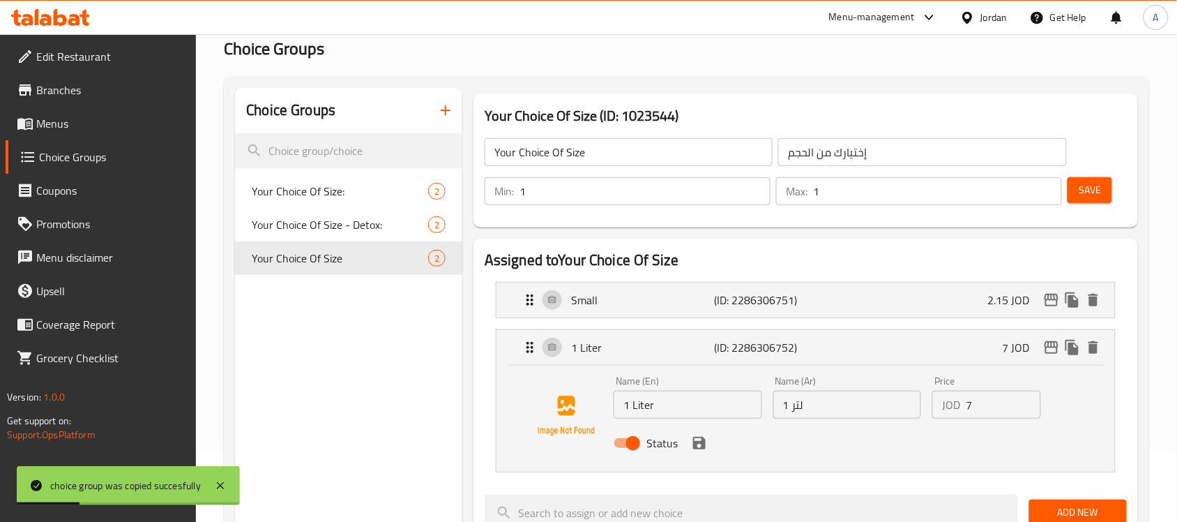
scroll to position [174, 0]
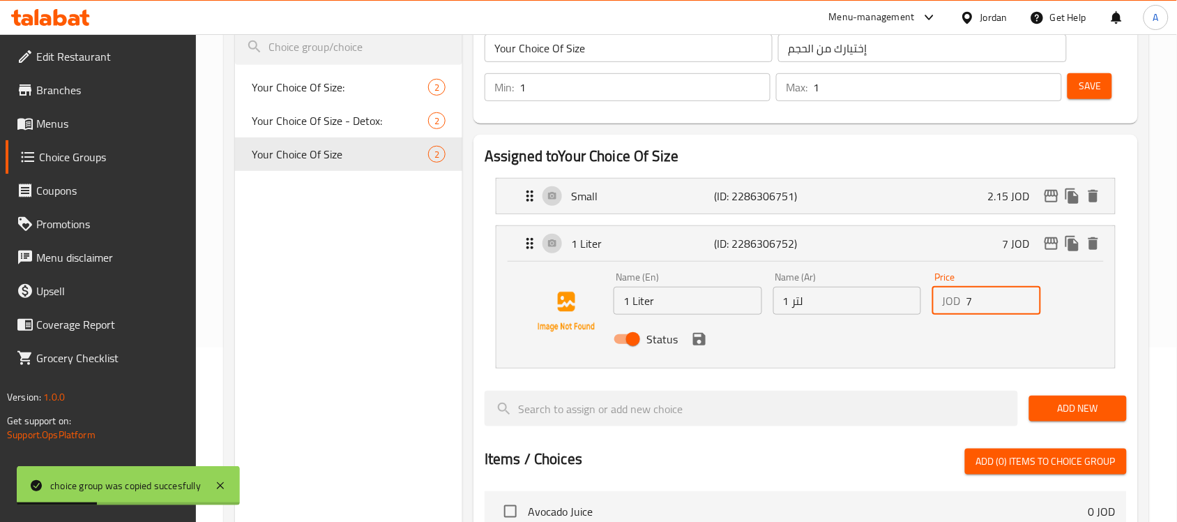
drag, startPoint x: 983, startPoint y: 305, endPoint x: 947, endPoint y: 312, distance: 36.9
click at [947, 312] on div "JOD 7 Price" at bounding box center [986, 301] width 108 height 28
click at [694, 339] on icon "save" at bounding box center [699, 339] width 13 height 13
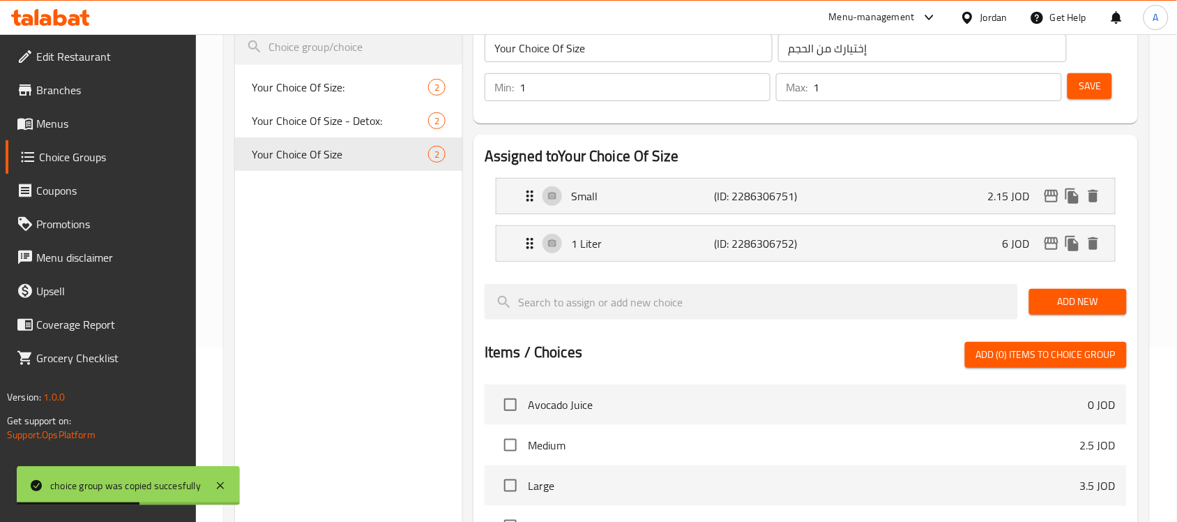
type input "6"
click at [1093, 98] on button "Save" at bounding box center [1089, 86] width 45 height 26
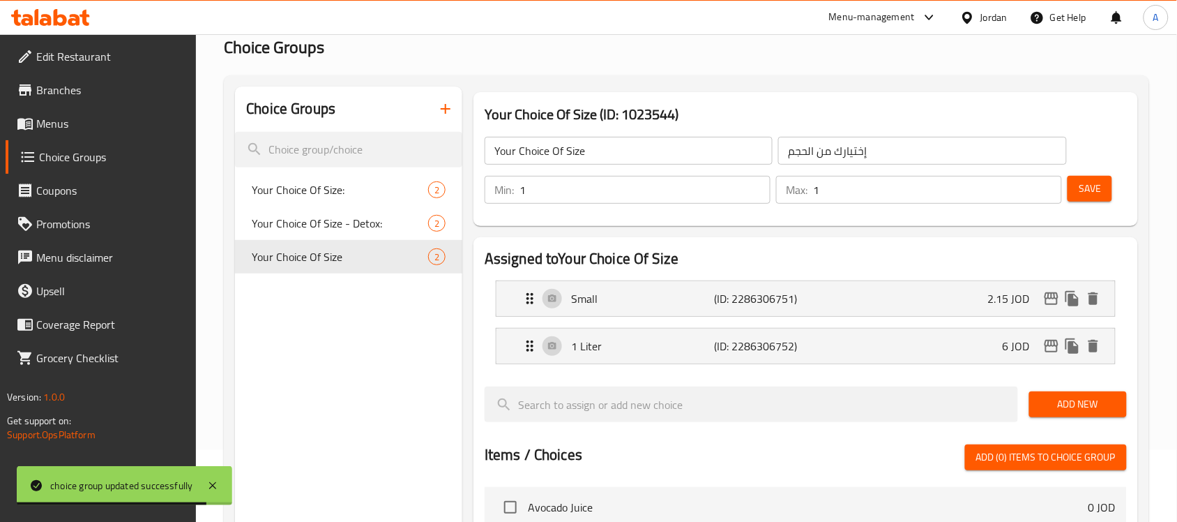
scroll to position [0, 0]
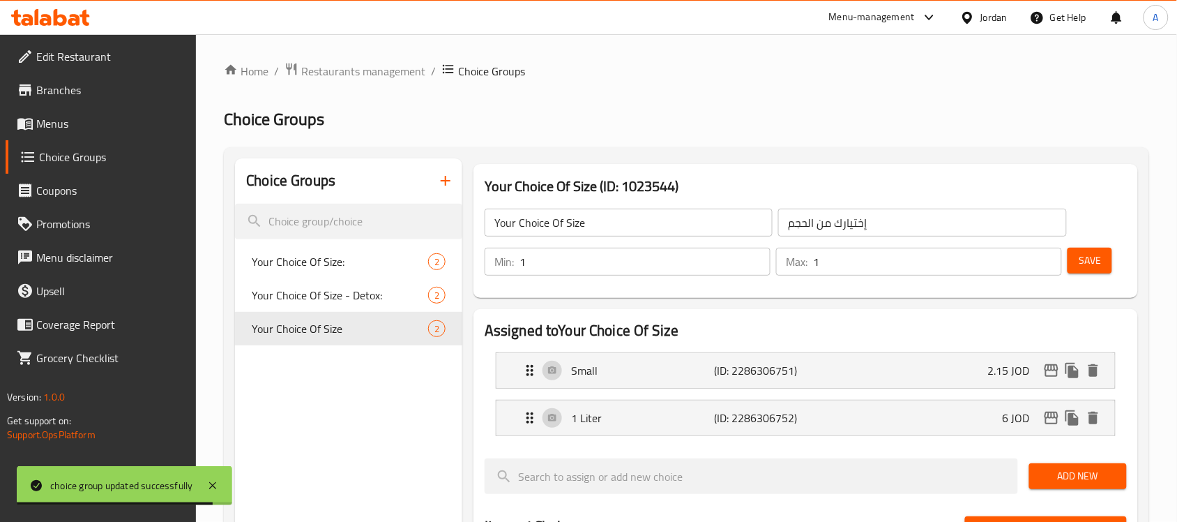
click at [126, 119] on span "Menus" at bounding box center [110, 123] width 149 height 17
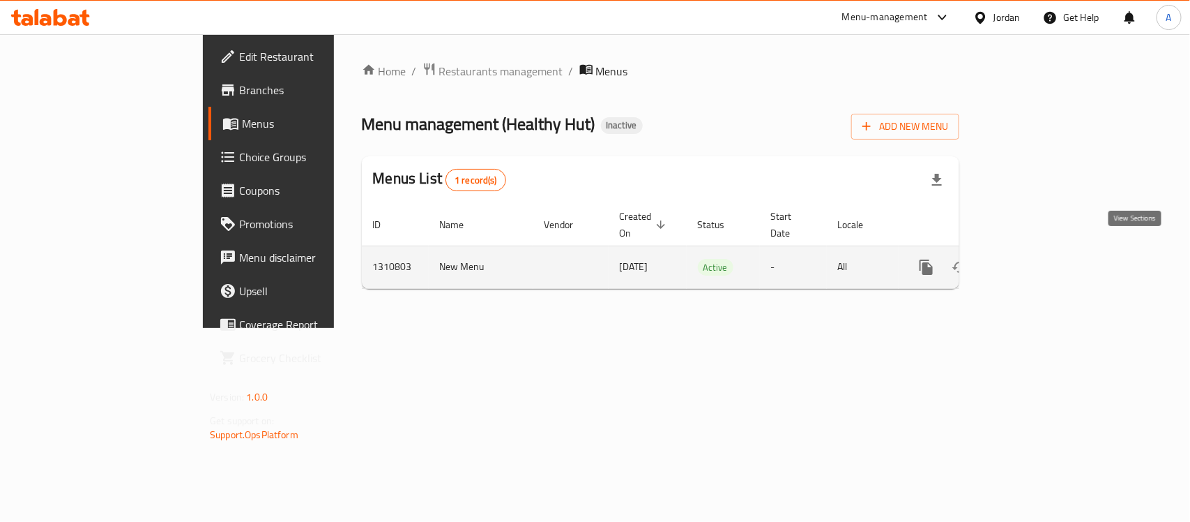
click at [1044, 259] on link "enhanced table" at bounding box center [1026, 266] width 33 height 33
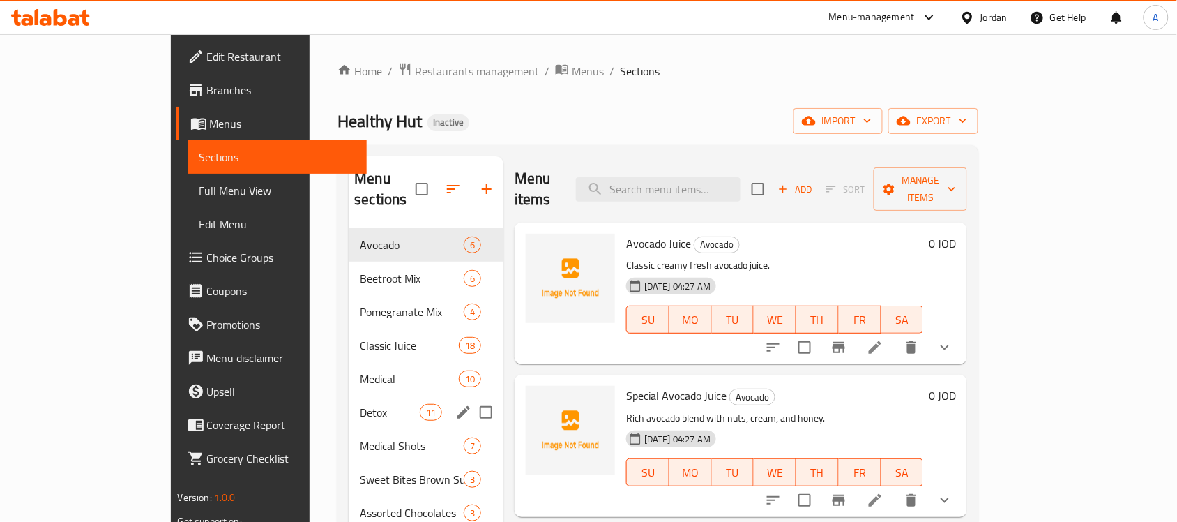
scroll to position [197, 0]
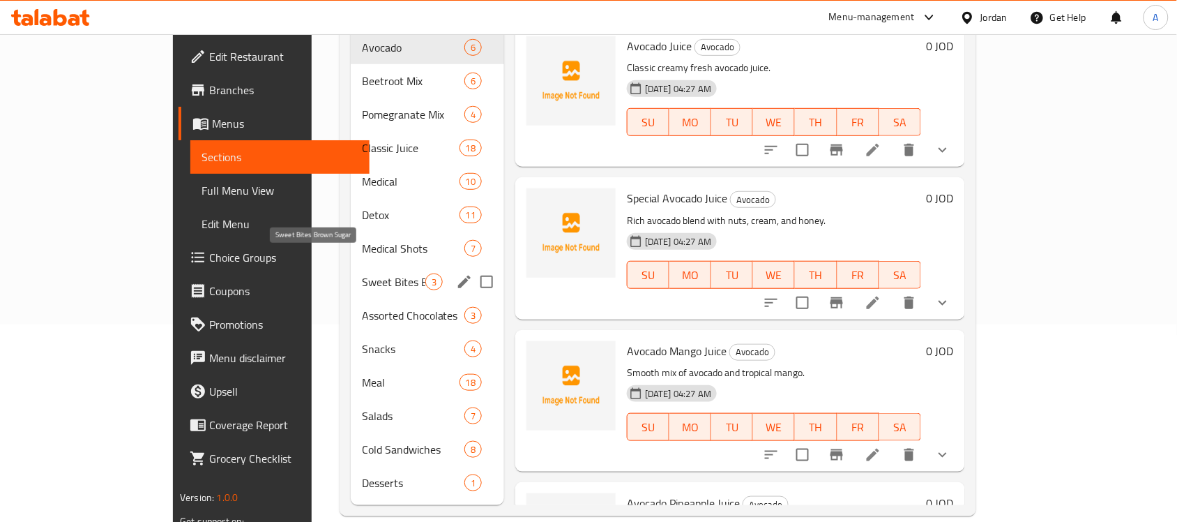
click at [362, 273] on span "Sweet Bites Brown Sugar" at bounding box center [393, 281] width 63 height 17
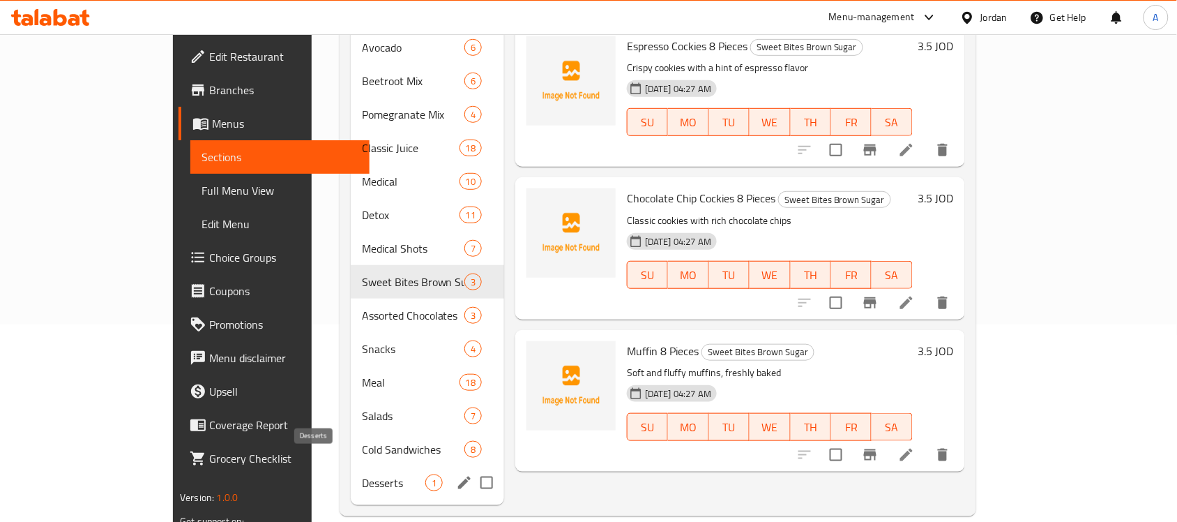
click at [362, 474] on span "Desserts" at bounding box center [393, 482] width 63 height 17
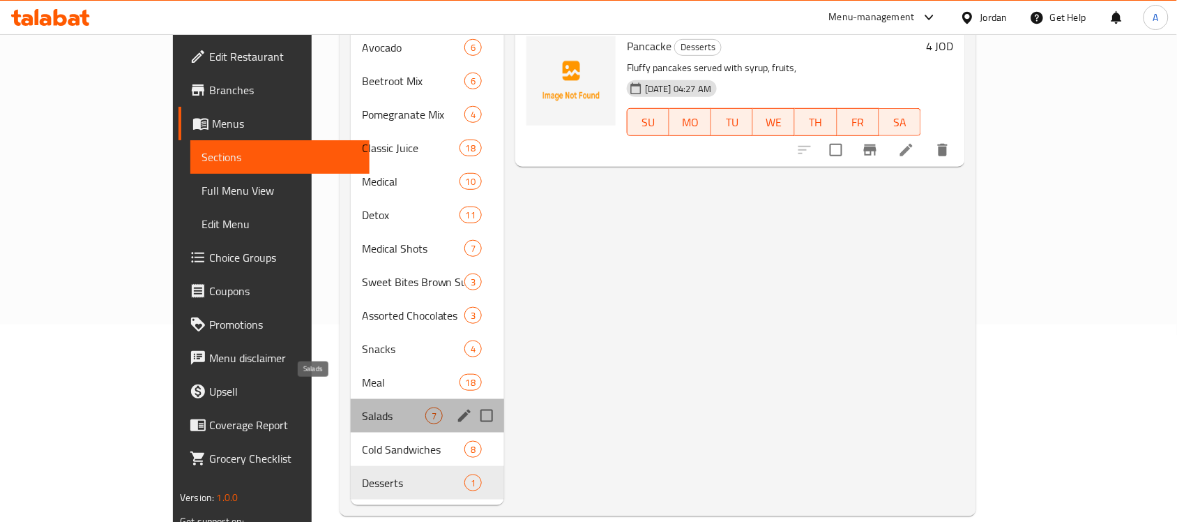
click at [362, 407] on span "Salads" at bounding box center [393, 415] width 63 height 17
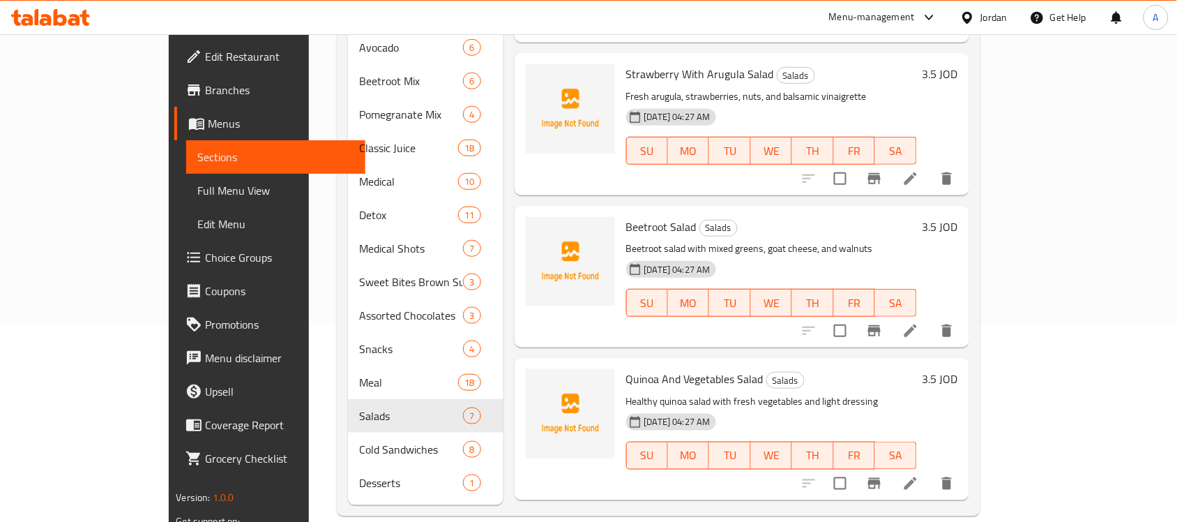
scroll to position [141, 0]
click at [930, 319] on li at bounding box center [910, 331] width 39 height 25
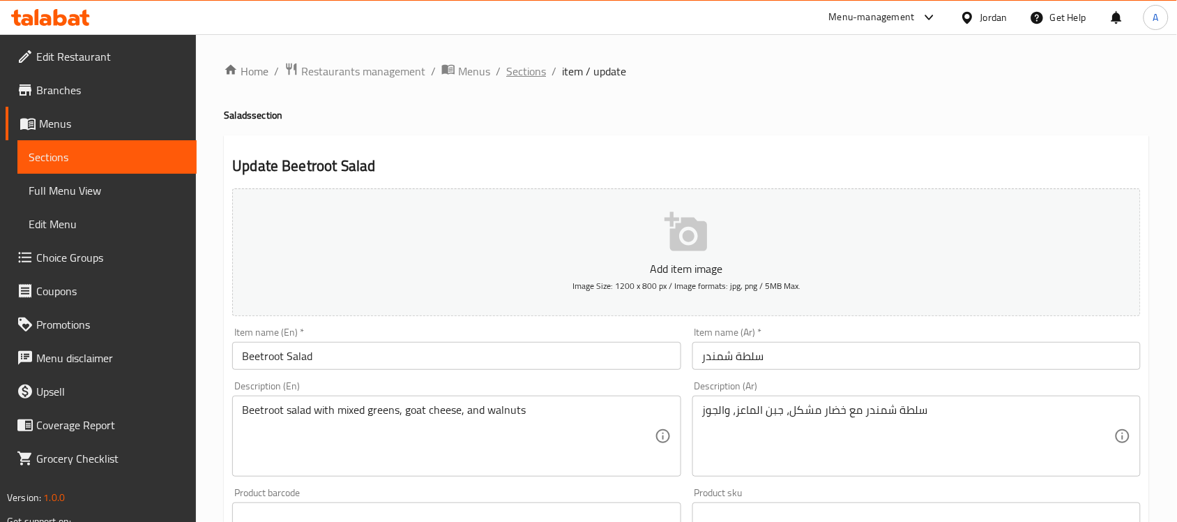
click at [526, 77] on span "Sections" at bounding box center [526, 71] width 40 height 17
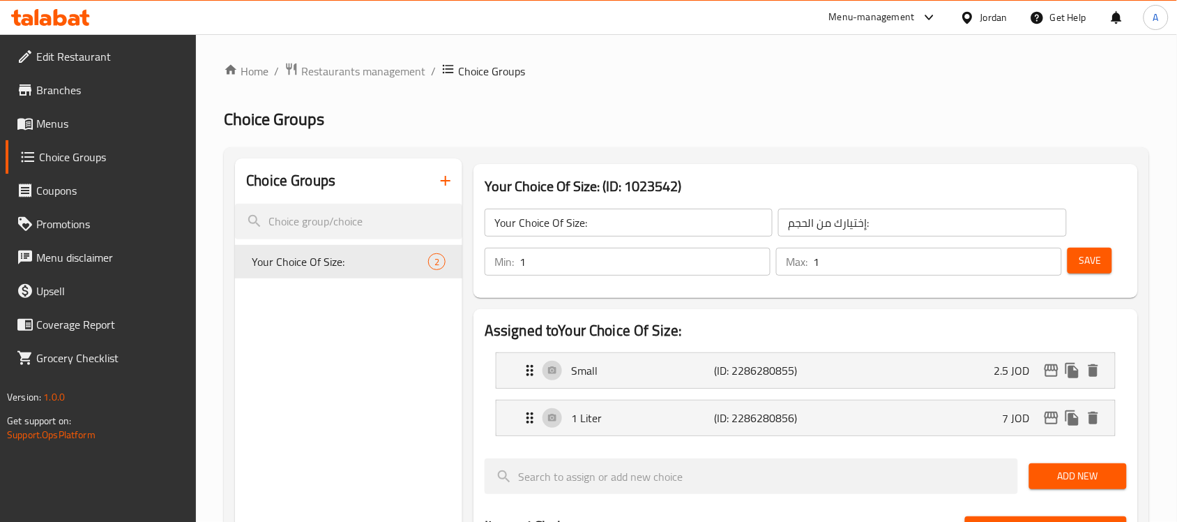
click at [58, 137] on link "Menus" at bounding box center [101, 123] width 191 height 33
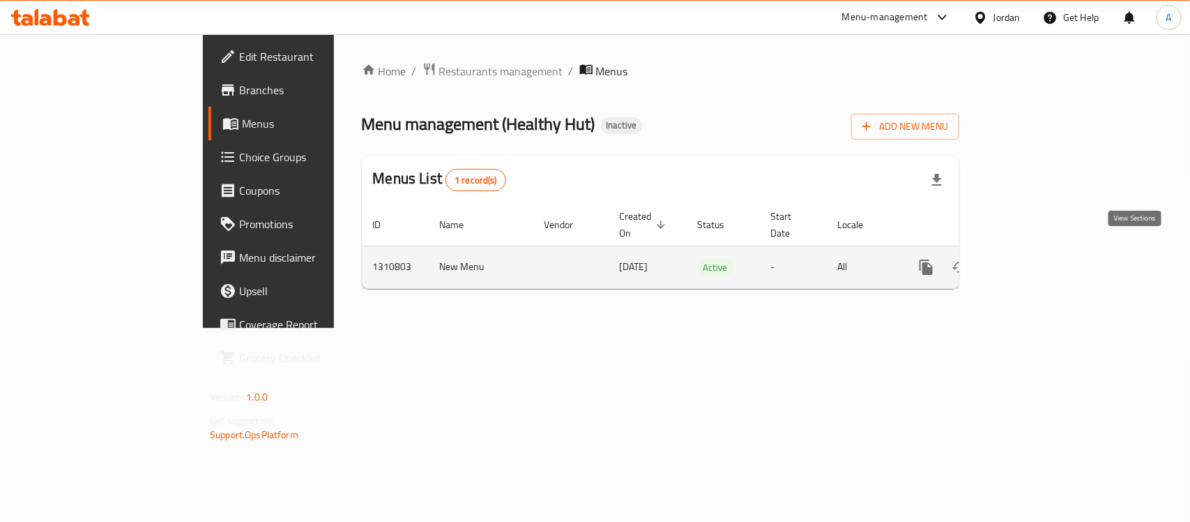
click at [1044, 252] on link "enhanced table" at bounding box center [1026, 266] width 33 height 33
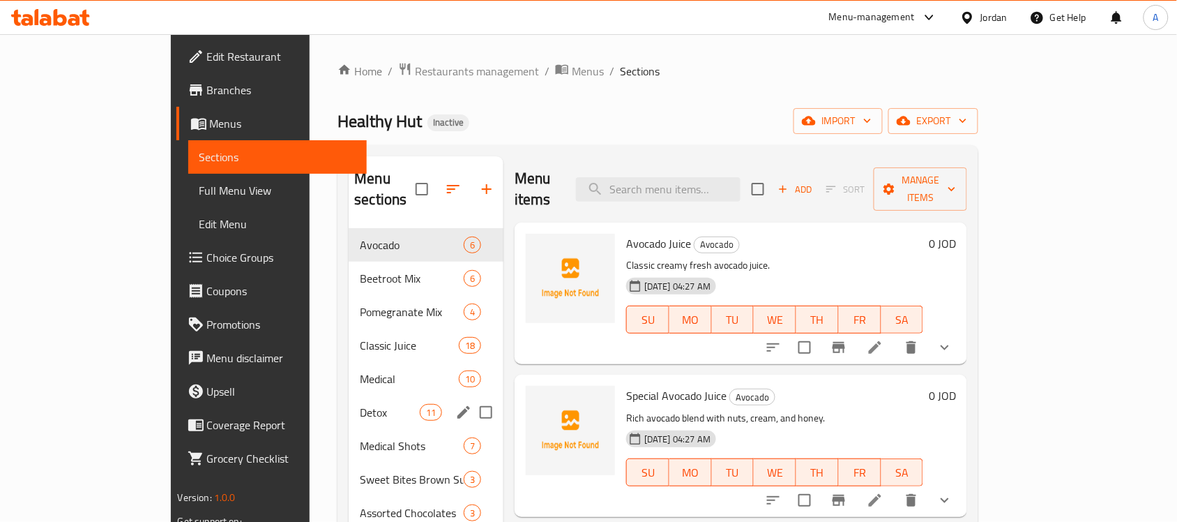
scroll to position [174, 0]
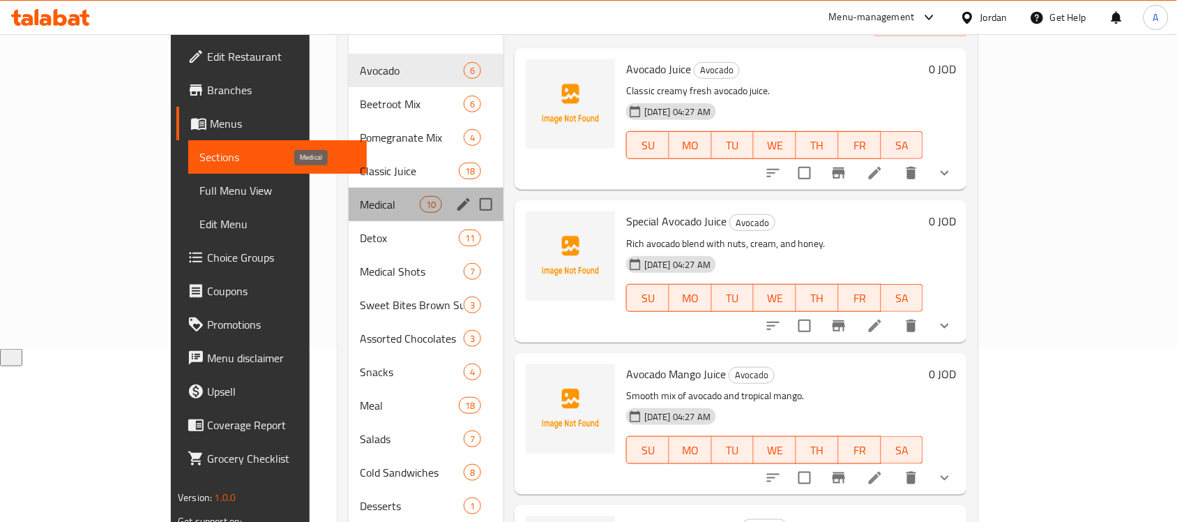
click at [360, 196] on span "Medical" at bounding box center [389, 204] width 59 height 17
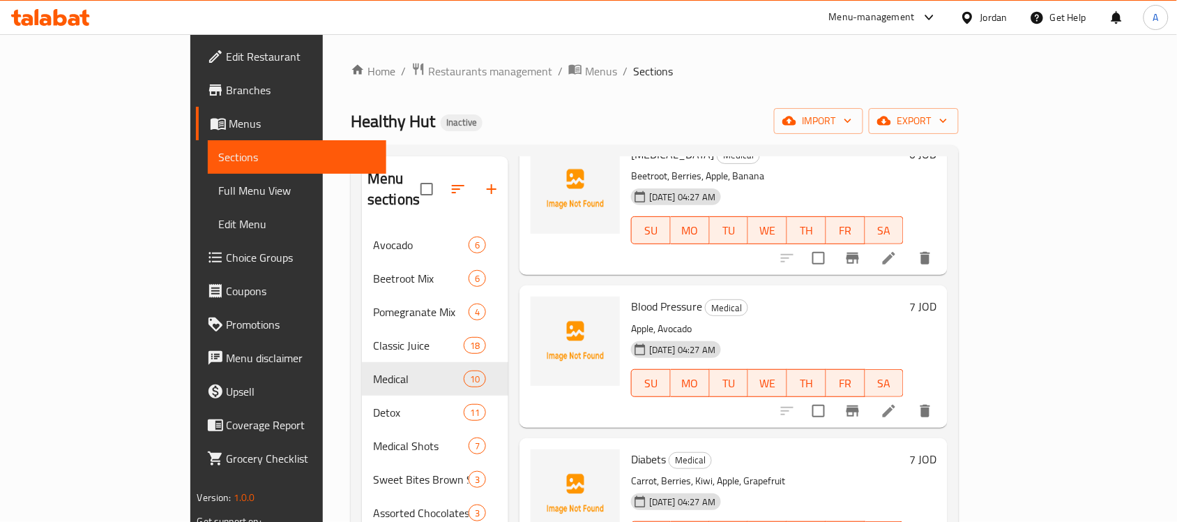
scroll to position [174, 0]
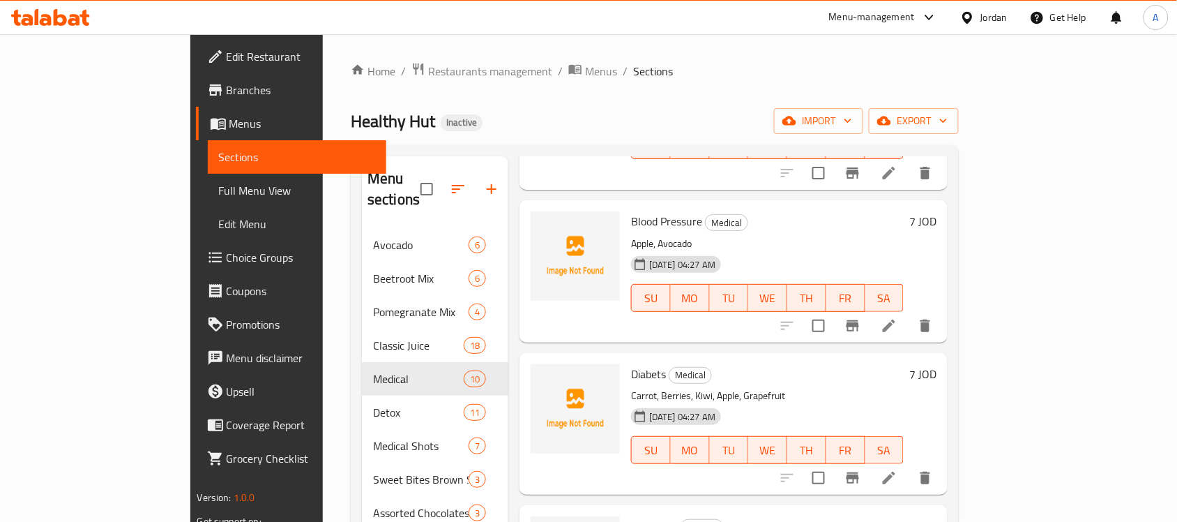
click at [895, 319] on icon at bounding box center [889, 325] width 13 height 13
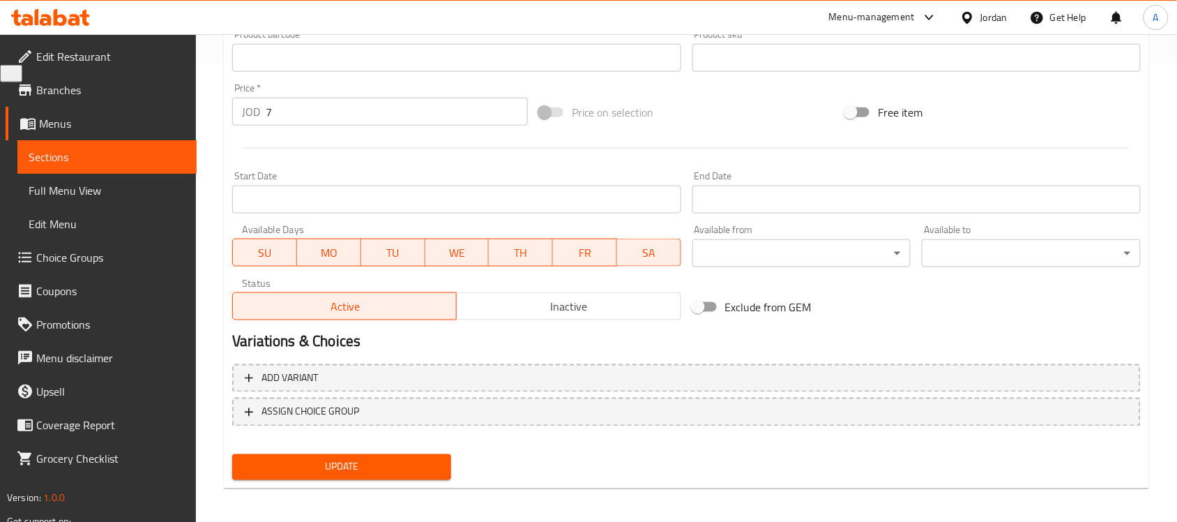
scroll to position [461, 0]
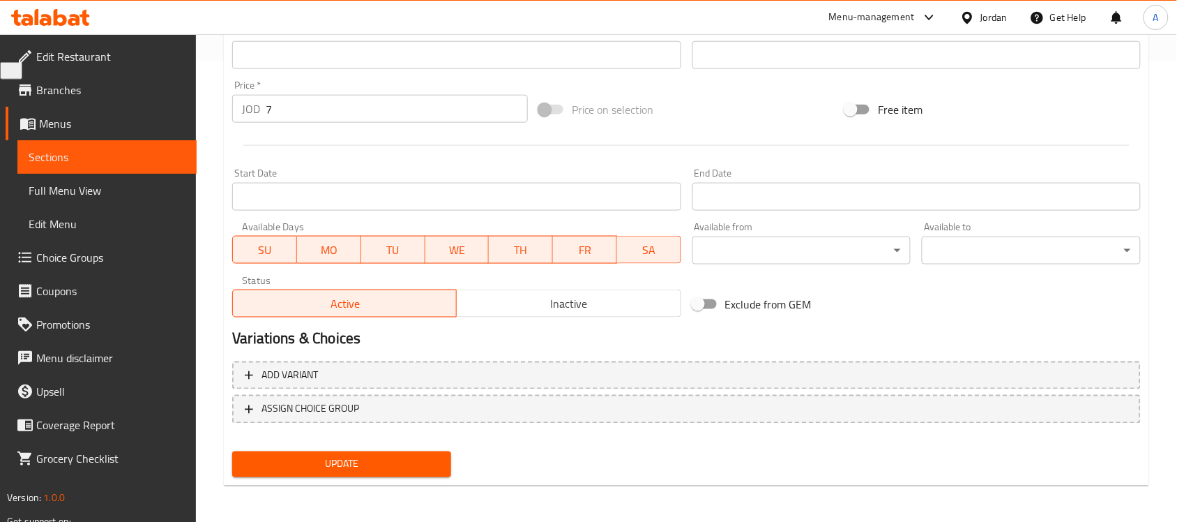
drag, startPoint x: 282, startPoint y: 116, endPoint x: 241, endPoint y: 119, distance: 41.2
click at [242, 119] on div "JOD 7 Price *" at bounding box center [380, 109] width 296 height 28
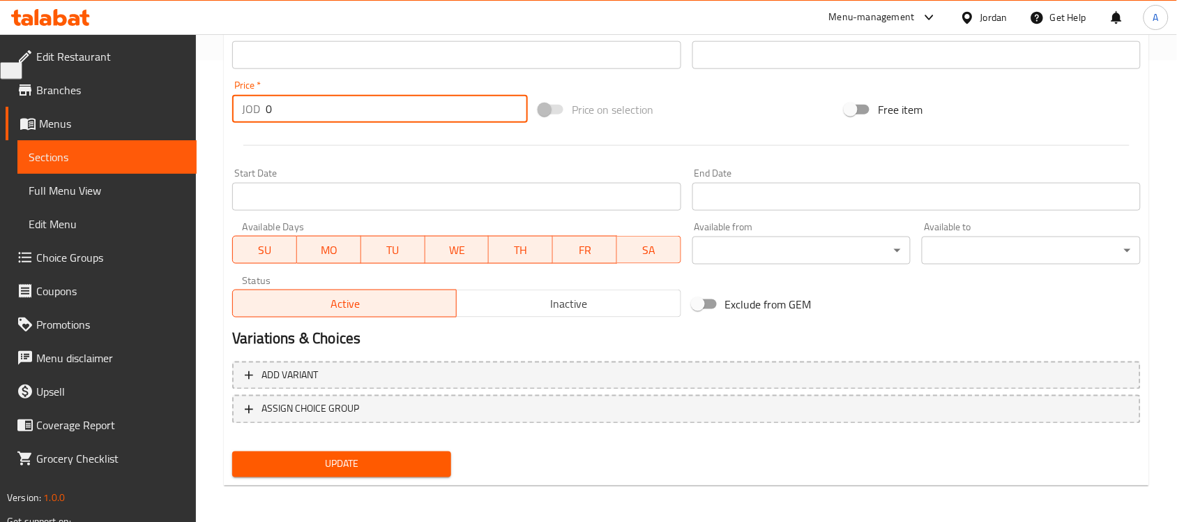
type input "0"
click at [339, 457] on span "Update" at bounding box center [341, 463] width 197 height 17
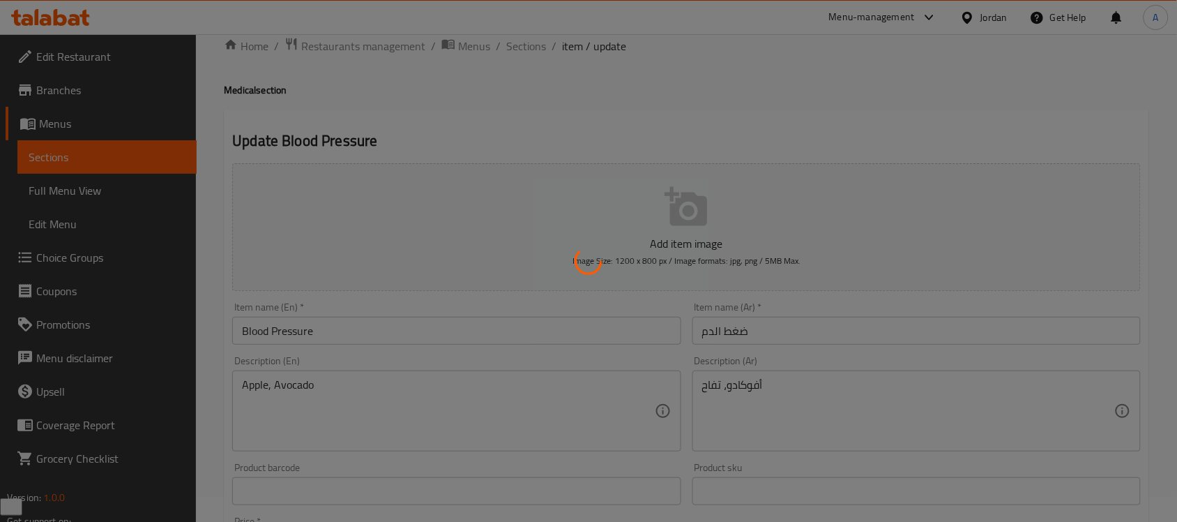
scroll to position [0, 0]
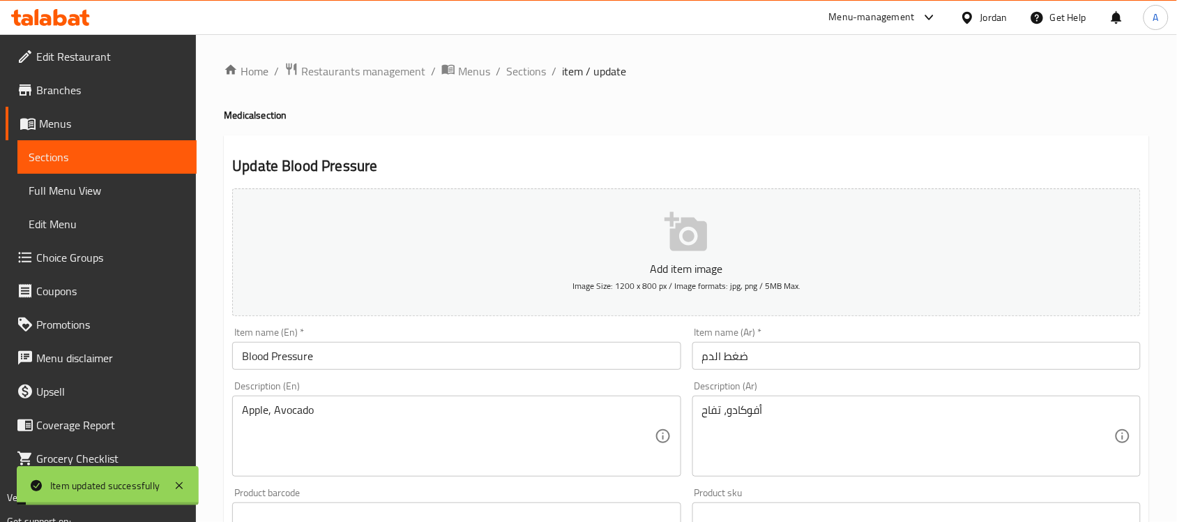
click at [535, 81] on div "Home / Restaurants management / Menus / Sections / item / update Medical sectio…" at bounding box center [686, 509] width 925 height 895
click at [533, 79] on span "Sections" at bounding box center [526, 71] width 40 height 17
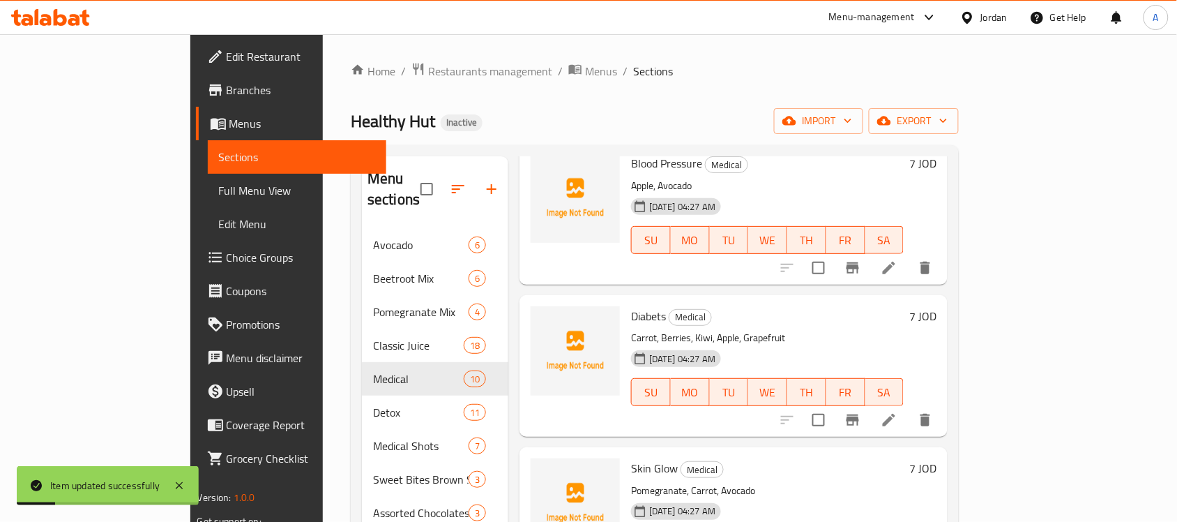
scroll to position [261, 0]
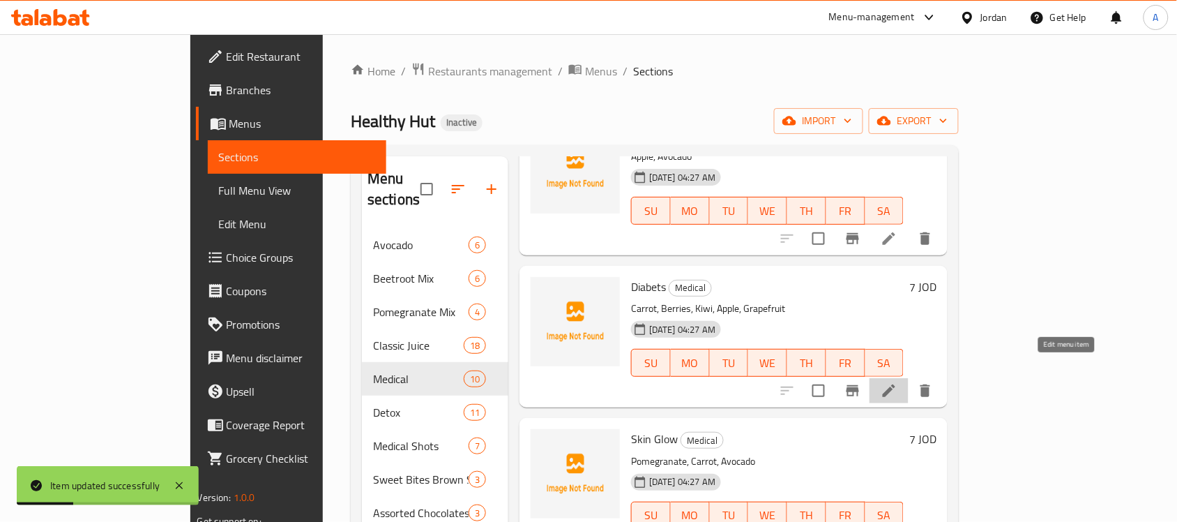
click at [897, 382] on icon at bounding box center [889, 390] width 17 height 17
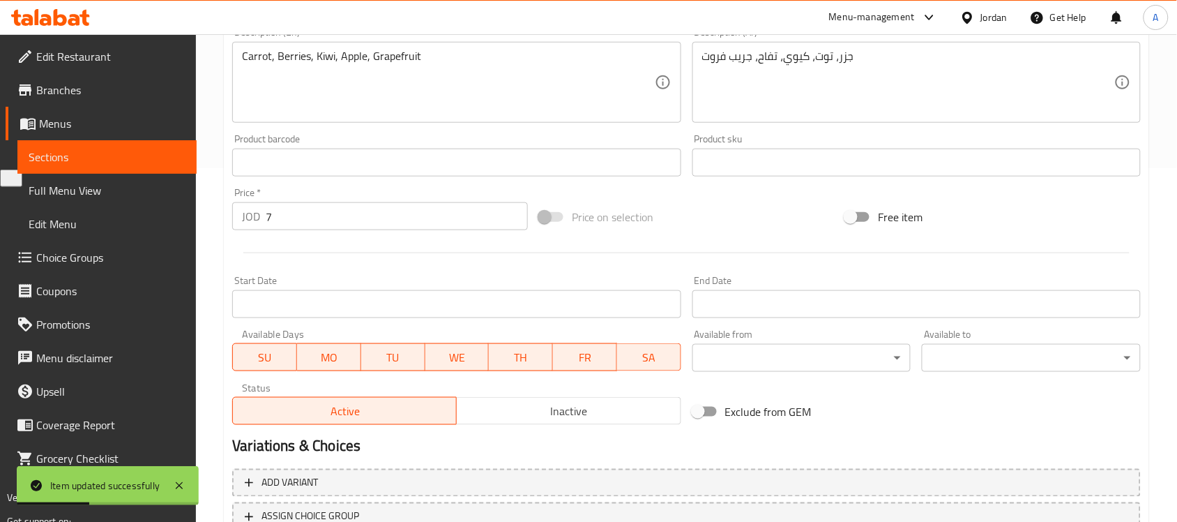
scroll to position [461, 0]
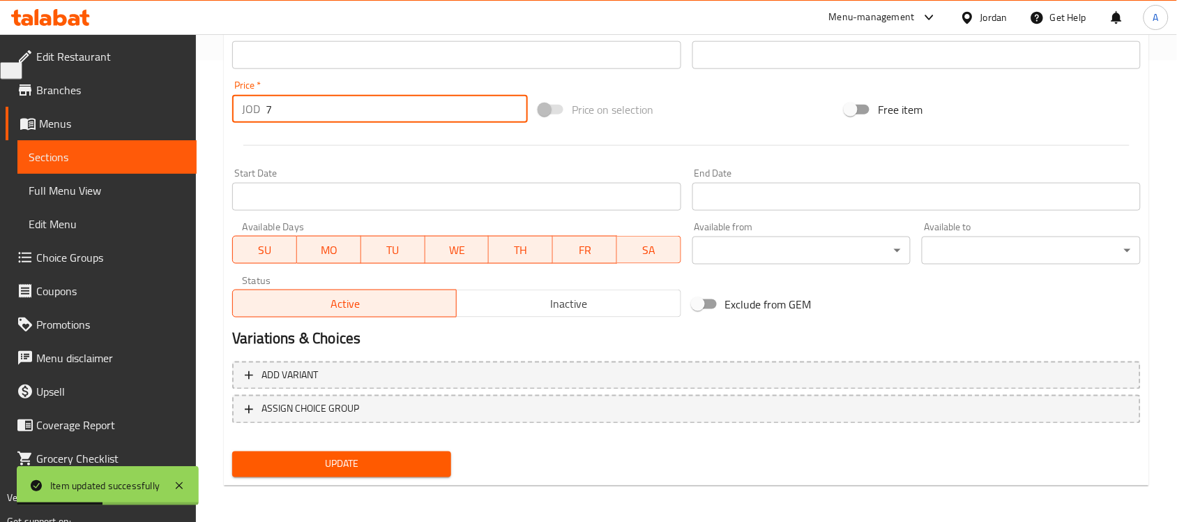
drag, startPoint x: 294, startPoint y: 113, endPoint x: 214, endPoint y: 112, distance: 80.2
click at [214, 112] on div "Home / Restaurants management / Menus / Sections / item / update Medical sectio…" at bounding box center [686, 48] width 981 height 951
type input "0"
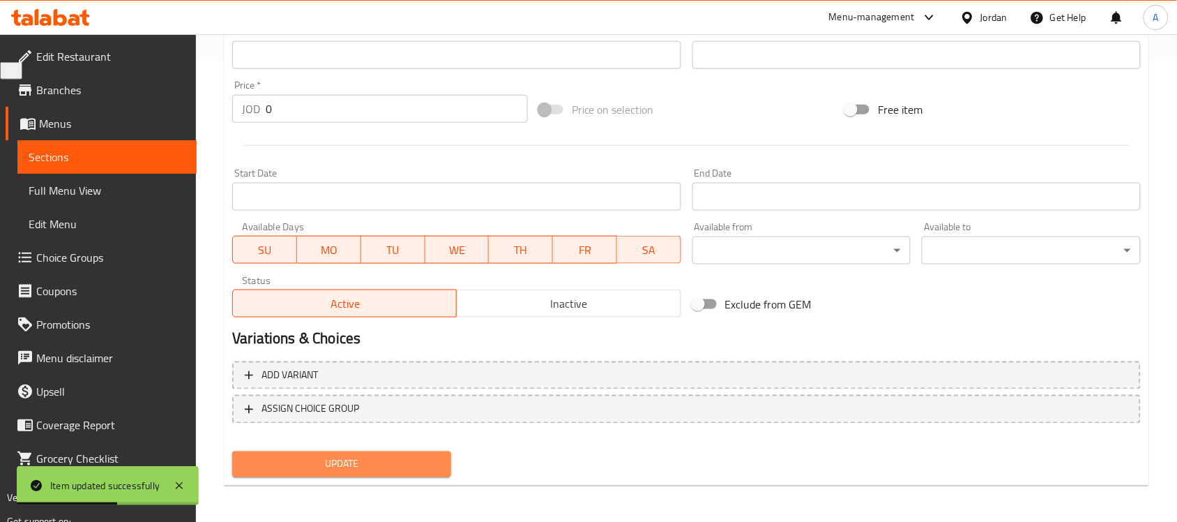
click at [351, 465] on span "Update" at bounding box center [341, 463] width 197 height 17
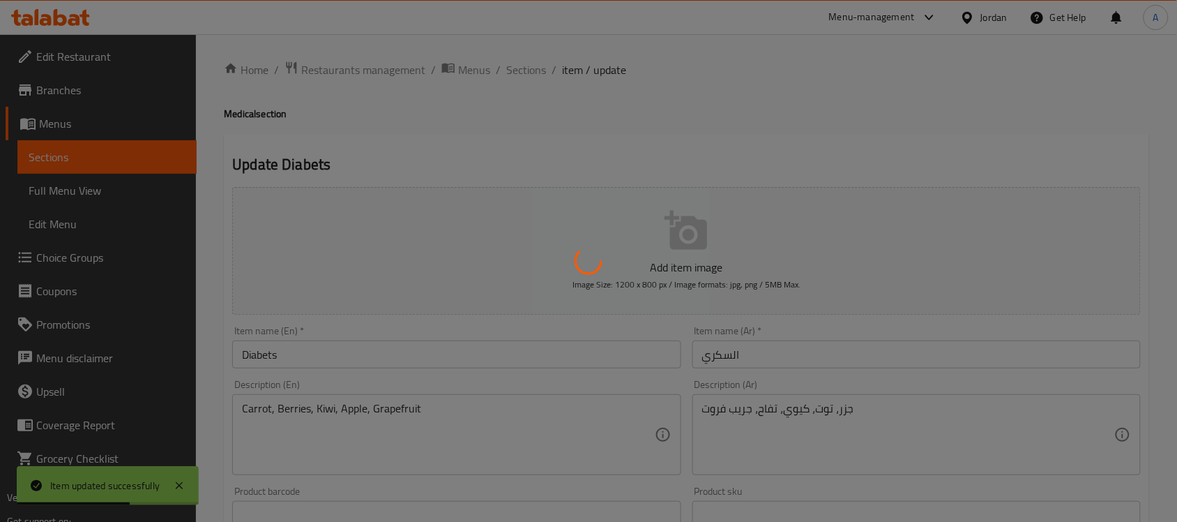
scroll to position [0, 0]
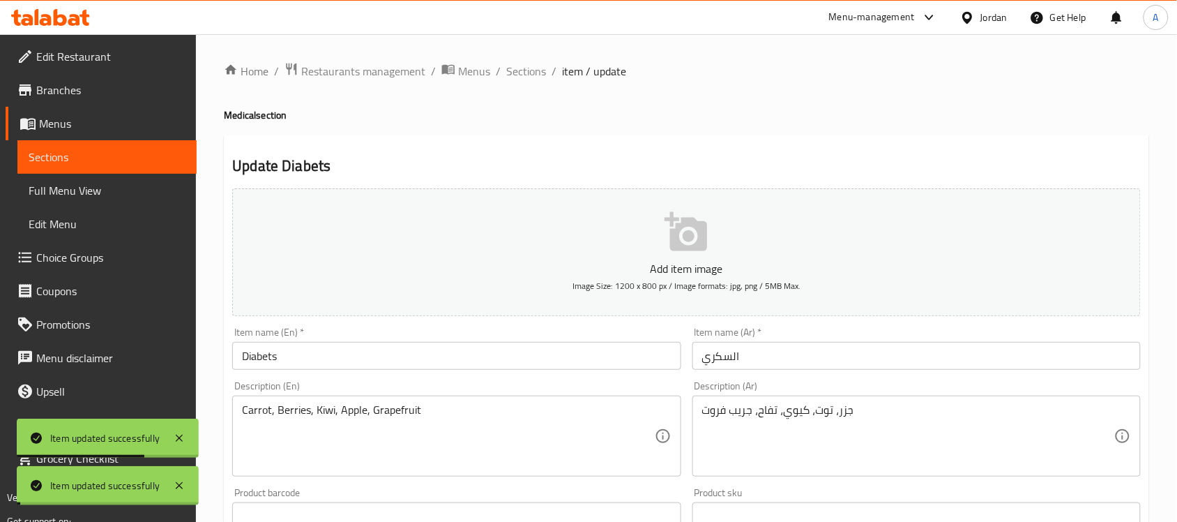
click at [531, 75] on span "Sections" at bounding box center [526, 71] width 40 height 17
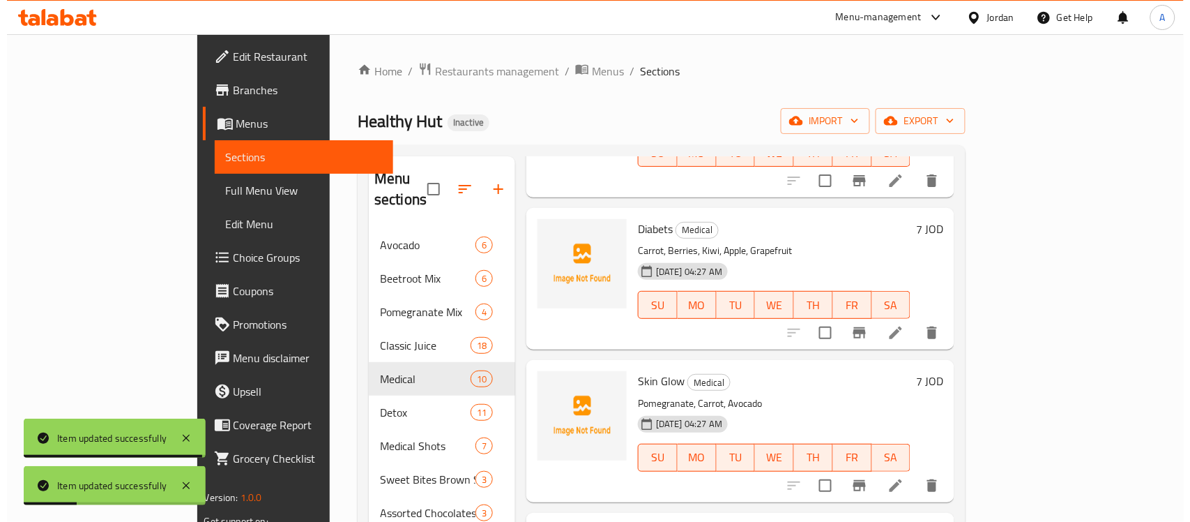
scroll to position [349, 0]
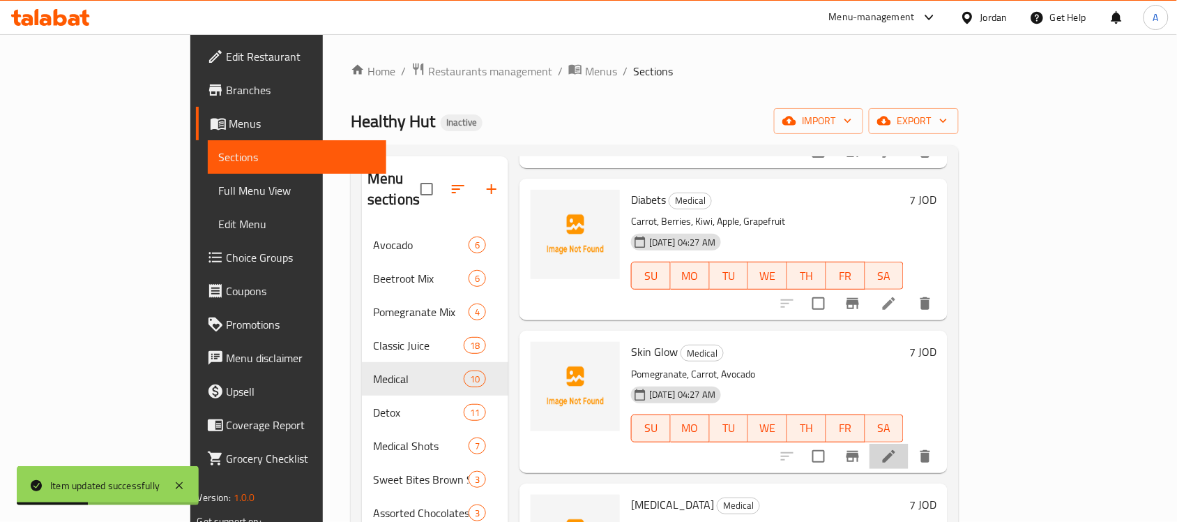
click at [909, 443] on li at bounding box center [888, 455] width 39 height 25
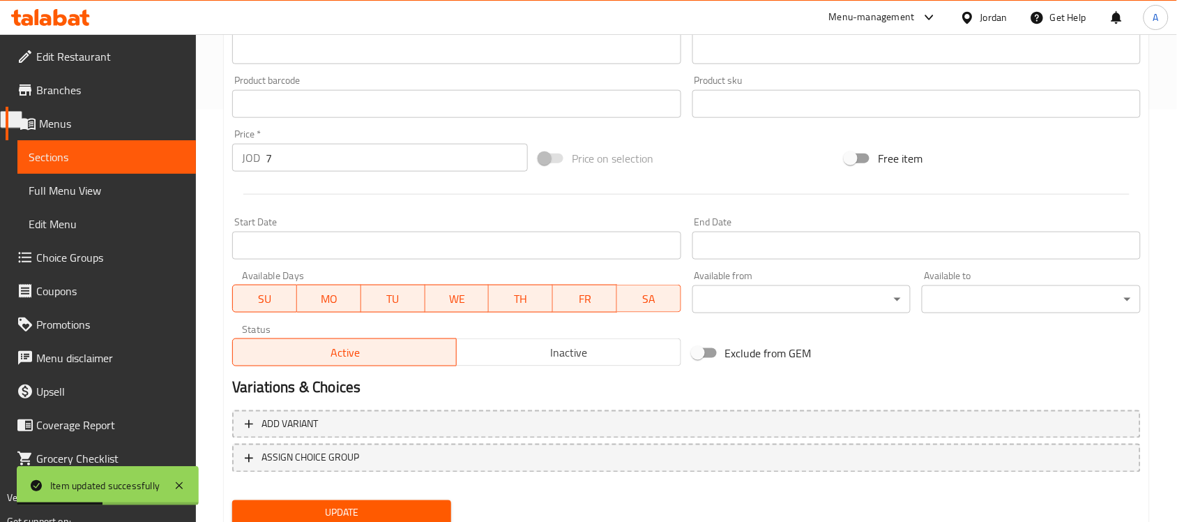
scroll to position [461, 0]
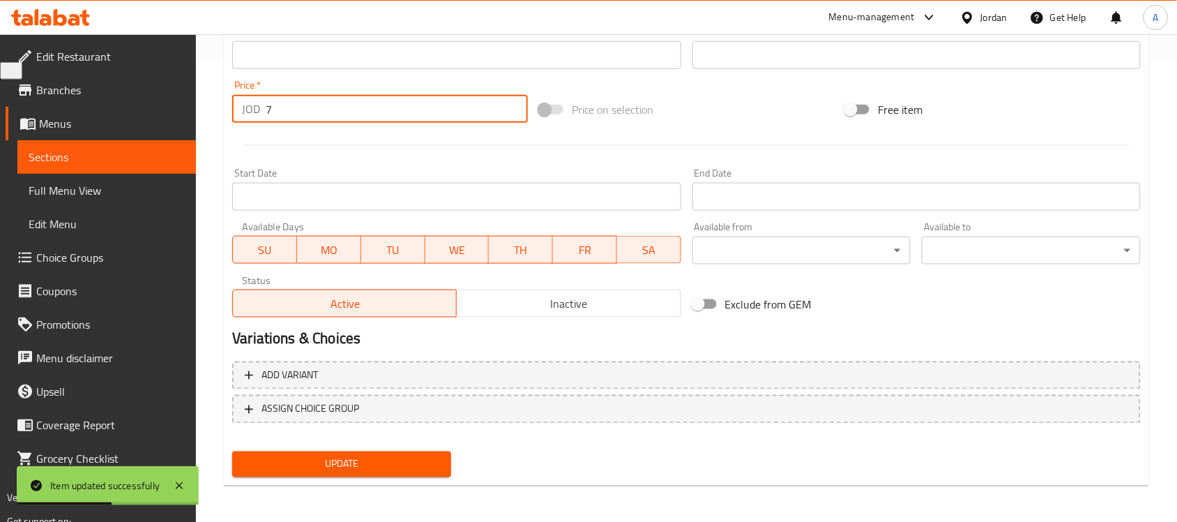
drag, startPoint x: 326, startPoint y: 116, endPoint x: 197, endPoint y: 117, distance: 128.3
click at [197, 117] on div "Home / Restaurants management / Menus / Sections / item / update Medical sectio…" at bounding box center [686, 48] width 981 height 951
type input "0"
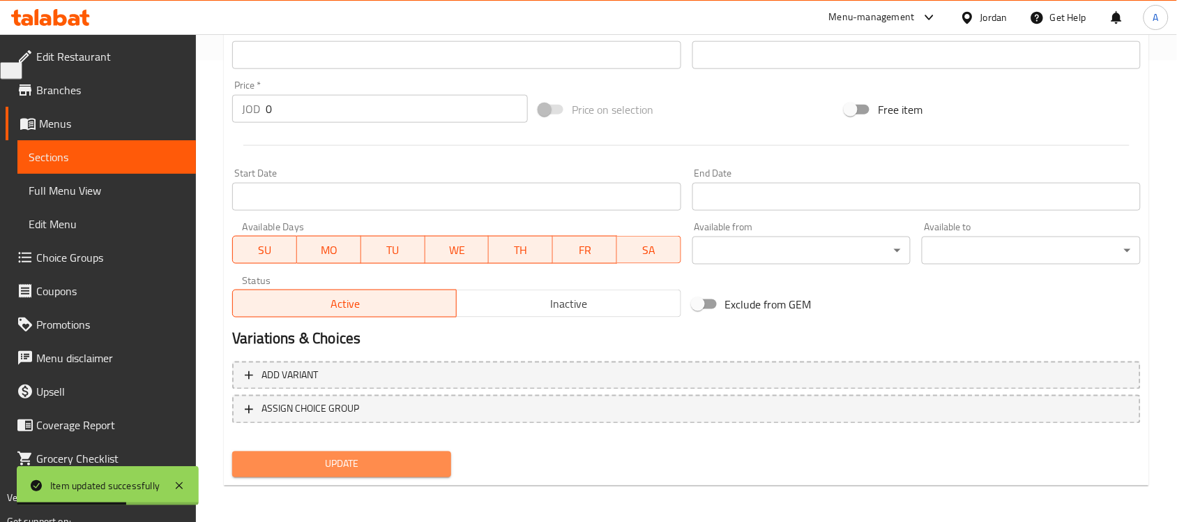
click at [352, 455] on span "Update" at bounding box center [341, 463] width 197 height 17
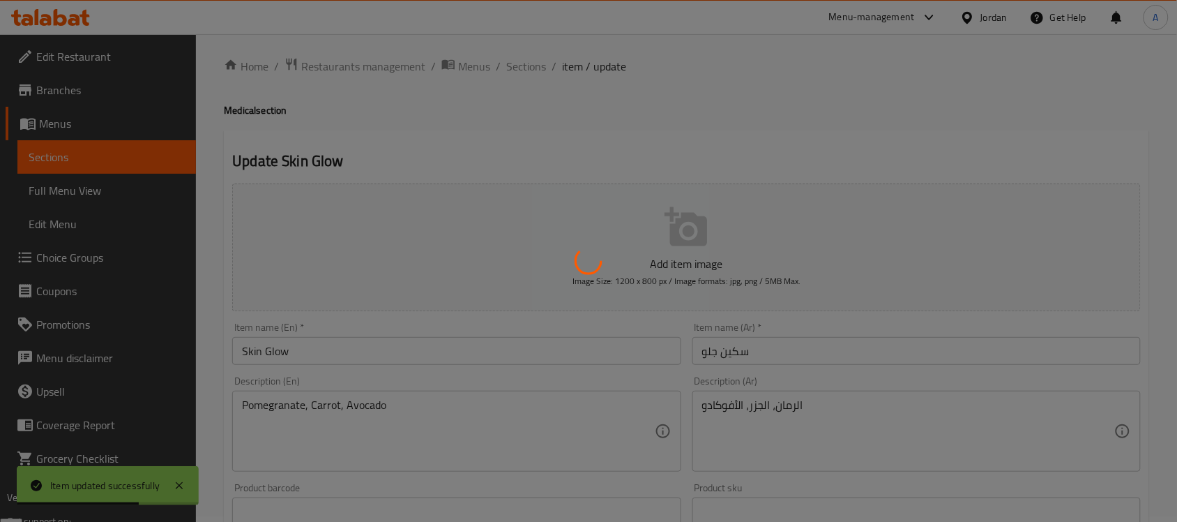
scroll to position [0, 0]
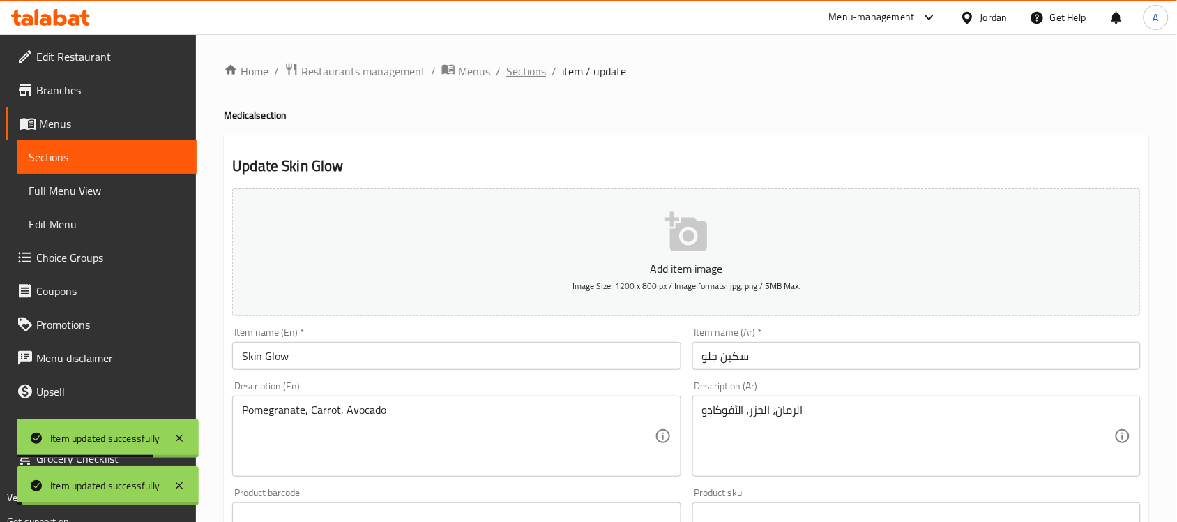
click at [518, 74] on span "Sections" at bounding box center [526, 71] width 40 height 17
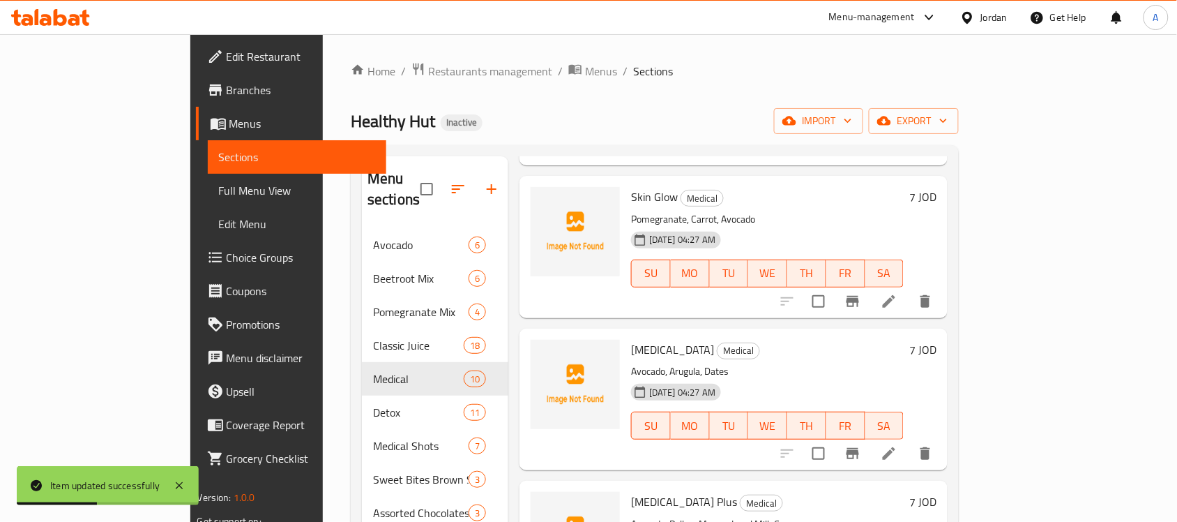
scroll to position [523, 0]
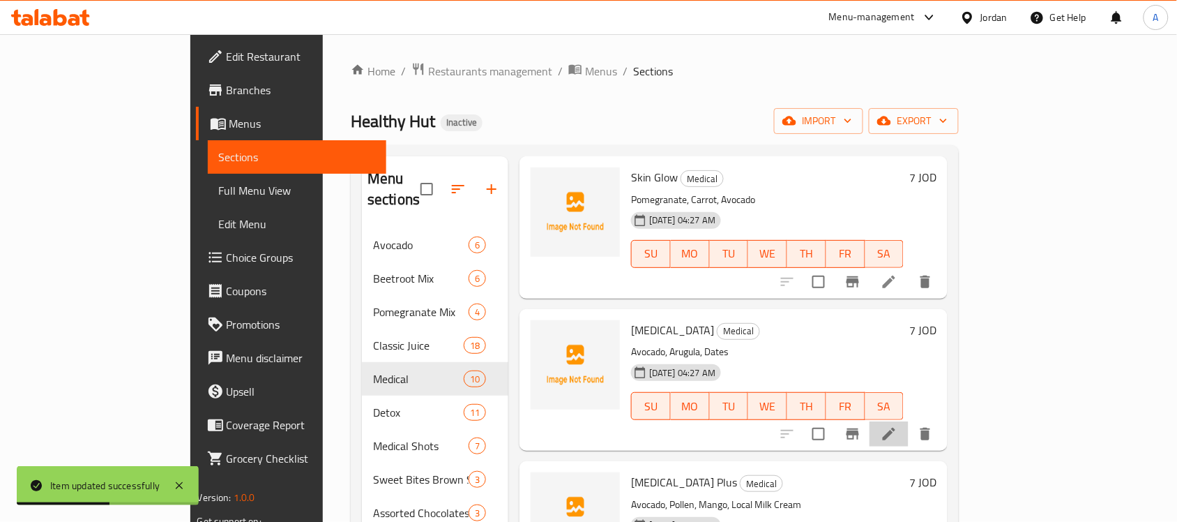
click at [909, 421] on li at bounding box center [888, 433] width 39 height 25
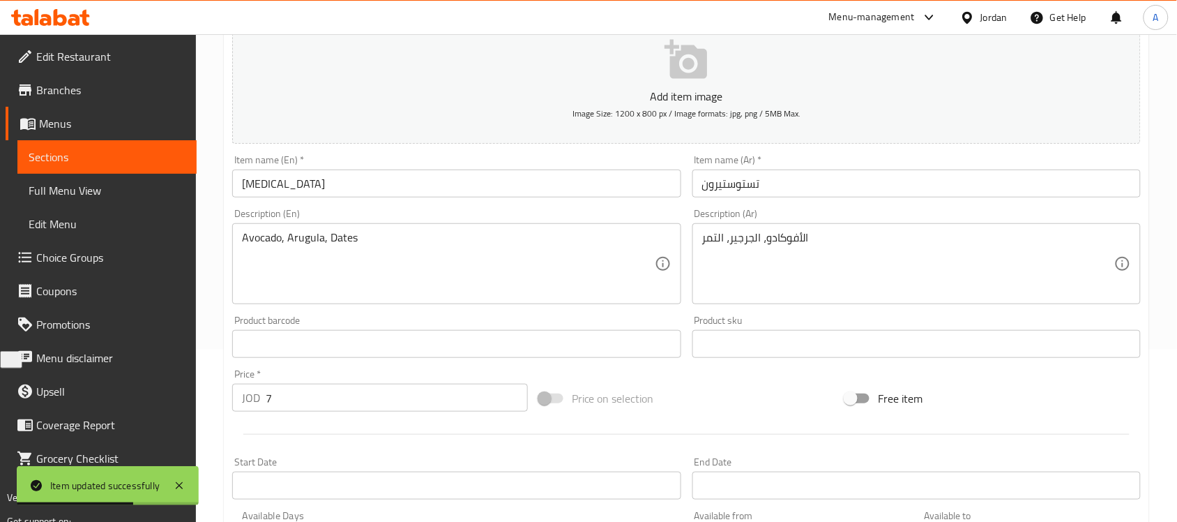
scroll to position [349, 0]
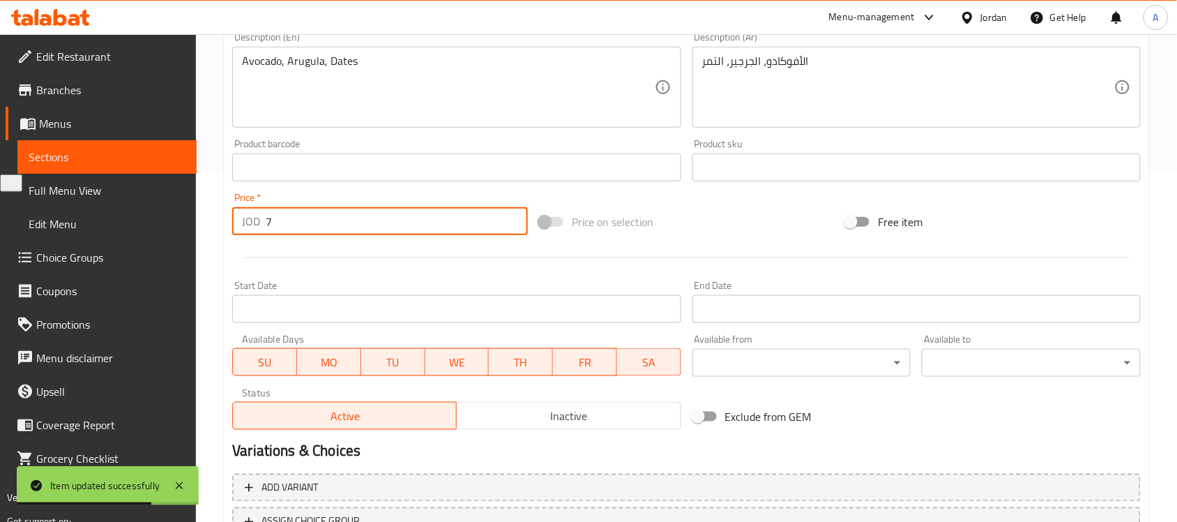
drag, startPoint x: 321, startPoint y: 232, endPoint x: 213, endPoint y: 235, distance: 108.1
click at [213, 235] on div "Home / Restaurants management / Menus / Sections / item / update Medical sectio…" at bounding box center [686, 161] width 981 height 951
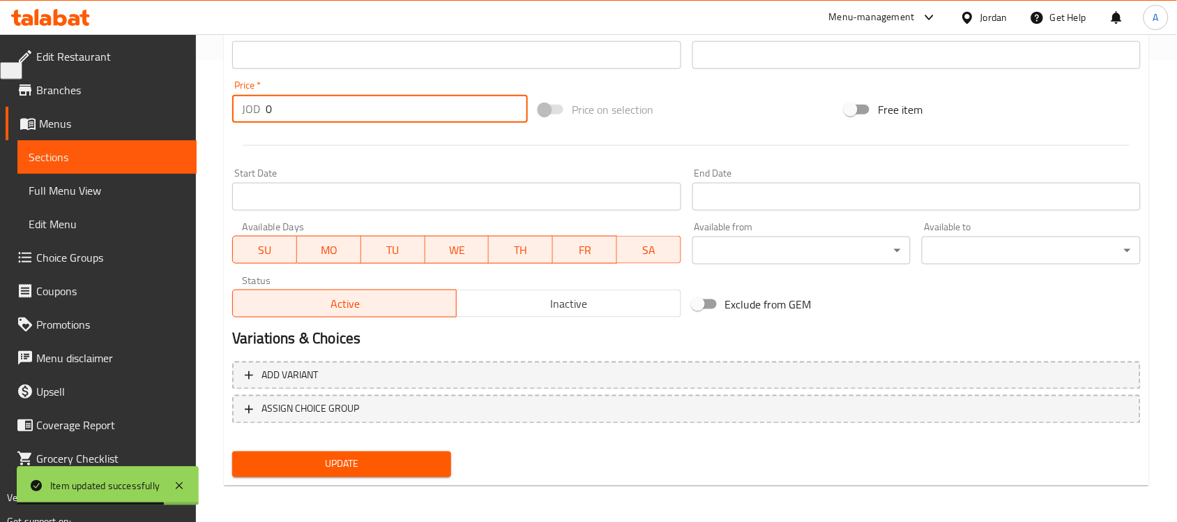
type input "0"
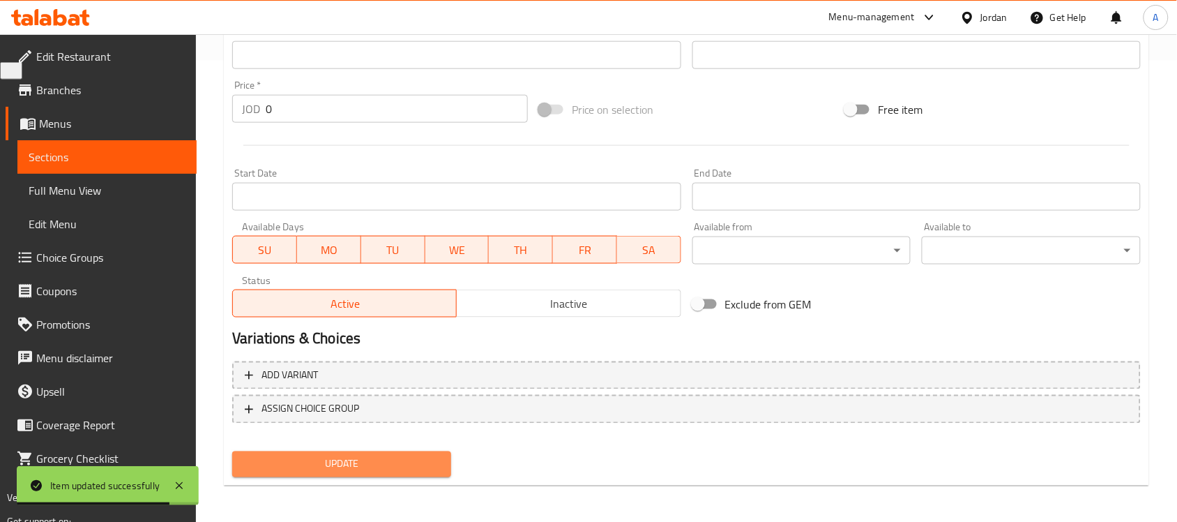
click at [354, 462] on span "Update" at bounding box center [341, 463] width 197 height 17
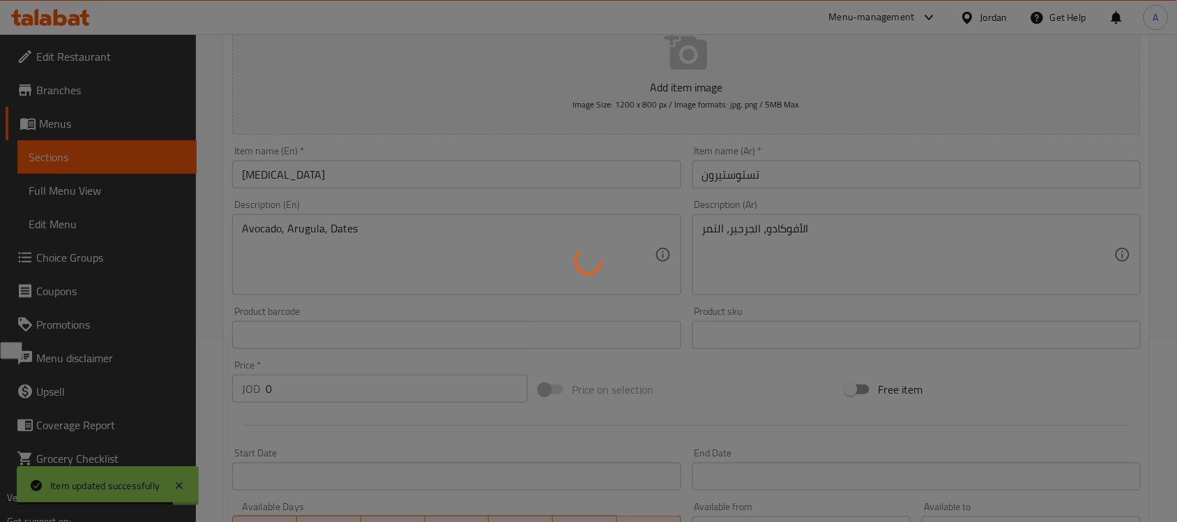
scroll to position [0, 0]
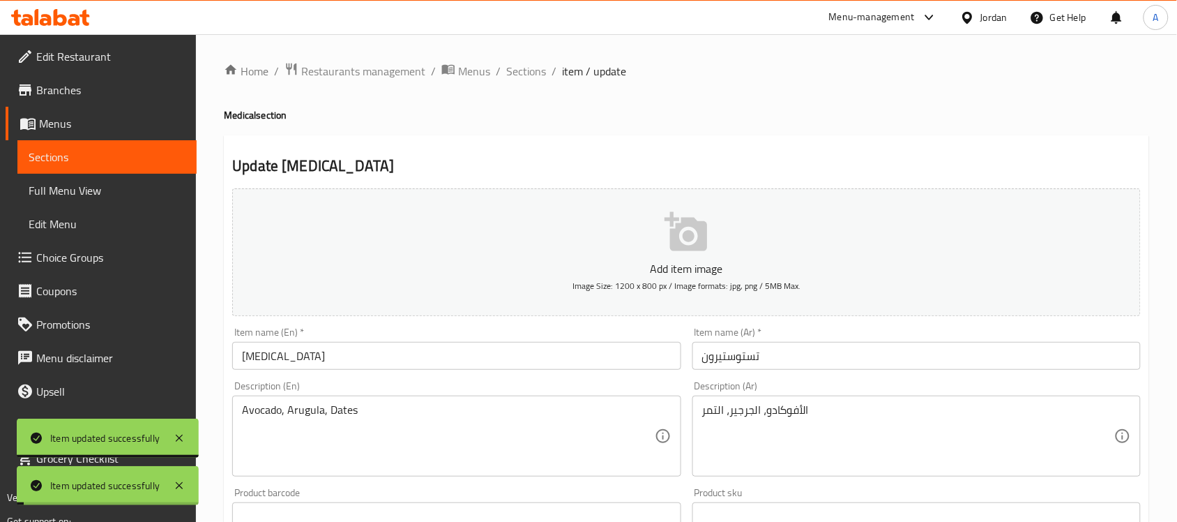
click at [521, 66] on span "Sections" at bounding box center [526, 71] width 40 height 17
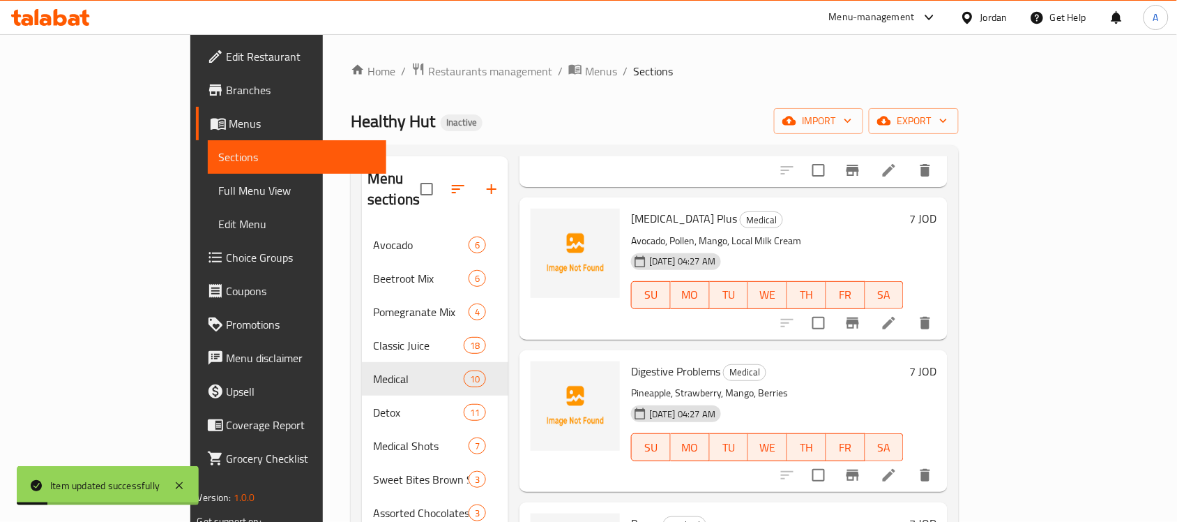
scroll to position [784, 0]
click at [909, 312] on li at bounding box center [888, 324] width 39 height 25
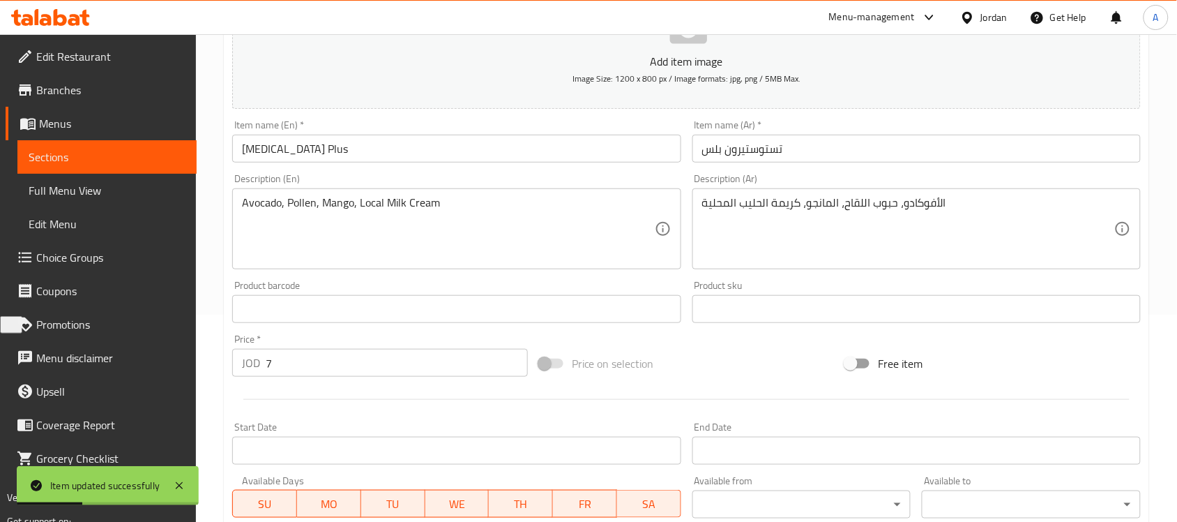
scroll to position [436, 0]
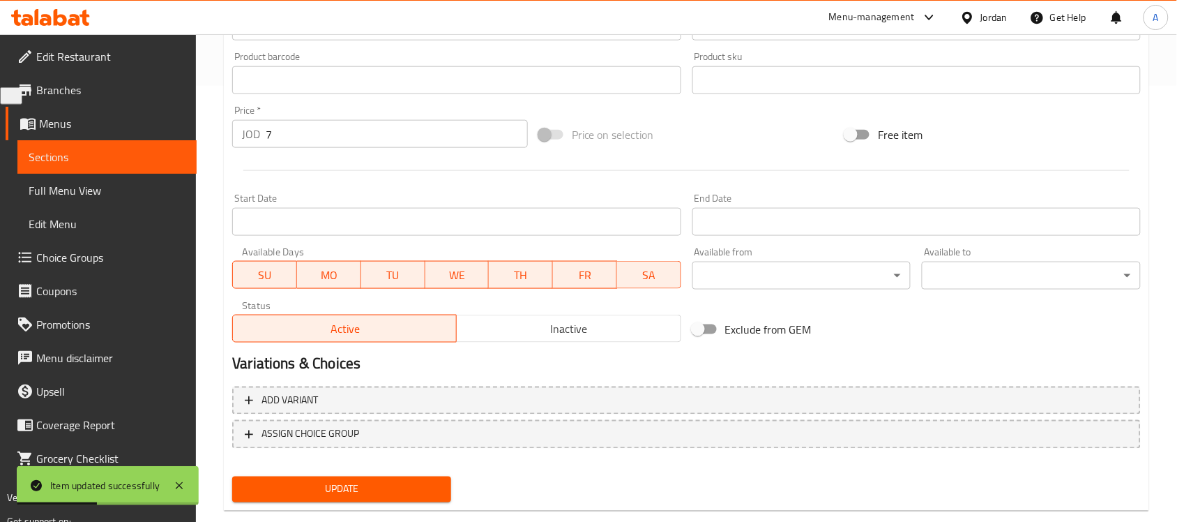
drag, startPoint x: 329, startPoint y: 143, endPoint x: 167, endPoint y: 136, distance: 161.9
click at [167, 136] on div "Edit Restaurant Branches Menus Sections Full Menu View Edit Menu Choice Groups …" at bounding box center [588, 73] width 1177 height 951
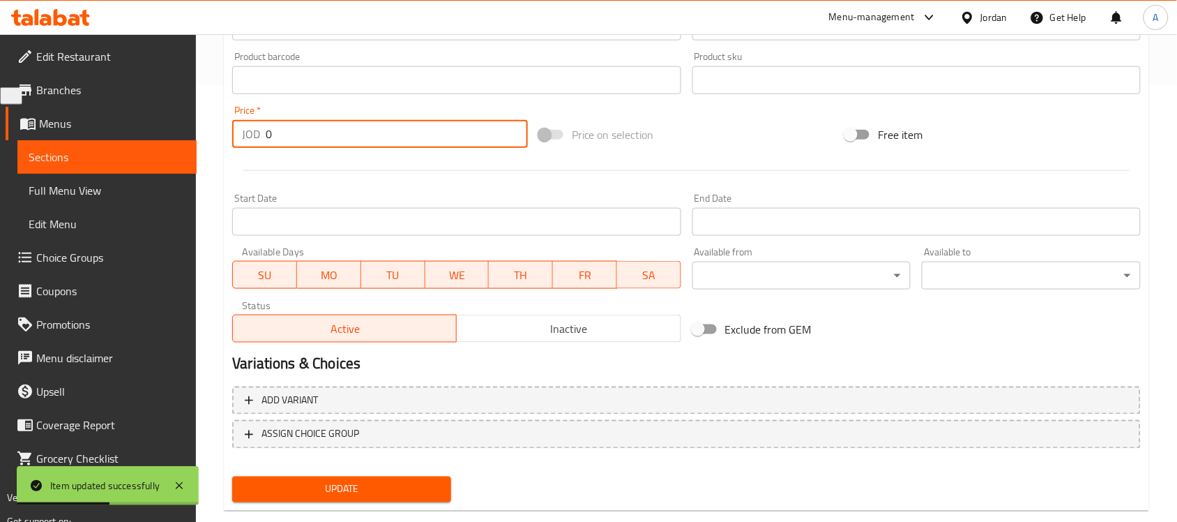
type input "0"
click at [365, 471] on div "Update" at bounding box center [342, 489] width 230 height 37
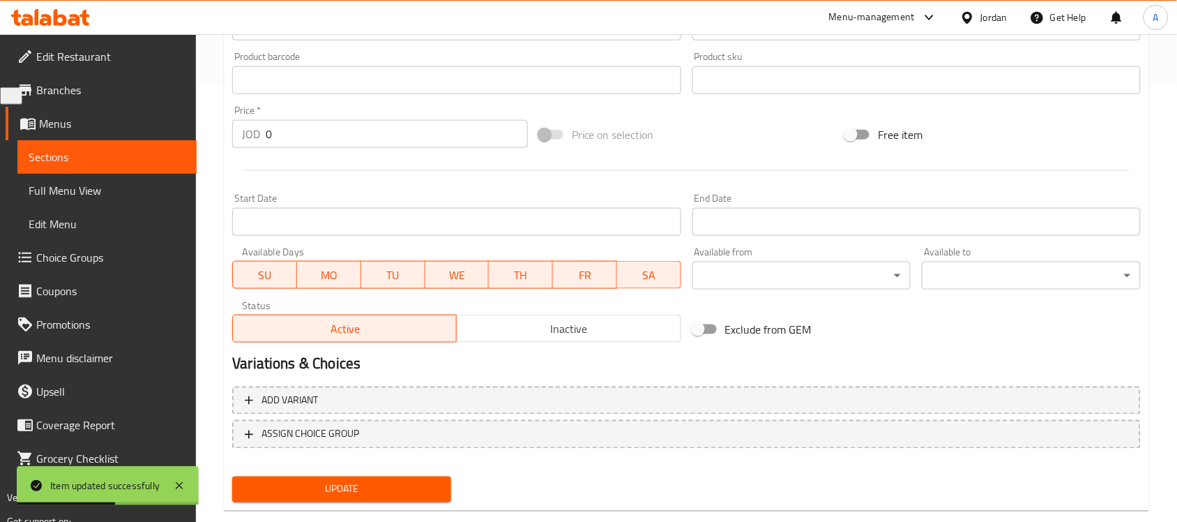
click at [365, 480] on span "Update" at bounding box center [341, 488] width 197 height 17
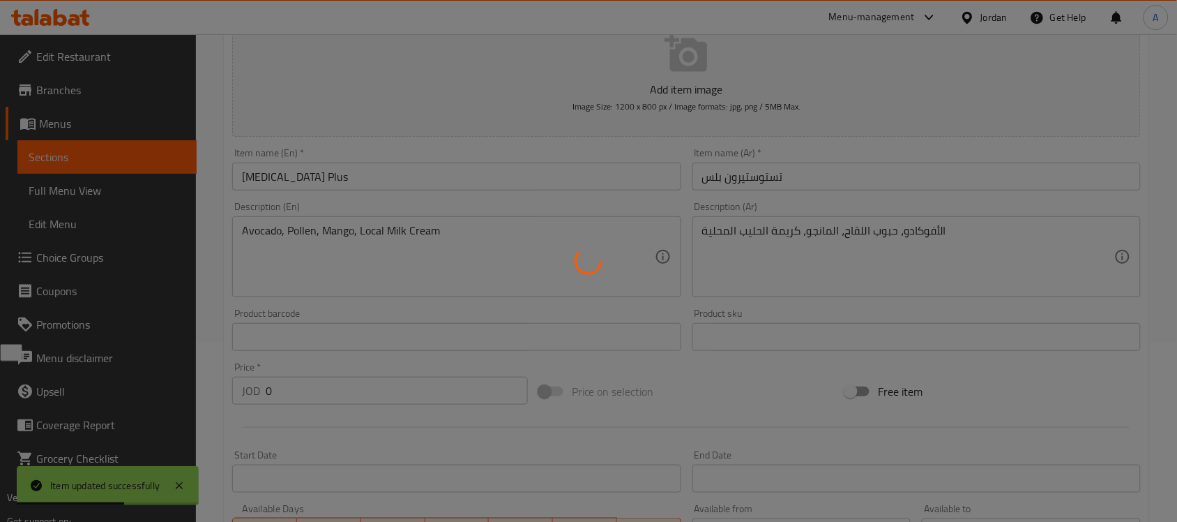
scroll to position [0, 0]
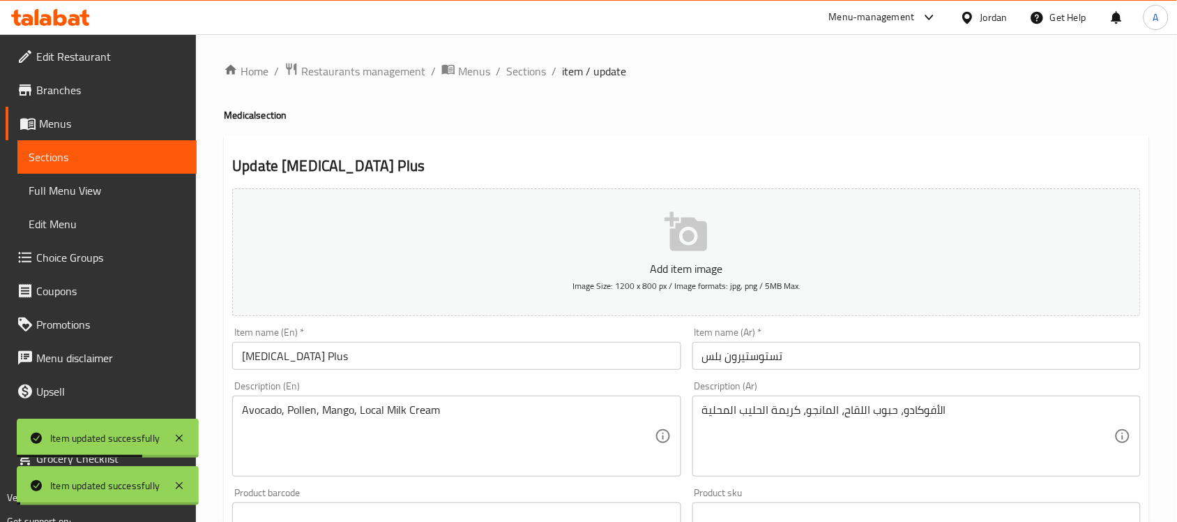
click at [522, 78] on span "Sections" at bounding box center [526, 71] width 40 height 17
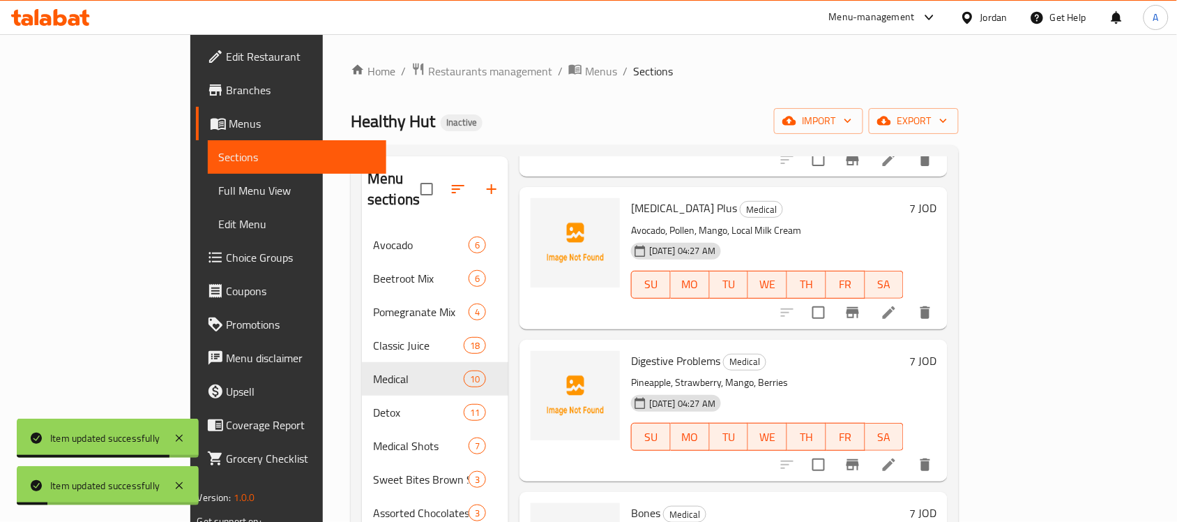
scroll to position [872, 0]
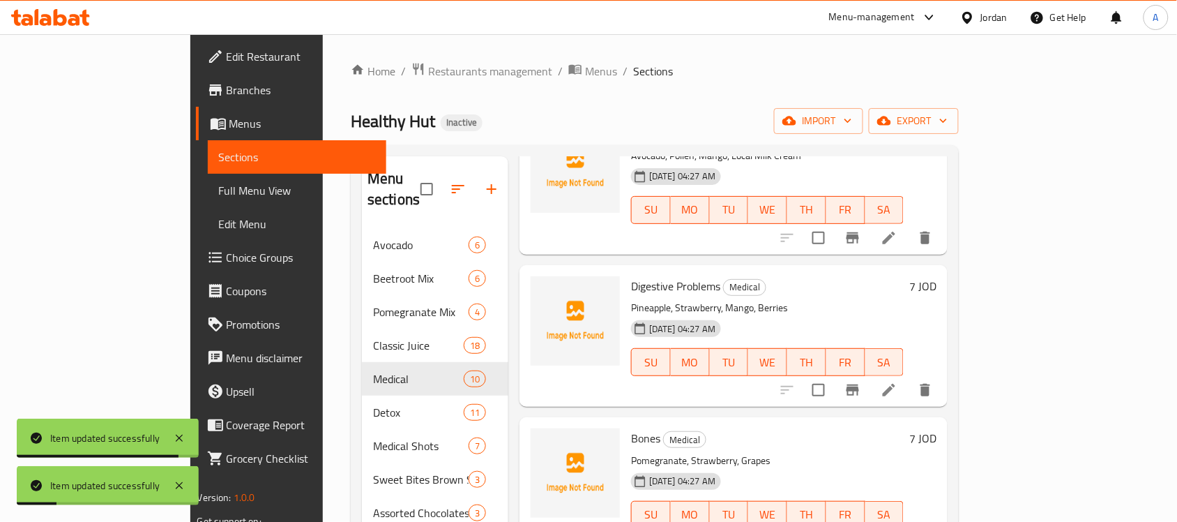
click at [897, 381] on icon at bounding box center [889, 389] width 17 height 17
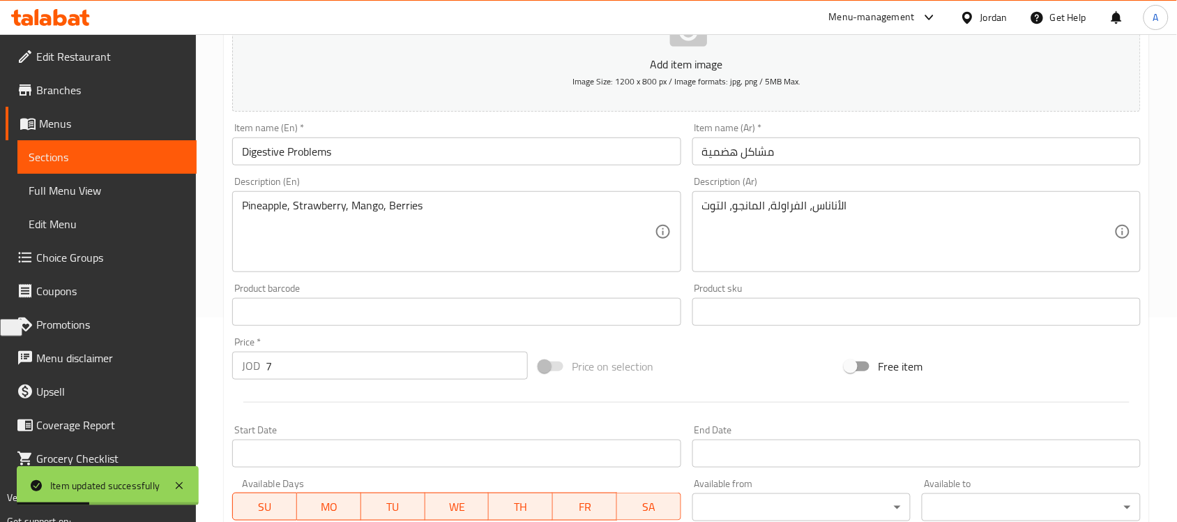
scroll to position [349, 0]
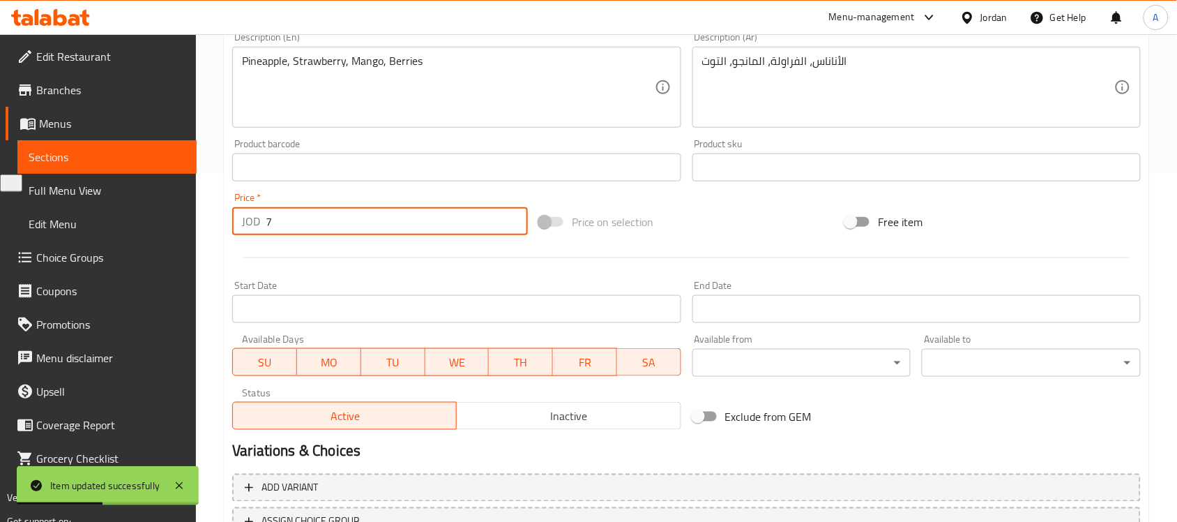
drag, startPoint x: 308, startPoint y: 234, endPoint x: 159, endPoint y: 229, distance: 149.3
click at [159, 229] on div "Edit Restaurant Branches Menus Sections Full Menu View Edit Menu Choice Groups …" at bounding box center [588, 161] width 1177 height 951
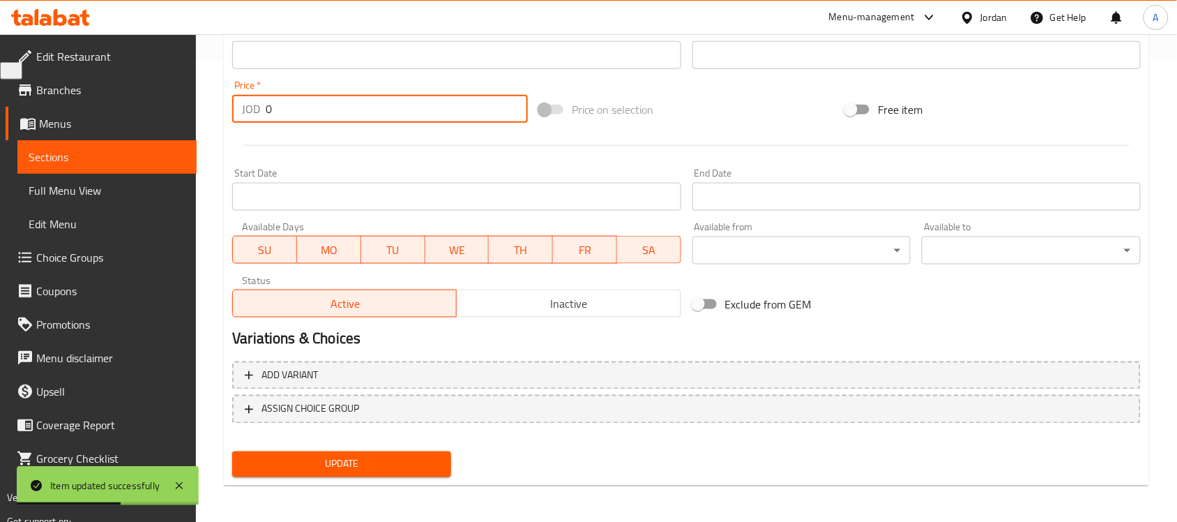
type input "0"
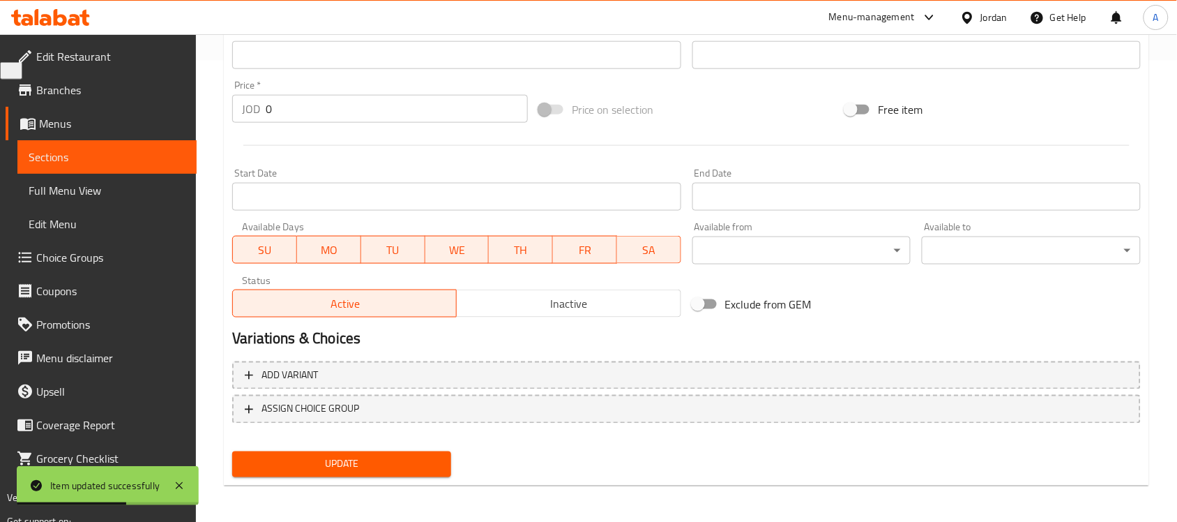
click at [322, 478] on div "Update" at bounding box center [342, 464] width 230 height 37
click at [328, 467] on span "Update" at bounding box center [341, 463] width 197 height 17
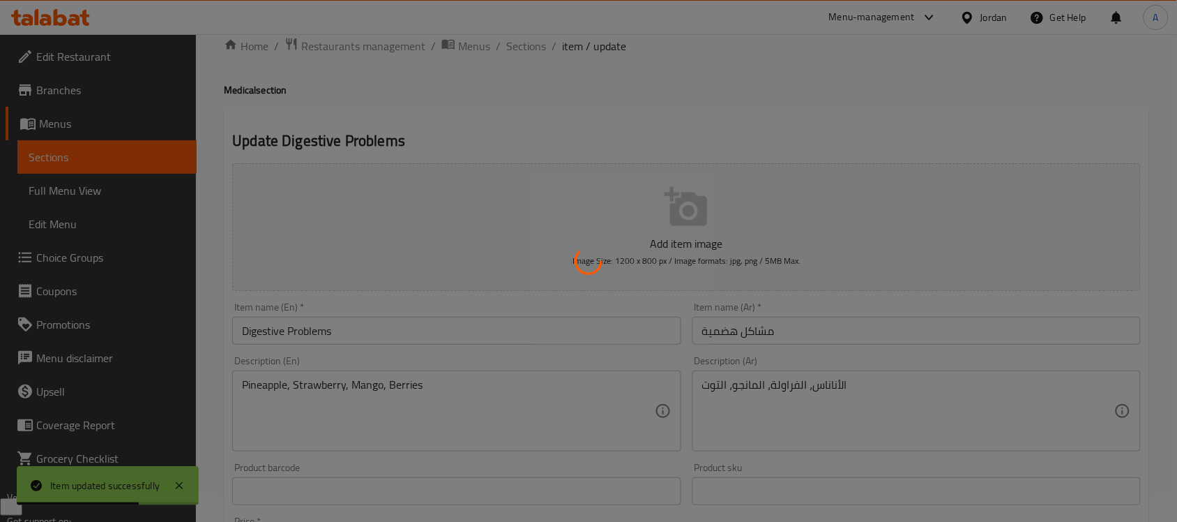
scroll to position [0, 0]
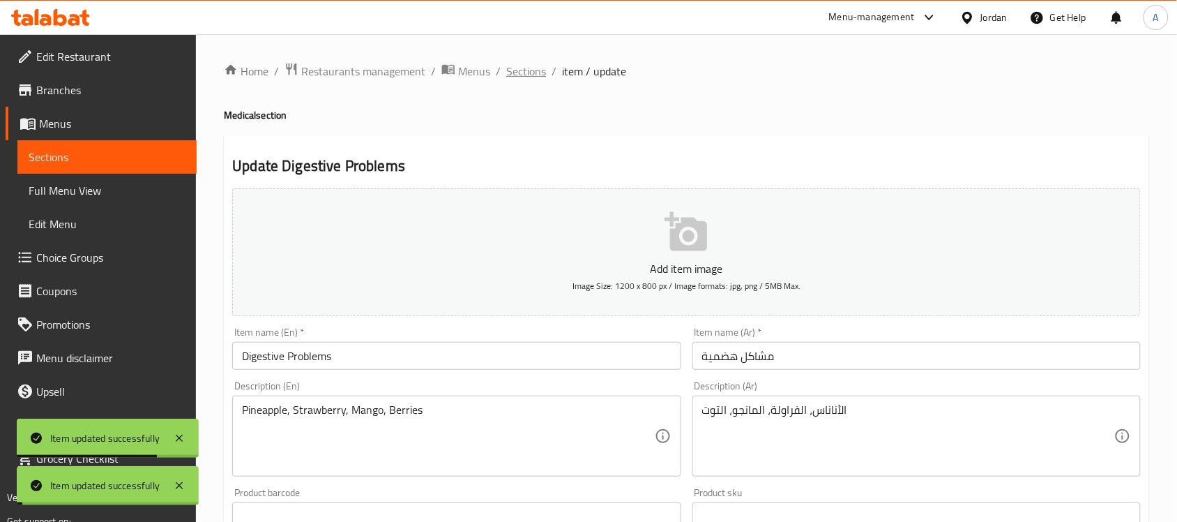
click at [529, 72] on span "Sections" at bounding box center [526, 71] width 40 height 17
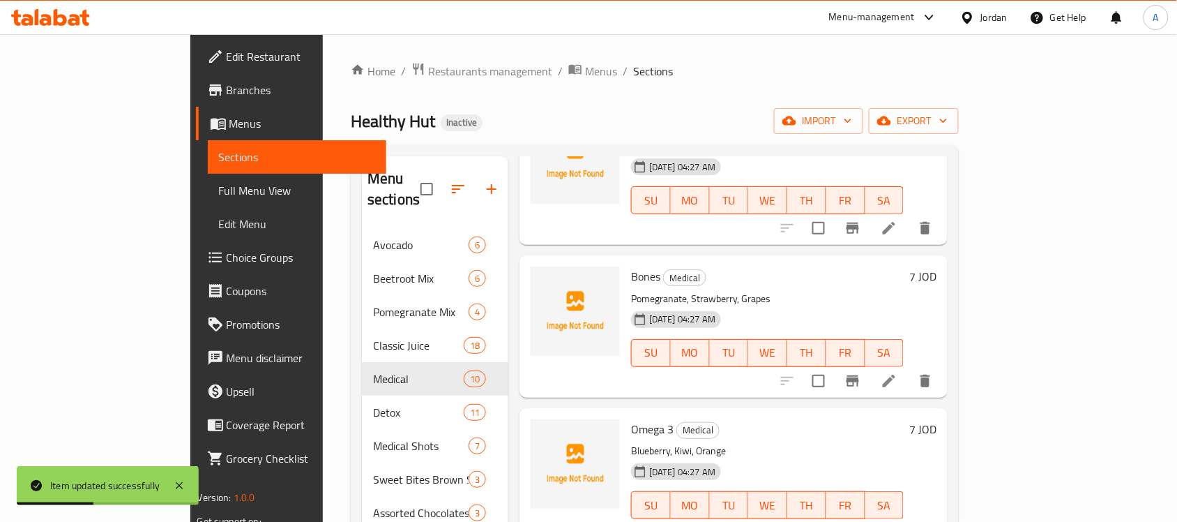
click at [909, 368] on li at bounding box center [888, 380] width 39 height 25
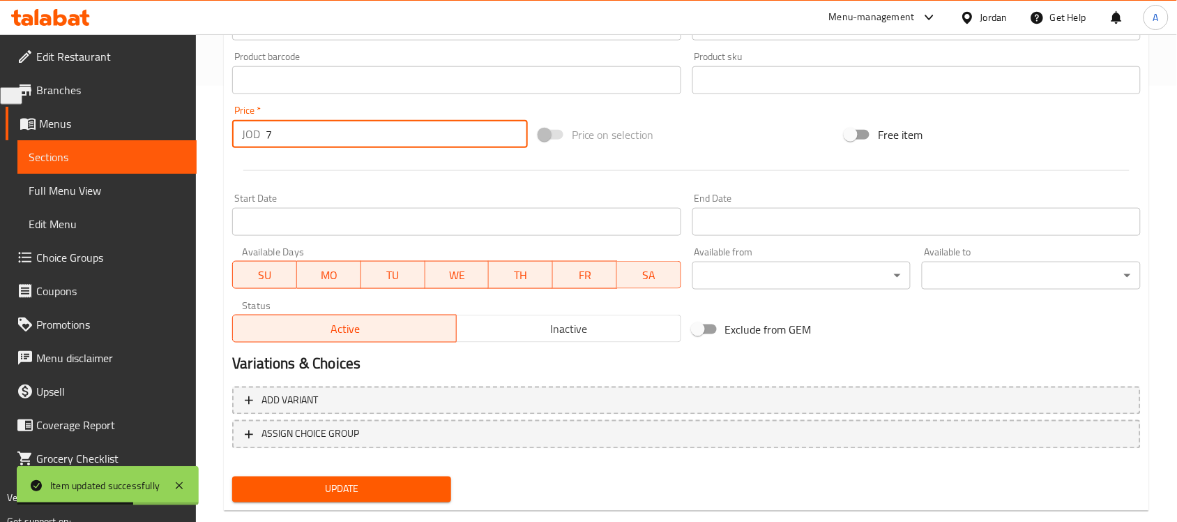
drag, startPoint x: 301, startPoint y: 144, endPoint x: 169, endPoint y: 147, distance: 131.1
click at [169, 147] on div "Edit Restaurant Branches Menus Sections Full Menu View Edit Menu Choice Groups …" at bounding box center [588, 73] width 1177 height 951
type input "0"
click at [345, 476] on button "Update" at bounding box center [341, 489] width 219 height 26
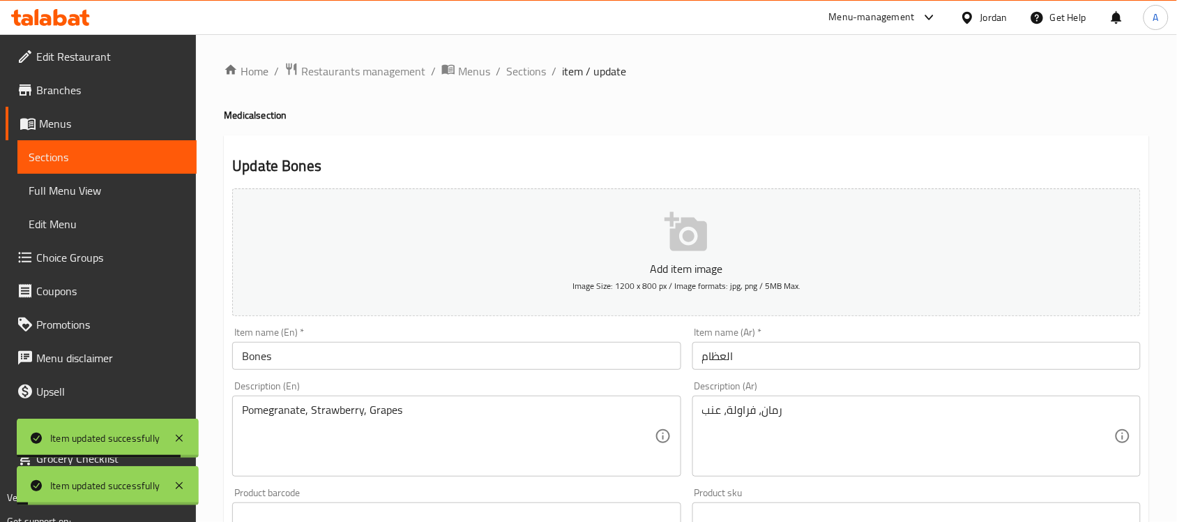
click at [525, 82] on div "Home / Restaurants management / Menus / Sections / item / update Medical sectio…" at bounding box center [686, 509] width 925 height 895
click at [529, 75] on span "Sections" at bounding box center [526, 71] width 40 height 17
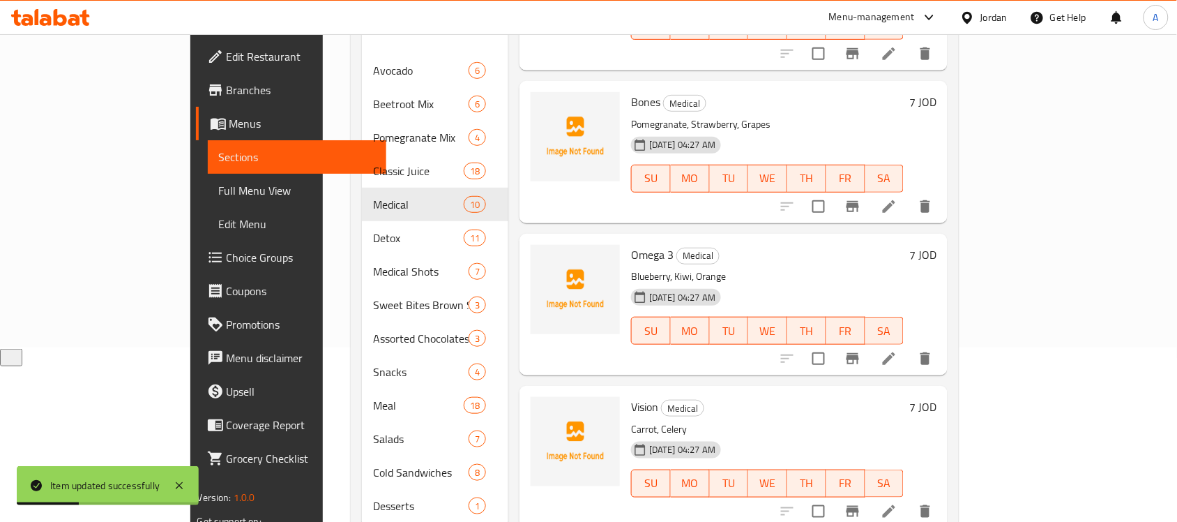
click at [909, 346] on li at bounding box center [888, 358] width 39 height 25
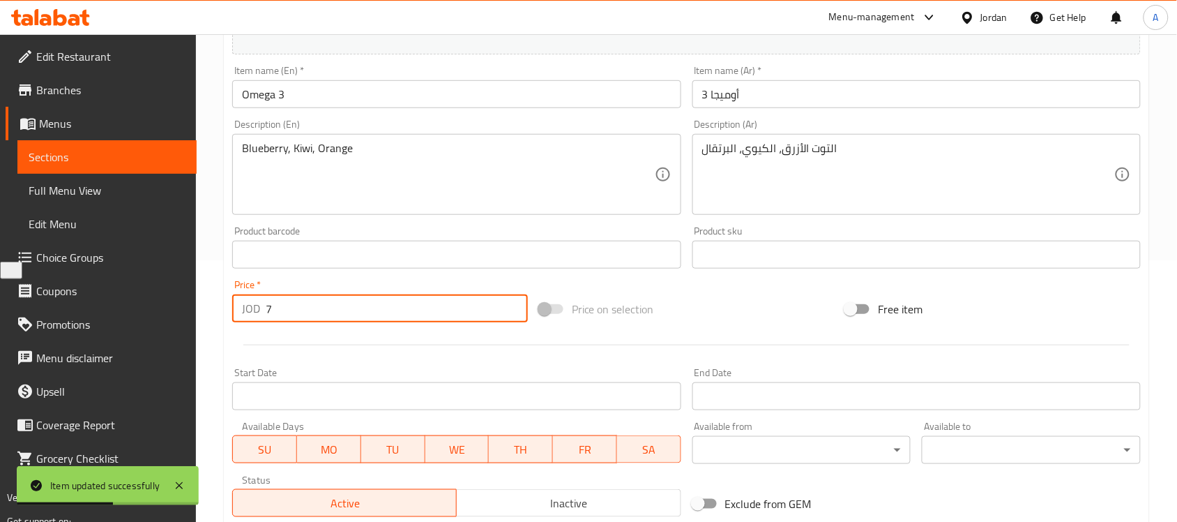
drag, startPoint x: 301, startPoint y: 319, endPoint x: 197, endPoint y: 321, distance: 103.2
click at [197, 321] on div "Home / Restaurants management / Menus / Sections / item / update Medical sectio…" at bounding box center [686, 248] width 981 height 951
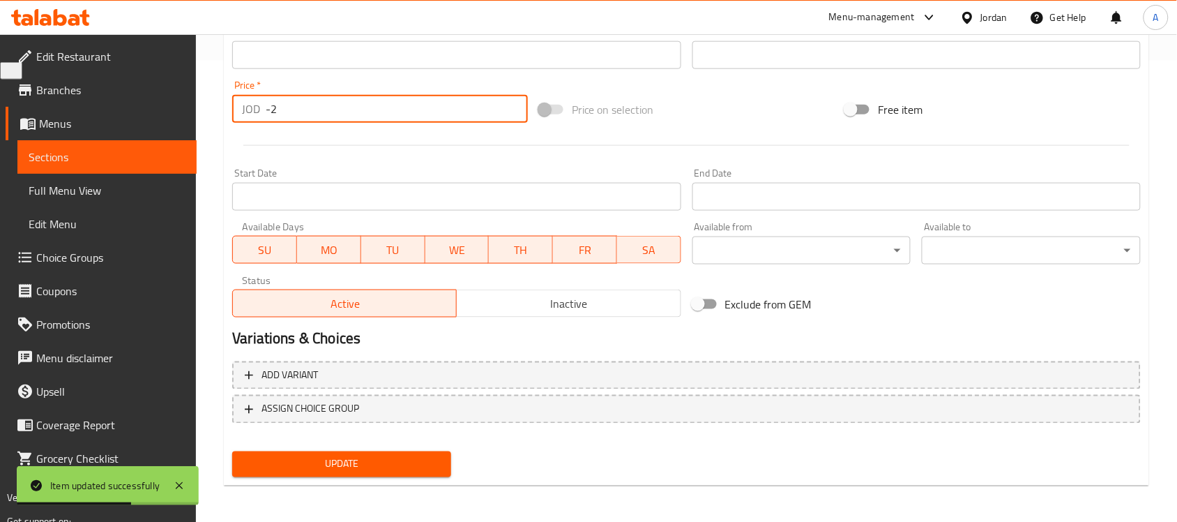
click at [358, 462] on span "Update" at bounding box center [341, 463] width 197 height 17
click at [260, 126] on div "Price   * JOD -2 Price *" at bounding box center [380, 102] width 307 height 54
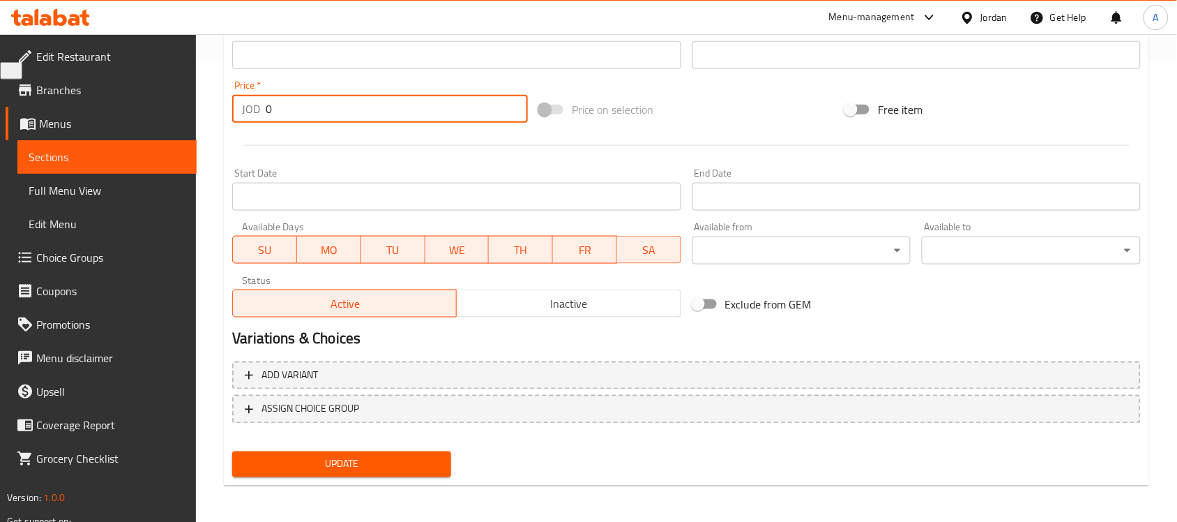
type input "0"
click at [342, 459] on span "Update" at bounding box center [341, 463] width 197 height 17
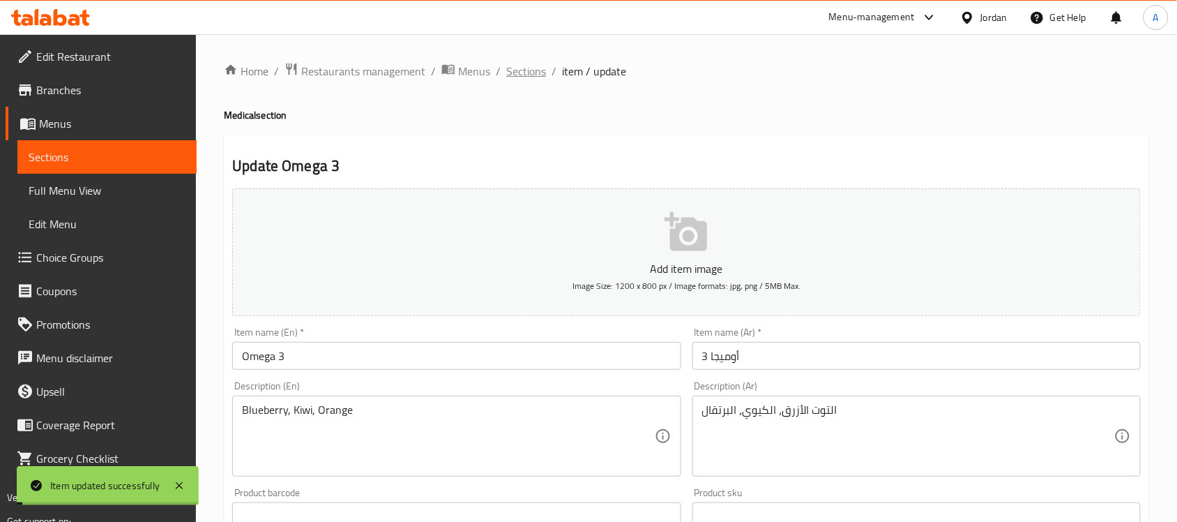
click at [510, 63] on span "Sections" at bounding box center [526, 71] width 40 height 17
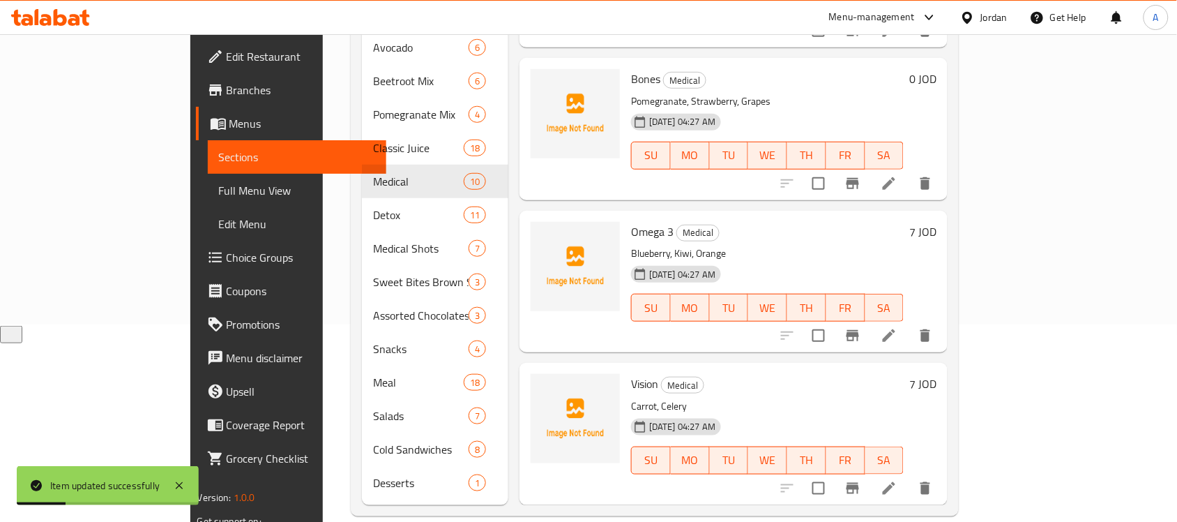
click at [897, 480] on icon at bounding box center [889, 488] width 17 height 17
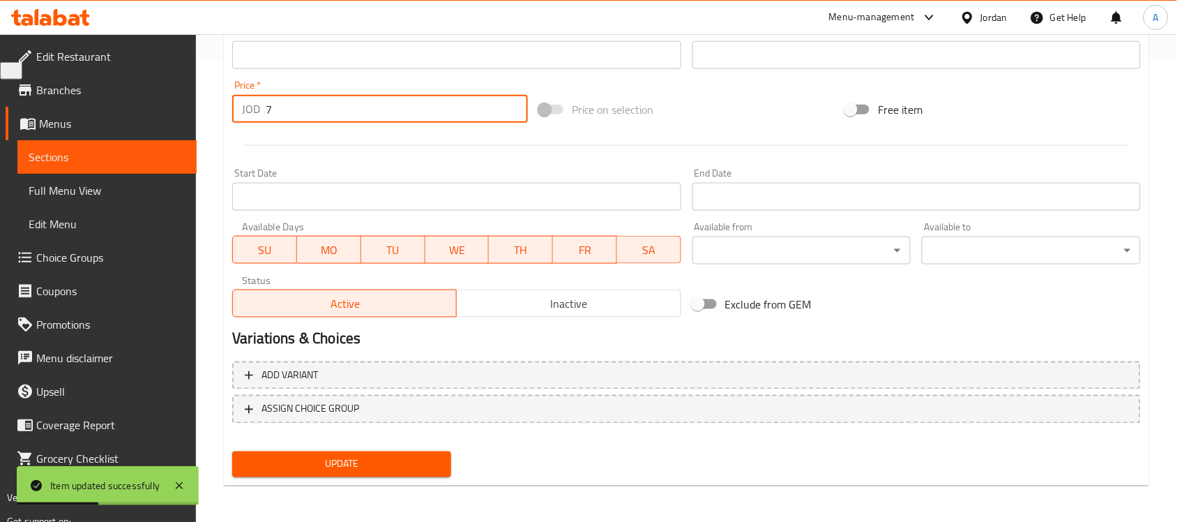
drag, startPoint x: 294, startPoint y: 103, endPoint x: 231, endPoint y: 114, distance: 62.9
click at [232, 114] on div "JOD 7 Price *" at bounding box center [380, 109] width 296 height 28
type input "0"
click at [356, 457] on span "Update" at bounding box center [341, 463] width 197 height 17
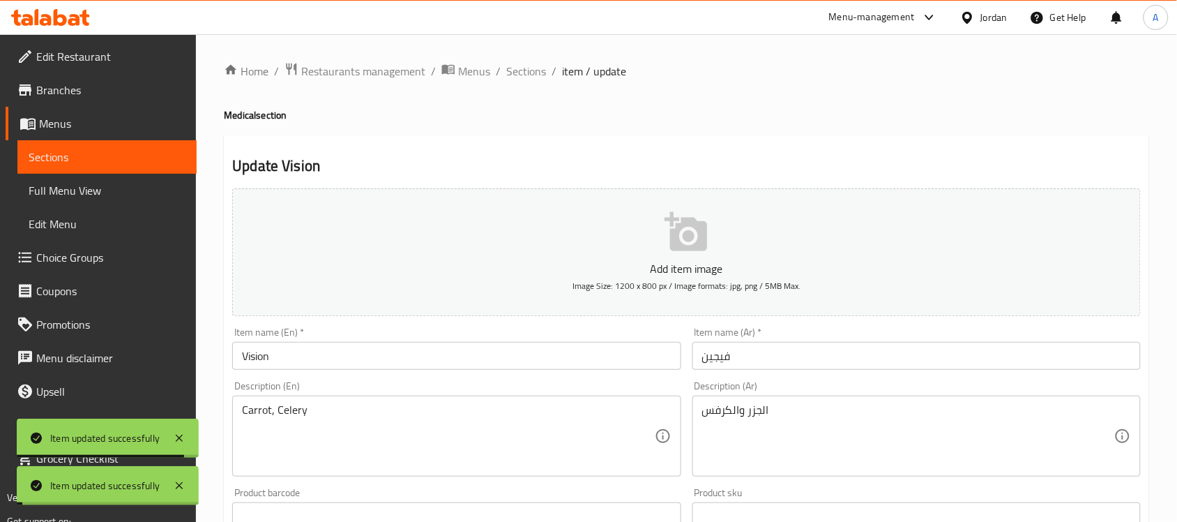
click at [520, 77] on span "Sections" at bounding box center [526, 71] width 40 height 17
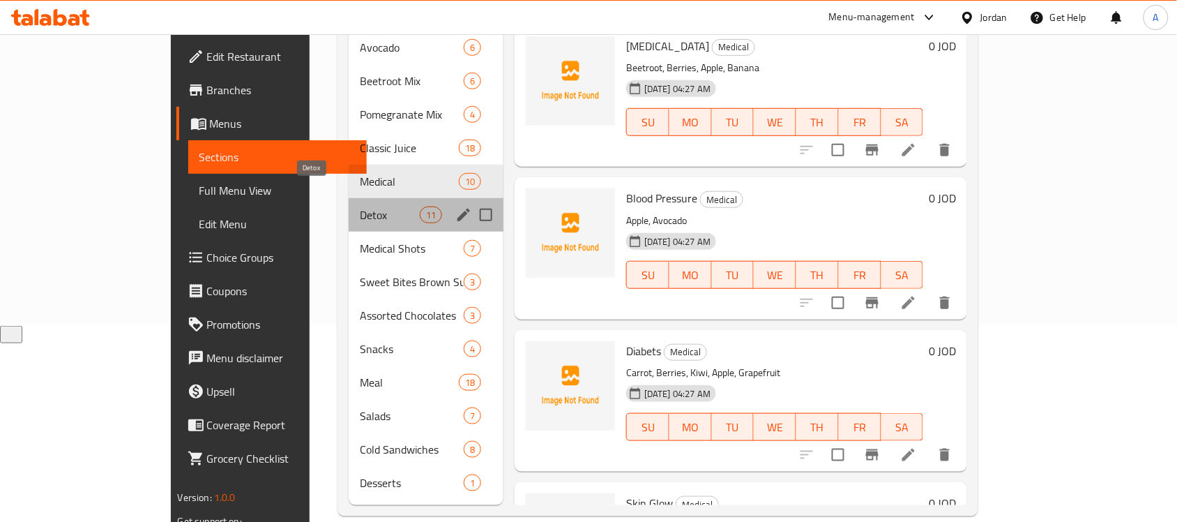
click at [360, 206] on span "Detox" at bounding box center [389, 214] width 59 height 17
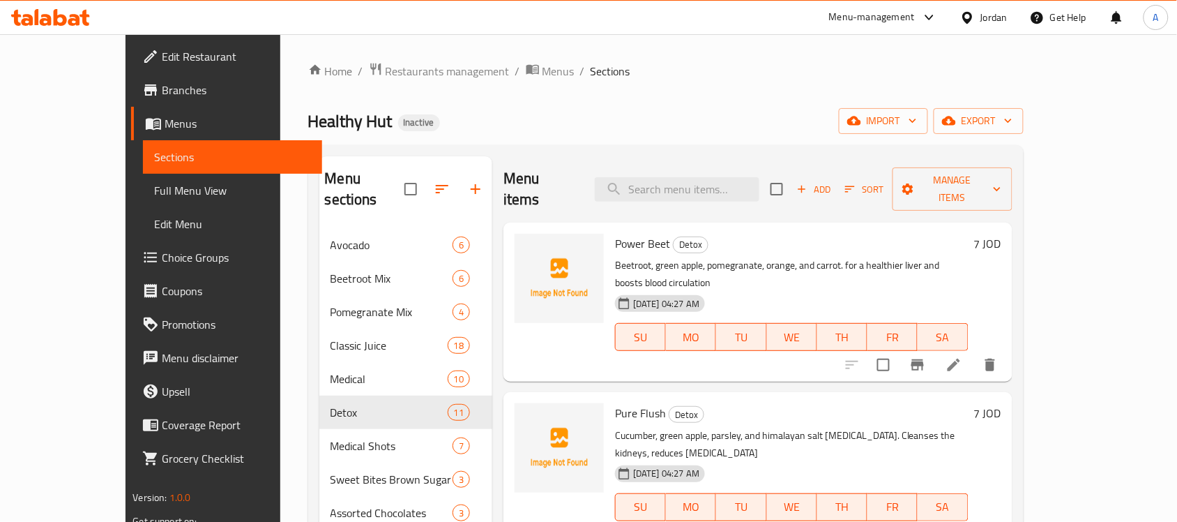
click at [973, 352] on li at bounding box center [953, 364] width 39 height 25
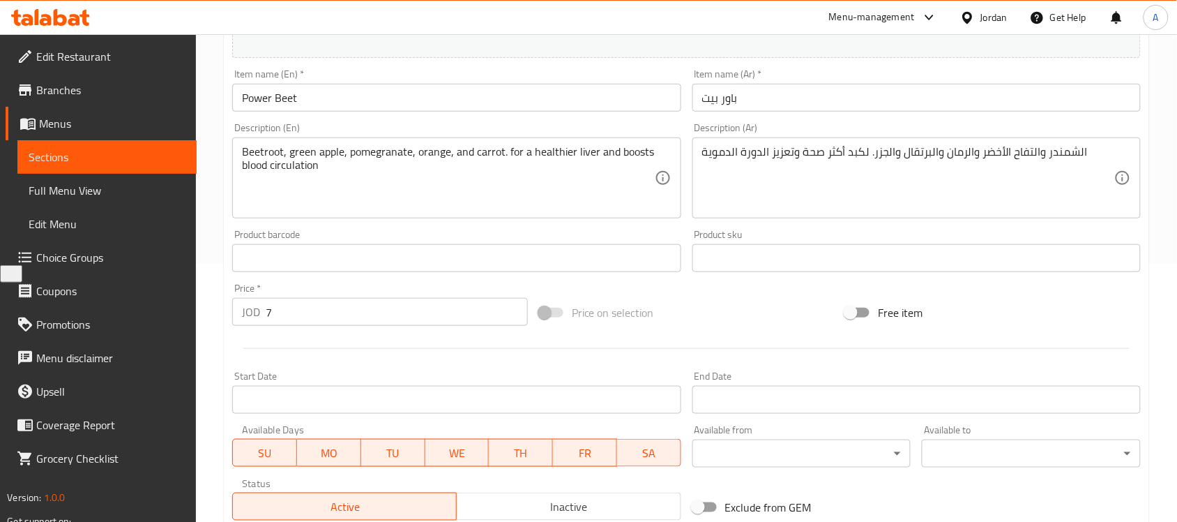
scroll to position [349, 0]
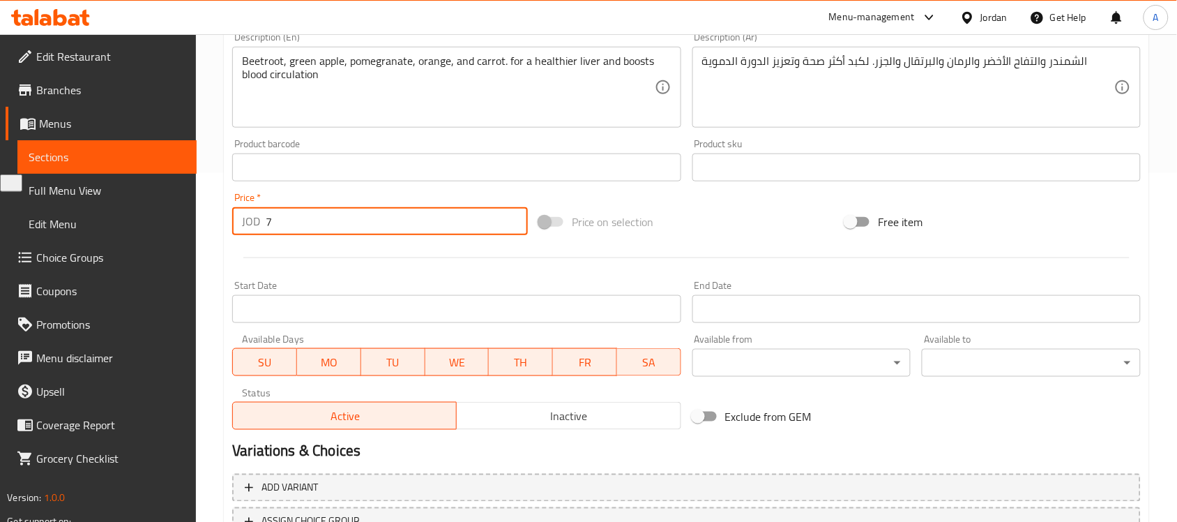
drag, startPoint x: 331, startPoint y: 231, endPoint x: 267, endPoint y: 238, distance: 64.5
click at [268, 238] on div "Price   * JOD 7 Price *" at bounding box center [380, 214] width 307 height 54
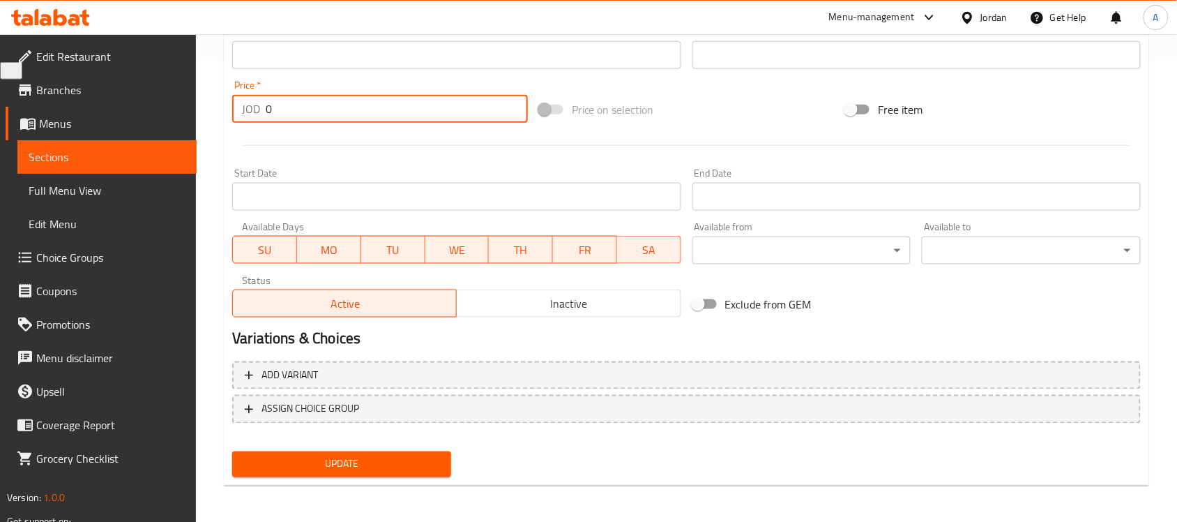
type input "0"
click at [340, 471] on button "Update" at bounding box center [341, 464] width 219 height 26
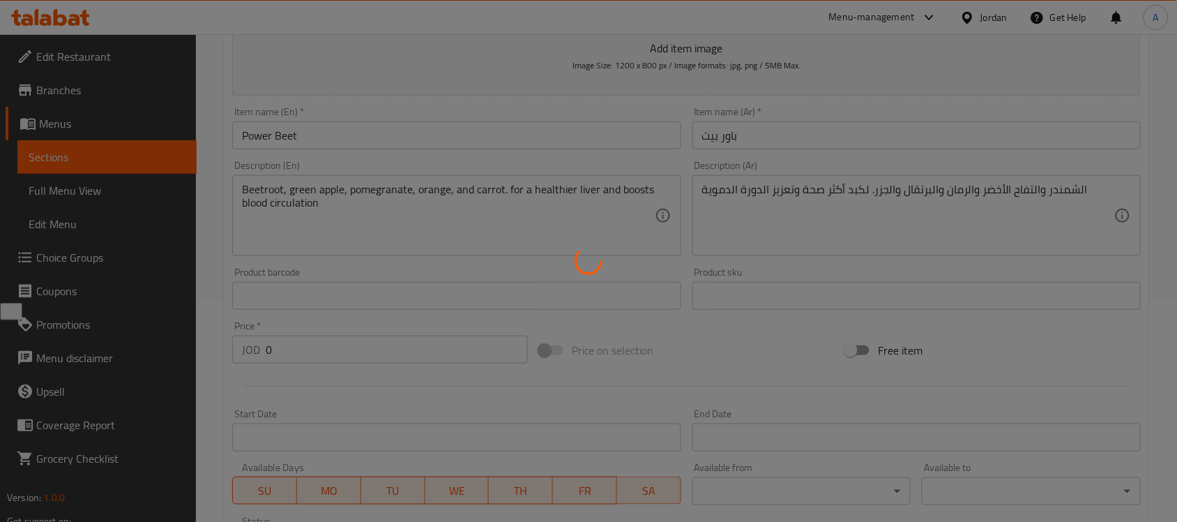
scroll to position [0, 0]
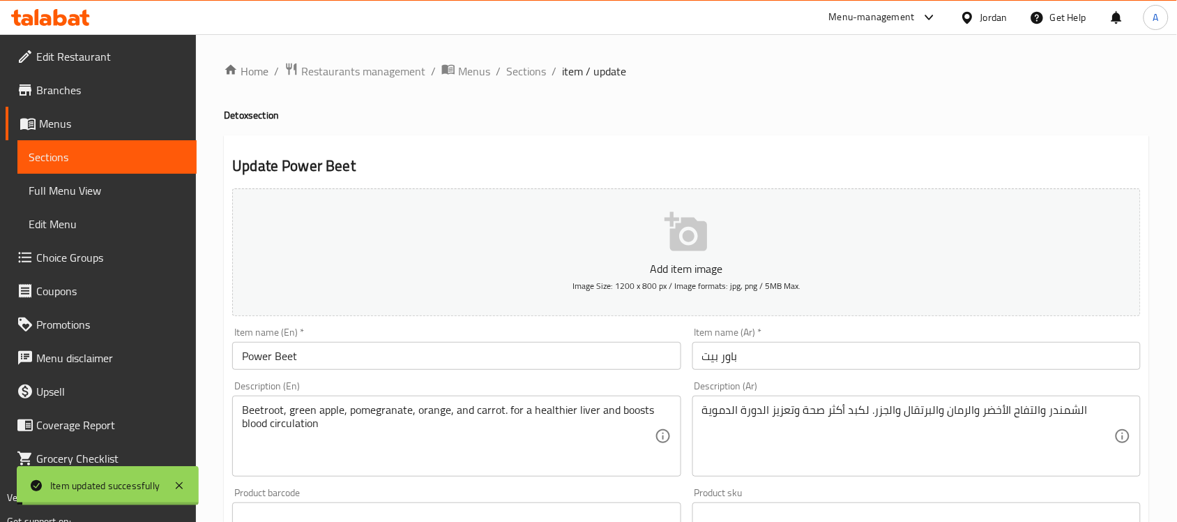
click at [528, 73] on span "Sections" at bounding box center [526, 71] width 40 height 17
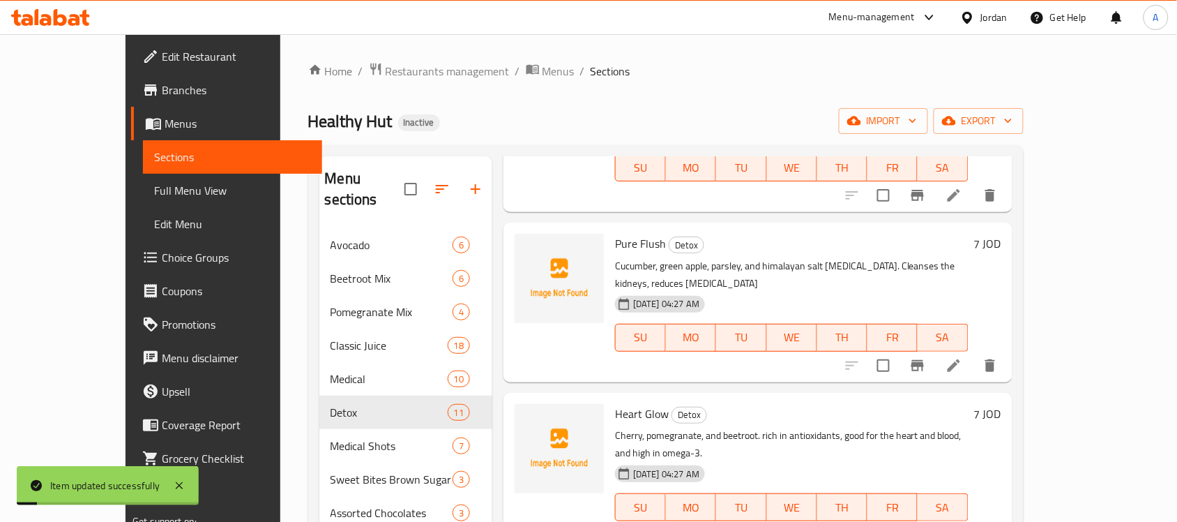
scroll to position [174, 0]
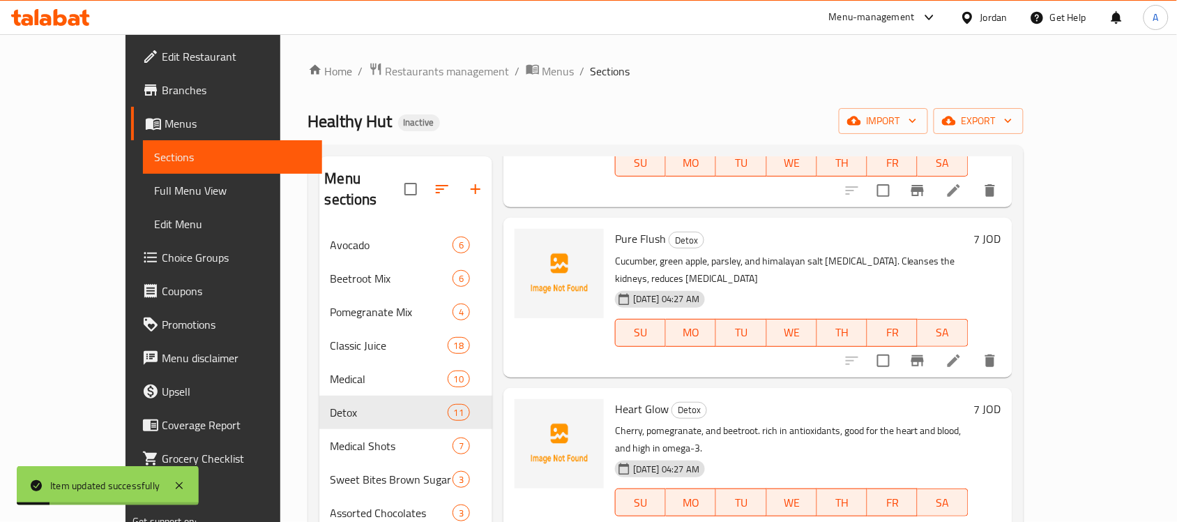
click at [973, 348] on li at bounding box center [953, 360] width 39 height 25
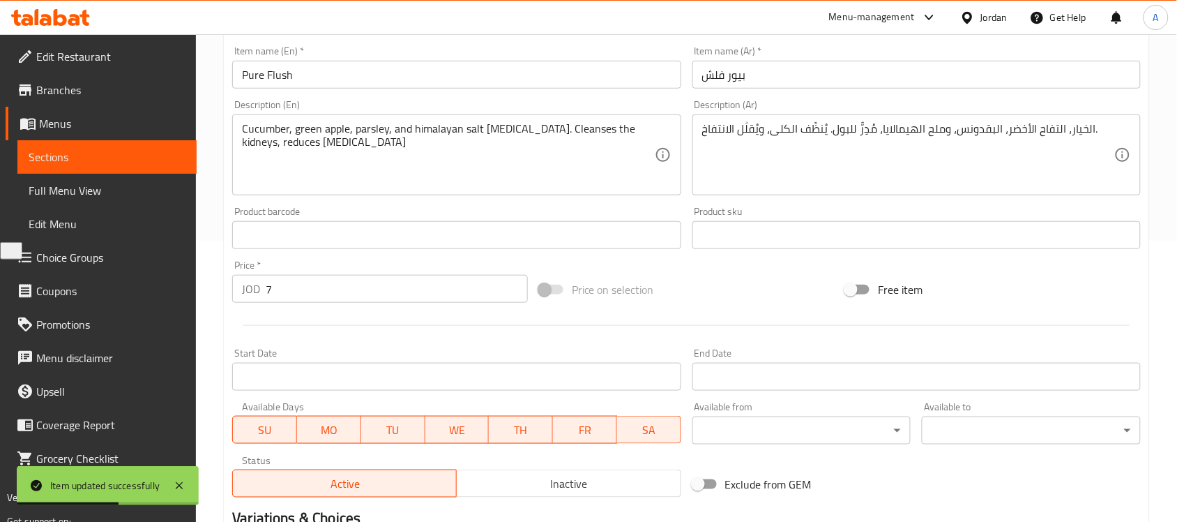
scroll to position [461, 0]
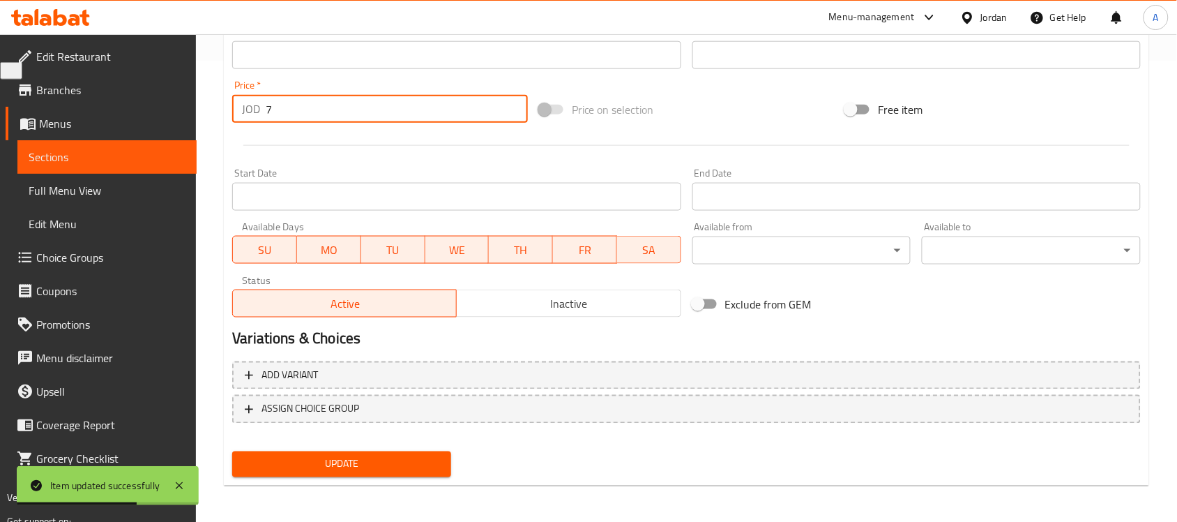
drag, startPoint x: 293, startPoint y: 116, endPoint x: 14, endPoint y: 119, distance: 278.9
click at [14, 119] on div "Edit Restaurant Branches Menus Sections Full Menu View Edit Menu Choice Groups …" at bounding box center [588, 48] width 1177 height 951
type input "0"
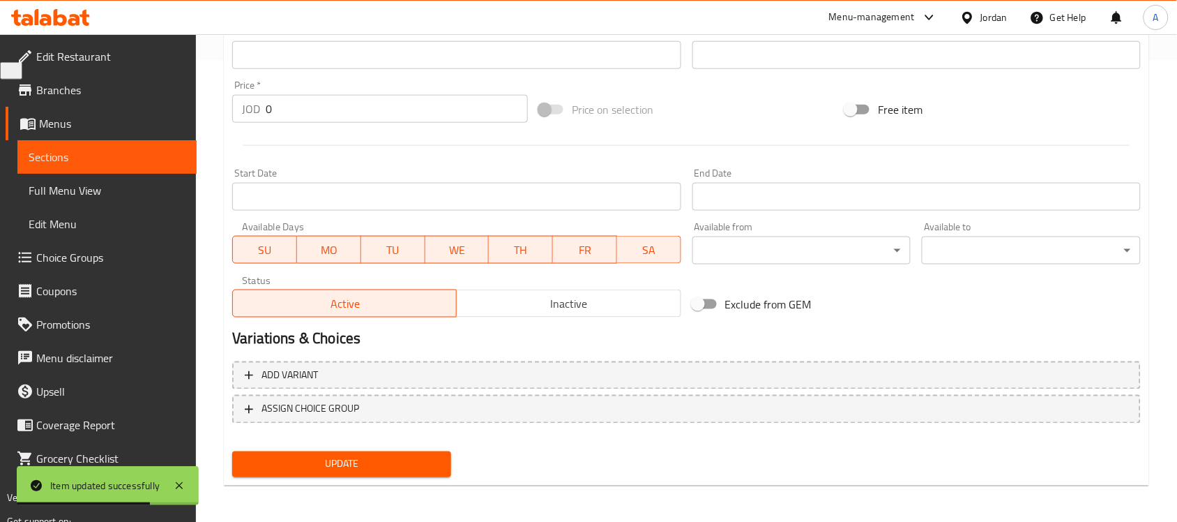
click at [281, 437] on nav at bounding box center [686, 434] width 909 height 11
click at [291, 457] on span "Update" at bounding box center [341, 463] width 197 height 17
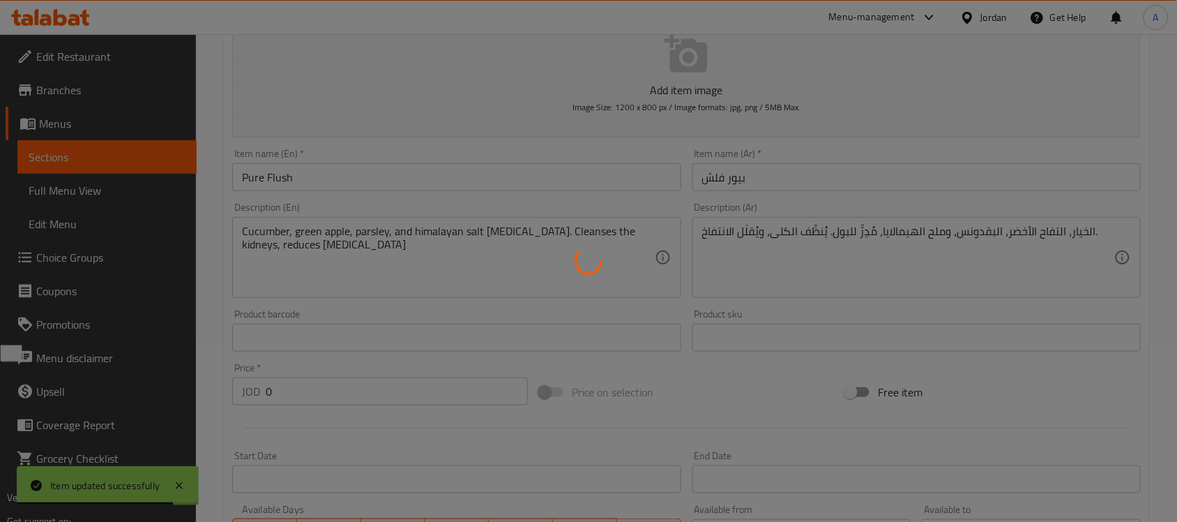
scroll to position [0, 0]
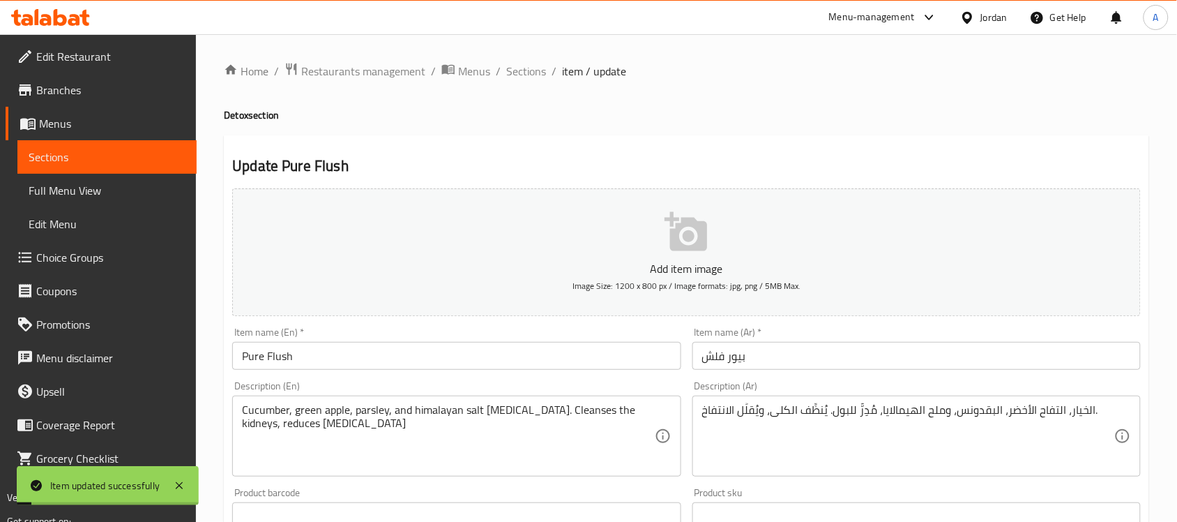
click at [538, 78] on span "Sections" at bounding box center [526, 71] width 40 height 17
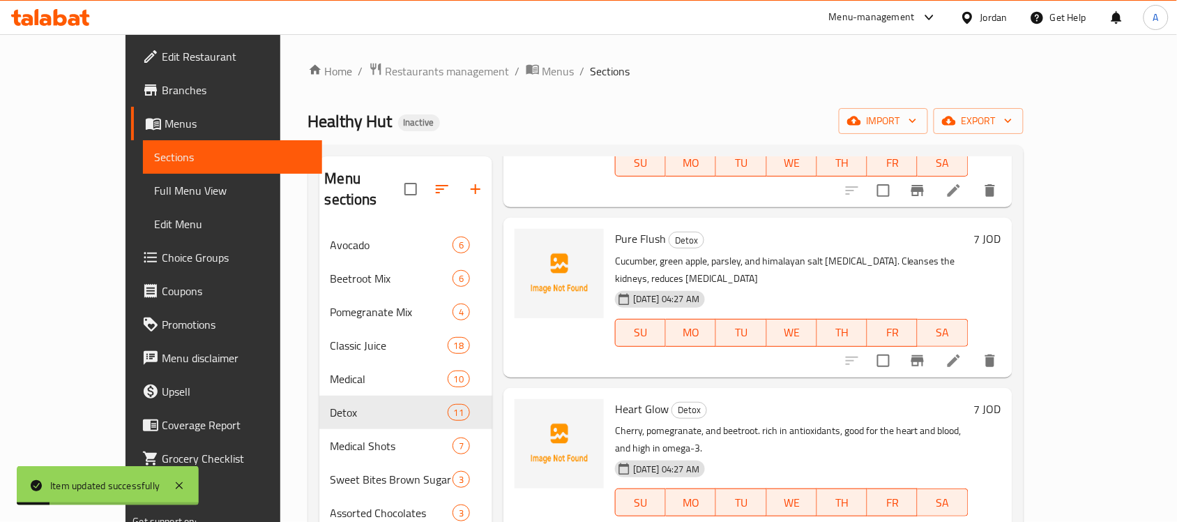
scroll to position [261, 0]
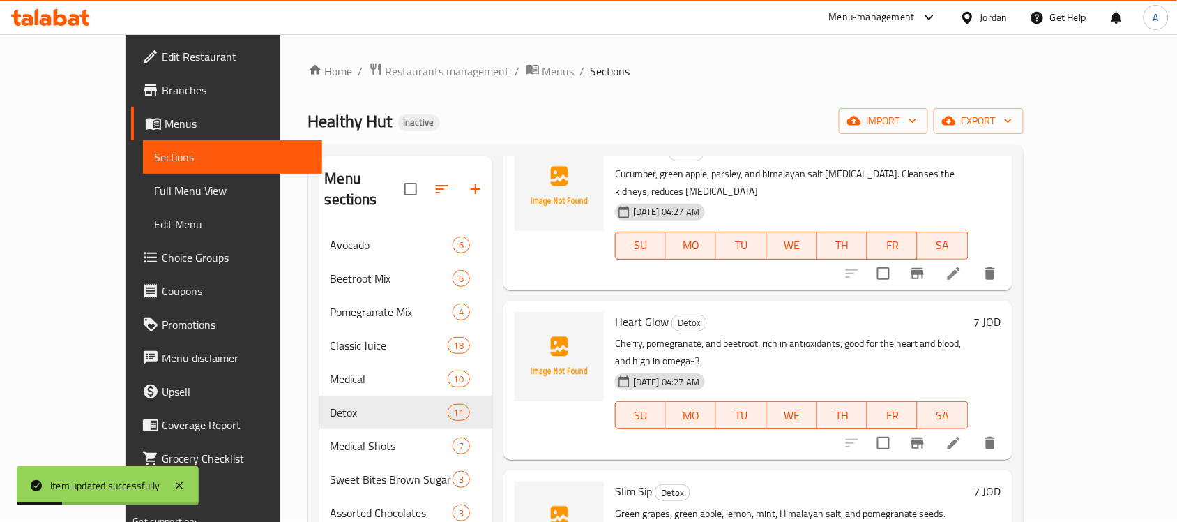
click at [962, 434] on icon at bounding box center [953, 442] width 17 height 17
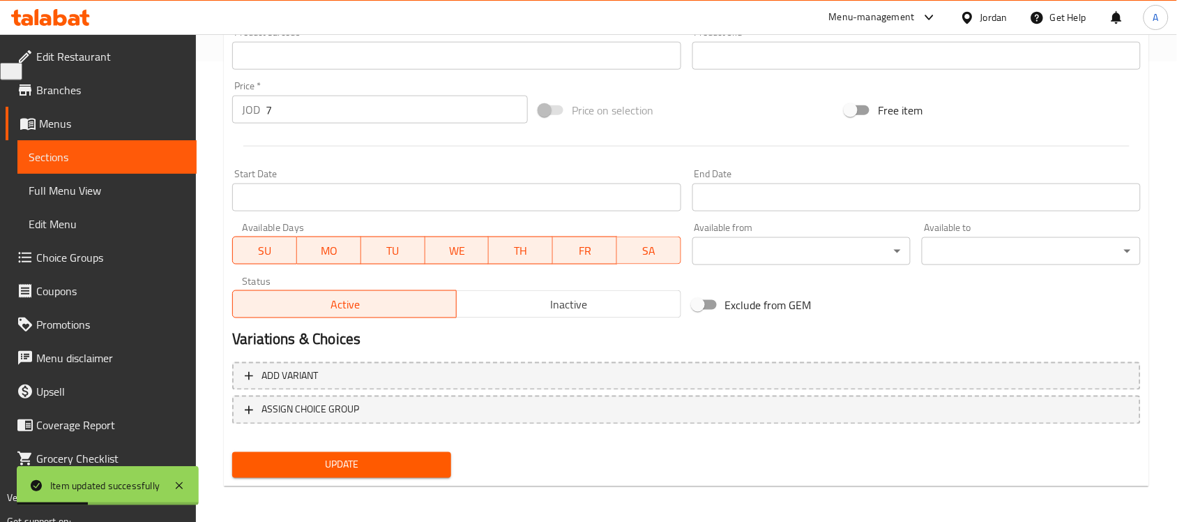
scroll to position [461, 0]
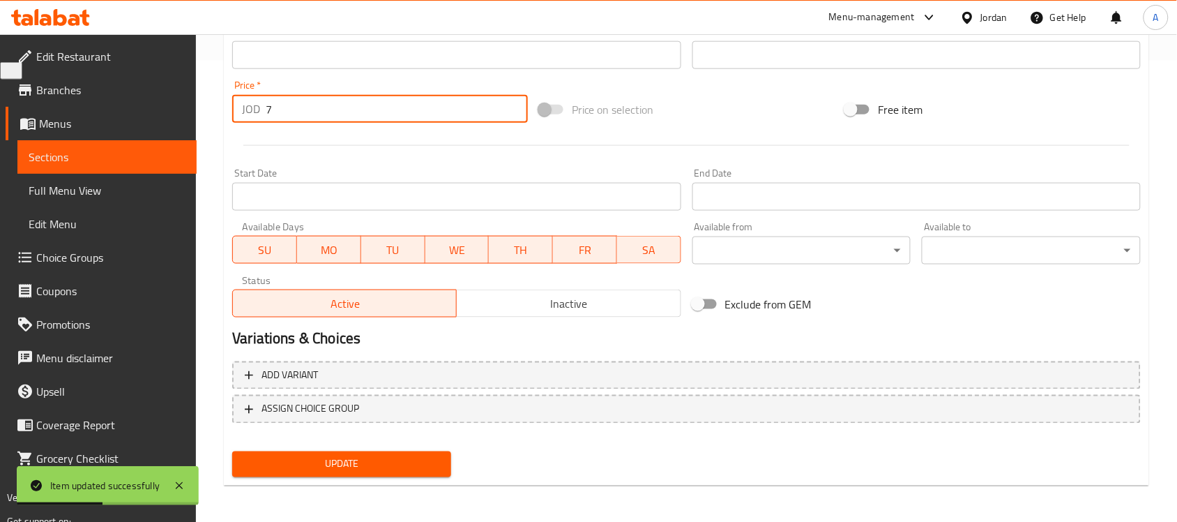
drag, startPoint x: 314, startPoint y: 121, endPoint x: 274, endPoint y: 120, distance: 40.4
click at [274, 120] on input "7" at bounding box center [397, 109] width 262 height 28
drag, startPoint x: 290, startPoint y: 116, endPoint x: 225, endPoint y: 119, distance: 65.6
click at [225, 119] on div "Update Heart Glow Add item image Image Size: 1200 x 800 px / Image formats: jpg…" at bounding box center [686, 80] width 925 height 812
type input "0"
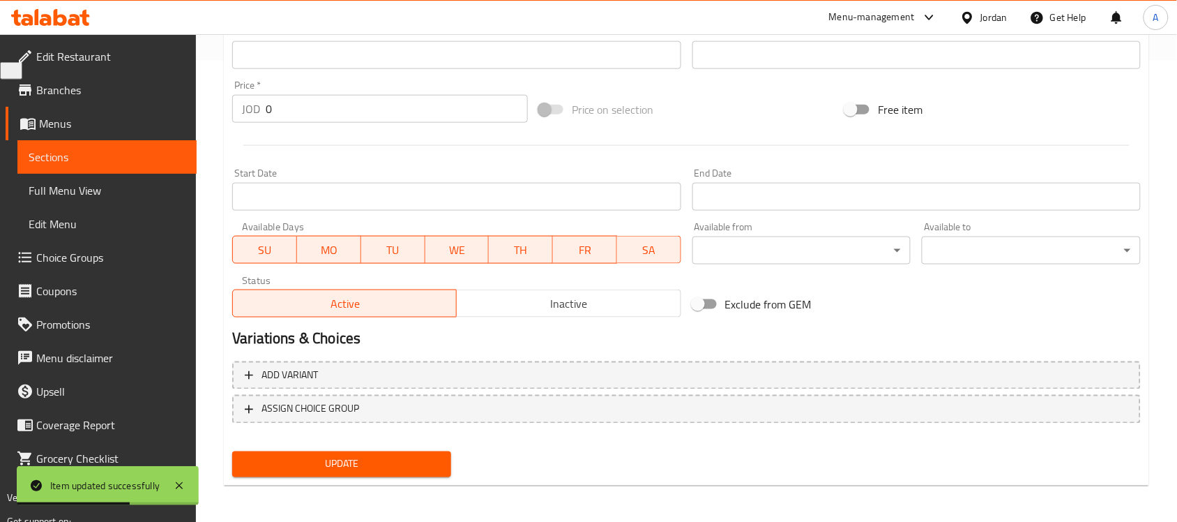
click at [335, 475] on div "Update" at bounding box center [342, 464] width 230 height 37
click at [335, 472] on button "Update" at bounding box center [341, 464] width 219 height 26
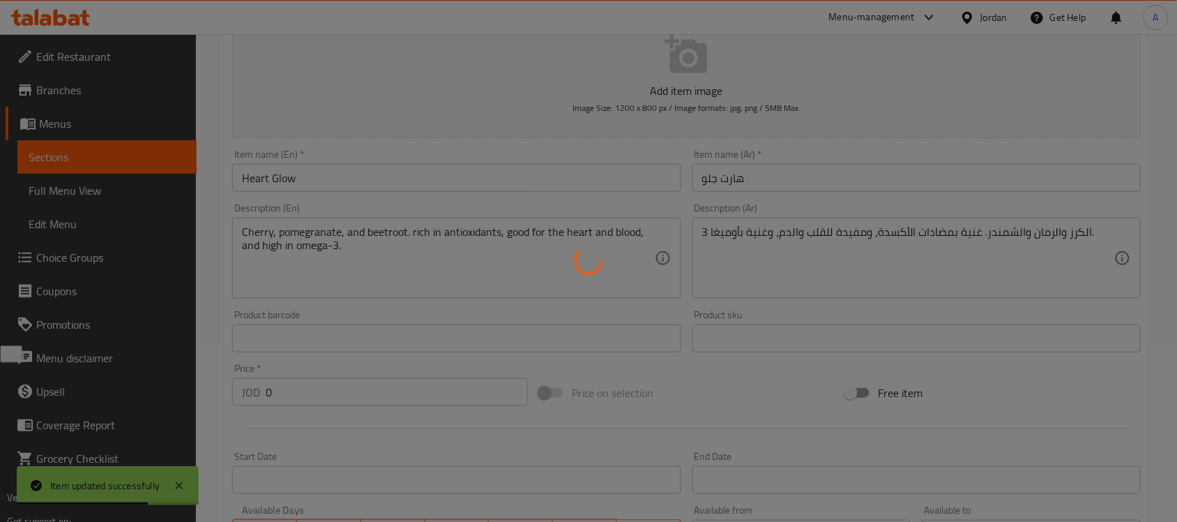
scroll to position [0, 0]
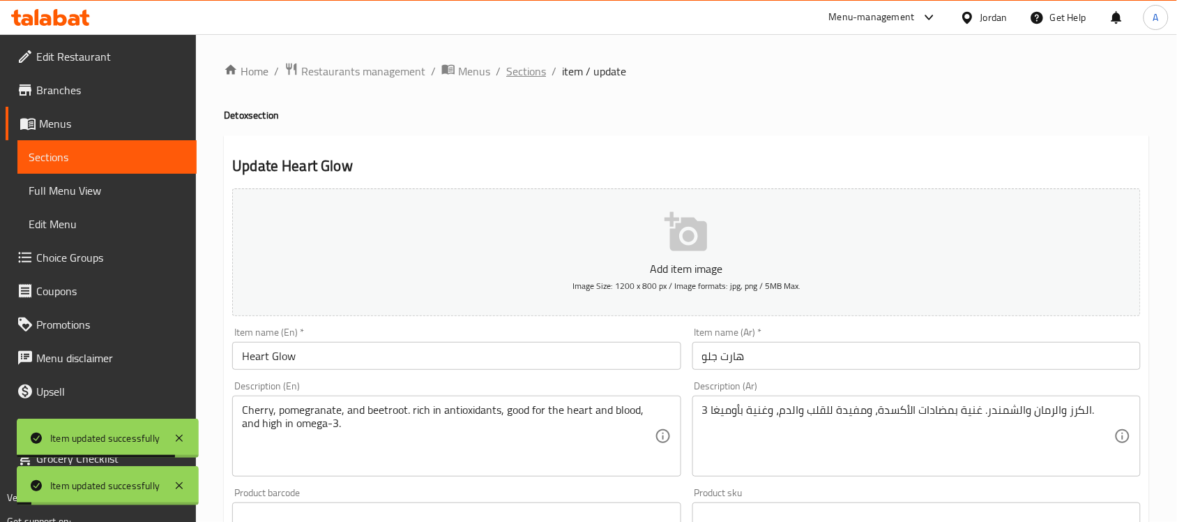
click at [532, 78] on span "Sections" at bounding box center [526, 71] width 40 height 17
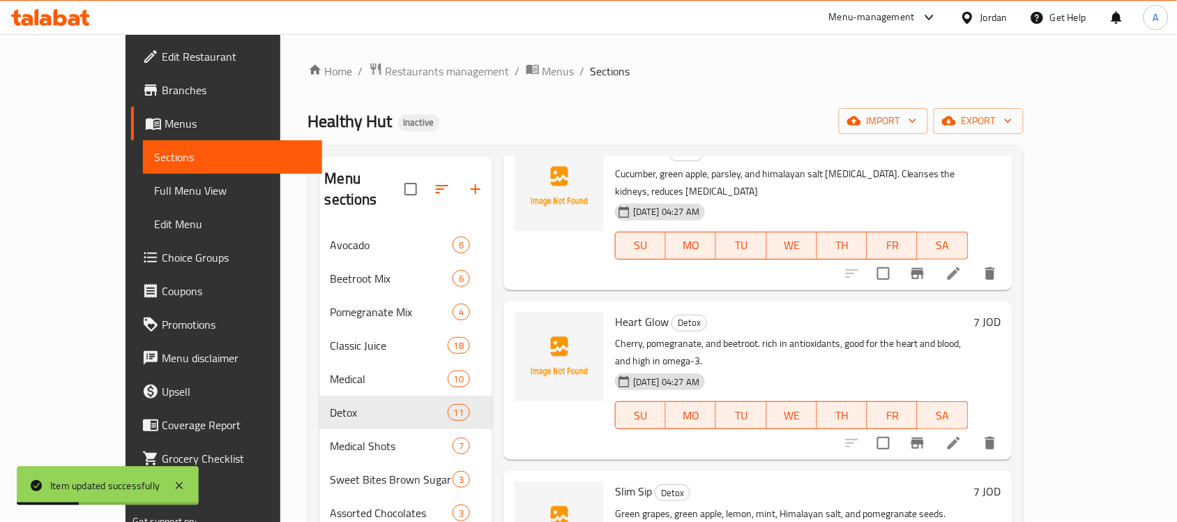
scroll to position [436, 0]
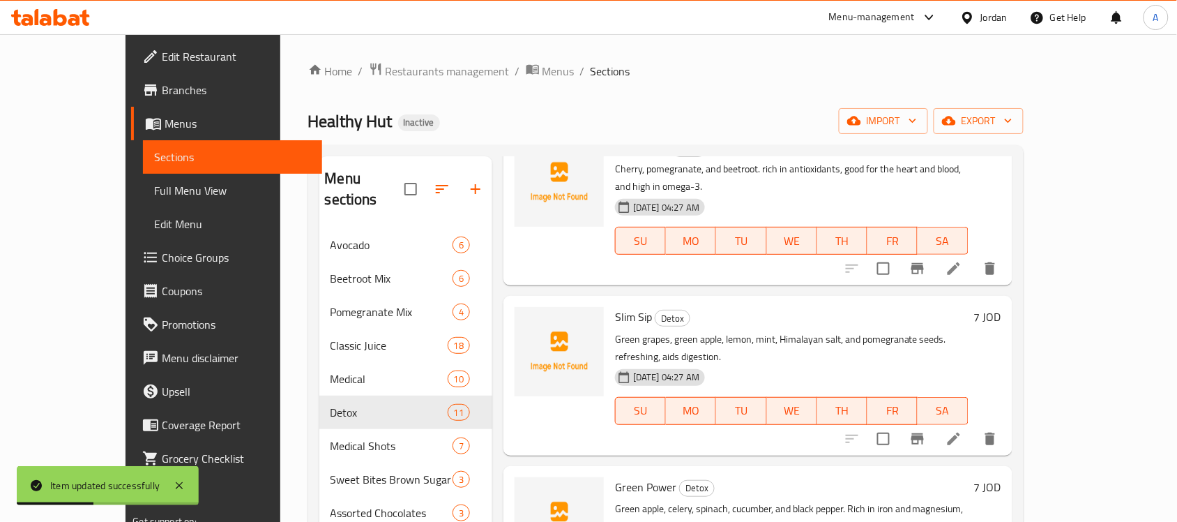
click at [962, 430] on icon at bounding box center [953, 438] width 17 height 17
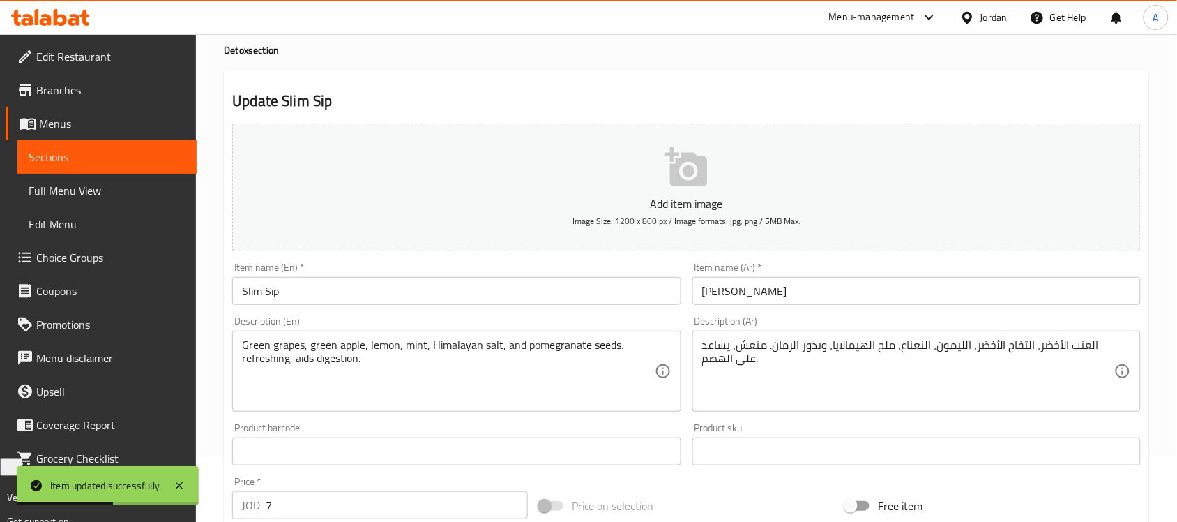
scroll to position [461, 0]
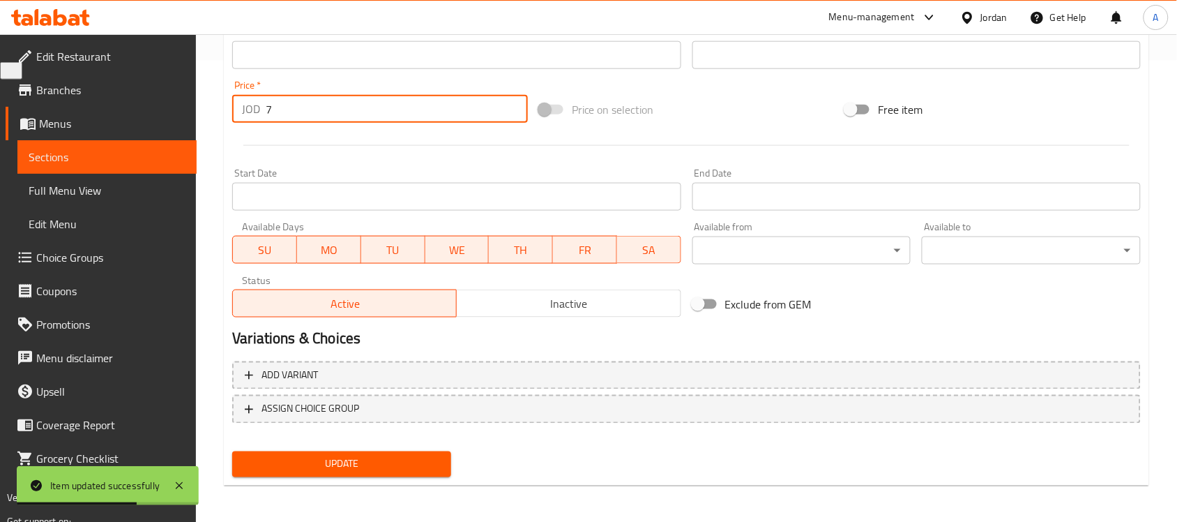
drag, startPoint x: 272, startPoint y: 112, endPoint x: 221, endPoint y: 119, distance: 51.4
click at [221, 119] on div "Home / Restaurants management / Menus / Sections / item / update Detox section …" at bounding box center [686, 48] width 981 height 951
type input "0"
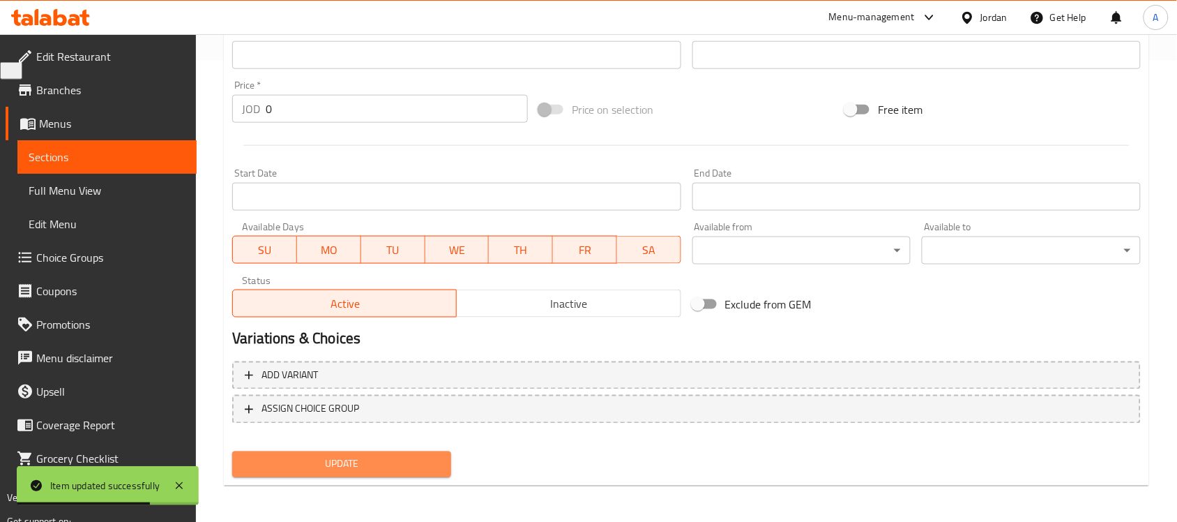
click at [373, 455] on span "Update" at bounding box center [341, 463] width 197 height 17
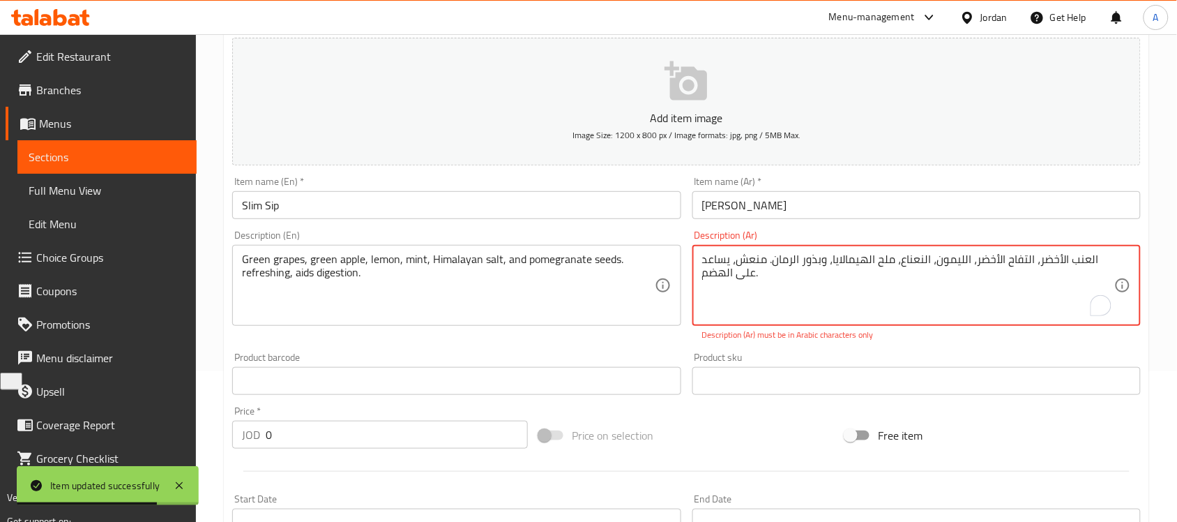
scroll to position [0, 0]
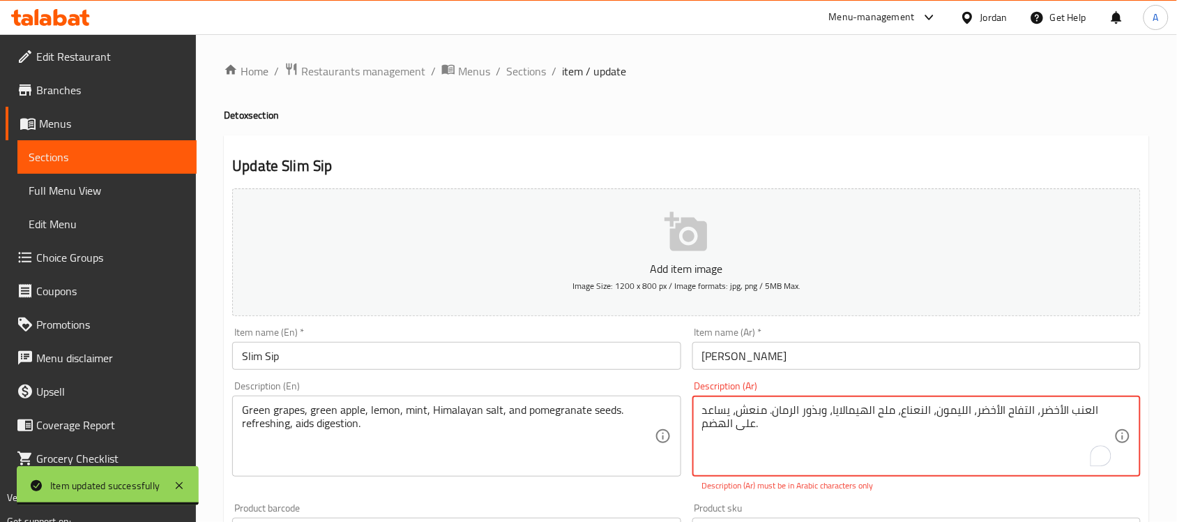
click at [795, 438] on textarea "العنب الأخضر، التفاح الأخضر، الليمون، النعناع، ​​ملح الهيمالايا، وبذور الرمان. …" at bounding box center [908, 436] width 412 height 66
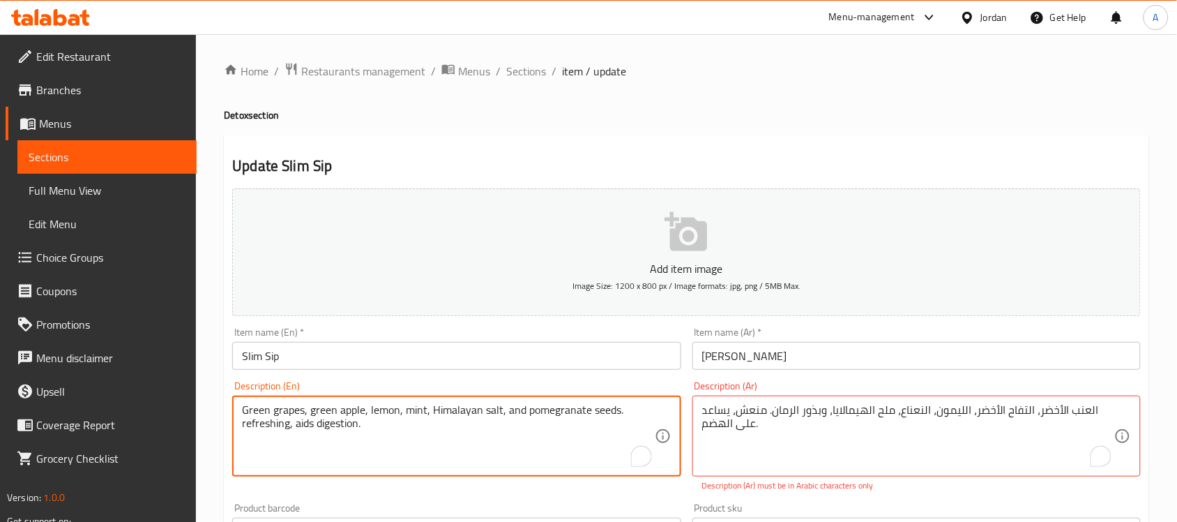
click at [542, 436] on textarea "Green grapes, green apple, lemon, mint, Himalayan salt, and pomegranate seeds. …" at bounding box center [448, 436] width 412 height 66
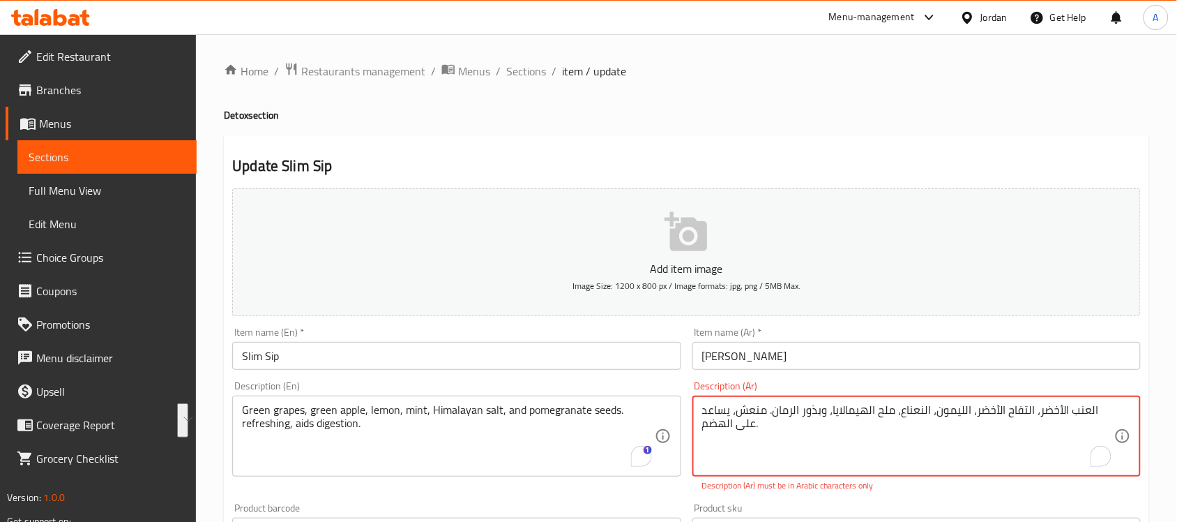
click at [758, 431] on textarea "العنب الأخضر، التفاح الأخضر، الليمون، النعناع، ​​ملح الهيمالايا، وبذور الرمان. …" at bounding box center [908, 436] width 412 height 66
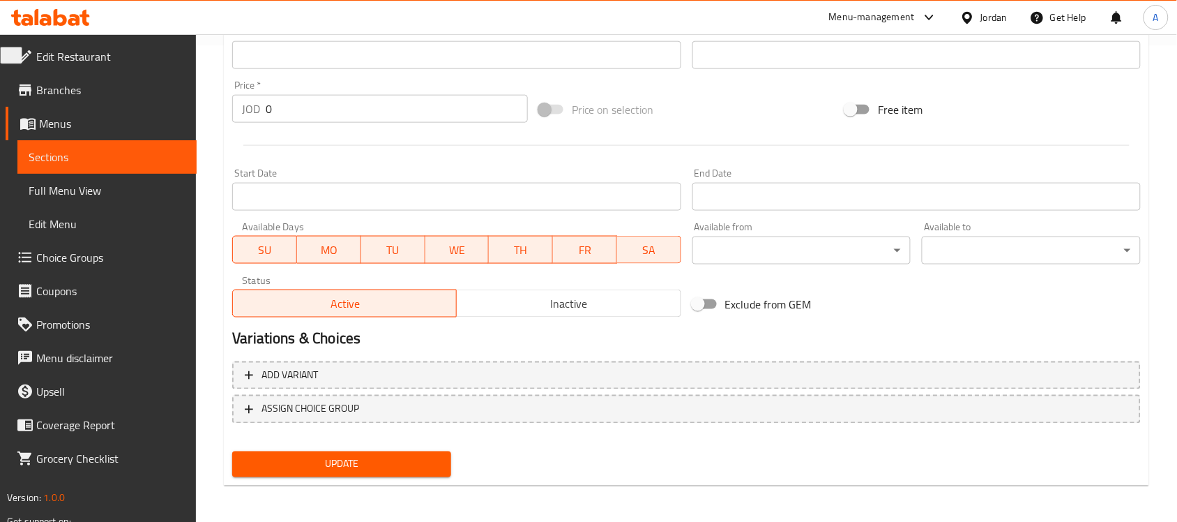
click at [387, 476] on div "Update" at bounding box center [342, 464] width 230 height 37
click at [386, 457] on span "Update" at bounding box center [341, 463] width 197 height 17
click at [420, 459] on span "Update" at bounding box center [341, 463] width 197 height 17
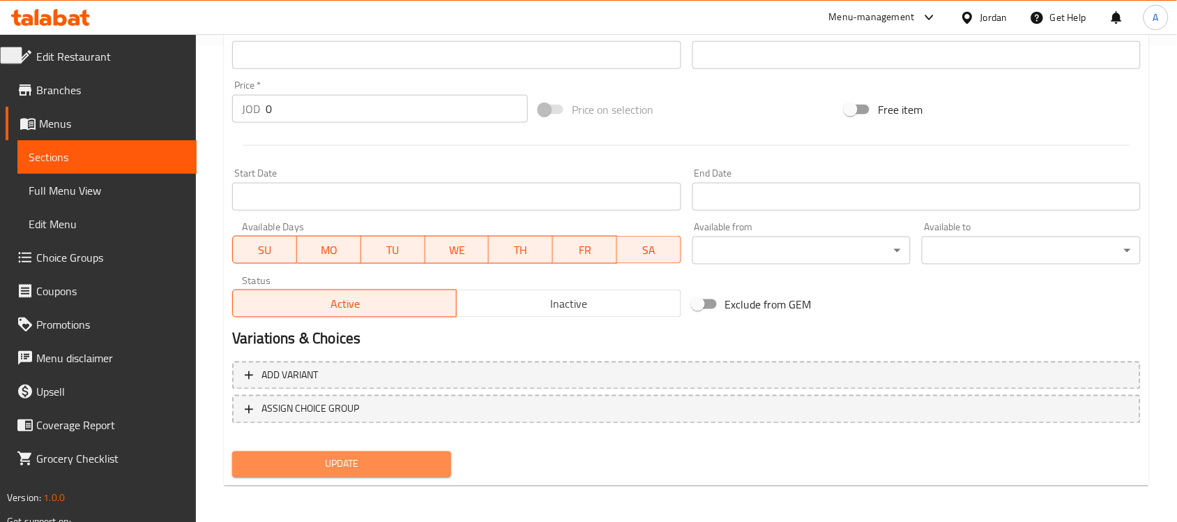
click at [390, 451] on button "Update" at bounding box center [341, 464] width 219 height 26
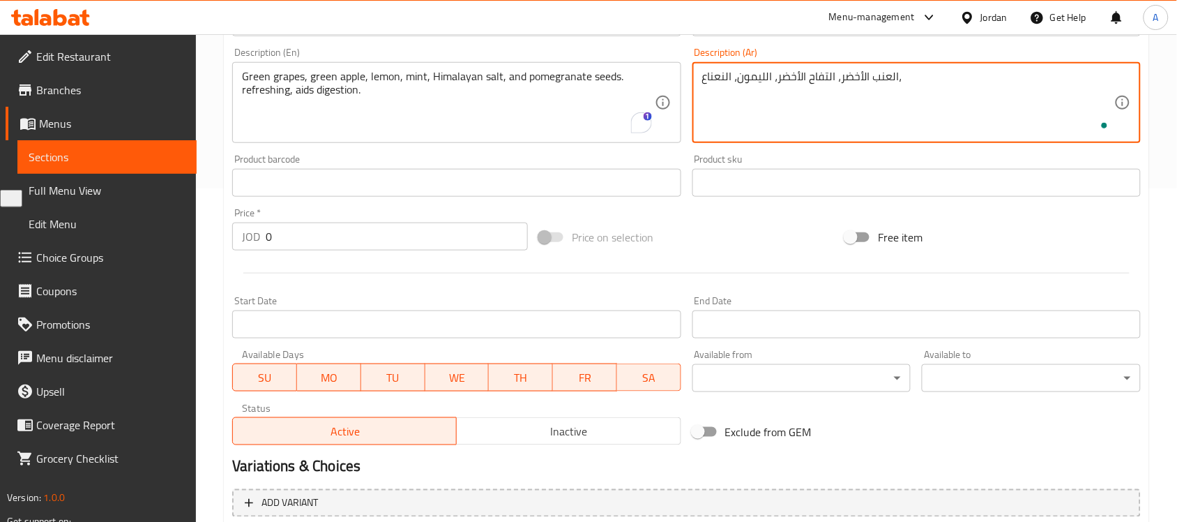
scroll to position [461, 0]
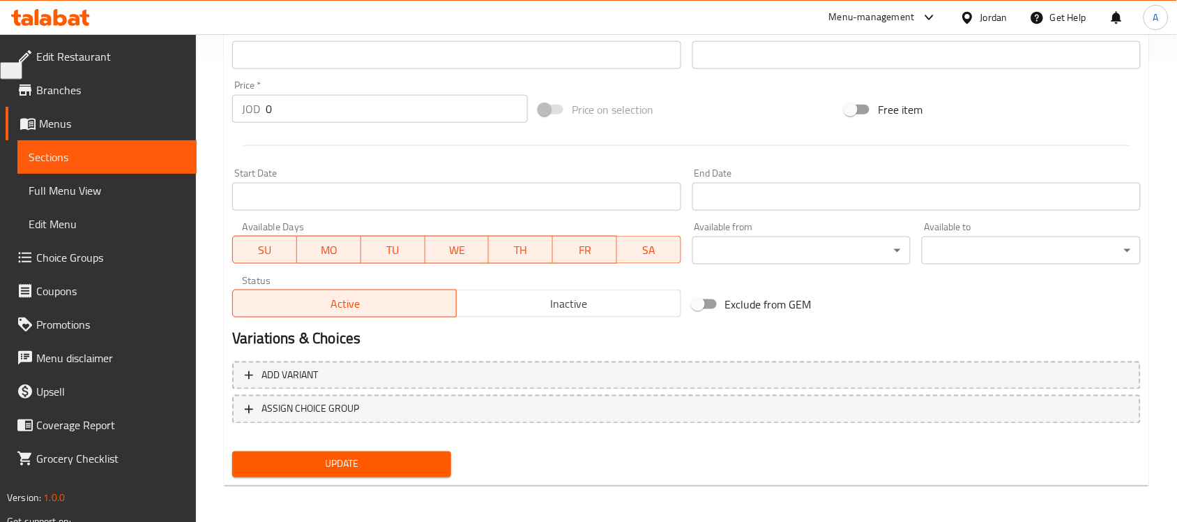
click at [336, 455] on span "Update" at bounding box center [341, 463] width 197 height 17
type textarea "العنب الأخضر، التفاح الأخضر، الليمون، النعناع، ملح الهيمالايا وبذور الرمان. منع…"
click at [283, 467] on span "Update" at bounding box center [341, 463] width 197 height 17
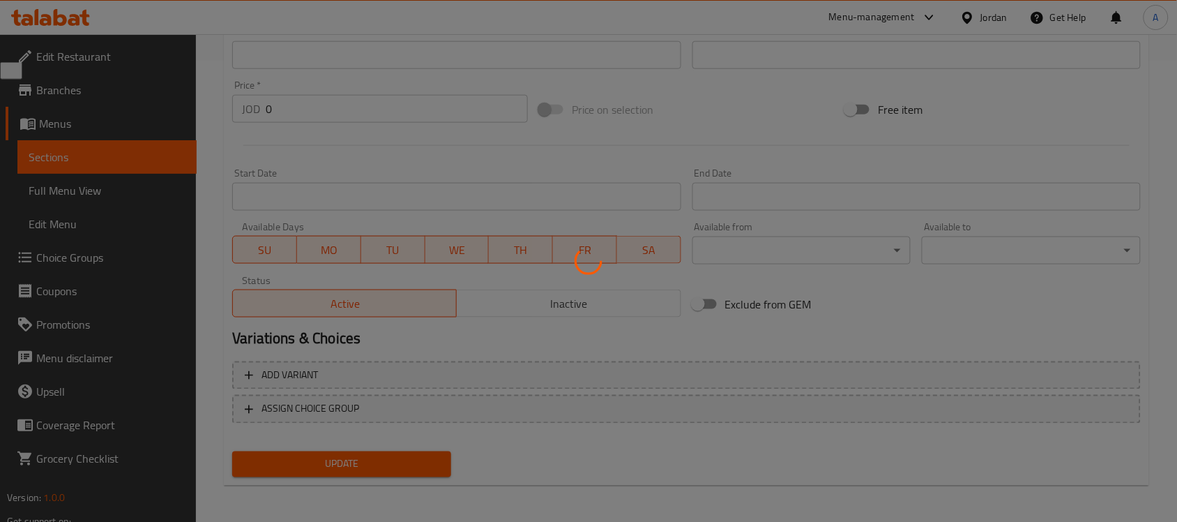
scroll to position [25, 0]
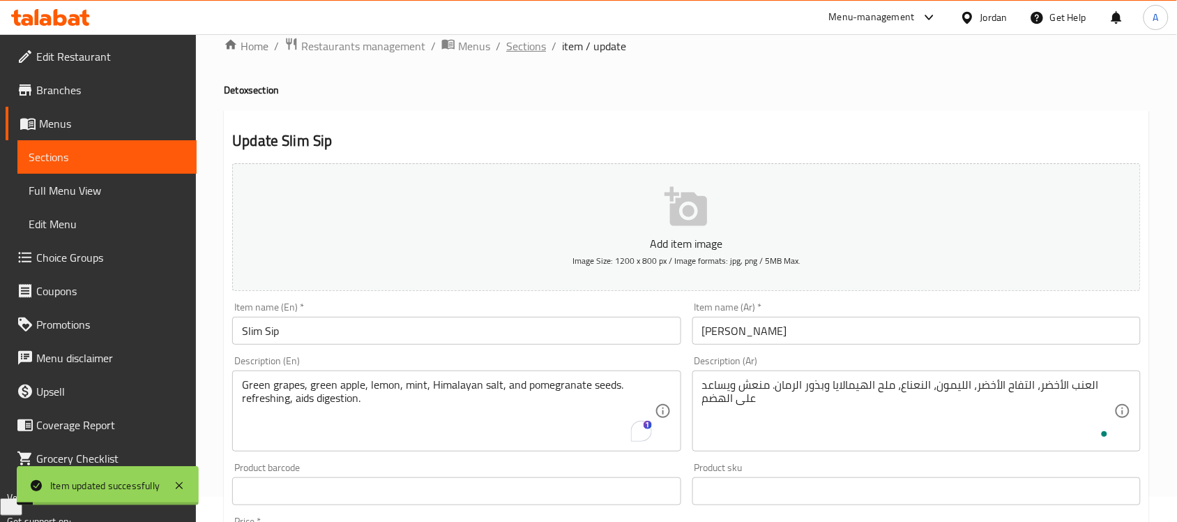
click at [542, 54] on span "Sections" at bounding box center [526, 46] width 40 height 17
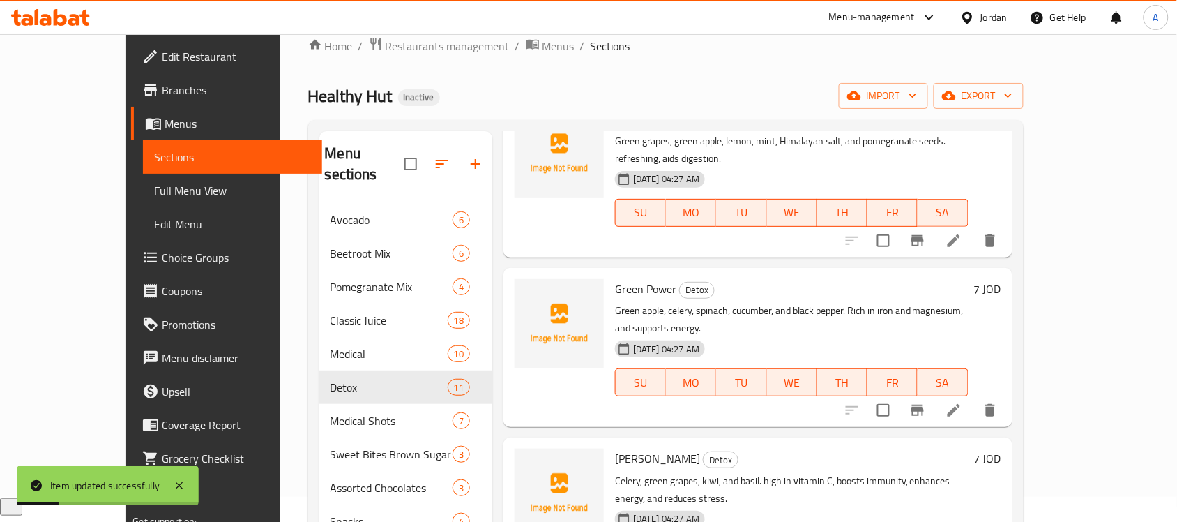
scroll to position [610, 0]
click at [973, 396] on li at bounding box center [953, 408] width 39 height 25
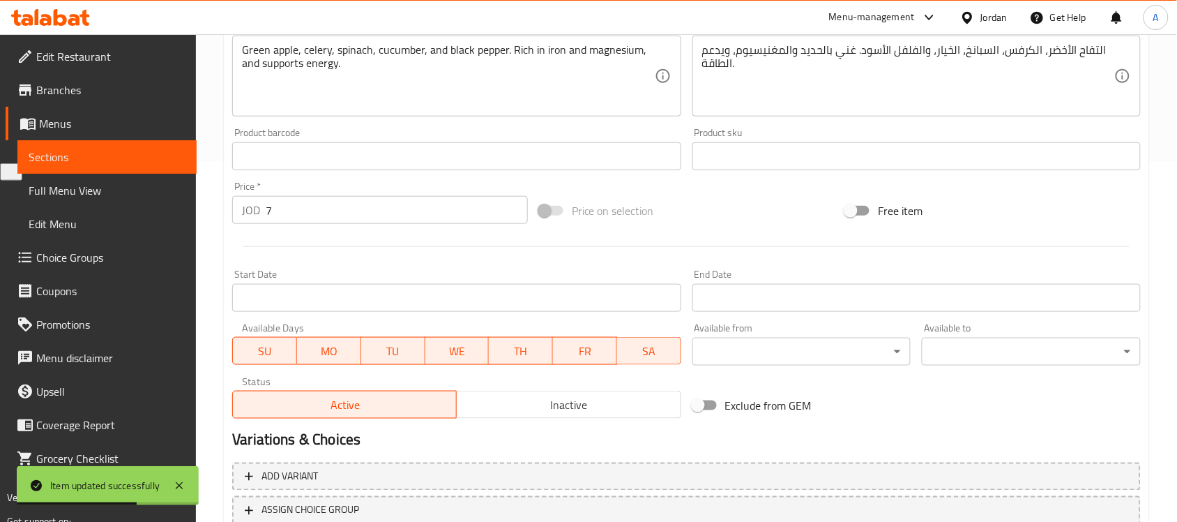
scroll to position [461, 0]
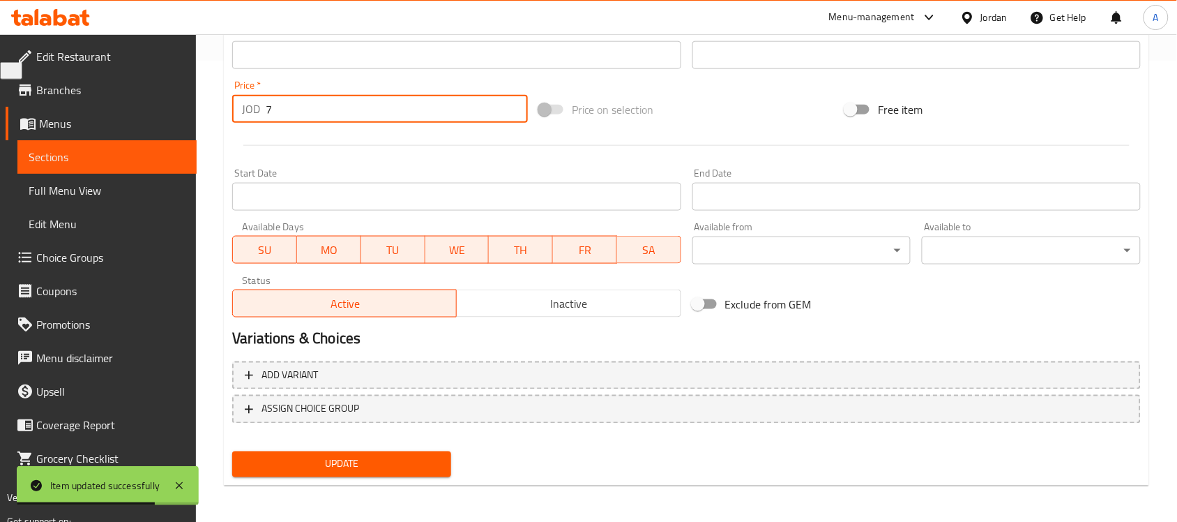
drag, startPoint x: 277, startPoint y: 112, endPoint x: 169, endPoint y: 109, distance: 108.1
click at [169, 109] on div "Edit Restaurant Branches Menus Sections Full Menu View Edit Menu Choice Groups …" at bounding box center [588, 48] width 1177 height 951
type input "0"
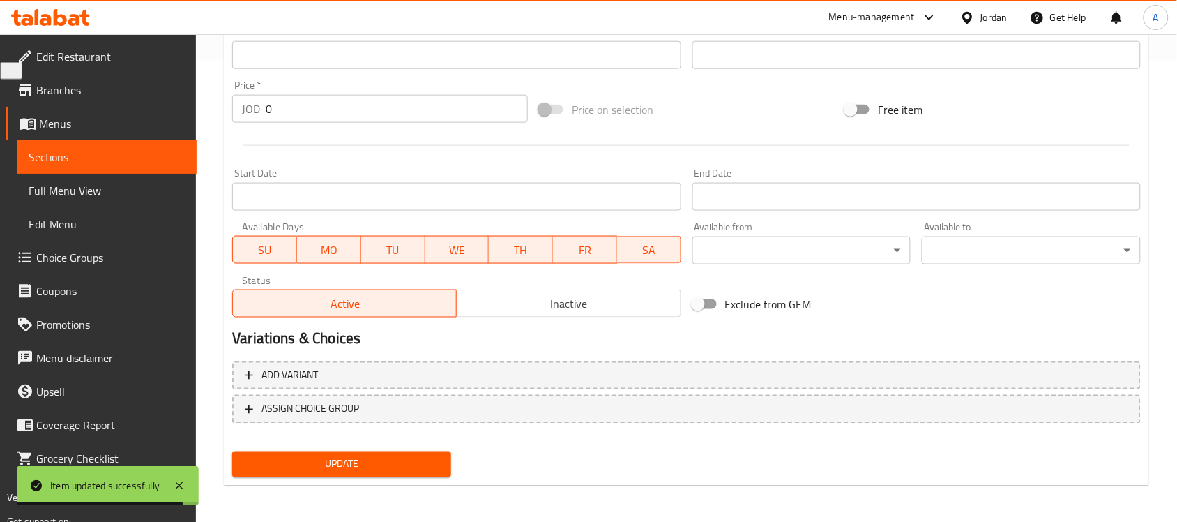
click at [333, 448] on div "Update" at bounding box center [342, 464] width 230 height 37
click at [333, 455] on span "Update" at bounding box center [341, 463] width 197 height 17
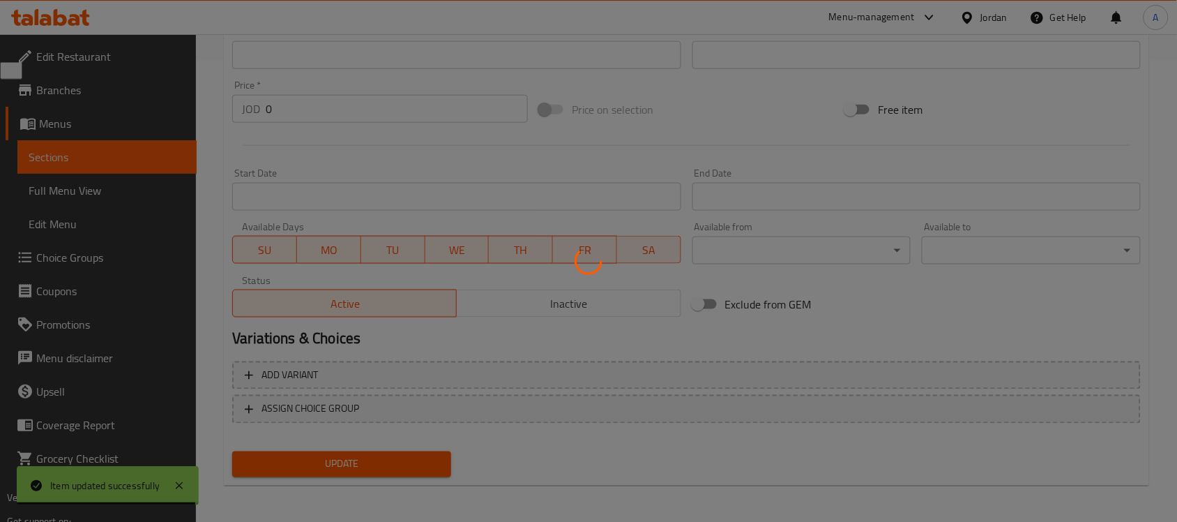
scroll to position [0, 0]
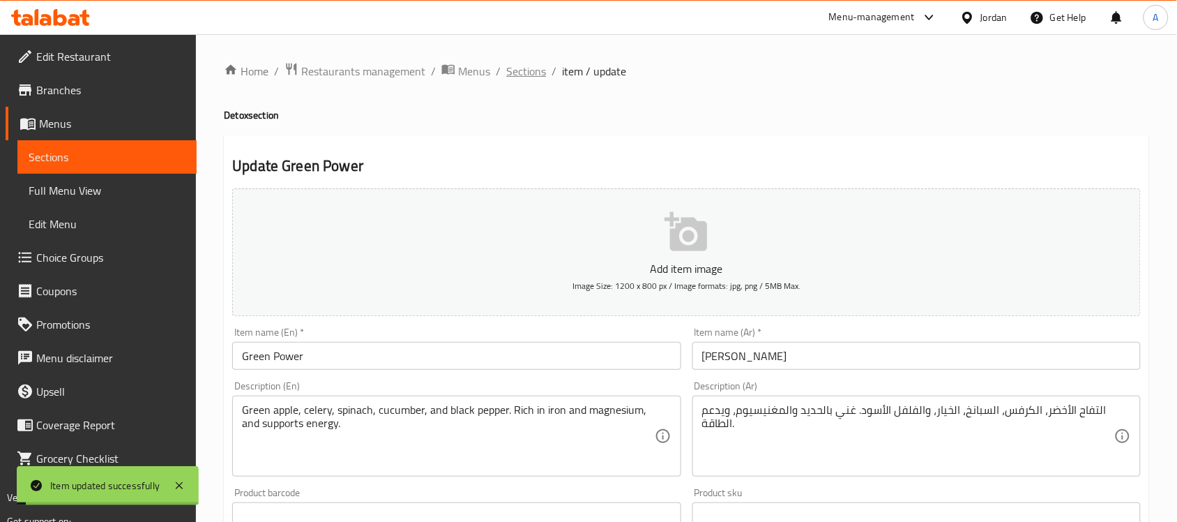
click at [506, 75] on span "Sections" at bounding box center [526, 71] width 40 height 17
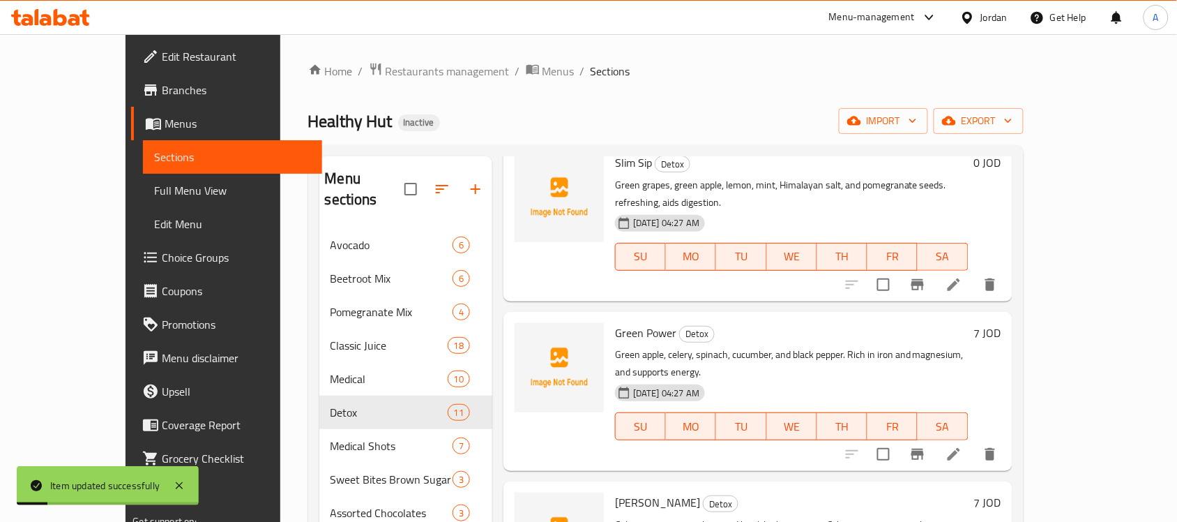
scroll to position [697, 0]
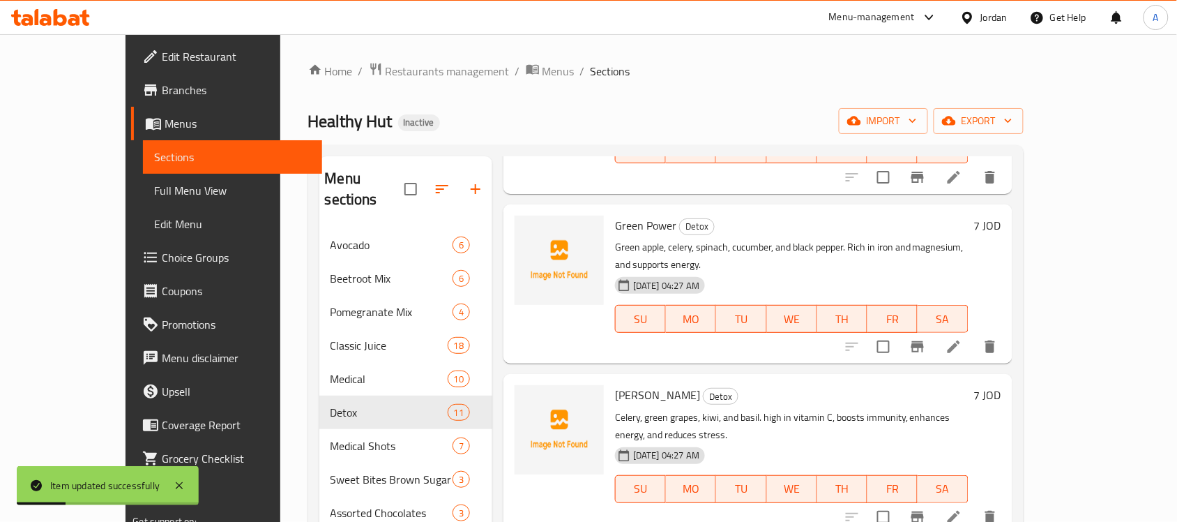
click at [962, 508] on icon at bounding box center [953, 516] width 17 height 17
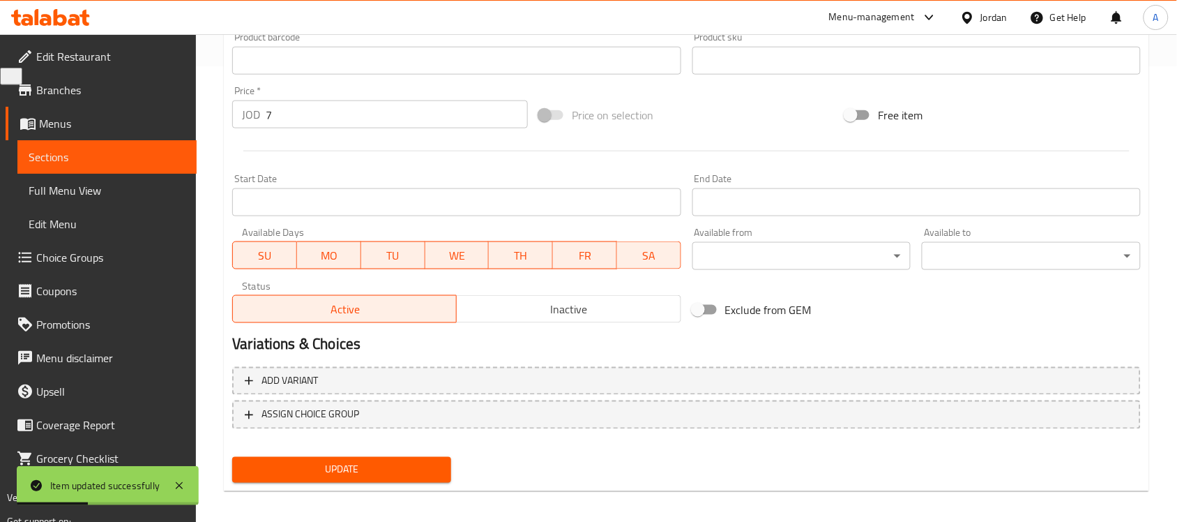
scroll to position [461, 0]
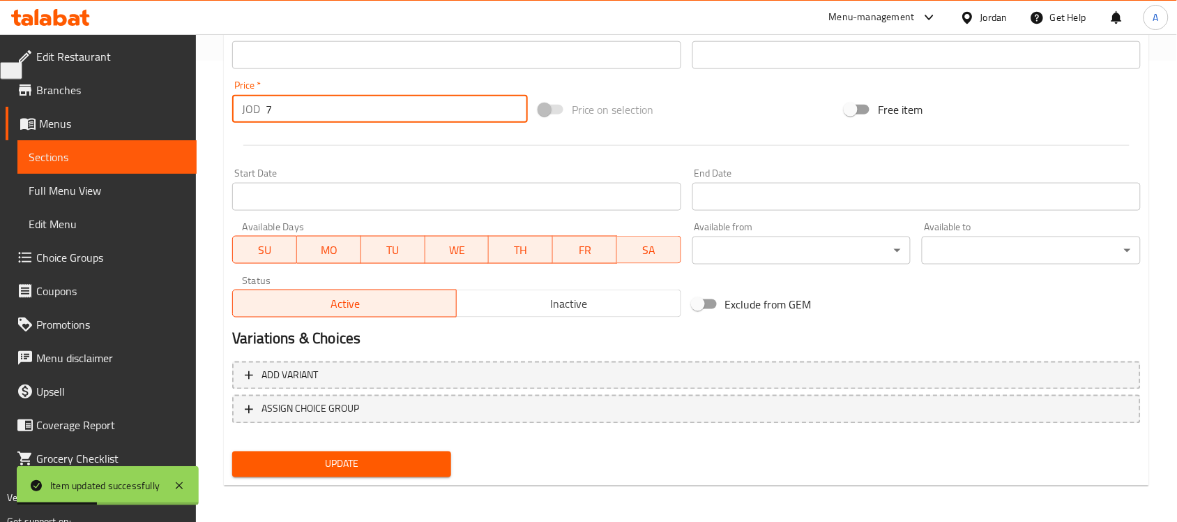
drag, startPoint x: 312, startPoint y: 105, endPoint x: 130, endPoint y: 114, distance: 182.9
click at [130, 114] on div "Edit Restaurant Branches Menus Sections Full Menu View Edit Menu Choice Groups …" at bounding box center [588, 48] width 1177 height 951
type input "0"
click at [321, 457] on span "Update" at bounding box center [341, 463] width 197 height 17
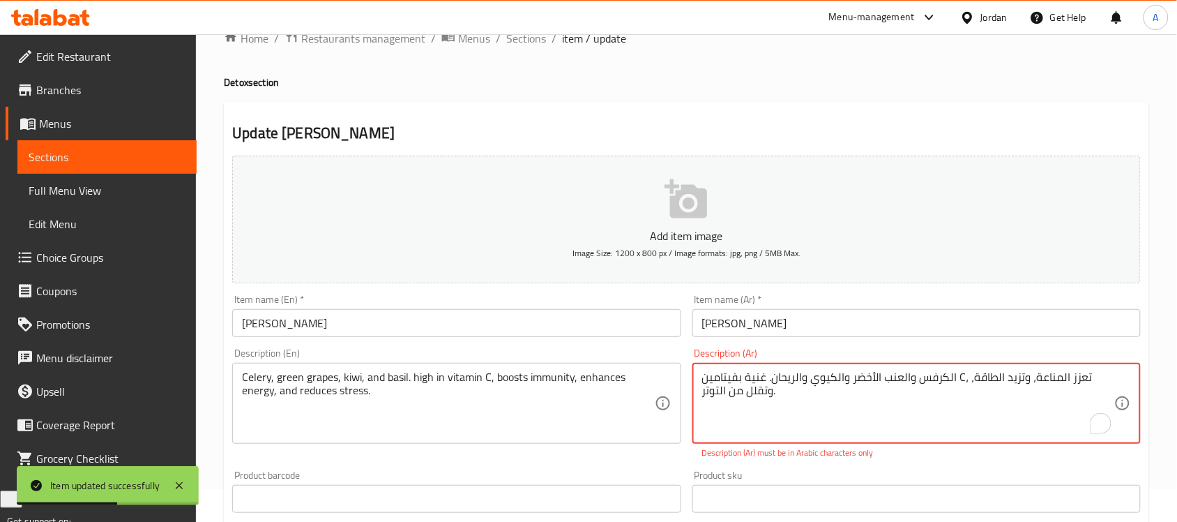
scroll to position [0, 0]
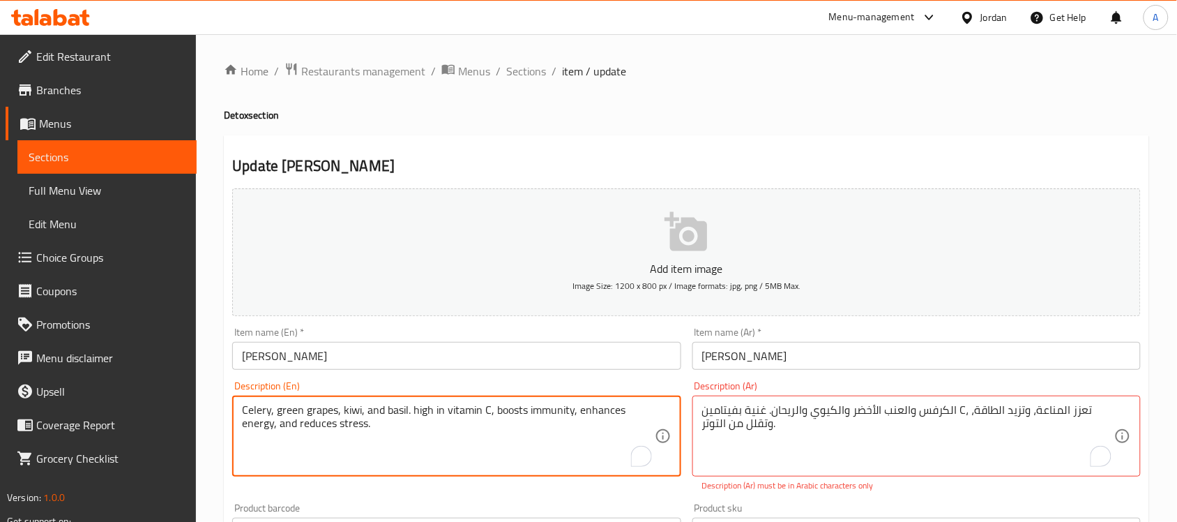
click at [500, 425] on textarea "Celery, green grapes, kiwi, and basil. high in vitamin C, boosts immunity, enha…" at bounding box center [448, 436] width 412 height 66
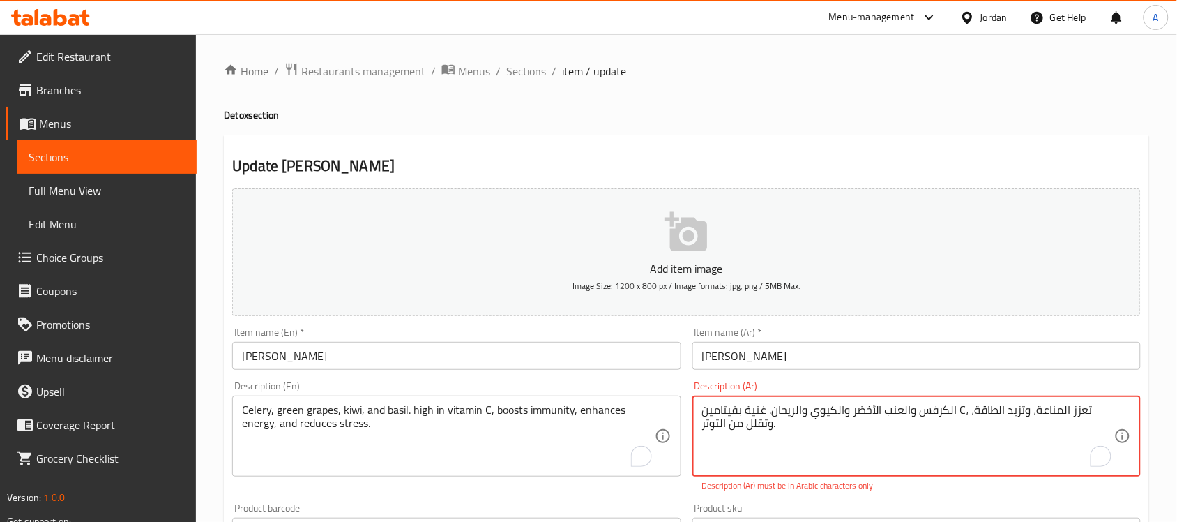
click at [805, 448] on textarea "الكرفس والعنب الأخضر والكيوي والريحان. غنية بفيتامين C، تعزز المناعة، وتزيد الط…" at bounding box center [908, 436] width 412 height 66
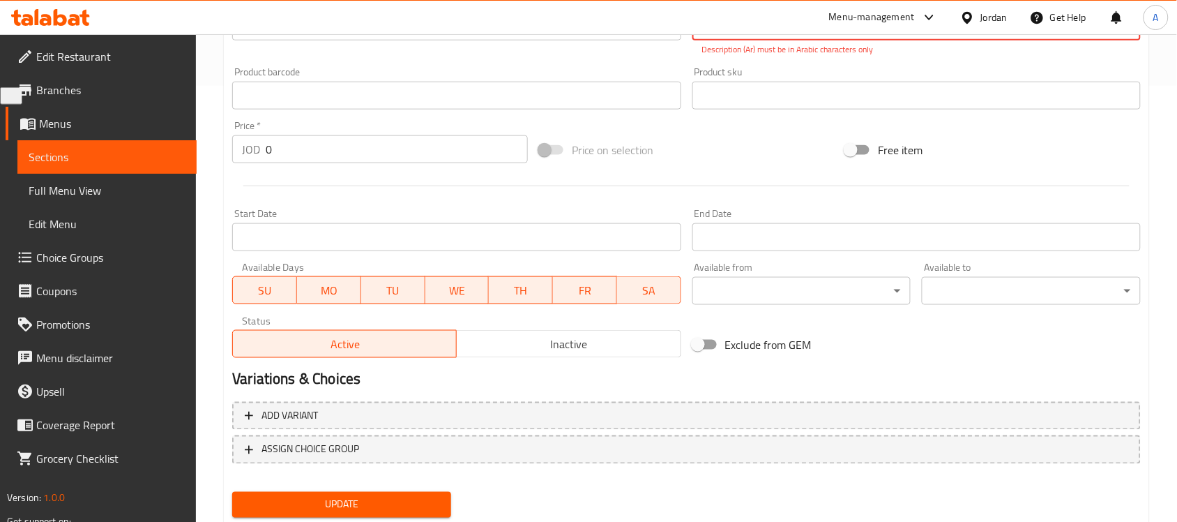
click at [342, 496] on span "Update" at bounding box center [341, 504] width 197 height 17
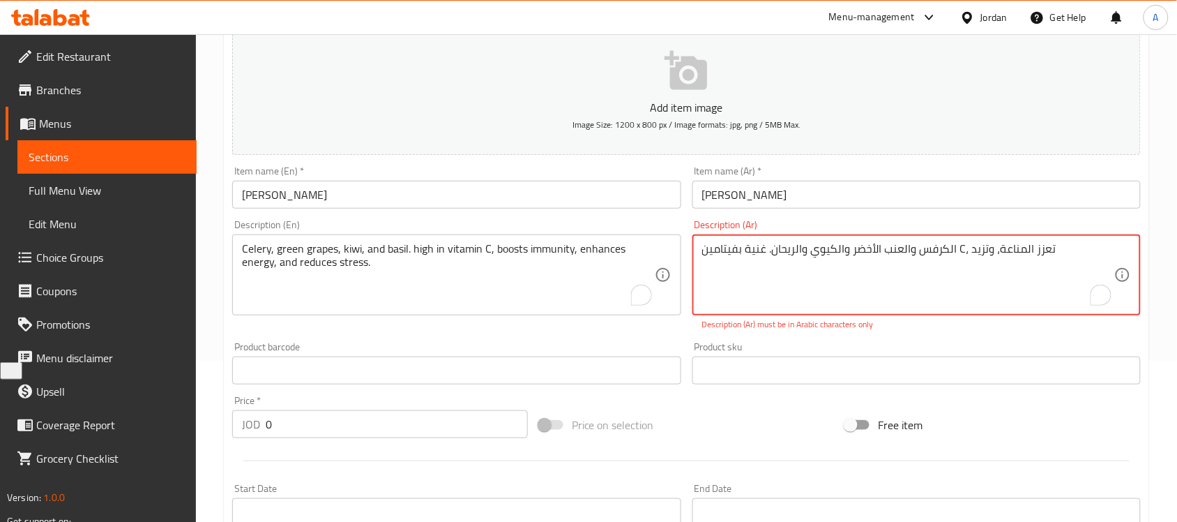
type textarea "الكرفس والعنب الأخضر والكيوي والريحان. غنية بفيتامين C، تعزز المناعة، وتزيد"
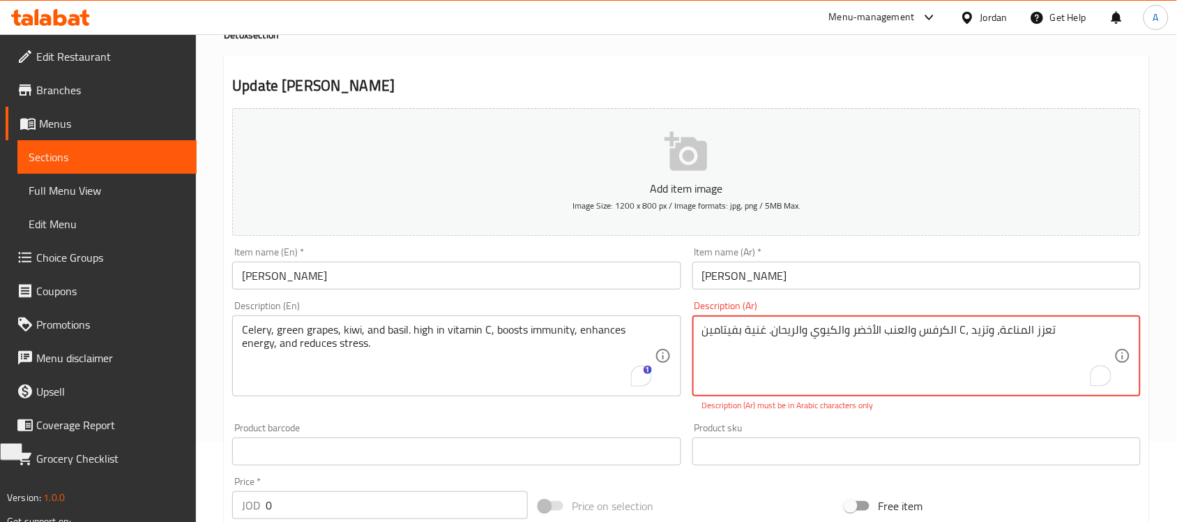
scroll to position [0, 0]
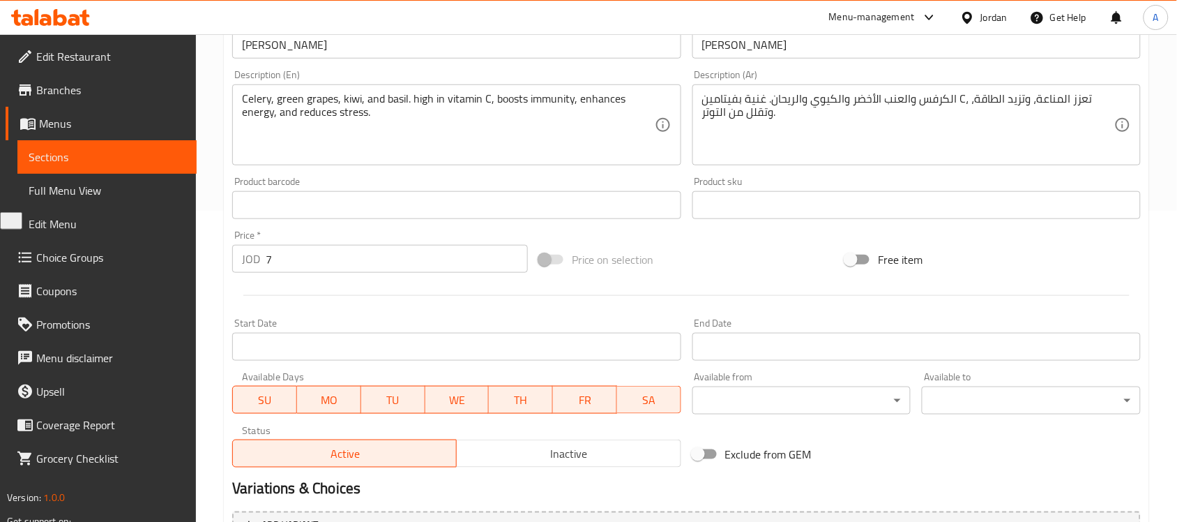
scroll to position [199, 0]
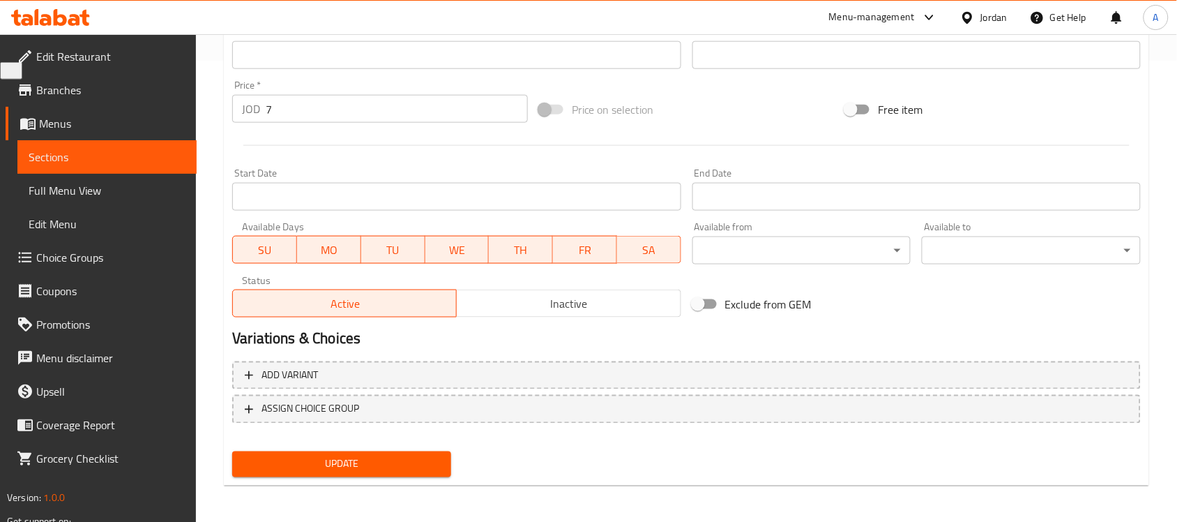
type textarea "الكرفس والعنب الأخضر والكيوي والريحان. غنية بفيتامين سي، تعزز المناعة، وتزيد ال…"
click at [405, 451] on button "Update" at bounding box center [341, 464] width 219 height 26
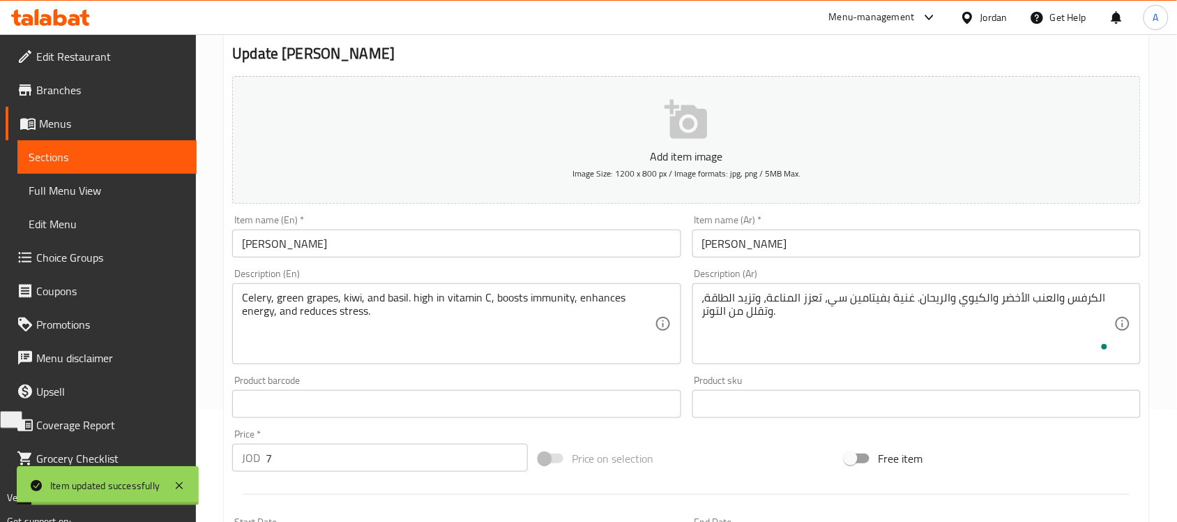
scroll to position [461, 0]
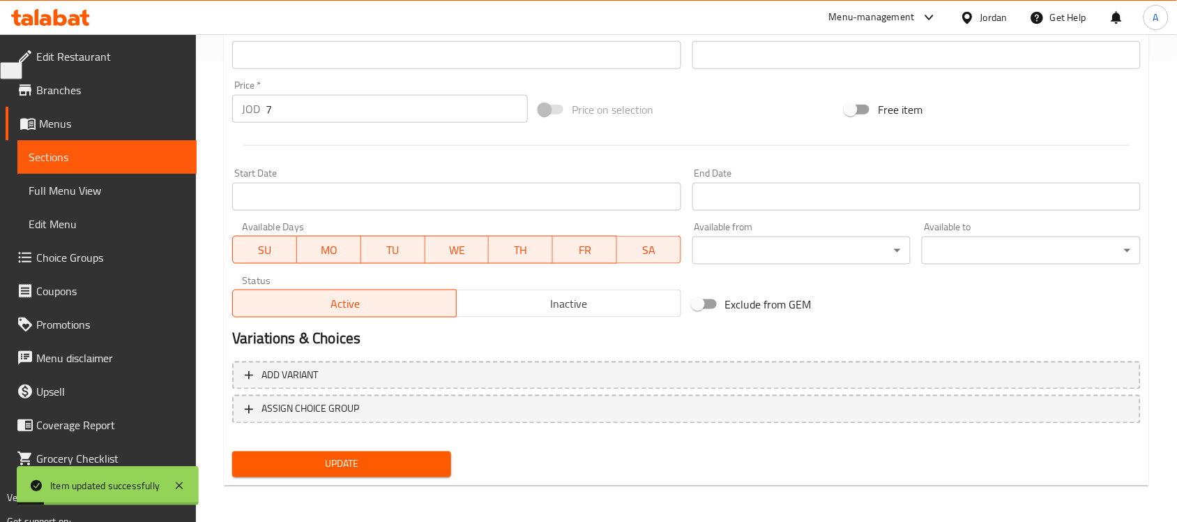
drag, startPoint x: 330, startPoint y: 106, endPoint x: 119, endPoint y: 89, distance: 212.0
click at [119, 89] on div "Edit Restaurant Branches Menus Sections Full Menu View Edit Menu Choice Groups …" at bounding box center [588, 48] width 1177 height 951
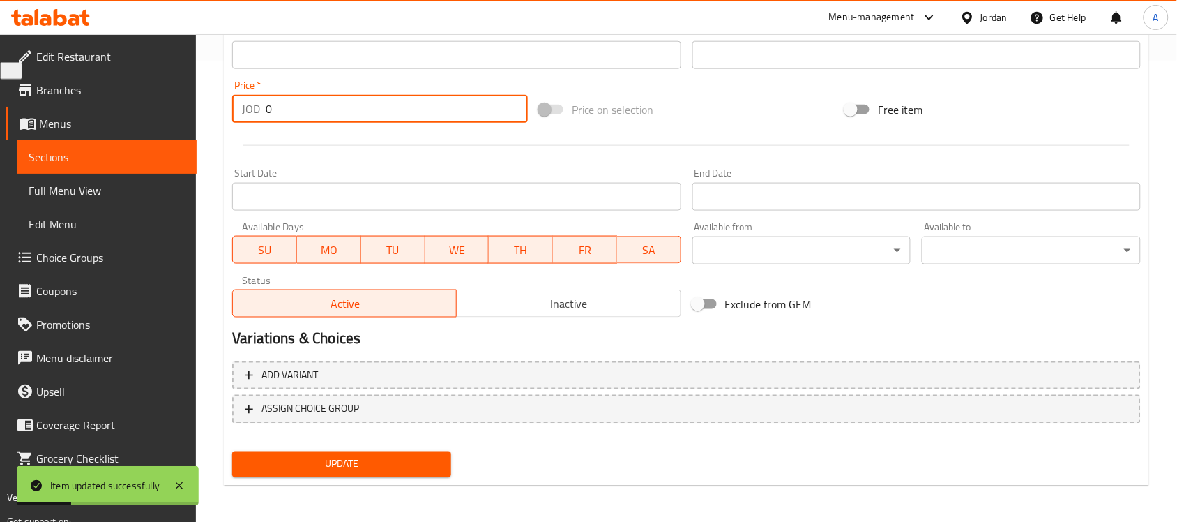
type input "0"
click at [346, 458] on span "Update" at bounding box center [341, 463] width 197 height 17
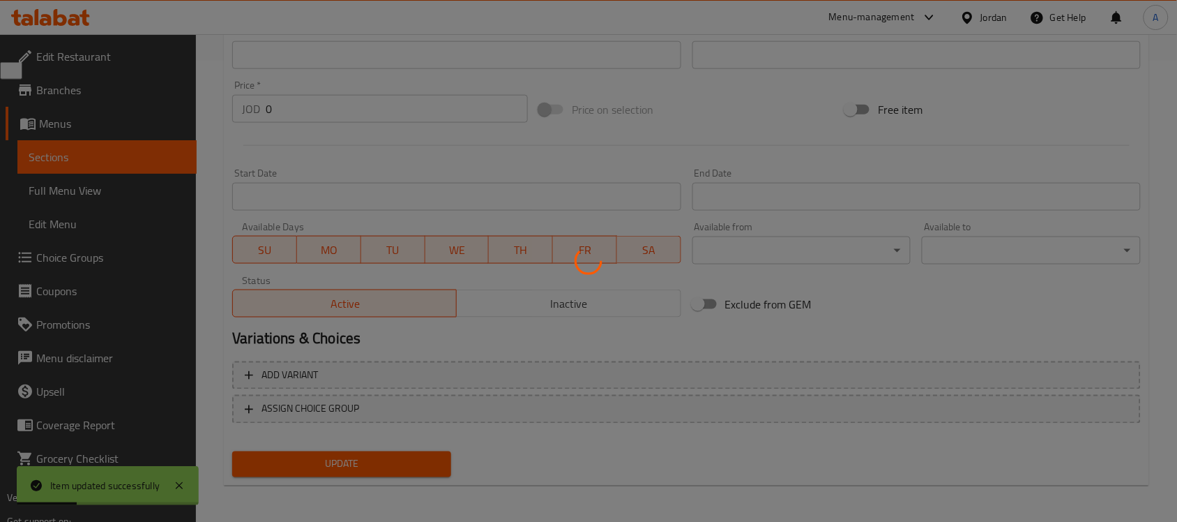
scroll to position [25, 0]
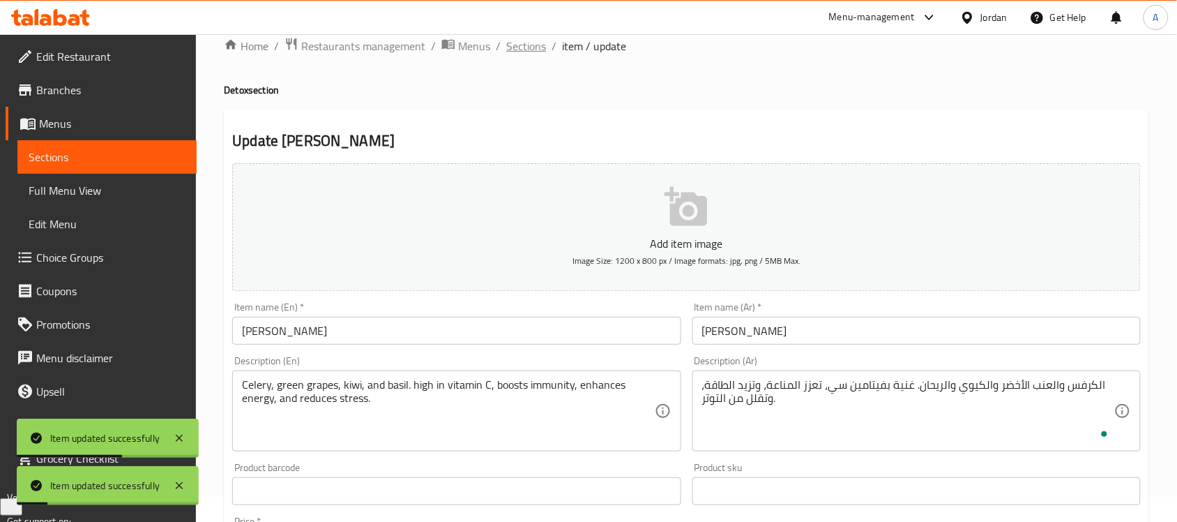
click at [526, 46] on span "Sections" at bounding box center [526, 46] width 40 height 17
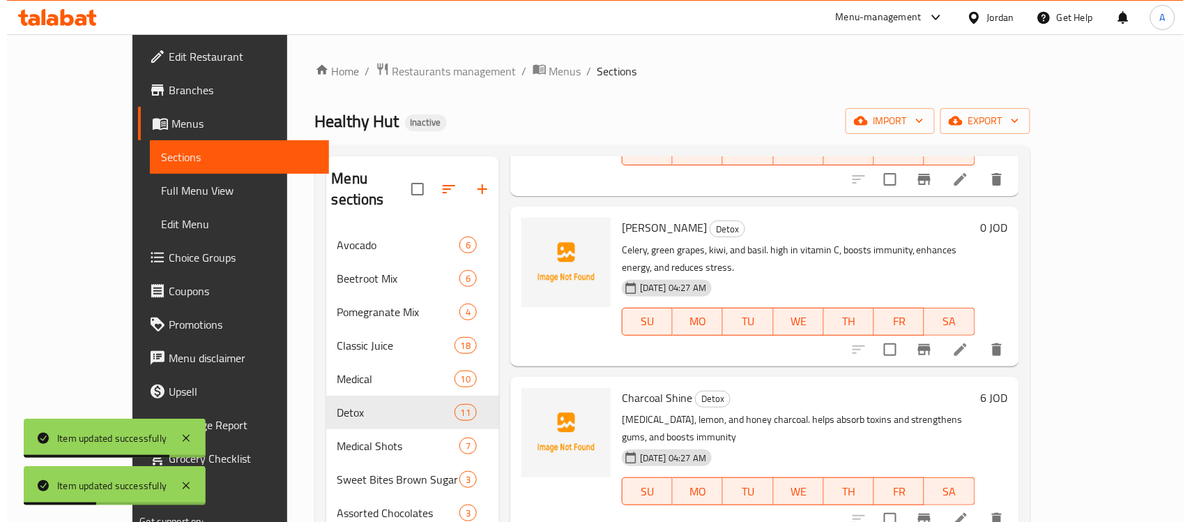
scroll to position [872, 0]
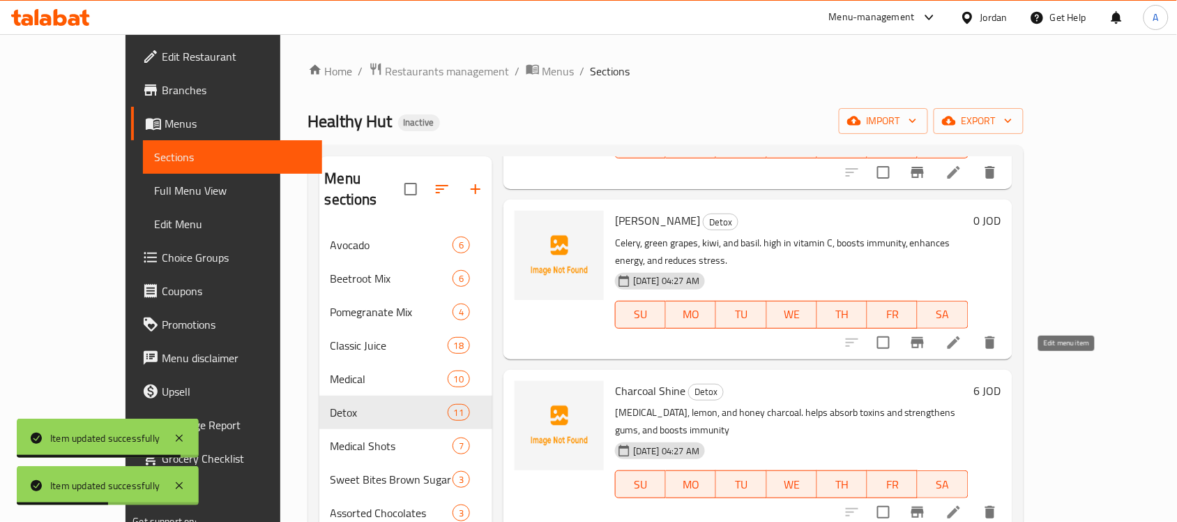
click at [962, 503] on icon at bounding box center [953, 511] width 17 height 17
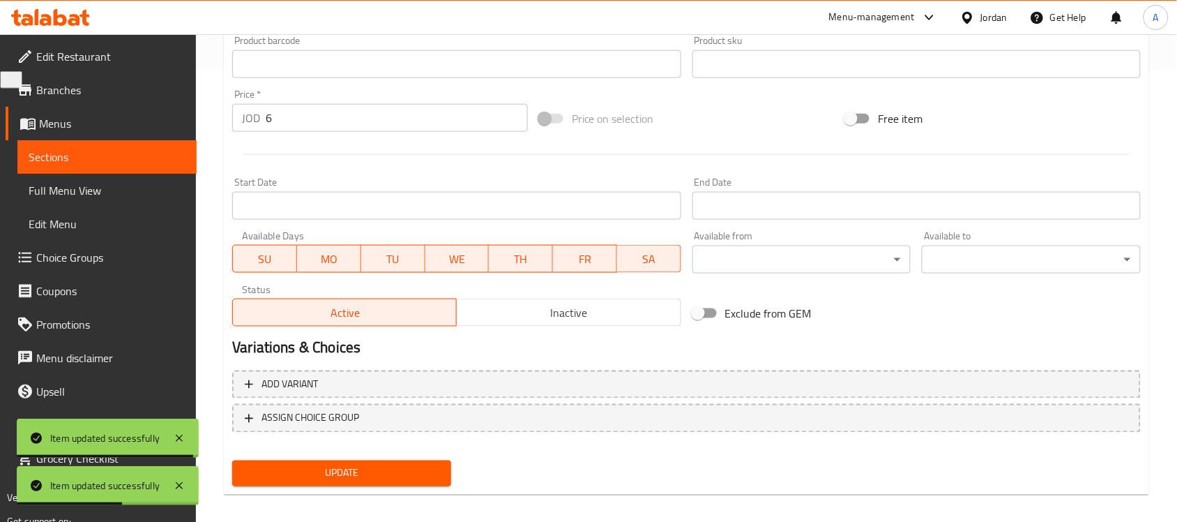
scroll to position [461, 0]
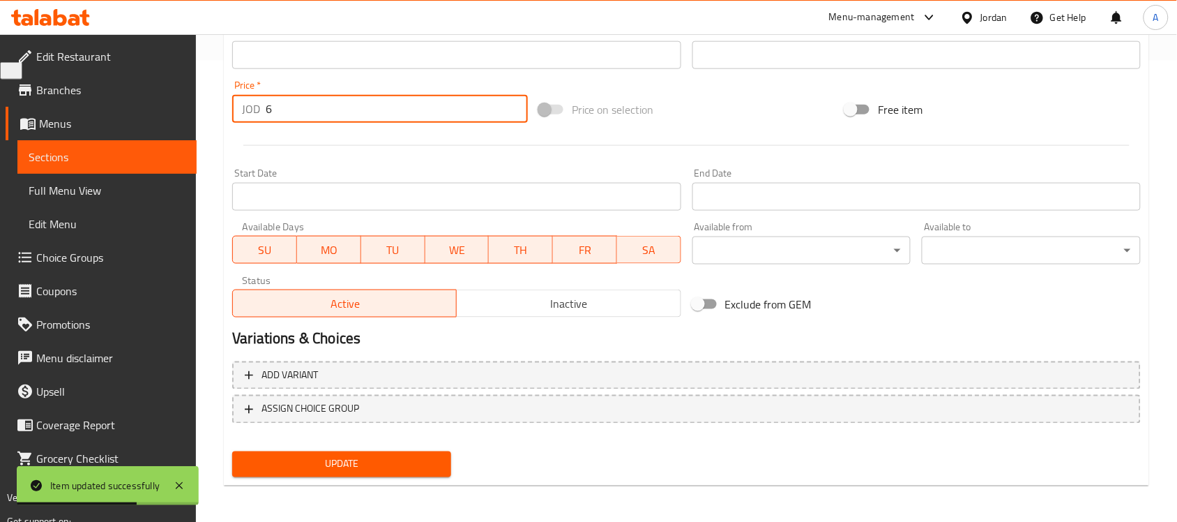
drag, startPoint x: 309, startPoint y: 109, endPoint x: 243, endPoint y: 105, distance: 66.4
click at [245, 105] on div "JOD 6 Price *" at bounding box center [380, 109] width 296 height 28
type input "0"
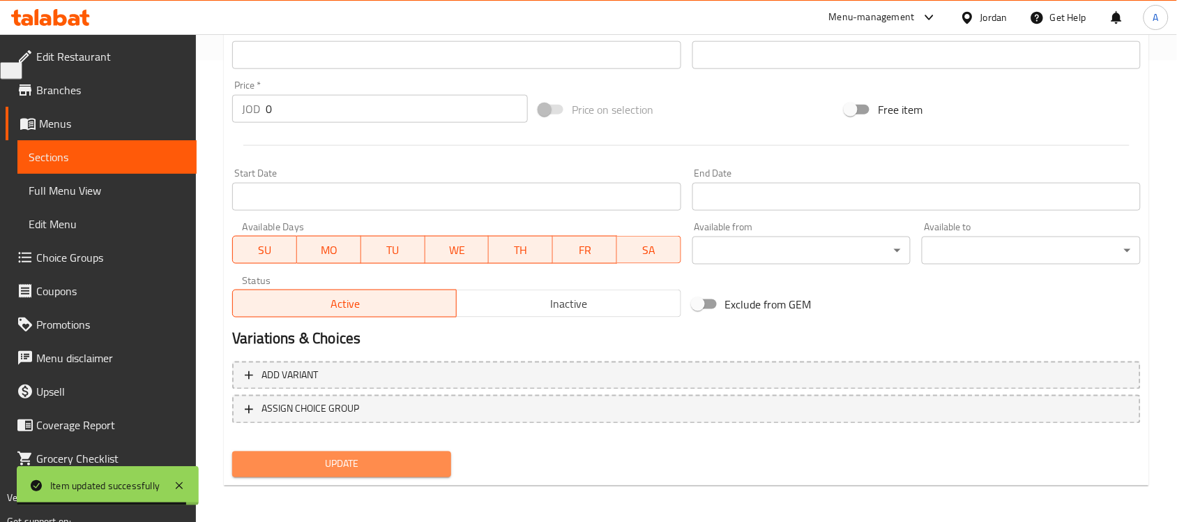
click at [403, 451] on button "Update" at bounding box center [341, 464] width 219 height 26
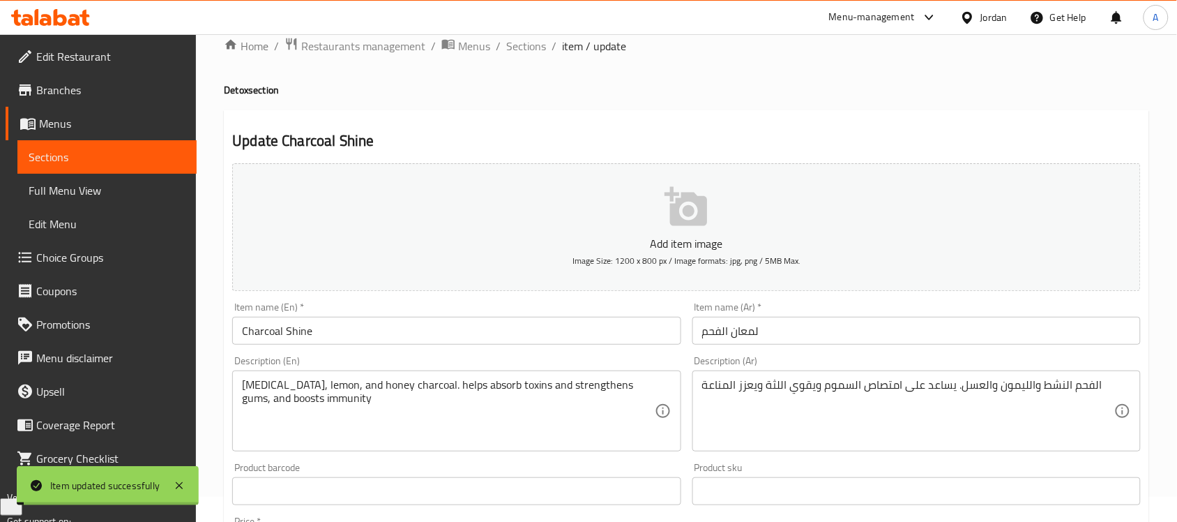
scroll to position [0, 0]
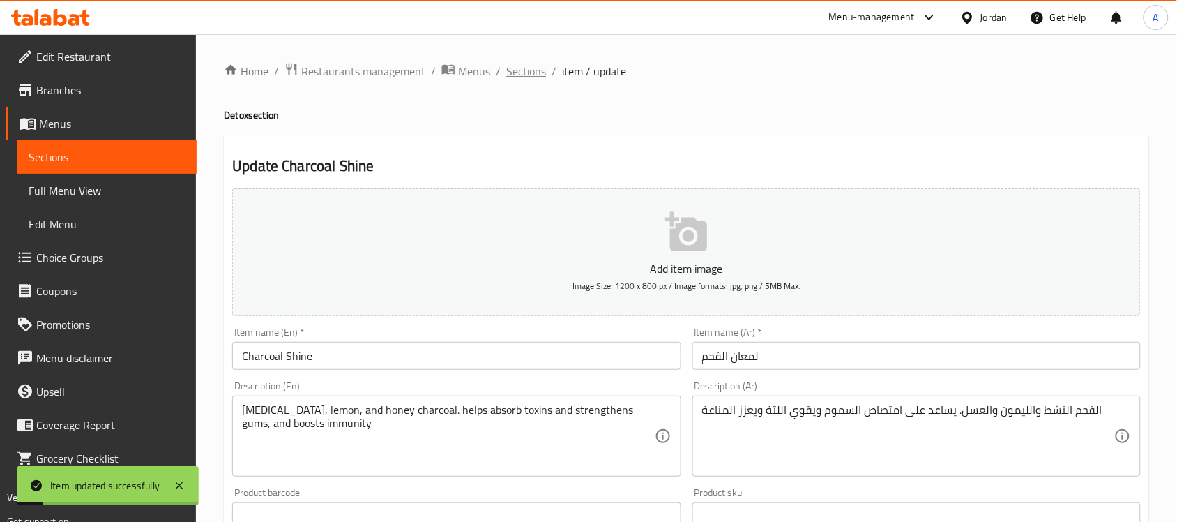
click at [538, 71] on span "Sections" at bounding box center [526, 71] width 40 height 17
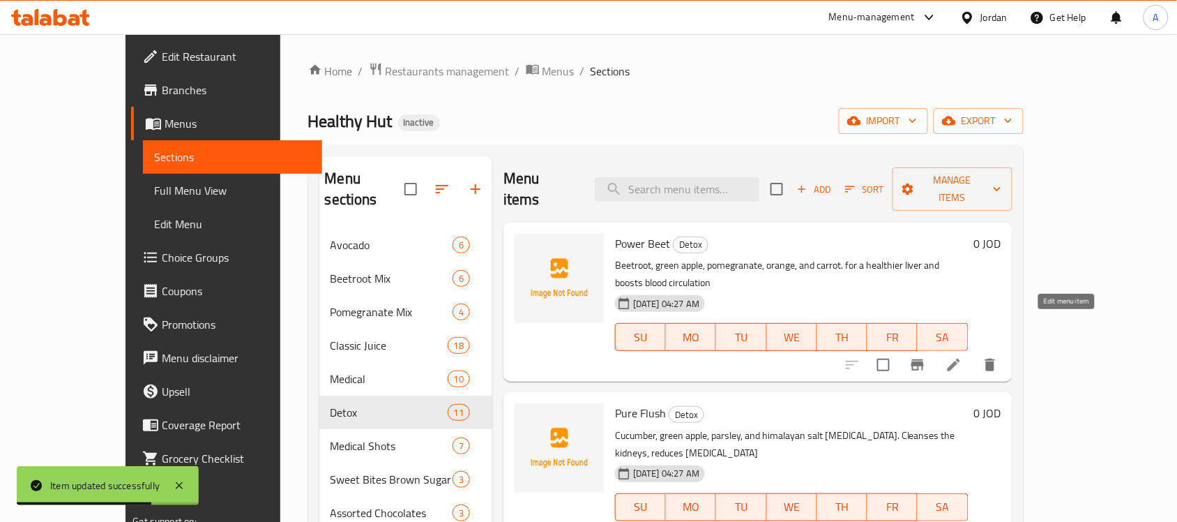
click at [960, 358] on icon at bounding box center [954, 364] width 13 height 13
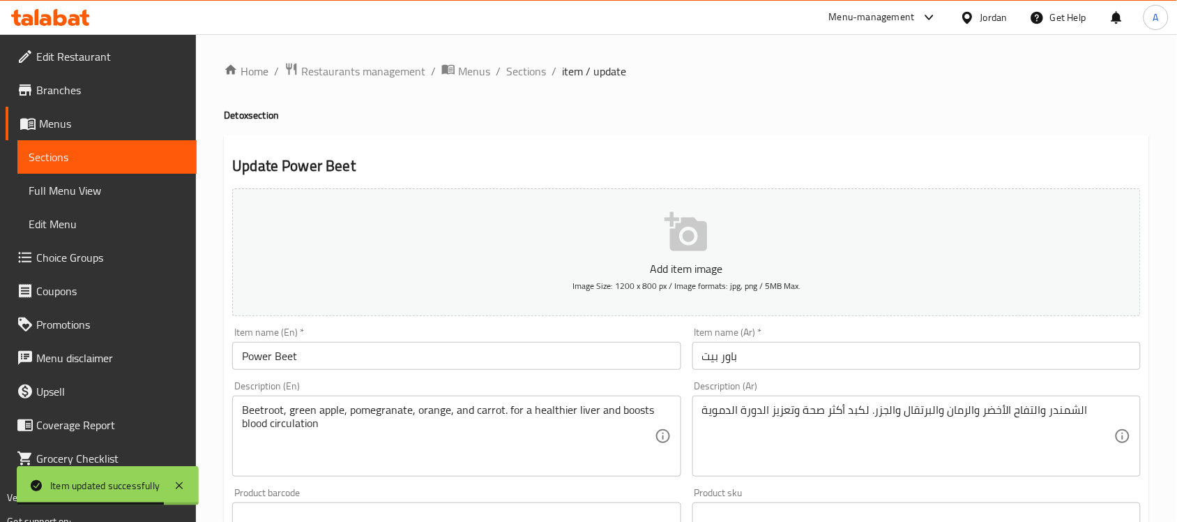
scroll to position [461, 0]
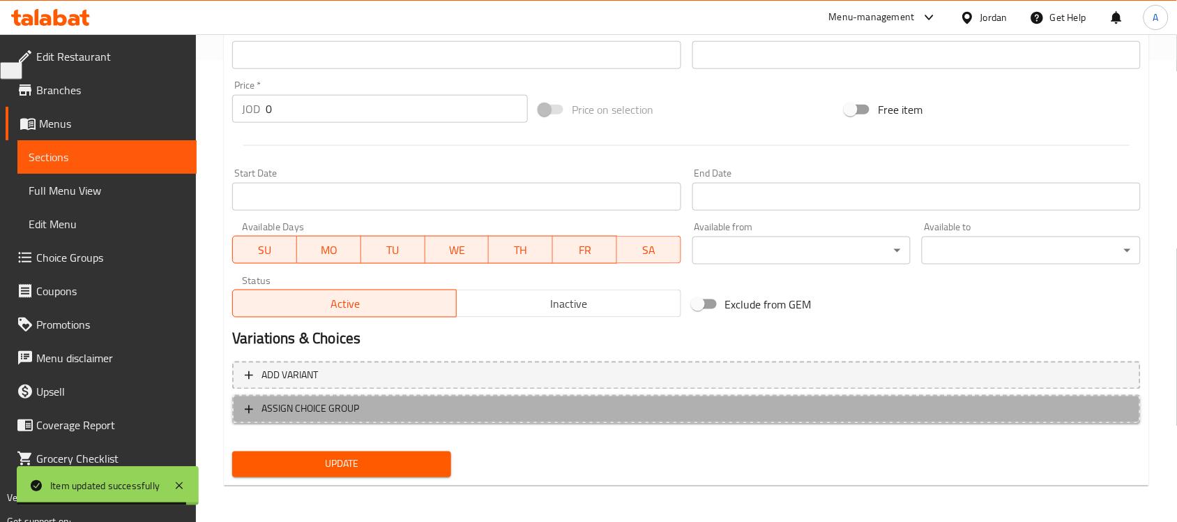
click at [423, 409] on span "ASSIGN CHOICE GROUP" at bounding box center [686, 408] width 883 height 17
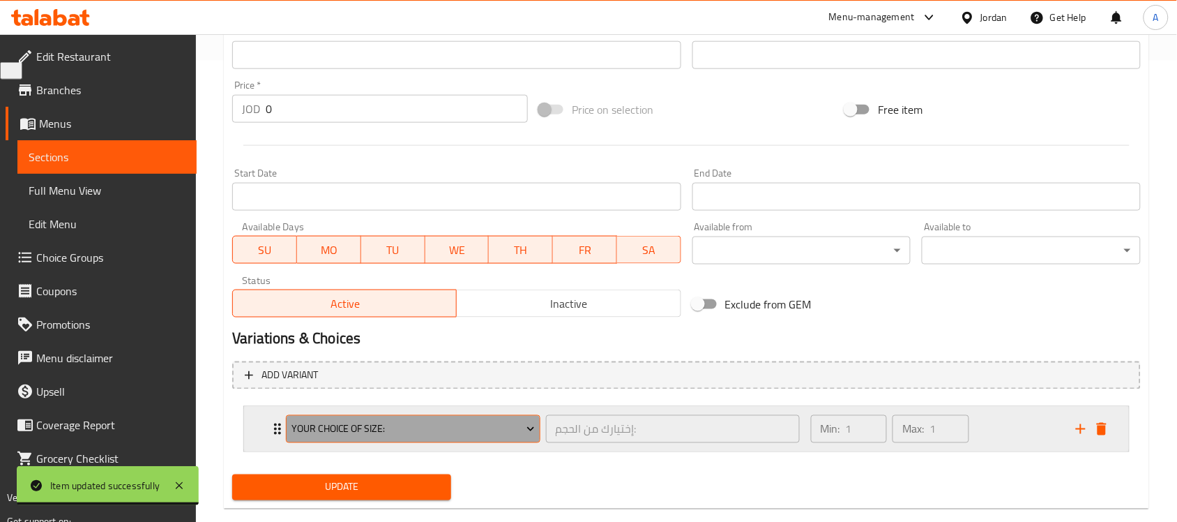
click at [411, 423] on span "Your Choice Of Size:" at bounding box center [412, 428] width 243 height 17
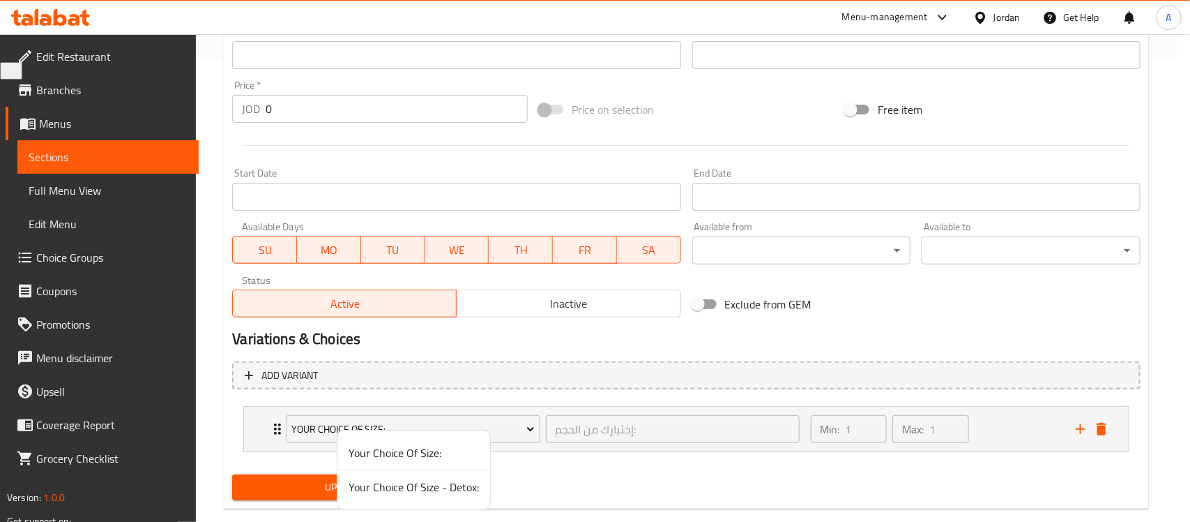
click at [405, 479] on span "Your Choice Of Size - Detox:" at bounding box center [414, 486] width 130 height 17
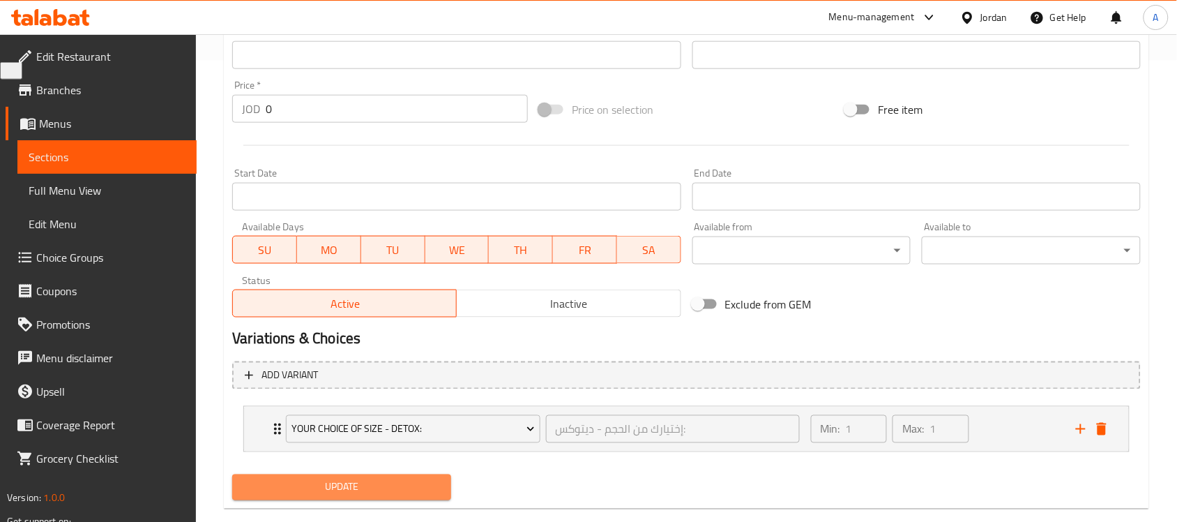
click at [360, 489] on span "Update" at bounding box center [341, 486] width 197 height 17
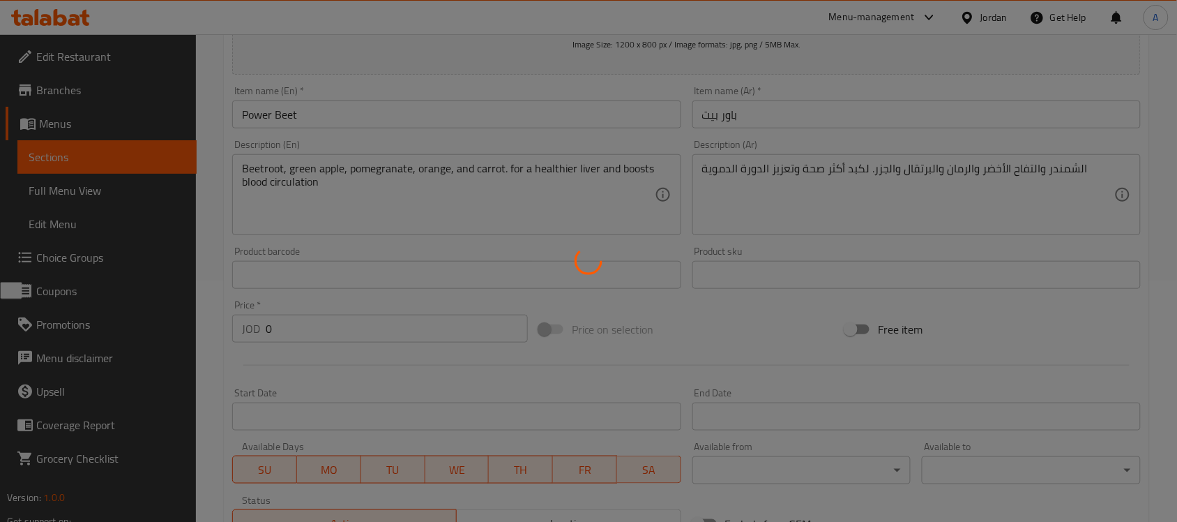
scroll to position [0, 0]
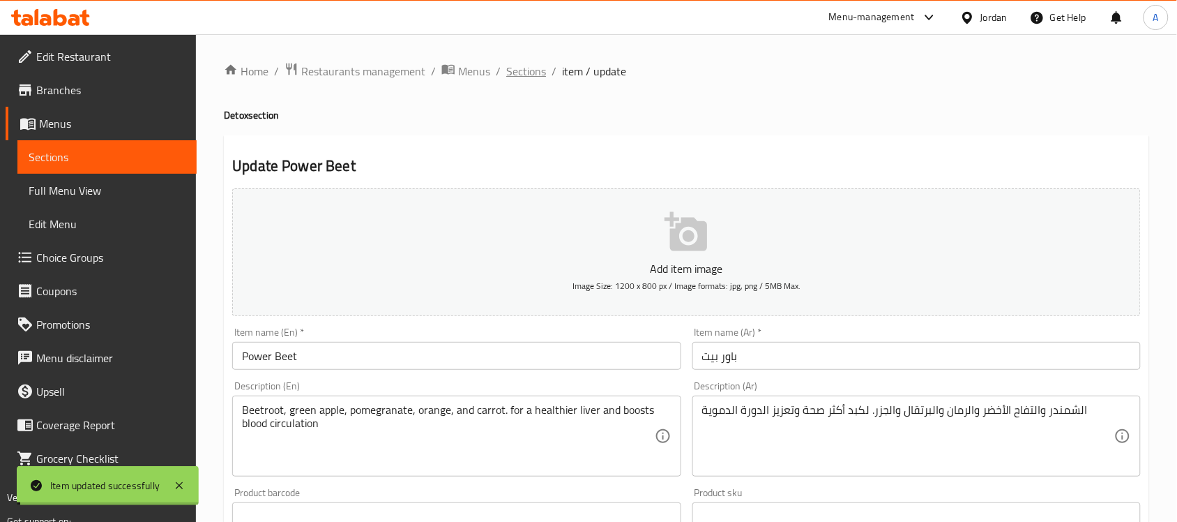
click at [529, 79] on span "Sections" at bounding box center [526, 71] width 40 height 17
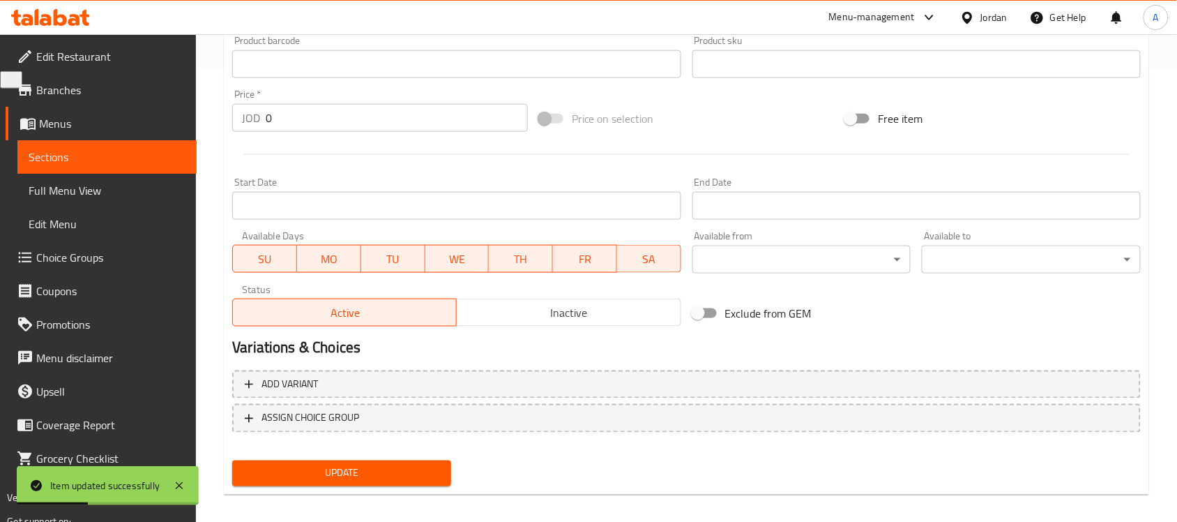
scroll to position [461, 0]
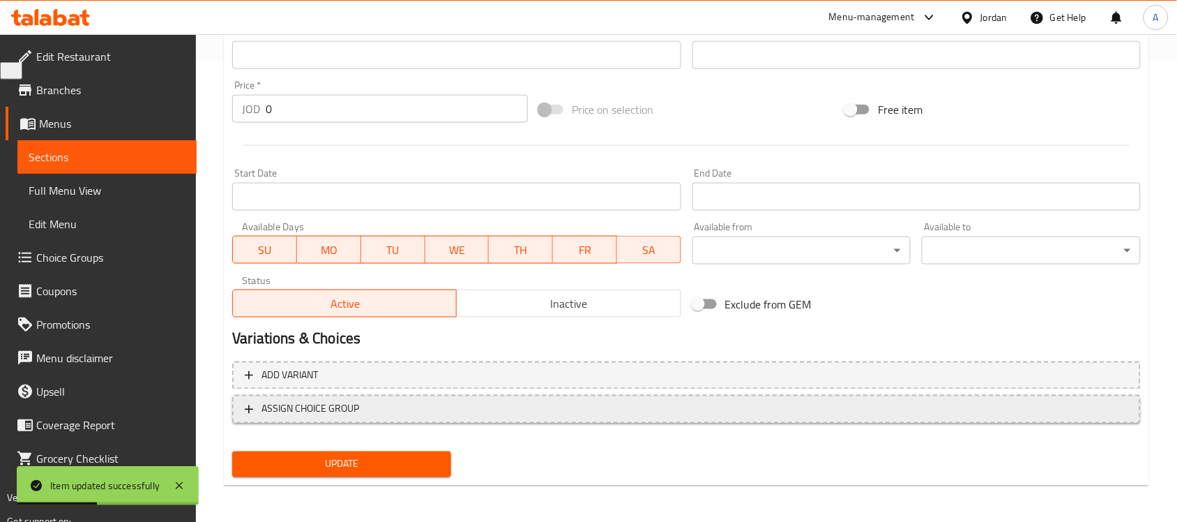
click at [397, 410] on span "ASSIGN CHOICE GROUP" at bounding box center [686, 408] width 883 height 17
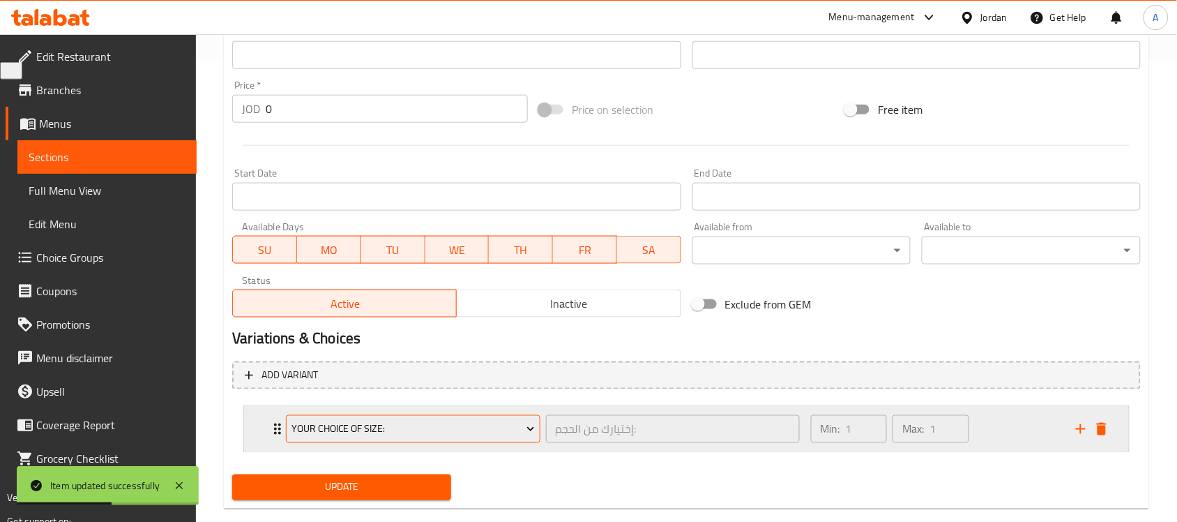
click at [422, 429] on span "Your Choice Of Size:" at bounding box center [412, 428] width 243 height 17
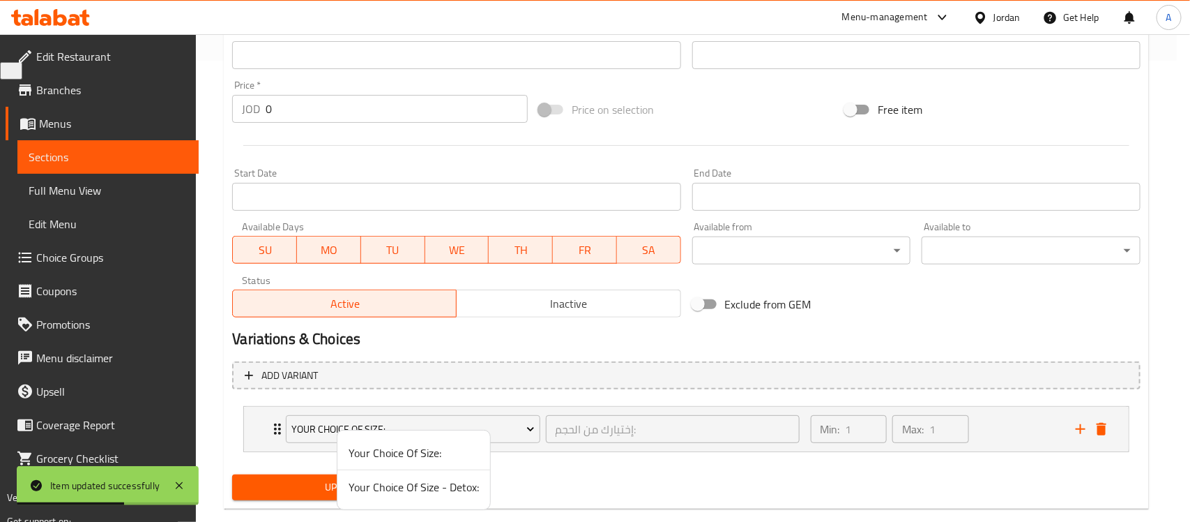
click at [408, 489] on span "Your Choice Of Size - Detox:" at bounding box center [414, 486] width 130 height 17
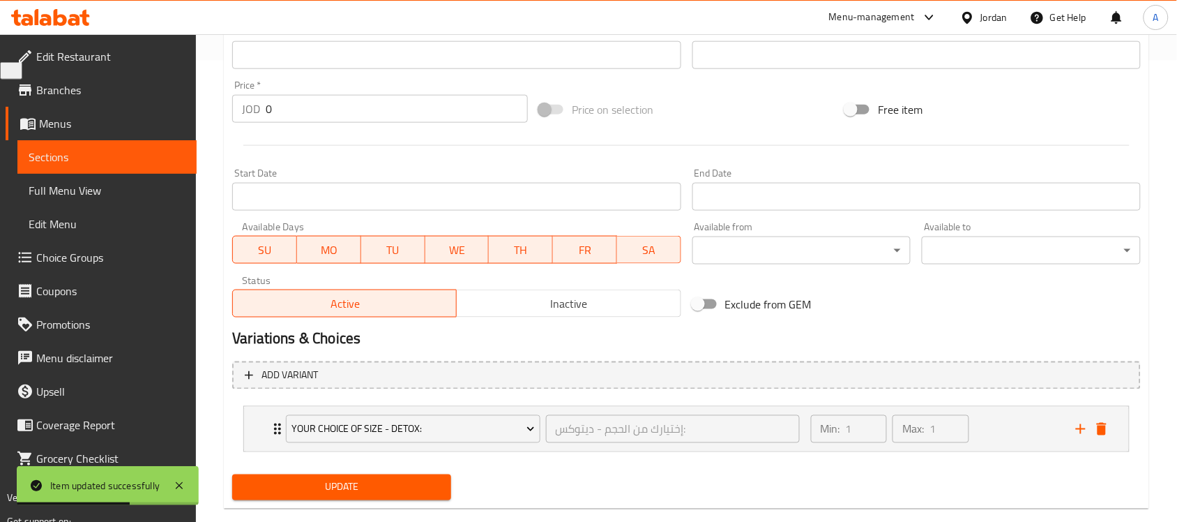
click at [360, 483] on span "Update" at bounding box center [341, 486] width 197 height 17
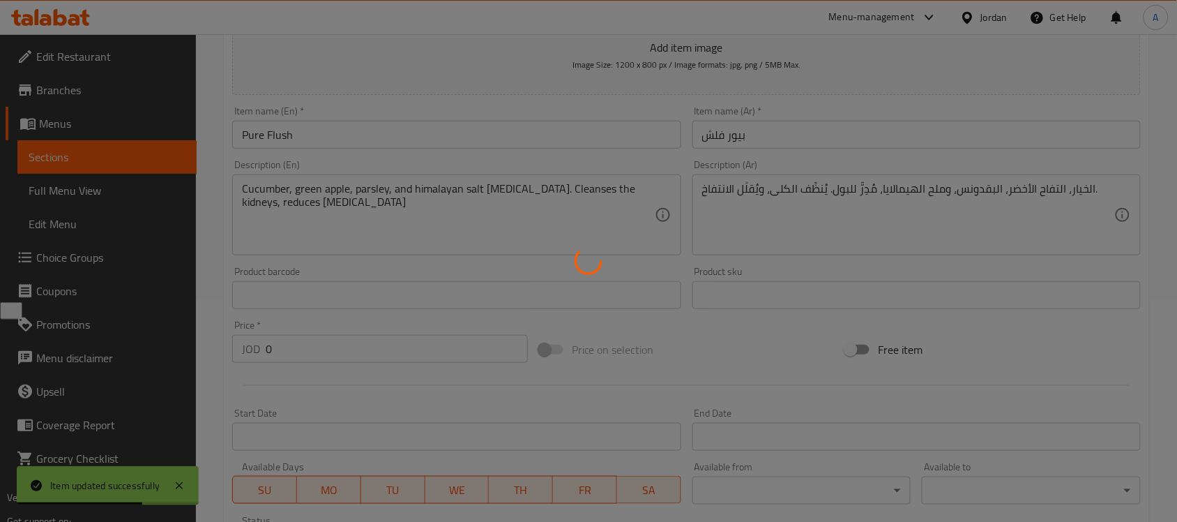
scroll to position [0, 0]
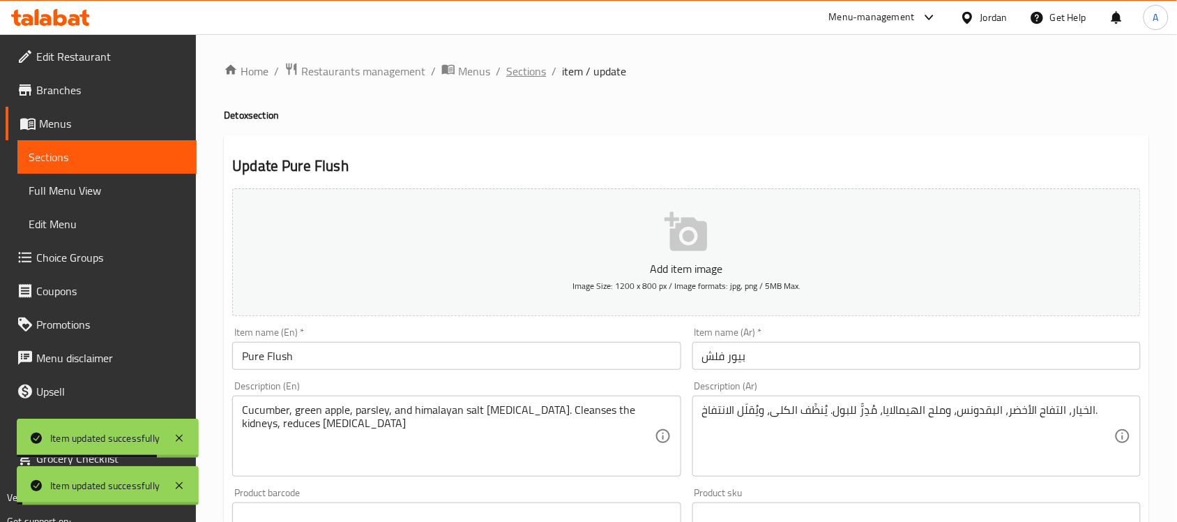
click at [535, 77] on span "Sections" at bounding box center [526, 71] width 40 height 17
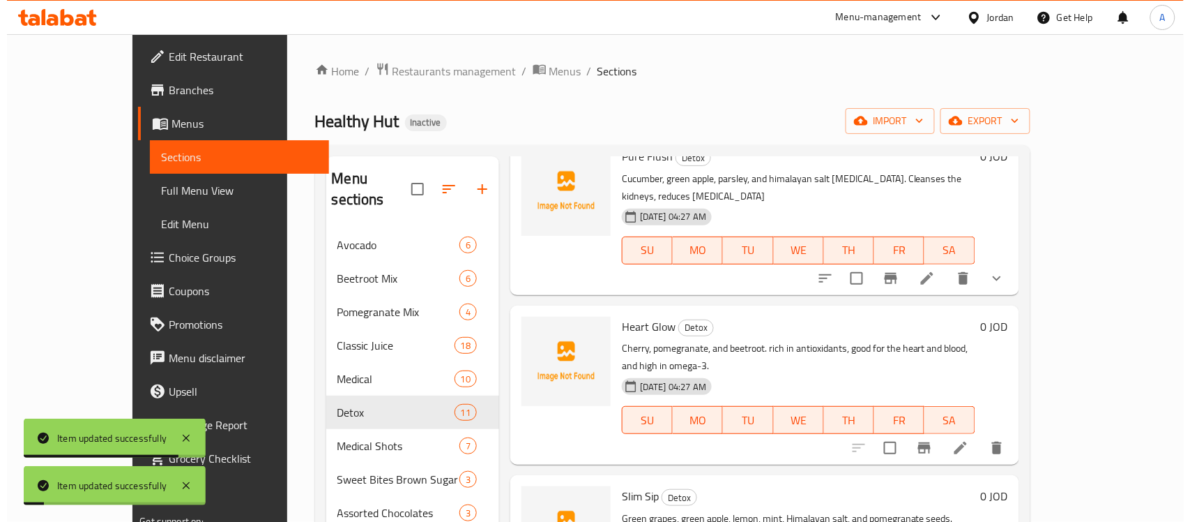
scroll to position [261, 0]
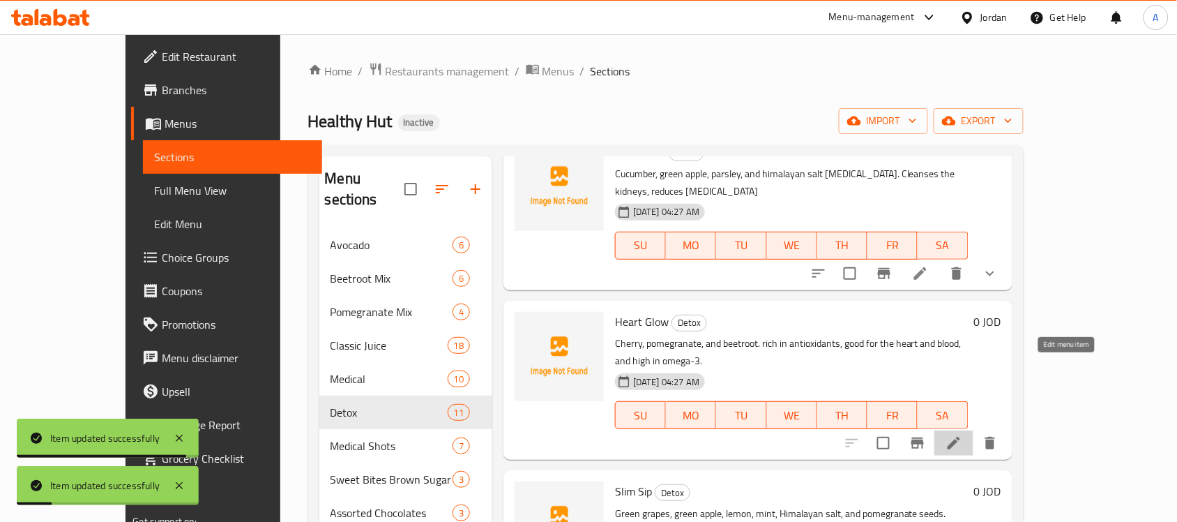
click at [962, 434] on icon at bounding box center [953, 442] width 17 height 17
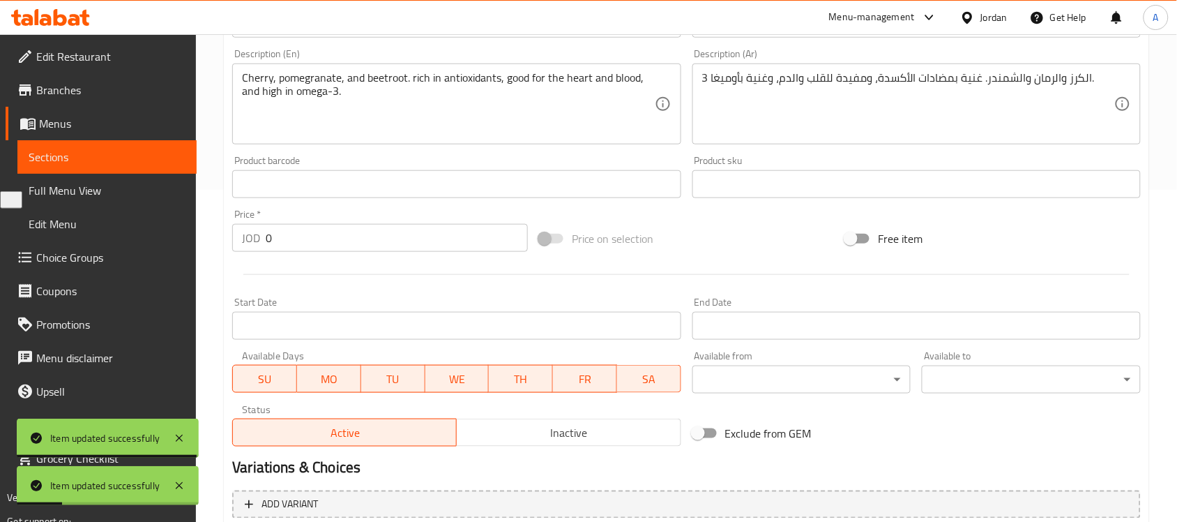
scroll to position [461, 0]
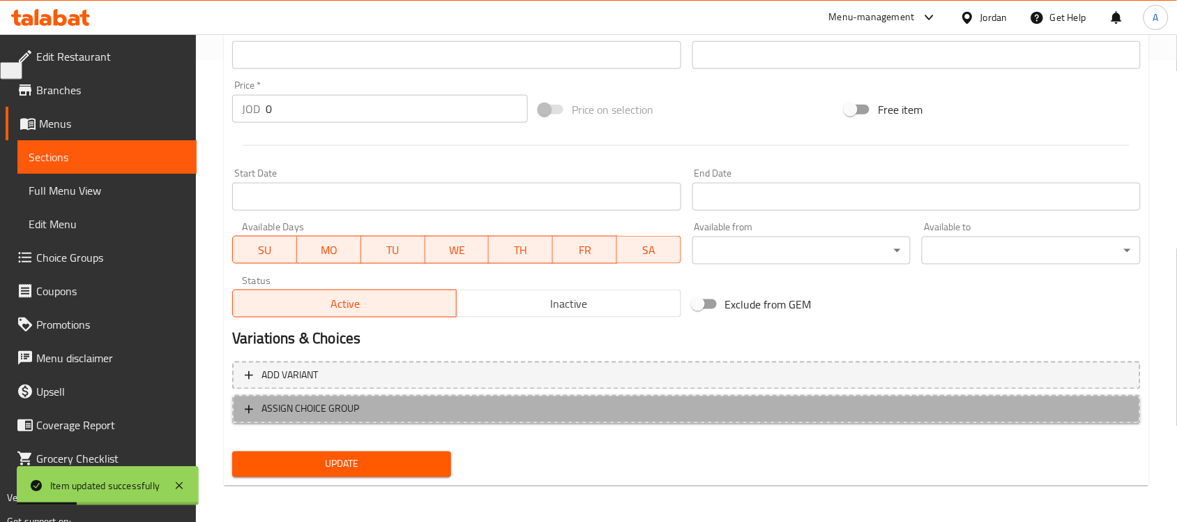
click at [402, 408] on span "ASSIGN CHOICE GROUP" at bounding box center [686, 408] width 883 height 17
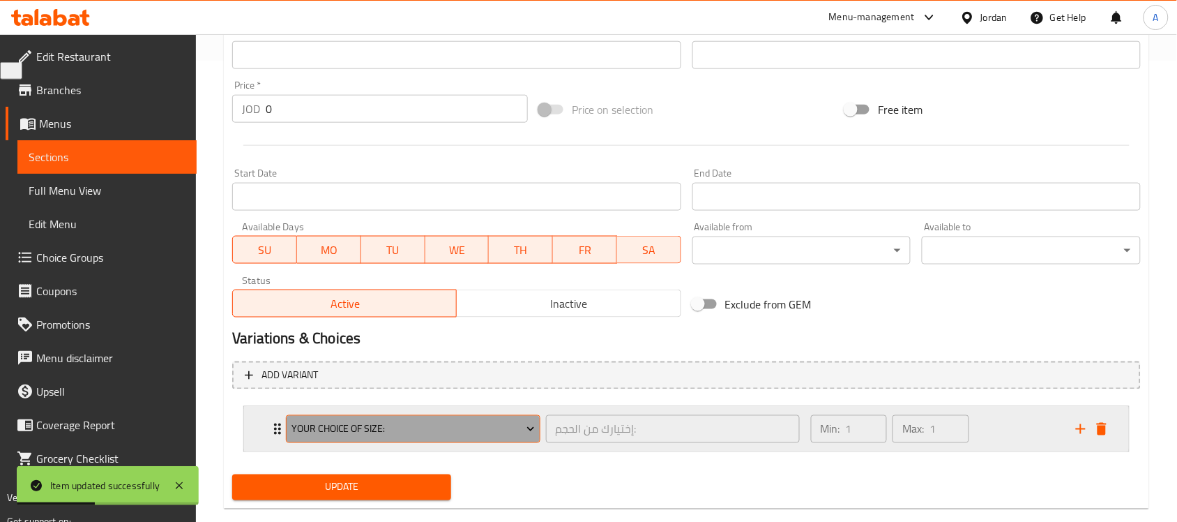
click at [424, 426] on span "Your Choice Of Size:" at bounding box center [412, 428] width 243 height 17
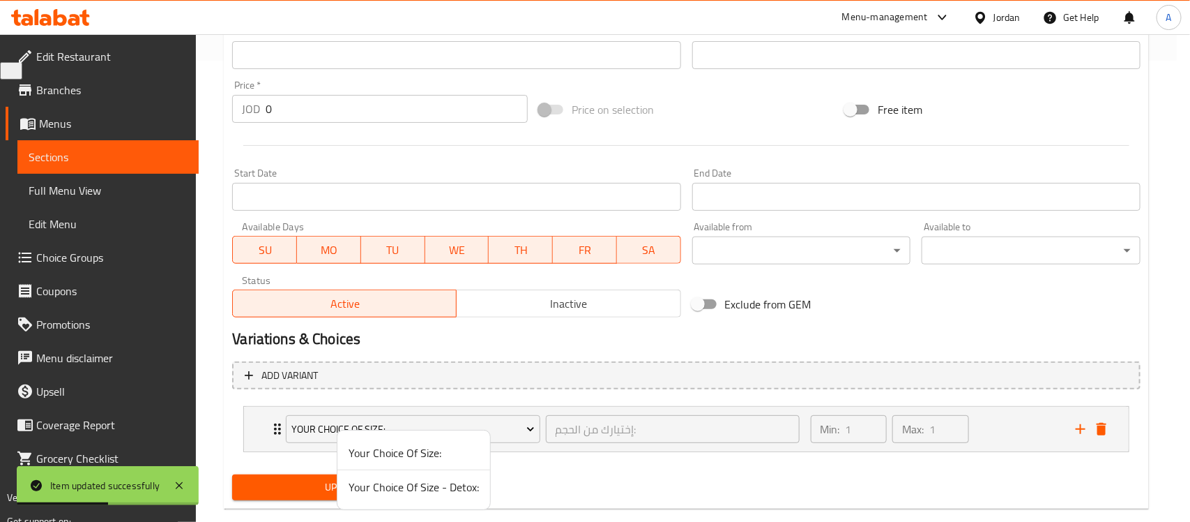
click at [403, 487] on span "Your Choice Of Size - Detox:" at bounding box center [414, 486] width 130 height 17
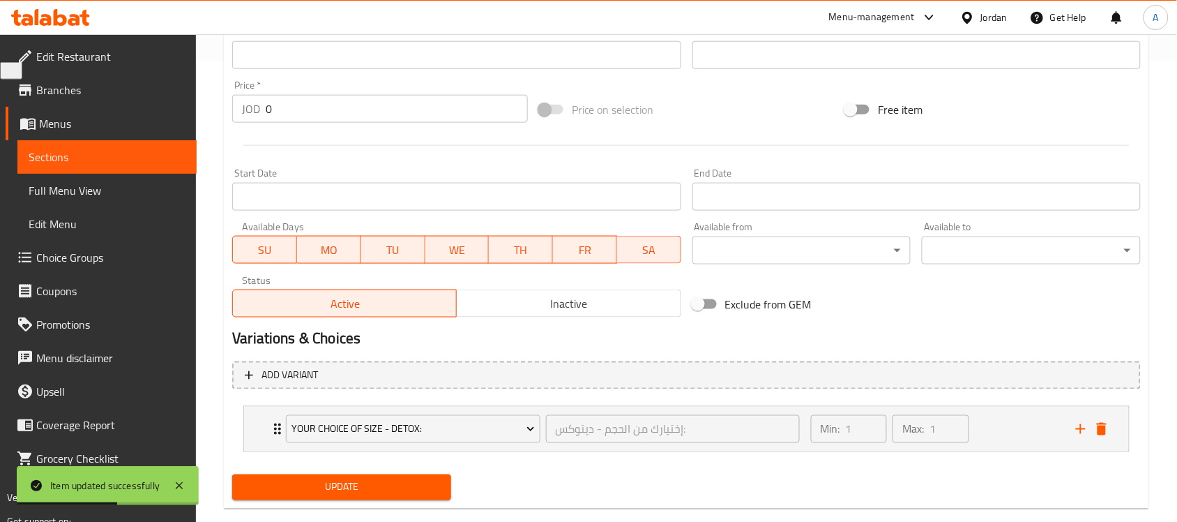
click at [345, 487] on span "Update" at bounding box center [341, 486] width 197 height 17
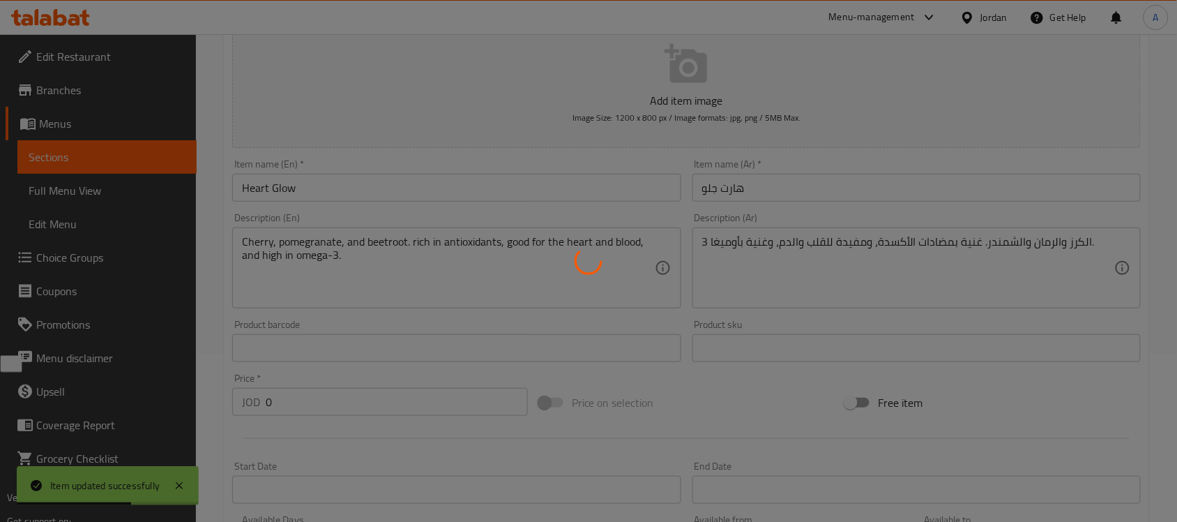
scroll to position [0, 0]
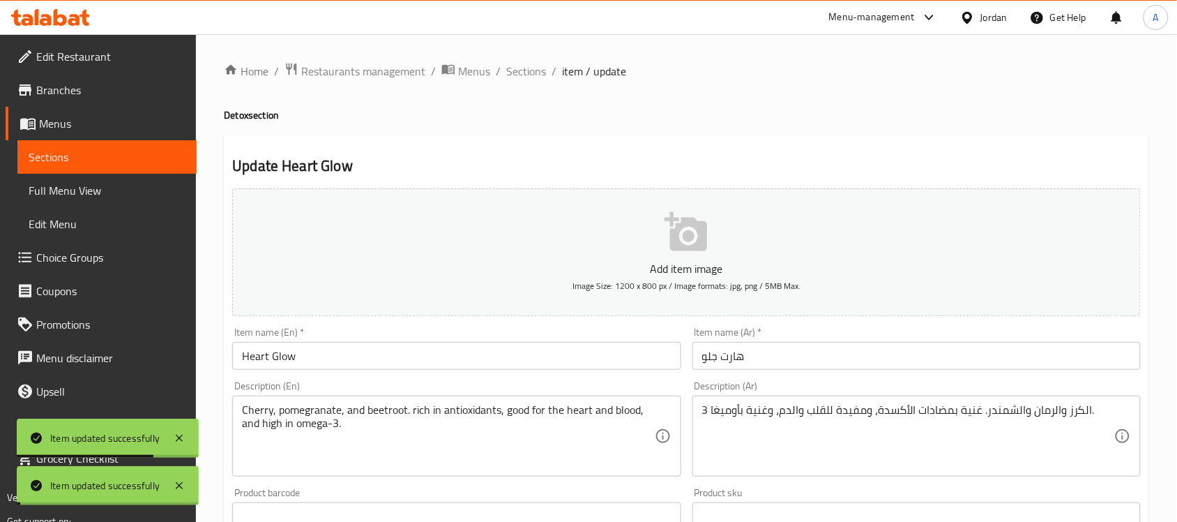
click at [526, 72] on span "Sections" at bounding box center [526, 71] width 40 height 17
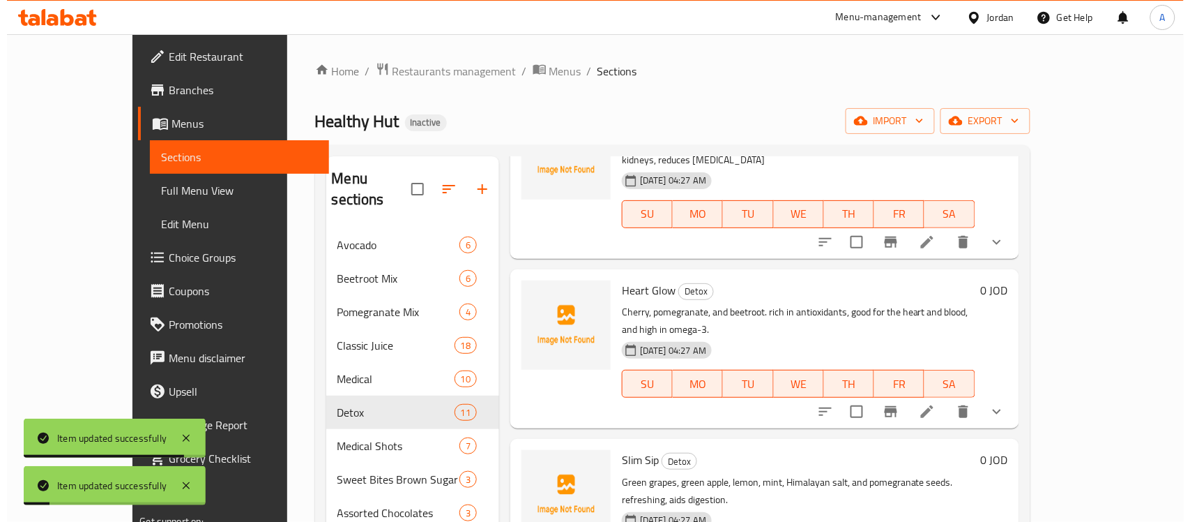
scroll to position [349, 0]
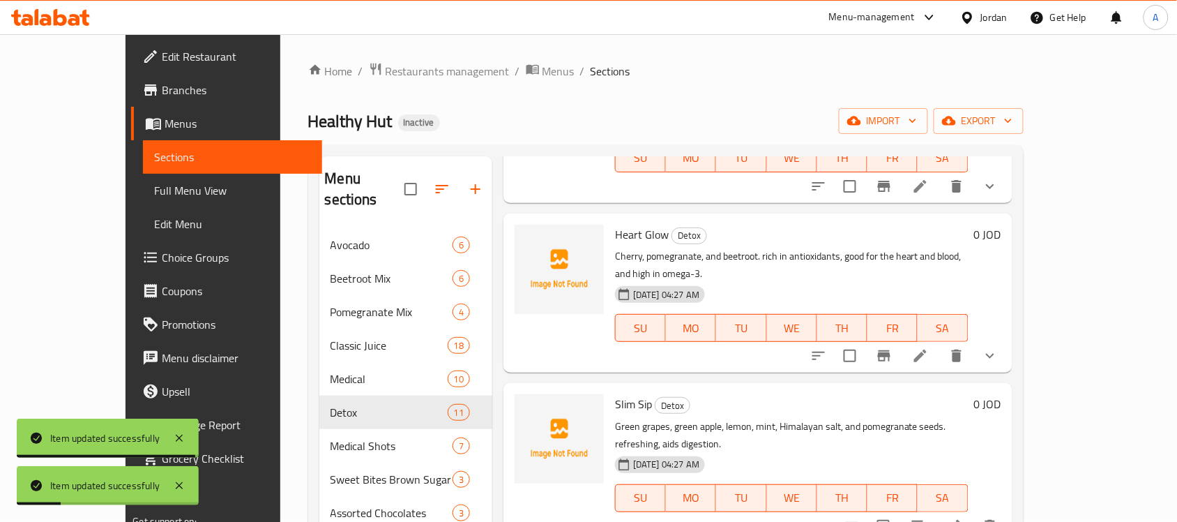
click at [973, 513] on li at bounding box center [953, 525] width 39 height 25
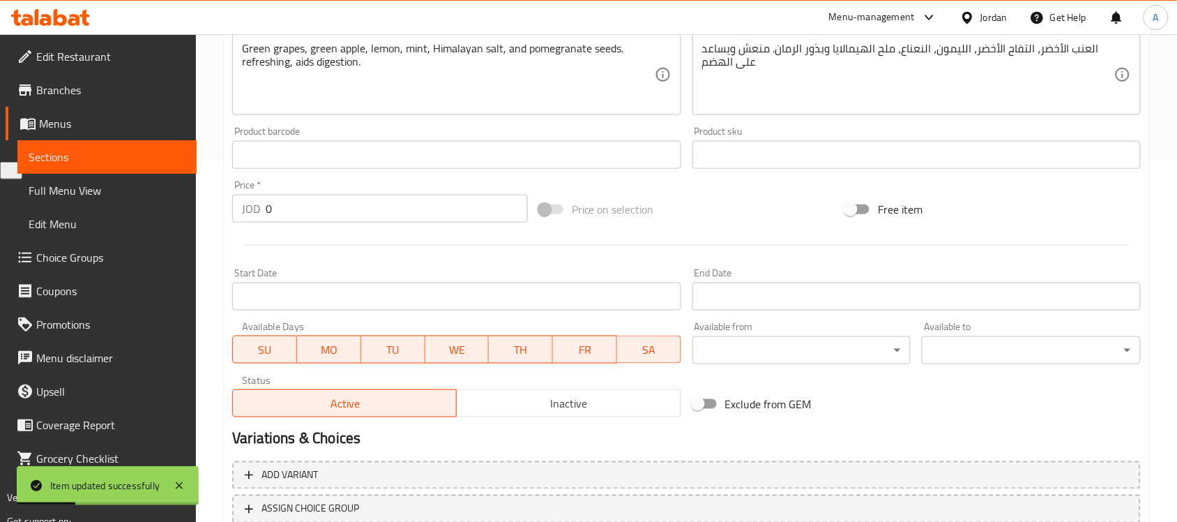
scroll to position [461, 0]
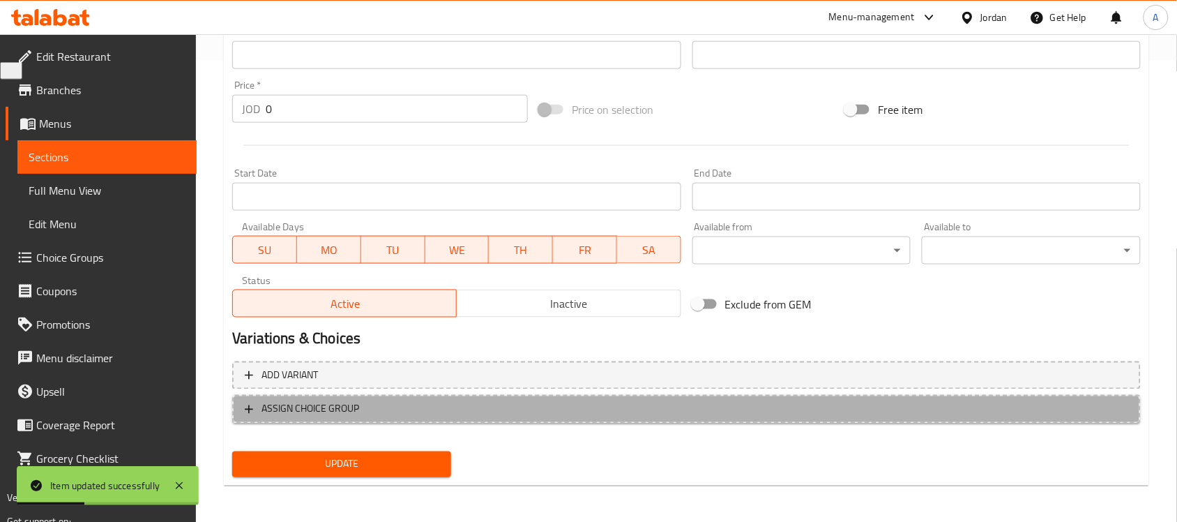
click at [384, 408] on span "ASSIGN CHOICE GROUP" at bounding box center [686, 408] width 883 height 17
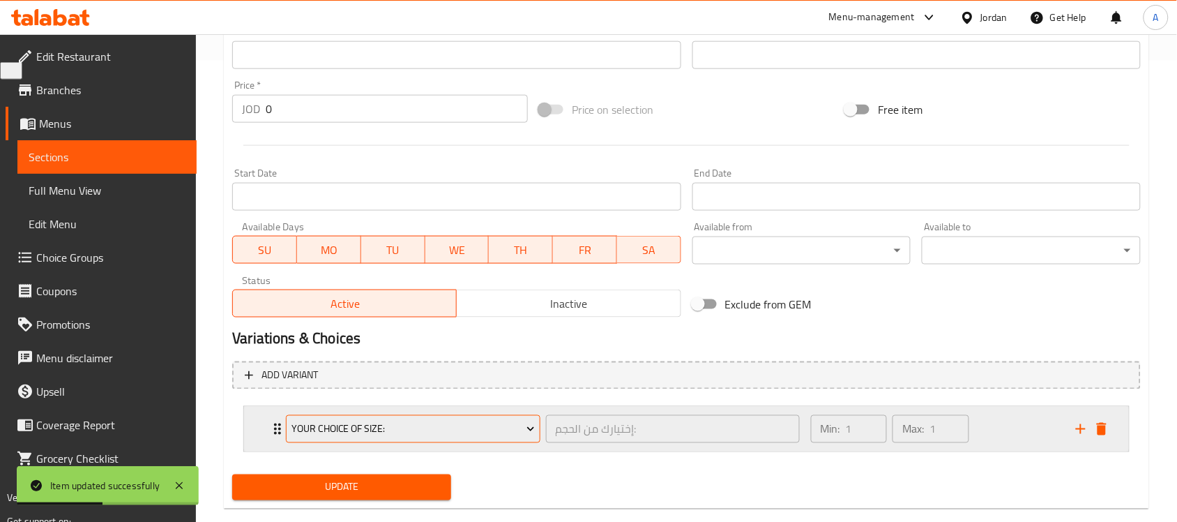
click at [388, 434] on span "Your Choice Of Size:" at bounding box center [412, 428] width 243 height 17
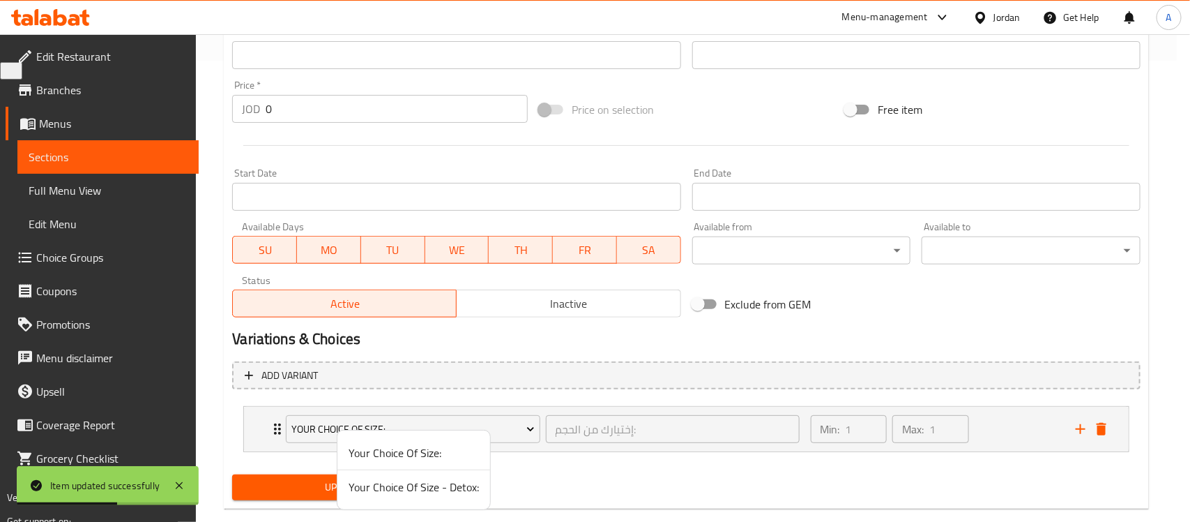
click at [387, 482] on span "Your Choice Of Size - Detox:" at bounding box center [414, 486] width 130 height 17
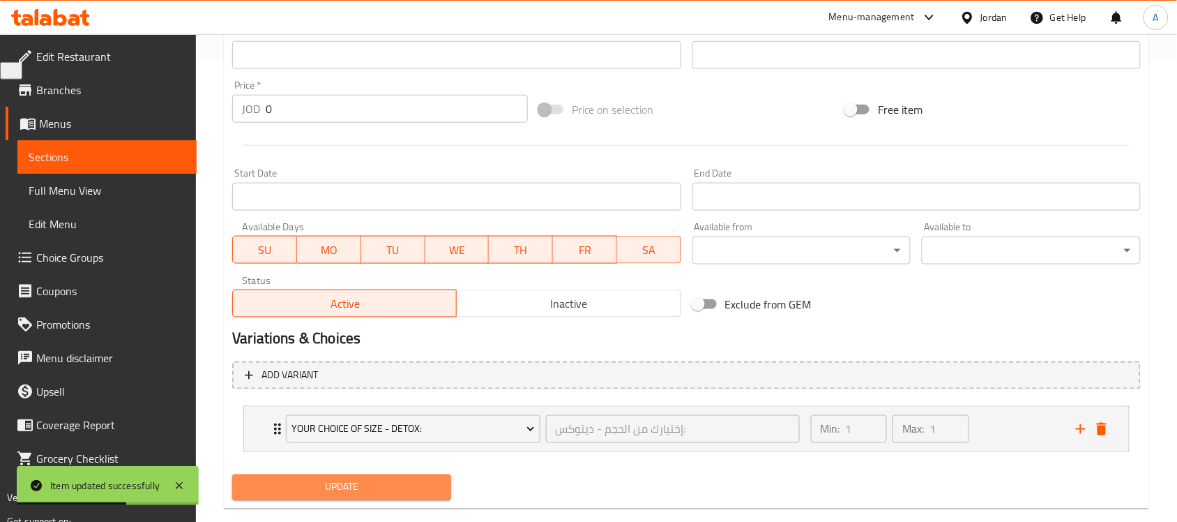
click at [356, 489] on span "Update" at bounding box center [341, 486] width 197 height 17
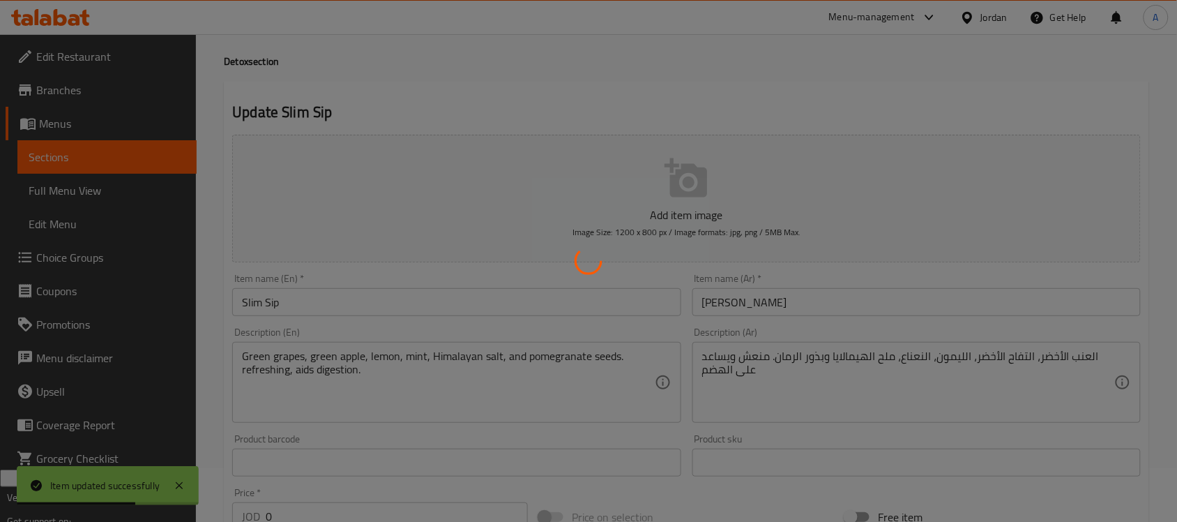
scroll to position [0, 0]
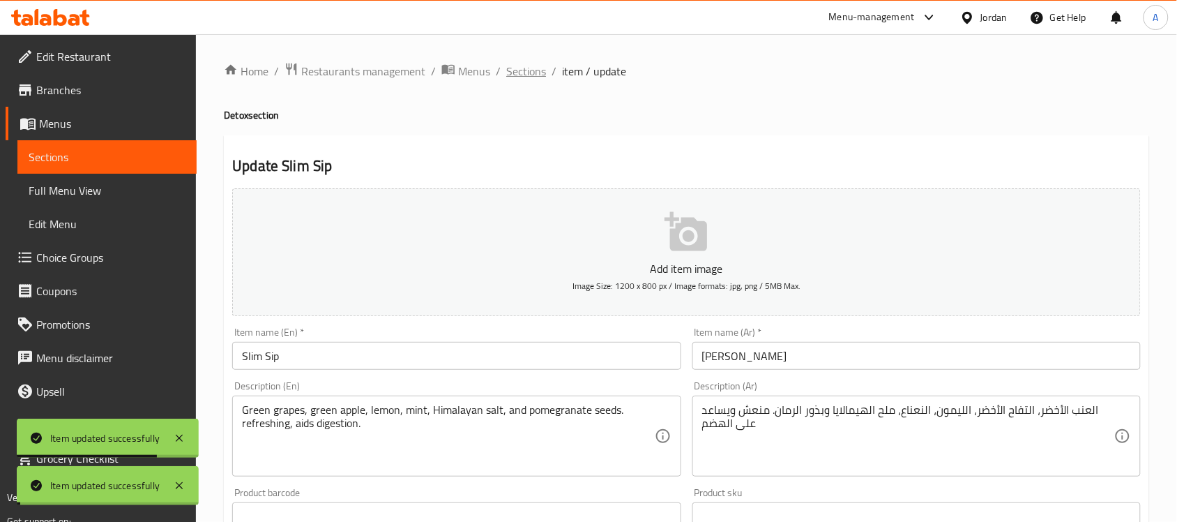
click at [540, 66] on span "Sections" at bounding box center [526, 71] width 40 height 17
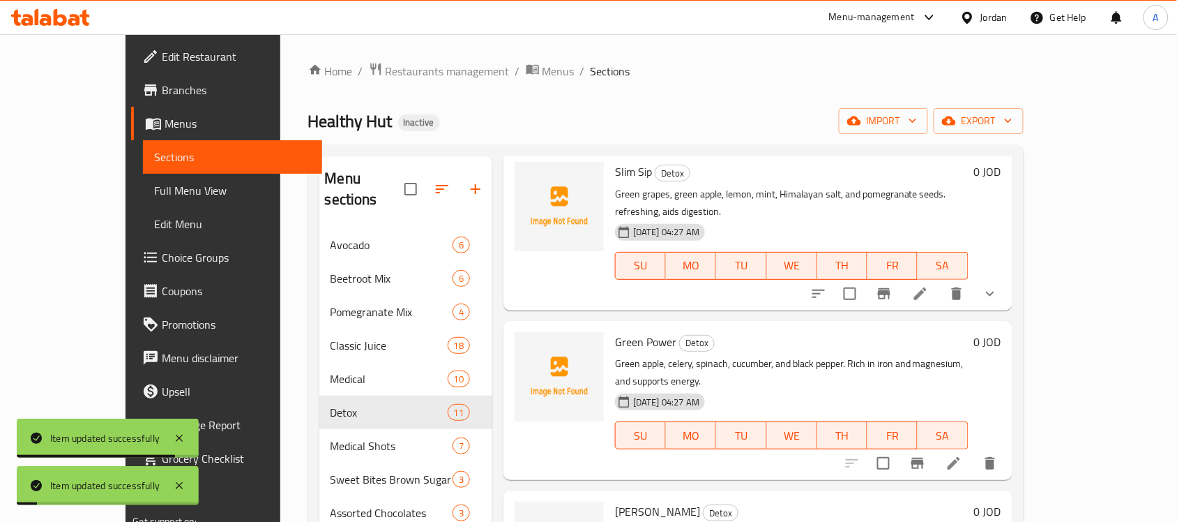
scroll to position [610, 0]
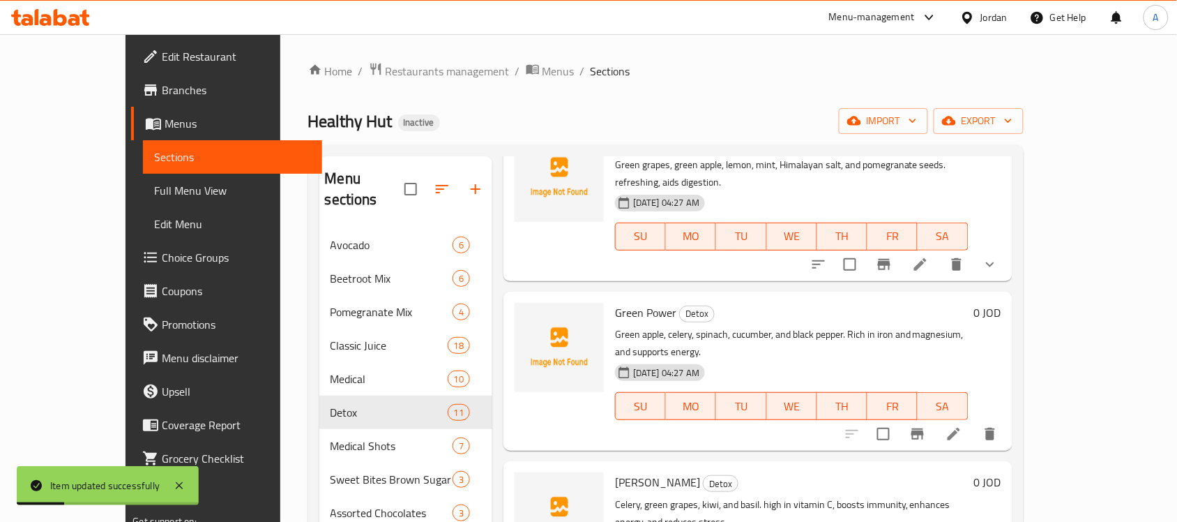
click at [973, 421] on li at bounding box center [953, 433] width 39 height 25
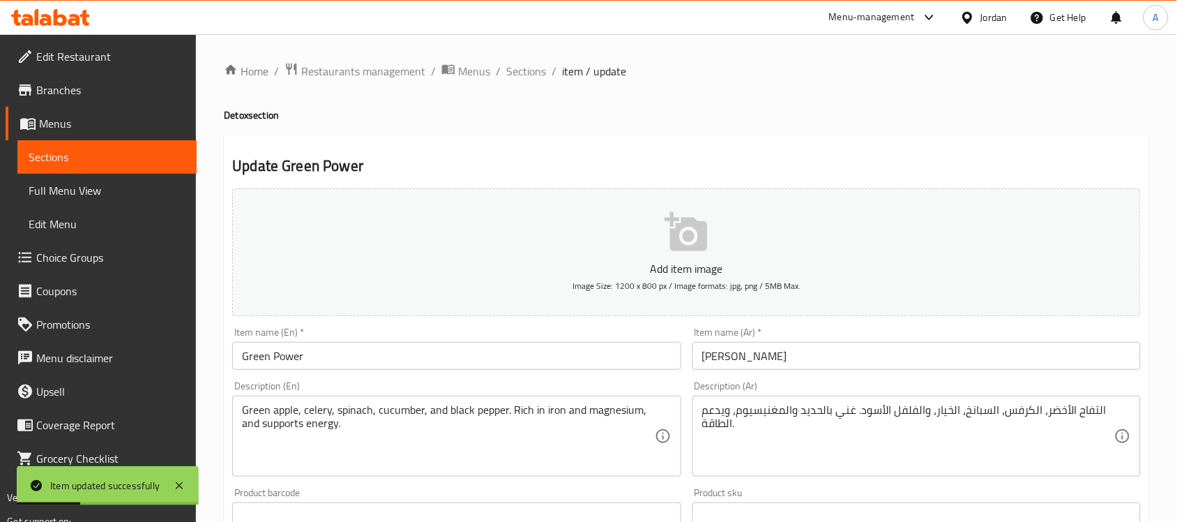
scroll to position [461, 0]
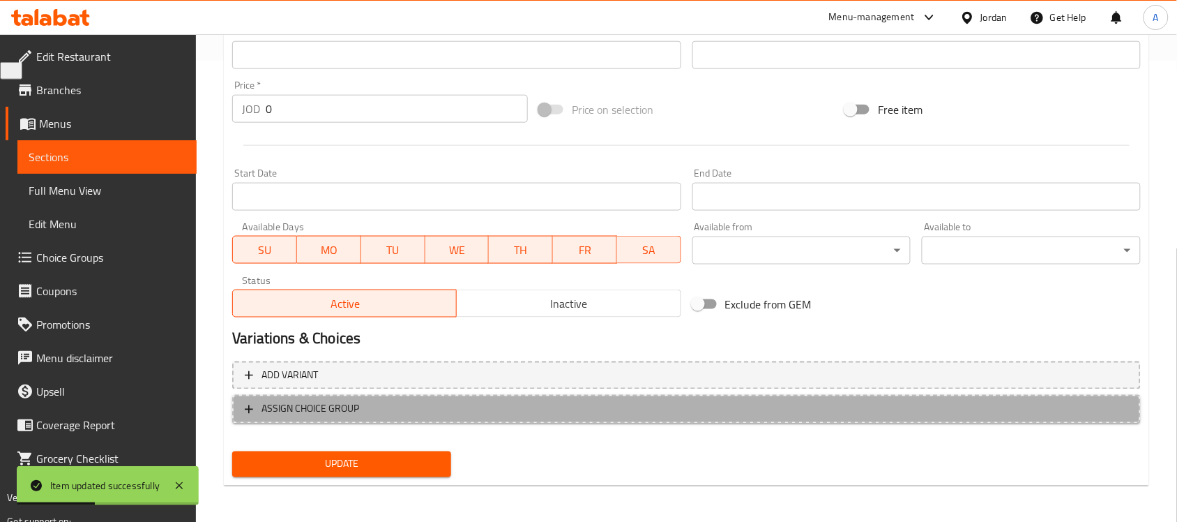
click at [405, 411] on span "ASSIGN CHOICE GROUP" at bounding box center [686, 408] width 883 height 17
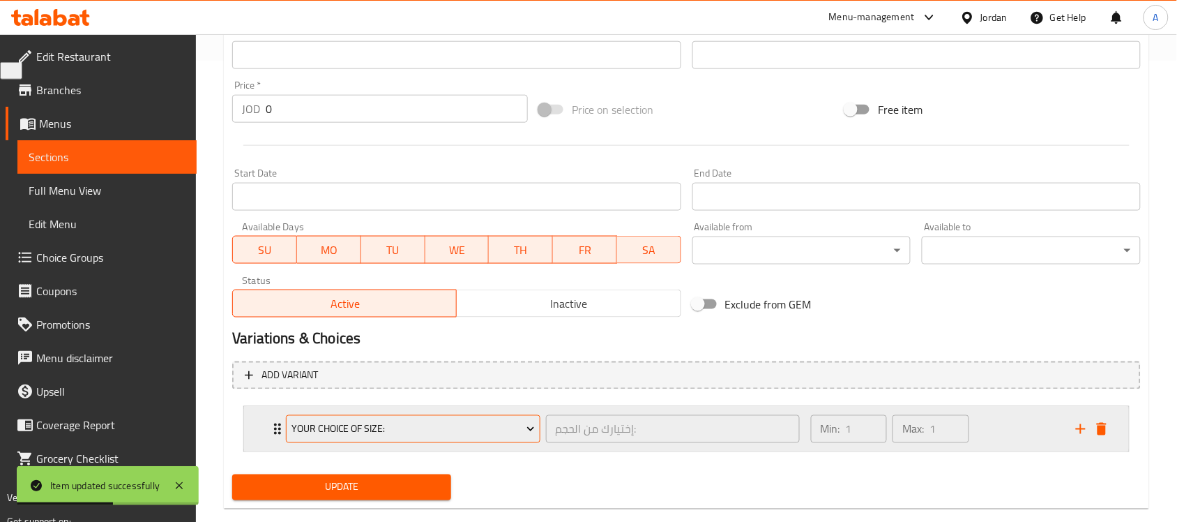
click at [436, 438] on button "Your Choice Of Size:" at bounding box center [413, 429] width 254 height 28
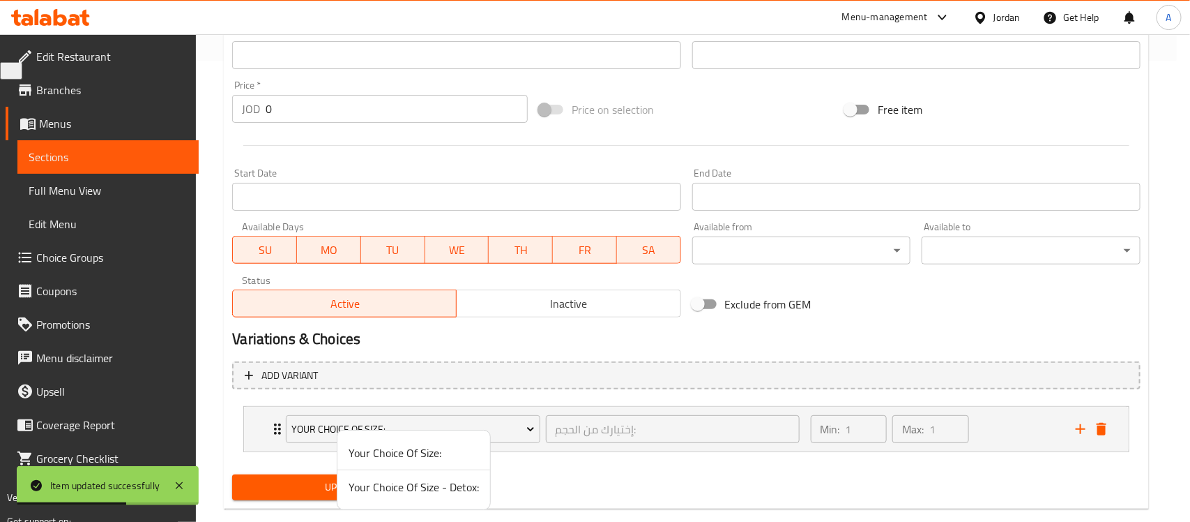
click at [424, 489] on span "Your Choice Of Size - Detox:" at bounding box center [414, 486] width 130 height 17
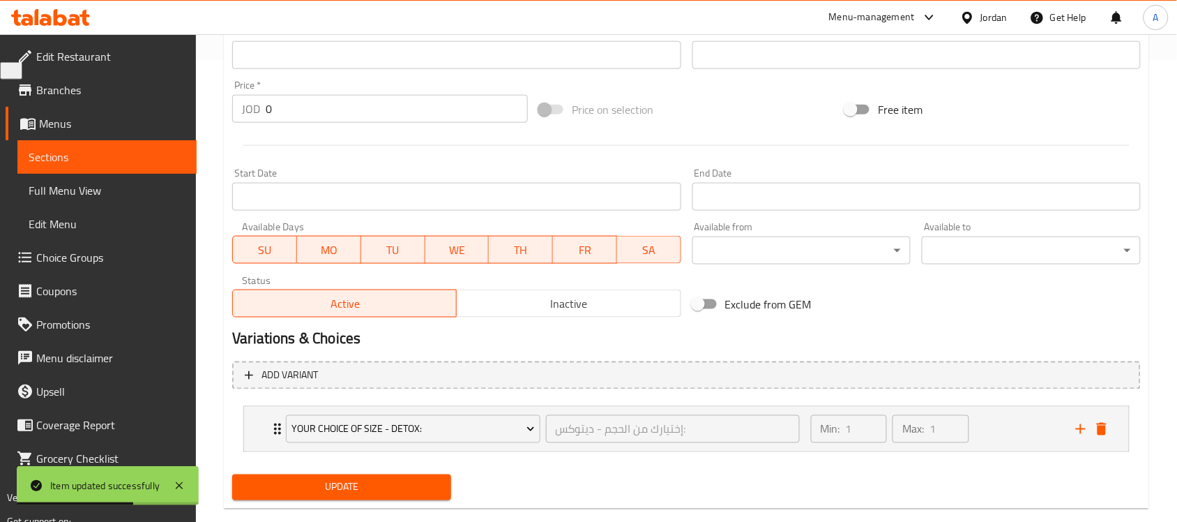
click at [360, 489] on span "Update" at bounding box center [341, 486] width 197 height 17
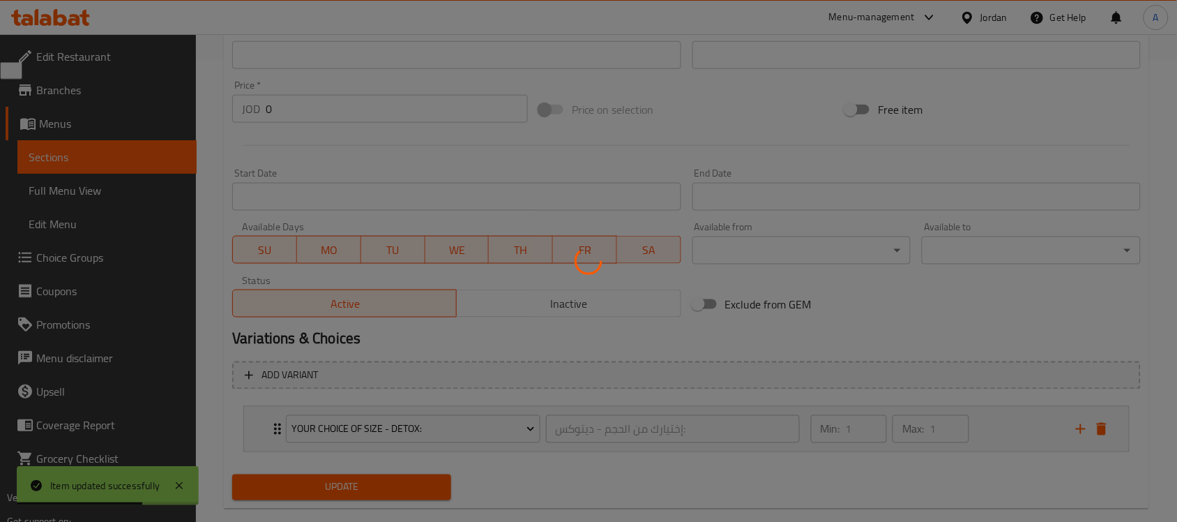
scroll to position [0, 0]
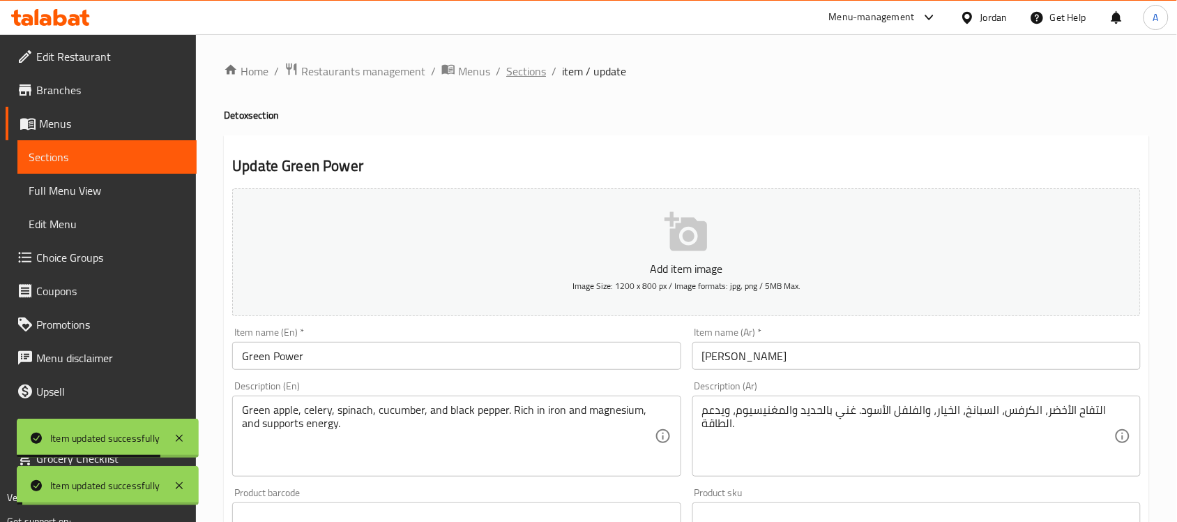
click at [539, 75] on span "Sections" at bounding box center [526, 71] width 40 height 17
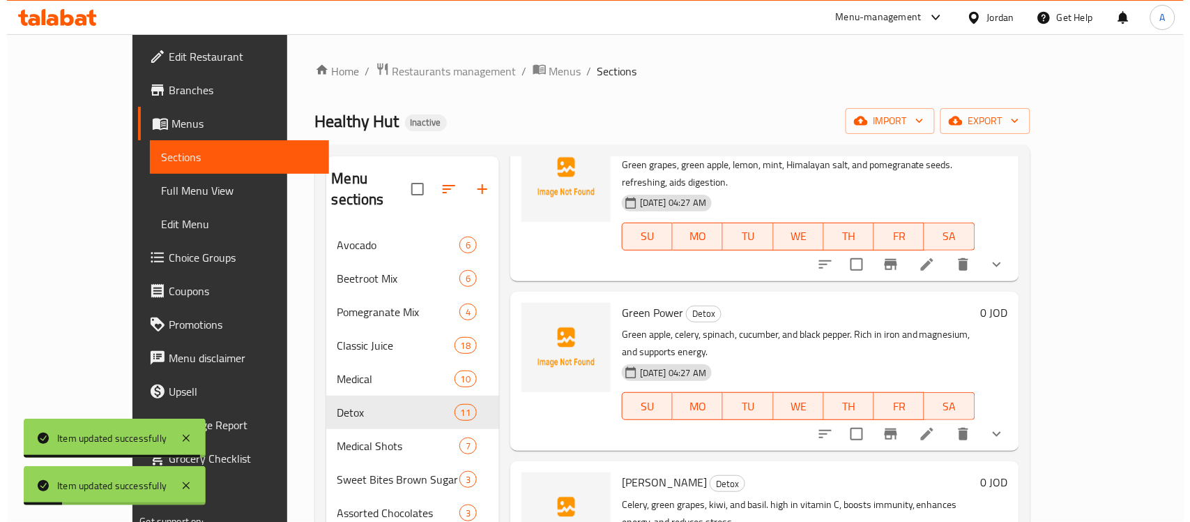
scroll to position [697, 0]
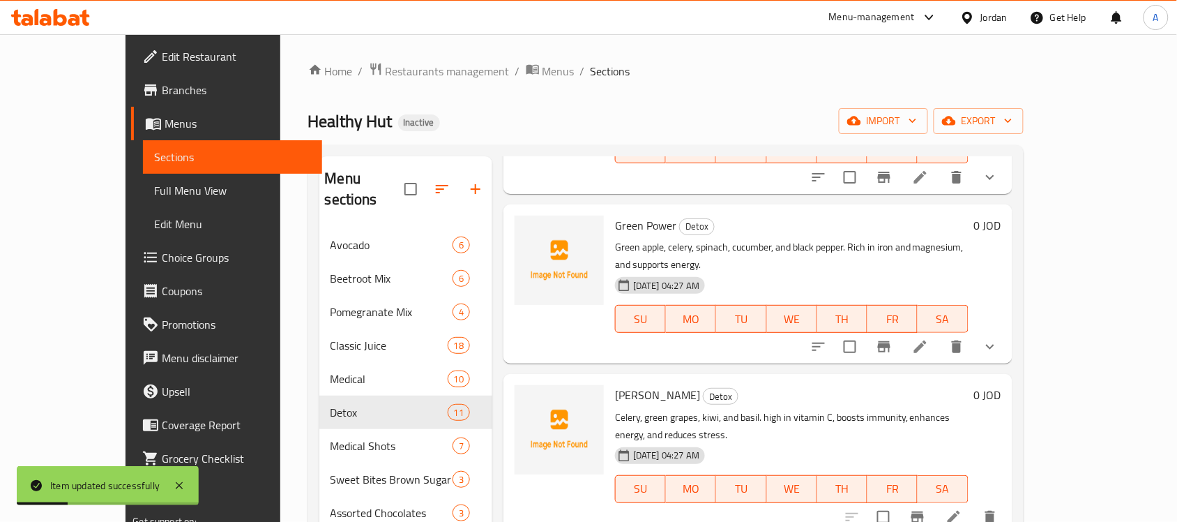
click at [960, 510] on icon at bounding box center [954, 516] width 13 height 13
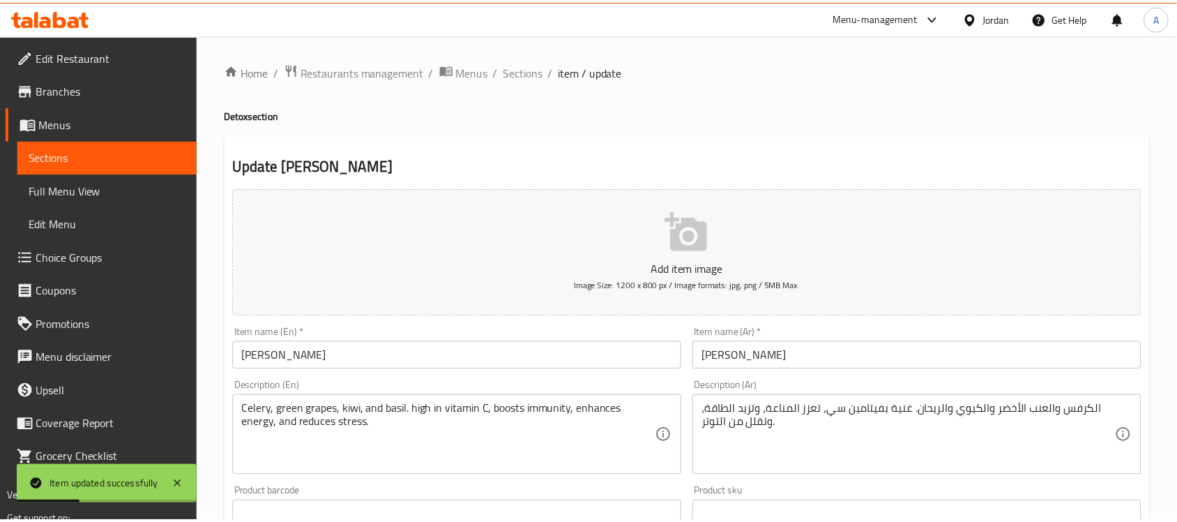
scroll to position [461, 0]
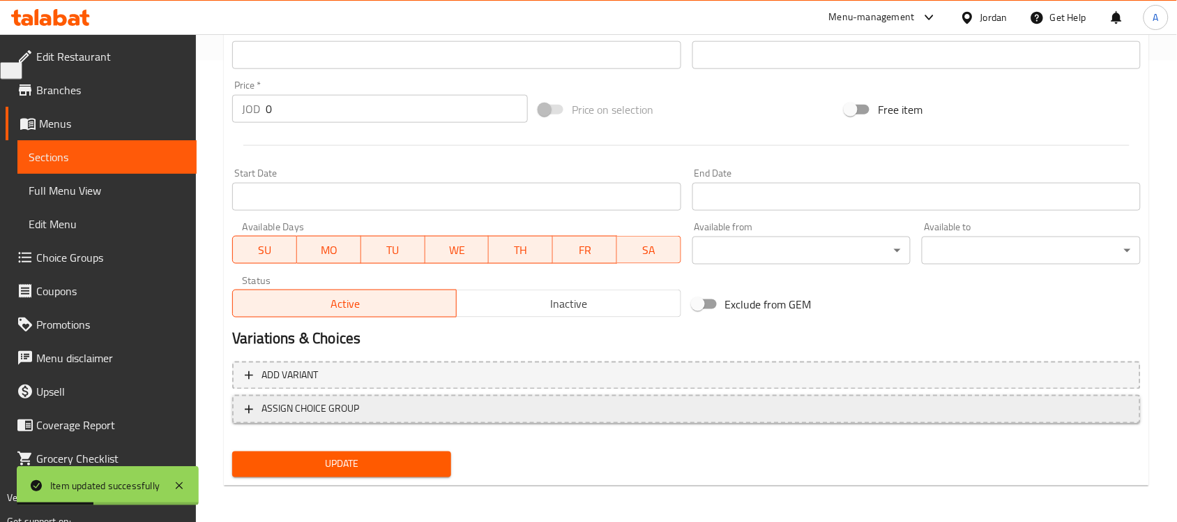
click at [347, 412] on span "ASSIGN CHOICE GROUP" at bounding box center [310, 408] width 98 height 17
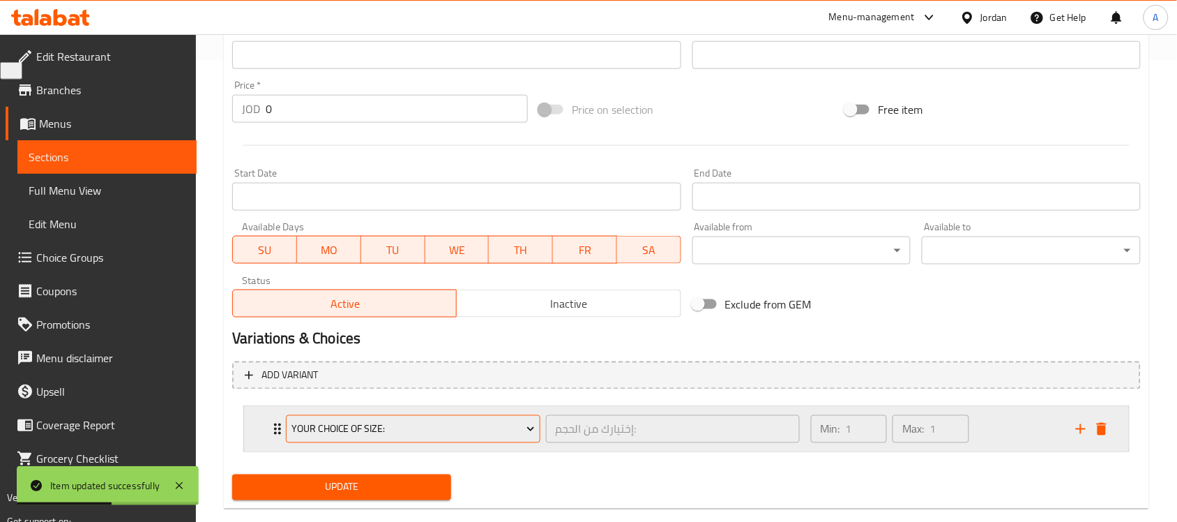
click at [383, 427] on span "Your Choice Of Size:" at bounding box center [412, 428] width 243 height 17
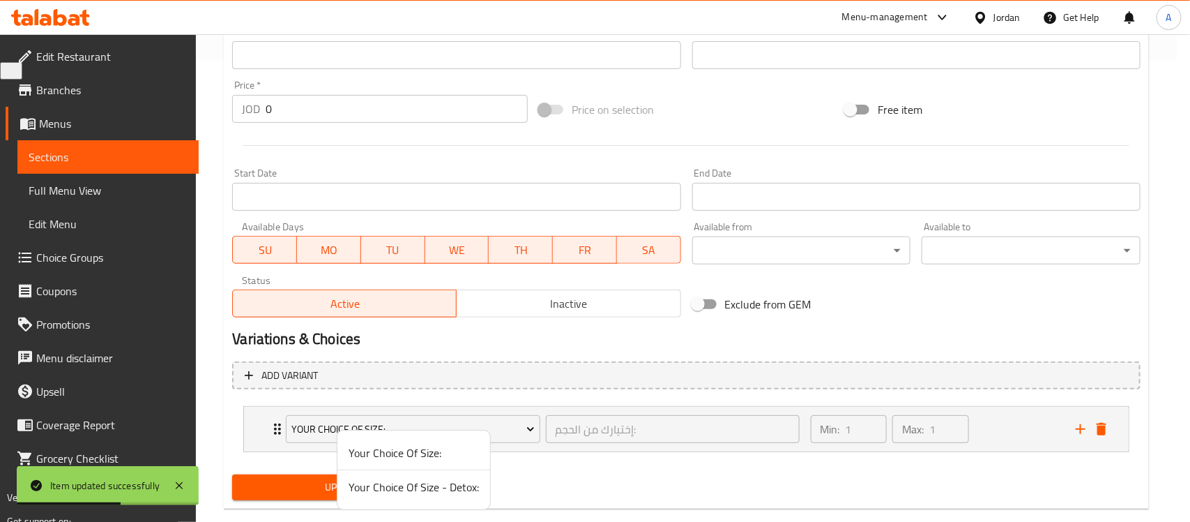
click at [363, 485] on span "Your Choice Of Size - Detox:" at bounding box center [414, 486] width 130 height 17
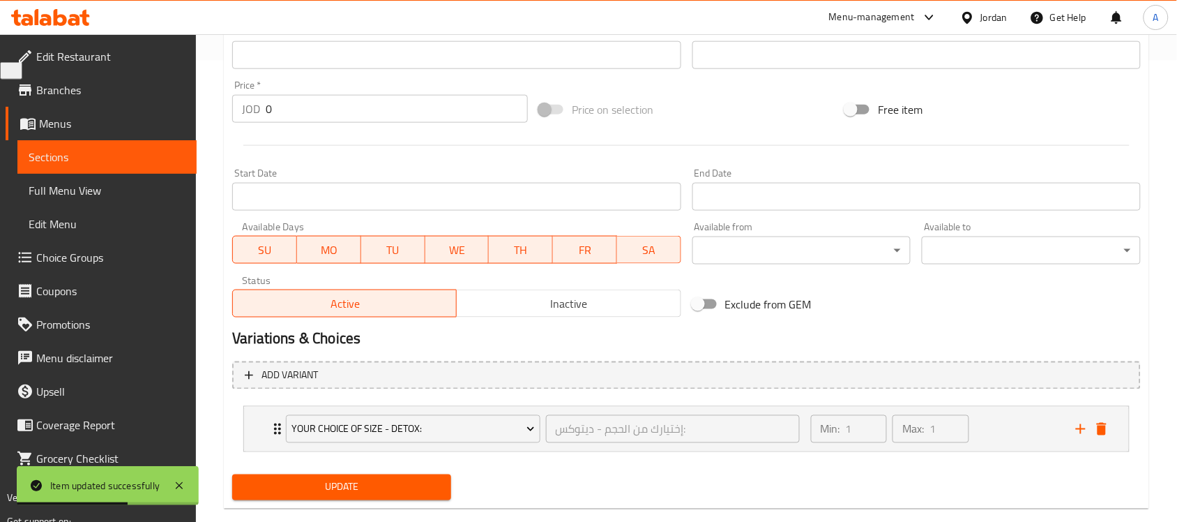
click at [343, 483] on span "Update" at bounding box center [341, 486] width 197 height 17
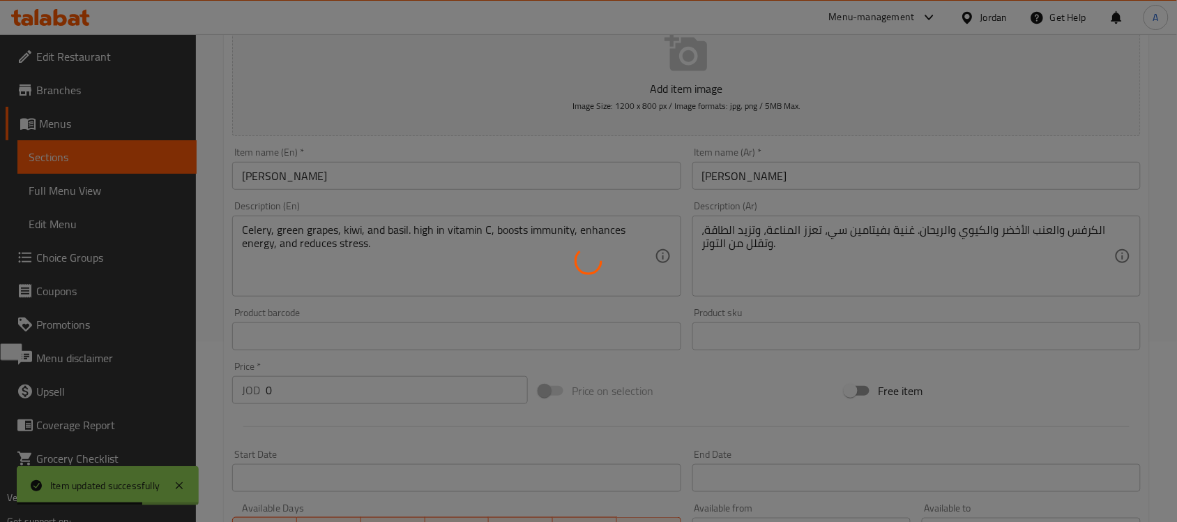
scroll to position [0, 0]
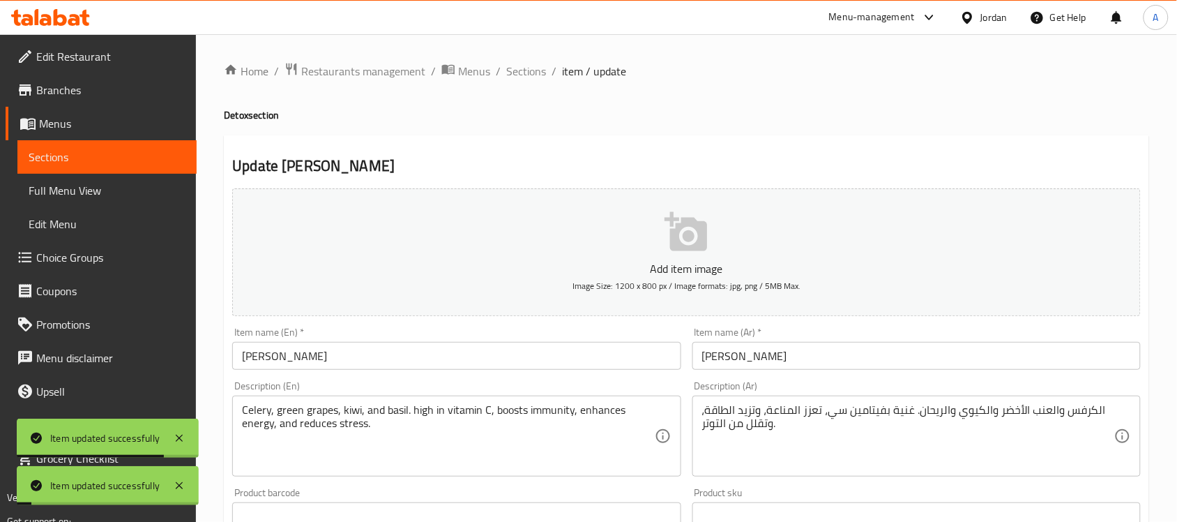
click at [548, 70] on ol "Home / Restaurants management / Menus / Sections / item / update" at bounding box center [686, 71] width 925 height 18
click at [533, 70] on span "Sections" at bounding box center [526, 71] width 40 height 17
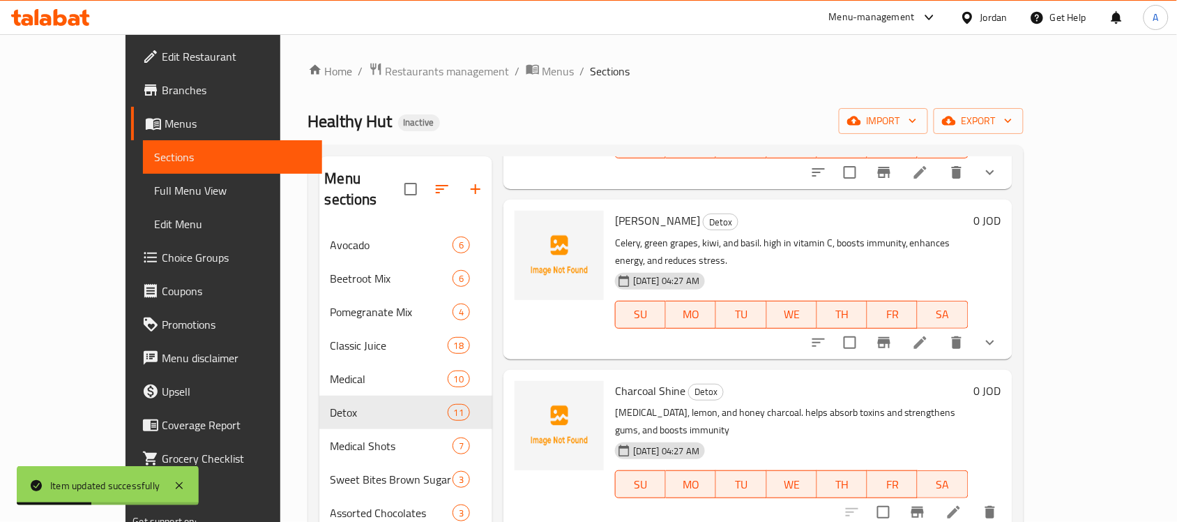
scroll to position [1046, 0]
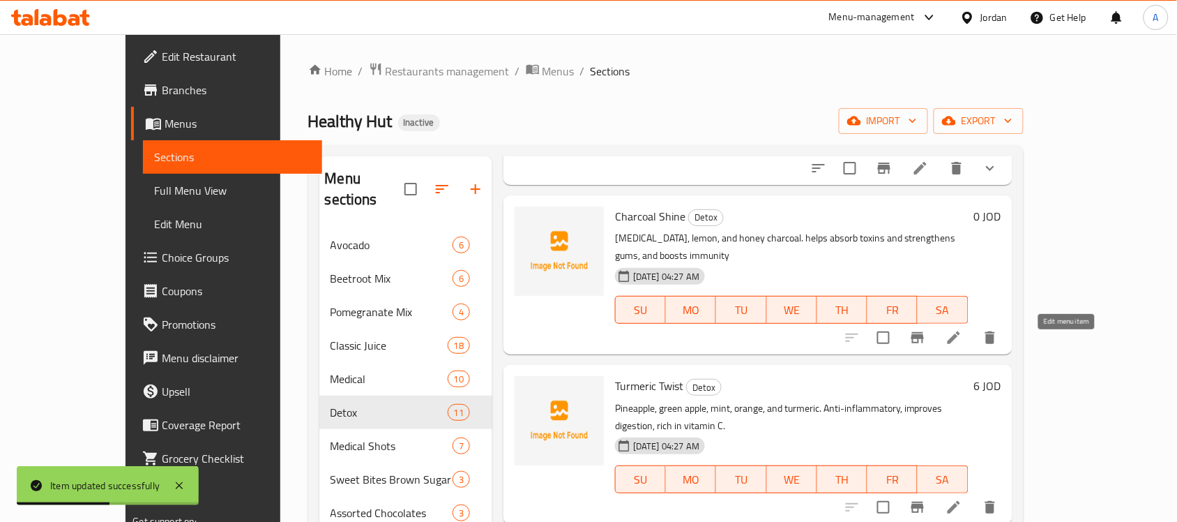
click at [962, 499] on icon at bounding box center [953, 507] width 17 height 17
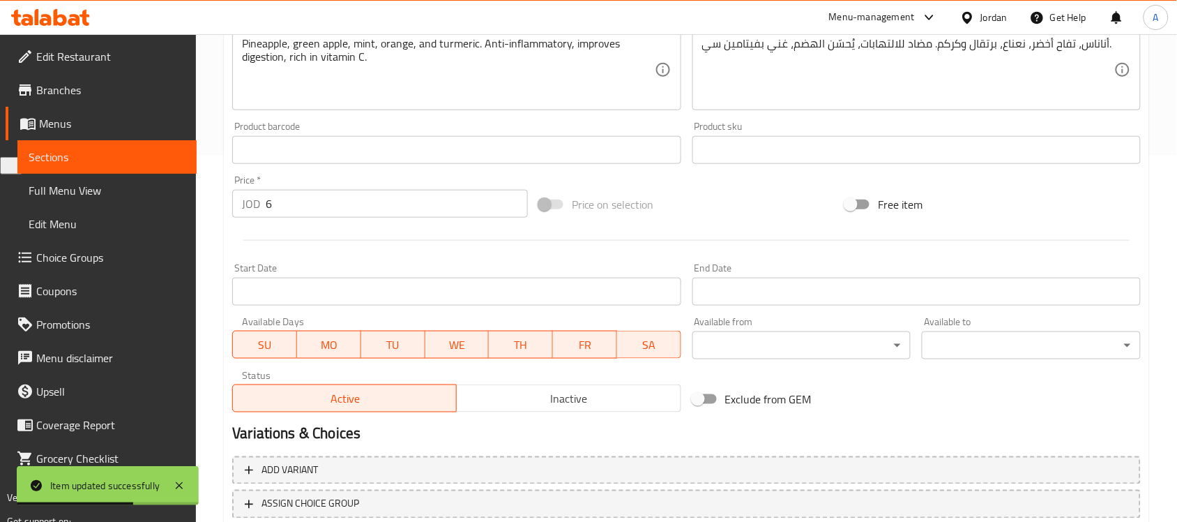
scroll to position [461, 0]
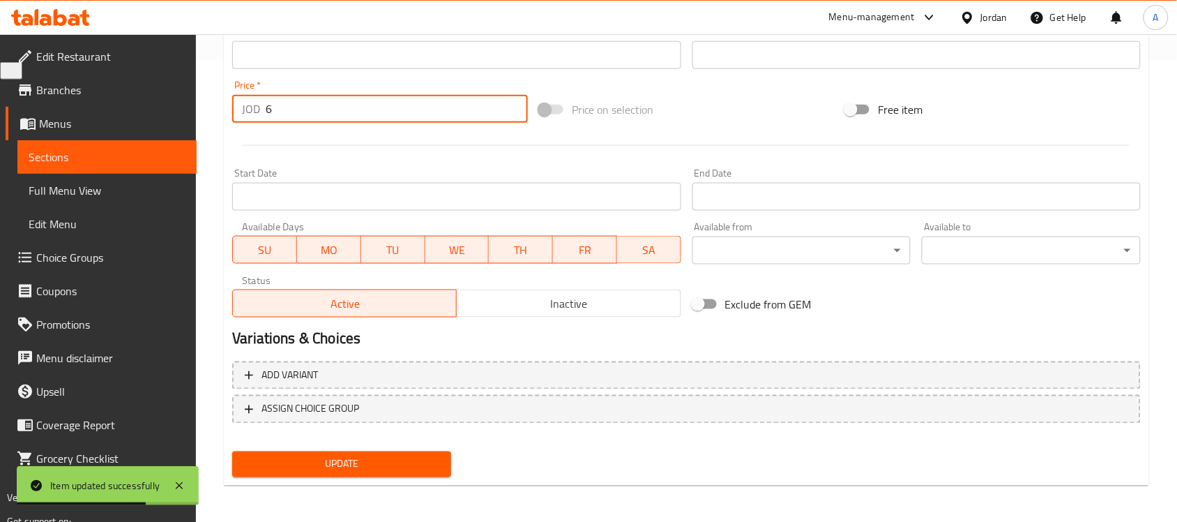
drag, startPoint x: 307, startPoint y: 113, endPoint x: 128, endPoint y: 100, distance: 179.7
click at [128, 100] on div "Edit Restaurant Branches Menus Sections Full Menu View Edit Menu Choice Groups …" at bounding box center [588, 48] width 1177 height 951
type input "0"
click at [363, 471] on button "Update" at bounding box center [341, 464] width 219 height 26
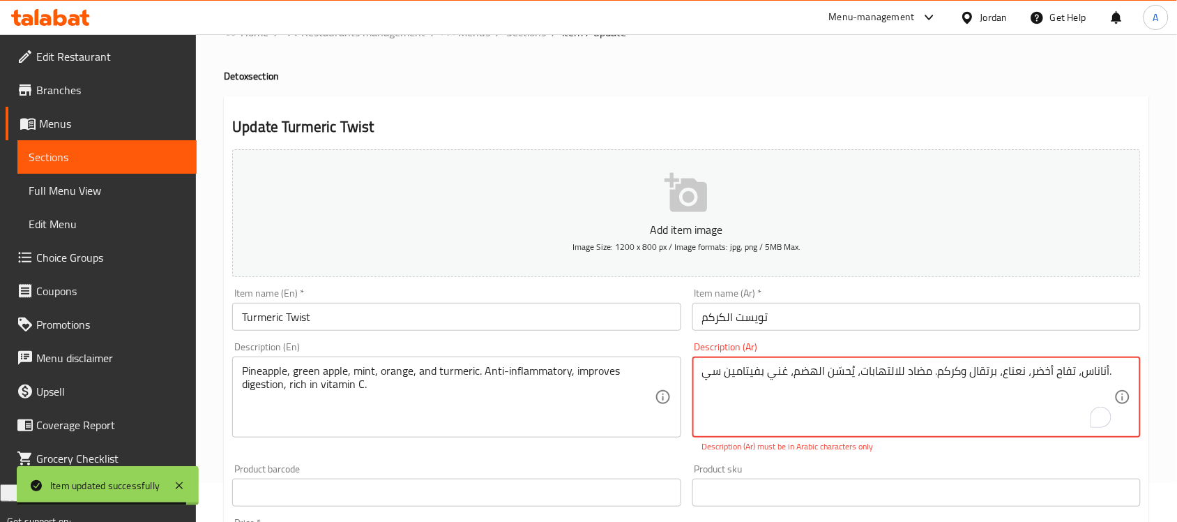
scroll to position [0, 0]
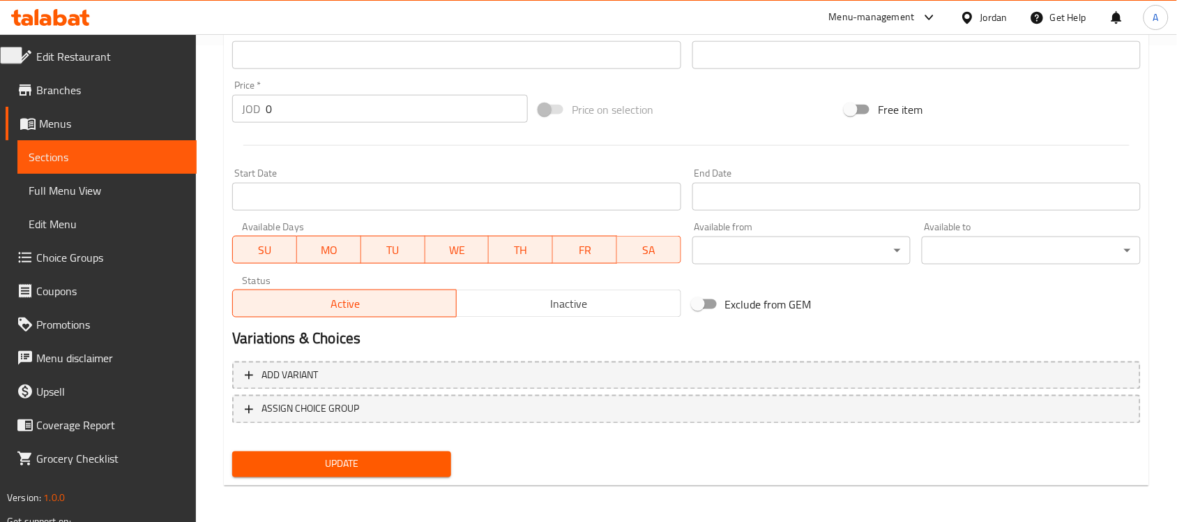
click at [383, 466] on span "Update" at bounding box center [341, 463] width 197 height 17
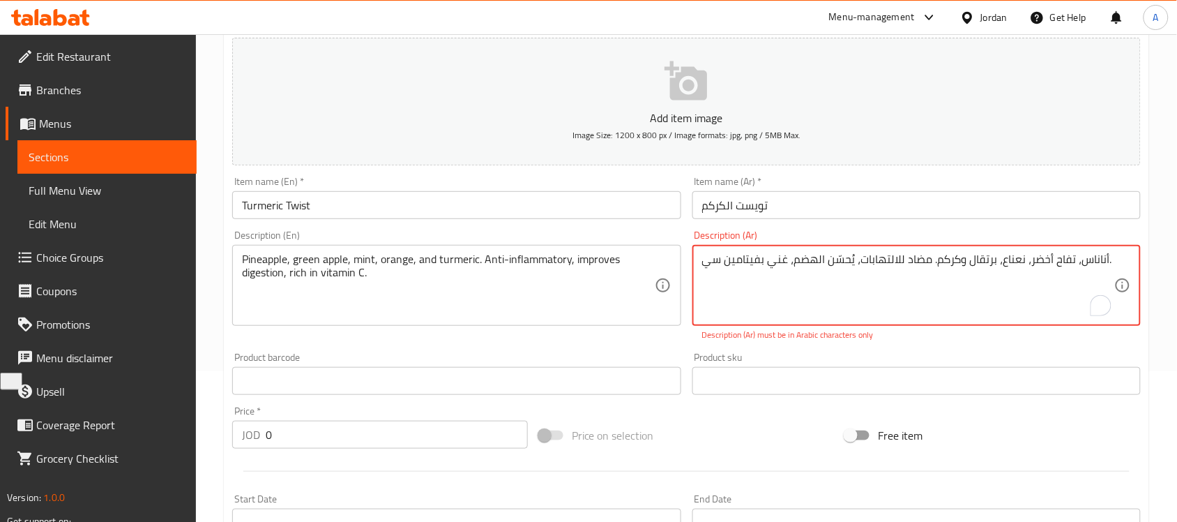
click at [1121, 258] on div "أناناس، تفاح أخضر، نعناع، ​​برتقال وكركم. مضاد للالتهابات، يُحسّن الهضم، غني بف…" at bounding box center [916, 285] width 448 height 81
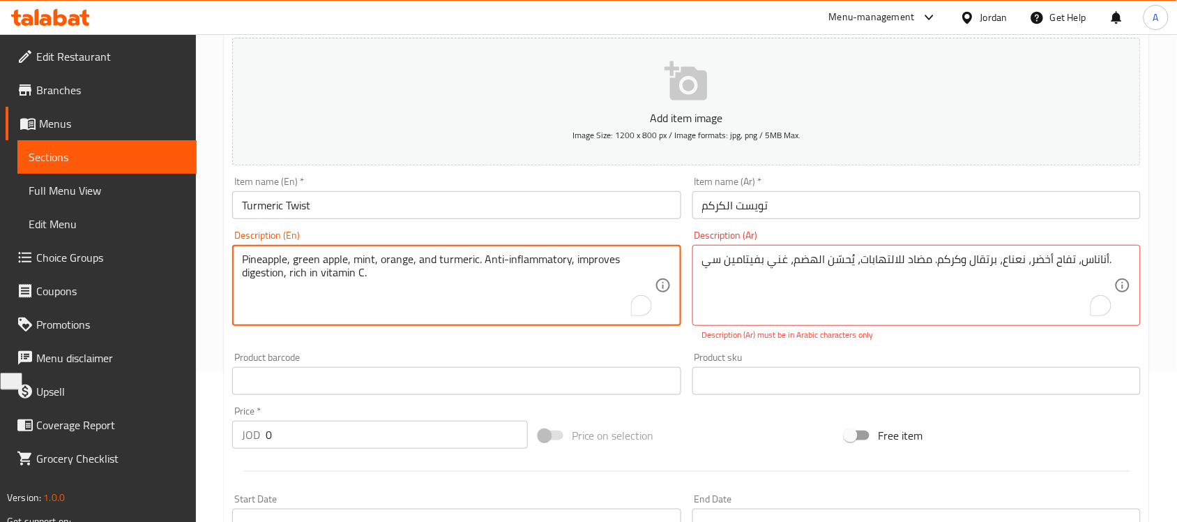
click at [471, 280] on textarea "Pineapple, green apple, mint, orange, and turmeric. Anti-inflammatory, improves…" at bounding box center [448, 285] width 412 height 66
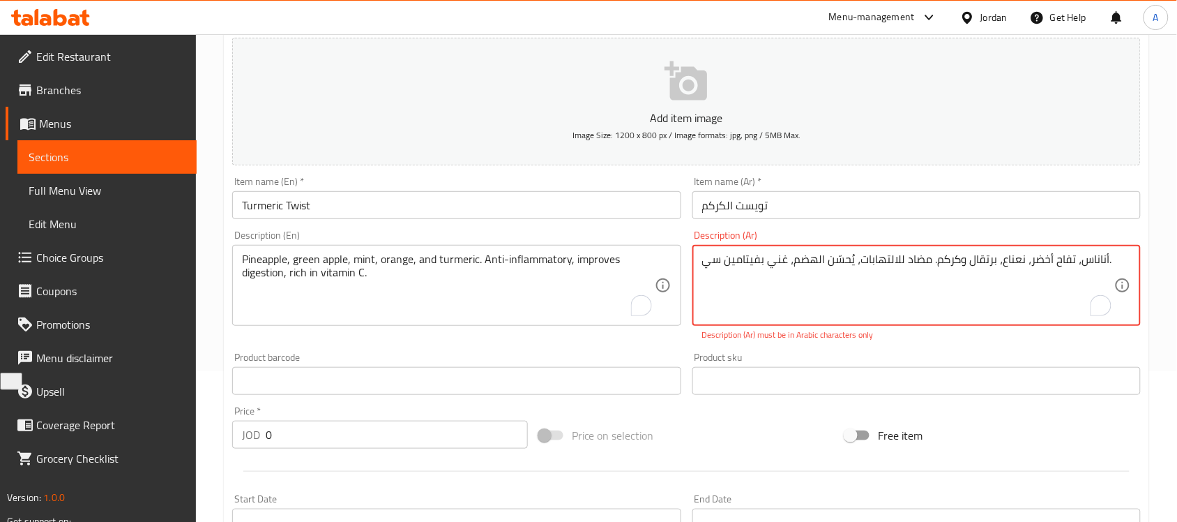
click at [809, 298] on textarea "أناناس، تفاح أخضر، نعناع، ​​برتقال وكركم. مضاد للالتهابات، يُحسّن الهضم، غني بف…" at bounding box center [908, 285] width 412 height 66
paste textarea "،"
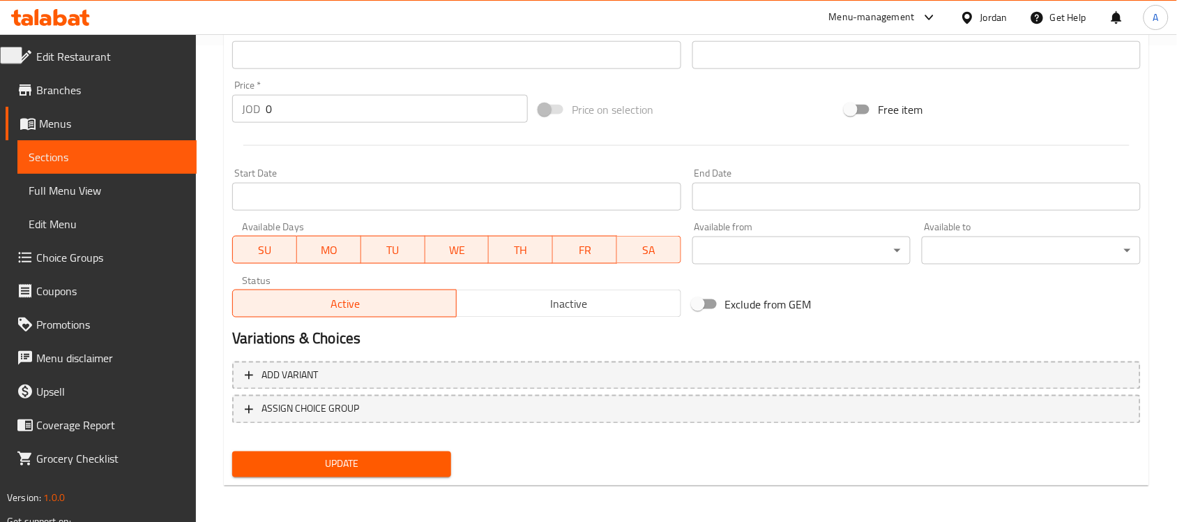
click at [388, 455] on span "Update" at bounding box center [341, 463] width 197 height 17
click at [364, 471] on button "Update" at bounding box center [341, 464] width 219 height 26
click at [328, 469] on span "Update" at bounding box center [341, 463] width 197 height 17
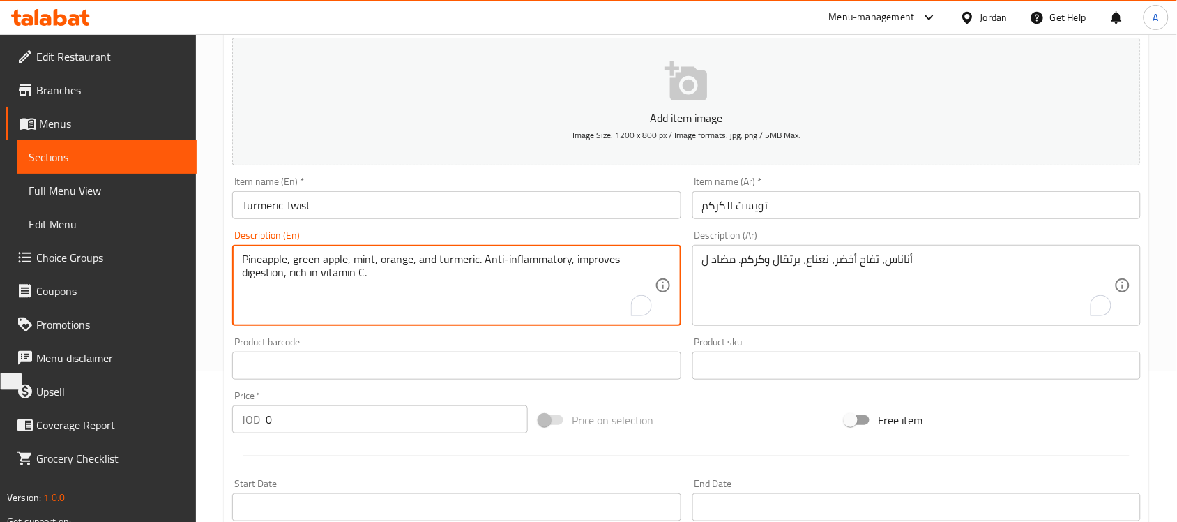
drag, startPoint x: 481, startPoint y: 261, endPoint x: 567, endPoint y: 252, distance: 86.2
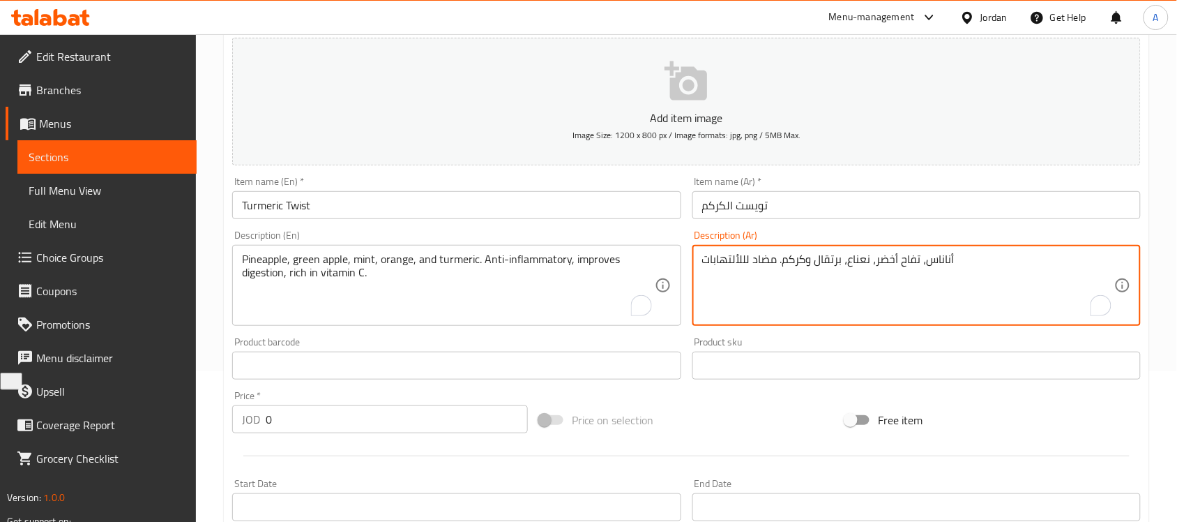
click at [743, 263] on textarea "أناناس، تفاح أخضر، نعناع، برتقال وكركم. مضاد لللألتهابات" at bounding box center [908, 285] width 412 height 66
click at [1024, 252] on textarea "أناناس، تفاح أخضر، نعناع، برتقال وكركم. مضاد للألتهابات" at bounding box center [908, 285] width 412 height 66
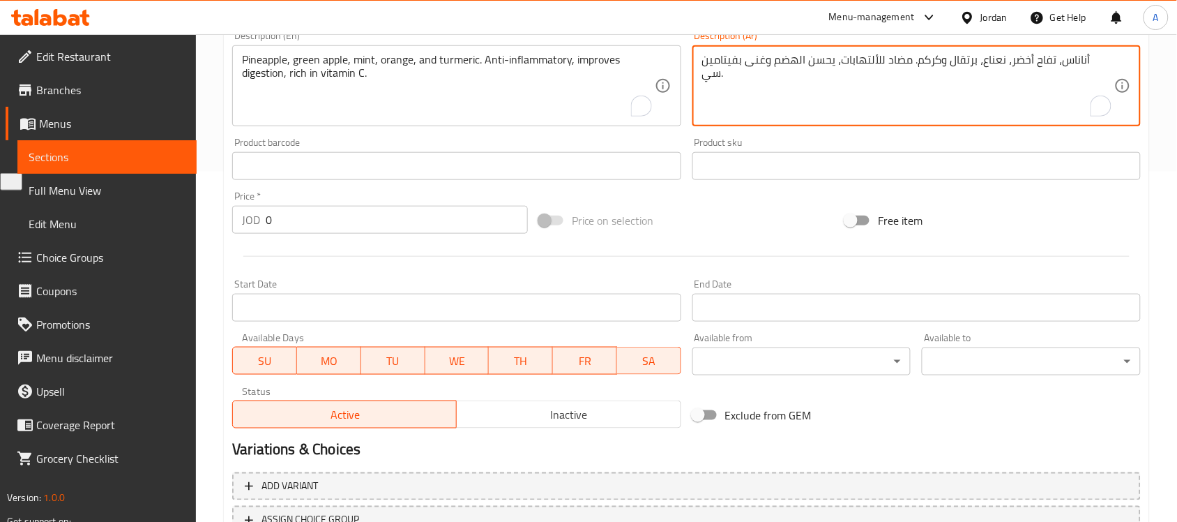
scroll to position [461, 0]
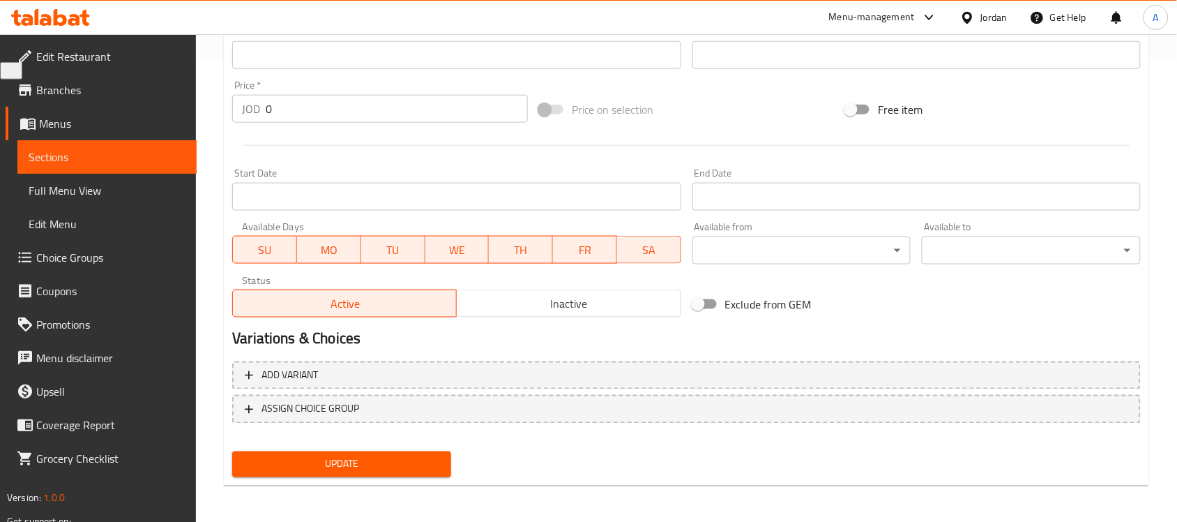
type textarea "أناناس، تفاح أخضر، نعناع، برتقال وكركم. مضاد للألتهابات، يحسن الهضم وغنى بفيتام…"
click at [399, 451] on button "Update" at bounding box center [341, 464] width 219 height 26
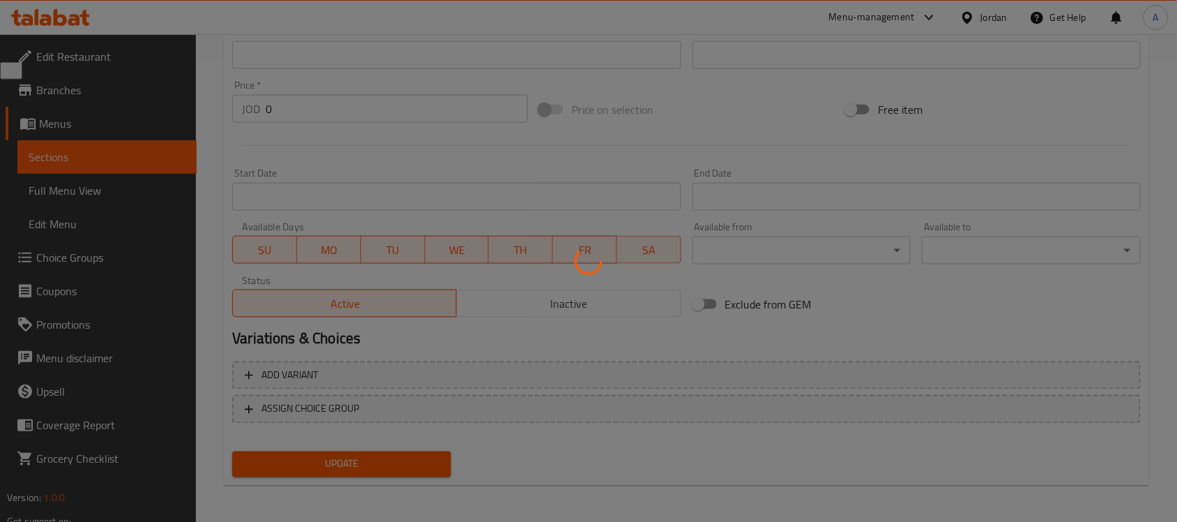
scroll to position [25, 0]
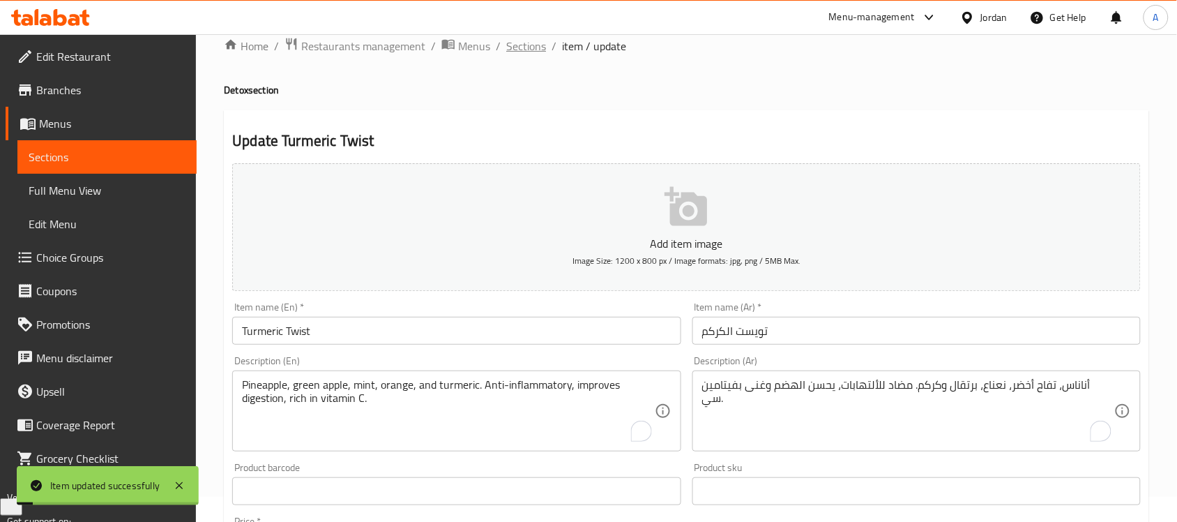
click at [539, 50] on span "Sections" at bounding box center [526, 46] width 40 height 17
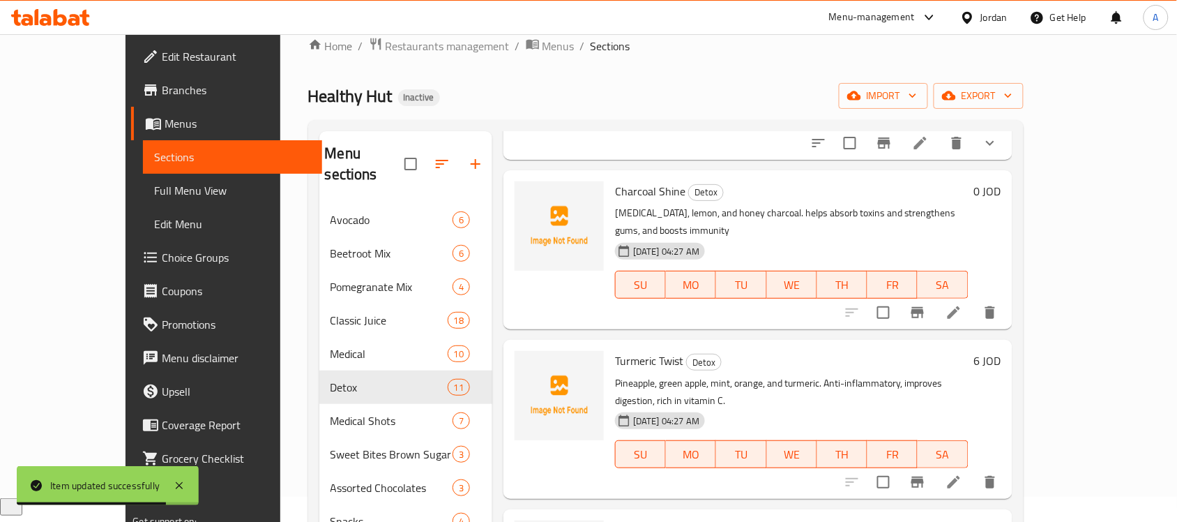
scroll to position [1185, 0]
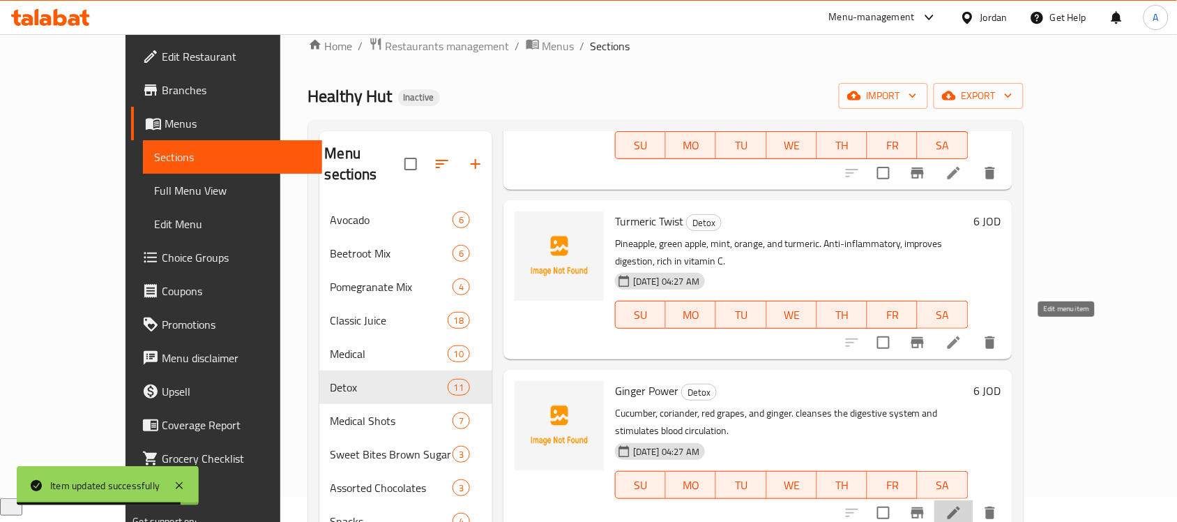
click at [962, 504] on icon at bounding box center [953, 512] width 17 height 17
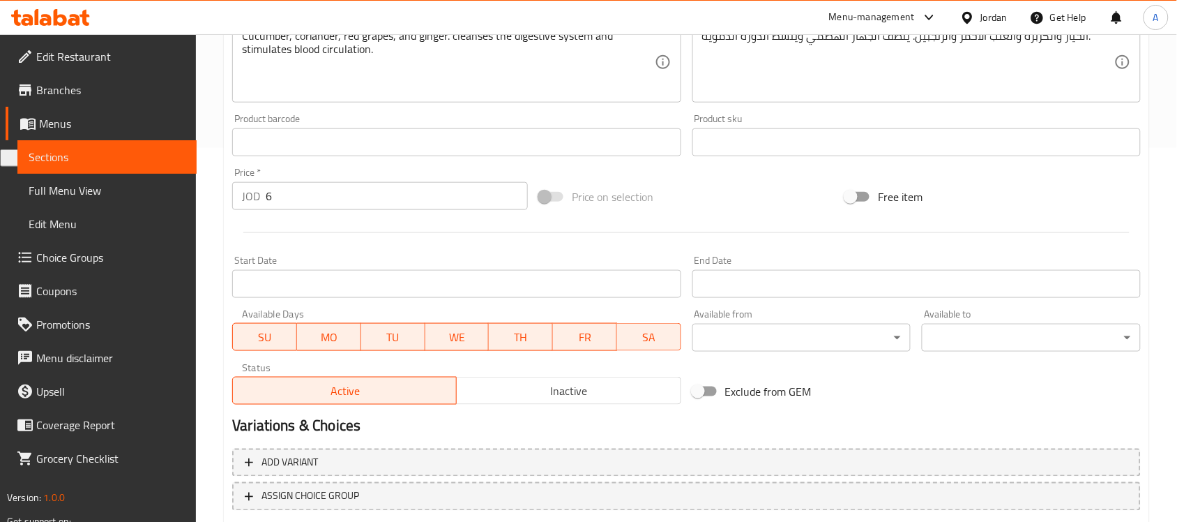
scroll to position [461, 0]
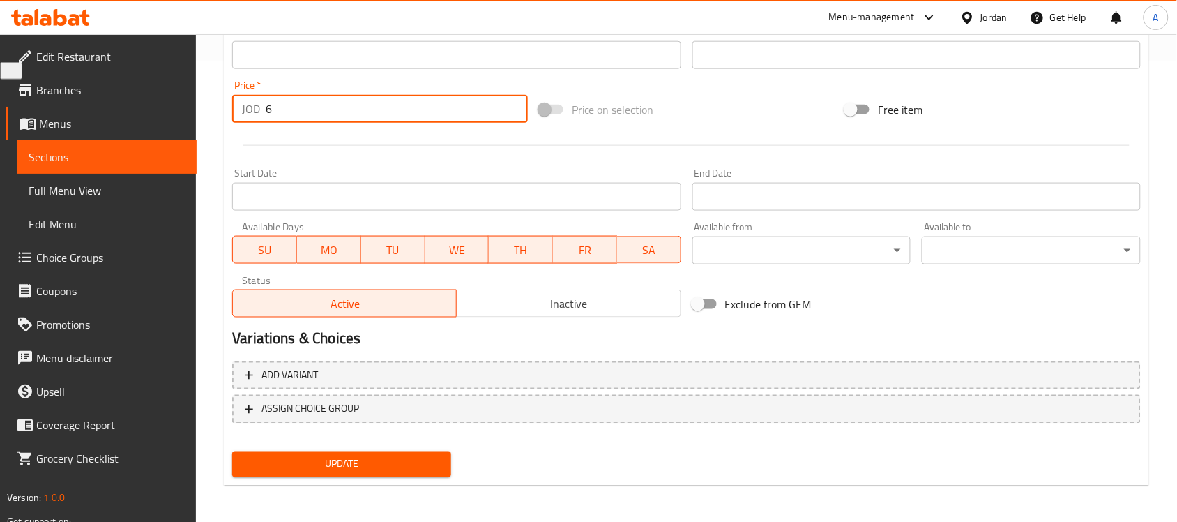
drag, startPoint x: 331, startPoint y: 109, endPoint x: 148, endPoint y: 124, distance: 184.0
click at [148, 124] on div "Edit Restaurant Branches Menus Sections Full Menu View Edit Menu Choice Groups …" at bounding box center [588, 48] width 1177 height 951
type input "0"
click at [337, 434] on nav at bounding box center [686, 434] width 909 height 11
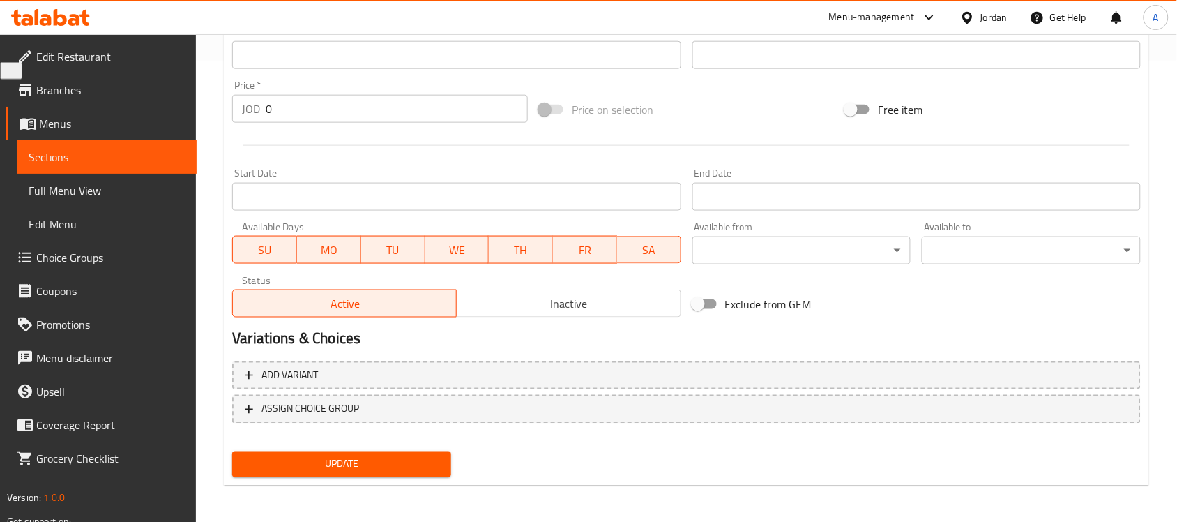
click at [342, 446] on div "Update" at bounding box center [342, 464] width 230 height 37
click at [344, 455] on span "Update" at bounding box center [341, 463] width 197 height 17
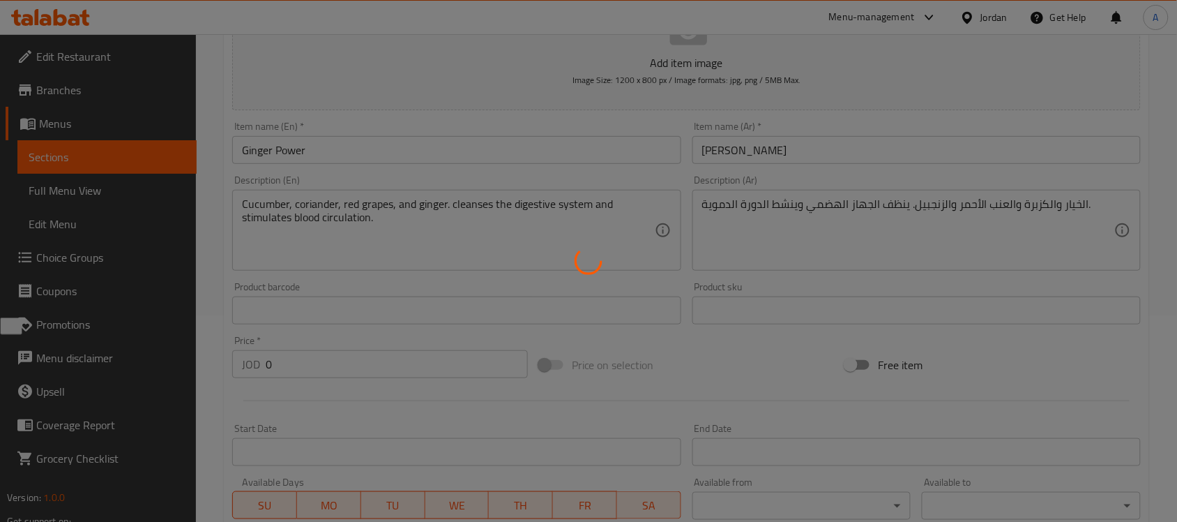
scroll to position [0, 0]
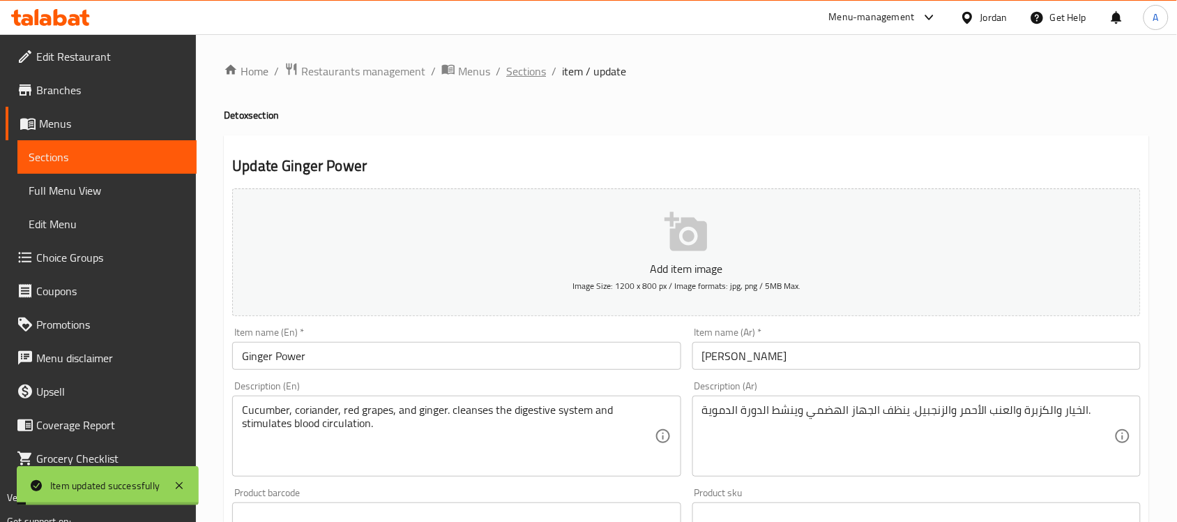
click at [522, 67] on span "Sections" at bounding box center [526, 71] width 40 height 17
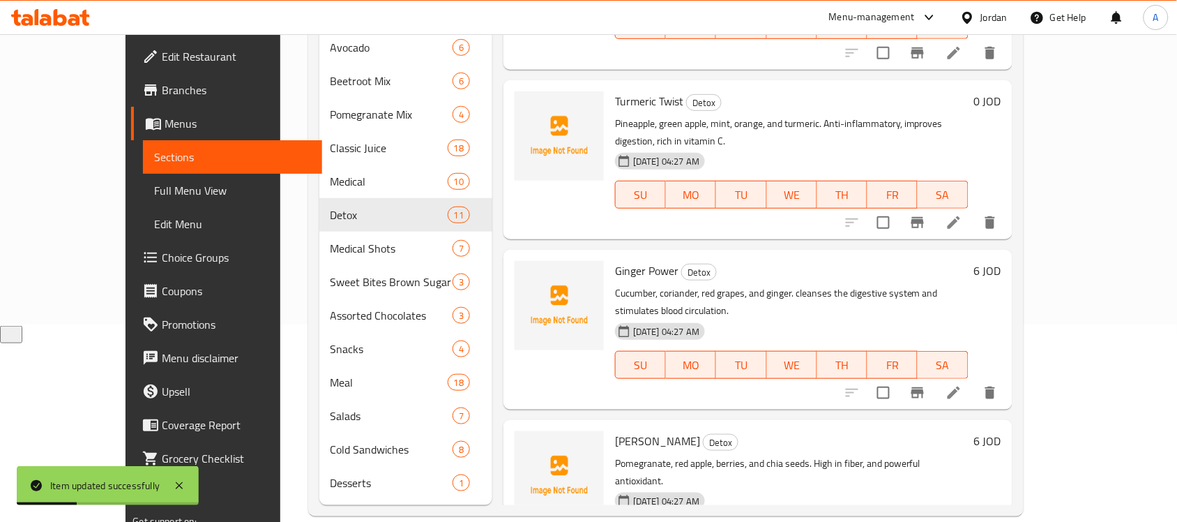
scroll to position [1185, 0]
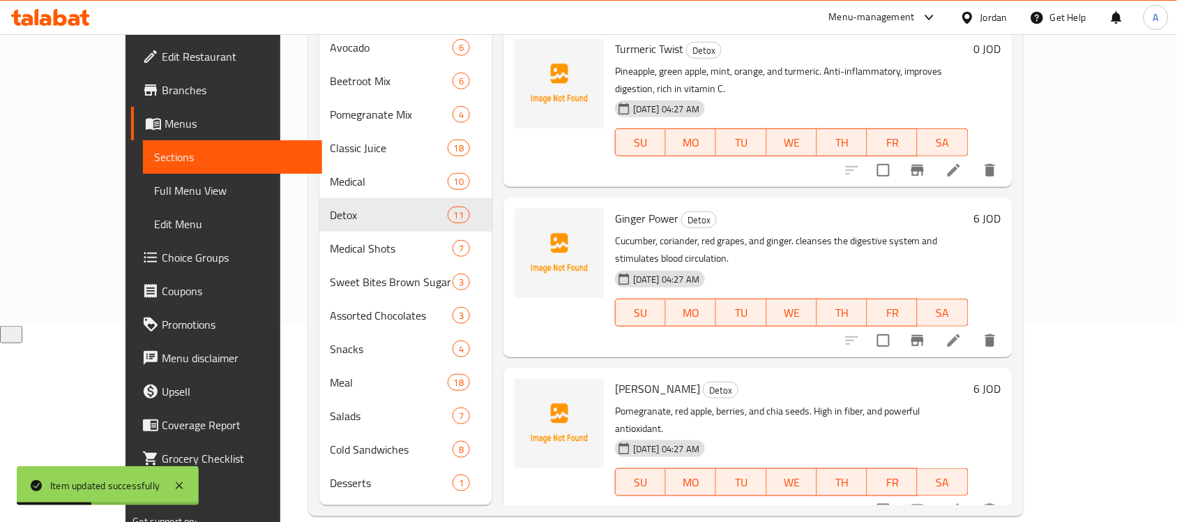
click at [962, 501] on icon at bounding box center [953, 509] width 17 height 17
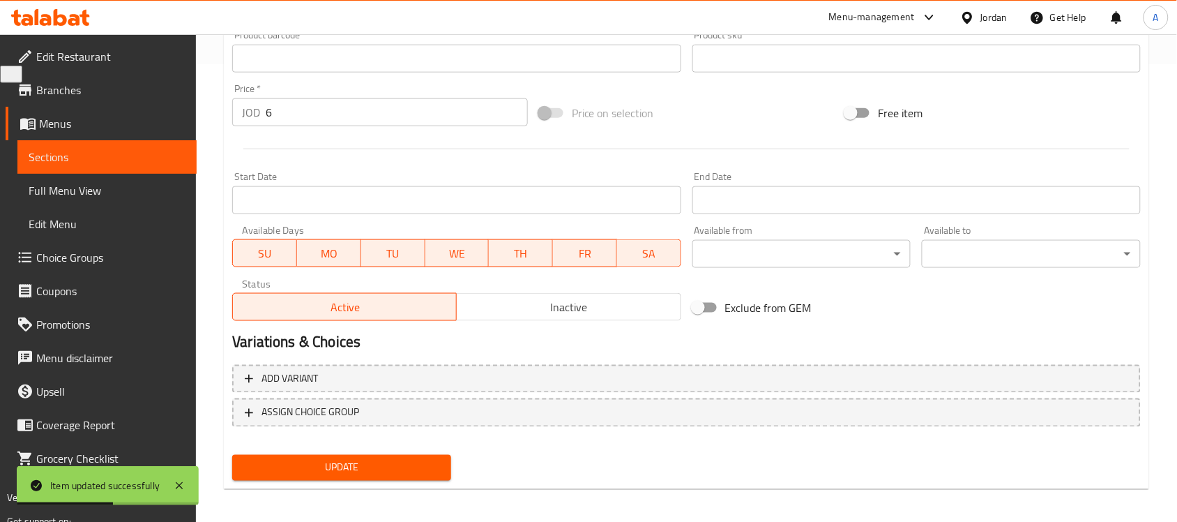
scroll to position [461, 0]
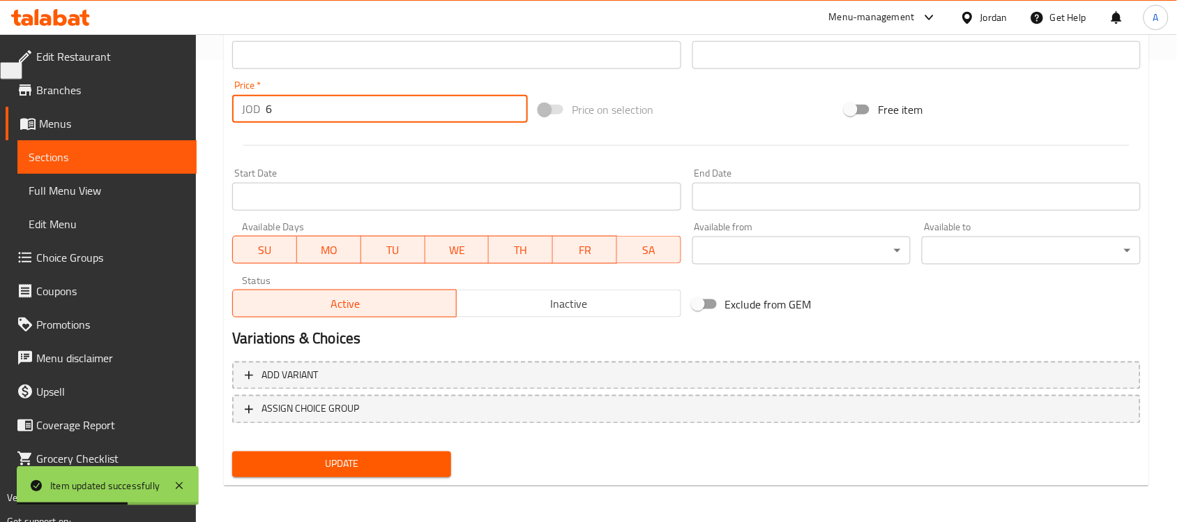
drag, startPoint x: 291, startPoint y: 108, endPoint x: 197, endPoint y: 116, distance: 95.1
click at [197, 116] on div "Home / Restaurants management / Menus / Sections / item / update Detox section …" at bounding box center [686, 48] width 981 height 951
type input "0"
click at [361, 465] on span "Update" at bounding box center [341, 463] width 197 height 17
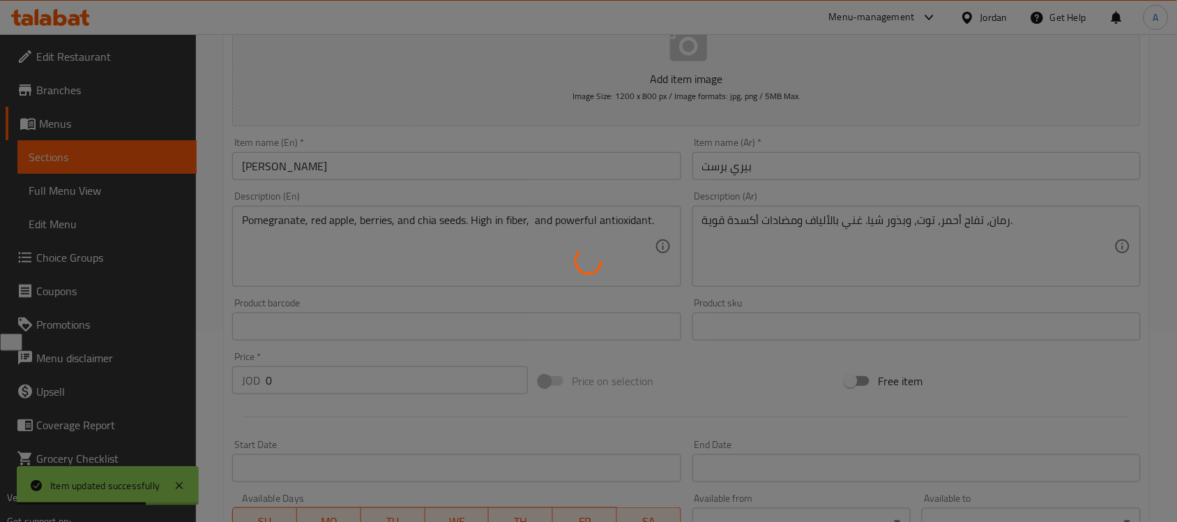
scroll to position [0, 0]
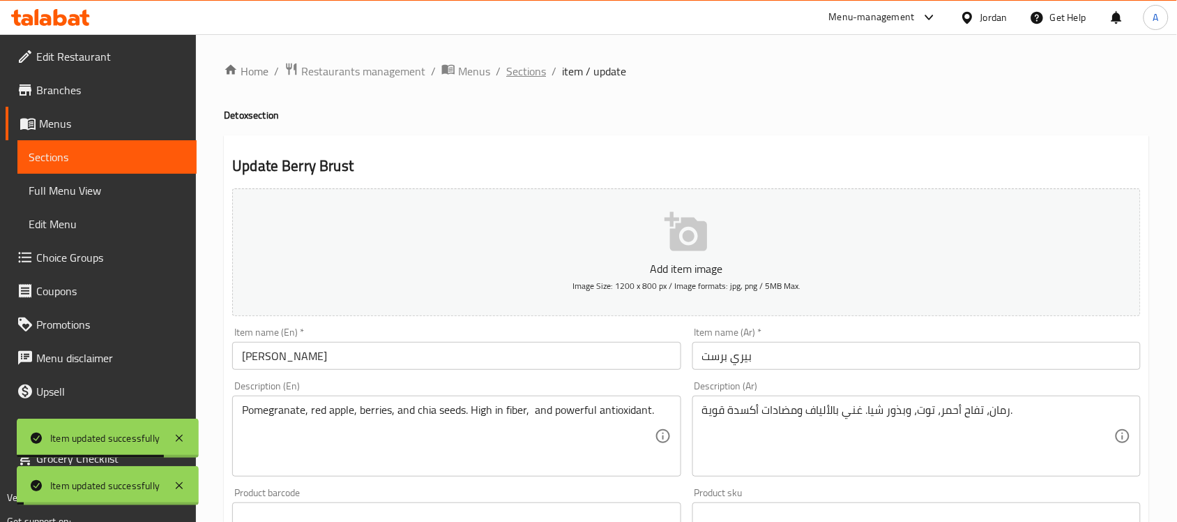
click at [524, 65] on span "Sections" at bounding box center [526, 71] width 40 height 17
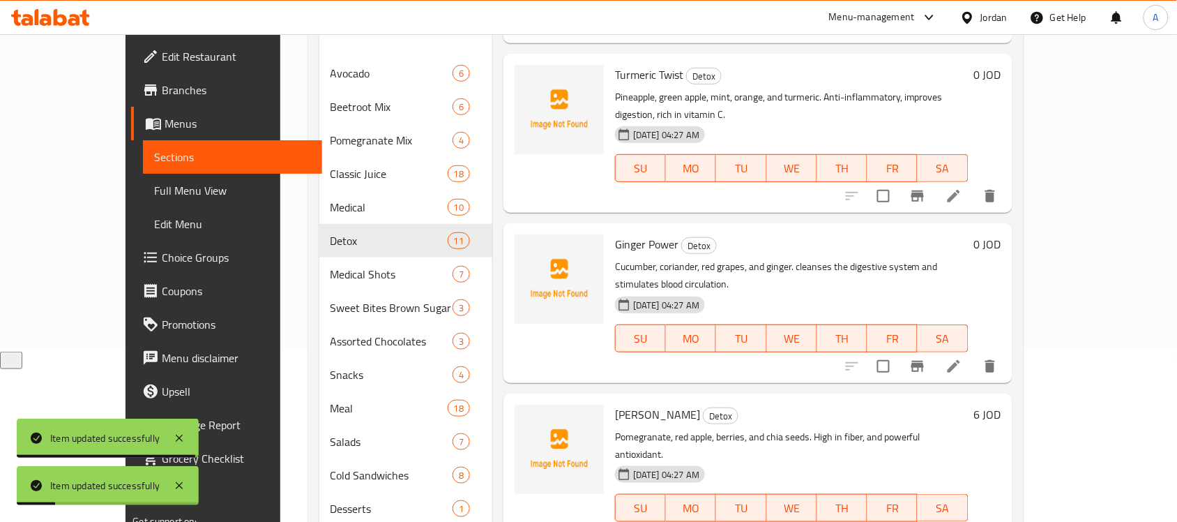
scroll to position [197, 0]
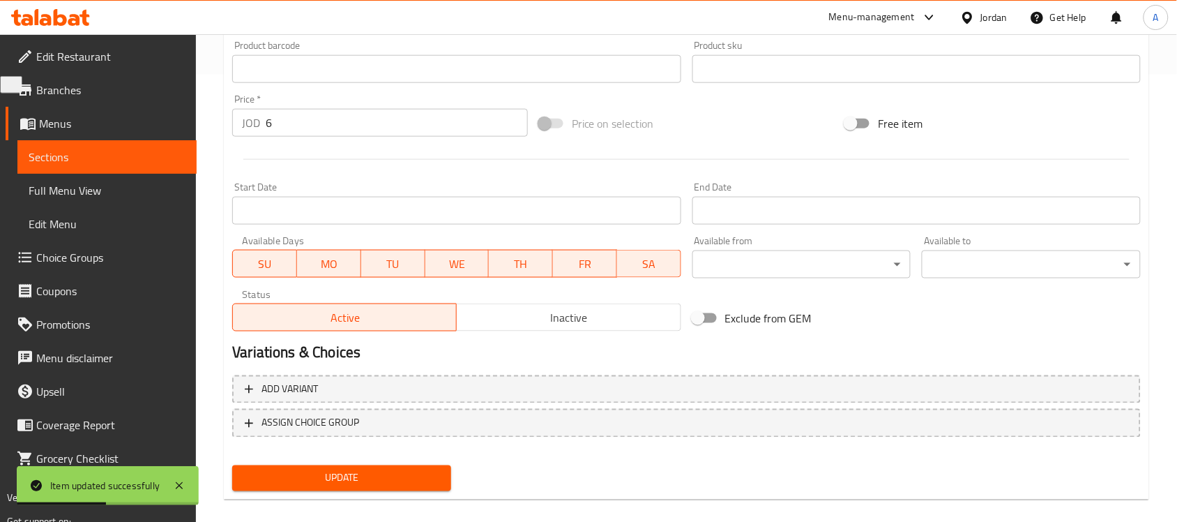
scroll to position [461, 0]
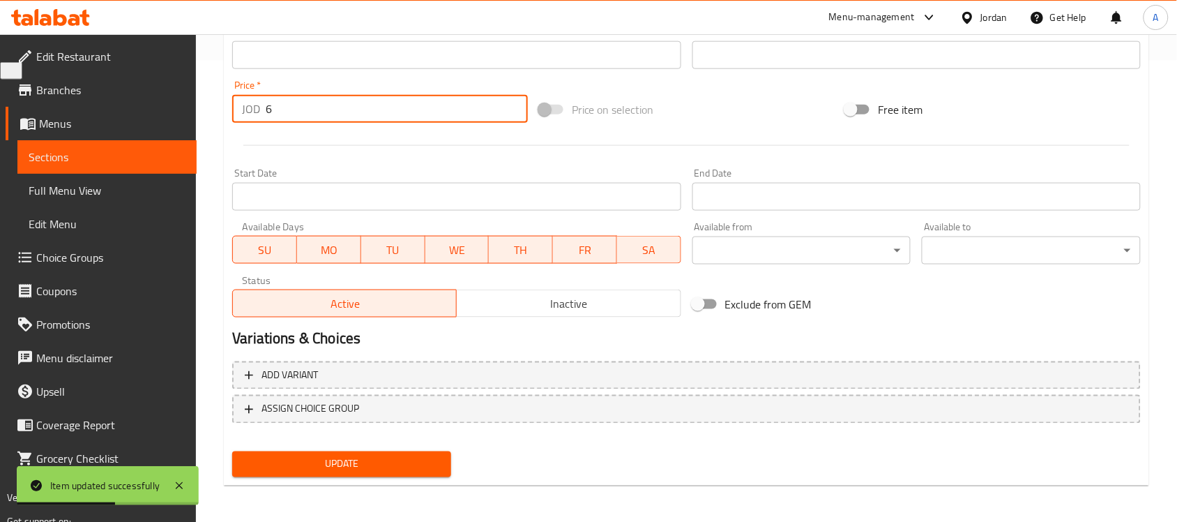
drag, startPoint x: 329, startPoint y: 119, endPoint x: 199, endPoint y: 119, distance: 130.4
click at [199, 119] on div "Home / Restaurants management / Menus / Sections / item / update Detox section …" at bounding box center [686, 48] width 981 height 951
type input "0"
click at [354, 471] on button "Update" at bounding box center [341, 464] width 219 height 26
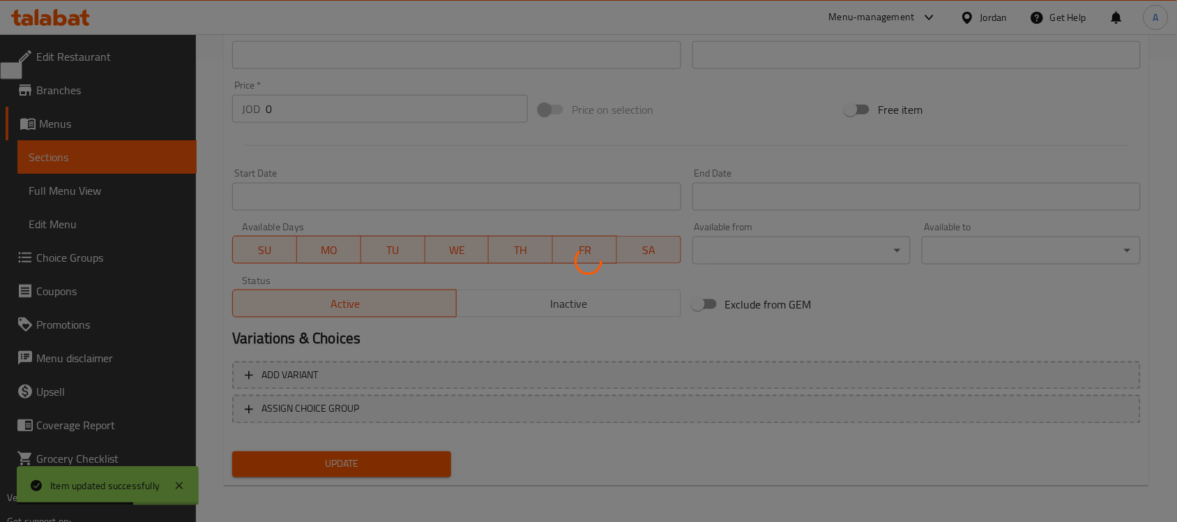
scroll to position [0, 0]
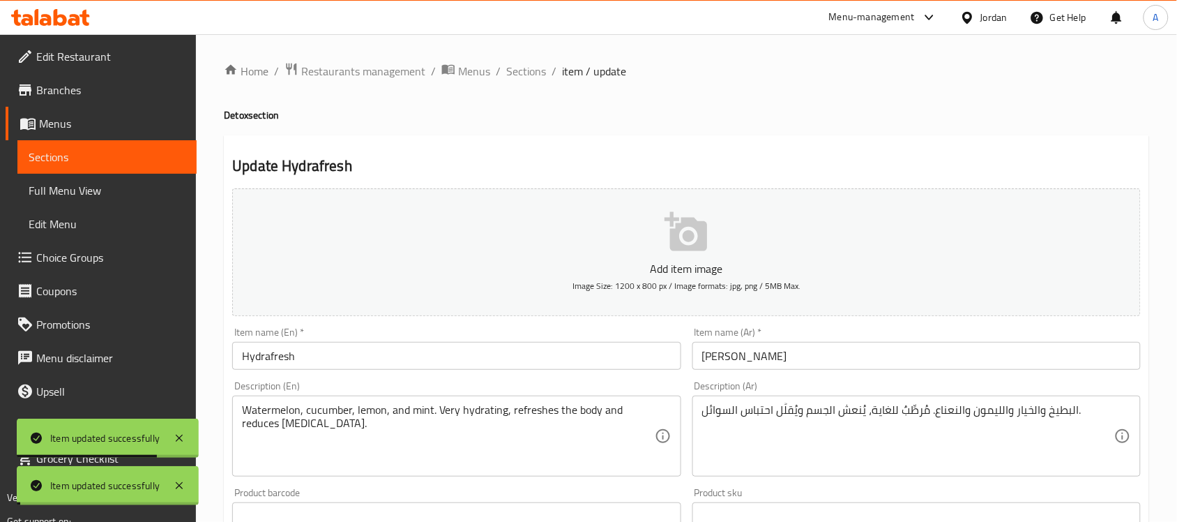
click at [529, 75] on span "Sections" at bounding box center [526, 71] width 40 height 17
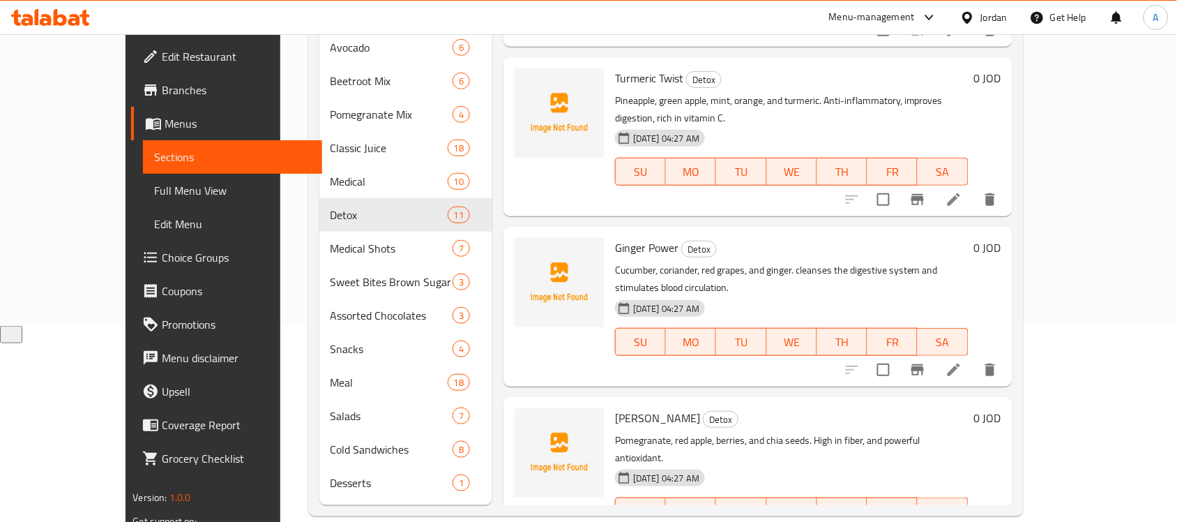
scroll to position [1185, 0]
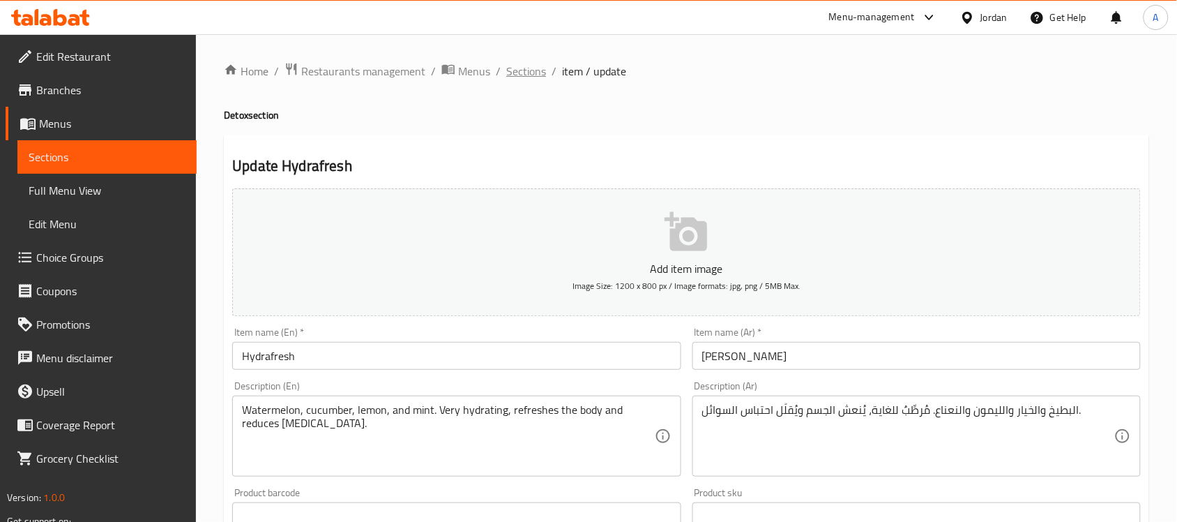
click at [517, 64] on span "Sections" at bounding box center [526, 71] width 40 height 17
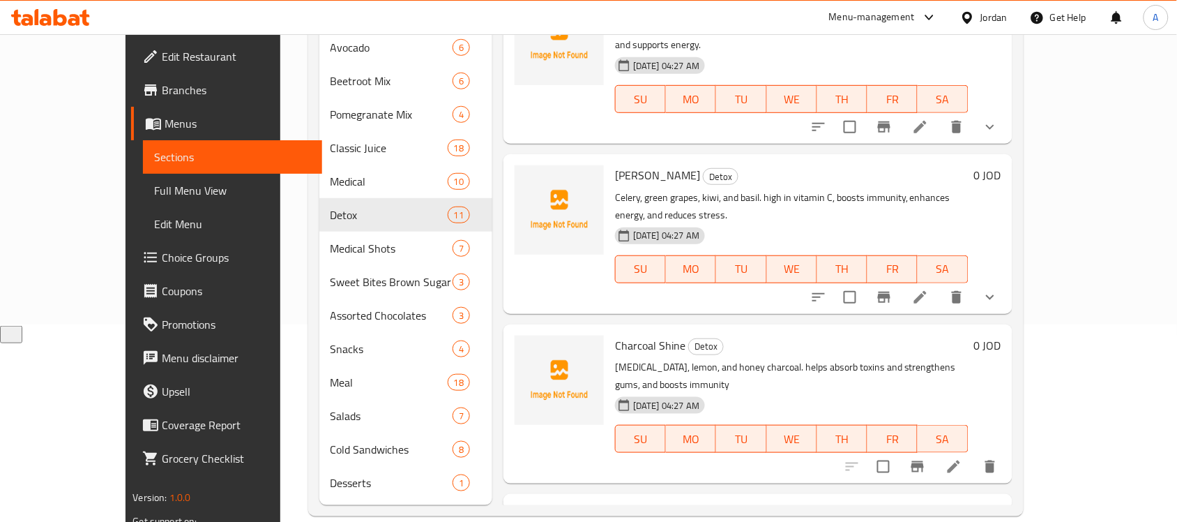
scroll to position [750, 0]
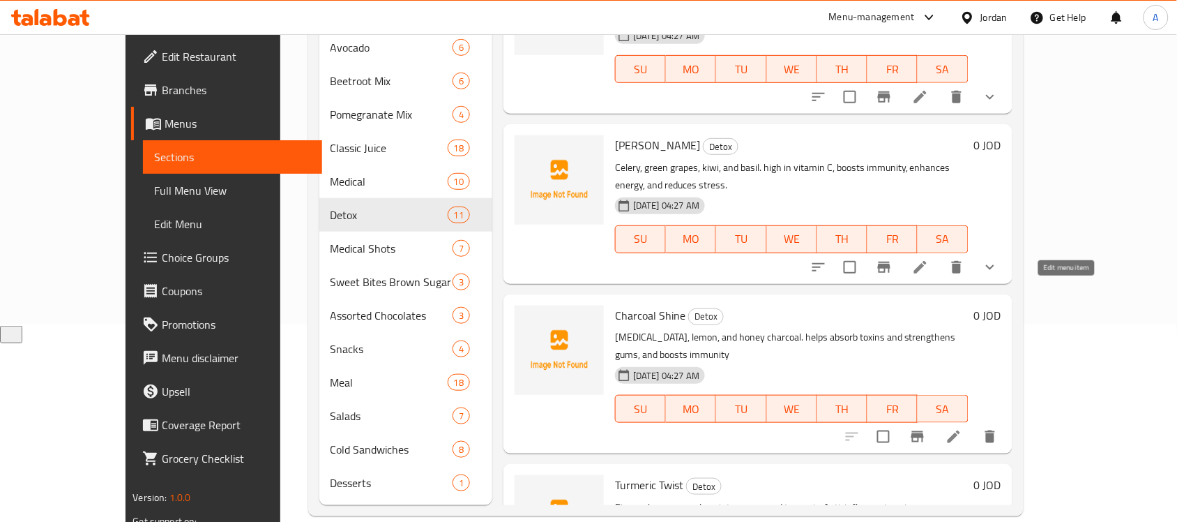
click at [962, 428] on icon at bounding box center [953, 436] width 17 height 17
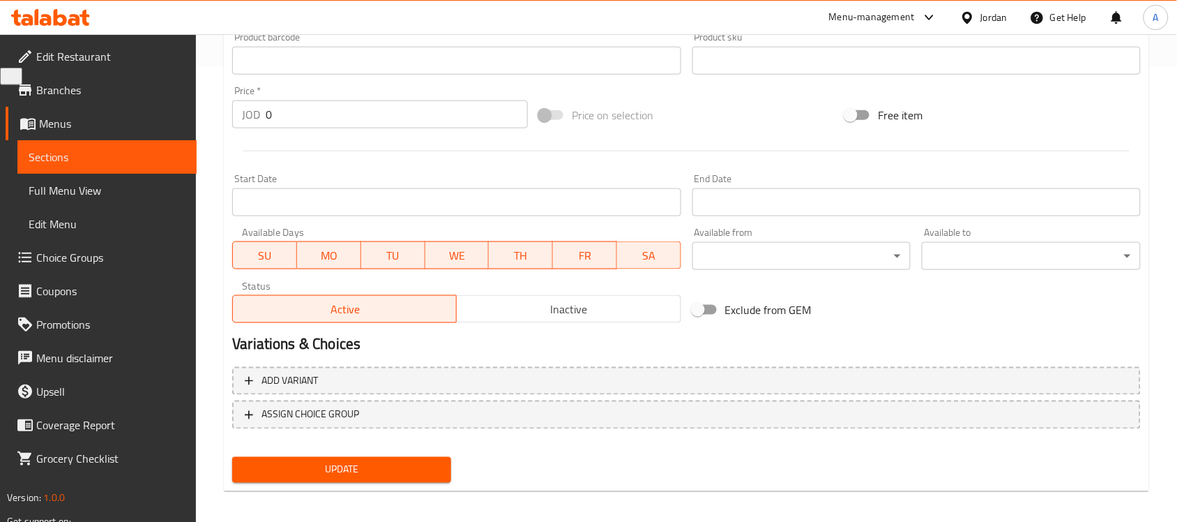
scroll to position [461, 0]
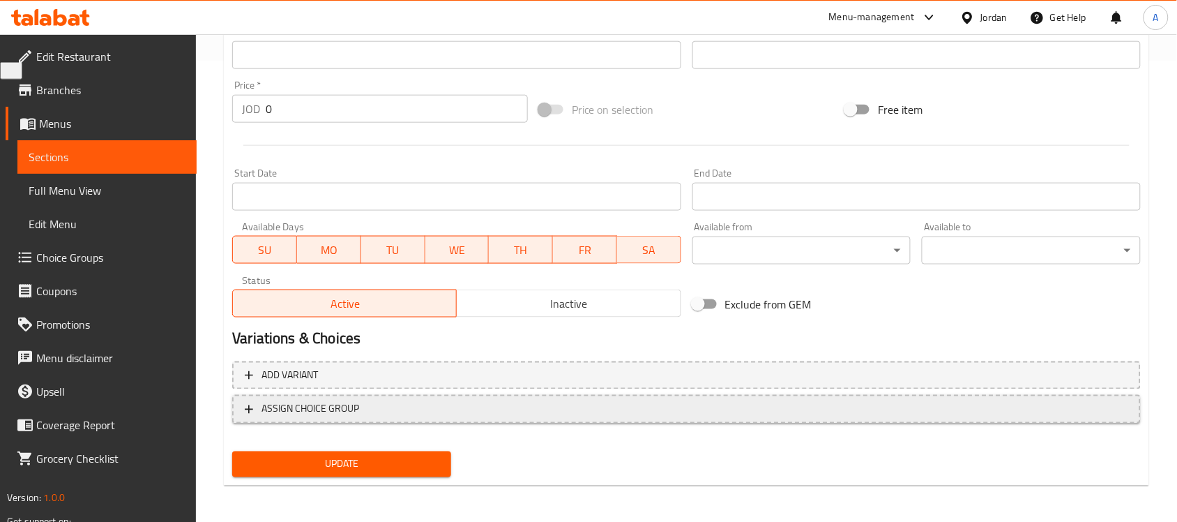
click at [375, 417] on button "ASSIGN CHOICE GROUP" at bounding box center [686, 409] width 909 height 29
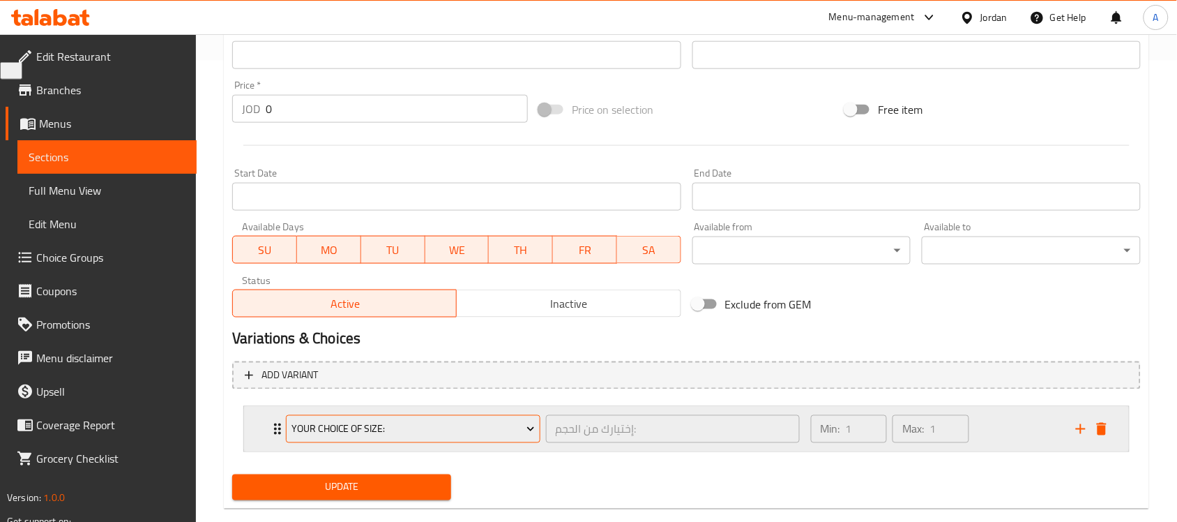
click at [416, 424] on span "Your Choice Of Size:" at bounding box center [412, 428] width 243 height 17
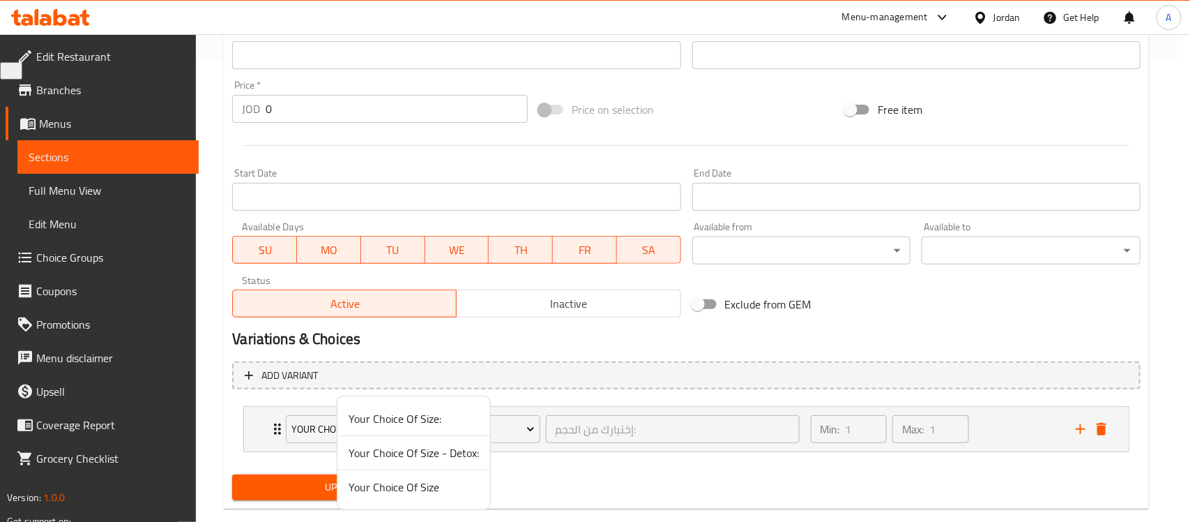
click at [422, 488] on span "Your Choice Of Size" at bounding box center [414, 486] width 130 height 17
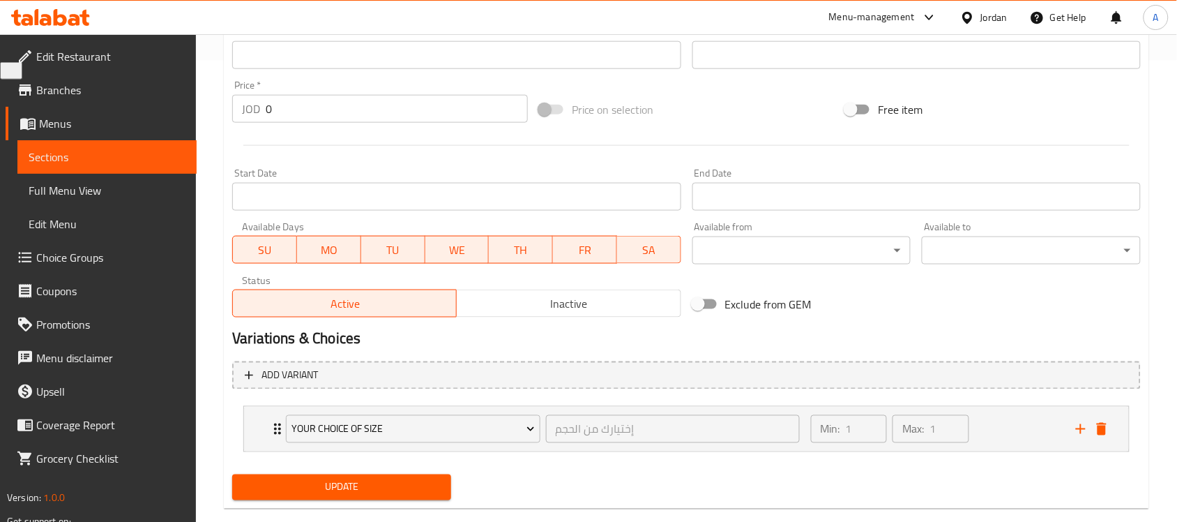
click at [360, 489] on span "Update" at bounding box center [341, 486] width 197 height 17
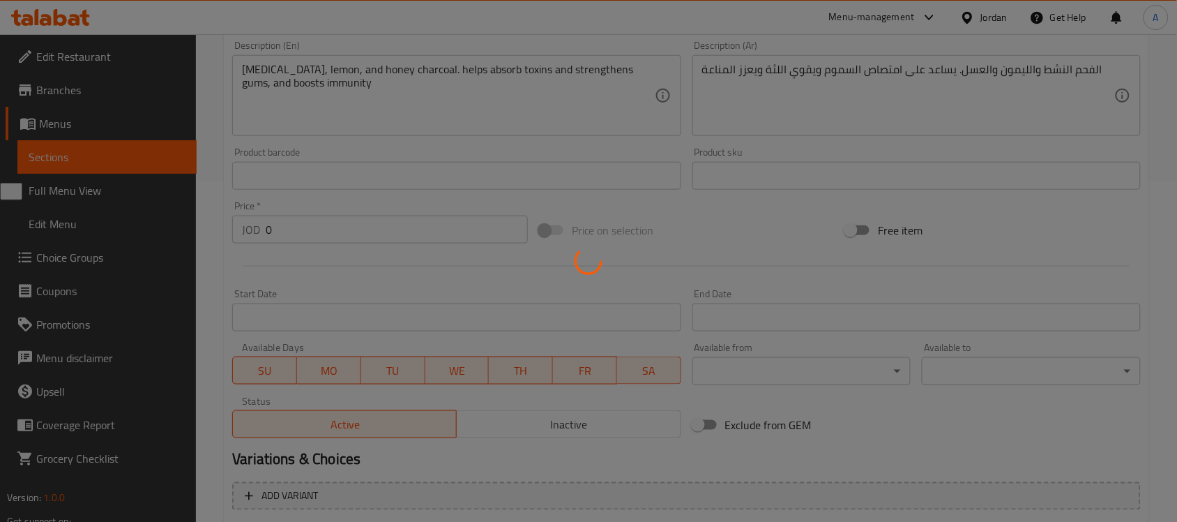
scroll to position [25, 0]
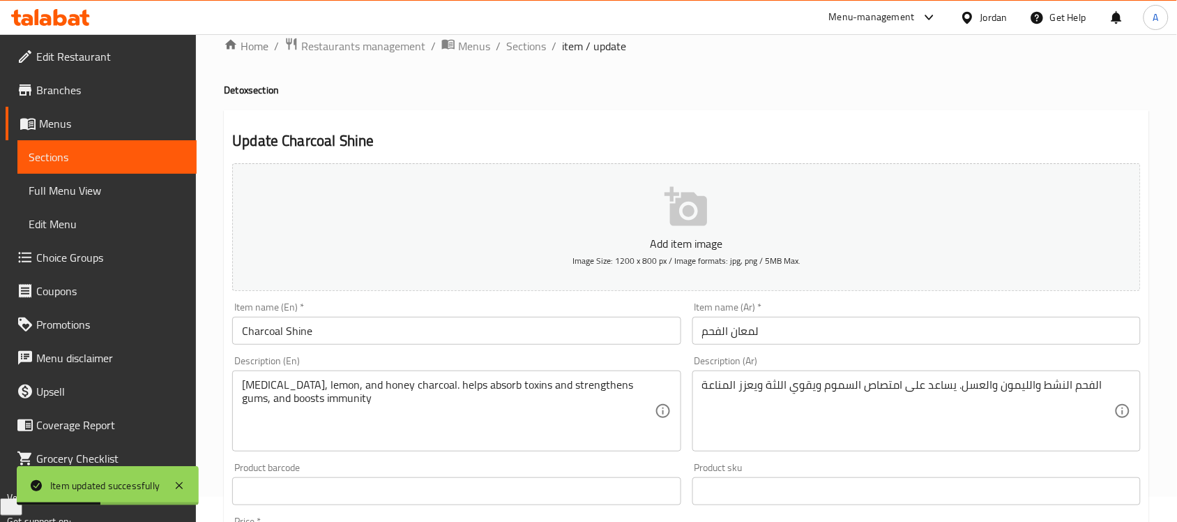
click at [525, 46] on span "Sections" at bounding box center [526, 46] width 40 height 17
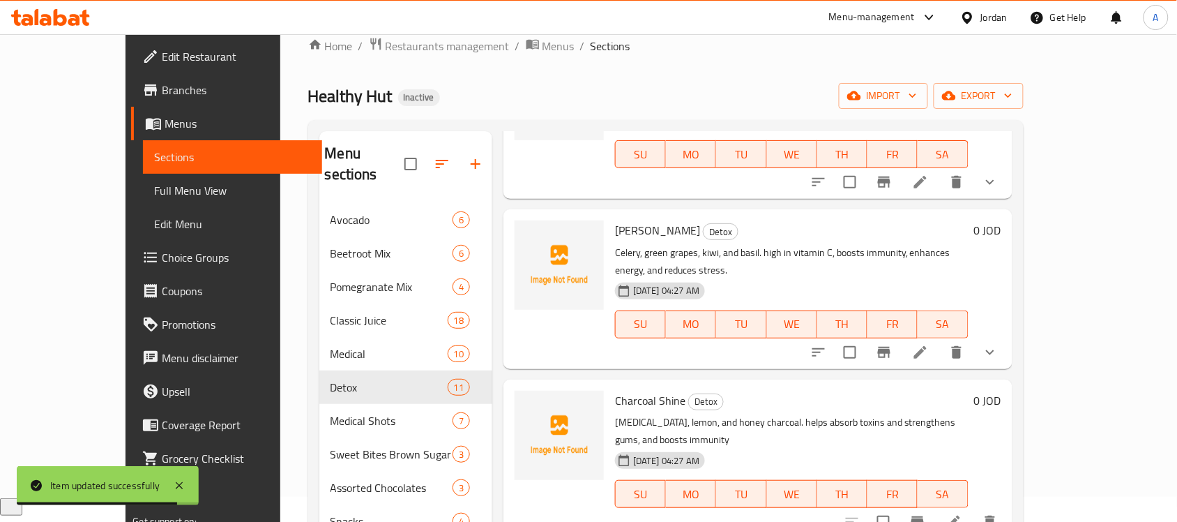
scroll to position [924, 0]
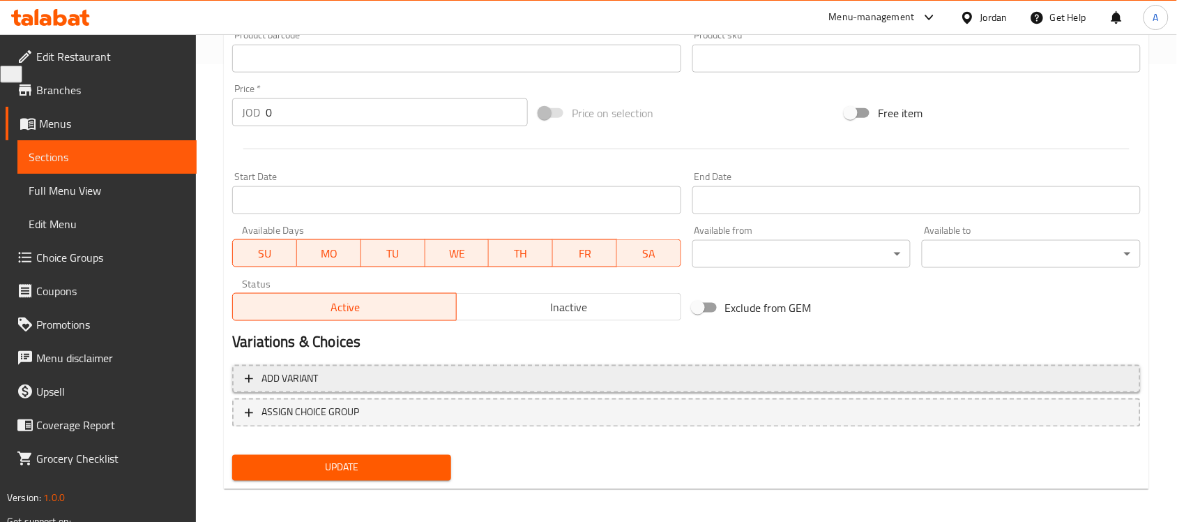
scroll to position [461, 0]
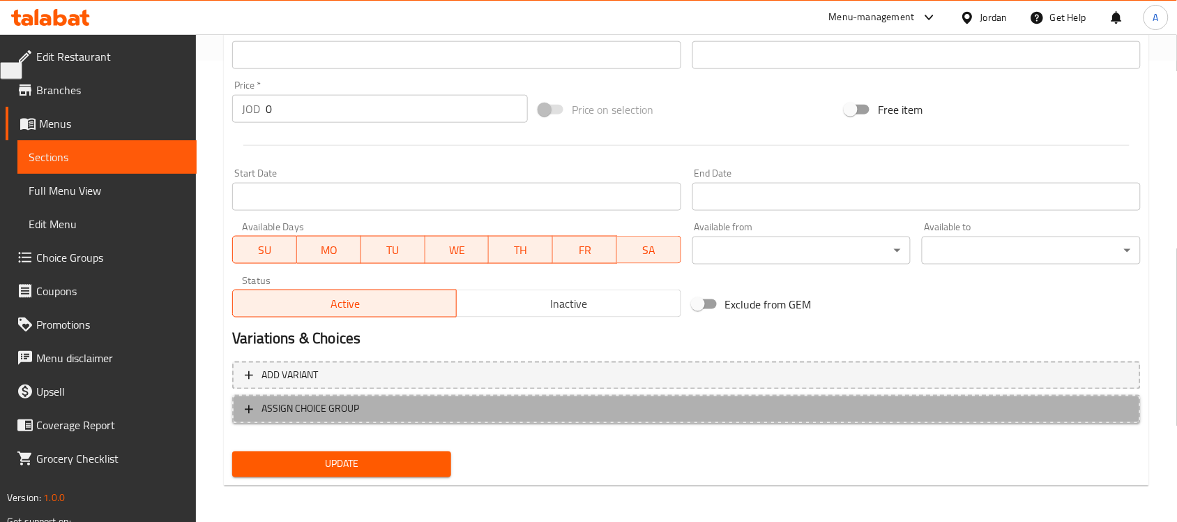
click at [402, 419] on button "ASSIGN CHOICE GROUP" at bounding box center [686, 409] width 909 height 29
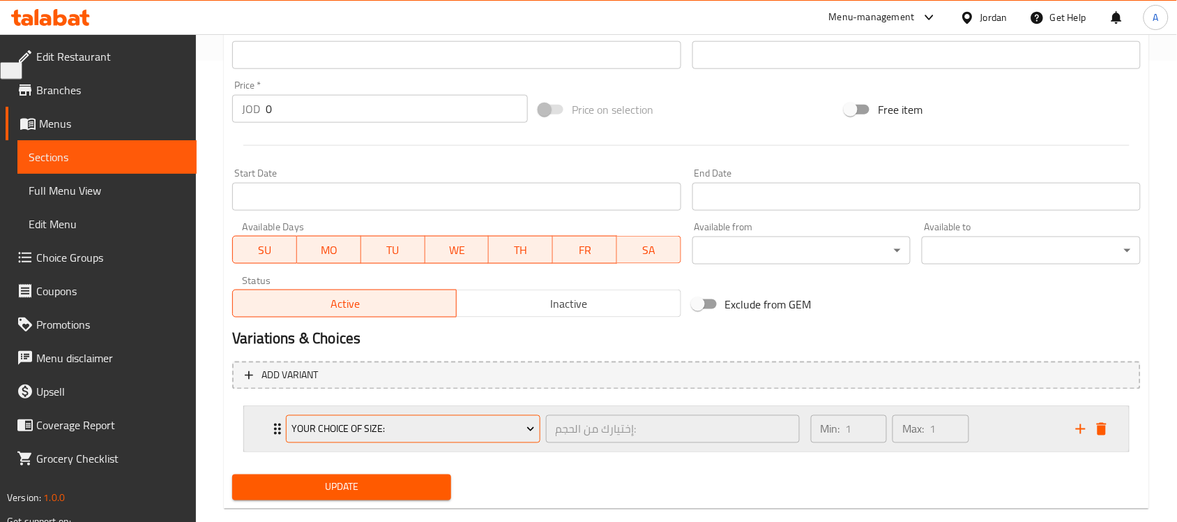
click at [391, 430] on span "Your Choice Of Size:" at bounding box center [412, 428] width 243 height 17
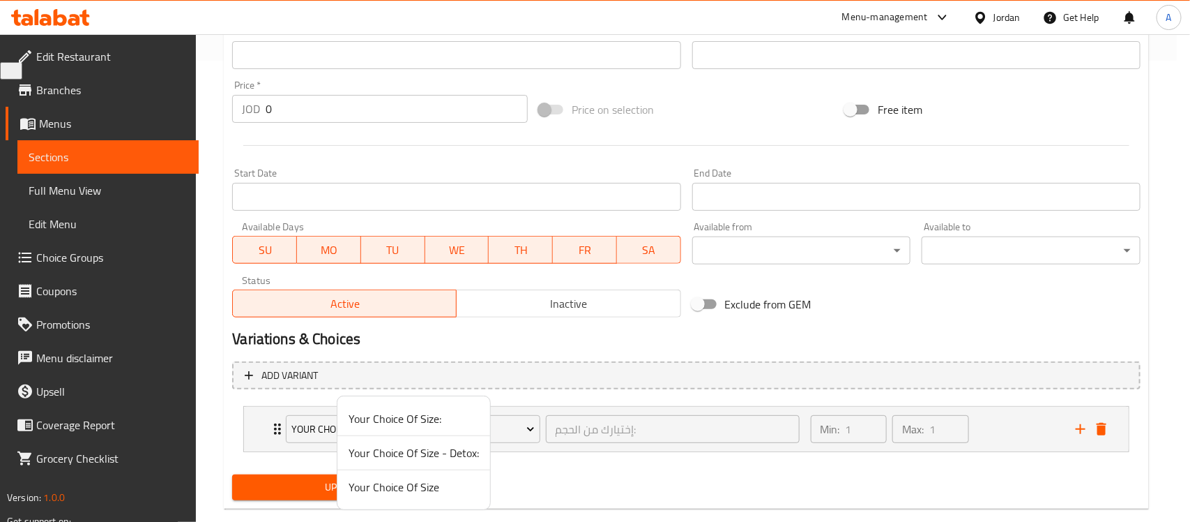
click at [388, 487] on span "Your Choice Of Size" at bounding box center [414, 486] width 130 height 17
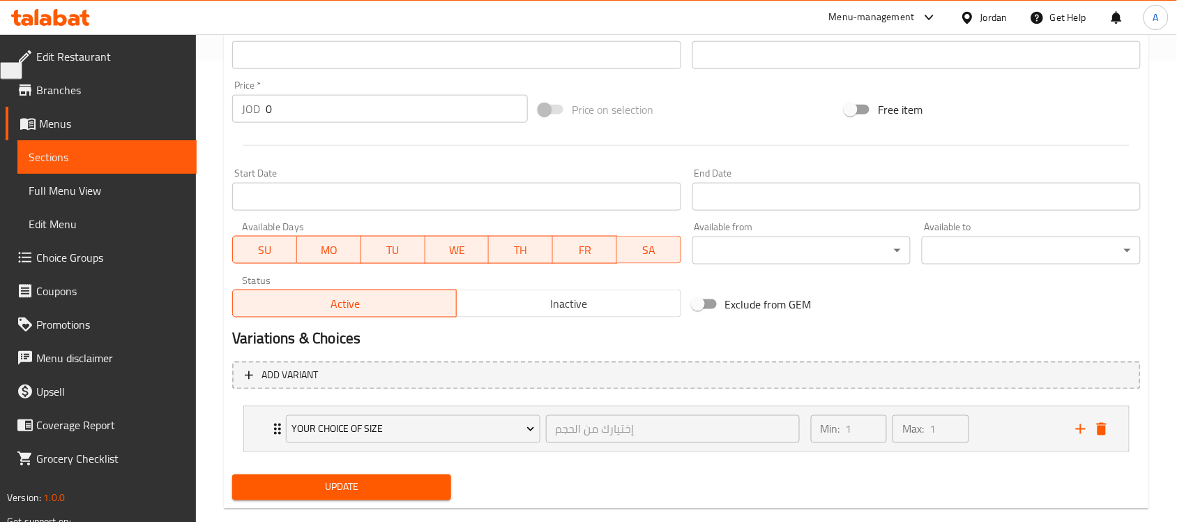
click at [357, 487] on span "Update" at bounding box center [341, 486] width 197 height 17
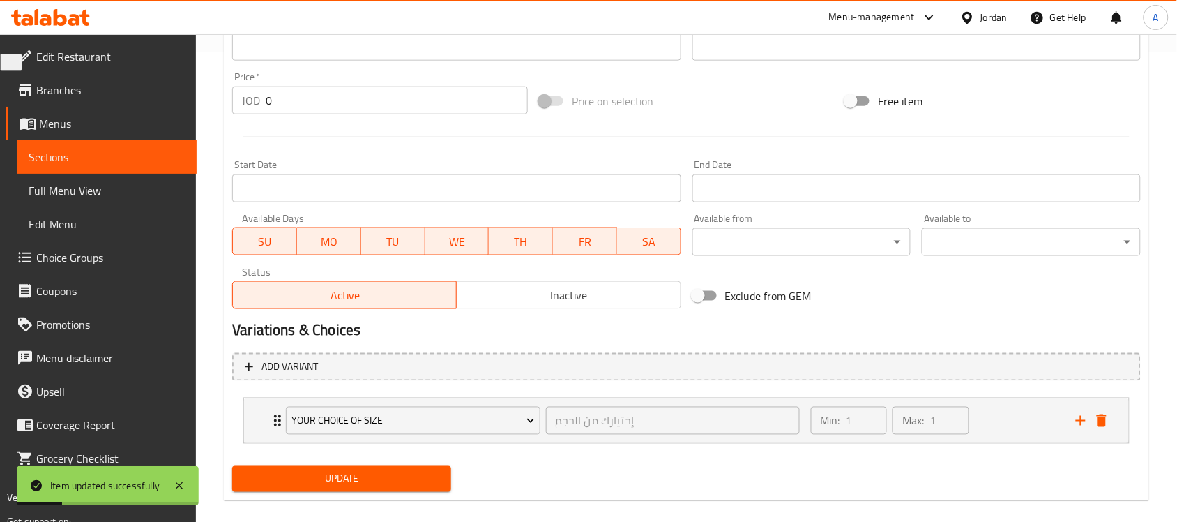
scroll to position [485, 0]
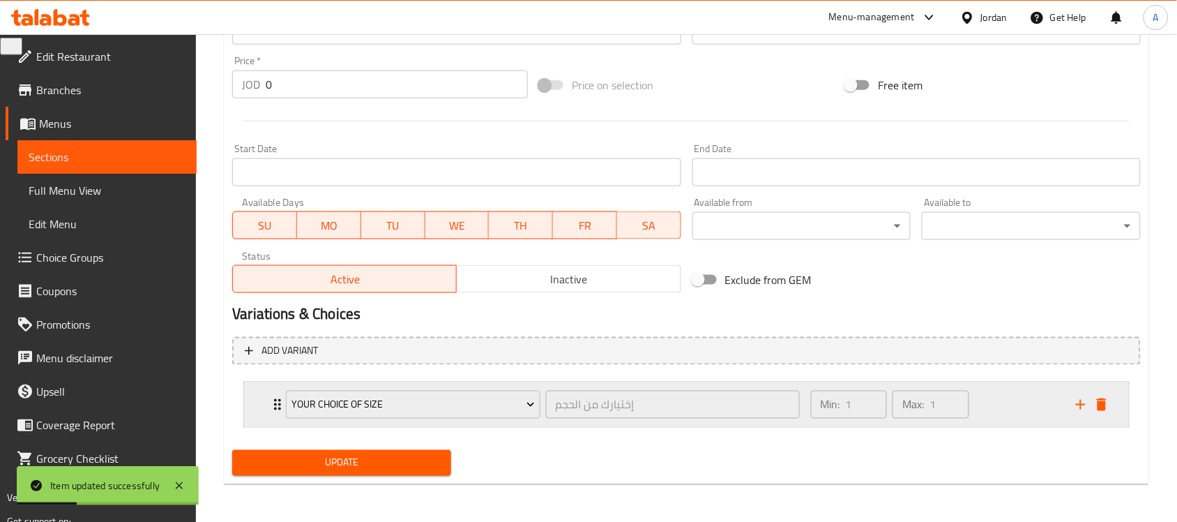
click at [257, 404] on div "Your Choice Of Size إختيارك من الحجم ​ Min: 1 ​ Max: 1 ​" at bounding box center [686, 404] width 885 height 45
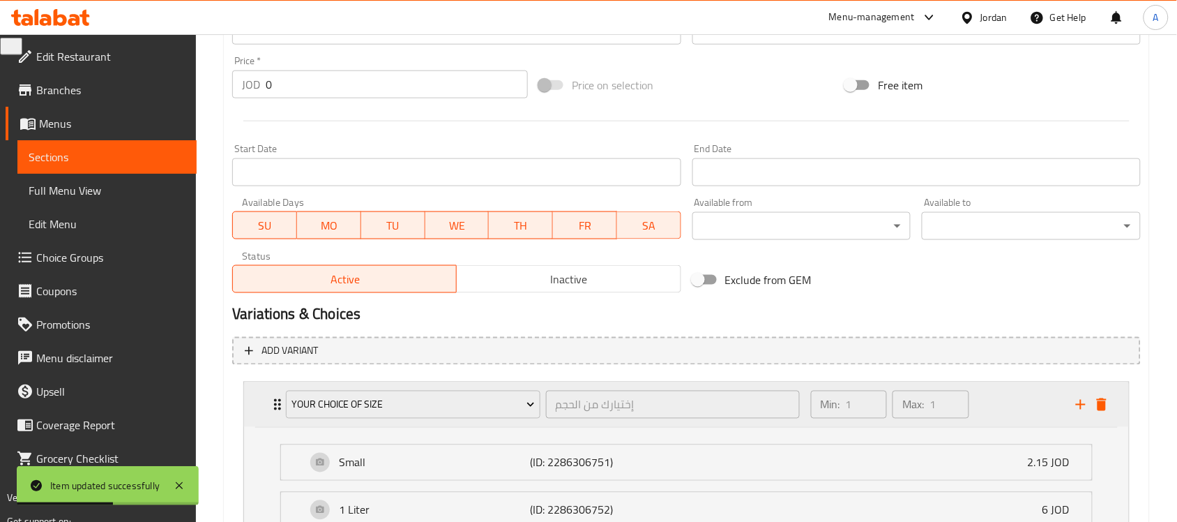
click at [257, 404] on div "Your Choice Of Size إختيارك من الحجم ​ Min: 1 ​ Max: 1 ​" at bounding box center [686, 404] width 885 height 45
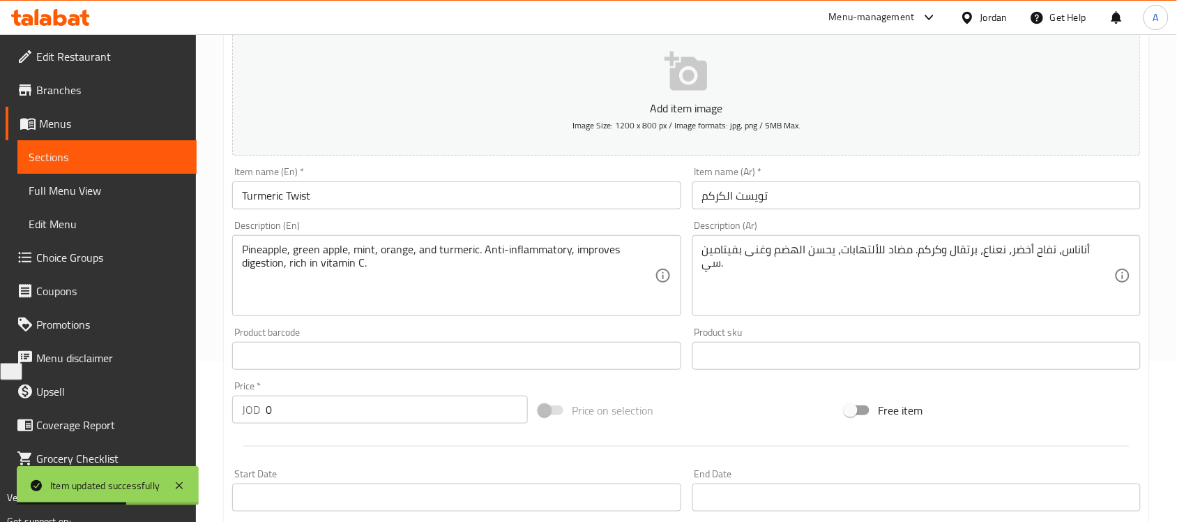
scroll to position [0, 0]
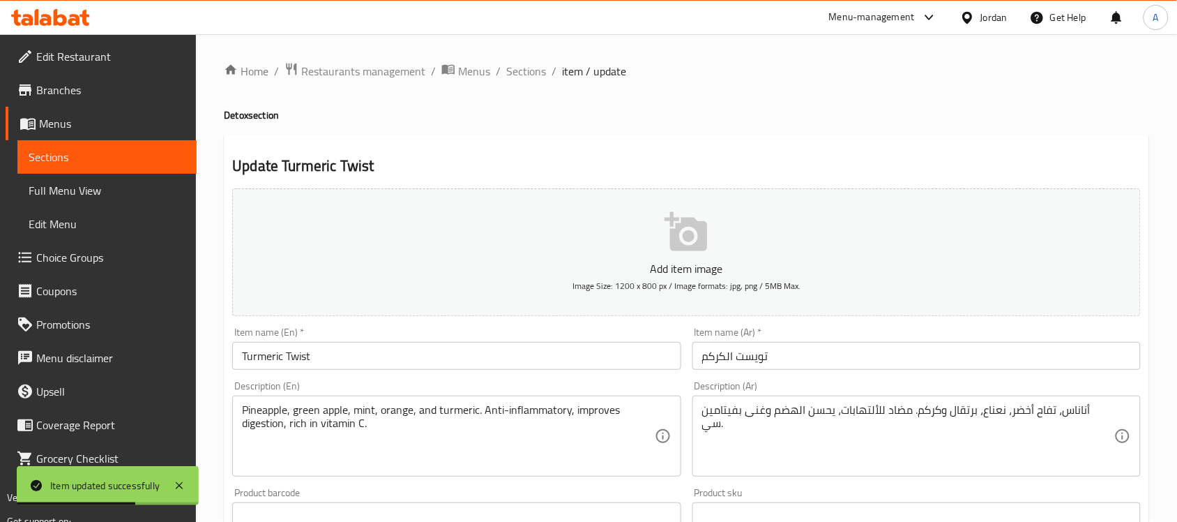
click at [520, 82] on div "Home / Restaurants management / Menus / Sections / item / update Detox section …" at bounding box center [686, 521] width 925 height 918
click at [521, 77] on span "Sections" at bounding box center [526, 71] width 40 height 17
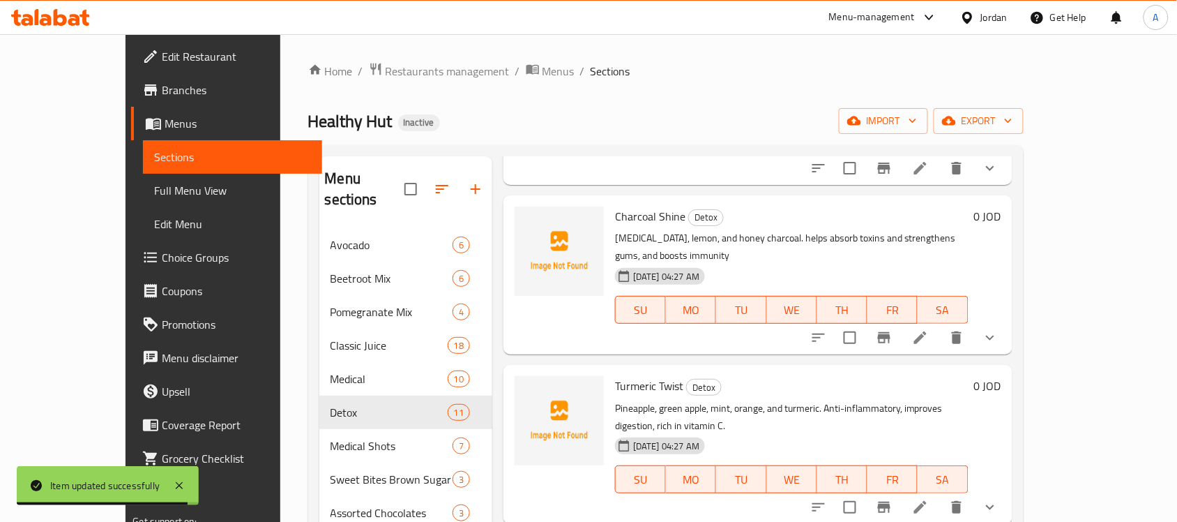
scroll to position [1185, 0]
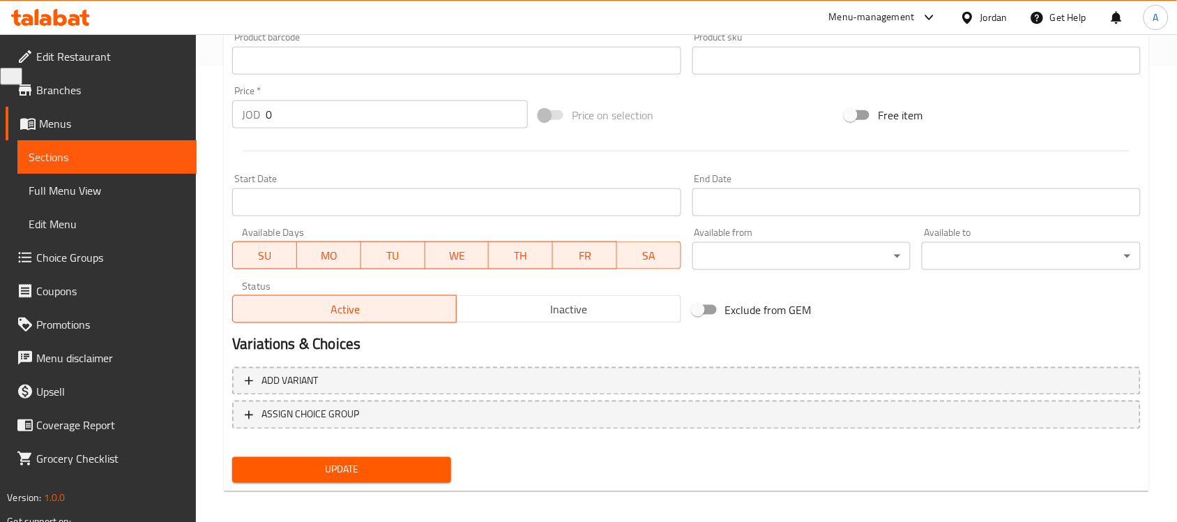
scroll to position [461, 0]
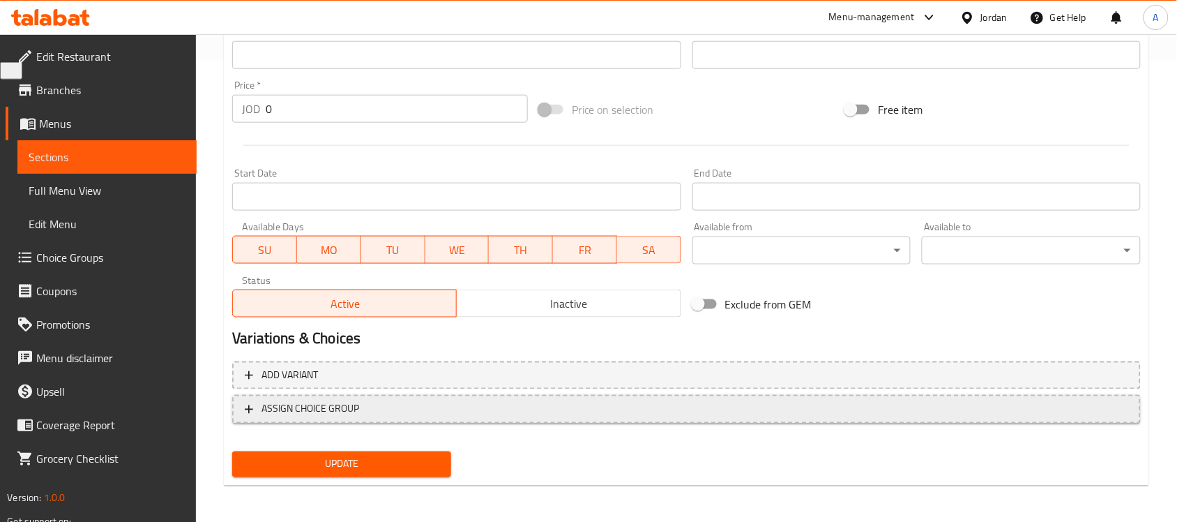
click at [440, 415] on span "ASSIGN CHOICE GROUP" at bounding box center [686, 408] width 883 height 17
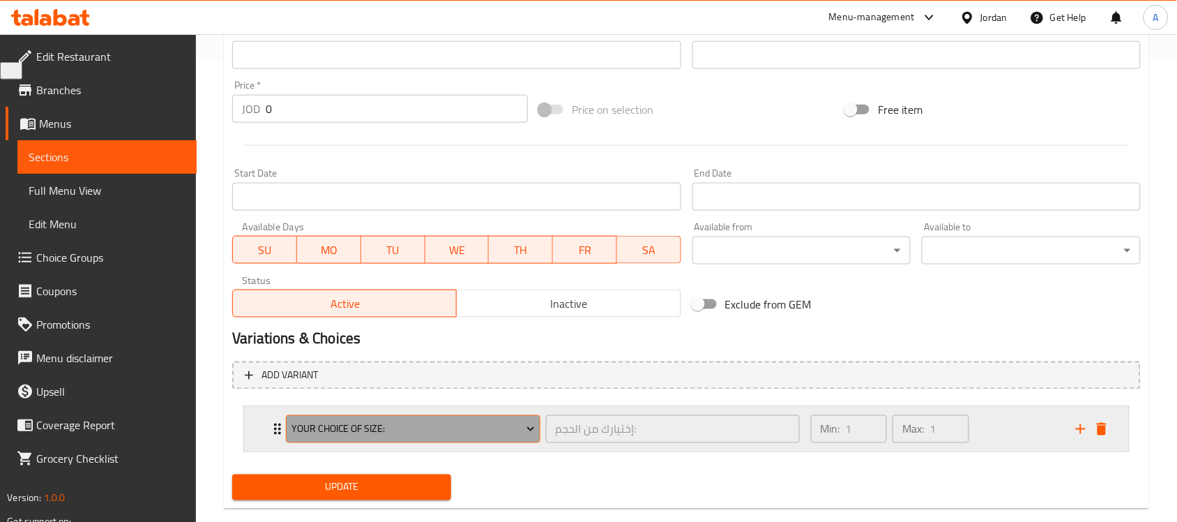
click at [360, 425] on span "Your Choice Of Size:" at bounding box center [412, 428] width 243 height 17
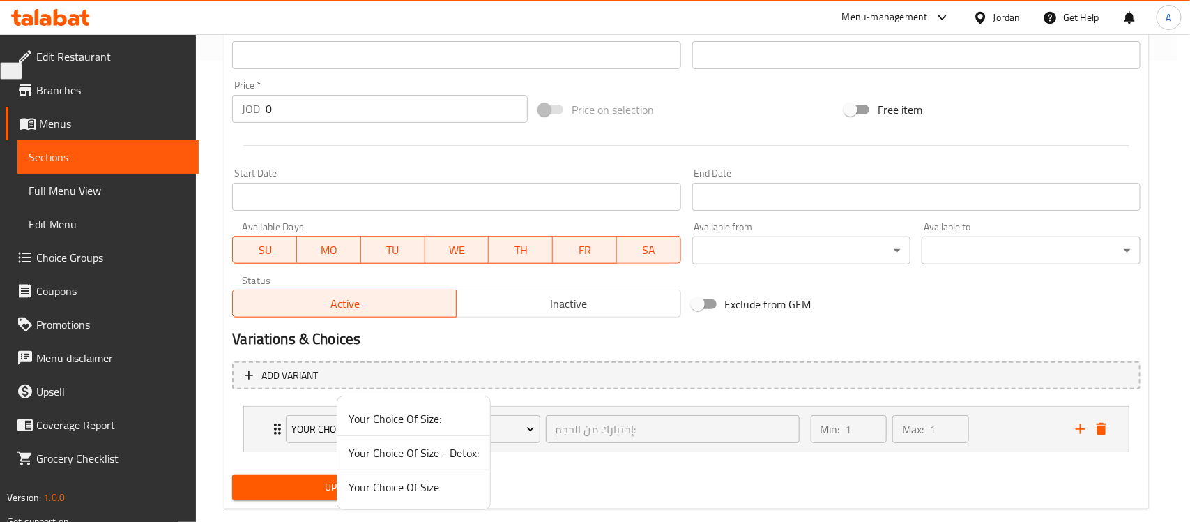
click at [381, 495] on span "Your Choice Of Size" at bounding box center [414, 486] width 130 height 17
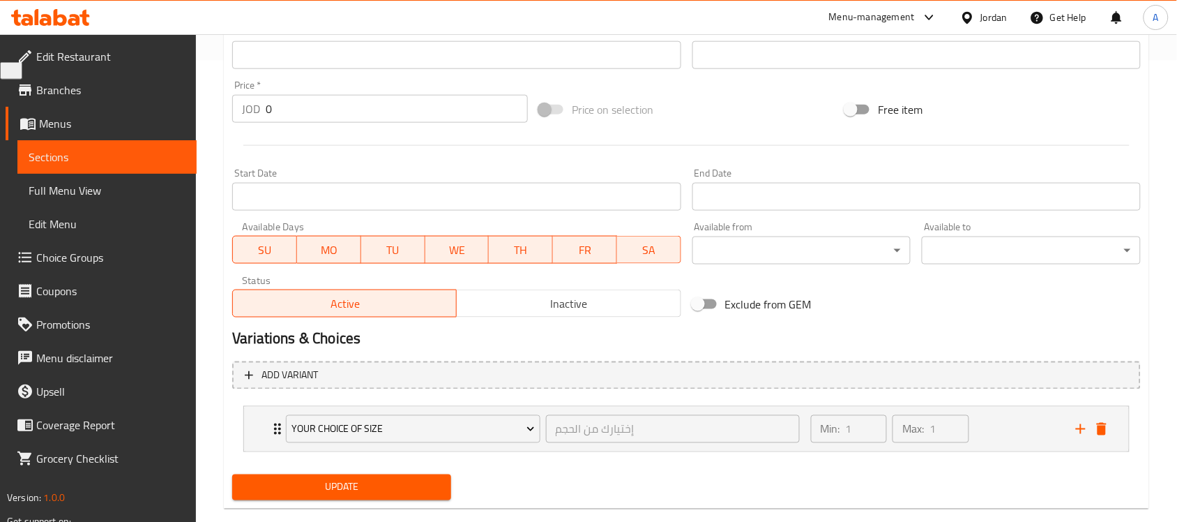
click at [345, 486] on span "Update" at bounding box center [341, 486] width 197 height 17
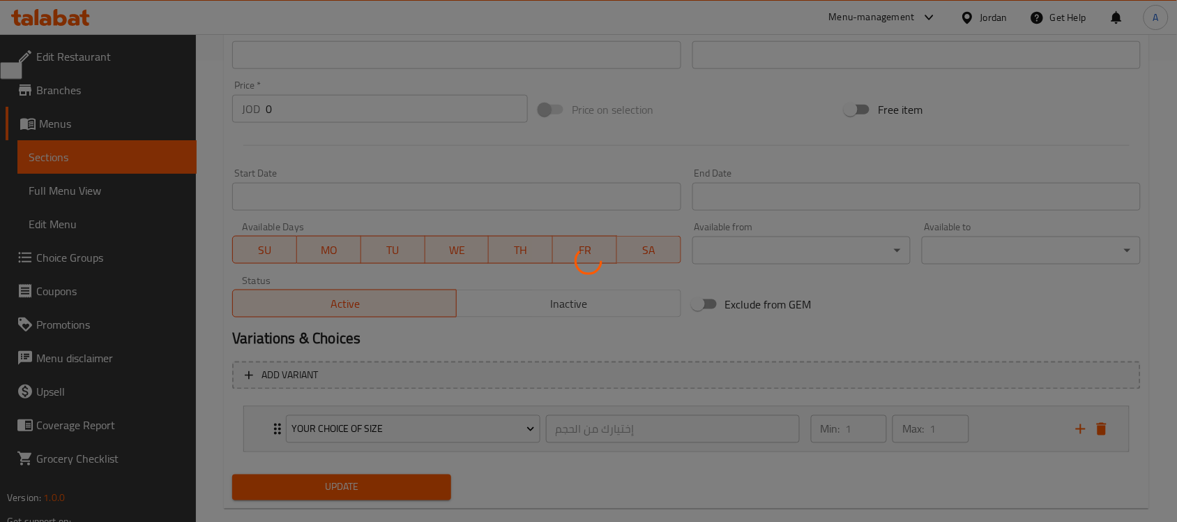
scroll to position [0, 0]
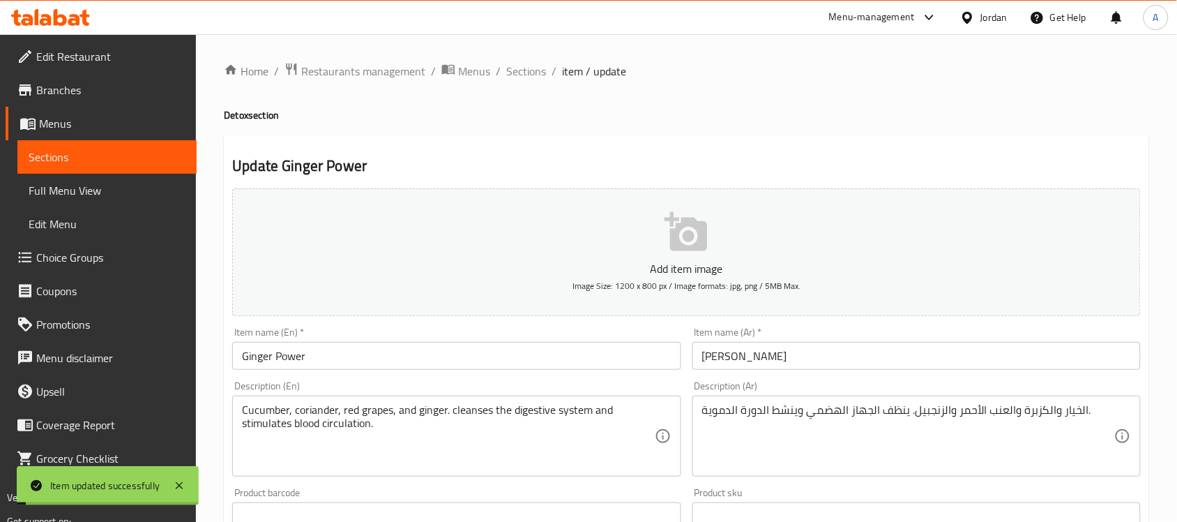
click at [522, 75] on span "Sections" at bounding box center [526, 71] width 40 height 17
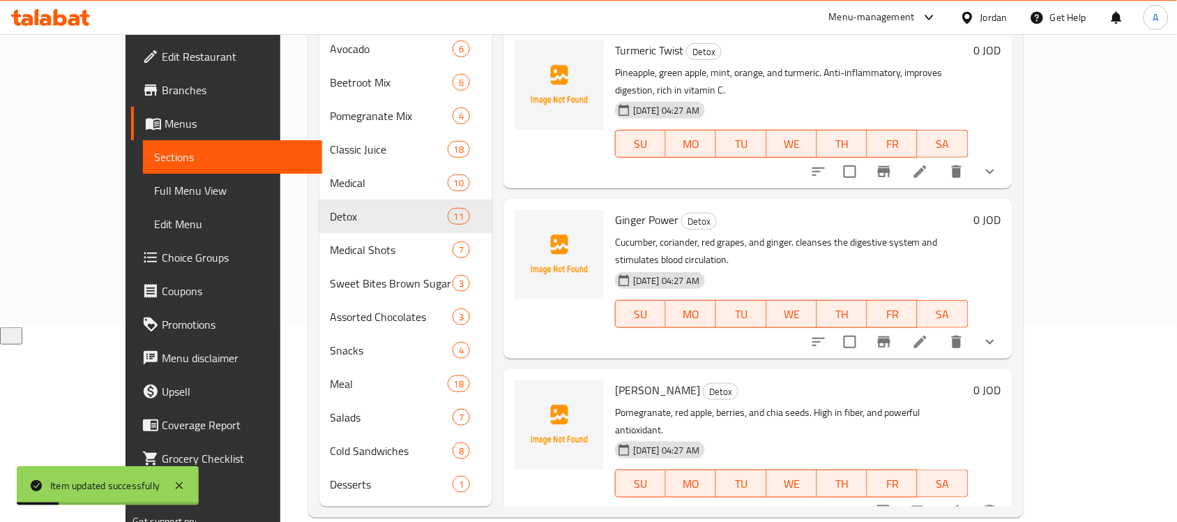
scroll to position [197, 0]
click at [929, 332] on icon at bounding box center [920, 340] width 17 height 17
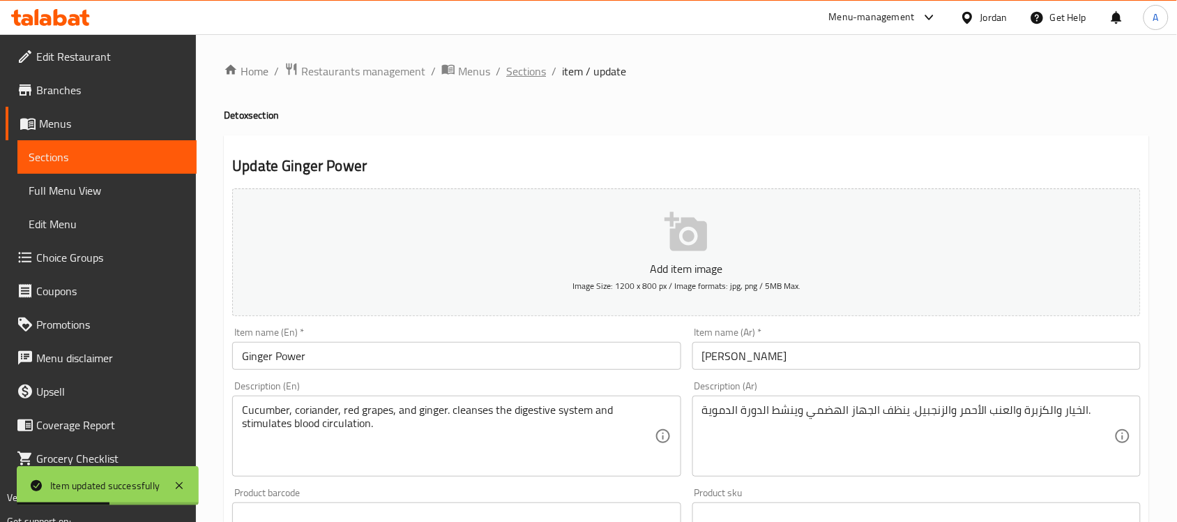
click at [541, 79] on span "Sections" at bounding box center [526, 71] width 40 height 17
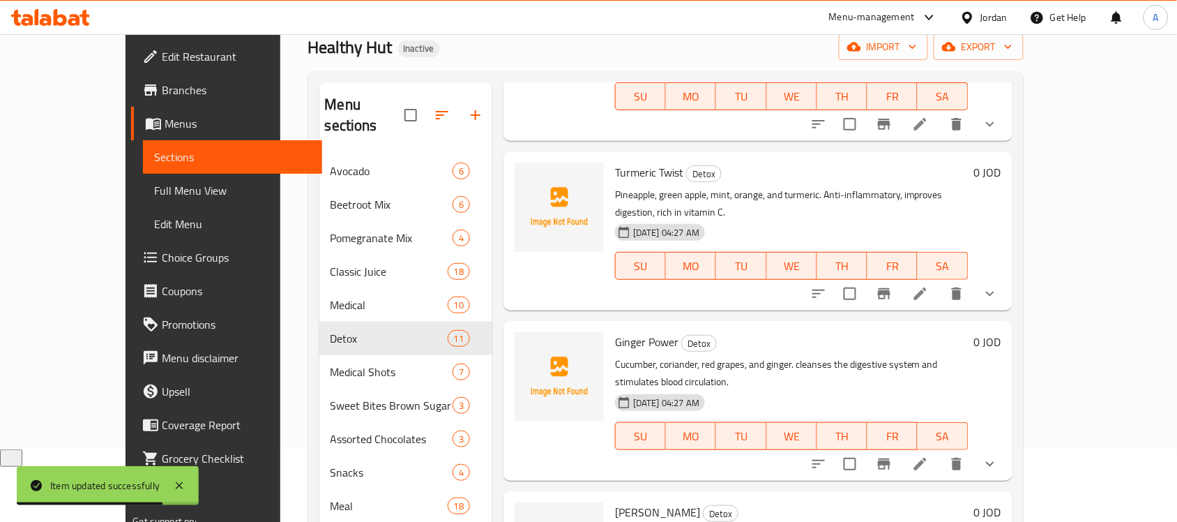
scroll to position [174, 0]
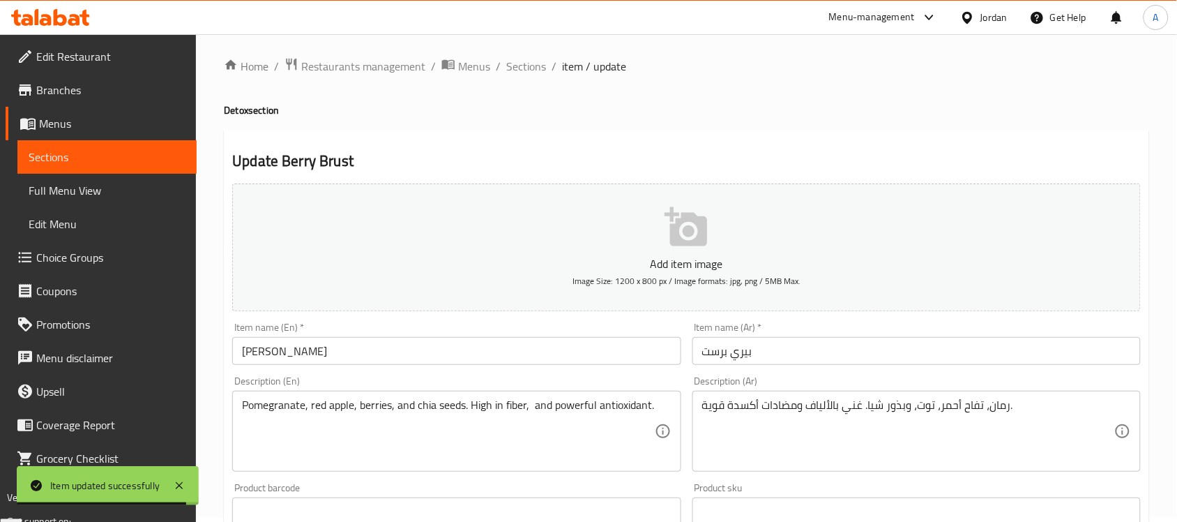
scroll to position [461, 0]
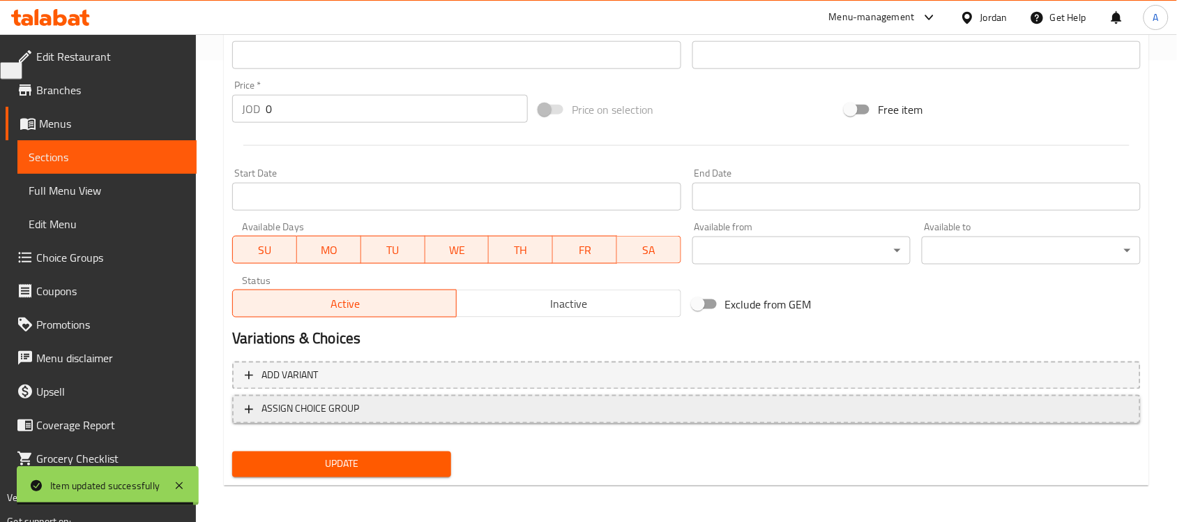
click at [389, 413] on span "ASSIGN CHOICE GROUP" at bounding box center [686, 408] width 883 height 17
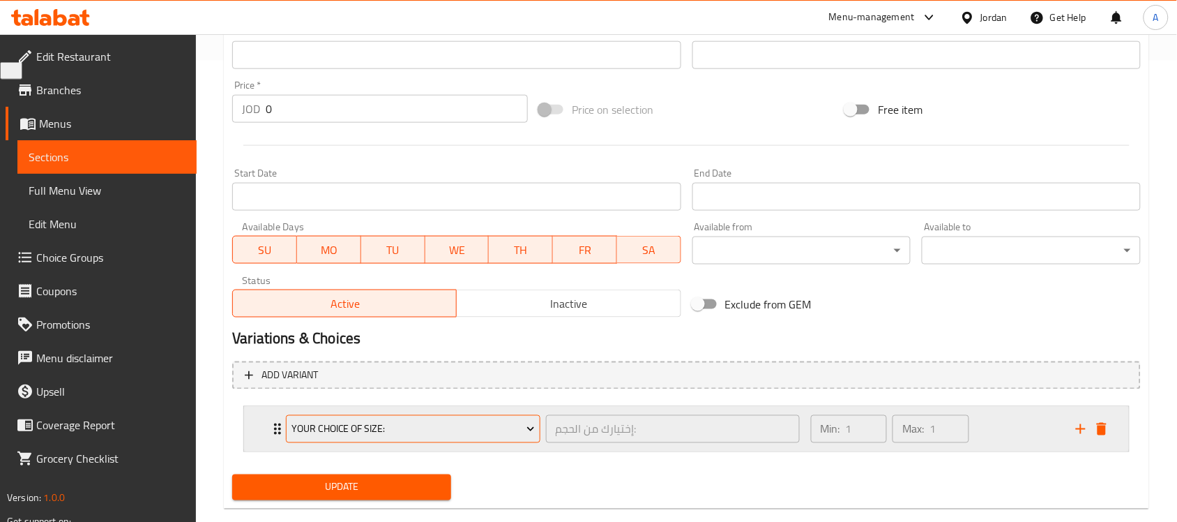
click at [391, 434] on span "Your Choice Of Size:" at bounding box center [412, 428] width 243 height 17
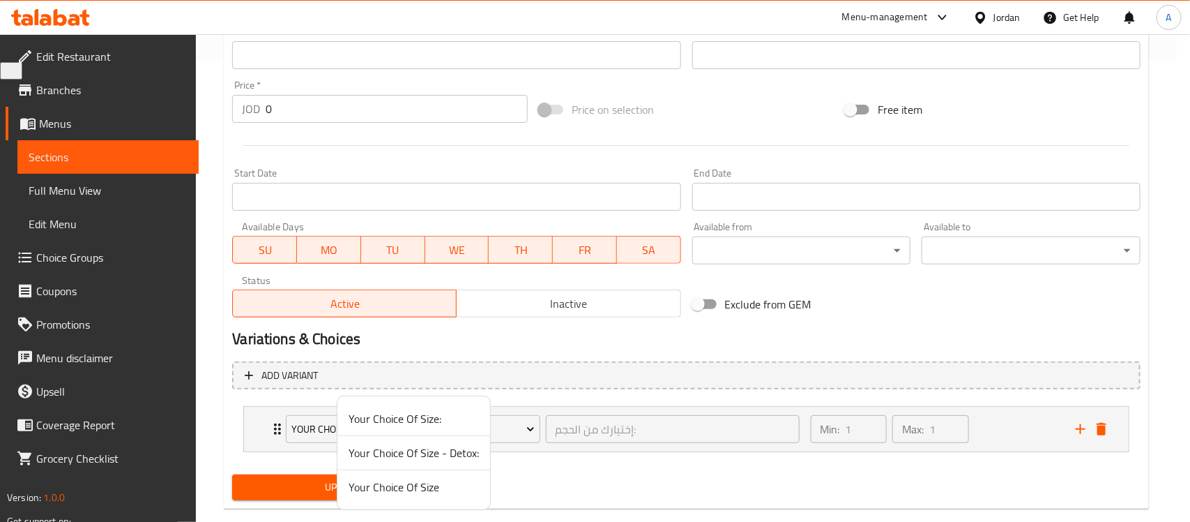
click at [395, 486] on span "Your Choice Of Size" at bounding box center [414, 486] width 130 height 17
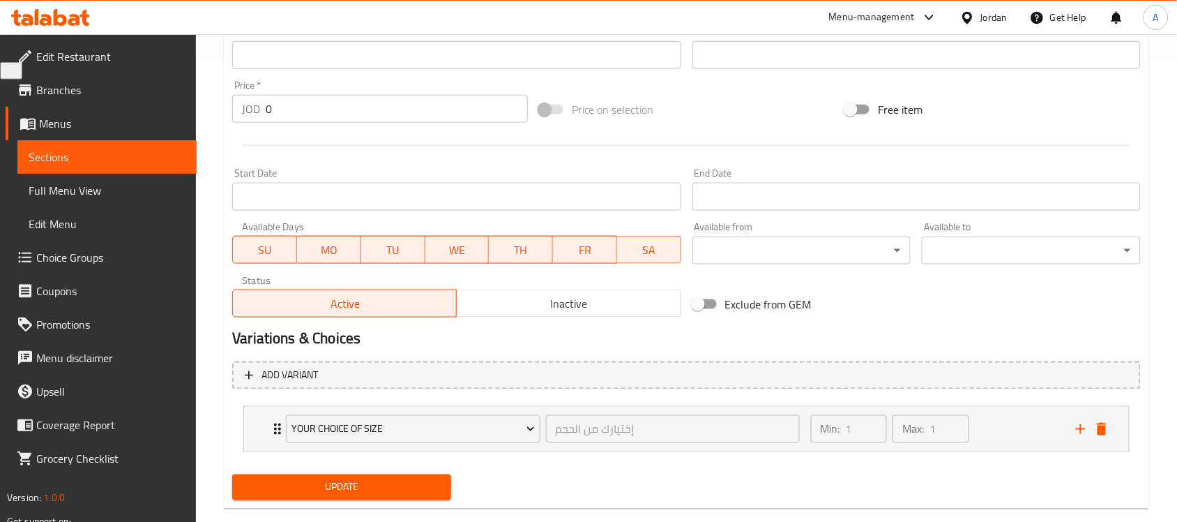
click at [360, 489] on span "Update" at bounding box center [341, 486] width 197 height 17
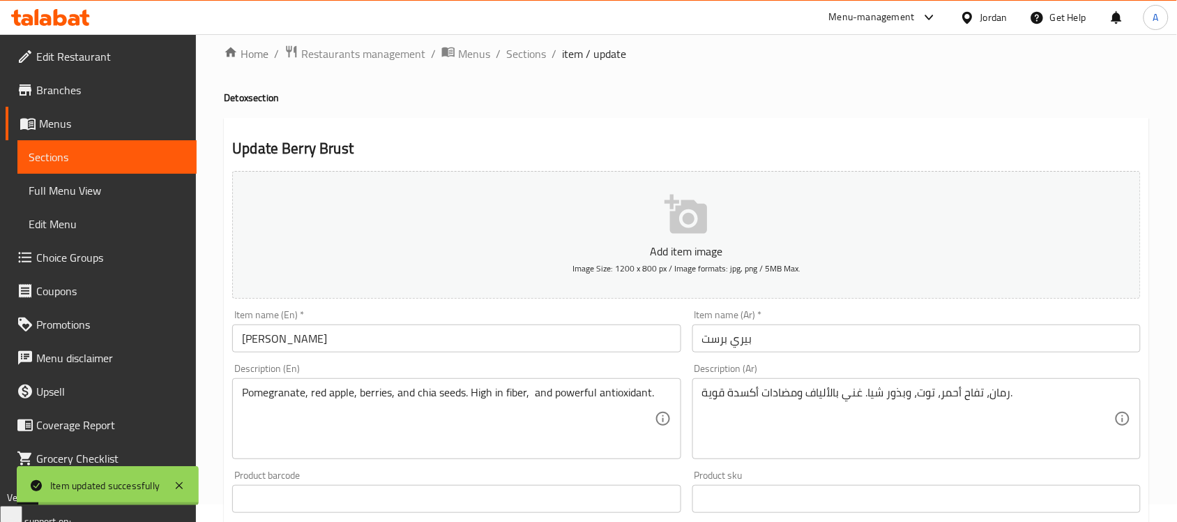
scroll to position [0, 0]
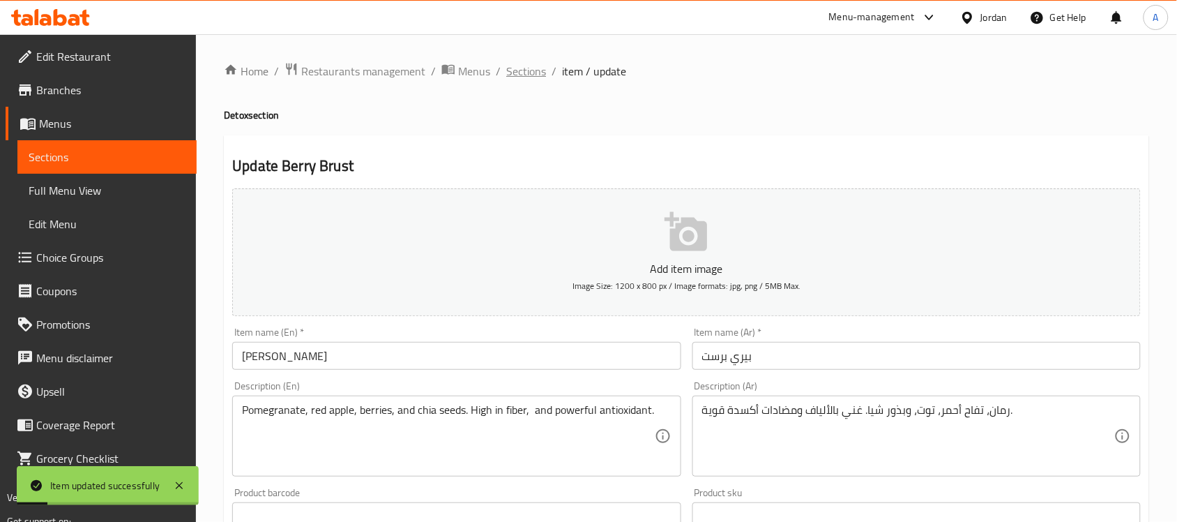
click at [516, 70] on span "Sections" at bounding box center [526, 71] width 40 height 17
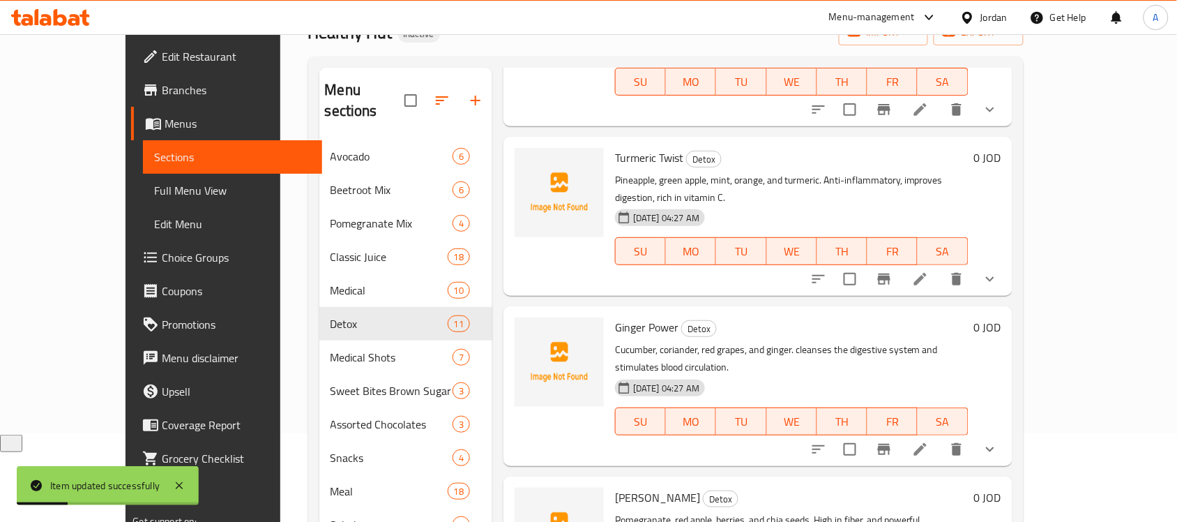
scroll to position [197, 0]
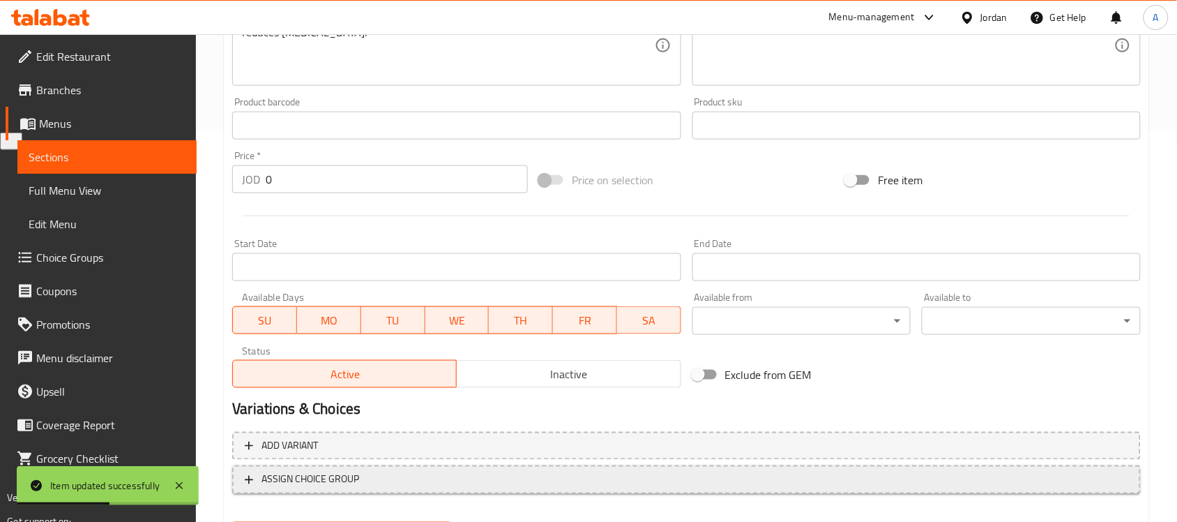
scroll to position [461, 0]
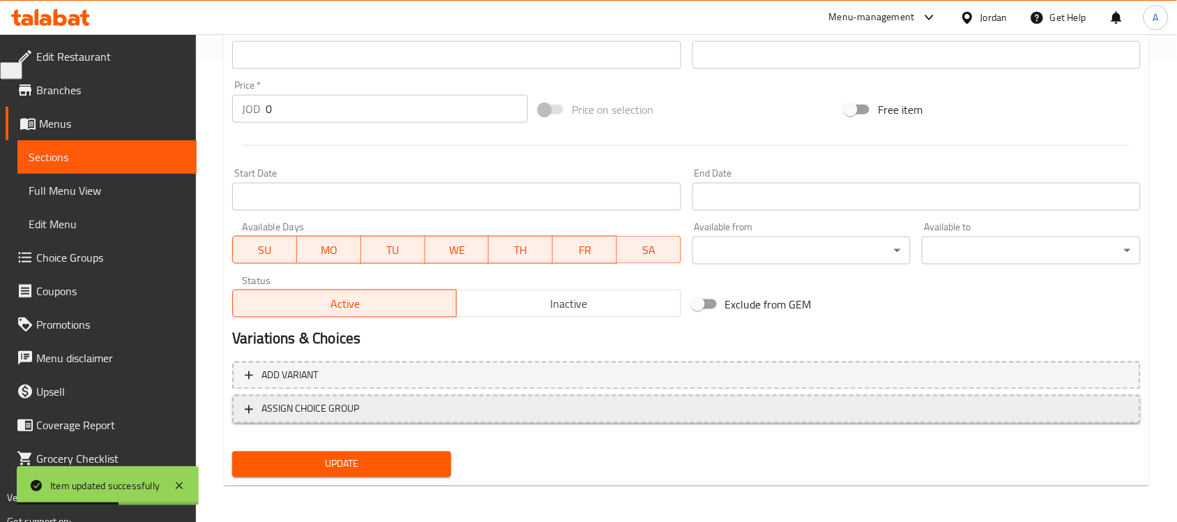
click at [446, 396] on button "ASSIGN CHOICE GROUP" at bounding box center [686, 409] width 909 height 29
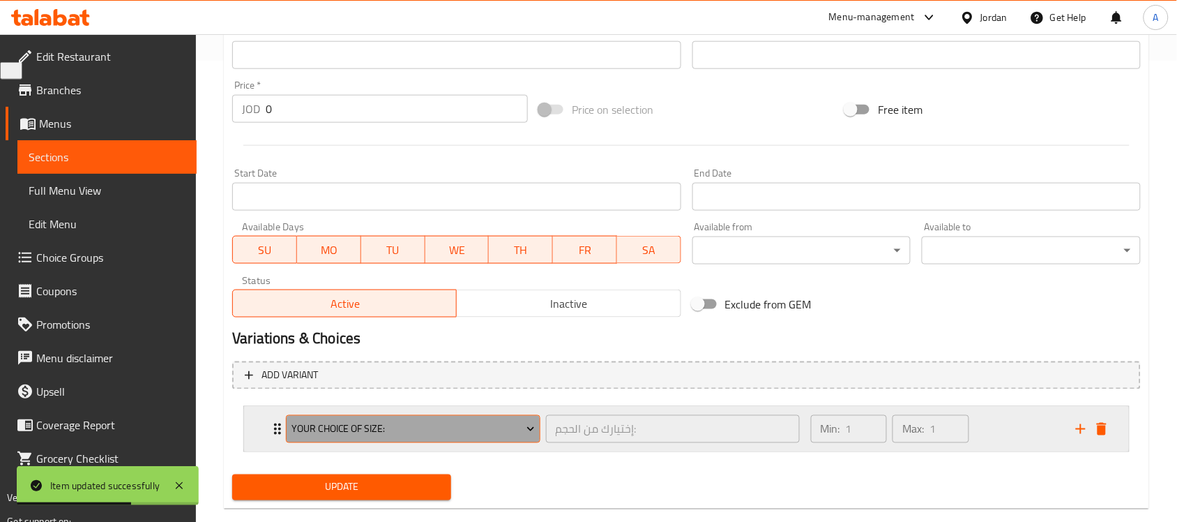
click at [425, 438] on button "Your Choice Of Size:" at bounding box center [413, 429] width 254 height 28
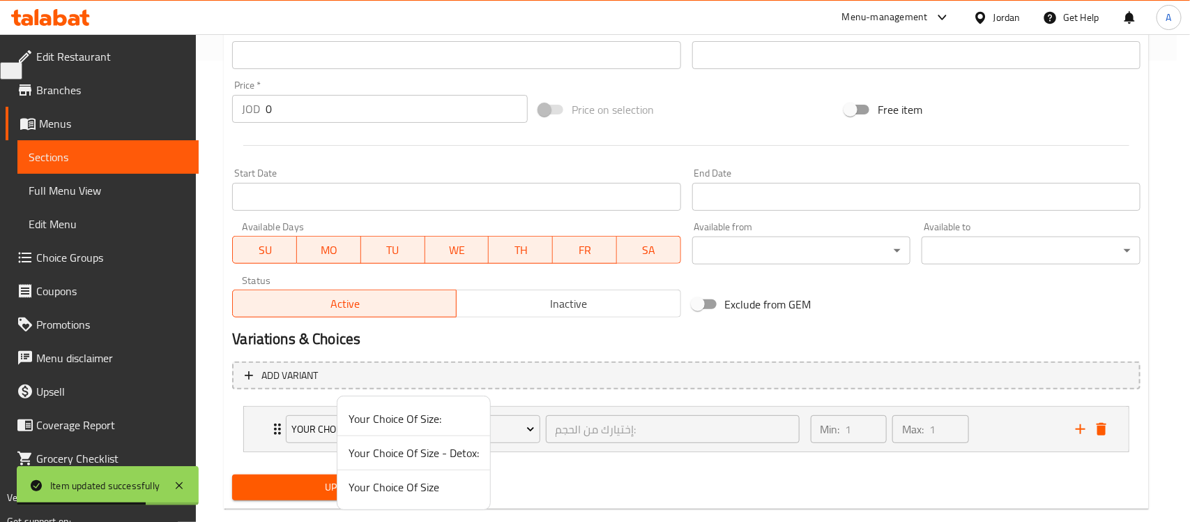
click at [413, 478] on span "Your Choice Of Size" at bounding box center [414, 486] width 130 height 17
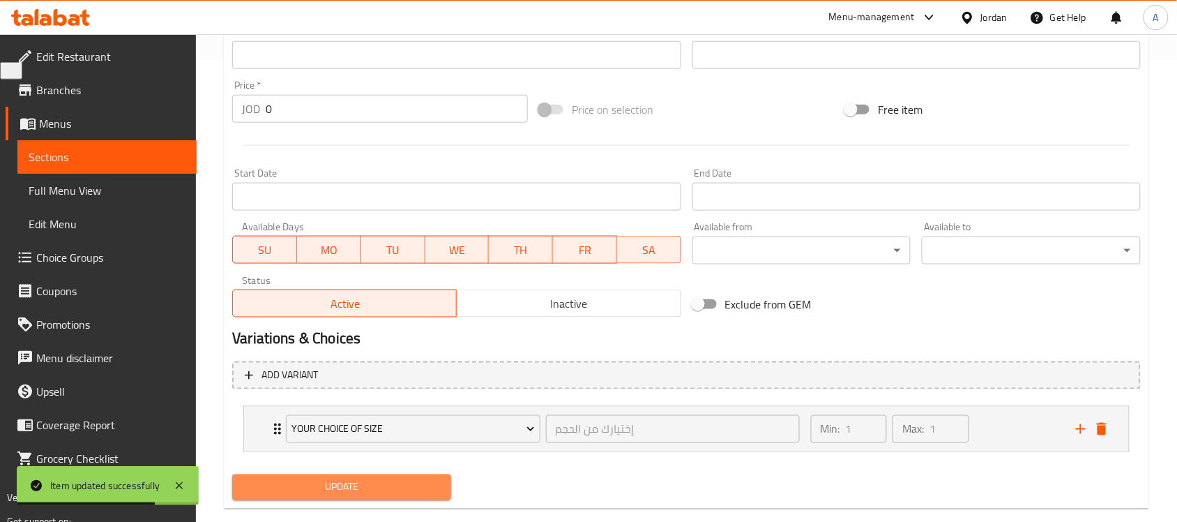
click at [354, 492] on span "Update" at bounding box center [341, 486] width 197 height 17
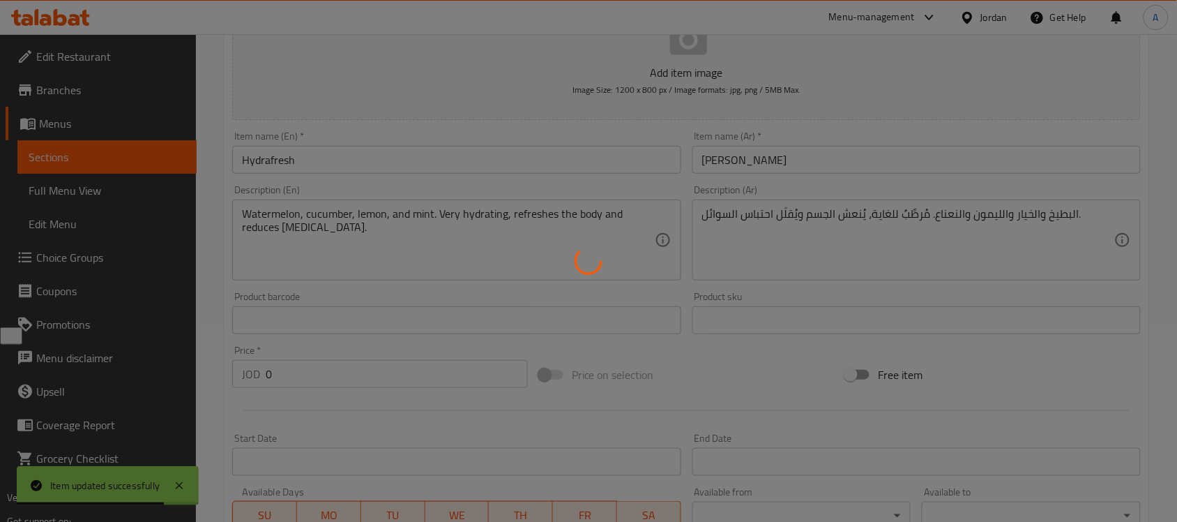
scroll to position [0, 0]
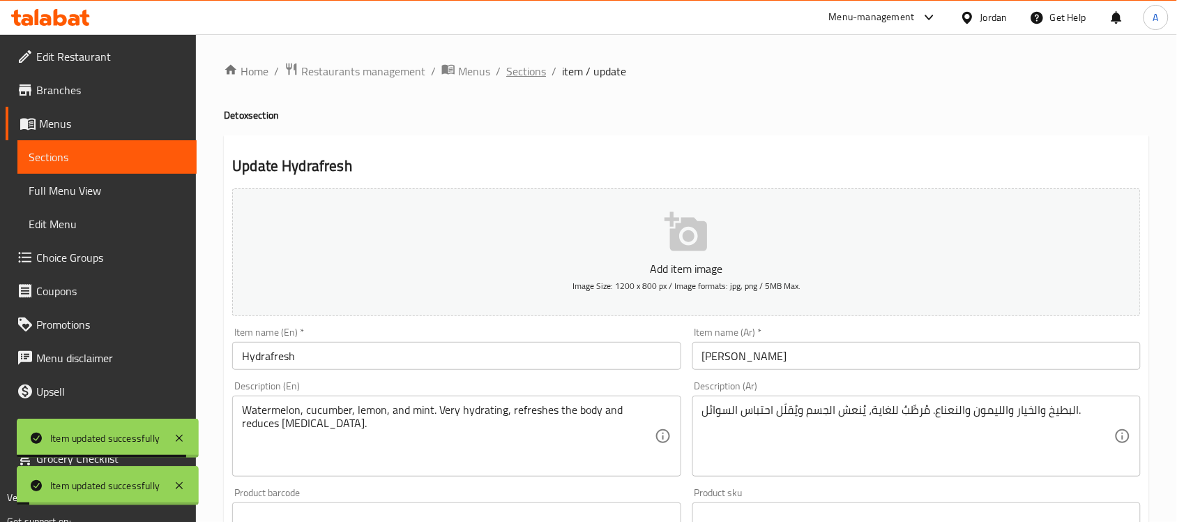
click at [518, 77] on span "Sections" at bounding box center [526, 71] width 40 height 17
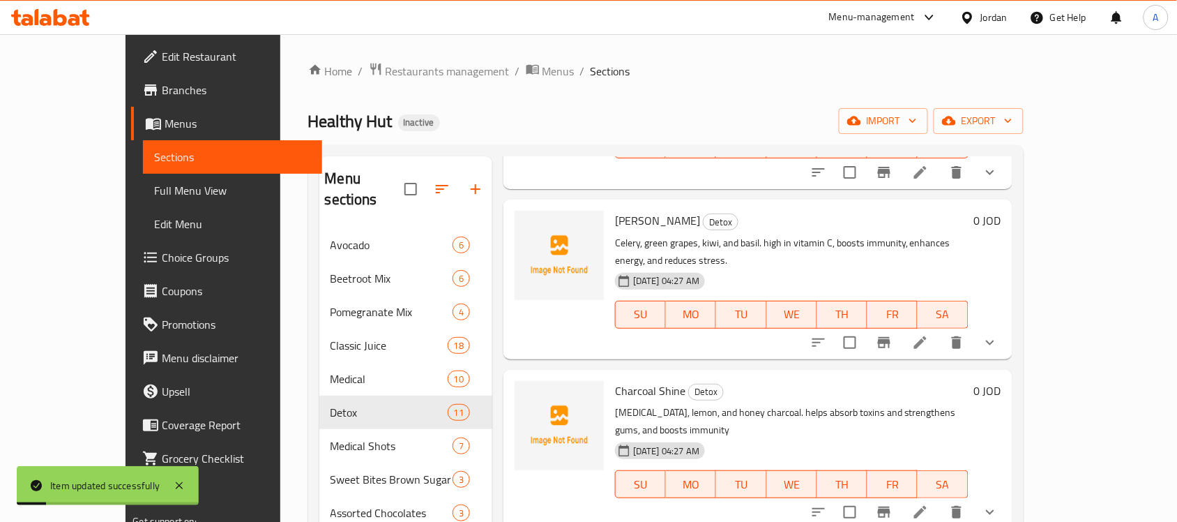
scroll to position [1185, 0]
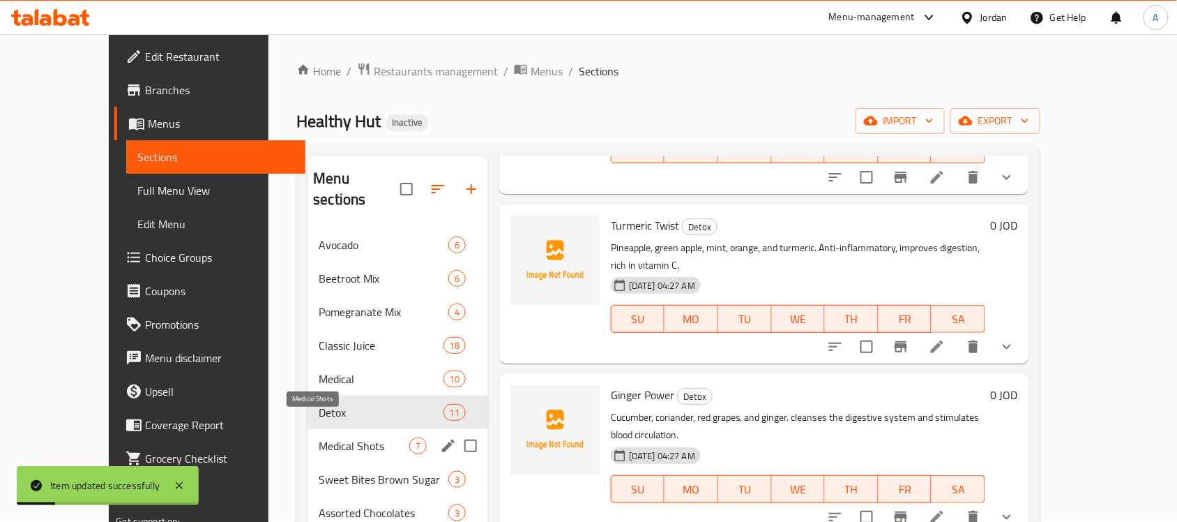
click at [319, 437] on span "Medical Shots" at bounding box center [364, 445] width 91 height 17
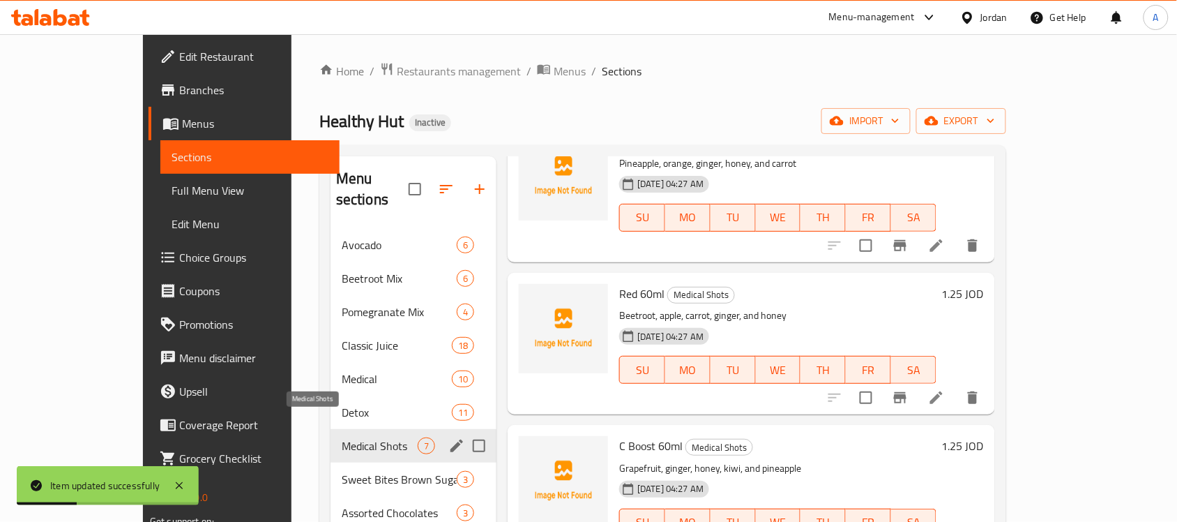
scroll to position [197, 0]
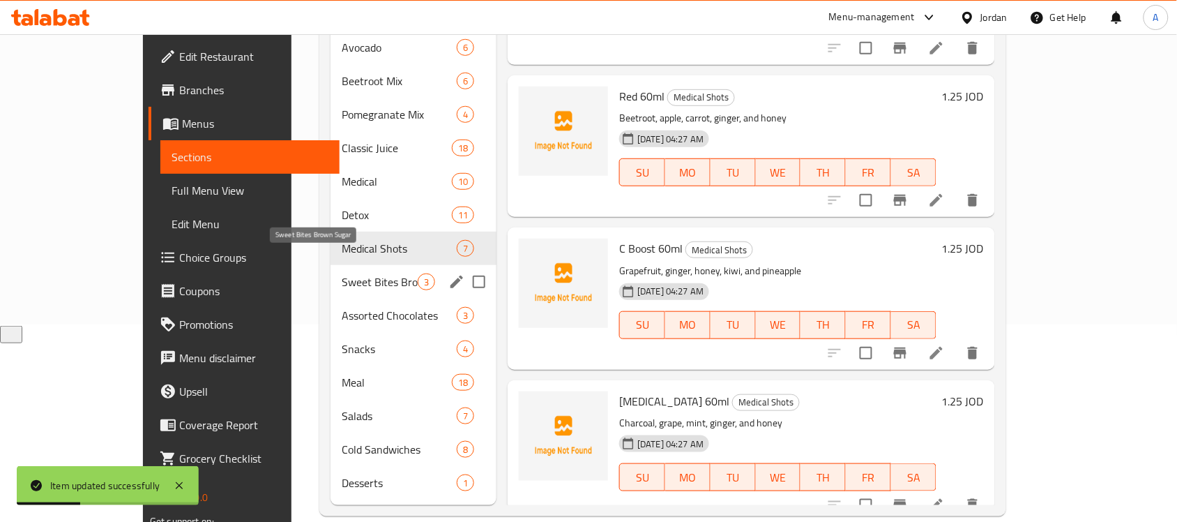
click at [342, 273] on span "Sweet Bites Brown Sugar" at bounding box center [380, 281] width 76 height 17
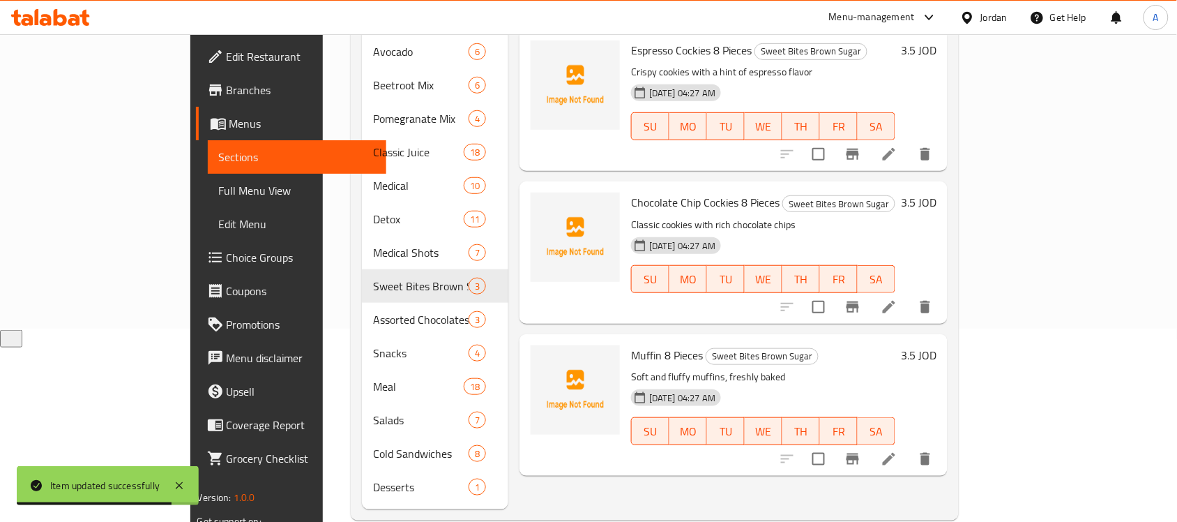
scroll to position [197, 0]
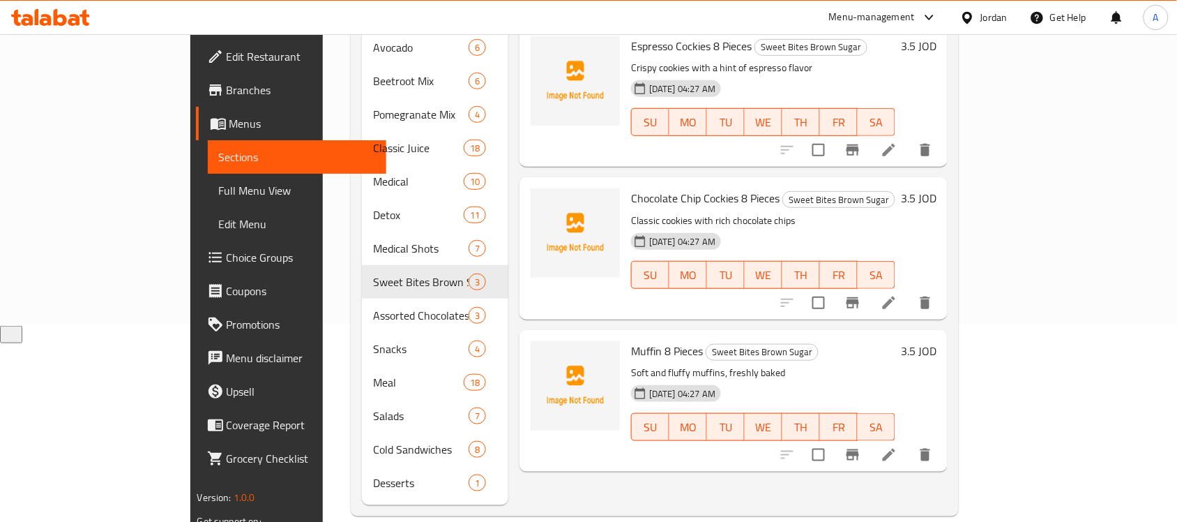
click at [219, 192] on span "Full Menu View" at bounding box center [297, 190] width 157 height 17
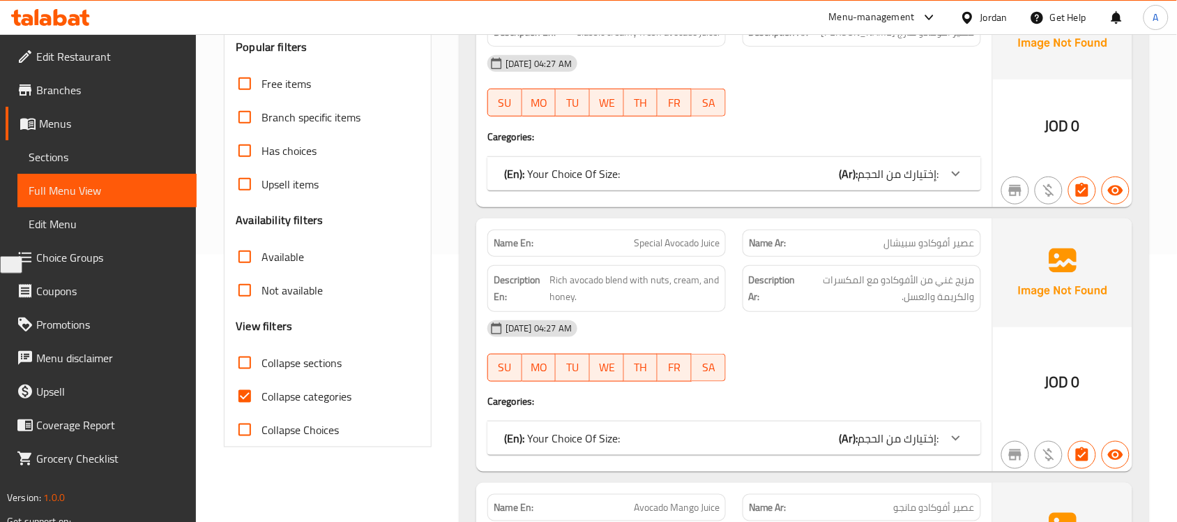
scroll to position [372, 0]
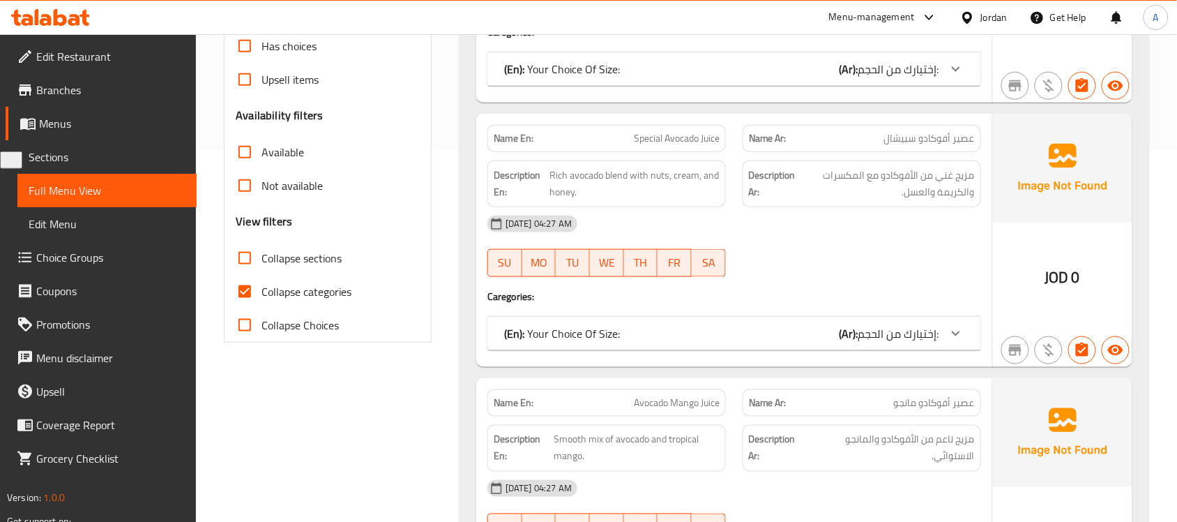
click at [245, 295] on input "Collapse categories" at bounding box center [244, 291] width 33 height 33
checkbox input "false"
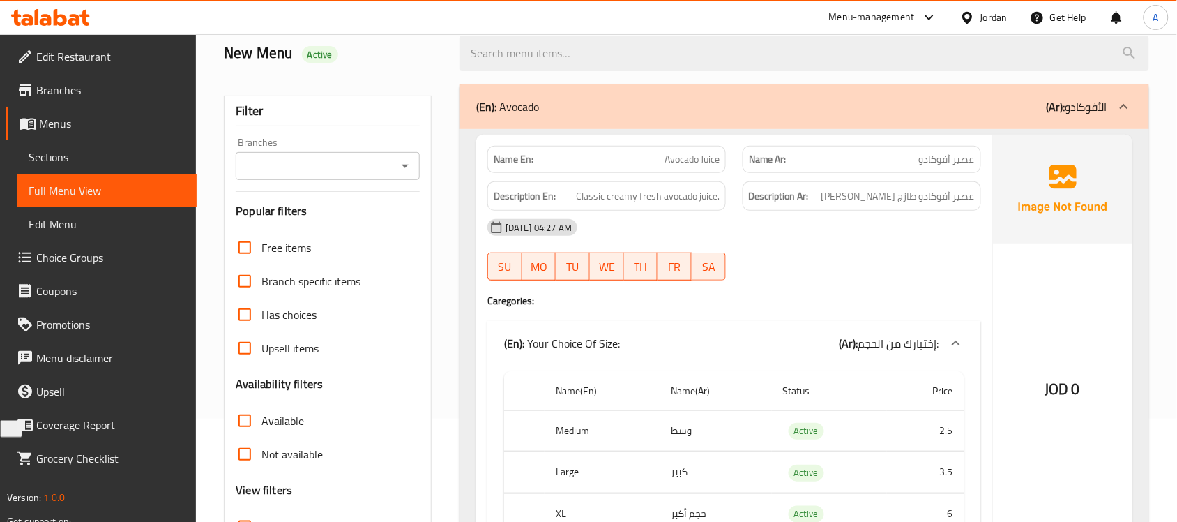
scroll to position [0, 0]
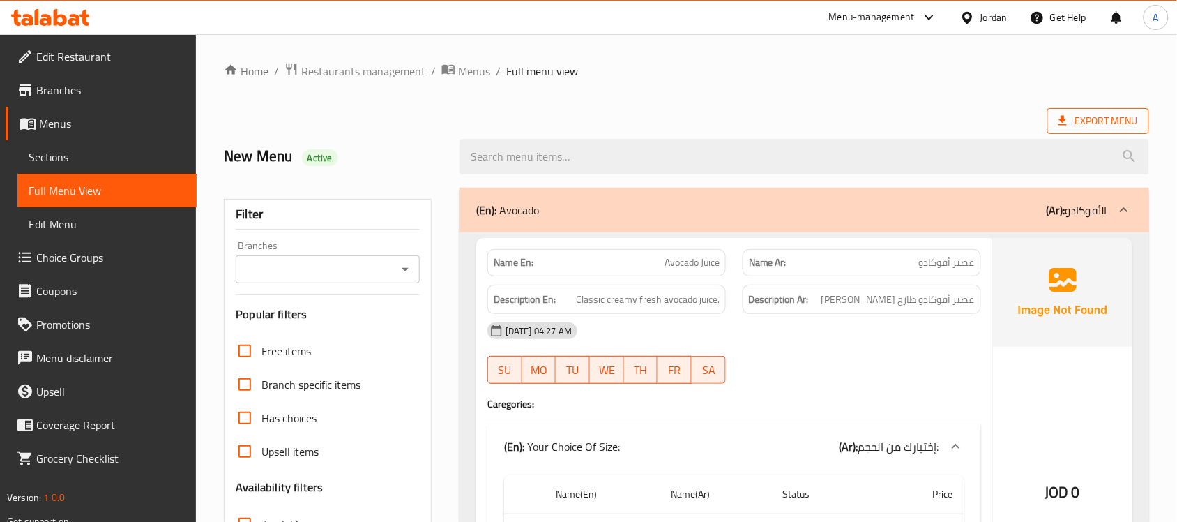
click at [1081, 122] on span "Export Menu" at bounding box center [1097, 120] width 79 height 17
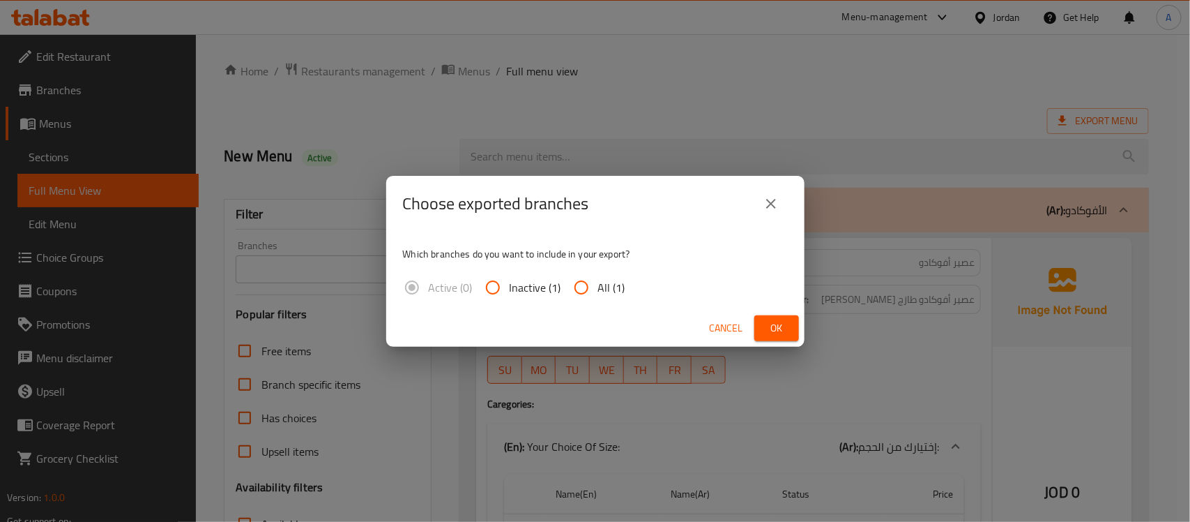
click at [594, 286] on input "All (1)" at bounding box center [581, 287] width 33 height 33
radio input "true"
click at [763, 325] on button "Ok" at bounding box center [776, 328] width 45 height 26
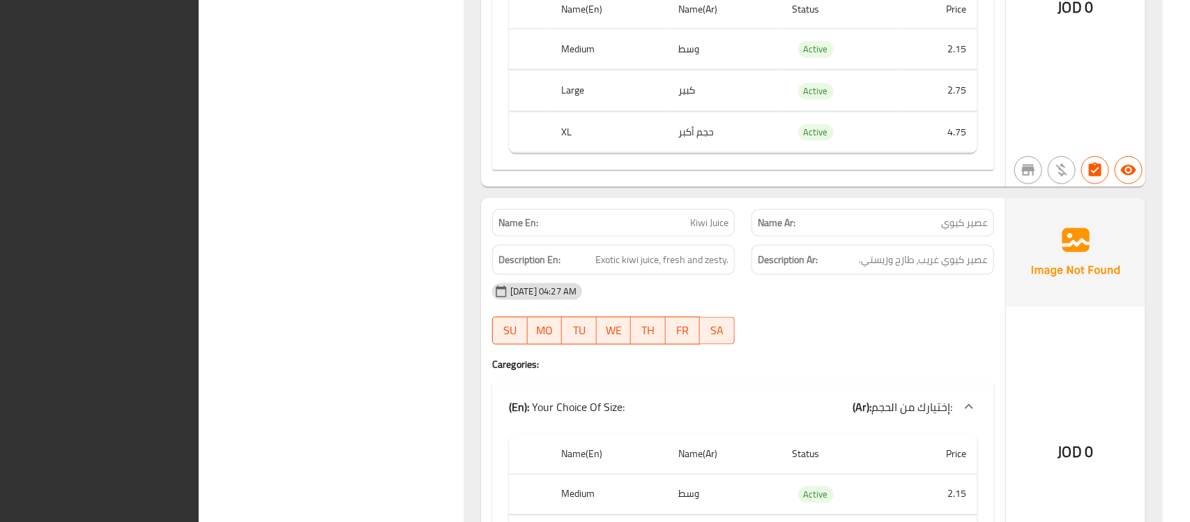
scroll to position [10659, 0]
